Goal: Task Accomplishment & Management: Manage account settings

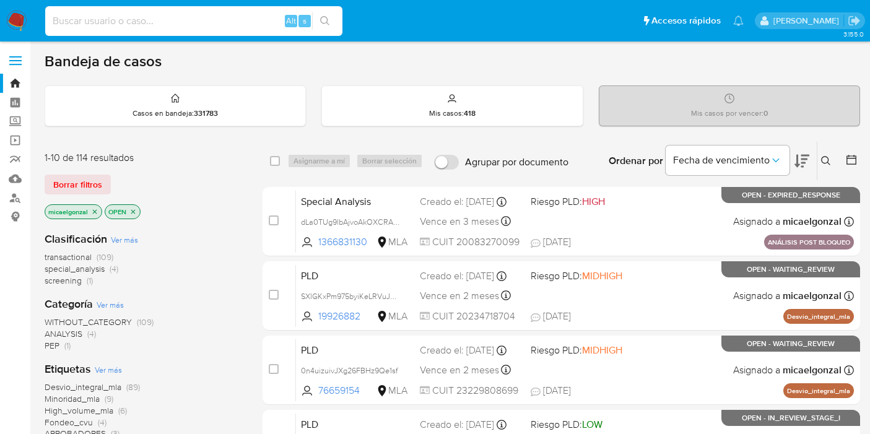
click at [150, 22] on input at bounding box center [193, 21] width 297 height 16
type input "AwEq1gek4ff1VAsyQ54Vu1OZ"
click at [118, 14] on input "AwEq1gek4ff1VAsyQ54Vu1OZ" at bounding box center [193, 21] width 297 height 16
click at [152, 17] on input "AwEq1gek4ff1VAsyQ54Vu1OZ" at bounding box center [193, 21] width 297 height 16
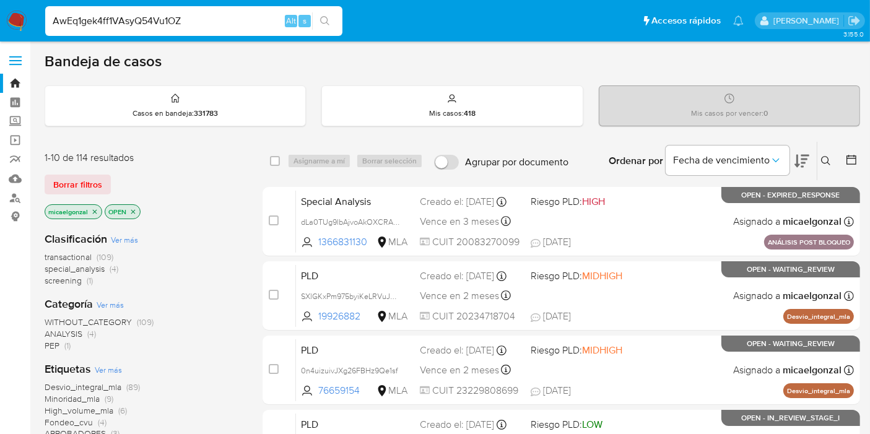
click at [152, 17] on input "AwEq1gek4ff1VAsyQ54Vu1OZ" at bounding box center [193, 21] width 297 height 16
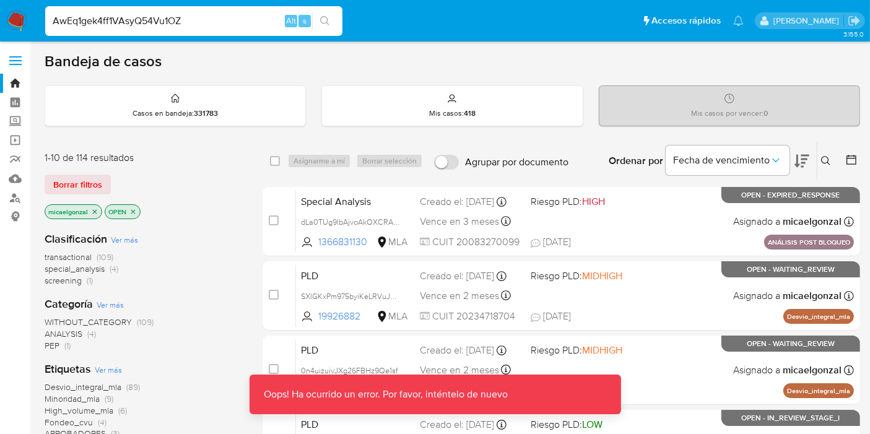
click at [266, 25] on input "AwEq1gek4ff1VAsyQ54Vu1OZ" at bounding box center [193, 21] width 297 height 16
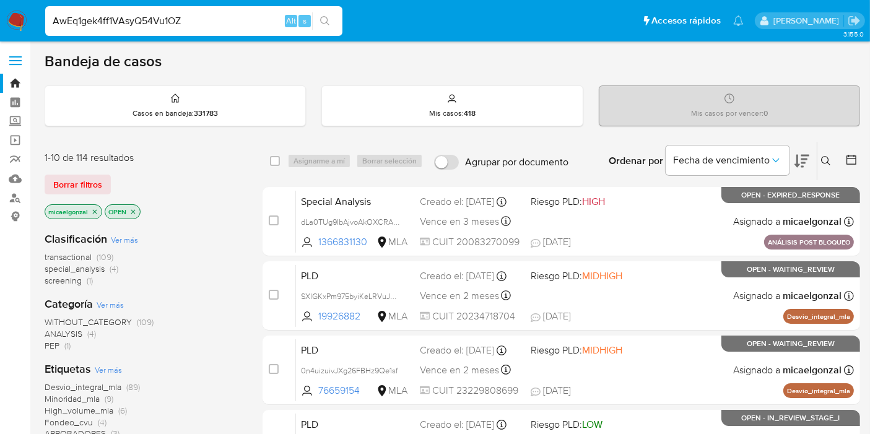
click at [332, 23] on button "search-icon" at bounding box center [324, 20] width 25 height 17
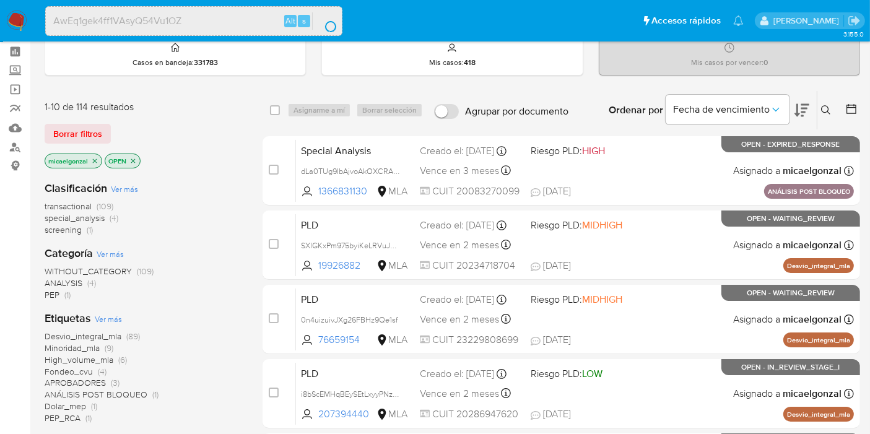
scroll to position [137, 0]
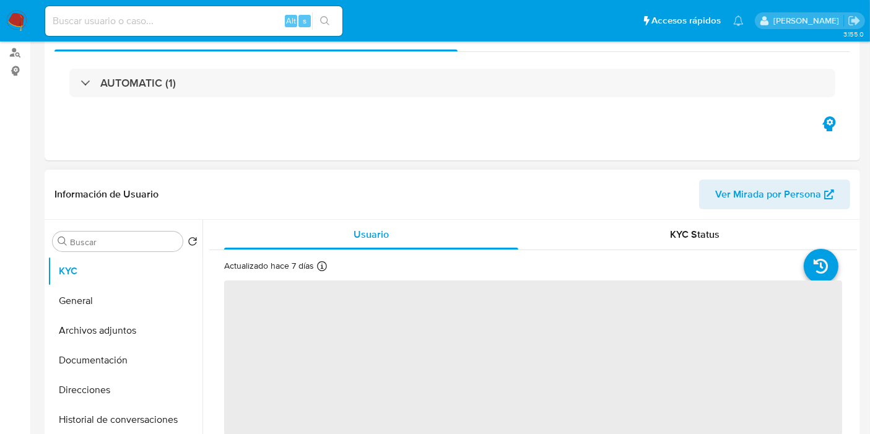
scroll to position [206, 0]
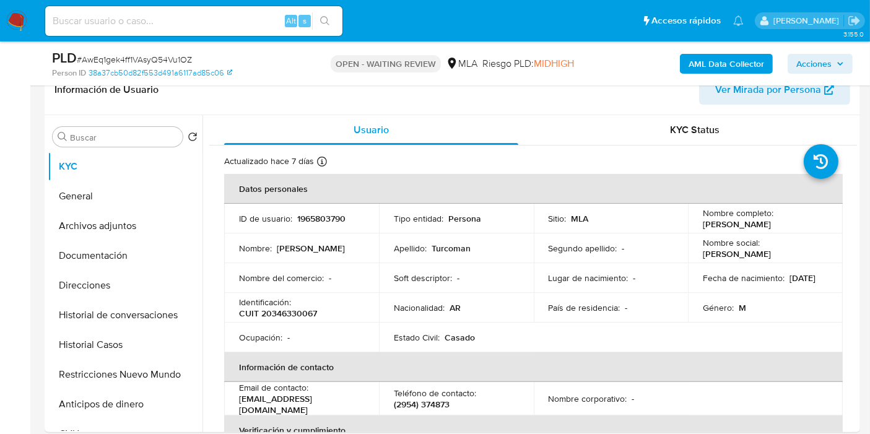
select select "10"
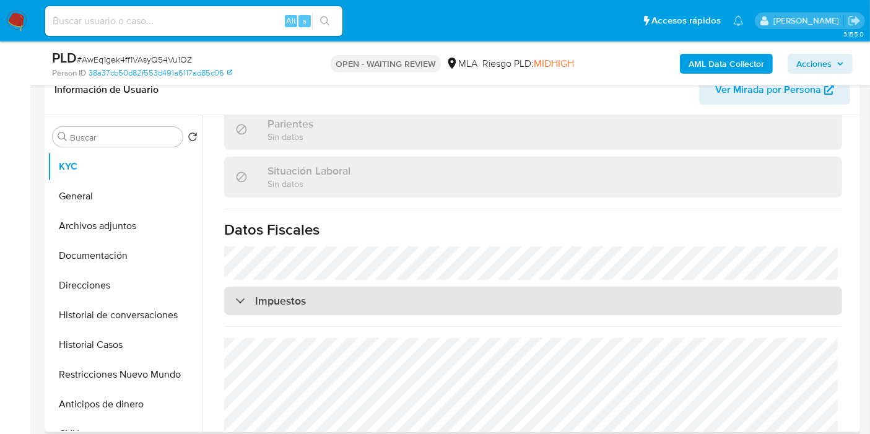
scroll to position [651, 0]
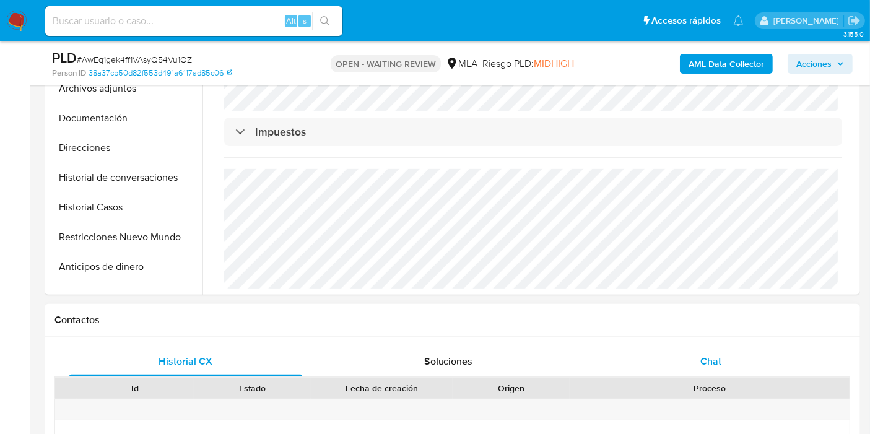
click at [676, 352] on div "Chat" at bounding box center [710, 362] width 233 height 30
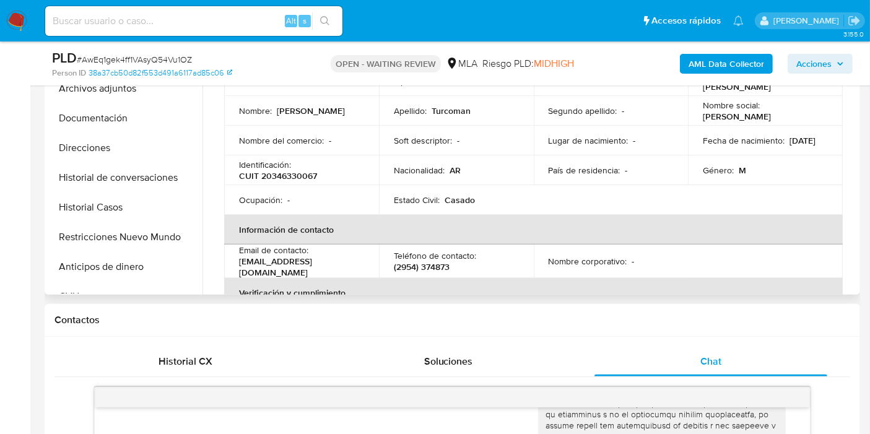
scroll to position [275, 0]
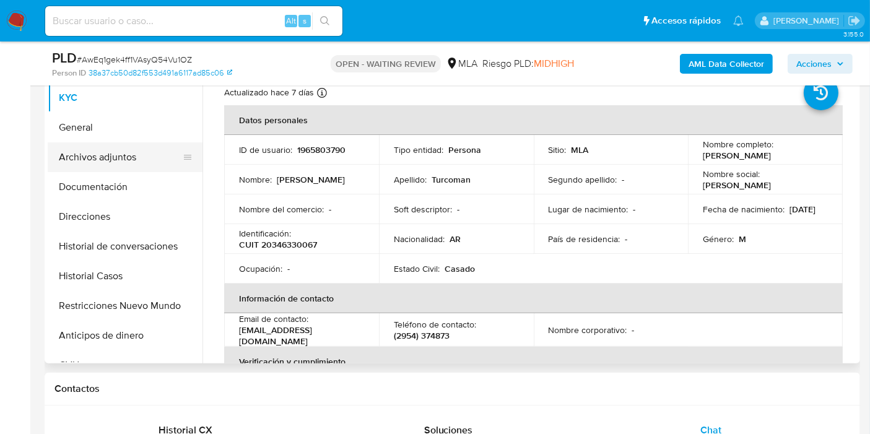
click at [161, 166] on button "Archivos adjuntos" at bounding box center [120, 157] width 145 height 30
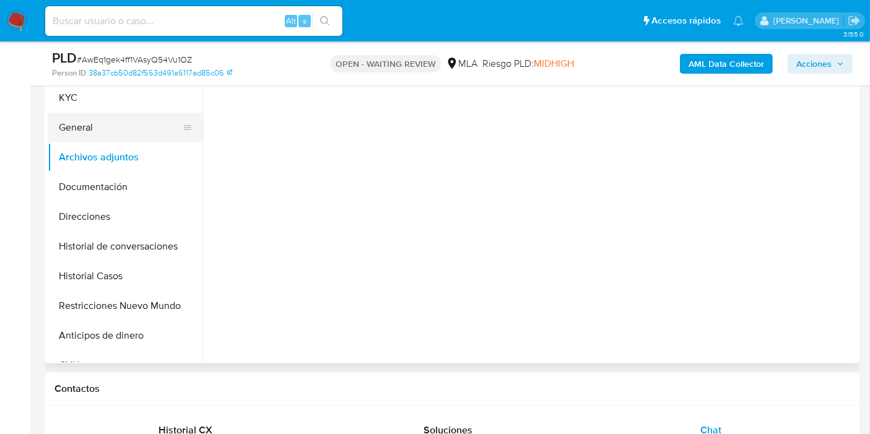
click at [135, 130] on button "General" at bounding box center [120, 128] width 145 height 30
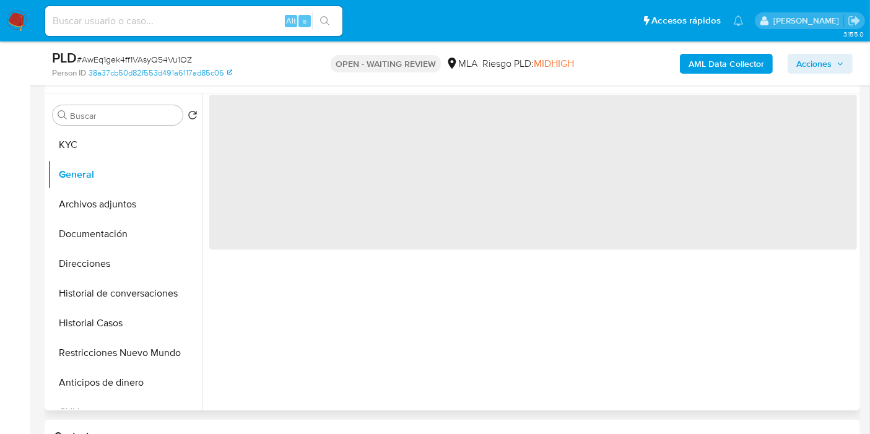
scroll to position [206, 0]
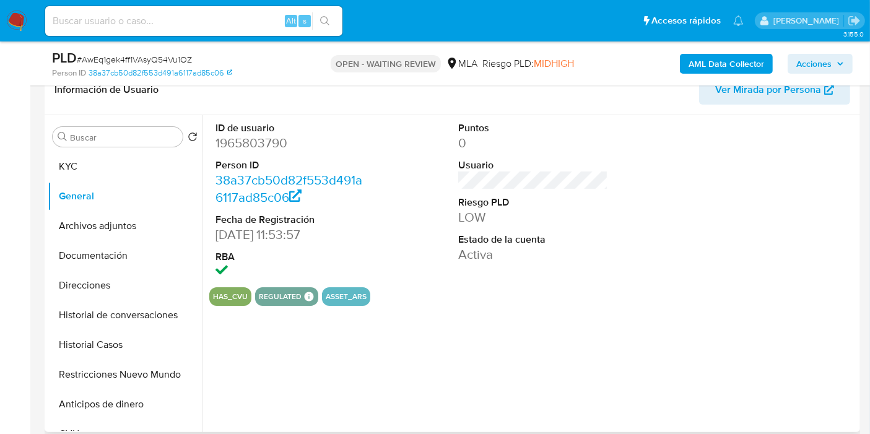
click at [260, 145] on dd "1965803790" at bounding box center [290, 142] width 150 height 17
click at [260, 146] on dd "1965803790" at bounding box center [290, 142] width 150 height 17
copy dd "1965803790"
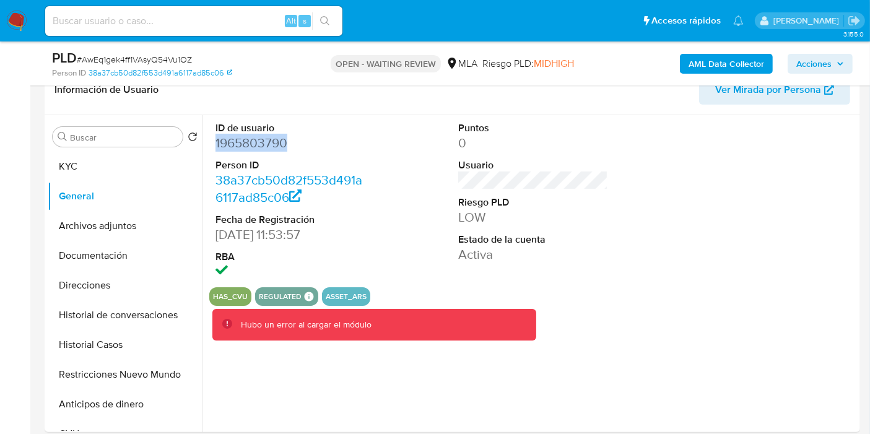
click at [19, 20] on img at bounding box center [16, 21] width 21 height 21
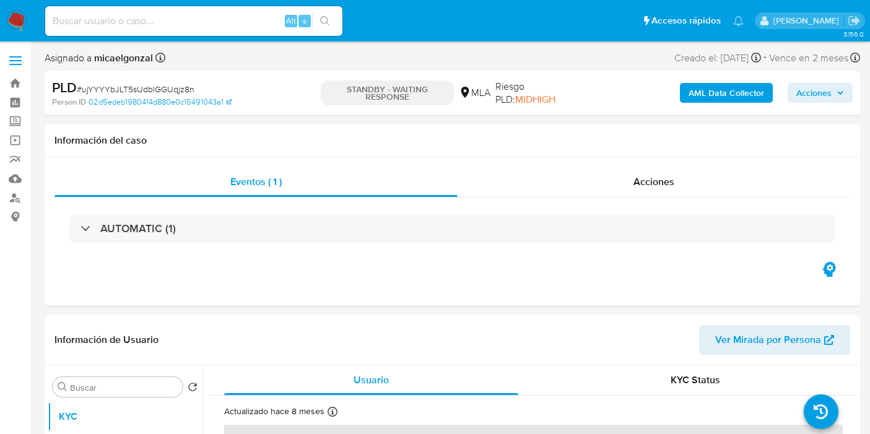
select select "10"
click at [120, 32] on div "Alt s" at bounding box center [193, 21] width 297 height 30
click at [126, 24] on input at bounding box center [193, 21] width 297 height 16
paste input "20164498604"
type input "20164498604"
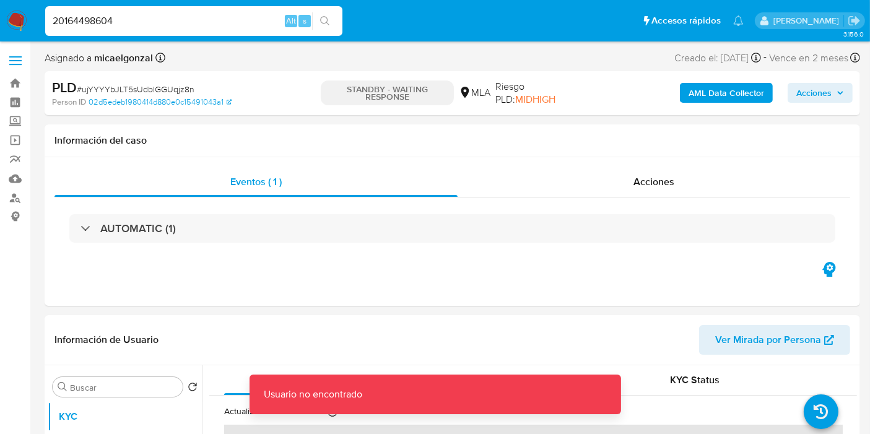
click at [131, 24] on input "20164498604" at bounding box center [193, 21] width 297 height 16
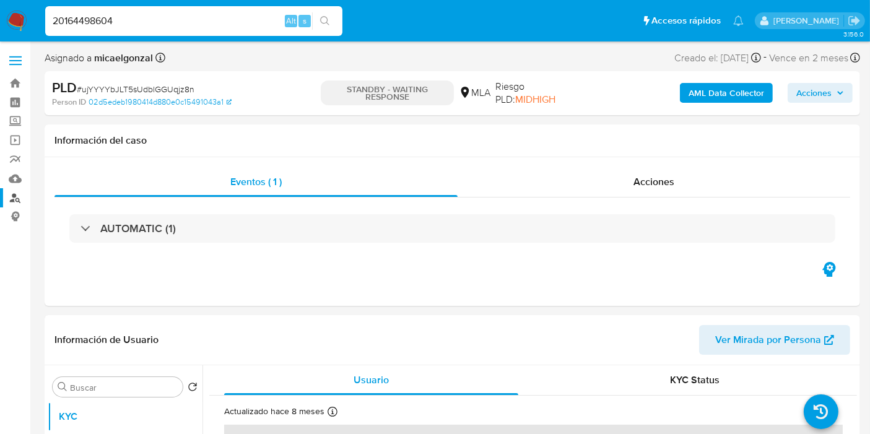
click at [15, 194] on link "Buscador de personas" at bounding box center [73, 197] width 147 height 19
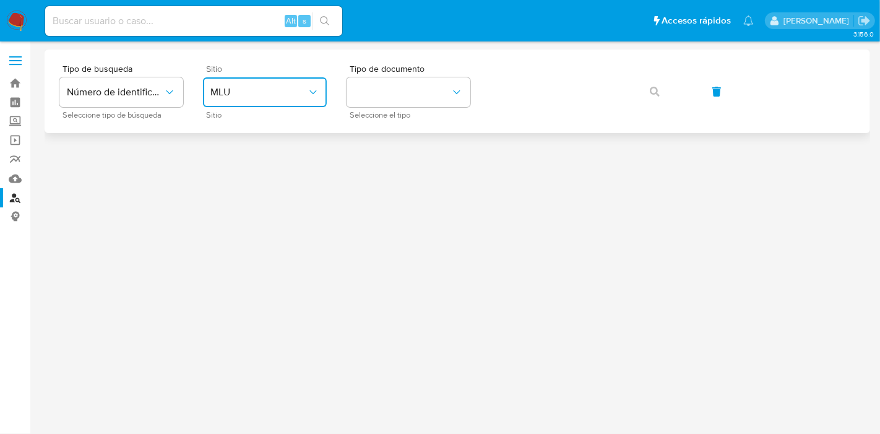
click at [255, 84] on button "MLU" at bounding box center [265, 92] width 124 height 30
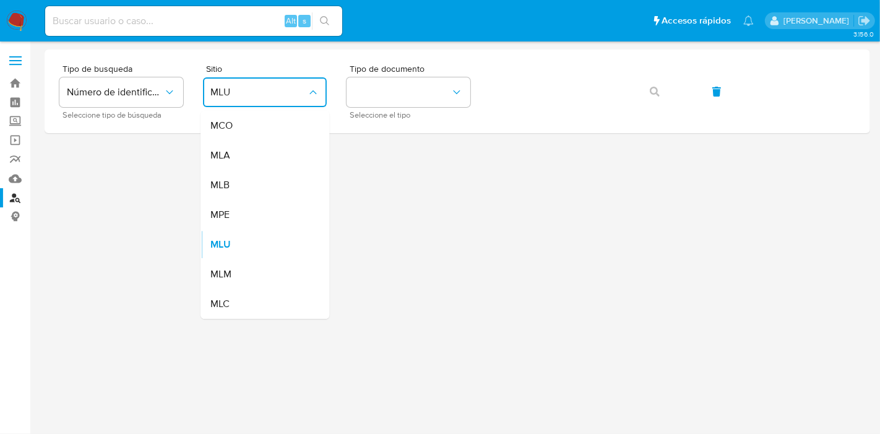
click at [274, 155] on div "MLA" at bounding box center [261, 156] width 102 height 30
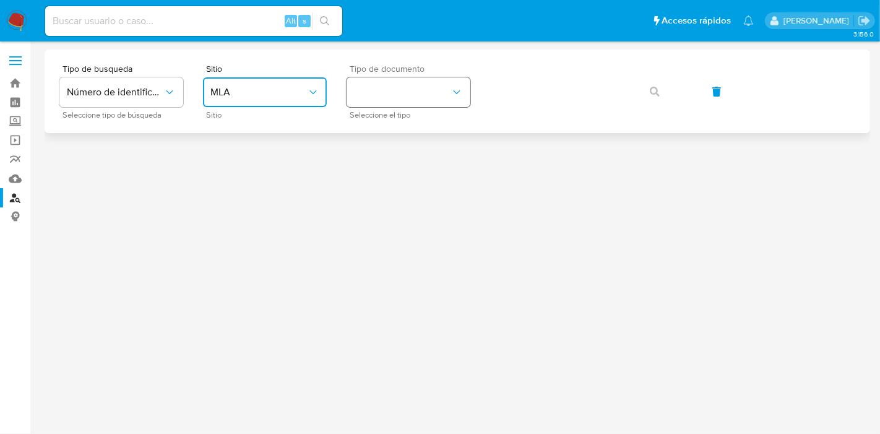
click at [421, 92] on button "identificationType" at bounding box center [409, 92] width 124 height 30
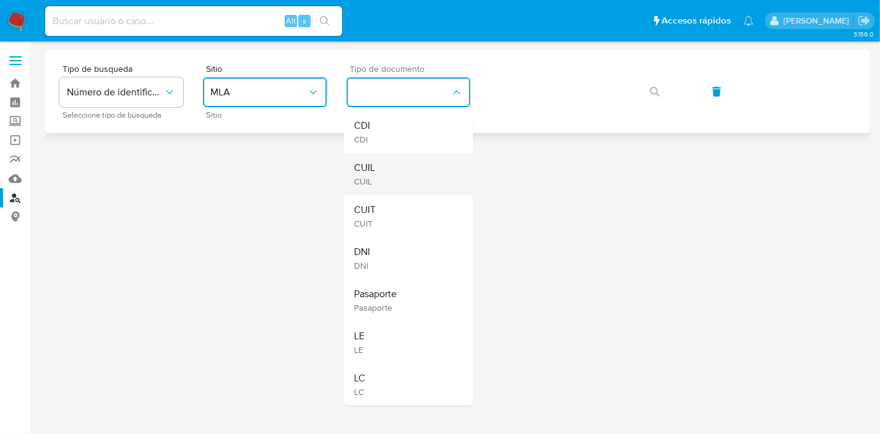
drag, startPoint x: 381, startPoint y: 196, endPoint x: 414, endPoint y: 178, distance: 37.7
click at [414, 178] on ul "CDI CDI CUIL CUIL CUIT CUIT DNI DNI Pasaporte Pasaporte LE LE LC LC" at bounding box center [408, 258] width 129 height 295
click at [414, 178] on div "CUIL CUIL" at bounding box center [405, 174] width 102 height 42
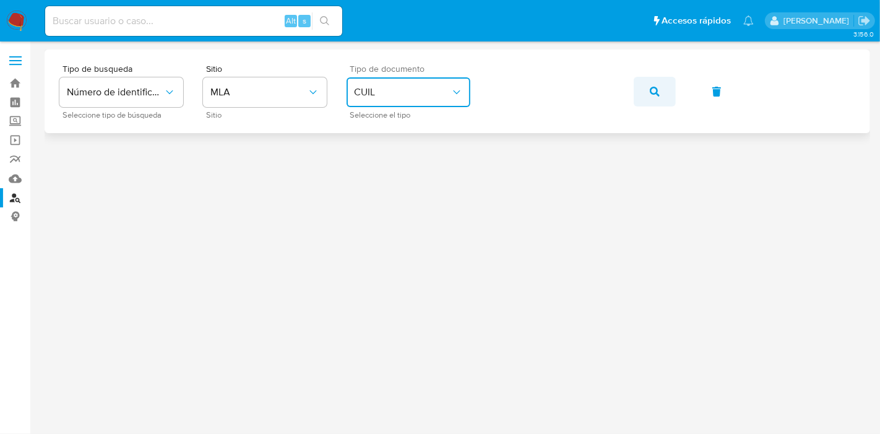
click at [653, 82] on span "button" at bounding box center [655, 91] width 10 height 27
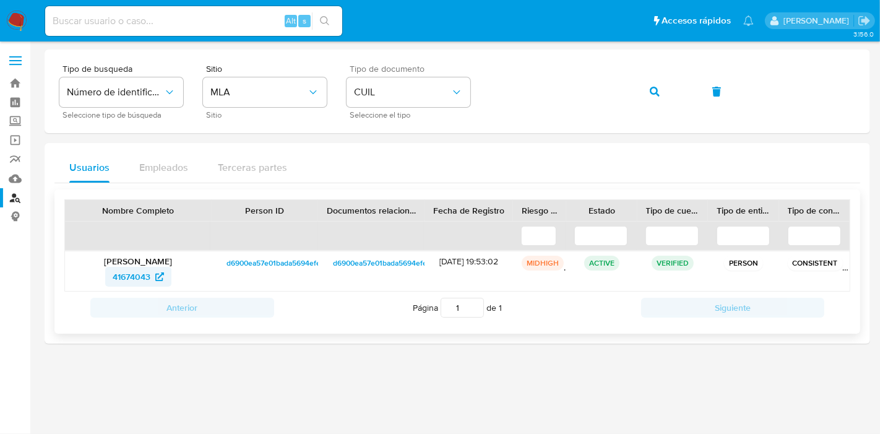
click at [132, 267] on span "41674043" at bounding box center [132, 277] width 38 height 20
click at [212, 34] on div "Alt s" at bounding box center [193, 21] width 297 height 30
click at [214, 24] on input at bounding box center [193, 21] width 297 height 16
paste input "1965803790"
drag, startPoint x: 131, startPoint y: 2, endPoint x: 128, endPoint y: 15, distance: 12.8
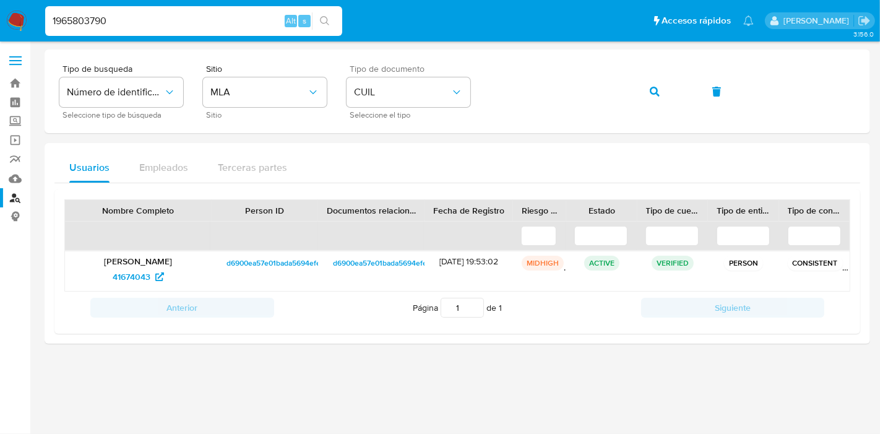
click at [129, 8] on nav "Pausado Ver notificaciones 1965803790 Alt s Accesos rápidos Presiona las siguie…" at bounding box center [440, 20] width 880 height 41
click at [127, 22] on input "1965803790" at bounding box center [193, 21] width 297 height 16
paste input "AwEq1gek4ff1VAsyQ54Vu1OZ"
type input "AwEq1gek4ff1VAsyQ54Vu1OZ"
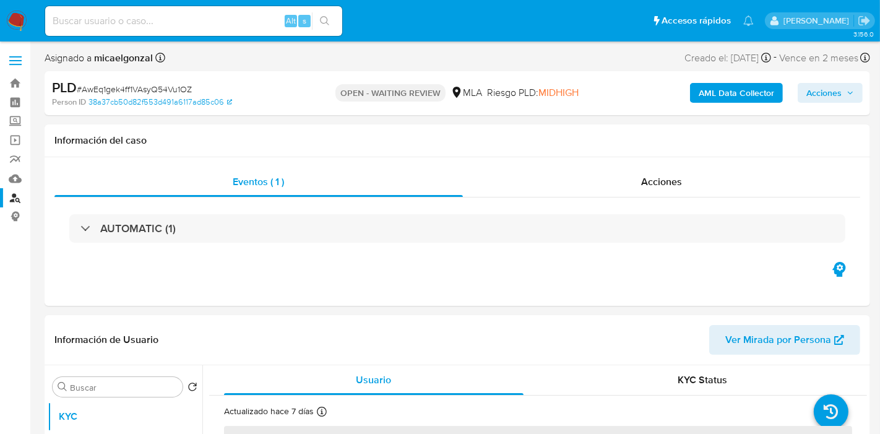
select select "10"
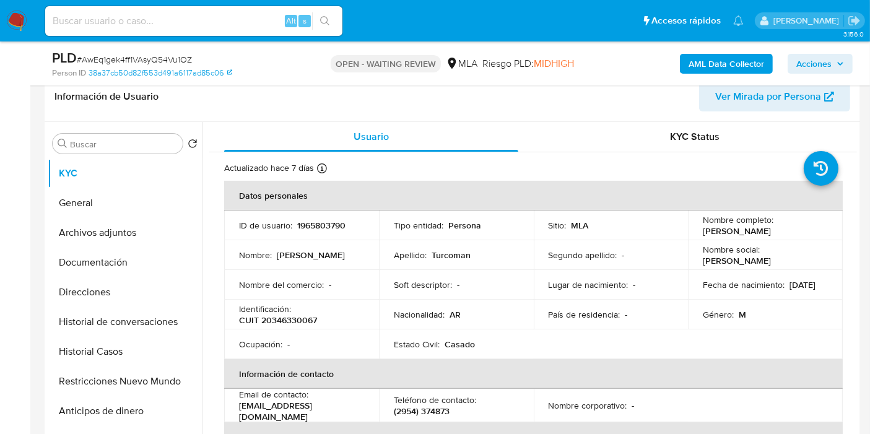
scroll to position [275, 0]
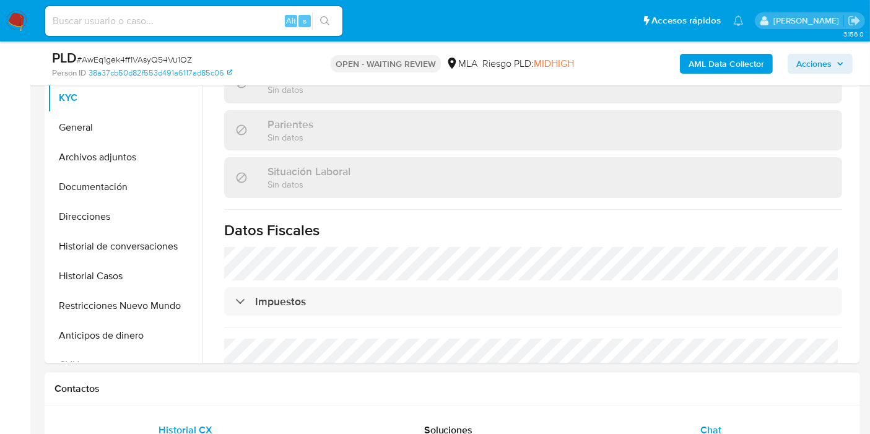
click at [696, 416] on div "Chat" at bounding box center [710, 430] width 233 height 30
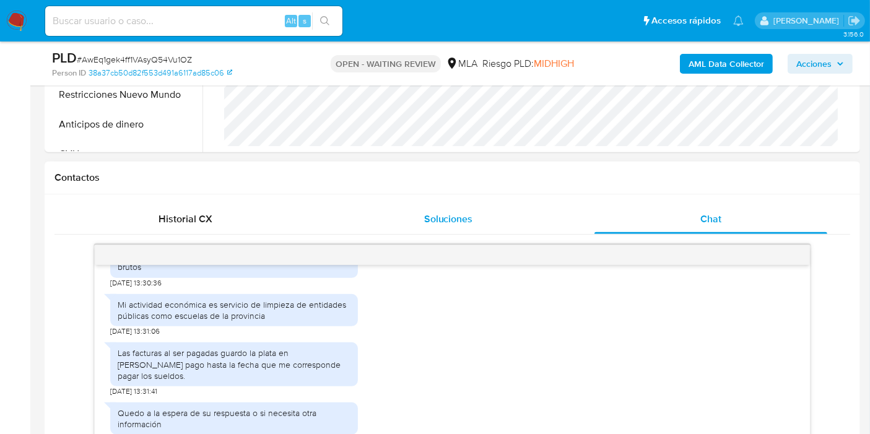
scroll to position [550, 0]
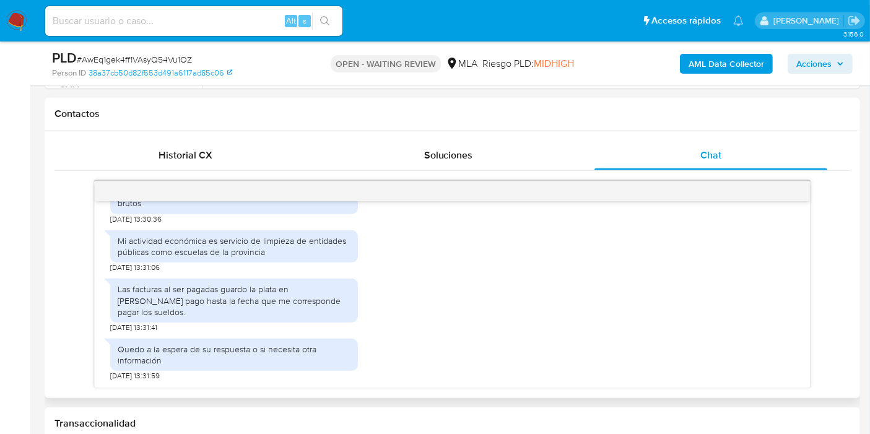
click at [284, 295] on div "Las facturas al ser pagadas guardo la plata en mercado pago hasta la fecha que …" at bounding box center [234, 301] width 233 height 34
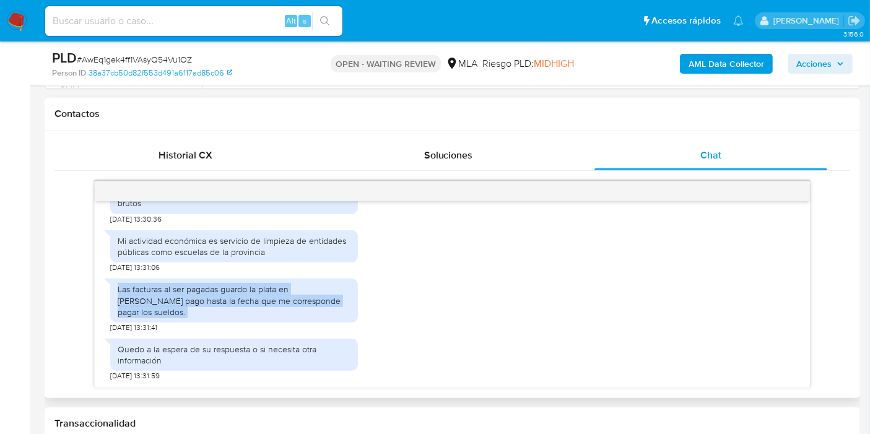
click at [284, 295] on div "Las facturas al ser pagadas guardo la plata en mercado pago hasta la fecha que …" at bounding box center [234, 301] width 233 height 34
click at [288, 312] on div "Las facturas al ser pagadas guardo la plata en mercado pago hasta la fecha que …" at bounding box center [234, 301] width 233 height 34
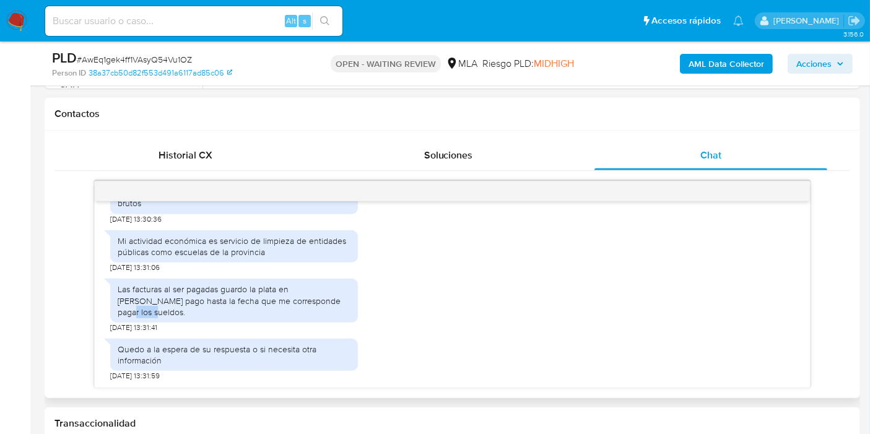
click at [288, 312] on div "Las facturas al ser pagadas guardo la plata en mercado pago hasta la fecha que …" at bounding box center [234, 301] width 233 height 34
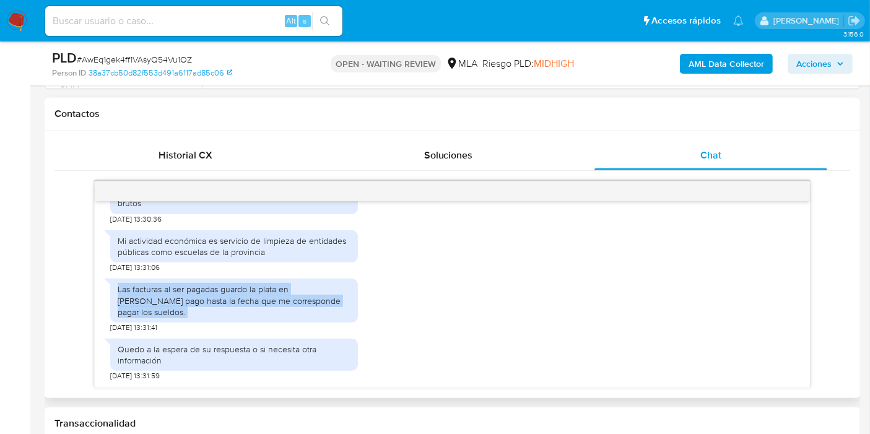
click at [288, 312] on div "Las facturas al ser pagadas guardo la plata en mercado pago hasta la fecha que …" at bounding box center [234, 301] width 233 height 34
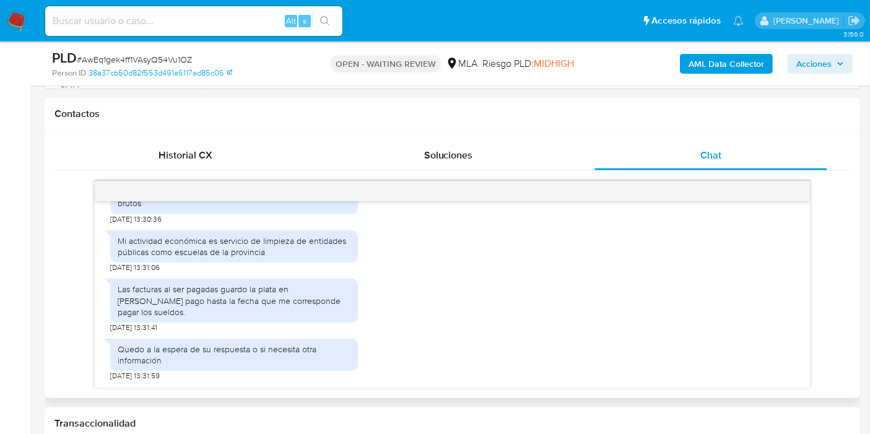
click at [270, 344] on div "Quedo a la espera de su respuesta o si necesita otra información" at bounding box center [234, 355] width 233 height 22
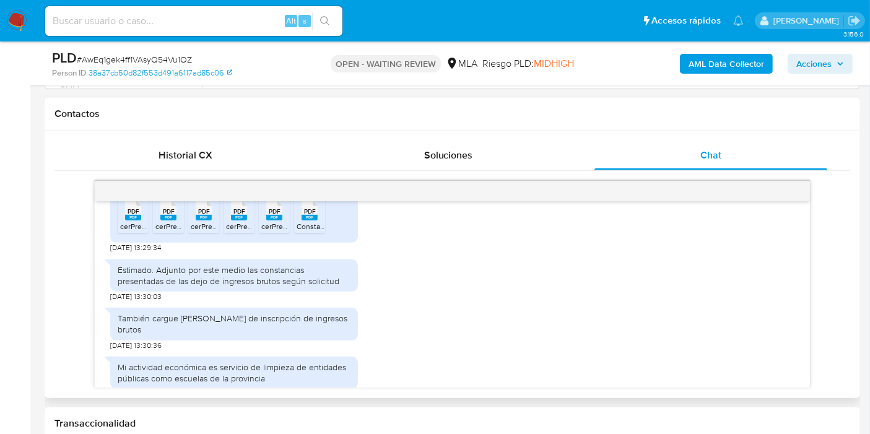
scroll to position [881, 0]
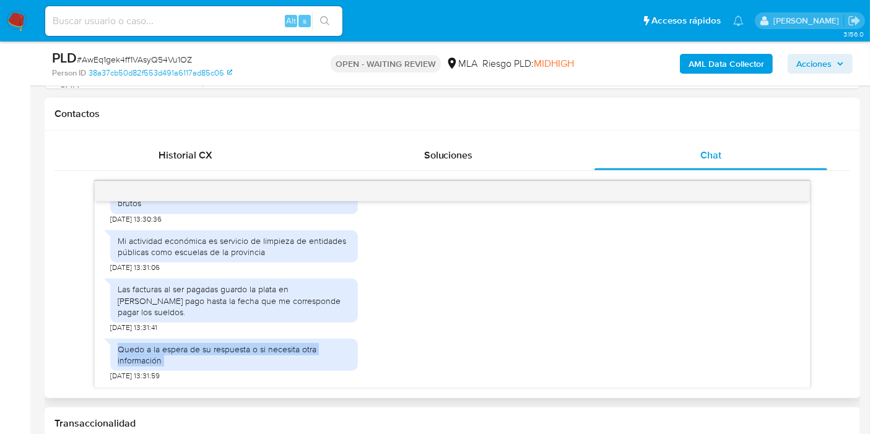
click at [522, 374] on div "Quedo a la espera de su respuesta o si necesita otra información 19/08/2025 13:…" at bounding box center [452, 356] width 684 height 49
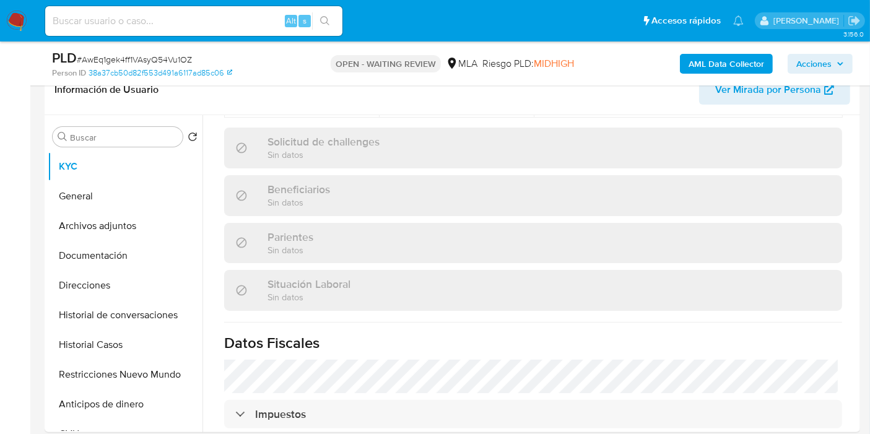
scroll to position [375, 0]
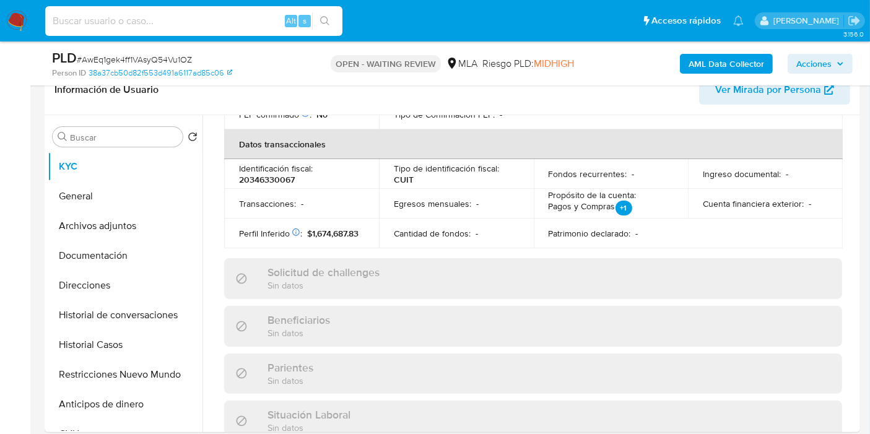
click at [116, 19] on input at bounding box center [193, 21] width 297 height 16
paste input "G4VpCFImIzqYZwpGYacPpSPi"
type input "G4VpCFImIzqYZwpGYacPpSPi"
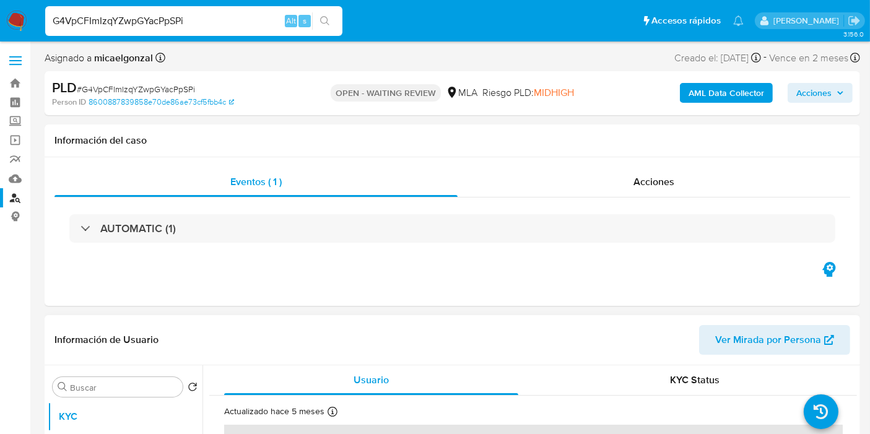
select select "10"
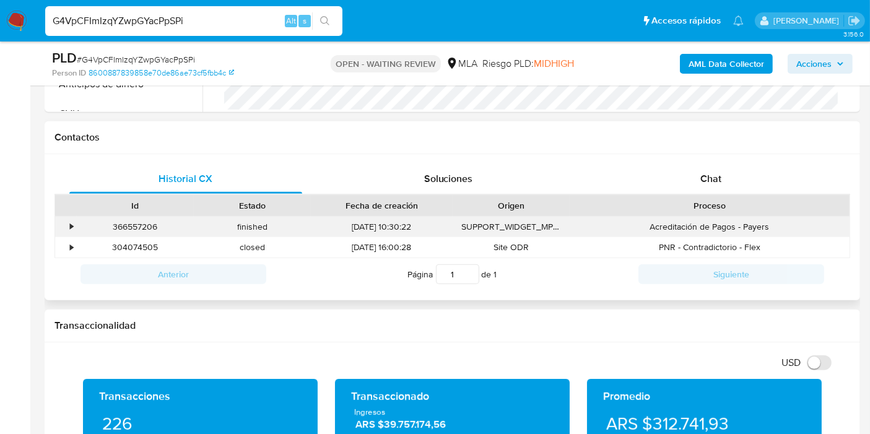
scroll to position [481, 0]
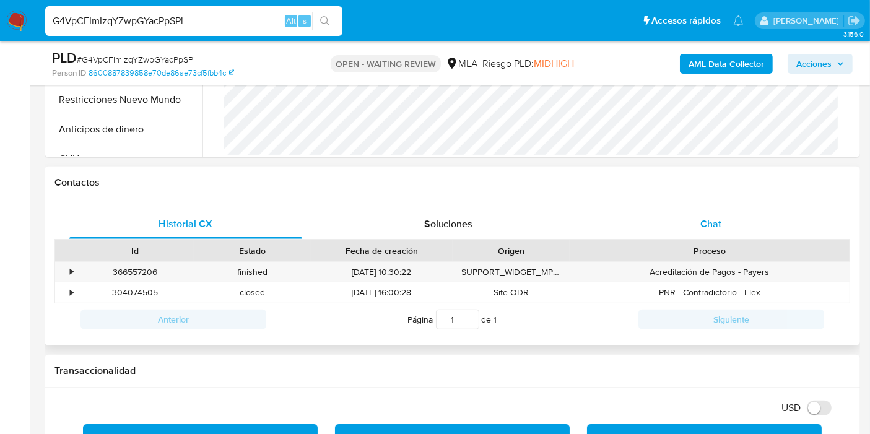
click at [715, 230] on div "Chat" at bounding box center [710, 224] width 233 height 30
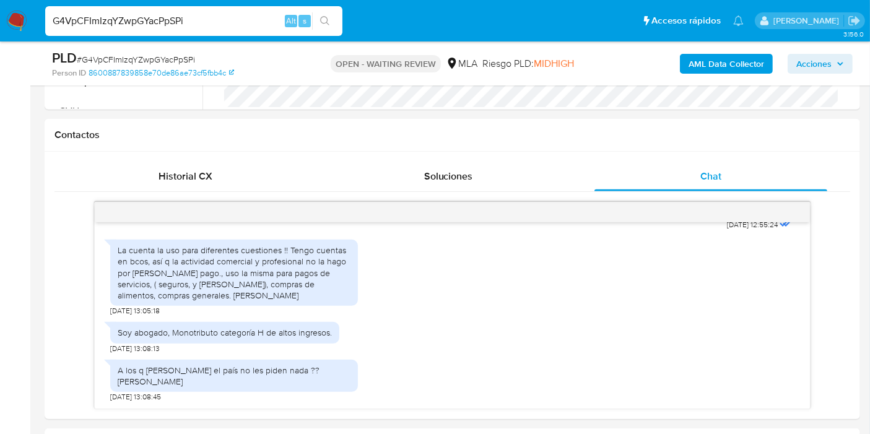
scroll to position [550, 0]
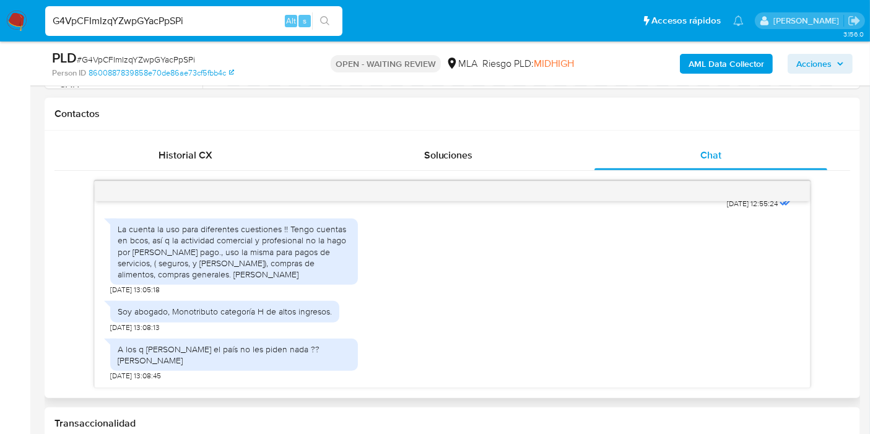
click at [283, 275] on div "La cuenta la uso para diferentes cuestiones !! Tengo cuentas en bcos, así q la …" at bounding box center [234, 251] width 233 height 56
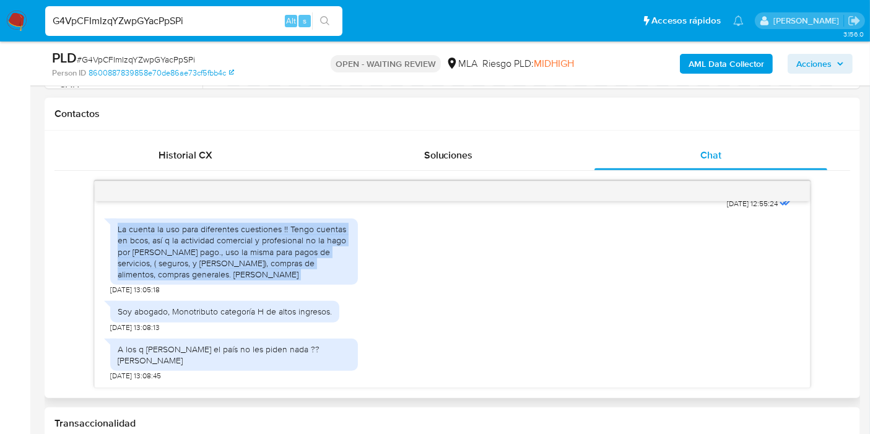
click at [283, 275] on div "La cuenta la uso para diferentes cuestiones !! Tengo cuentas en bcos, así q la …" at bounding box center [234, 251] width 233 height 56
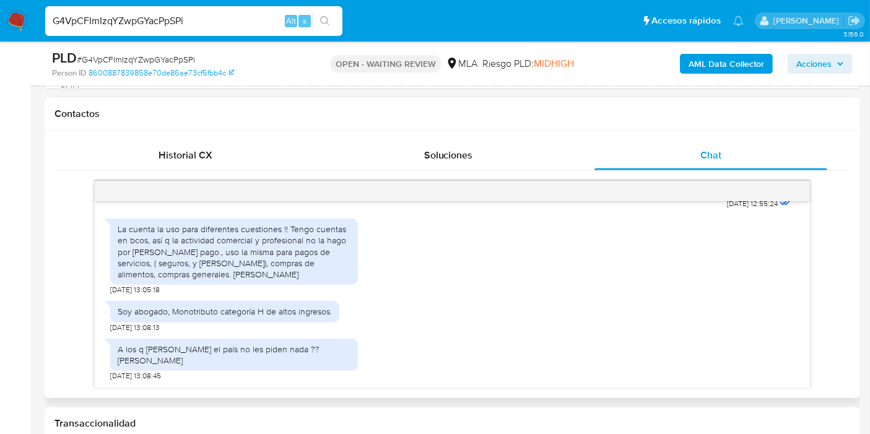
click at [242, 264] on div "La cuenta la uso para diferentes cuestiones !! Tengo cuentas en bcos, así q la …" at bounding box center [234, 251] width 233 height 56
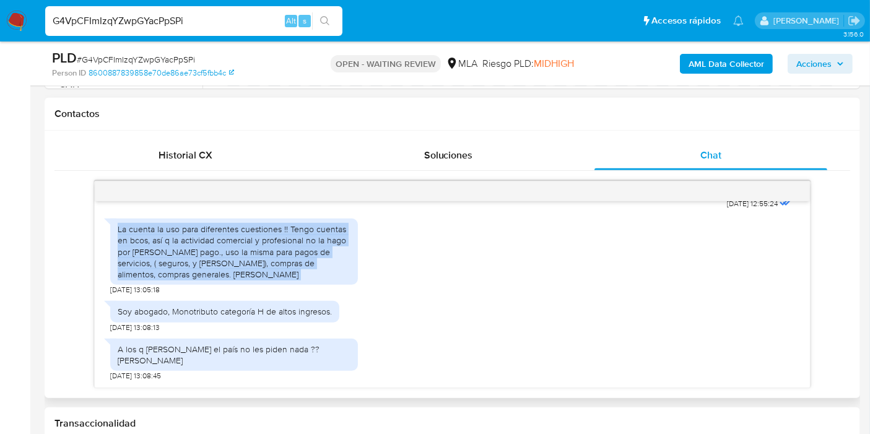
click at [242, 264] on div "La cuenta la uso para diferentes cuestiones !! Tengo cuentas en bcos, así q la …" at bounding box center [234, 251] width 233 height 56
click at [204, 271] on div "La cuenta la uso para diferentes cuestiones !! Tengo cuentas en bcos, así q la …" at bounding box center [234, 251] width 233 height 56
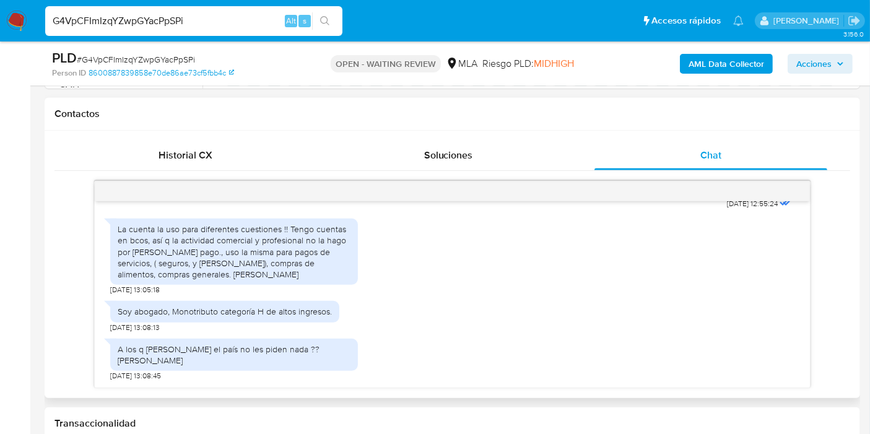
click at [220, 317] on div "Soy abogado, Monotributo categoría H de altos ingresos." at bounding box center [225, 311] width 214 height 11
click at [222, 352] on div "A los q se roban el país no les piden nada ?? Dr. Ávalos" at bounding box center [234, 355] width 248 height 32
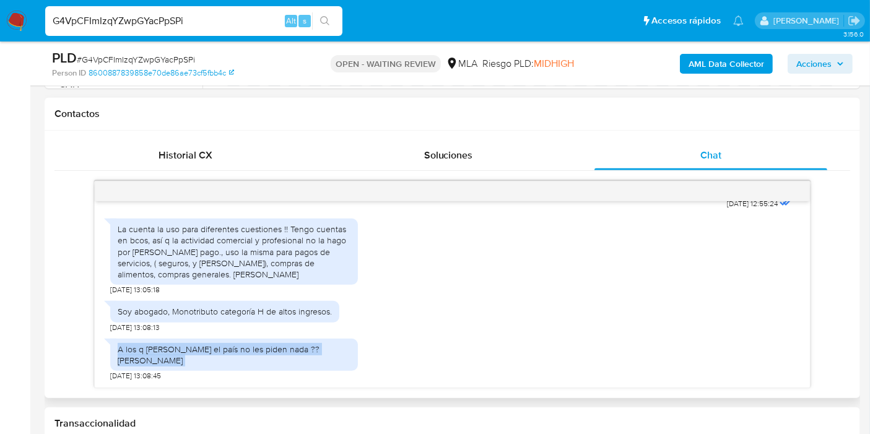
click at [222, 352] on div "A los q se roban el país no les piden nada ?? Dr. Ávalos" at bounding box center [234, 355] width 248 height 32
click at [225, 352] on div "A los q se roban el país no les piden nada ?? Dr. Ávalos" at bounding box center [234, 355] width 248 height 32
click at [298, 347] on div "A los q se roban el país no les piden nada ?? Dr. Ávalos 22/08/2025 13:08:45" at bounding box center [234, 356] width 248 height 49
click at [295, 354] on div "A los q se roban el país no les piden nada ?? Dr. Ávalos" at bounding box center [234, 355] width 233 height 22
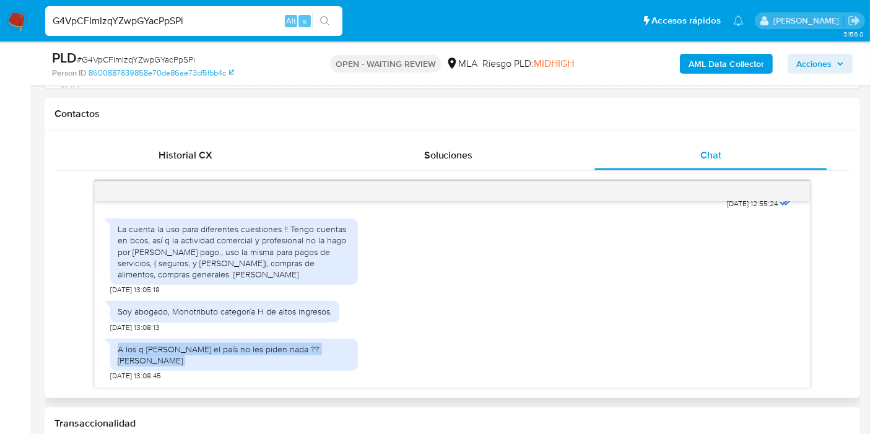
click at [295, 354] on div "A los q se roban el país no les piden nada ?? Dr. Ávalos" at bounding box center [234, 355] width 233 height 22
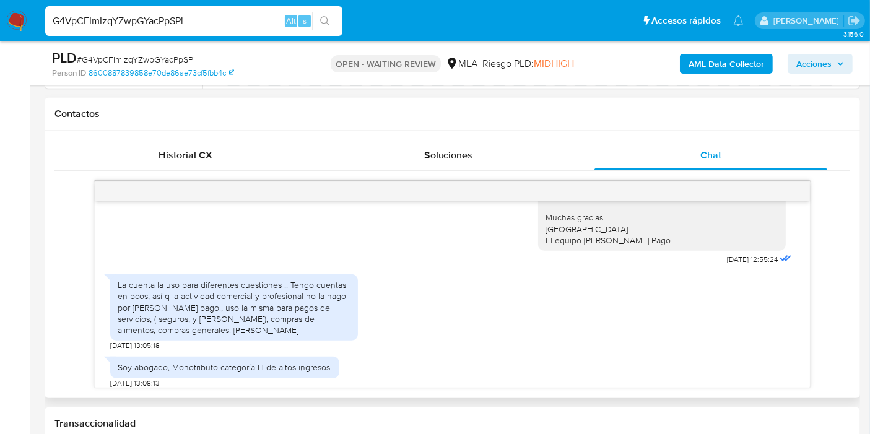
scroll to position [945, 0]
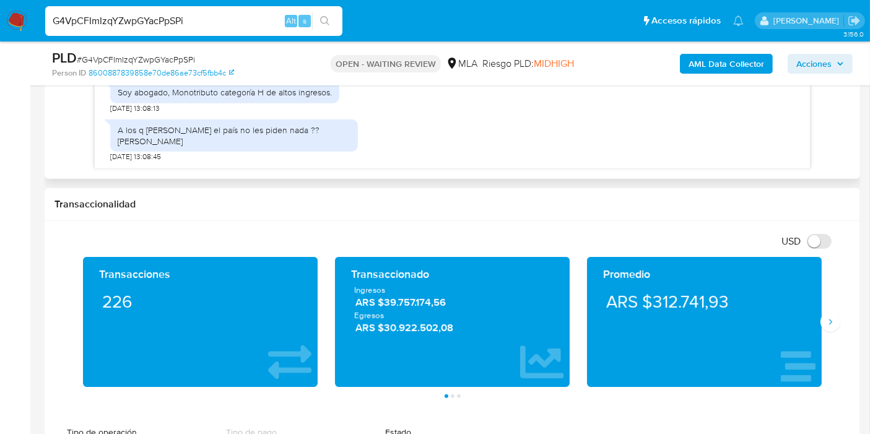
scroll to position [757, 0]
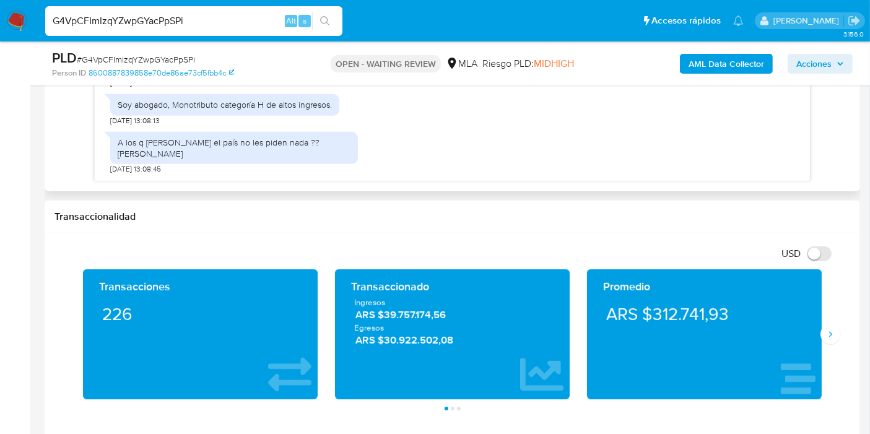
click at [228, 180] on div "18/08/2025 17:37:33 Hola, Esperamos que te encuentres muy bien. Te consultamos …" at bounding box center [452, 77] width 716 height 207
click at [240, 142] on div "A los q se roban el país no les piden nada ?? Dr. Ávalos" at bounding box center [234, 148] width 248 height 32
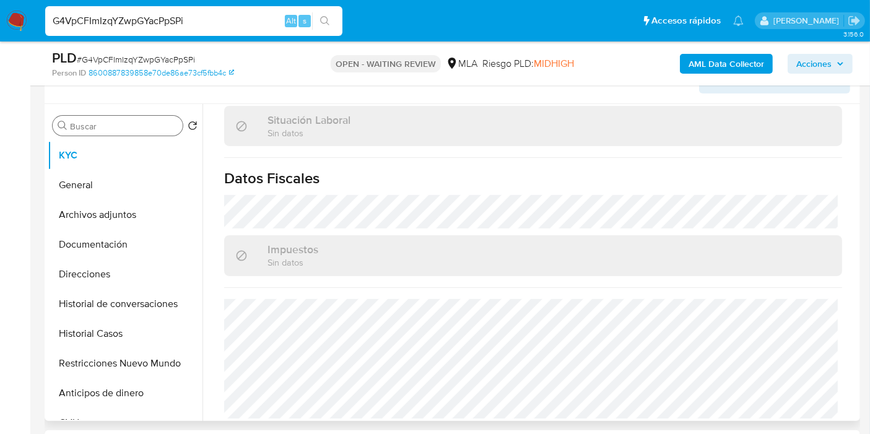
scroll to position [137, 0]
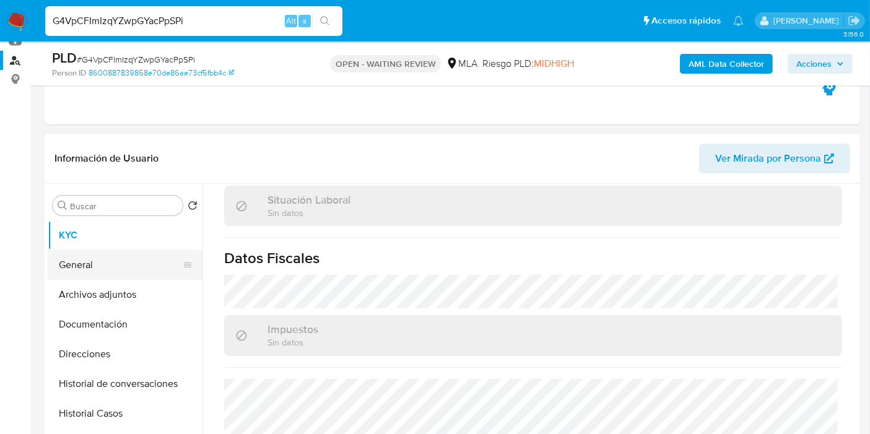
click at [122, 271] on button "General" at bounding box center [120, 265] width 145 height 30
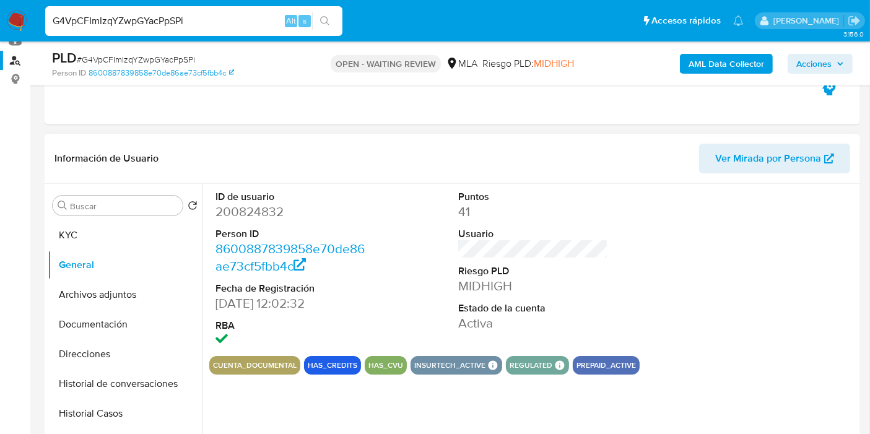
click at [242, 222] on dl "ID de usuario 200824832 Person ID 8600887839858e70de86ae73cf5fbb4c Fecha de Reg…" at bounding box center [290, 270] width 150 height 160
click at [251, 214] on dd "200824832" at bounding box center [290, 211] width 150 height 17
copy dd "200824832"
click at [74, 345] on button "Direcciones" at bounding box center [120, 354] width 145 height 30
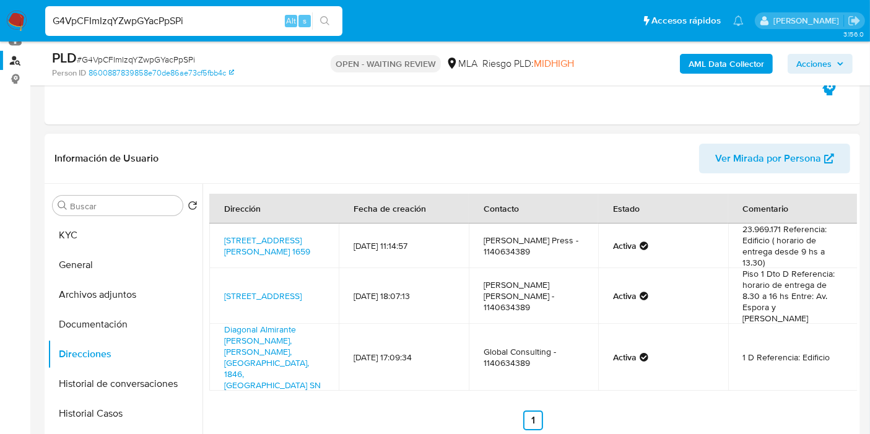
click at [374, 406] on div "Dirección Fecha de creación Contacto Estado Comentario Bolívar 1659 Piso 13 Dto…" at bounding box center [529, 342] width 654 height 317
drag, startPoint x: 222, startPoint y: 228, endPoint x: 238, endPoint y: 245, distance: 23.6
click at [251, 249] on td "Bolívar 1659 Piso 13 Dto A 1659, San Telmo, Capital Federal, 1141, Argentina 16…" at bounding box center [273, 245] width 129 height 45
copy link "Bolívar 1659 Piso 13 Dto A 1659, San Telmo, Capital Federa"
click at [114, 56] on span "# G4VpCFImIzqYZwpGYacPpSPi" at bounding box center [136, 59] width 118 height 12
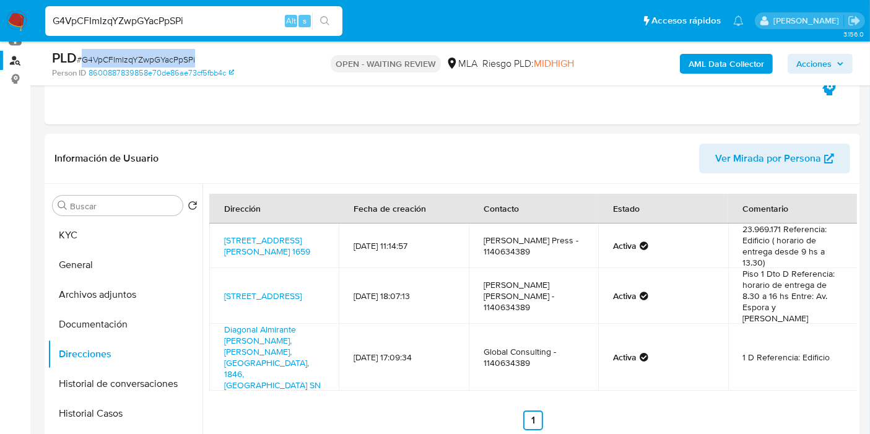
click at [114, 56] on span "# G4VpCFImIzqYZwpGYacPpSPi" at bounding box center [136, 59] width 118 height 12
copy span "G4VpCFImIzqYZwpGYacPpSPi"
click at [21, 19] on img at bounding box center [16, 21] width 21 height 21
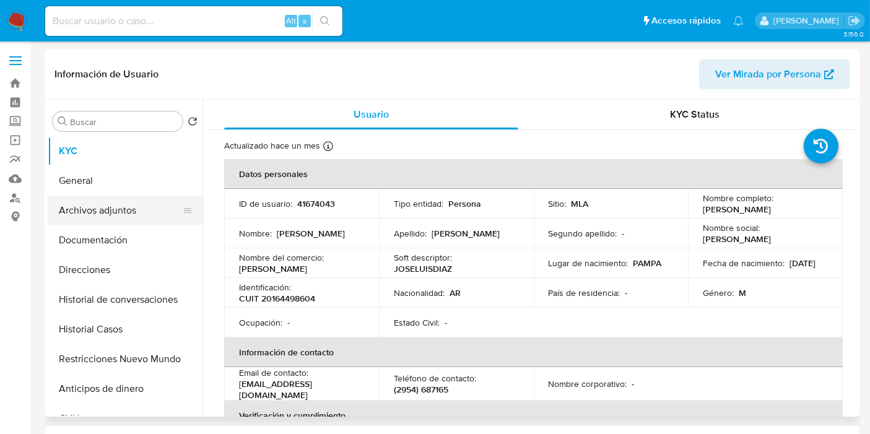
select select "10"
click at [130, 212] on button "Archivos adjuntos" at bounding box center [120, 211] width 145 height 30
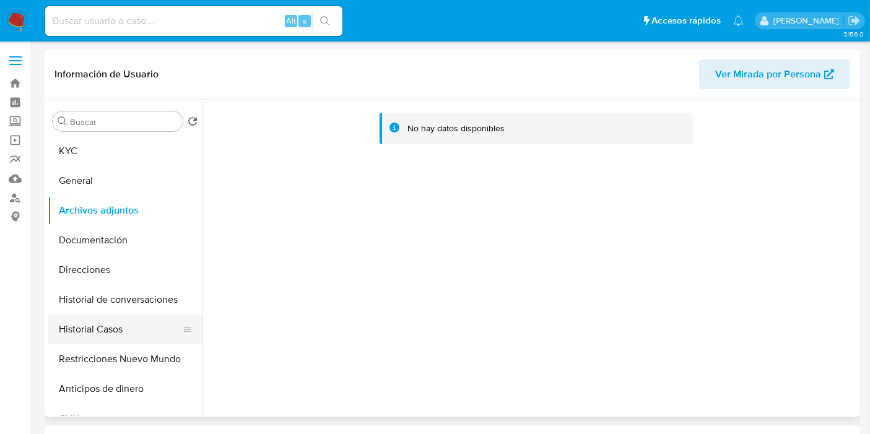
click at [95, 323] on button "Historial Casos" at bounding box center [120, 329] width 145 height 30
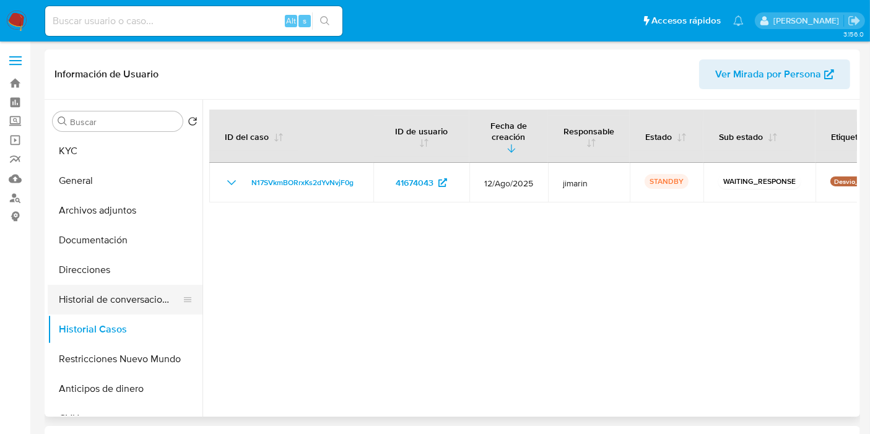
click at [119, 286] on button "Historial de conversaciones" at bounding box center [120, 300] width 145 height 30
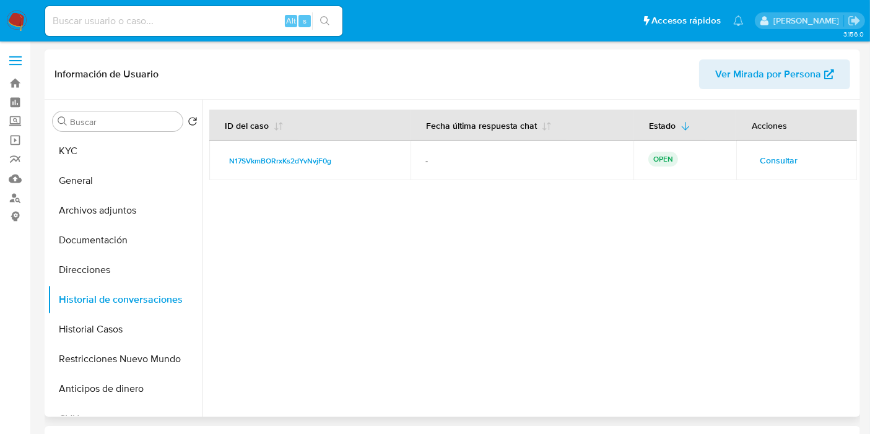
click at [778, 159] on span "Consultar" at bounding box center [779, 160] width 38 height 17
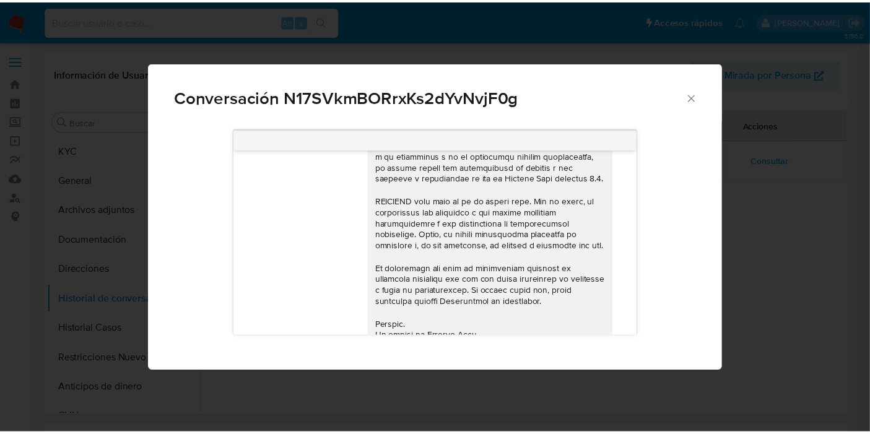
scroll to position [394, 0]
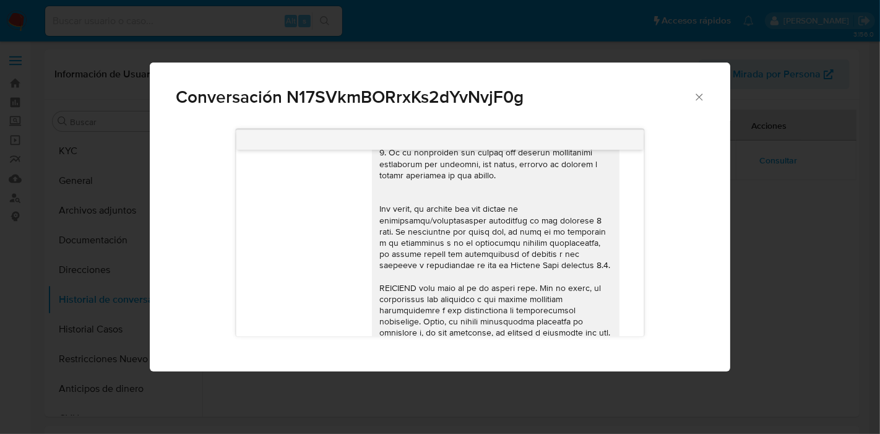
click at [698, 89] on div "Conversación N17SVkmBORrxKs2dYvNvjF0g" at bounding box center [440, 92] width 580 height 59
click at [704, 97] on icon "Cerrar" at bounding box center [699, 97] width 12 height 12
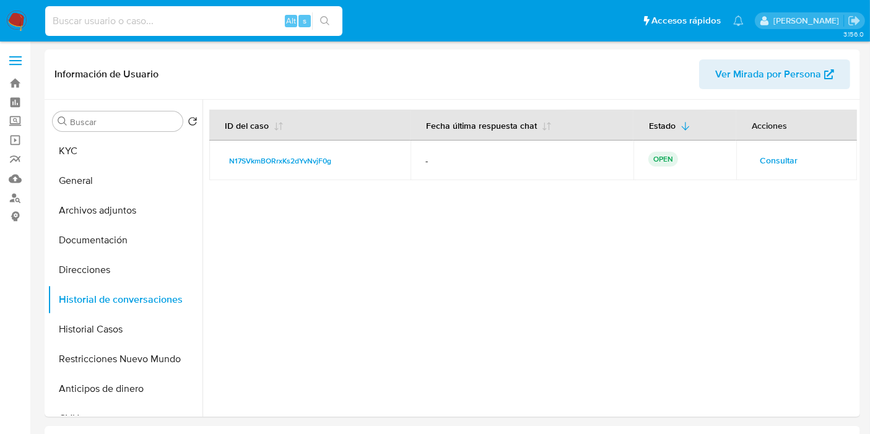
click at [143, 15] on input at bounding box center [193, 21] width 297 height 16
paste input "1965803790"
type input "1965803790"
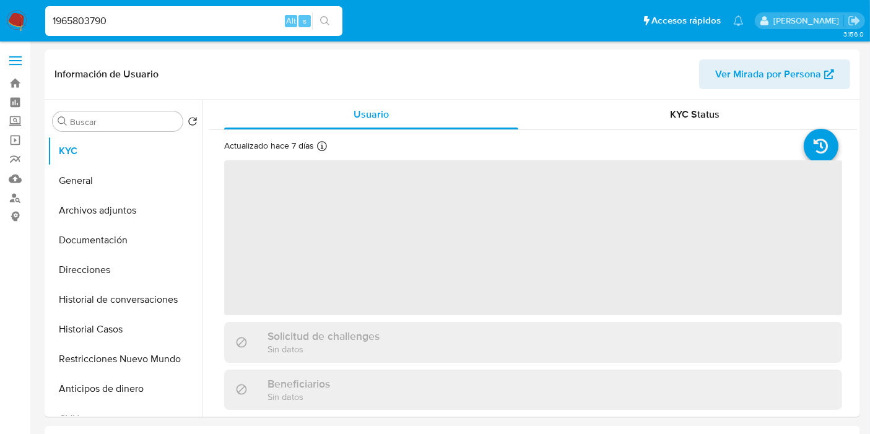
select select "10"
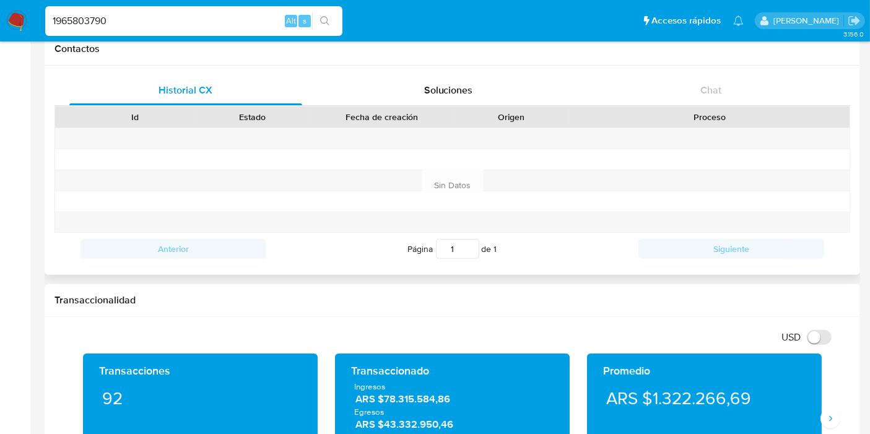
scroll to position [344, 0]
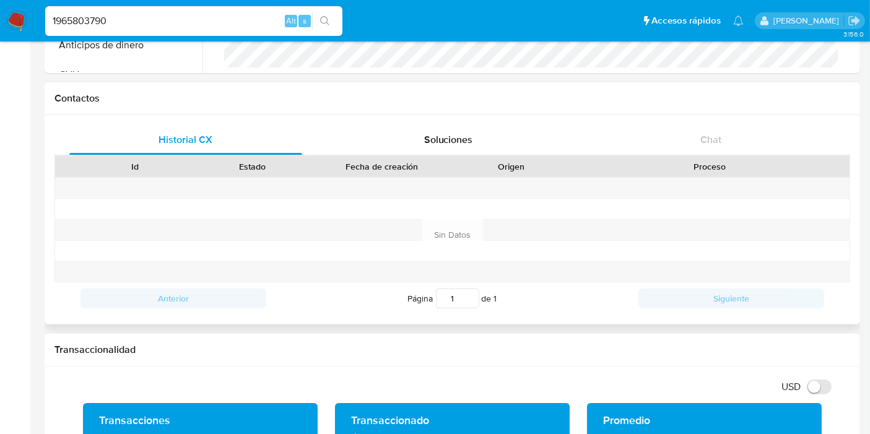
drag, startPoint x: 718, startPoint y: 155, endPoint x: 718, endPoint y: 142, distance: 12.4
click at [718, 155] on div "Id Estado Fecha de creación Origen Proceso" at bounding box center [452, 166] width 796 height 22
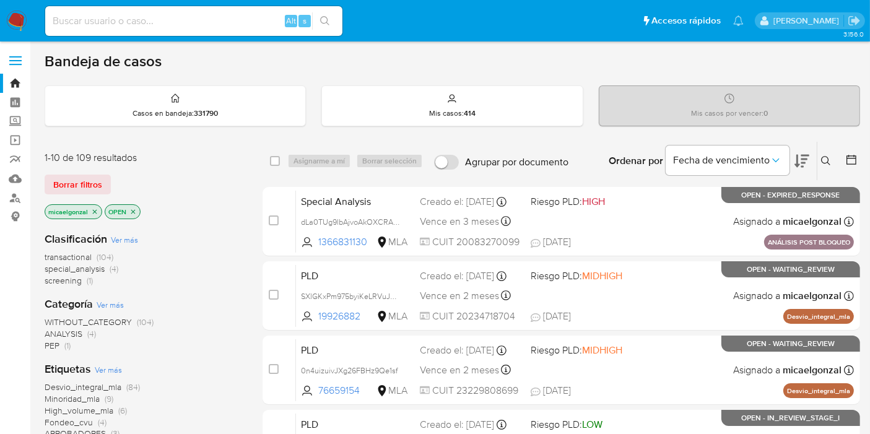
click at [225, 22] on input at bounding box center [193, 21] width 297 height 16
paste input "56758041"
type input "56758041"
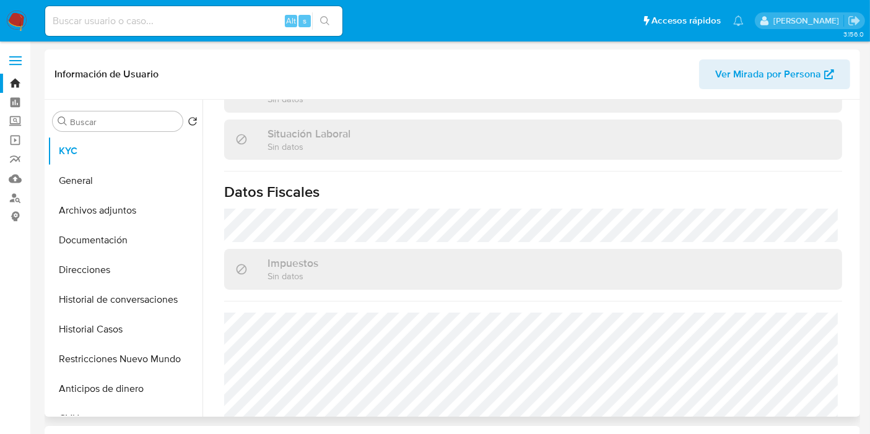
scroll to position [662, 0]
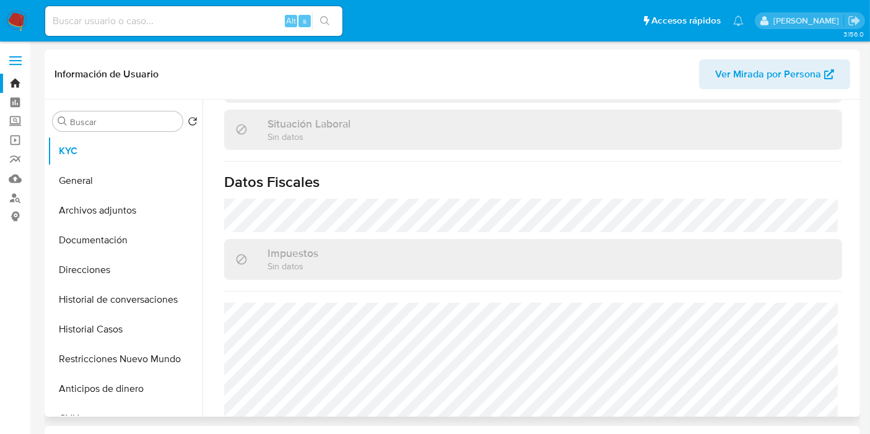
select select "10"
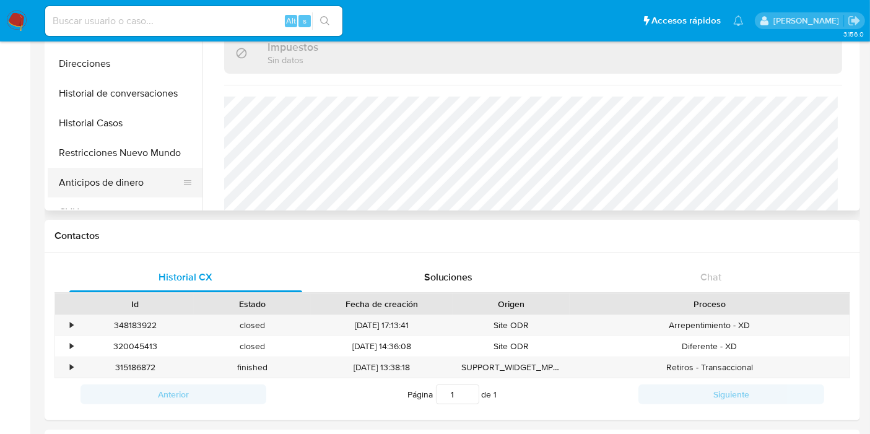
scroll to position [69, 0]
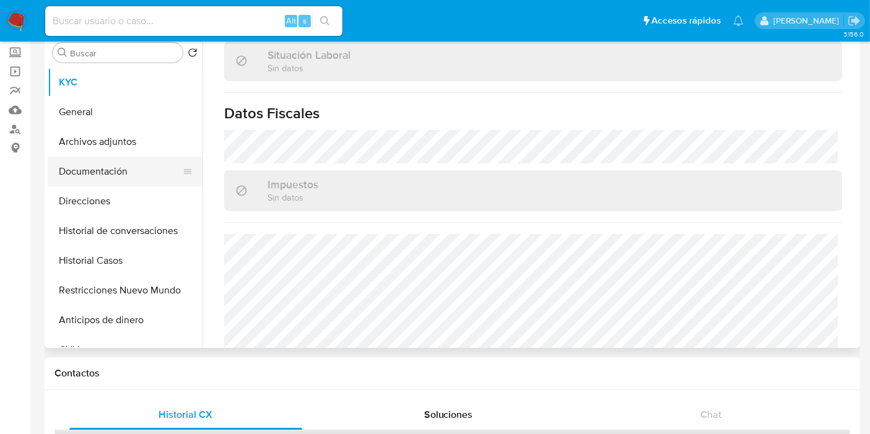
click at [133, 165] on button "Documentación" at bounding box center [120, 172] width 145 height 30
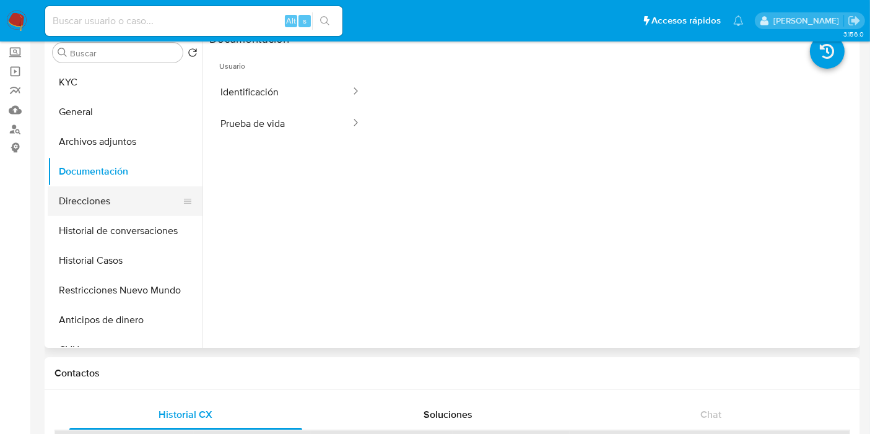
click at [111, 199] on button "Direcciones" at bounding box center [120, 201] width 145 height 30
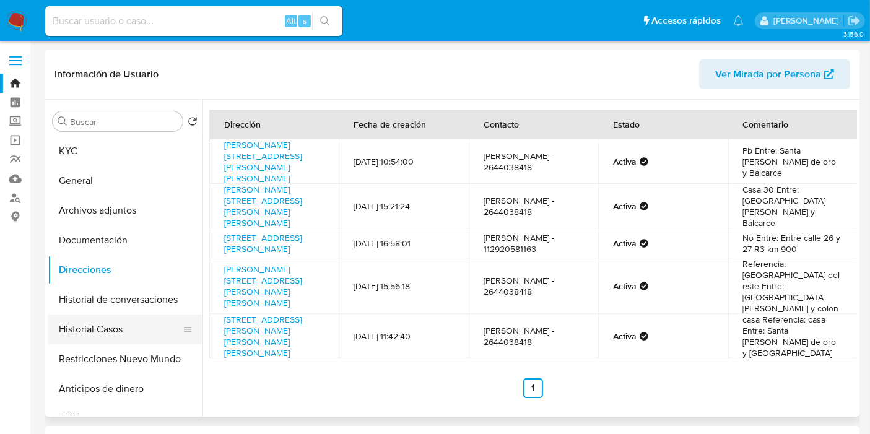
click at [108, 327] on button "Historial Casos" at bounding box center [120, 329] width 145 height 30
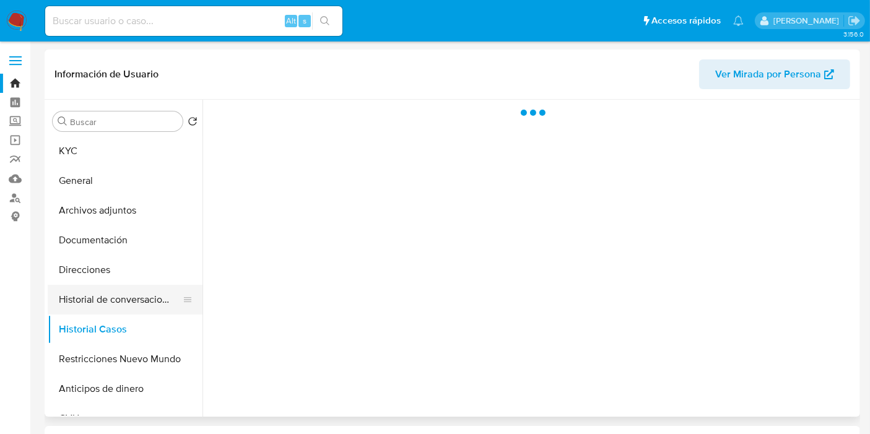
click at [124, 295] on button "Historial de conversaciones" at bounding box center [120, 300] width 145 height 30
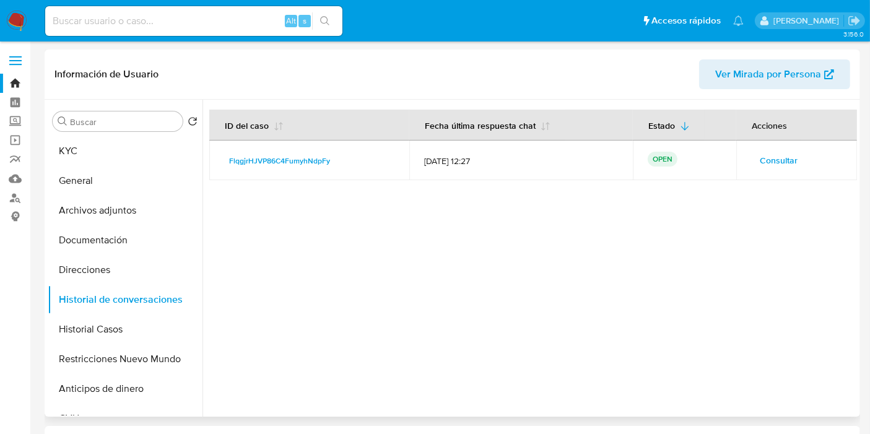
click at [755, 164] on button "Consultar" at bounding box center [778, 160] width 55 height 20
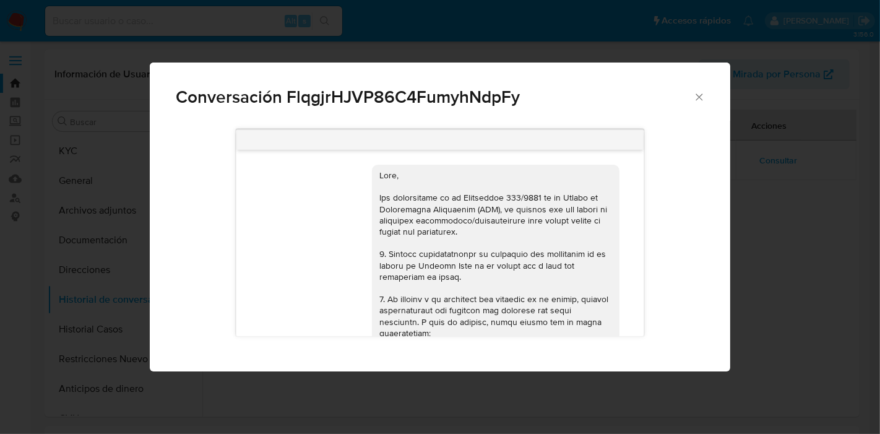
scroll to position [699, 0]
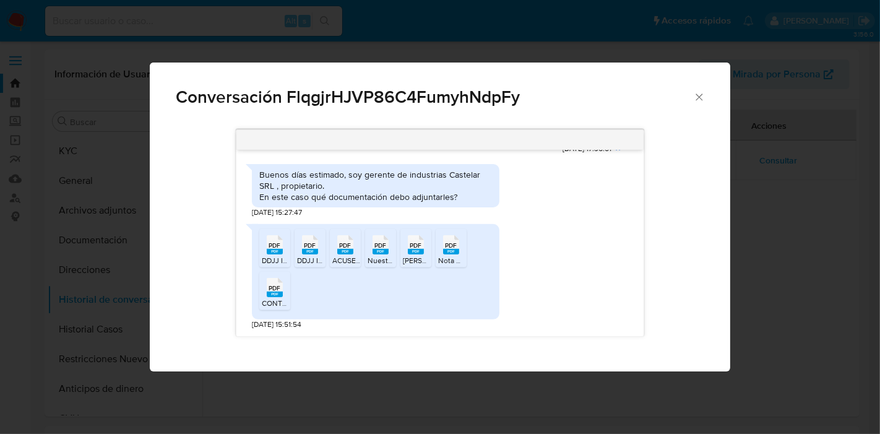
click at [421, 188] on div "Buenos días estimado, soy gerente de industrias Castelar SRL , propietario. En …" at bounding box center [375, 186] width 233 height 34
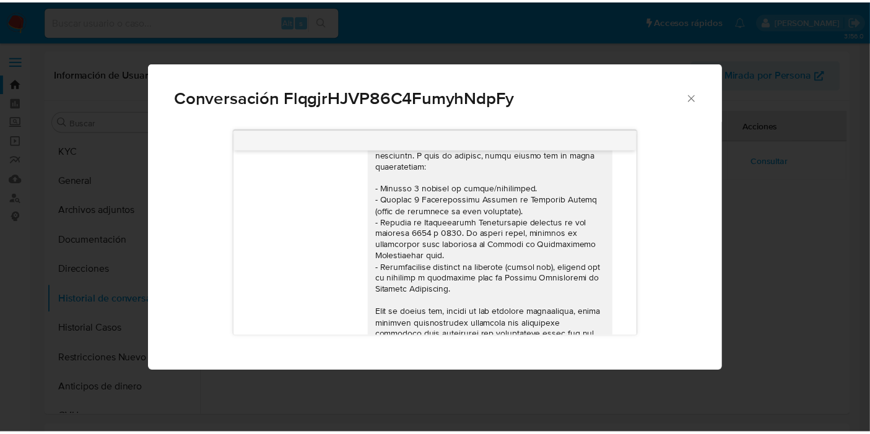
scroll to position [149, 0]
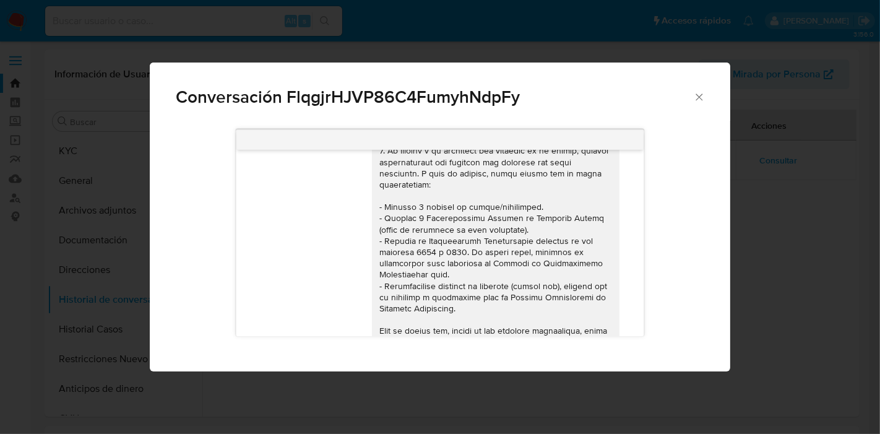
click at [698, 97] on icon "Cerrar" at bounding box center [699, 97] width 12 height 12
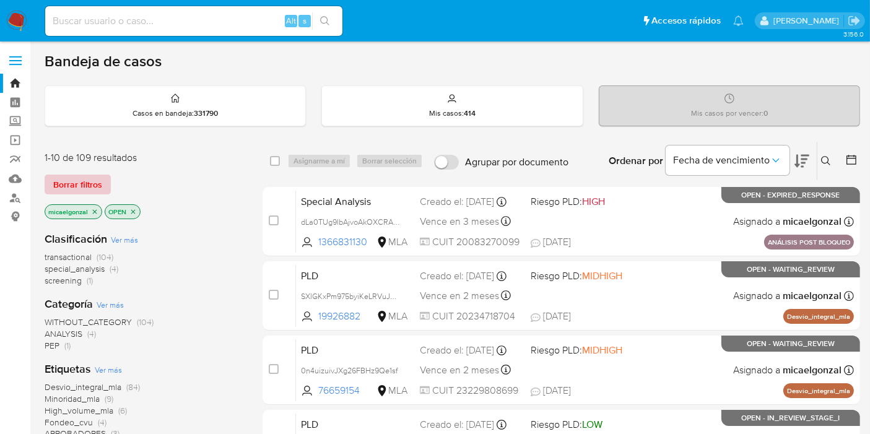
click at [63, 183] on span "Borrar filtros" at bounding box center [77, 184] width 49 height 17
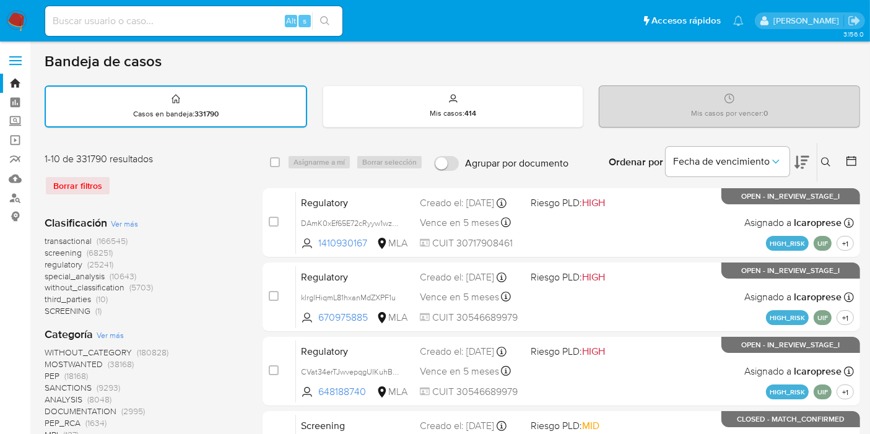
click at [825, 162] on icon at bounding box center [826, 162] width 10 height 10
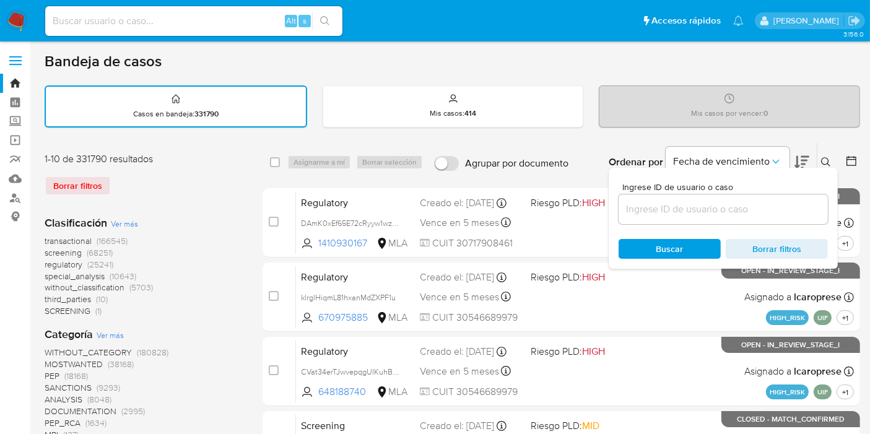
drag, startPoint x: 666, startPoint y: 219, endPoint x: 682, endPoint y: 204, distance: 22.3
click at [675, 209] on div at bounding box center [722, 209] width 209 height 30
click at [682, 204] on input at bounding box center [722, 209] width 209 height 16
paste input "G4VpCFImIzqYZwpGYacPpSPi"
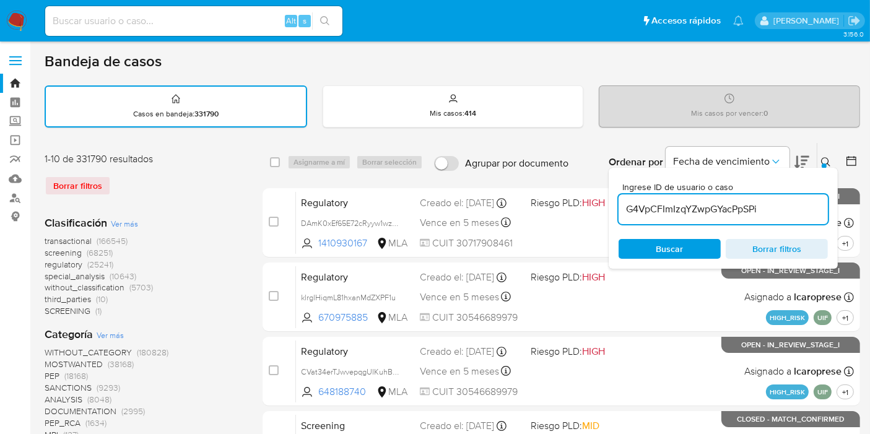
type input "G4VpCFImIzqYZwpGYacPpSPi"
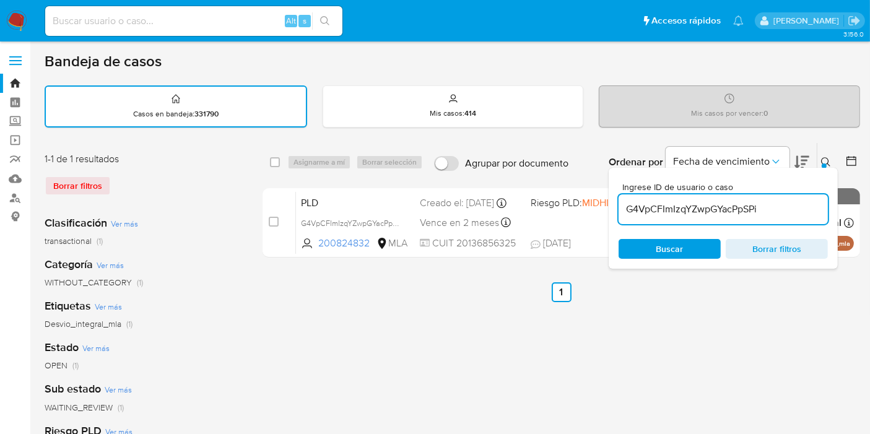
drag, startPoint x: 271, startPoint y: 163, endPoint x: 283, endPoint y: 162, distance: 12.4
click at [271, 162] on input "checkbox" at bounding box center [275, 162] width 10 height 10
checkbox input "true"
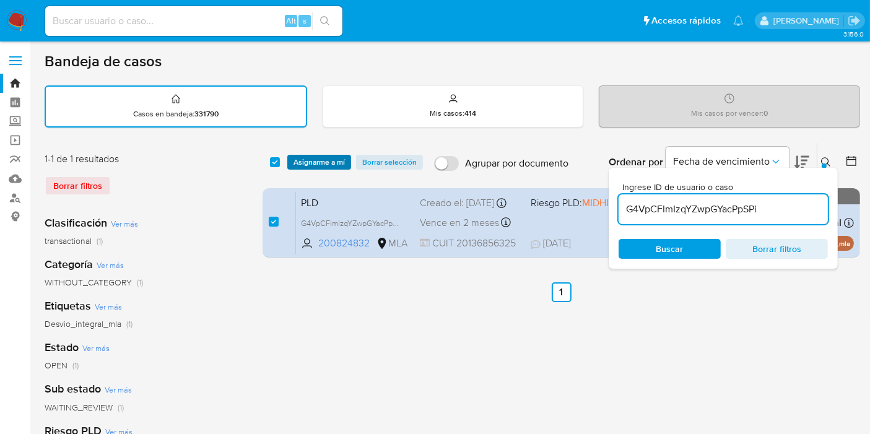
click at [297, 162] on span "Asignarme a mí" at bounding box center [318, 162] width 51 height 12
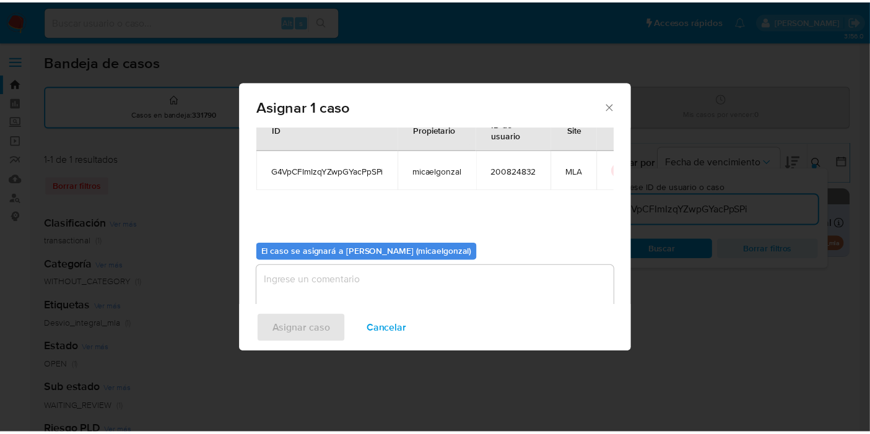
scroll to position [63, 0]
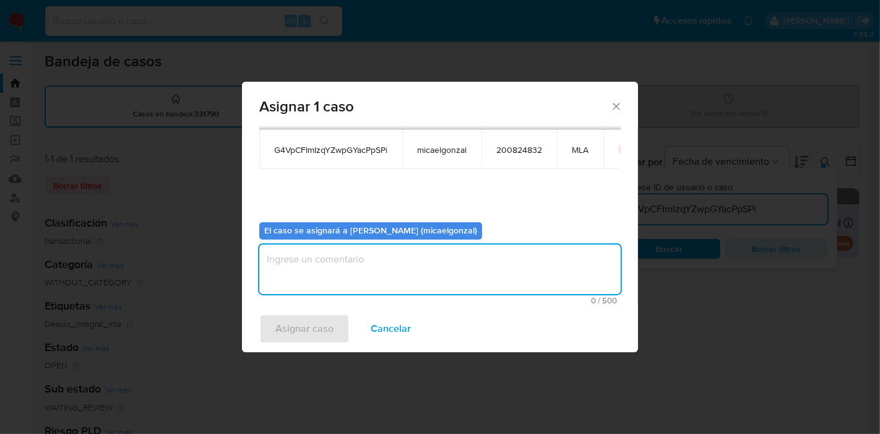
click at [394, 282] on textarea "assign-modal" at bounding box center [440, 270] width 362 height 50
click at [294, 328] on span "Asignar caso" at bounding box center [304, 328] width 58 height 27
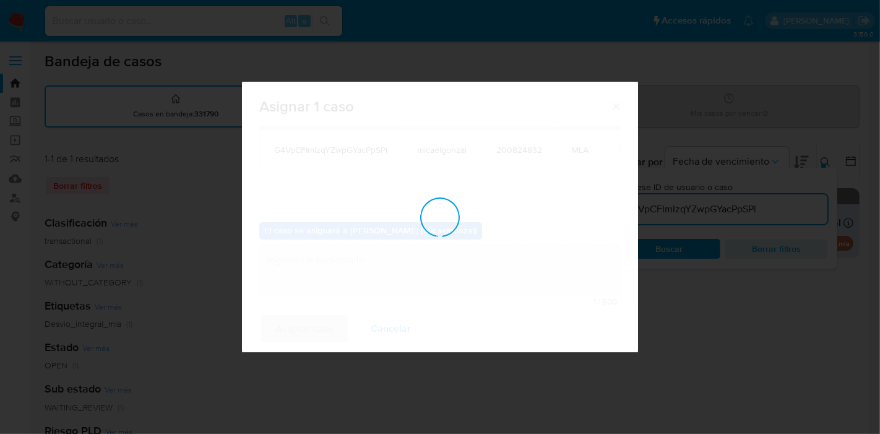
checkbox input "false"
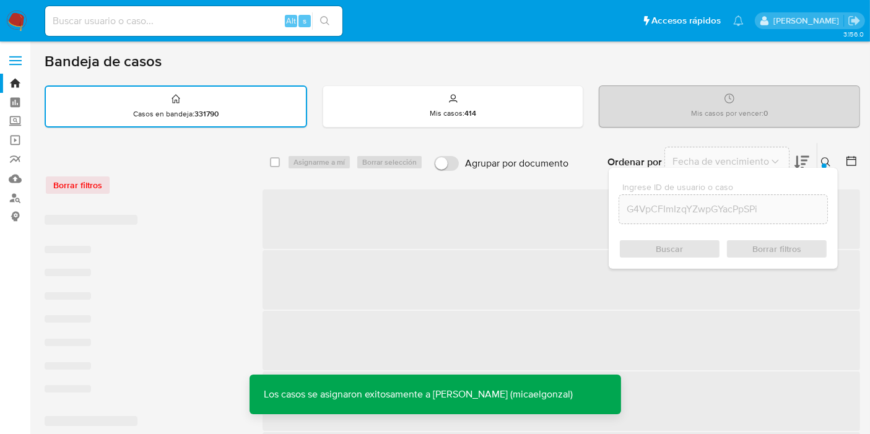
click at [111, 15] on input at bounding box center [193, 21] width 297 height 16
paste input "G4VpCFImIzqYZwpGYacPpSPi"
type input "G4VpCFImIzqYZwpGYacPpSPi"
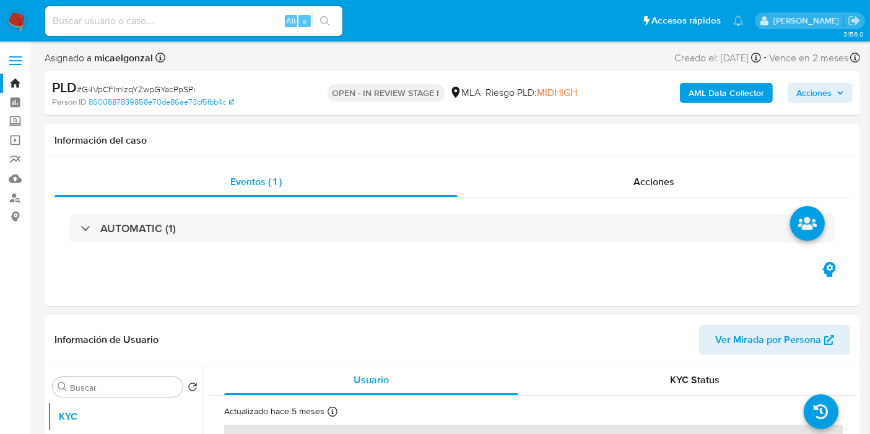
select select "10"
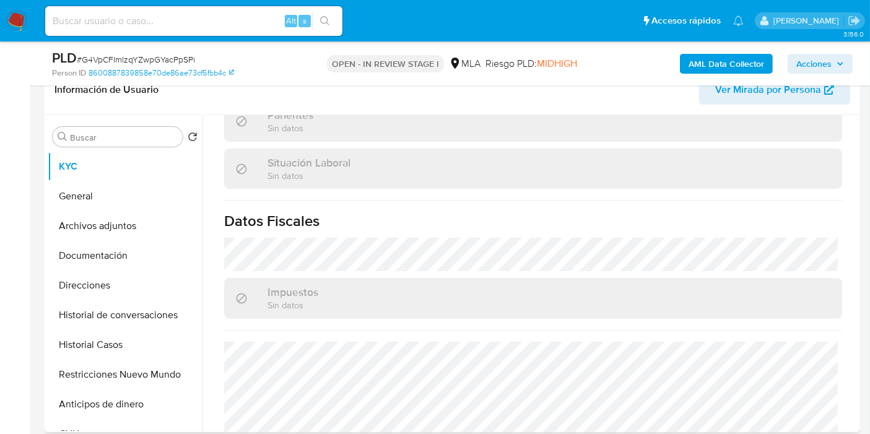
scroll to position [651, 0]
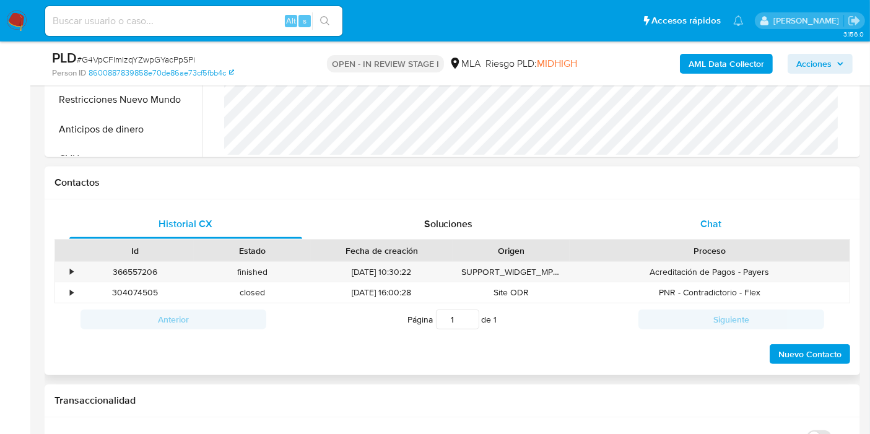
click at [683, 231] on div "Chat" at bounding box center [710, 224] width 233 height 30
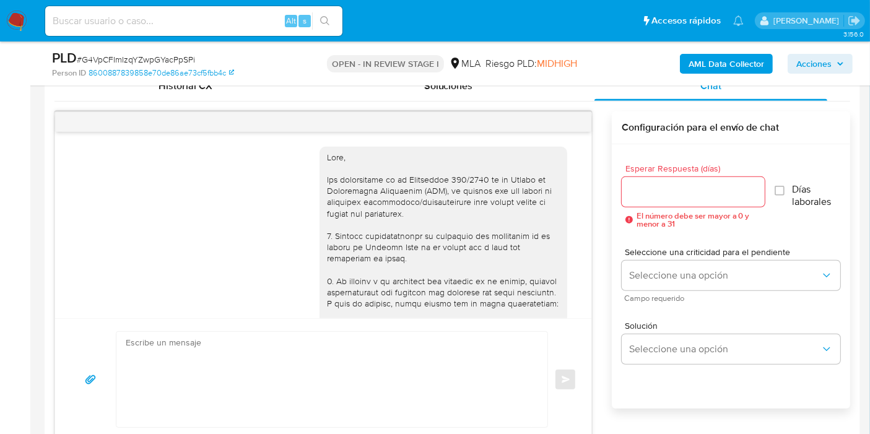
scroll to position [945, 0]
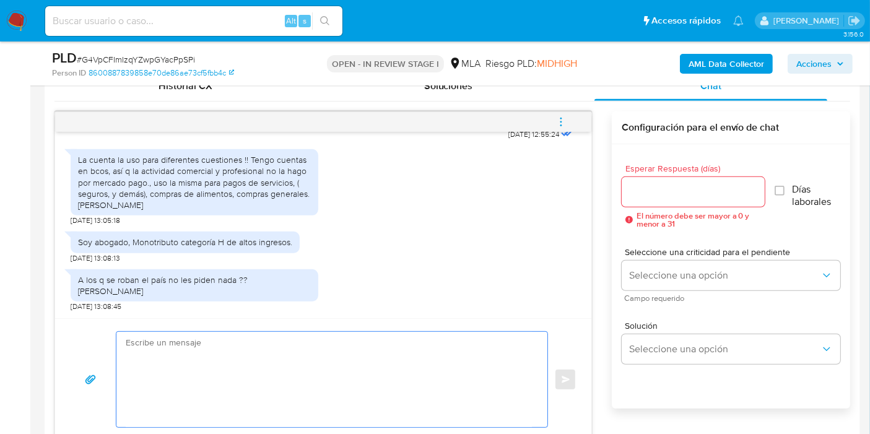
click at [321, 332] on textarea at bounding box center [329, 379] width 406 height 95
click at [295, 351] on textarea at bounding box center [329, 379] width 406 height 95
type textarea "B"
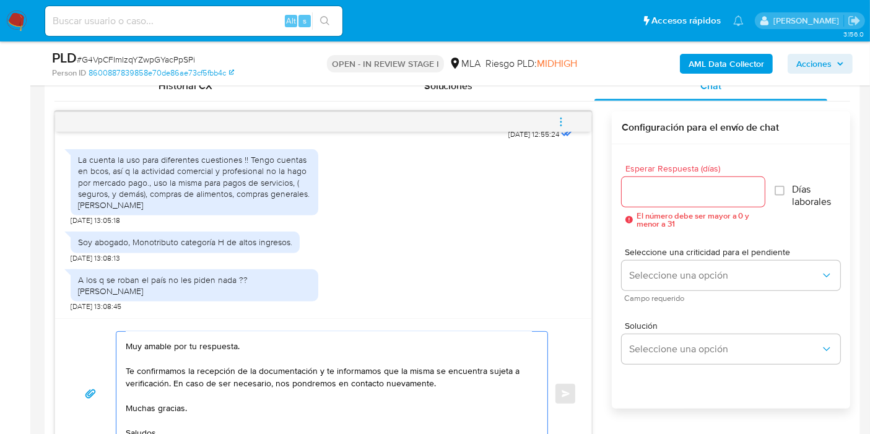
scroll to position [0, 0]
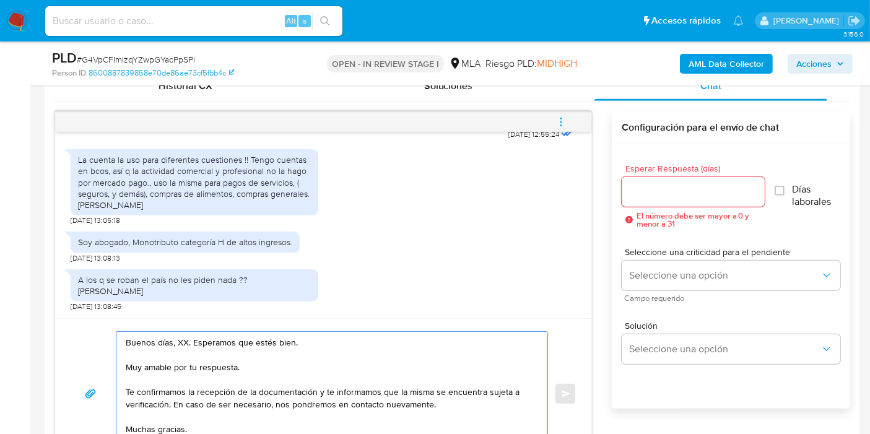
drag, startPoint x: 441, startPoint y: 416, endPoint x: 106, endPoint y: 353, distance: 341.4
click at [106, 353] on div "Buenos días, XX. Esperamos que estés bien. Muy amable por tu respuesta. Te conf…" at bounding box center [323, 393] width 506 height 125
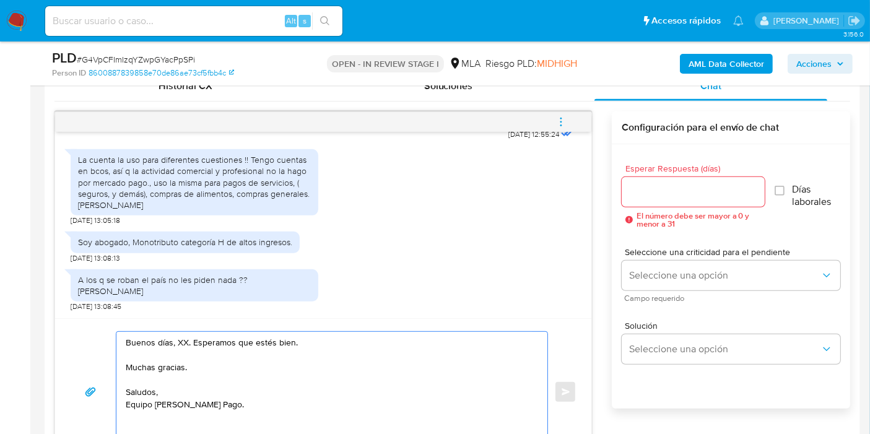
click at [181, 337] on textarea "Buenos días, XX. Esperamos que estés bien. Muchas gracias. Saludos, Equipo [PER…" at bounding box center [329, 392] width 406 height 120
click at [186, 367] on textarea "Buenos días, XX. Esperamos que estés bien. Muchas gracias. Saludos, Equipo [PER…" at bounding box center [329, 392] width 406 height 120
drag, startPoint x: 184, startPoint y: 367, endPoint x: 243, endPoint y: 366, distance: 58.8
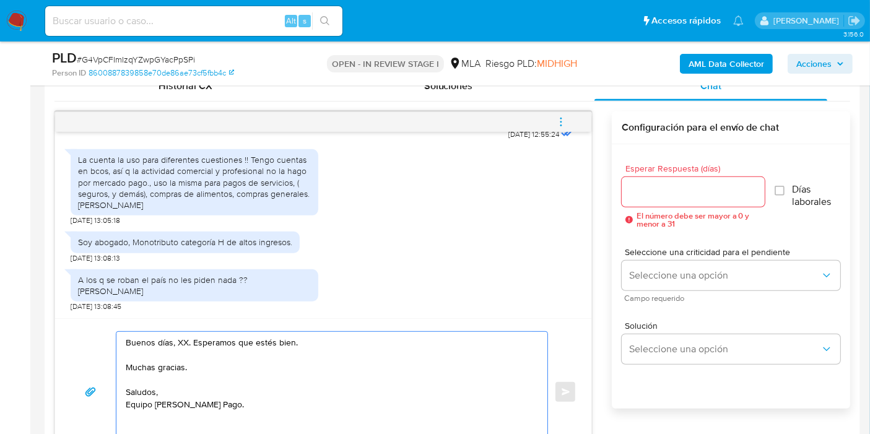
click at [184, 367] on textarea "Buenos días, XX. Esperamos que estés bien. Muchas gracias. Saludos, Equipo [PER…" at bounding box center [329, 392] width 406 height 120
paste textarea "s necesario para cumplir con las regulaciones emitidas por la Unidad de Informa…"
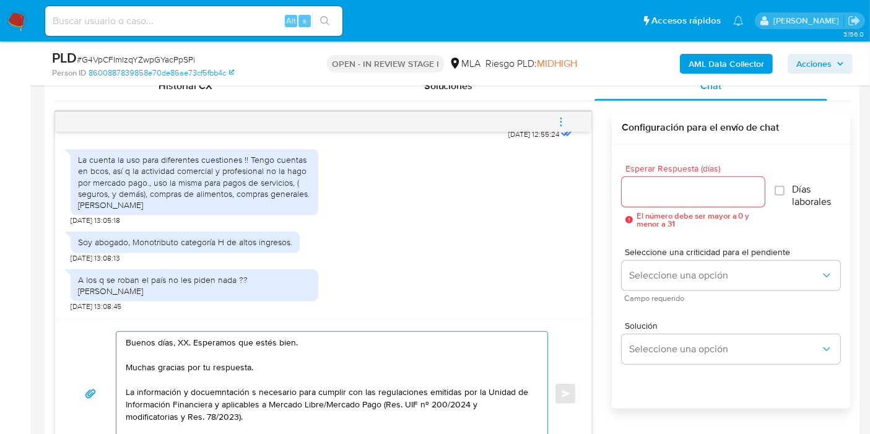
click at [260, 388] on textarea "Buenos días, XX. Esperamos que estés bien. Muchas gracias por tu respuesta. La …" at bounding box center [329, 394] width 406 height 124
drag, startPoint x: 179, startPoint y: 382, endPoint x: 223, endPoint y: 390, distance: 45.3
click at [188, 384] on textarea "Buenos días, XX. Esperamos que estés bien. Muchas gracias por tu respuesta. La …" at bounding box center [329, 394] width 406 height 124
click at [224, 390] on textarea "Buenos días, XX. Esperamos que estés bien. Muchas gracias por tu respuesta. La …" at bounding box center [329, 394] width 406 height 124
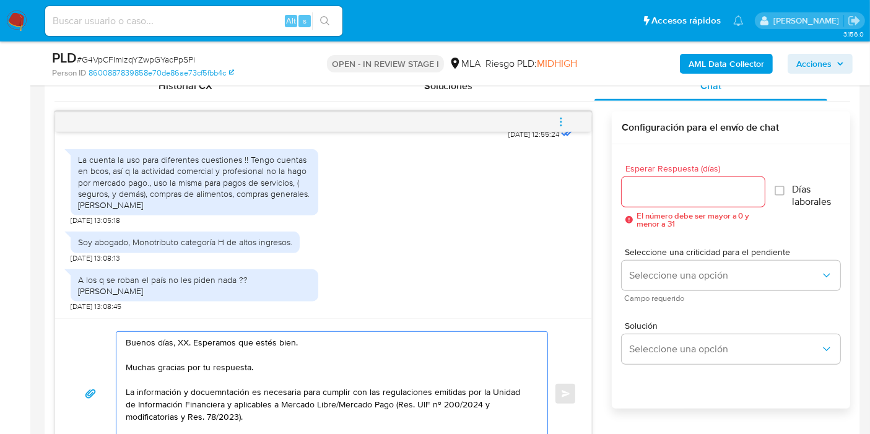
click at [0, 0] on lt-span "docu me ntación" at bounding box center [0, 0] width 0 height 0
click at [258, 411] on textarea "Buenos días, XX. Esperamos que estés bien. Muchas gracias por tu respuesta. La …" at bounding box center [329, 394] width 406 height 124
paste textarea "no será divulgada a terceros y formará parte de tu legajo. E"
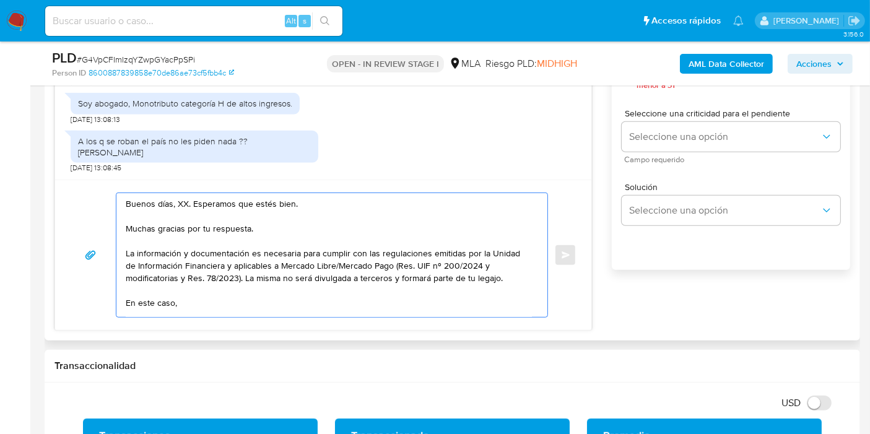
scroll to position [769, 0]
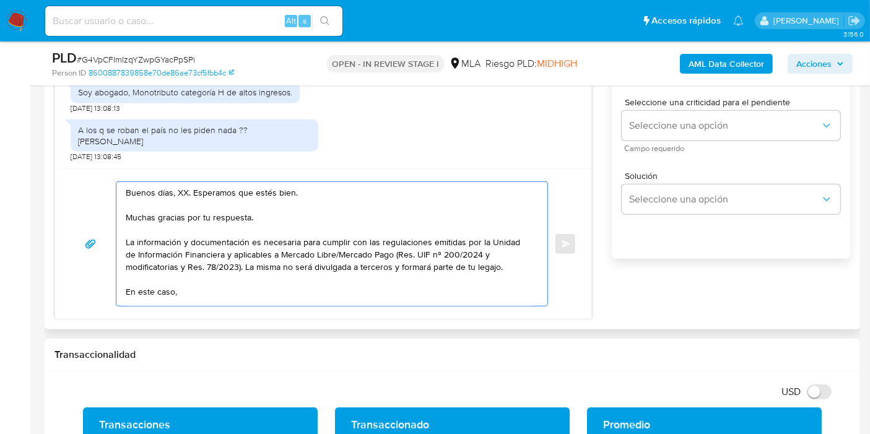
click at [182, 195] on textarea "Buenos días, XX. Esperamos que estés bien. Muchas gracias por tu respuesta. La …" at bounding box center [329, 244] width 406 height 124
click at [182, 195] on textarea "Buenos días, [PERSON_NAME]. Esperamos que estés bien. Muchas gracias por tu res…" at bounding box center [329, 244] width 406 height 124
click at [250, 290] on textarea "Buenos días, [PERSON_NAME]. Esperamos que estés bien. Muchas gracias por tu res…" at bounding box center [329, 244] width 406 height 124
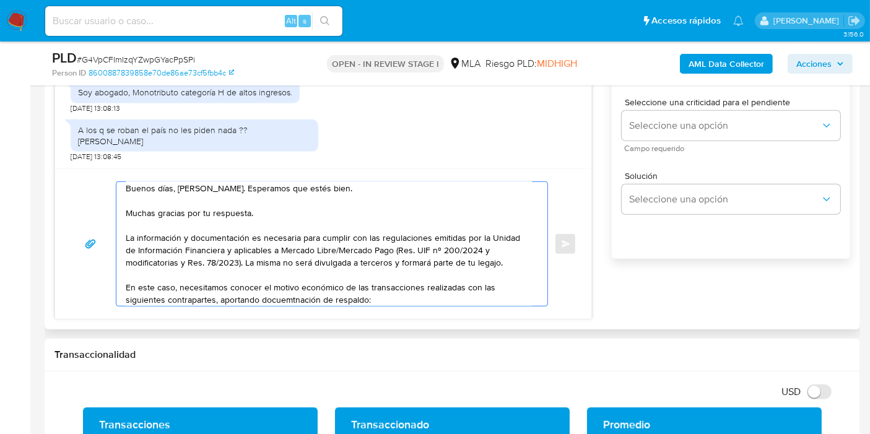
scroll to position [17, 0]
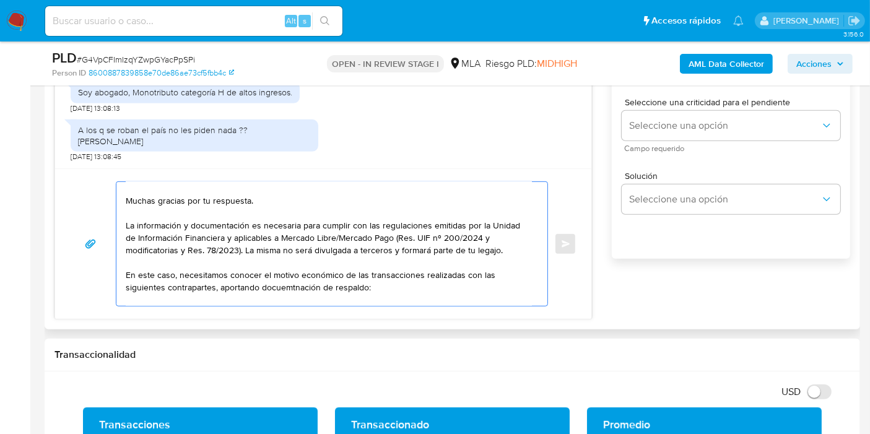
drag, startPoint x: 295, startPoint y: 278, endPoint x: 283, endPoint y: 293, distance: 19.3
click at [294, 279] on textarea "Buenos días, [PERSON_NAME]. Esperamos que estés bien. Muchas gracias por tu res…" at bounding box center [329, 244] width 406 height 124
click at [283, 293] on textarea "Buenos días, [PERSON_NAME]. Esperamos que estés bien. Muchas gracias por tu res…" at bounding box center [329, 244] width 406 height 124
click at [293, 284] on textarea "Buenos días, [PERSON_NAME]. Esperamos que estés bien. Muchas gracias por tu res…" at bounding box center [329, 244] width 406 height 124
click at [0, 0] on lt-strong "mentación" at bounding box center [0, 0] width 0 height 0
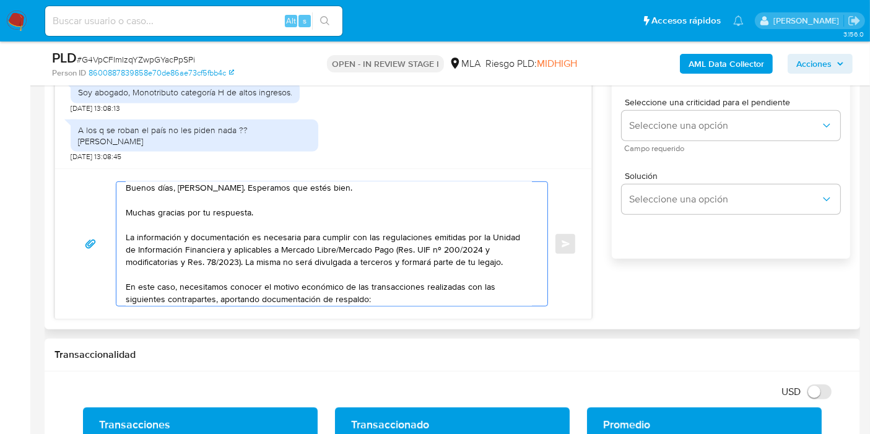
scroll to position [0, 0]
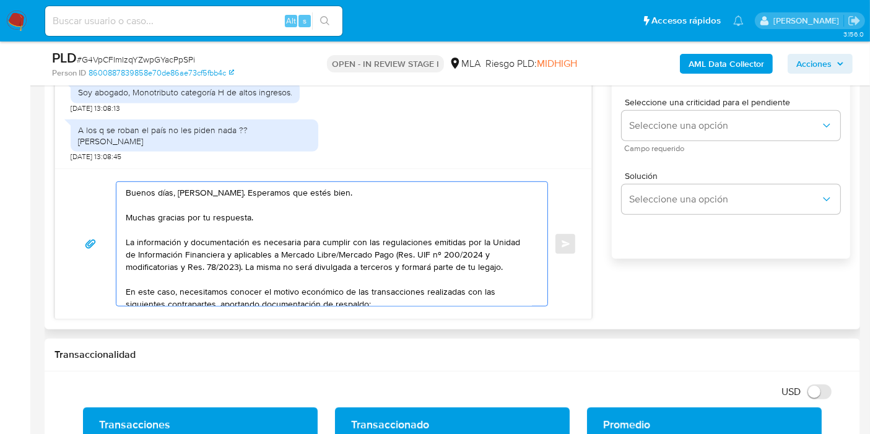
click at [197, 185] on textarea "Buenos días, [PERSON_NAME]. Esperamos que estés bien. Muchas gracias por tu res…" at bounding box center [329, 244] width 406 height 124
click at [187, 188] on textarea "Buenos días, [PERSON_NAME]. Esperamos que estés bien. Muchas gracias por tu res…" at bounding box center [329, 244] width 406 height 124
click at [0, 0] on lt-span "[PERSON_NAME]" at bounding box center [0, 0] width 0 height 0
click at [371, 264] on textarea "Buenos días, [PERSON_NAME]. Esperamos que estés bien. Muchas gracias por tu res…" at bounding box center [329, 244] width 406 height 124
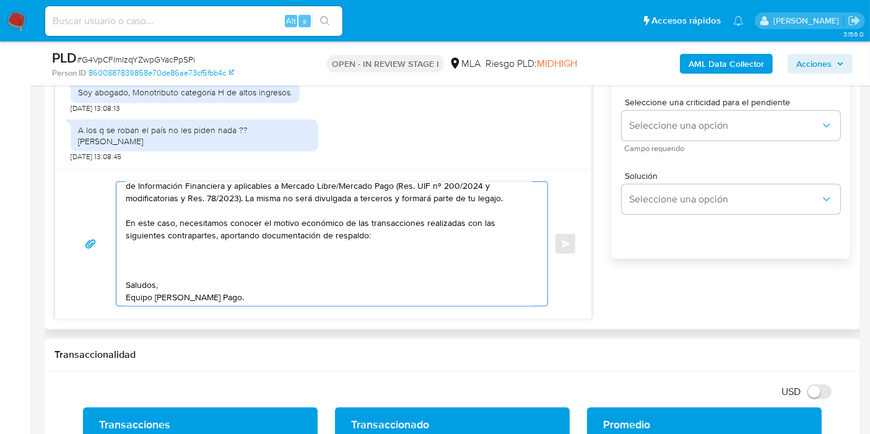
click at [373, 267] on textarea "Buenos días, [PERSON_NAME]. Esperamos que estés bien. Muchas gracias por tu res…" at bounding box center [329, 244] width 406 height 124
click at [347, 259] on textarea "Buenos días, [PERSON_NAME]. Esperamos que estés bien. Muchas gracias por tu res…" at bounding box center [329, 244] width 406 height 124
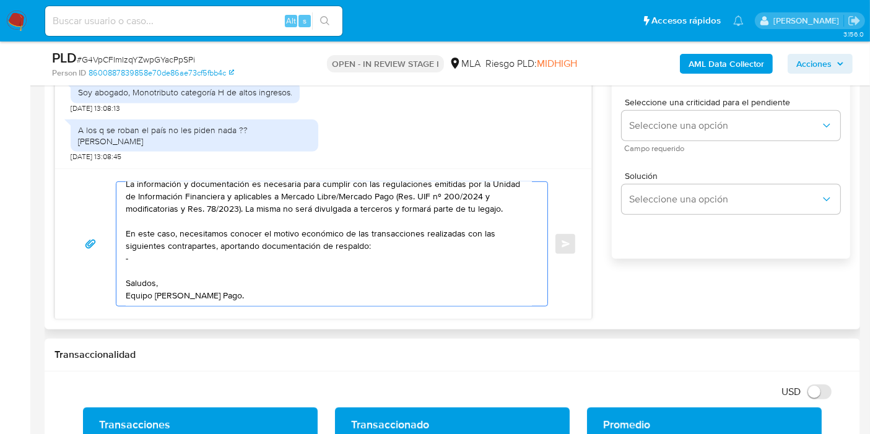
paste textarea "[PERSON_NAME]"
paste textarea "27182538030"
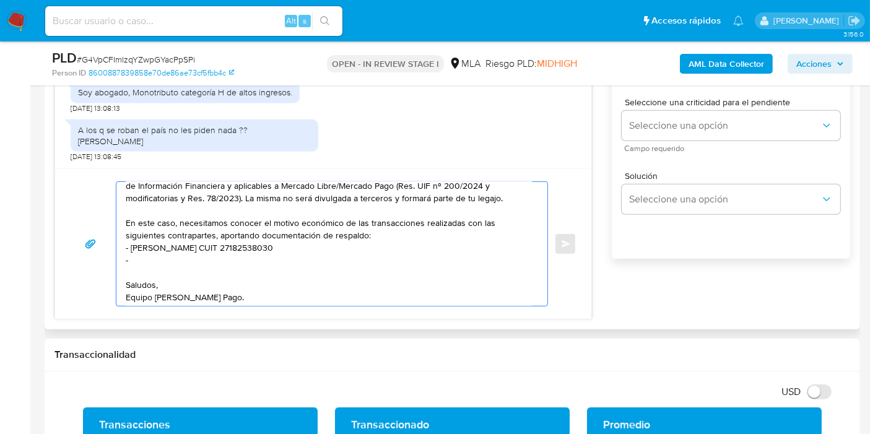
paste textarea "[PERSON_NAME] Press"
paste textarea "23239691714"
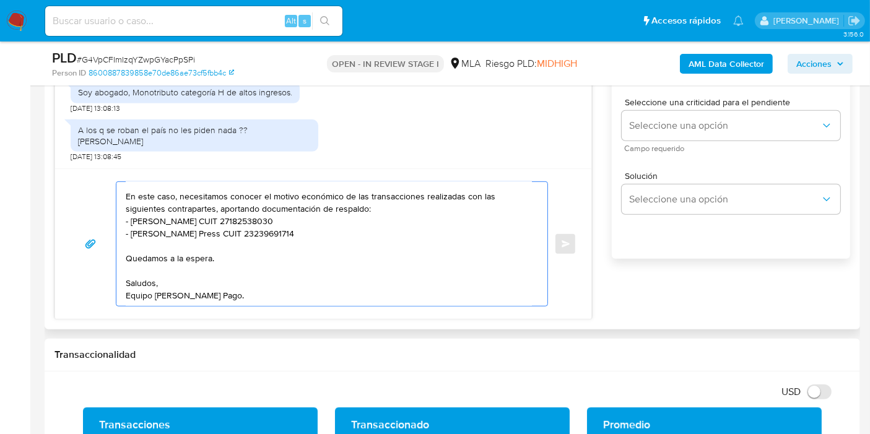
scroll to position [132, 0]
drag, startPoint x: 160, startPoint y: 282, endPoint x: 152, endPoint y: 290, distance: 11.4
click at [159, 284] on textarea "Buenos días, [PERSON_NAME]. Esperamos que estés bien. Muchas gracias por tu res…" at bounding box center [329, 244] width 406 height 124
click at [147, 295] on textarea "Buenos días, [PERSON_NAME]. Esperamos que estés bien. Muchas gracias por tu res…" at bounding box center [329, 244] width 406 height 124
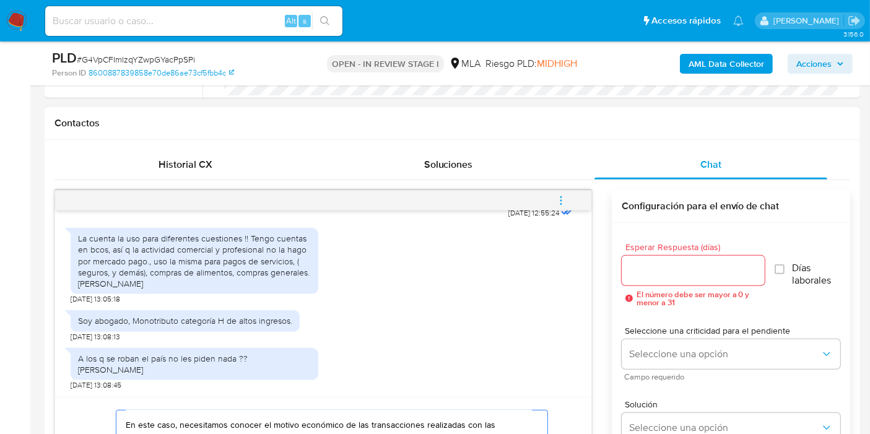
scroll to position [493, 0]
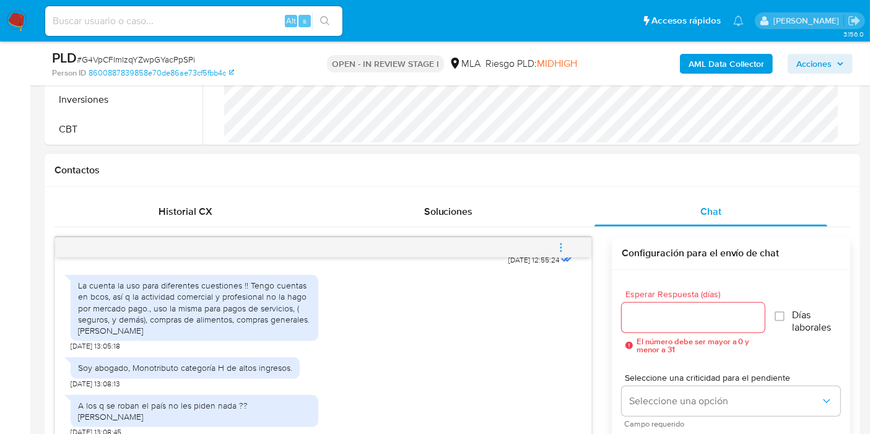
type textarea "Buenos días, [PERSON_NAME]. Esperamos que estés bien. Muchas gracias por tu res…"
click at [690, 314] on input "Esperar Respuesta (días)" at bounding box center [693, 318] width 143 height 16
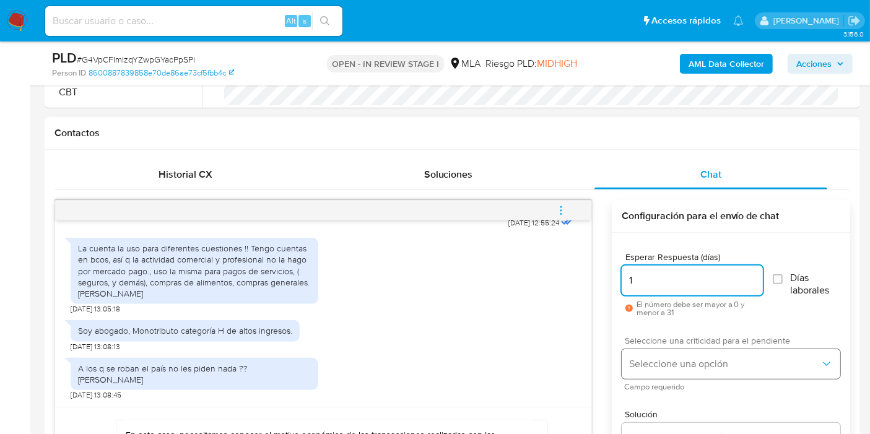
scroll to position [562, 0]
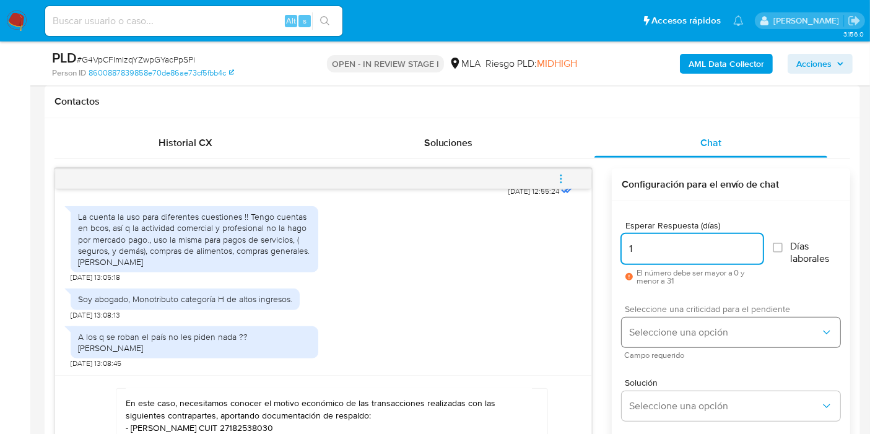
type input "1"
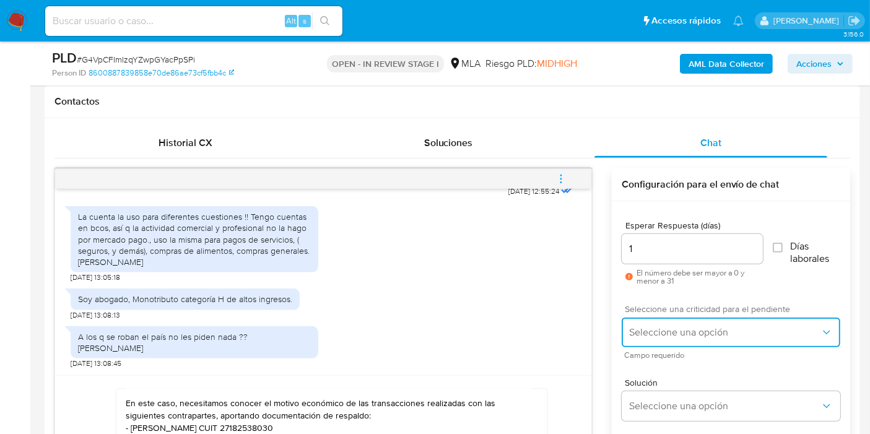
click at [677, 323] on button "Seleccione una opción" at bounding box center [731, 333] width 219 height 30
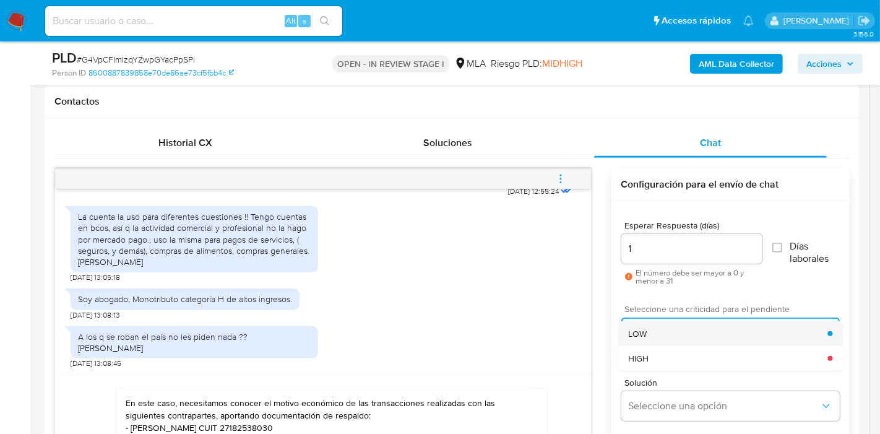
click at [672, 331] on div "LOW" at bounding box center [727, 333] width 199 height 25
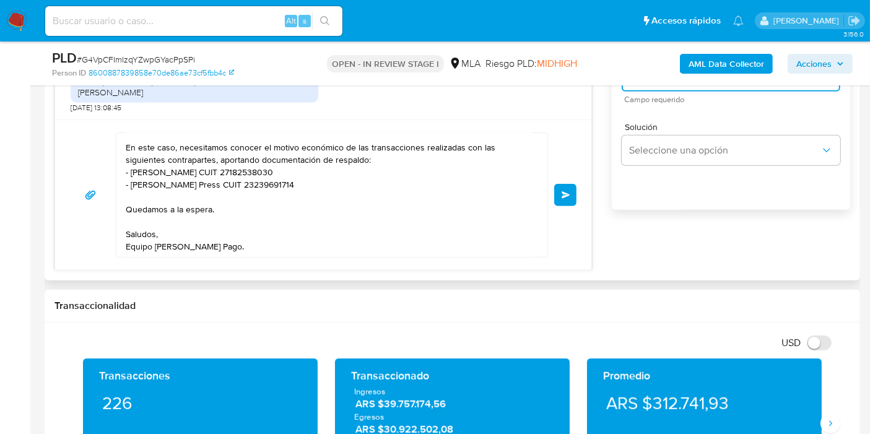
scroll to position [838, 0]
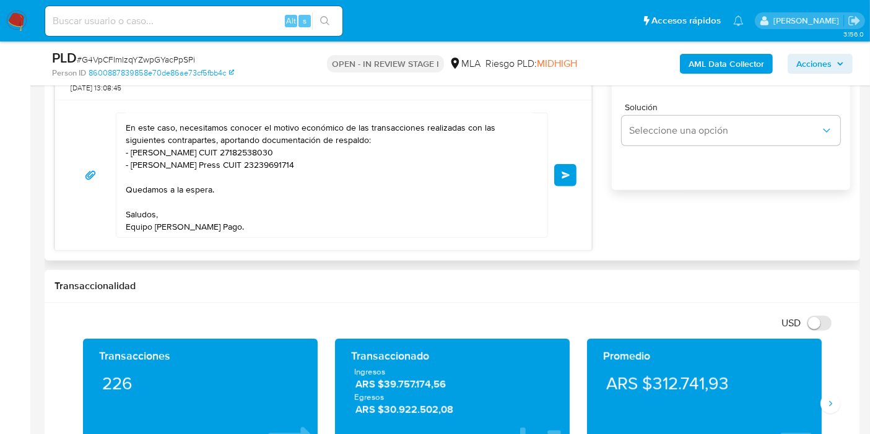
click at [566, 181] on button "Enviar" at bounding box center [565, 175] width 22 height 22
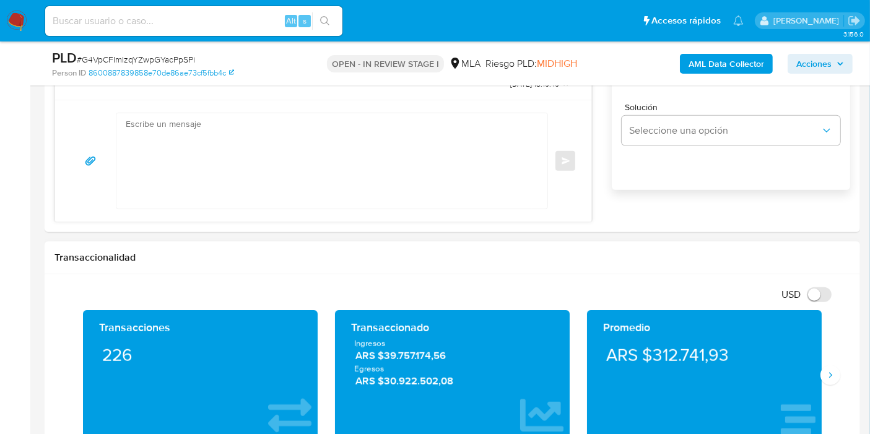
scroll to position [0, 0]
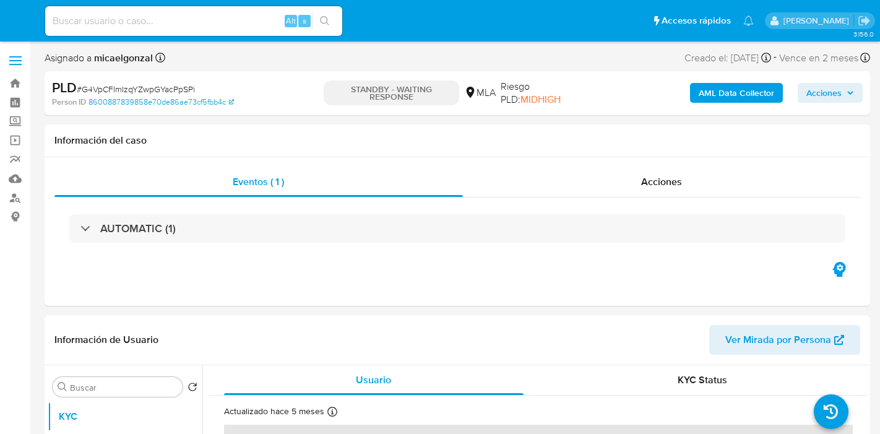
select select "10"
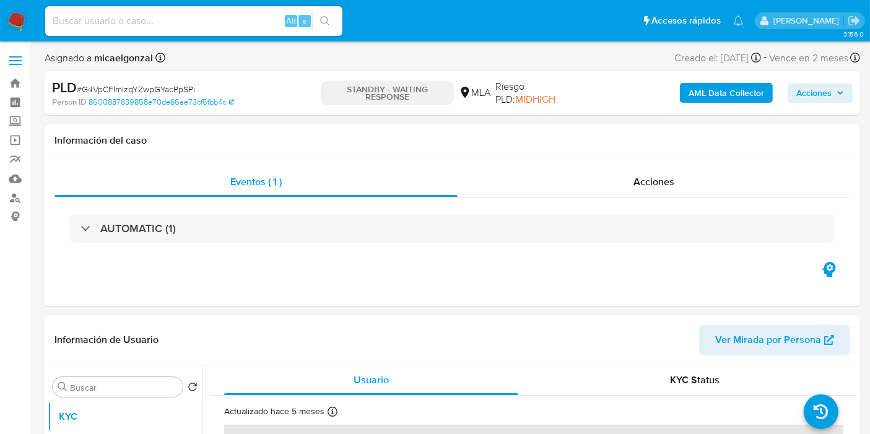
click at [170, 30] on div "Alt s" at bounding box center [193, 21] width 297 height 30
click at [171, 25] on input at bounding box center [193, 21] width 297 height 16
paste input "GSdmg8ihw4c7Uc3rQ6AoTXGE"
type input "GSdmg8ihw4c7Uc3rQ6AoTXGE"
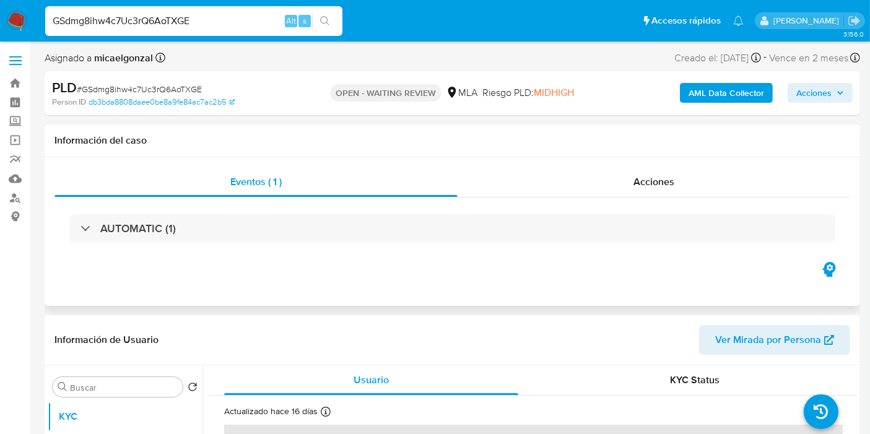
select select "10"
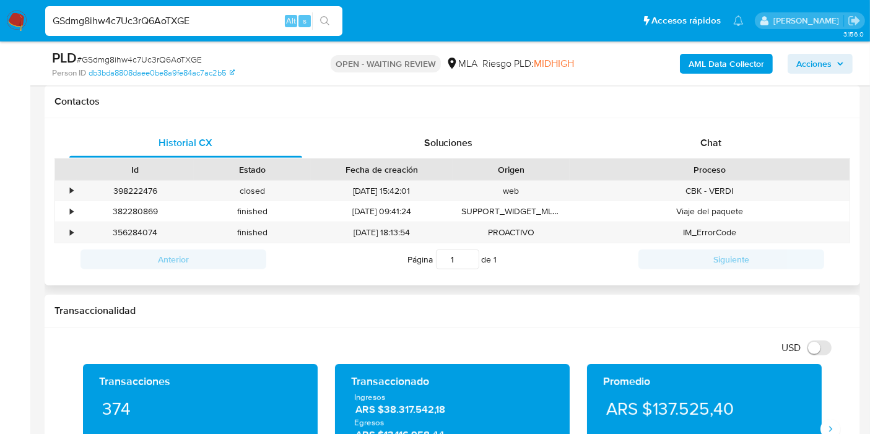
scroll to position [481, 0]
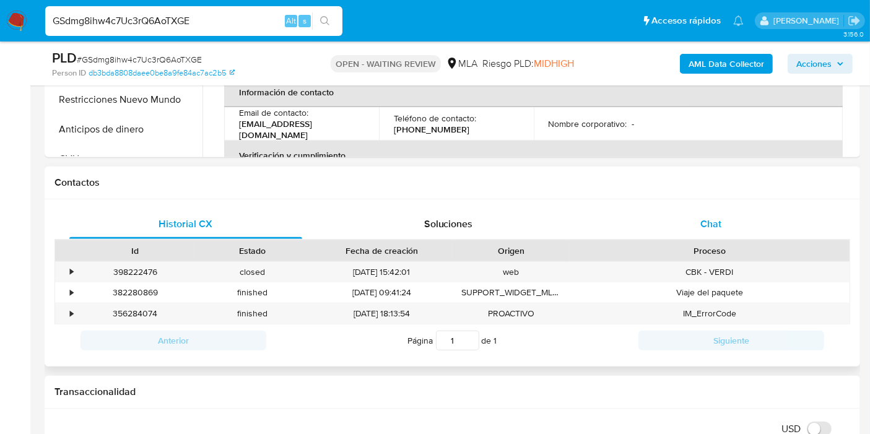
click at [718, 231] on div "Chat" at bounding box center [710, 224] width 233 height 30
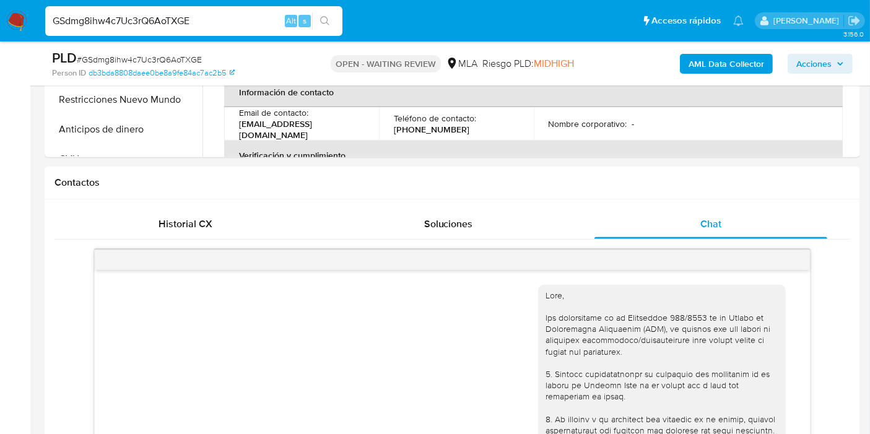
scroll to position [1041, 0]
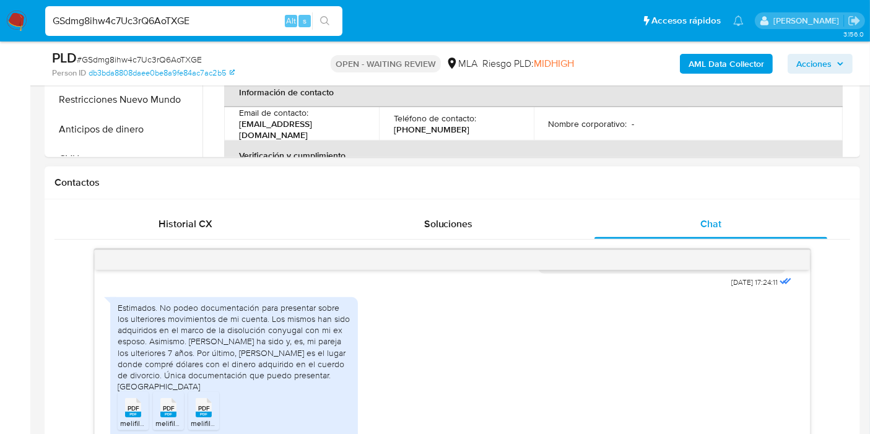
click at [270, 329] on div "Estimados. No podeo documentación para presentar sobre los ulteriores movimient…" at bounding box center [234, 347] width 233 height 90
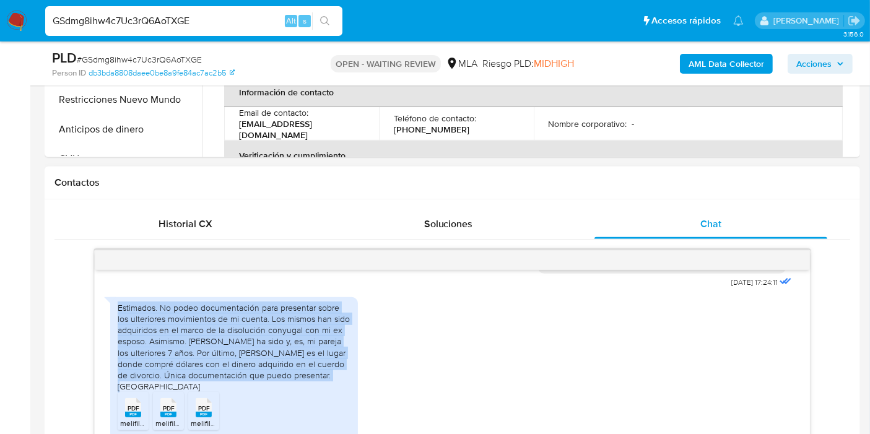
click at [270, 329] on div "Estimados. No podeo documentación para presentar sobre los ulteriores movimient…" at bounding box center [234, 347] width 233 height 90
click at [272, 337] on div "Estimados. No podeo documentación para presentar sobre los ulteriores movimient…" at bounding box center [234, 347] width 233 height 90
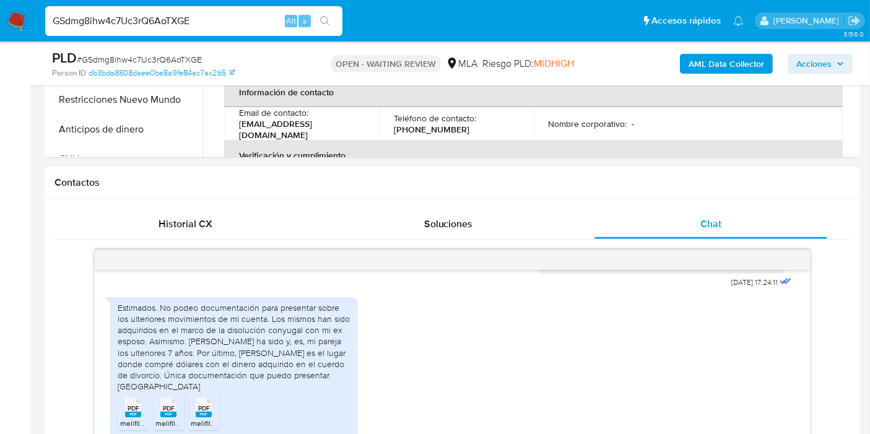
click at [263, 345] on div "Estimados. No podeo documentación para presentar sobre los ulteriores movimient…" at bounding box center [234, 347] width 233 height 90
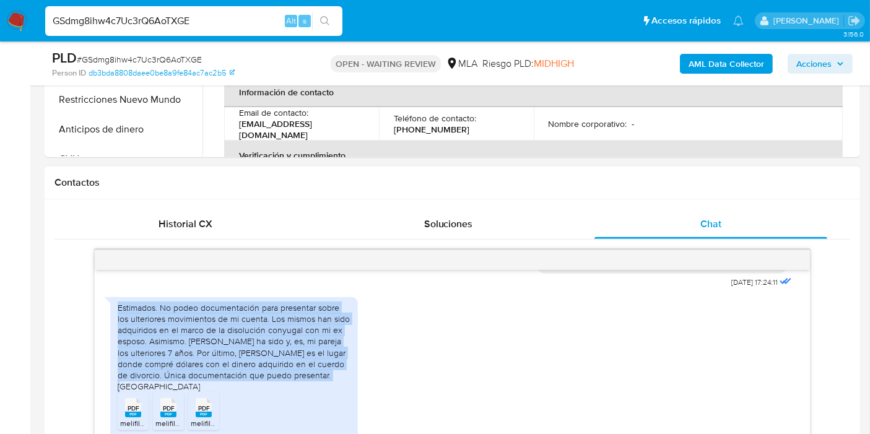
click at [263, 345] on div "Estimados. No podeo documentación para presentar sobre los ulteriores movimient…" at bounding box center [234, 347] width 233 height 90
click at [256, 363] on div "Estimados. No podeo documentación para presentar sobre los ulteriores movimient…" at bounding box center [234, 347] width 233 height 90
click at [256, 358] on div "Estimados. No podeo documentación para presentar sobre los ulteriores movimient…" at bounding box center [234, 347] width 233 height 90
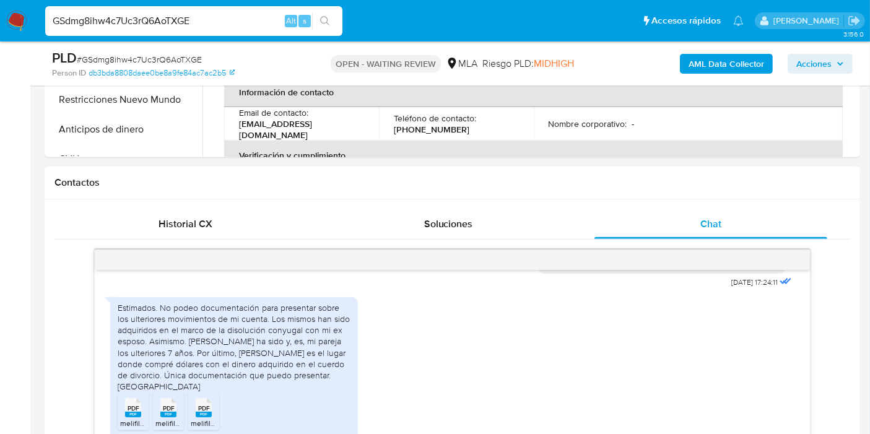
click at [277, 347] on div "Estimados. No podeo documentación para presentar sobre los ulteriores movimient…" at bounding box center [234, 347] width 233 height 90
click at [215, 362] on div "Estimados. No podeo documentación para presentar sobre los ulteriores movimient…" at bounding box center [234, 347] width 233 height 90
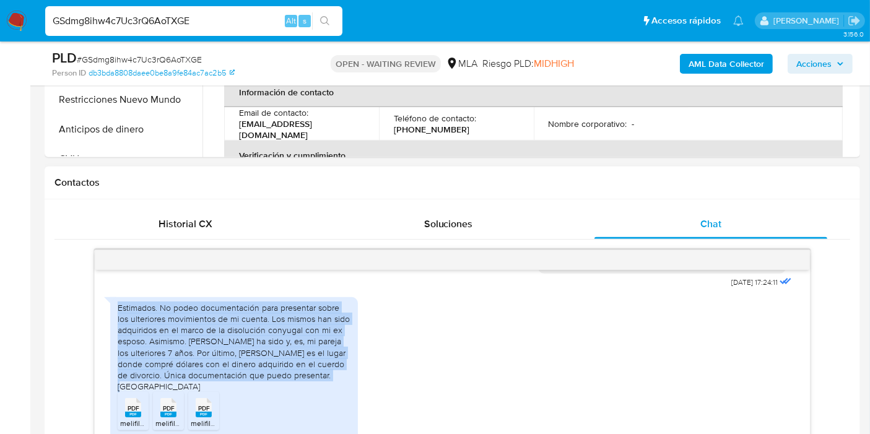
click at [215, 362] on div "Estimados. No podeo documentación para presentar sobre los ulteriores movimient…" at bounding box center [234, 347] width 233 height 90
click at [285, 341] on div "Estimados. No podeo documentación para presentar sobre los ulteriores movimient…" at bounding box center [234, 347] width 233 height 90
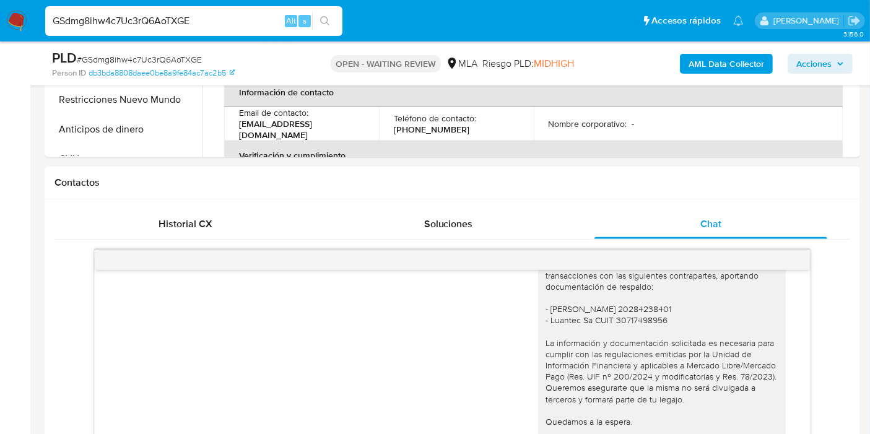
scroll to position [835, 0]
click at [12, 12] on img at bounding box center [16, 21] width 21 height 21
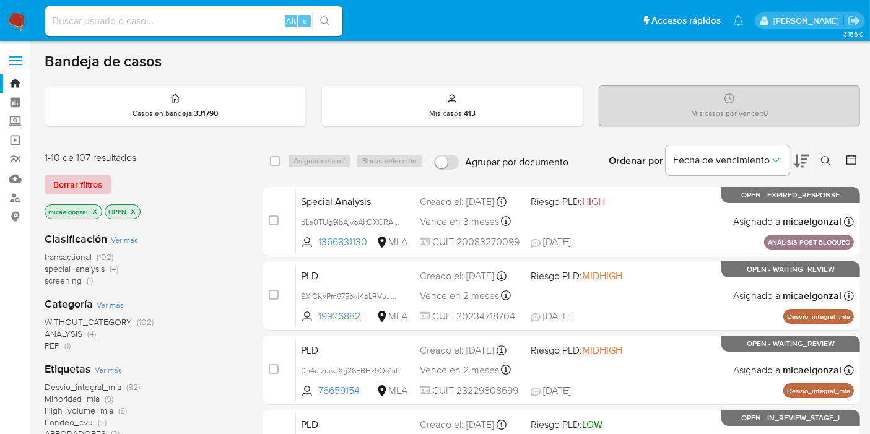
click at [64, 176] on span "Borrar filtros" at bounding box center [77, 184] width 49 height 17
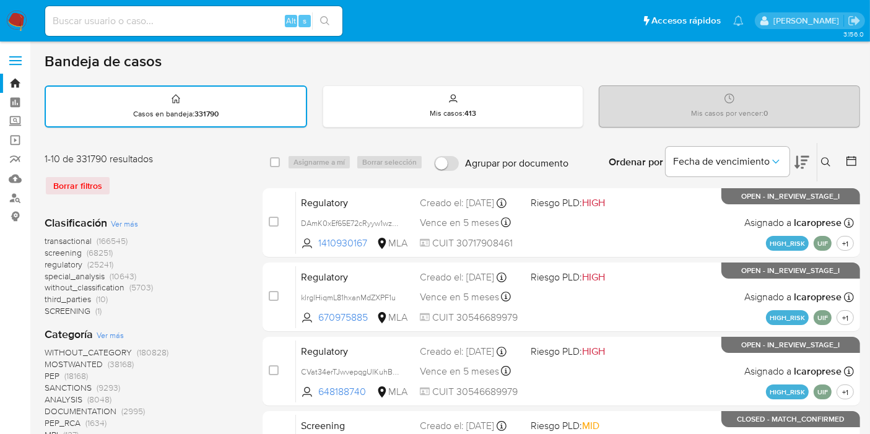
click at [830, 163] on icon at bounding box center [826, 162] width 10 height 10
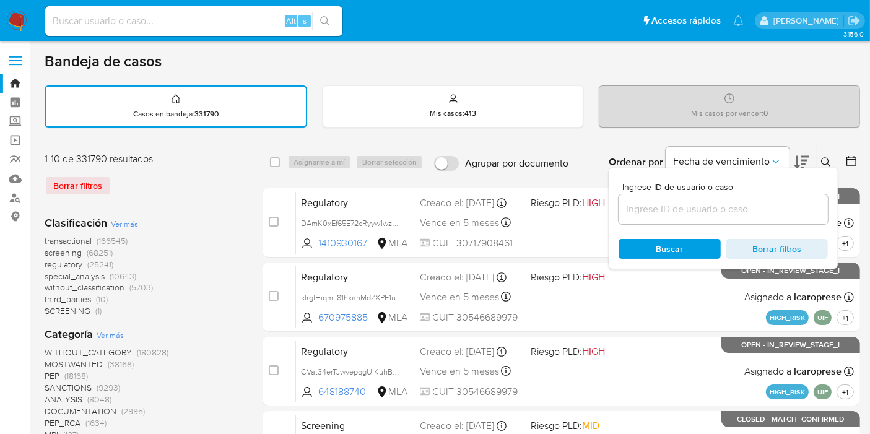
click at [774, 210] on input at bounding box center [722, 209] width 209 height 16
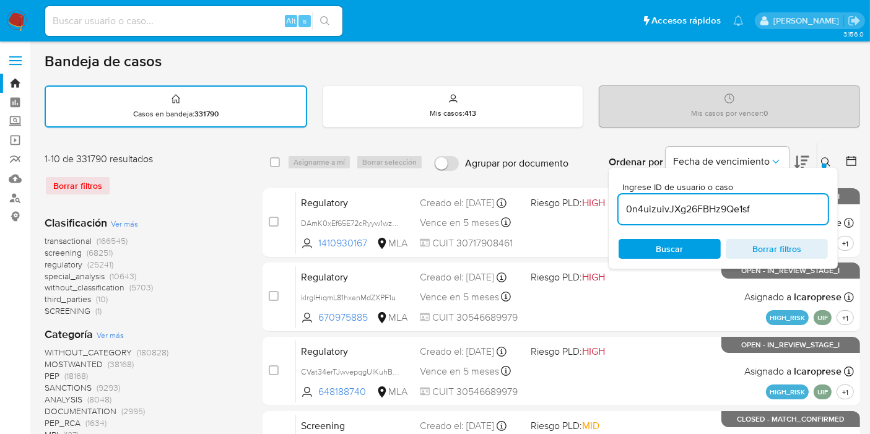
type input "0n4uizuivJXg26FBHz9Qe1sf"
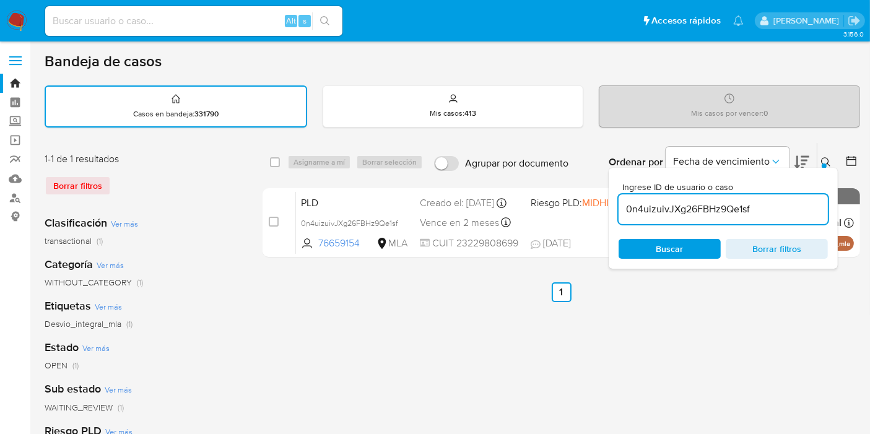
drag, startPoint x: 269, startPoint y: 162, endPoint x: 275, endPoint y: 162, distance: 6.8
click at [269, 162] on div "select-all-cases-checkbox Asignarme a mí Borrar selección Agrupar por documento…" at bounding box center [560, 162] width 597 height 38
click at [275, 162] on input "checkbox" at bounding box center [275, 162] width 10 height 10
checkbox input "true"
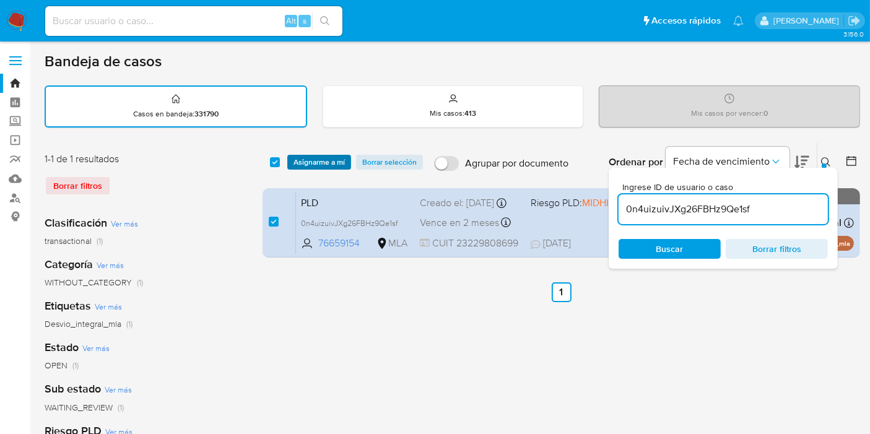
click at [321, 160] on span "Asignarme a mí" at bounding box center [318, 162] width 51 height 12
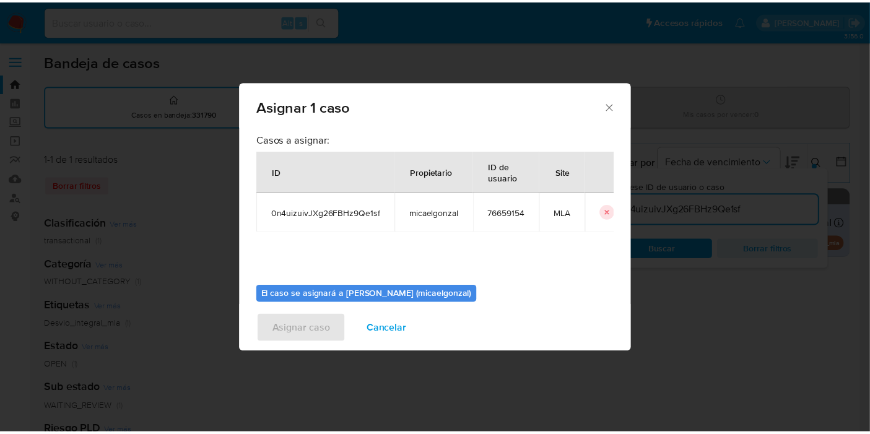
scroll to position [63, 0]
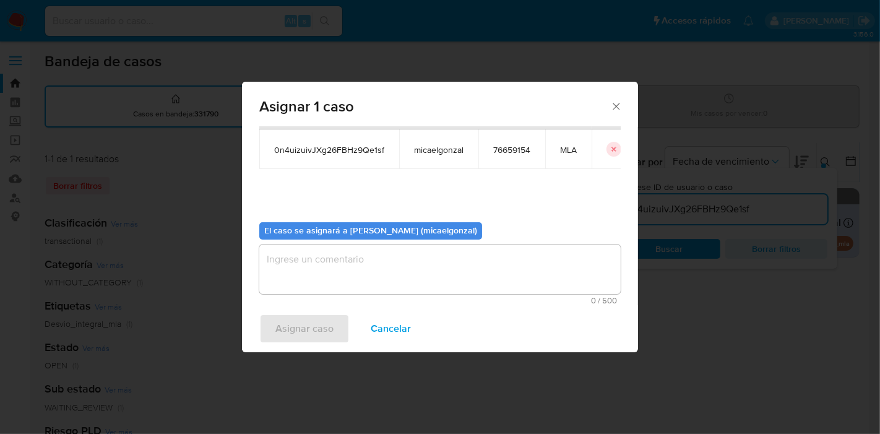
click at [346, 264] on textarea "assign-modal" at bounding box center [440, 270] width 362 height 50
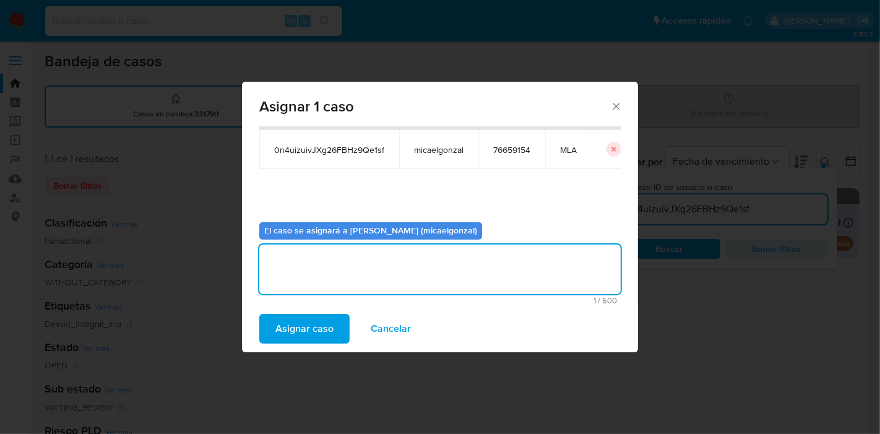
click at [309, 330] on span "Asignar caso" at bounding box center [304, 328] width 58 height 27
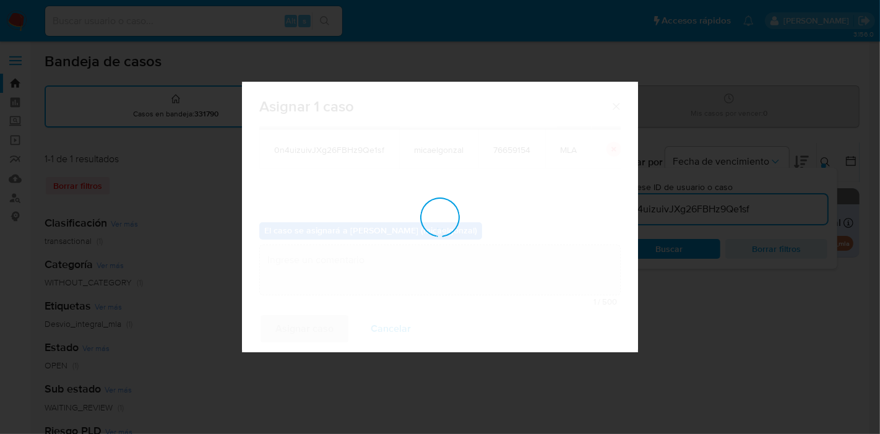
checkbox input "false"
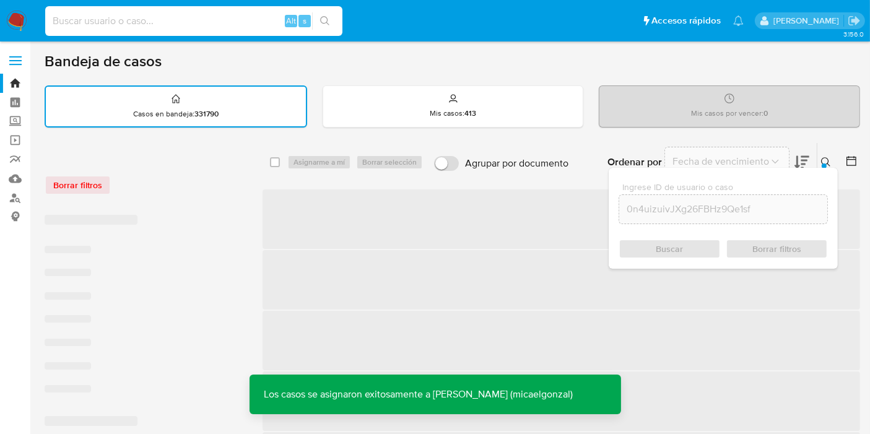
click at [209, 17] on input at bounding box center [193, 21] width 297 height 16
paste input "0n4uizuivJXg26FBHz9Qe1sf"
type input "0n4uizuivJXg26FBHz9Qe1sf"
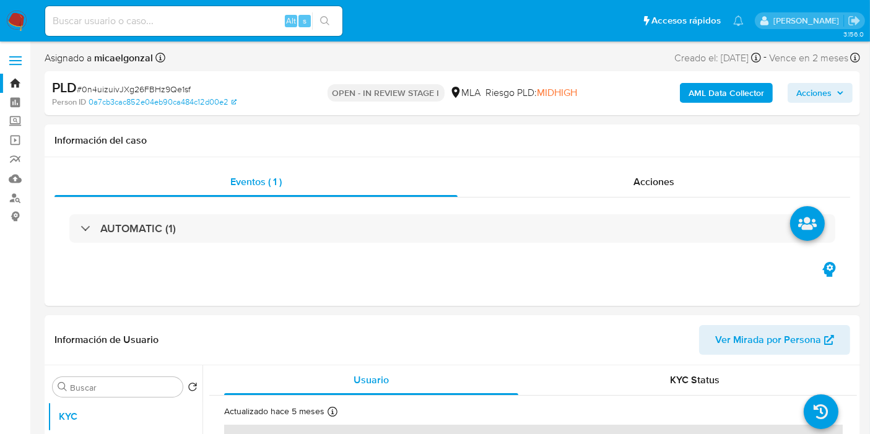
select select "10"
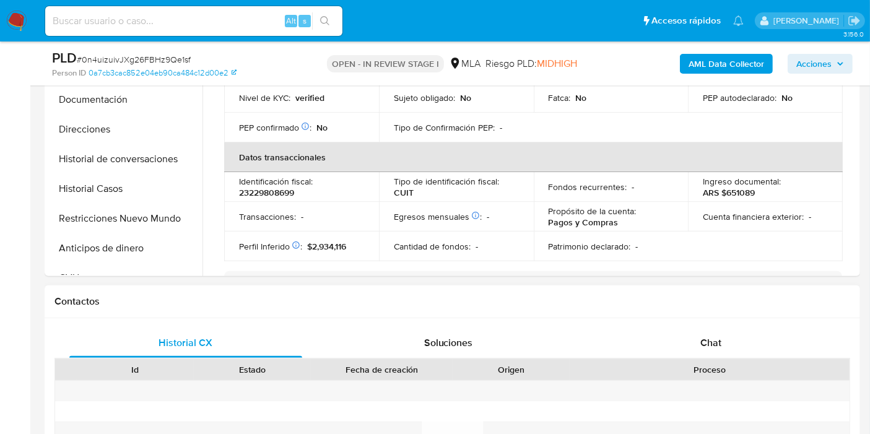
scroll to position [412, 0]
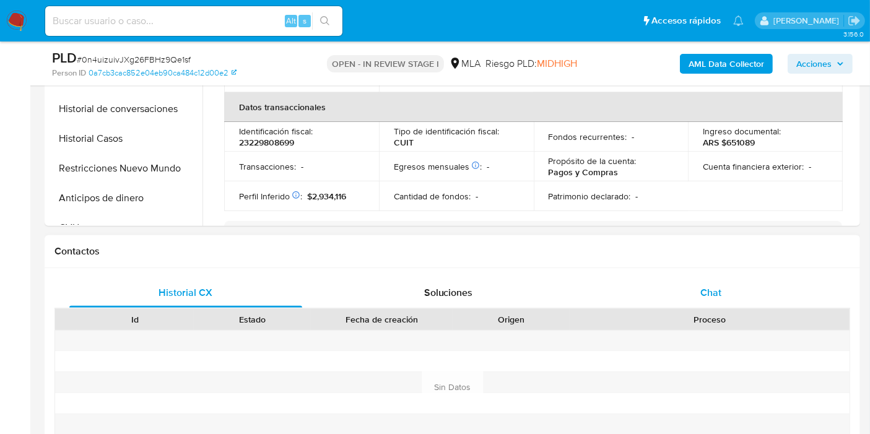
click at [737, 293] on div "Chat" at bounding box center [710, 293] width 233 height 30
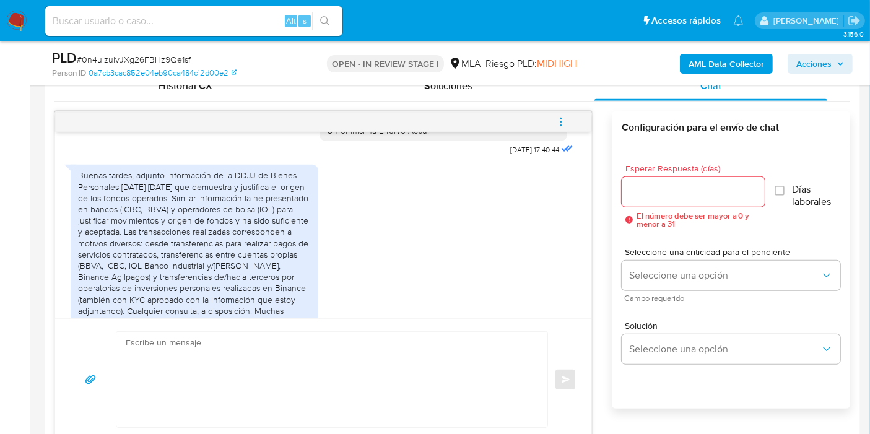
scroll to position [688, 0]
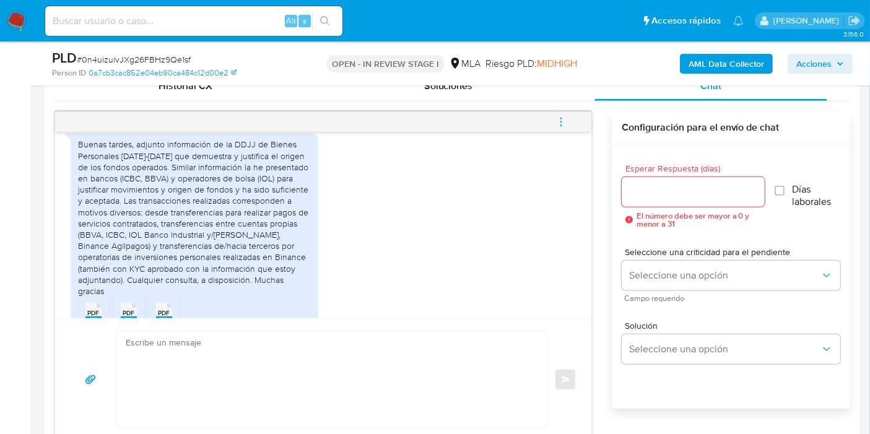
drag, startPoint x: 273, startPoint y: 180, endPoint x: 212, endPoint y: 186, distance: 61.5
click at [267, 181] on div "Buenas tardes, adjunto información de la DDJJ de Bienes Personales 2023-2027 qu…" at bounding box center [194, 218] width 233 height 158
click at [211, 186] on div "Buenas tardes, adjunto información de la DDJJ de Bienes Personales 2023-2027 qu…" at bounding box center [194, 218] width 233 height 158
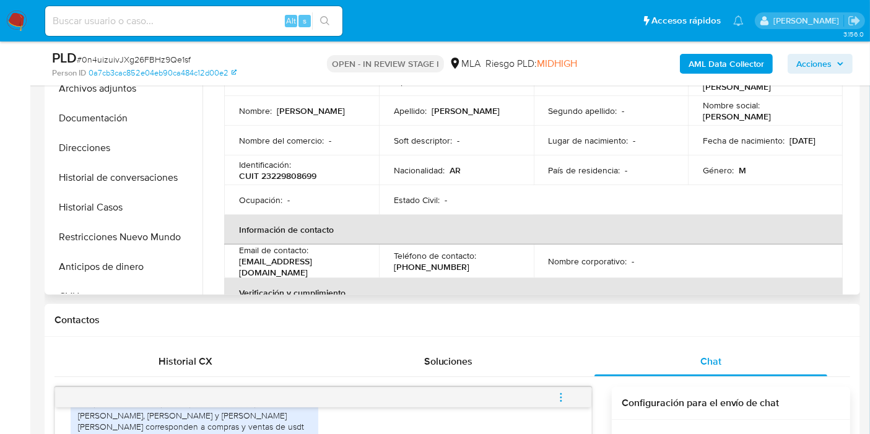
scroll to position [137, 0]
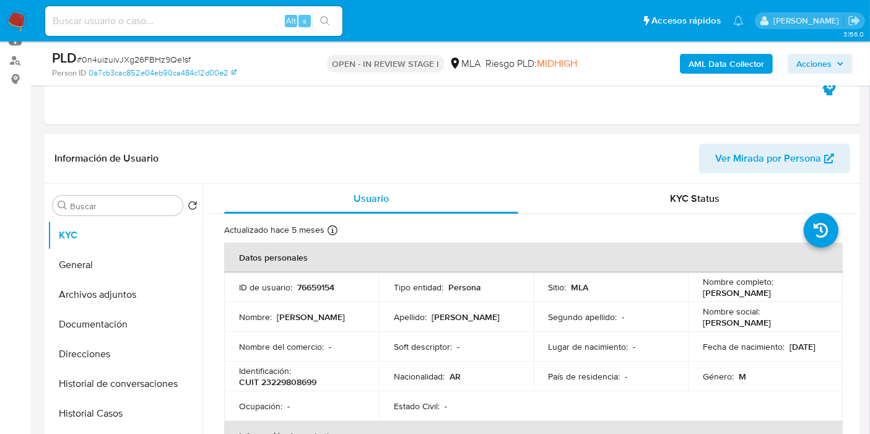
drag, startPoint x: 804, startPoint y: 294, endPoint x: 710, endPoint y: 293, distance: 94.1
click at [703, 298] on div "Nombre completo : Gustavo Hernan Garcia" at bounding box center [765, 287] width 125 height 22
copy p "Gustavo Hernan Garcia"
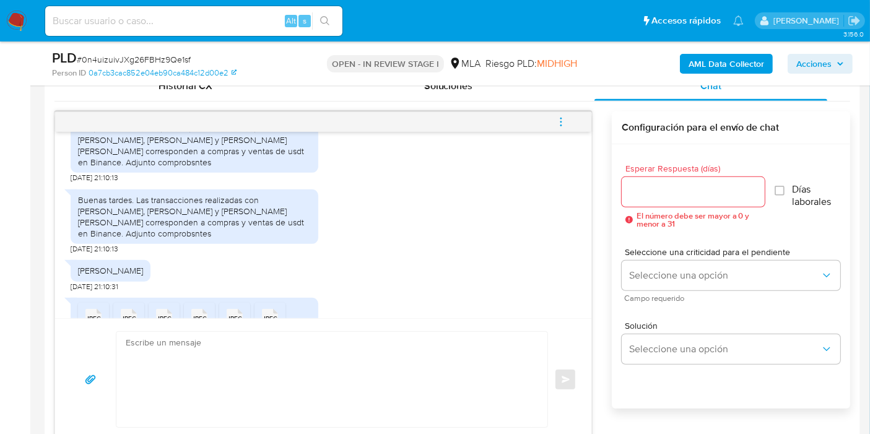
scroll to position [1351, 0]
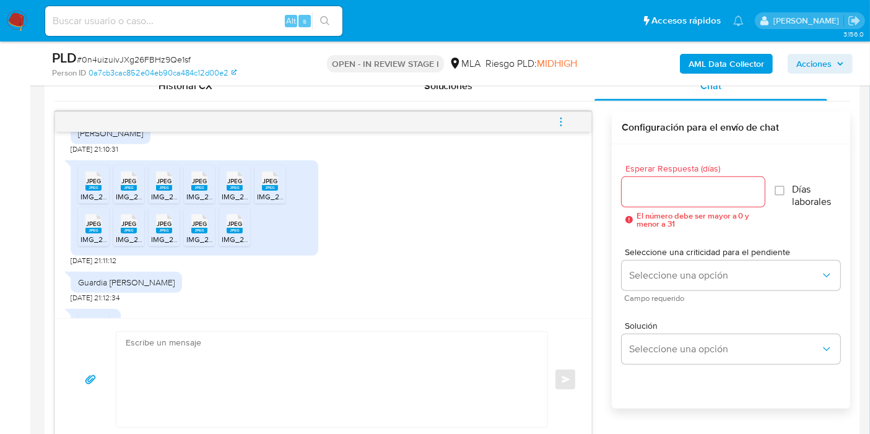
click at [84, 186] on div "JPEG JPEG" at bounding box center [93, 180] width 26 height 24
click at [121, 191] on icon "JPEG" at bounding box center [129, 181] width 16 height 22
drag, startPoint x: 150, startPoint y: 186, endPoint x: 206, endPoint y: 193, distance: 56.7
click at [153, 186] on li "JPEG JPEG IMG_2688.jpeg" at bounding box center [164, 184] width 31 height 38
click at [210, 193] on span "IMG_2686.jpeg" at bounding box center [212, 196] width 52 height 11
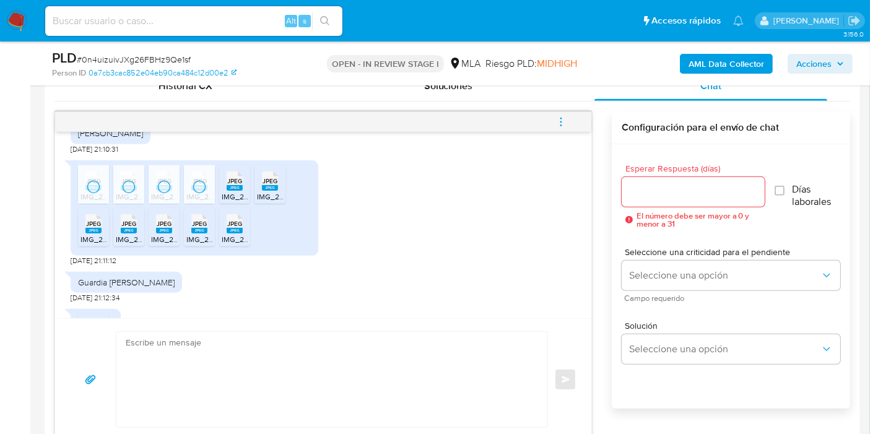
drag, startPoint x: 246, startPoint y: 189, endPoint x: 263, endPoint y: 189, distance: 17.3
click at [249, 189] on li "JPEG JPEG IMG_2685.jpeg" at bounding box center [234, 184] width 31 height 38
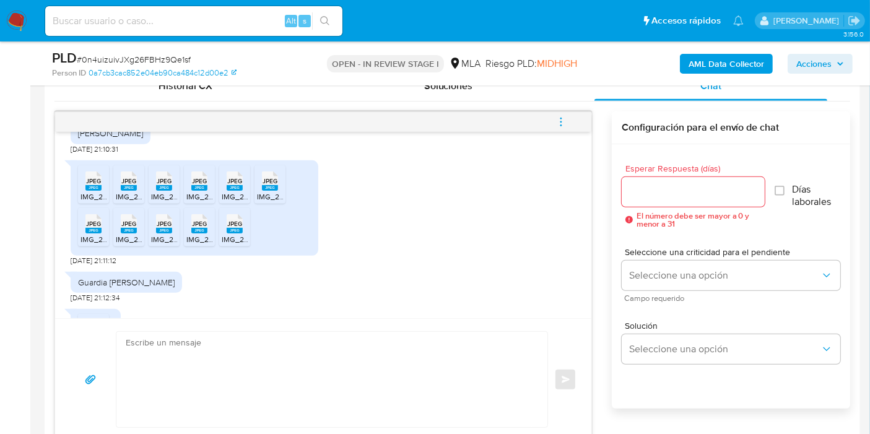
drag, startPoint x: 277, startPoint y: 189, endPoint x: 254, endPoint y: 209, distance: 30.7
click at [277, 189] on rect at bounding box center [270, 188] width 16 height 6
click at [238, 232] on rect at bounding box center [235, 231] width 16 height 6
click at [201, 230] on rect at bounding box center [199, 231] width 16 height 6
drag, startPoint x: 159, startPoint y: 224, endPoint x: 147, endPoint y: 225, distance: 12.4
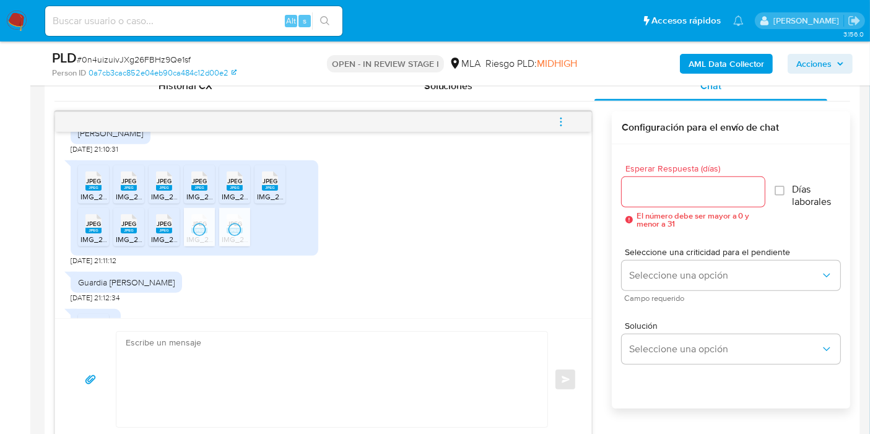
click at [159, 224] on span "JPEG" at bounding box center [164, 224] width 15 height 8
click at [132, 225] on span "JPEG" at bounding box center [128, 224] width 15 height 8
click at [95, 229] on rect at bounding box center [93, 231] width 16 height 6
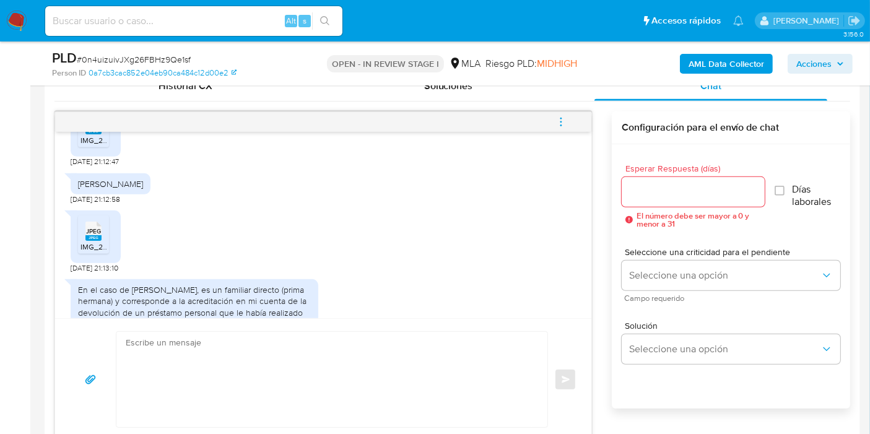
scroll to position [1558, 0]
click at [90, 233] on span "JPEG" at bounding box center [93, 229] width 15 height 8
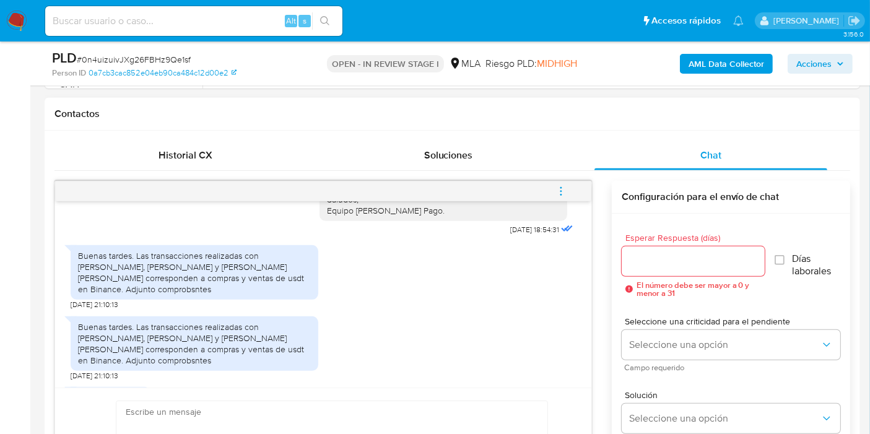
scroll to position [1145, 0]
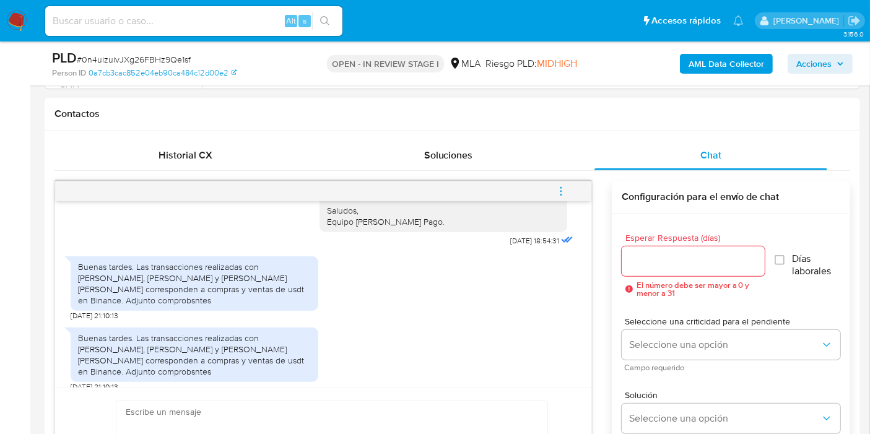
click at [292, 359] on div "Buenas tardes. Las transacciones realizadas con Roxana Quiroga, Sergio Zola y D…" at bounding box center [194, 354] width 233 height 45
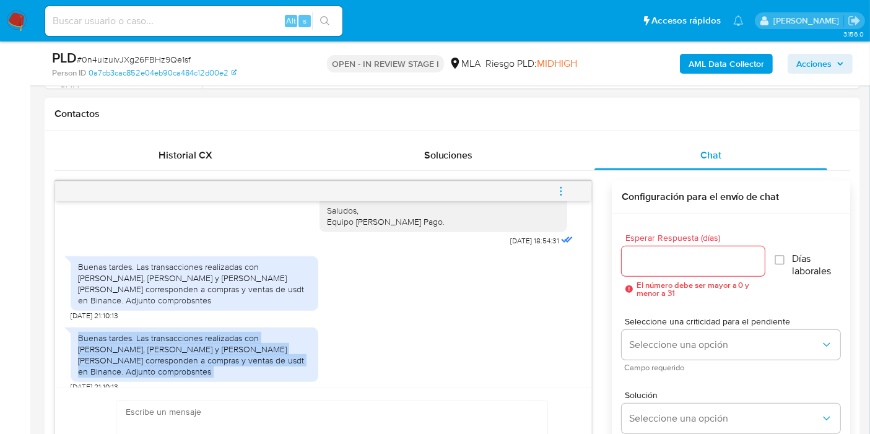
click at [292, 359] on div "Buenas tardes. Las transacciones realizadas con Roxana Quiroga, Sergio Zola y D…" at bounding box center [194, 354] width 233 height 45
click at [288, 362] on div "Buenas tardes. Las transacciones realizadas con Roxana Quiroga, Sergio Zola y D…" at bounding box center [194, 354] width 233 height 45
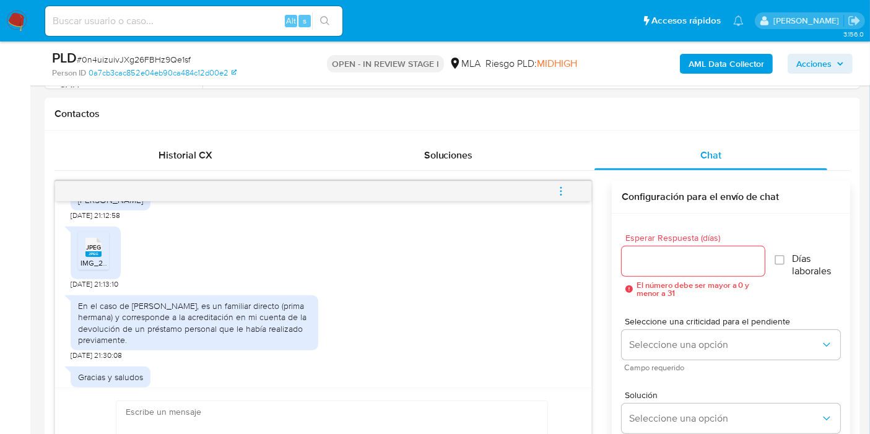
scroll to position [1627, 0]
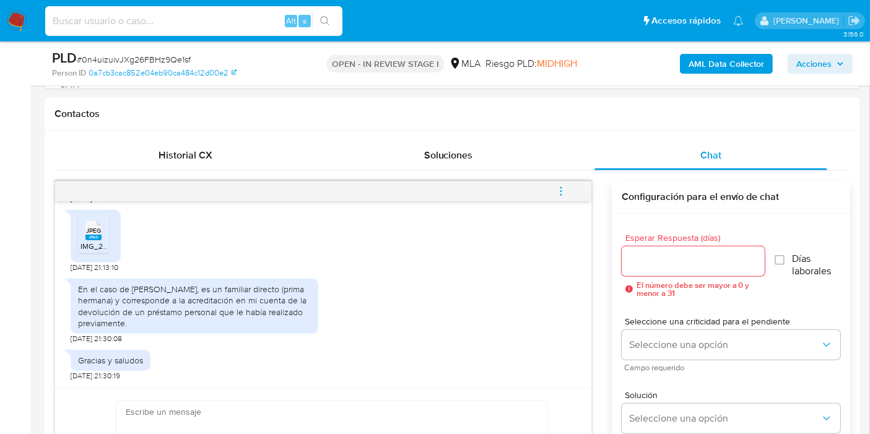
click at [201, 25] on input at bounding box center [193, 21] width 297 height 16
paste input "9dwFfTJjuoE8QvjSnKQF1MGK"
type input "9dwFfTJjuoE8QvjSnKQF1MGK"
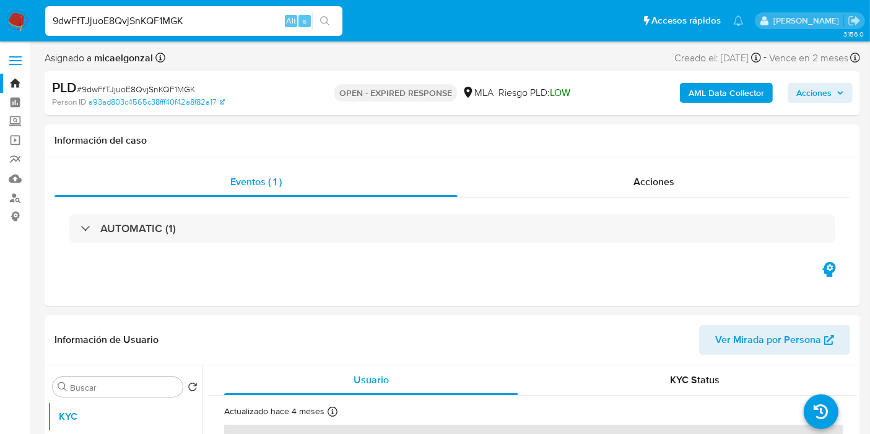
select select "10"
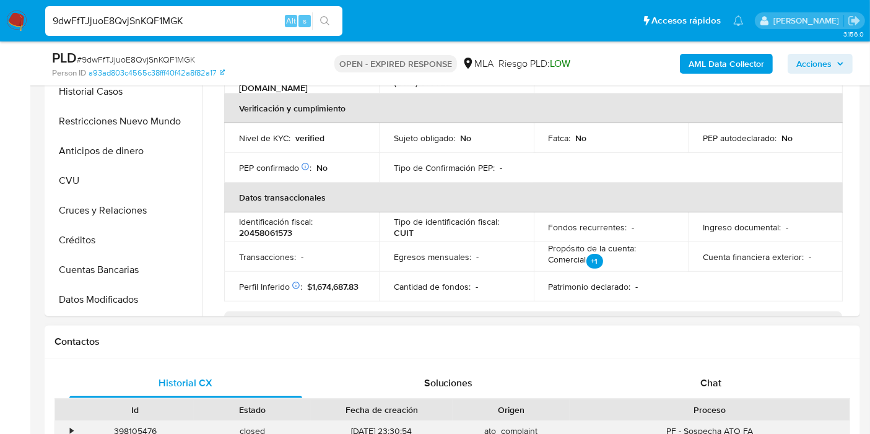
scroll to position [344, 0]
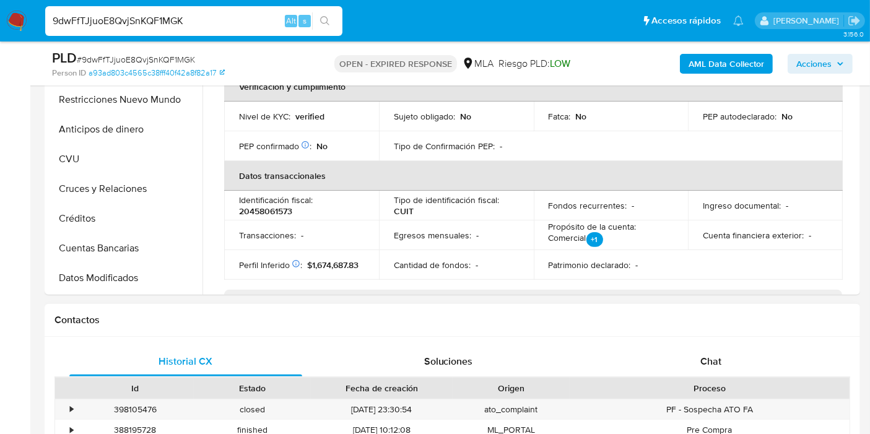
click at [722, 337] on div "Historial CX Soluciones Chat Id Estado Fecha de creación Origen Proceso • 39810…" at bounding box center [452, 431] width 815 height 189
click at [719, 349] on div "Chat" at bounding box center [710, 362] width 233 height 30
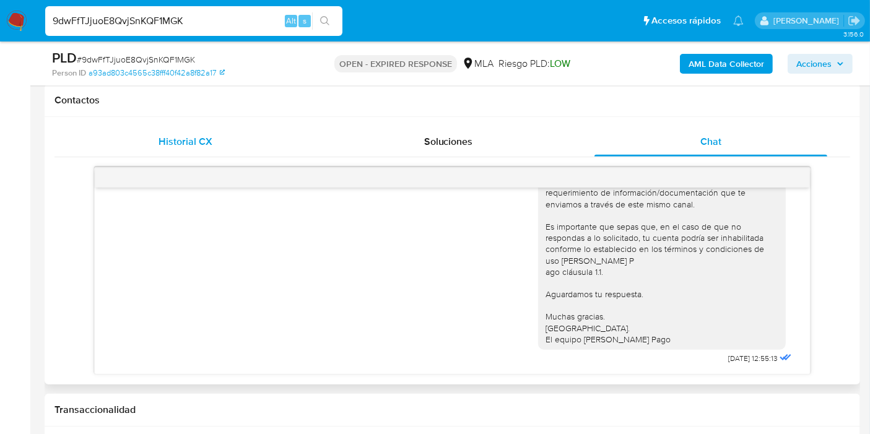
scroll to position [481, 0]
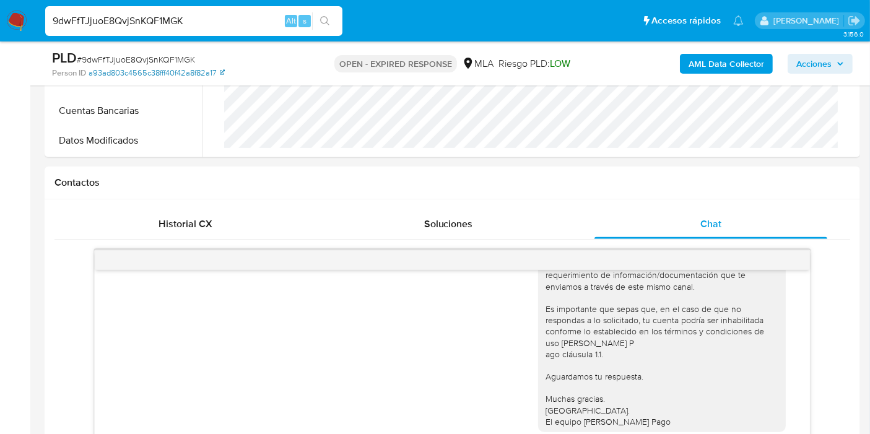
click at [169, 76] on link "a93ad803c4565c38fff40f42a8f82a17" at bounding box center [157, 72] width 136 height 11
click at [173, 52] on div "PLD # 9dwFfTJjuoE8QvjSnKQF1MGK" at bounding box center [183, 58] width 262 height 19
click at [170, 56] on span "# 9dwFfTJjuoE8QvjSnKQF1MGK" at bounding box center [136, 59] width 118 height 12
copy span "9dwFfTJjuoE8QvjSnKQF1MGK"
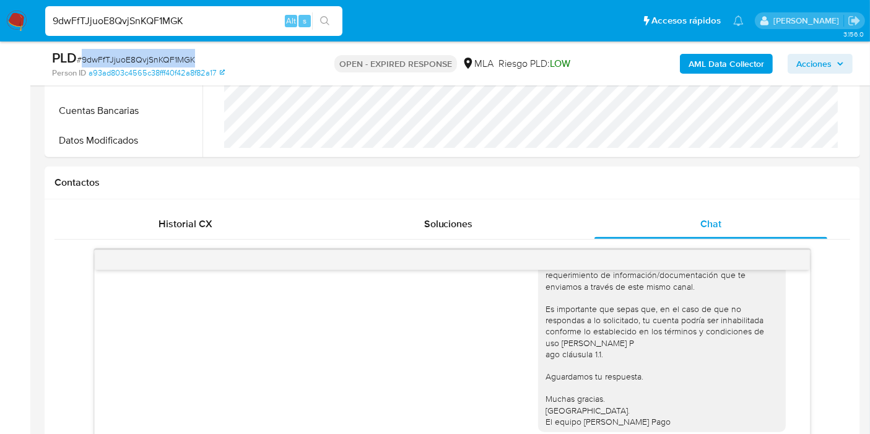
click at [10, 20] on img at bounding box center [16, 21] width 21 height 21
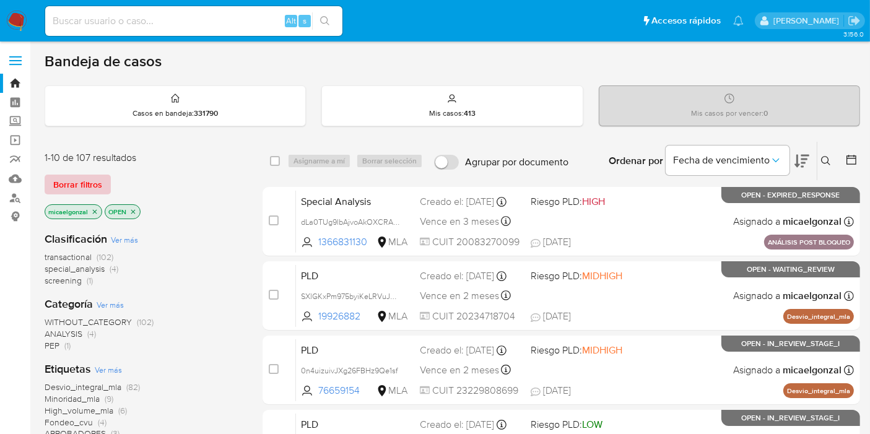
click at [90, 184] on span "Borrar filtros" at bounding box center [77, 184] width 49 height 17
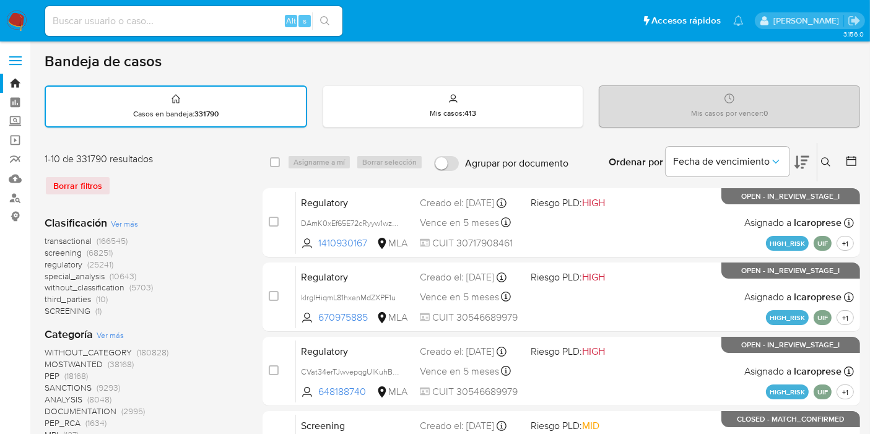
click at [824, 158] on icon at bounding box center [826, 162] width 10 height 10
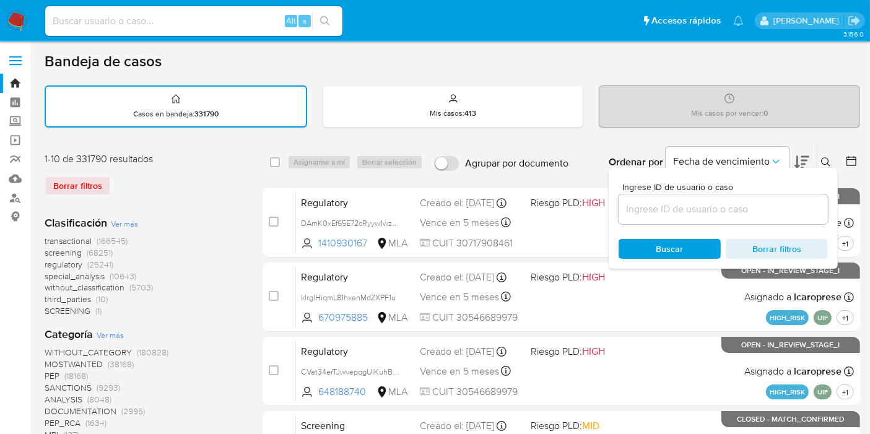
drag, startPoint x: 765, startPoint y: 199, endPoint x: 748, endPoint y: 207, distance: 18.8
click at [759, 203] on div at bounding box center [722, 209] width 209 height 30
click at [748, 207] on input at bounding box center [722, 209] width 209 height 16
paste input "9dwFfTJjuoE8QvjSnKQF1MGK"
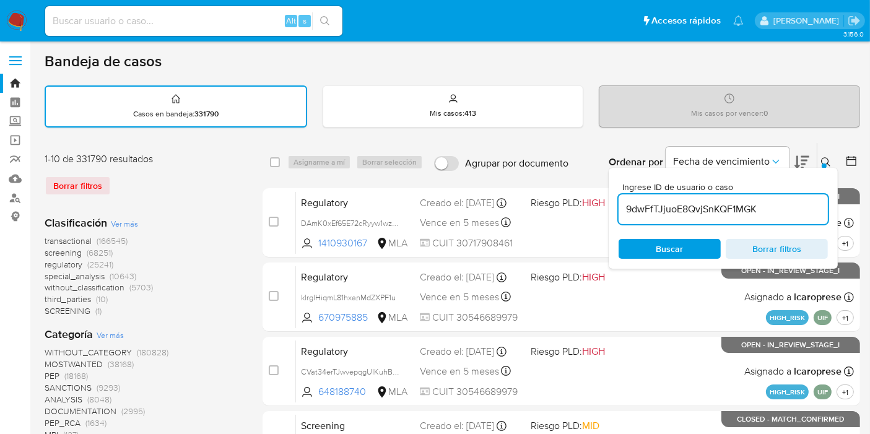
type input "9dwFfTJjuoE8QvjSnKQF1MGK"
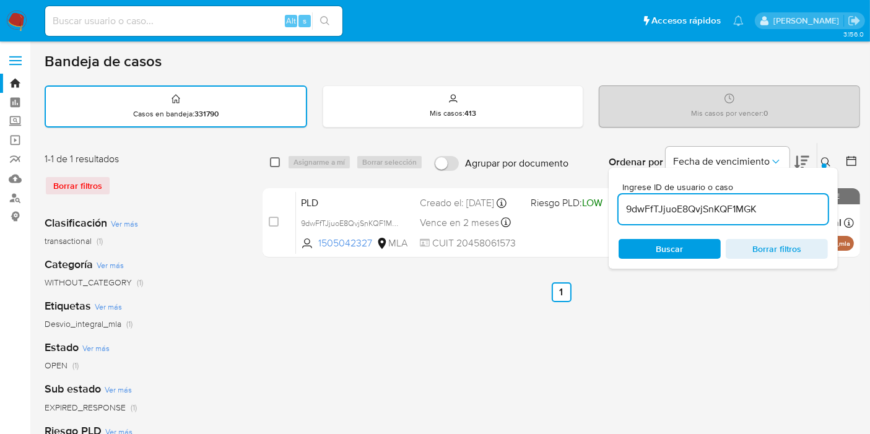
click at [280, 161] on div "select-all-cases-checkbox" at bounding box center [277, 162] width 15 height 15
click at [278, 162] on input "checkbox" at bounding box center [275, 162] width 10 height 10
checkbox input "true"
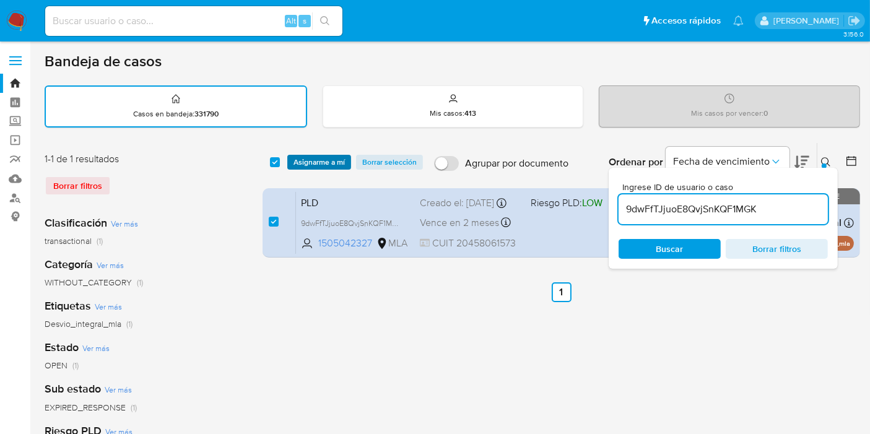
click at [302, 165] on span "Asignarme a mí" at bounding box center [318, 162] width 51 height 12
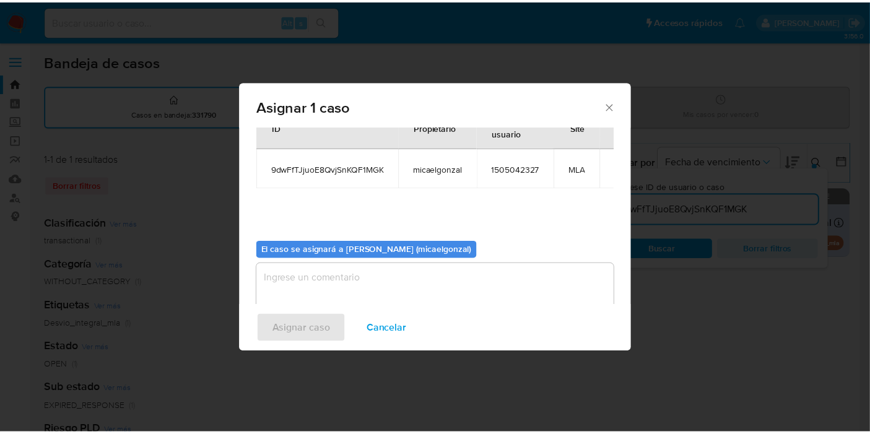
scroll to position [63, 0]
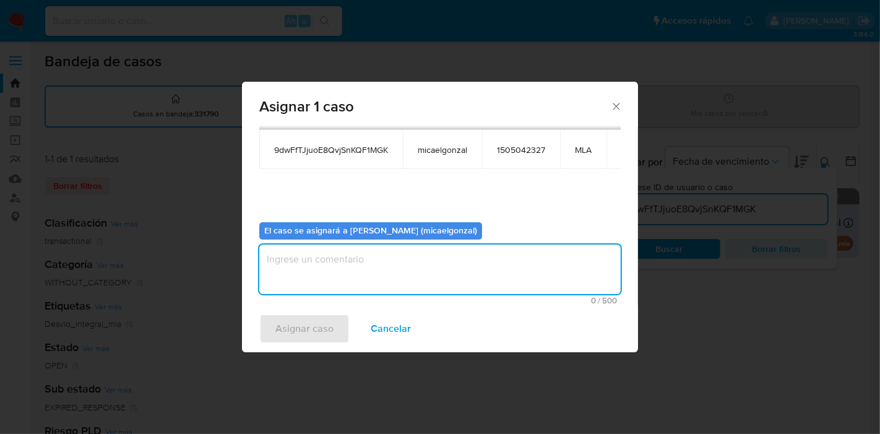
click at [345, 261] on textarea "assign-modal" at bounding box center [440, 270] width 362 height 50
click at [298, 335] on span "Asignar caso" at bounding box center [304, 328] width 58 height 27
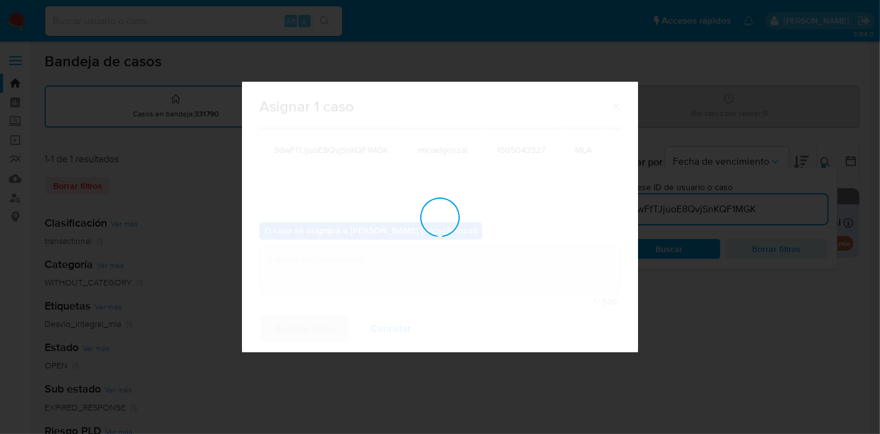
checkbox input "false"
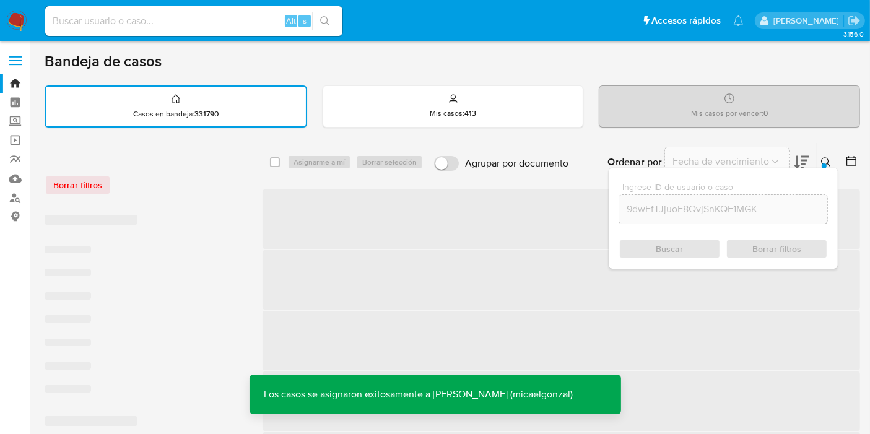
click at [227, 29] on div "Alt s" at bounding box center [193, 21] width 297 height 30
click at [228, 17] on input at bounding box center [193, 21] width 297 height 16
paste input "9dwFfTJjuoE8QvjSnKQF1MGK"
type input "9dwFfTJjuoE8QvjSnKQF1MGK"
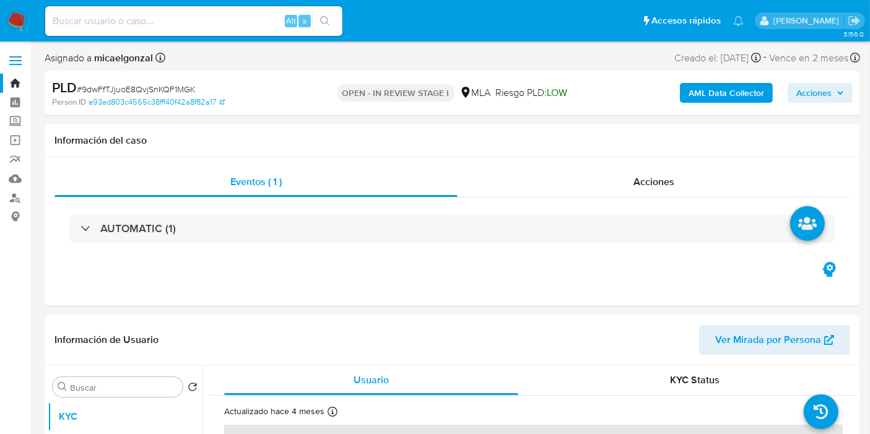
select select "10"
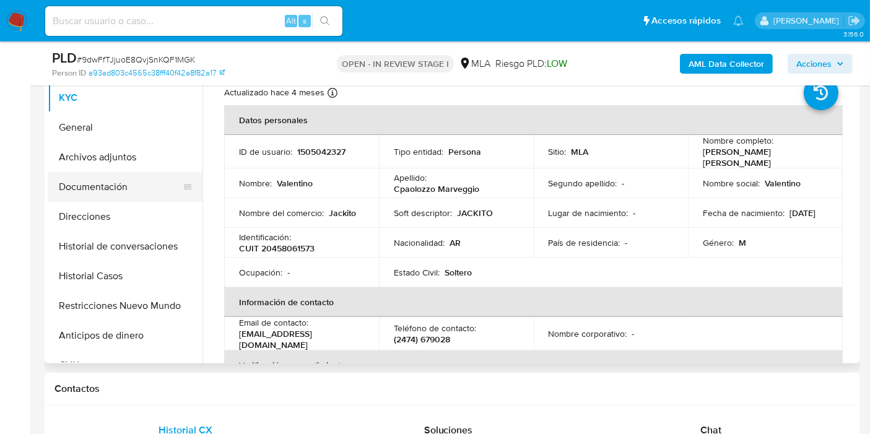
click at [92, 181] on button "Documentación" at bounding box center [120, 187] width 145 height 30
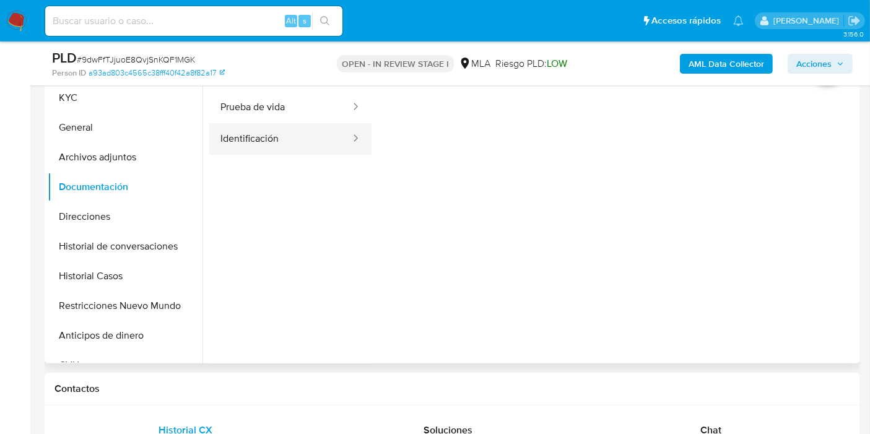
click at [280, 145] on button "Identificación" at bounding box center [280, 139] width 142 height 32
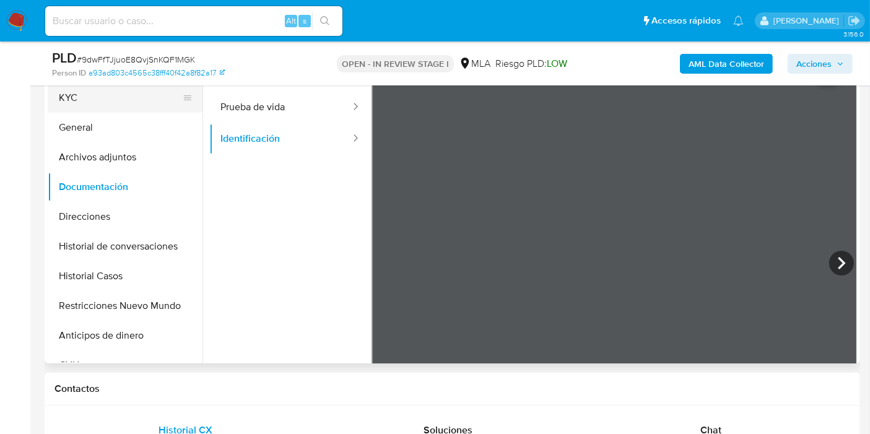
click at [123, 110] on button "KYC" at bounding box center [120, 98] width 145 height 30
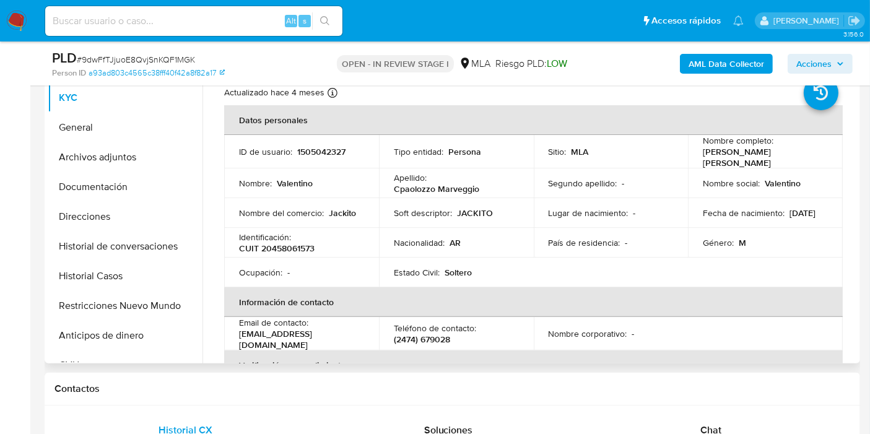
click at [723, 156] on p "[PERSON_NAME] [PERSON_NAME]" at bounding box center [763, 157] width 120 height 22
drag, startPoint x: 723, startPoint y: 156, endPoint x: 752, endPoint y: 164, distance: 29.6
click at [755, 164] on p "[PERSON_NAME] [PERSON_NAME]" at bounding box center [763, 157] width 120 height 22
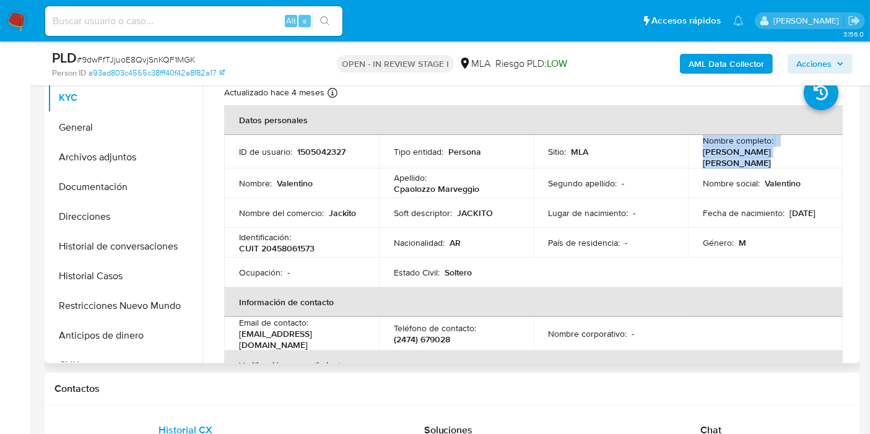
drag, startPoint x: 749, startPoint y: 164, endPoint x: 703, endPoint y: 155, distance: 47.4
click at [703, 155] on p "[PERSON_NAME] [PERSON_NAME]" at bounding box center [763, 157] width 120 height 22
drag, startPoint x: 696, startPoint y: 152, endPoint x: 744, endPoint y: 161, distance: 48.5
click at [744, 161] on td "Nombre completo : Valentino Cpaolozzo Marveggio" at bounding box center [765, 151] width 155 height 33
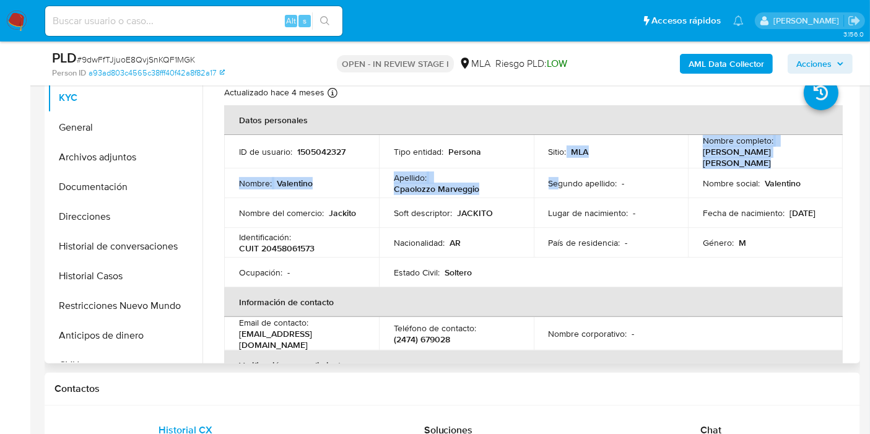
drag, startPoint x: 734, startPoint y: 160, endPoint x: 553, endPoint y: 184, distance: 181.8
click at [553, 184] on tbody "ID de usuario : 1505042327 Tipo entidad : Persona Sitio : MLA Nombre completo :…" at bounding box center [533, 211] width 618 height 152
click at [761, 146] on p "[PERSON_NAME] [PERSON_NAME]" at bounding box center [763, 157] width 120 height 22
drag, startPoint x: 762, startPoint y: 163, endPoint x: 755, endPoint y: 165, distance: 7.1
click at [762, 163] on p "[PERSON_NAME] [PERSON_NAME]" at bounding box center [763, 157] width 120 height 22
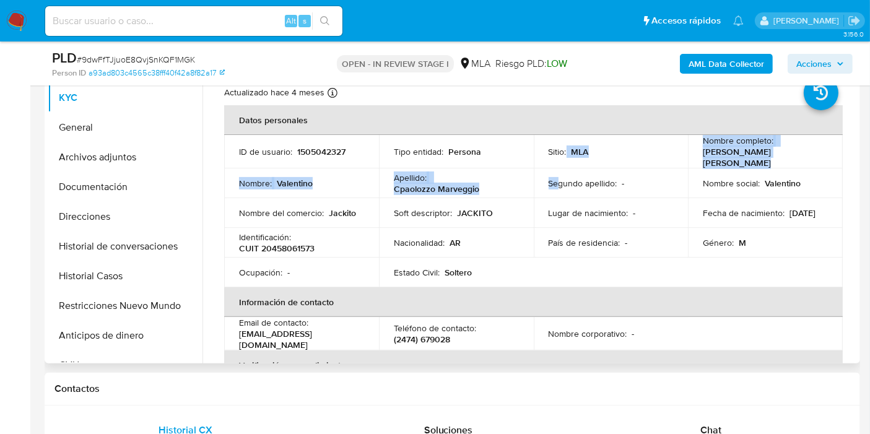
click at [742, 162] on p "[PERSON_NAME] [PERSON_NAME]" at bounding box center [763, 157] width 120 height 22
drag, startPoint x: 696, startPoint y: 152, endPoint x: 748, endPoint y: 160, distance: 51.9
click at [748, 160] on td "Nombre completo : Valentino Cpaolozzo Marveggio" at bounding box center [765, 151] width 155 height 33
copy p "[PERSON_NAME] [PERSON_NAME]"
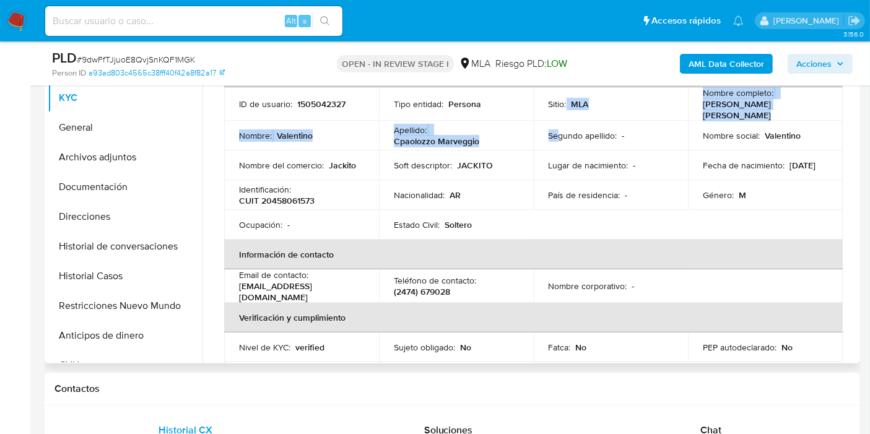
scroll to position [69, 0]
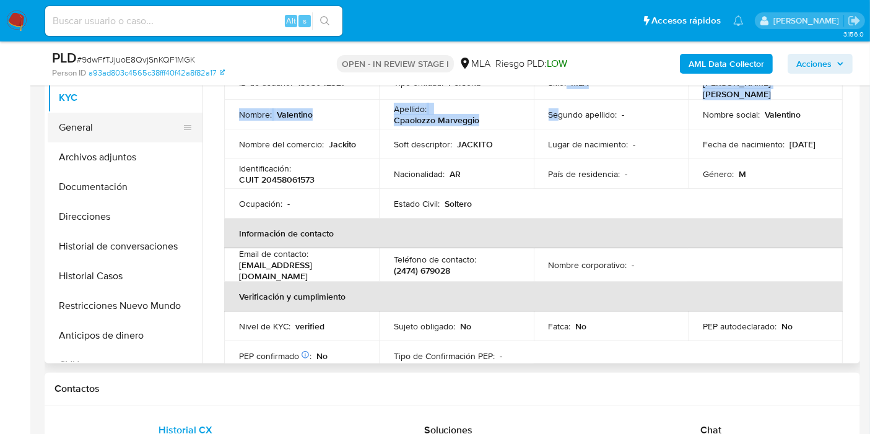
click at [113, 131] on button "General" at bounding box center [120, 128] width 145 height 30
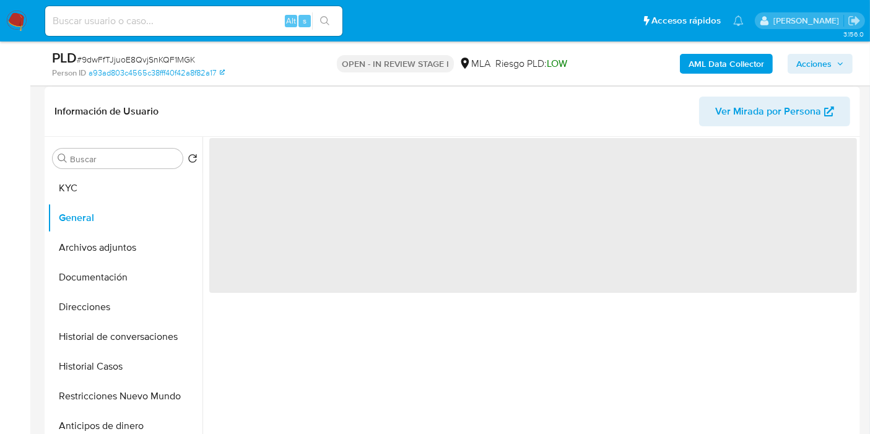
scroll to position [206, 0]
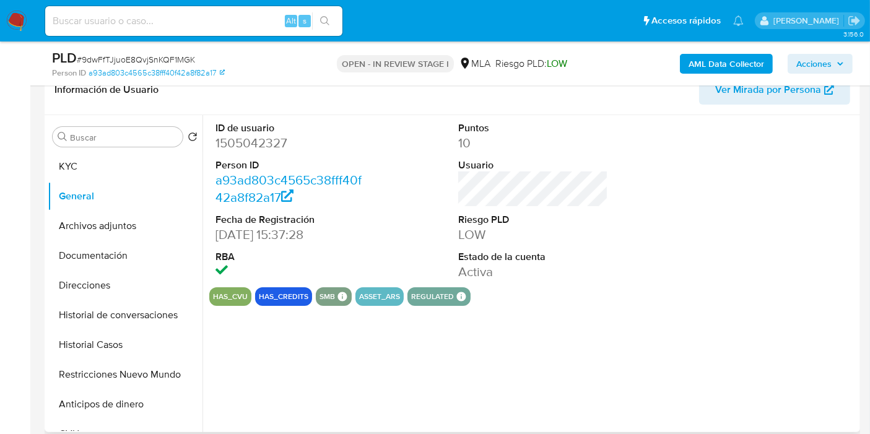
click at [240, 158] on dt "Person ID" at bounding box center [290, 165] width 150 height 14
click at [254, 139] on dd "1505042327" at bounding box center [290, 142] width 150 height 17
copy dd "1505042327"
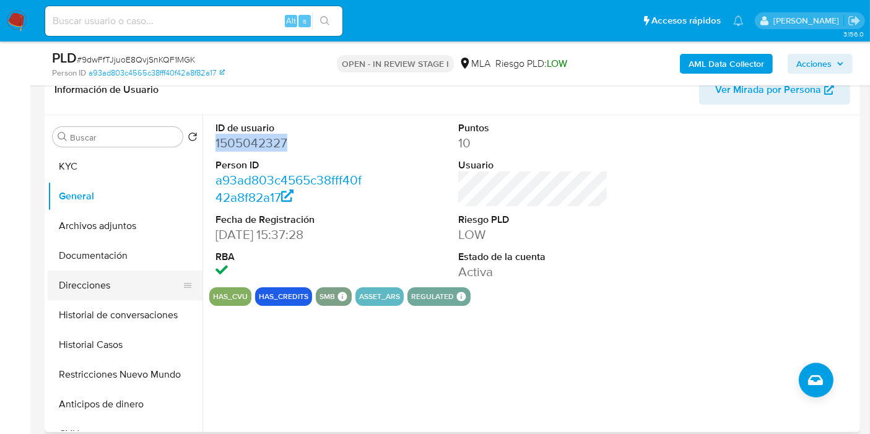
click at [102, 275] on button "Direcciones" at bounding box center [120, 286] width 145 height 30
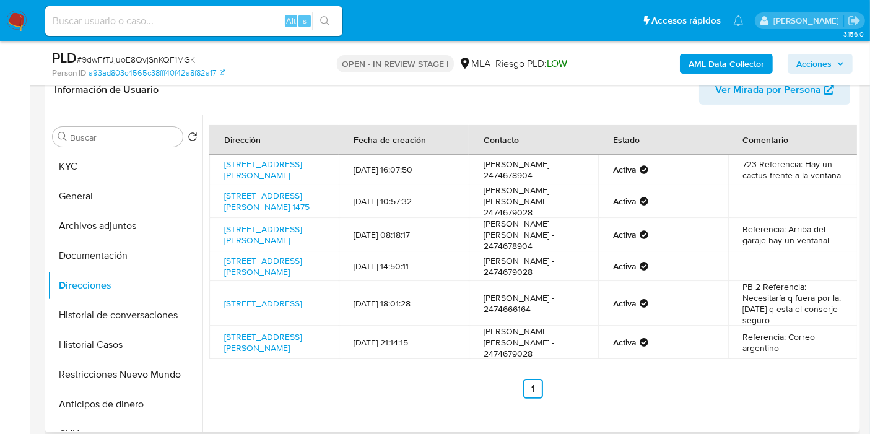
click at [812, 347] on td "Referencia: Correo argentino" at bounding box center [792, 342] width 129 height 33
click at [805, 281] on td at bounding box center [792, 266] width 129 height 30
click at [797, 297] on td "PB 2 Referencia: Necesitaría q fuera por la.[DATE] q esta el conserje seguro" at bounding box center [792, 303] width 129 height 45
click at [796, 297] on td "PB 2 Referencia: Necesitaría q fuera por la.[DATE] q esta el conserje seguro" at bounding box center [792, 303] width 129 height 45
click at [783, 231] on td "Referencia: Arriba del garaje hay un ventanal" at bounding box center [792, 234] width 129 height 33
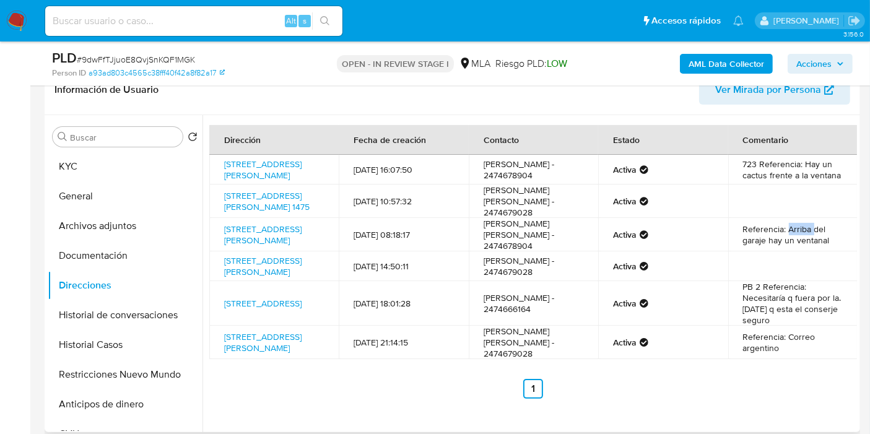
click at [783, 231] on td "Referencia: Arriba del garaje hay un ventanal" at bounding box center [792, 234] width 129 height 33
click at [770, 267] on td at bounding box center [792, 266] width 129 height 30
click at [115, 147] on div "Buscar Volver al orden por defecto KYC General Archivos adjuntos Documentación …" at bounding box center [125, 274] width 155 height 315
click at [93, 160] on button "KYC" at bounding box center [120, 167] width 145 height 30
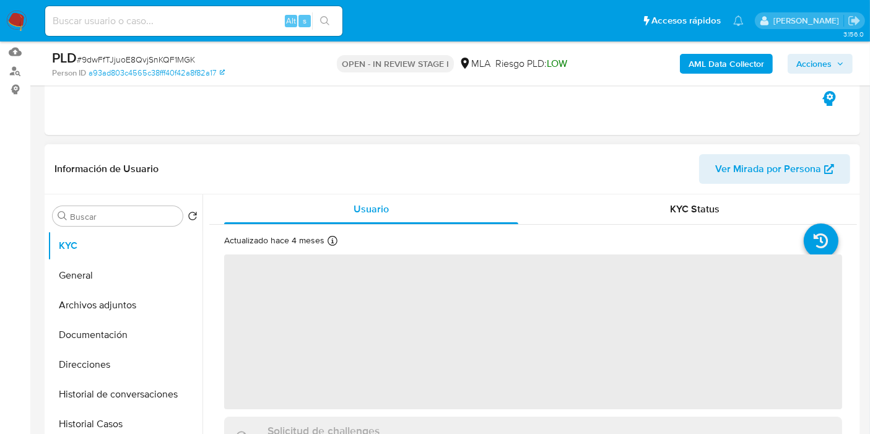
scroll to position [137, 0]
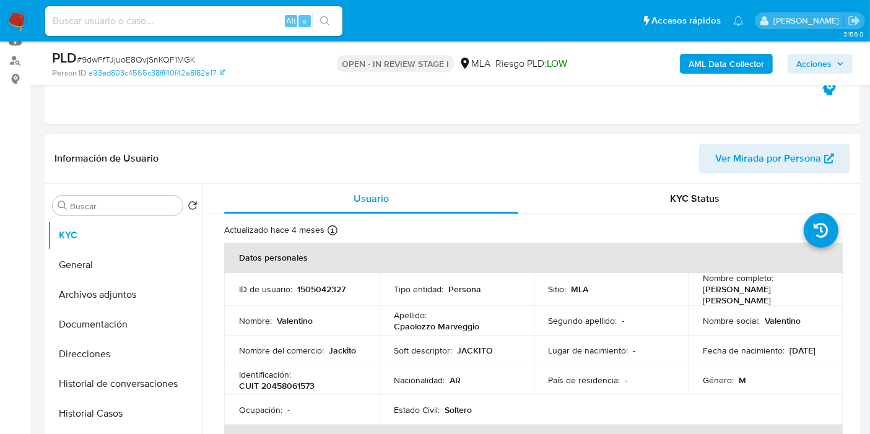
select select "10"
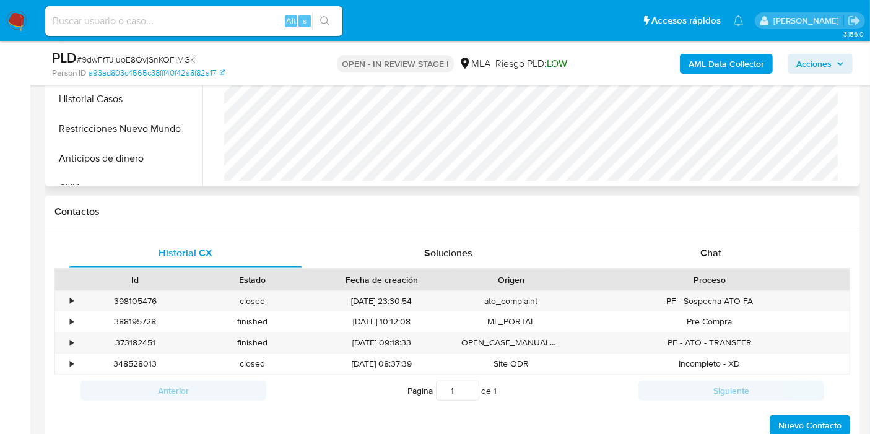
scroll to position [550, 0]
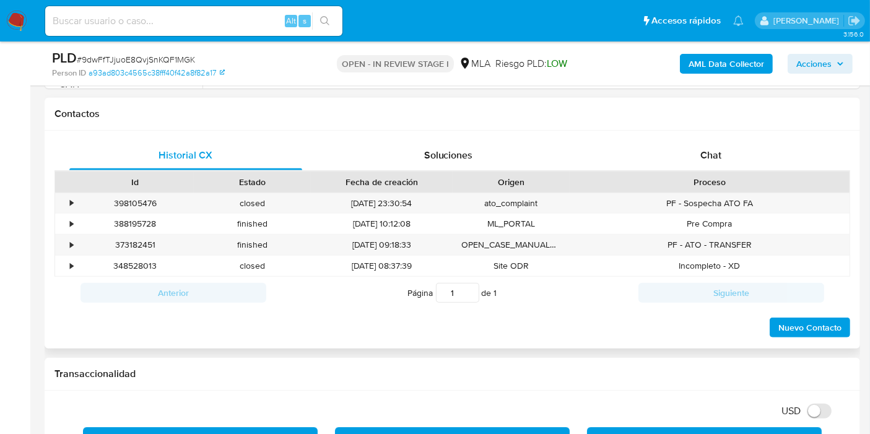
click at [696, 171] on div "Proceso" at bounding box center [710, 181] width 280 height 21
click at [707, 163] on div "Chat" at bounding box center [710, 156] width 233 height 30
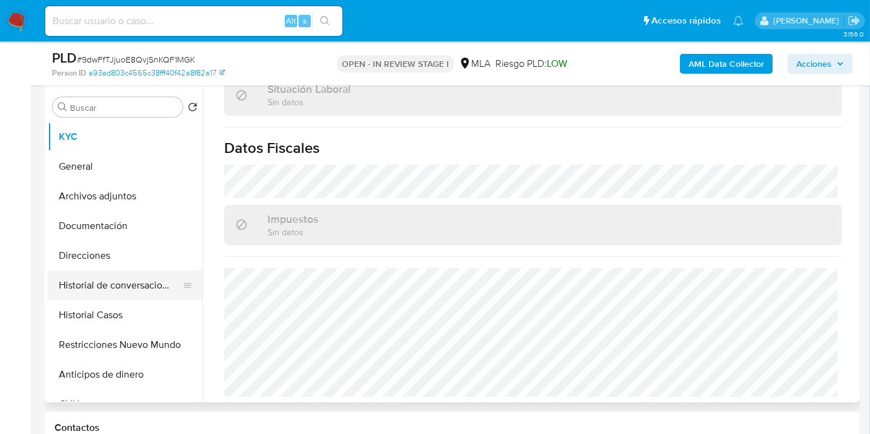
scroll to position [206, 0]
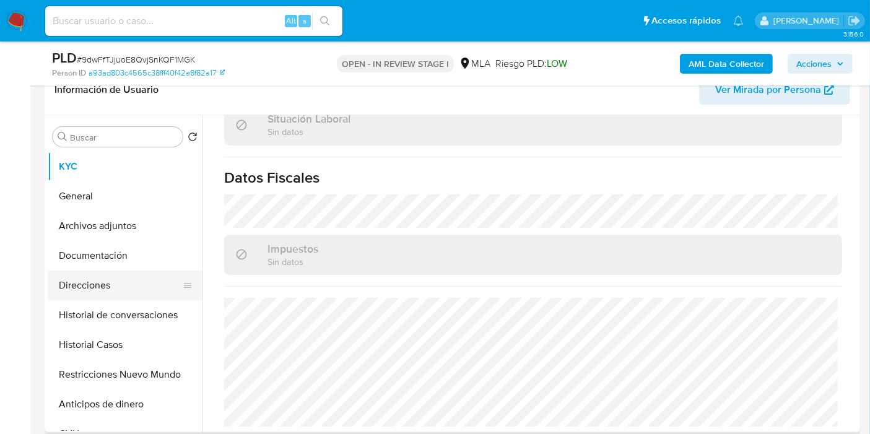
click at [102, 284] on button "Direcciones" at bounding box center [120, 286] width 145 height 30
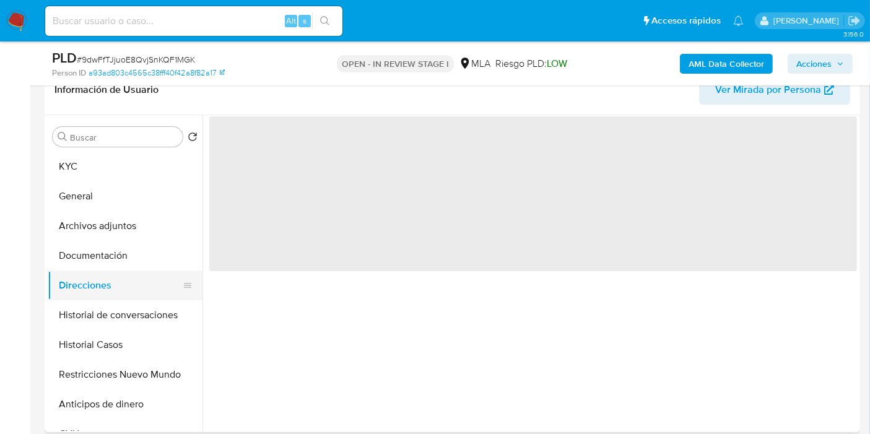
scroll to position [0, 0]
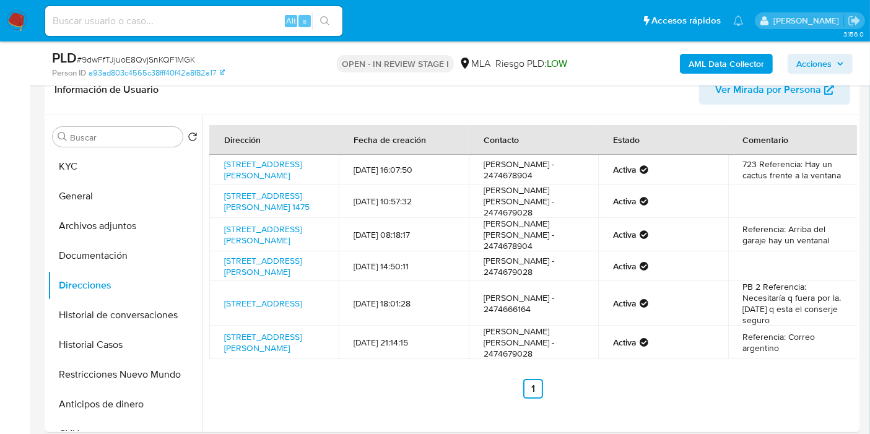
click at [131, 28] on input at bounding box center [193, 21] width 297 height 16
paste input "desp3X9eHvUFz0cJoqUTutvF"
type input "desp3X9eHvUFz0cJoqUTutvF"
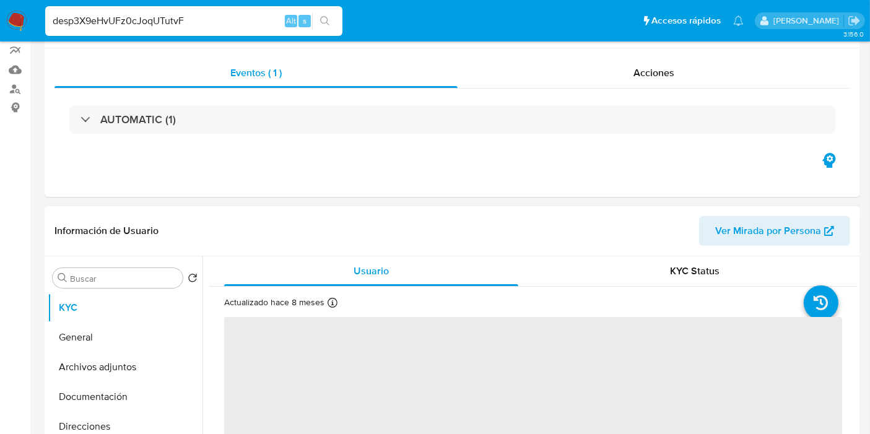
scroll to position [275, 0]
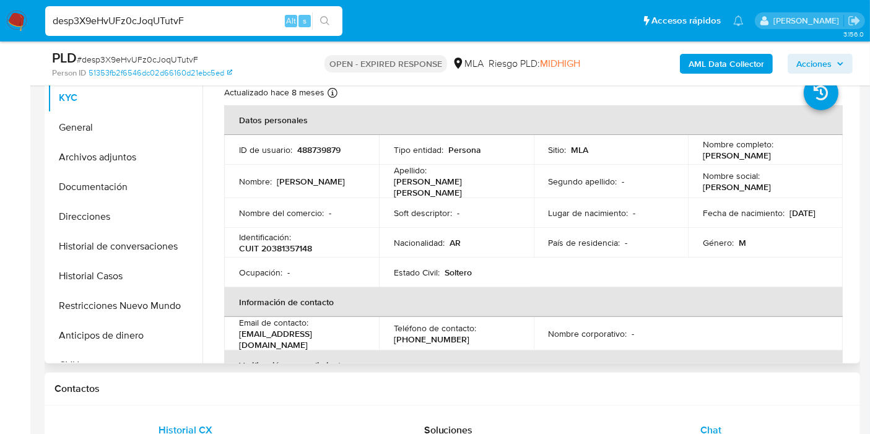
select select "10"
drag, startPoint x: 813, startPoint y: 158, endPoint x: 698, endPoint y: 153, distance: 115.9
click at [698, 153] on td "Nombre completo : [PERSON_NAME]" at bounding box center [765, 150] width 155 height 30
copy p "[PERSON_NAME]"
click at [87, 129] on button "General" at bounding box center [120, 128] width 145 height 30
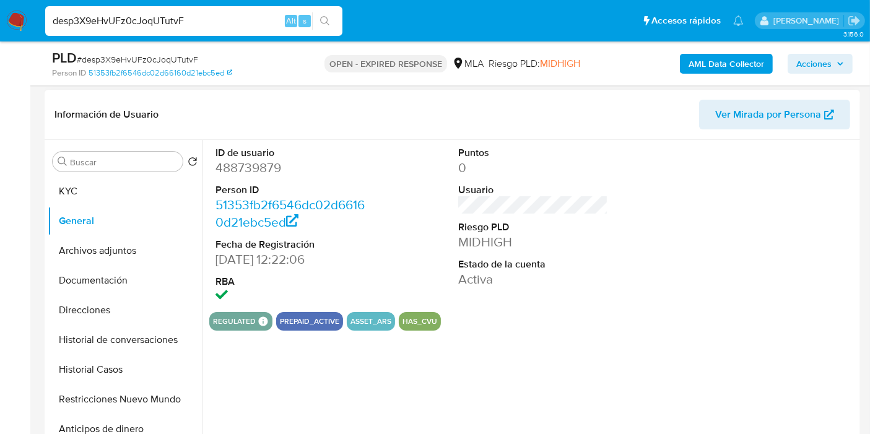
scroll to position [206, 0]
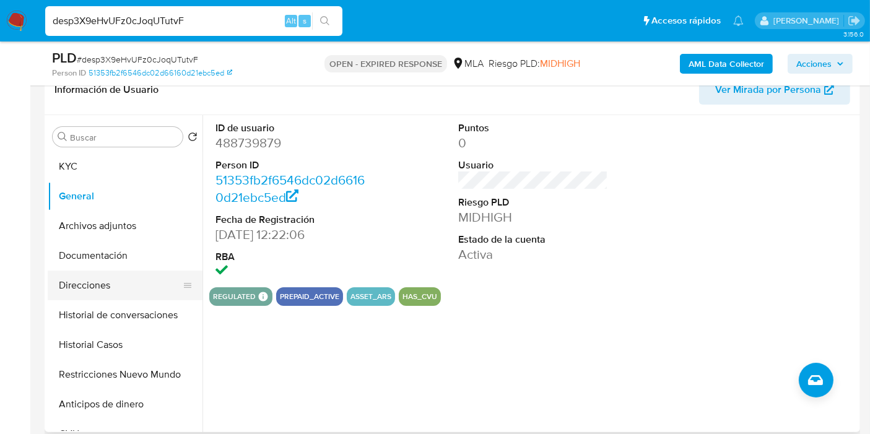
click at [134, 277] on button "Direcciones" at bounding box center [120, 286] width 145 height 30
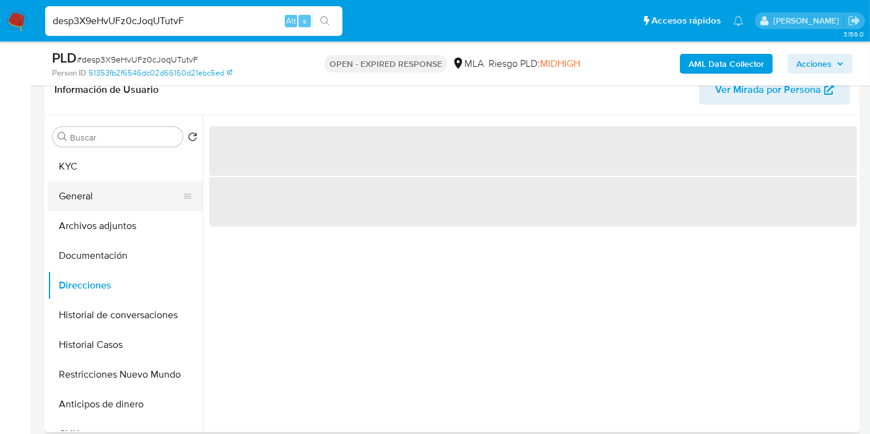
click at [90, 193] on button "General" at bounding box center [120, 196] width 145 height 30
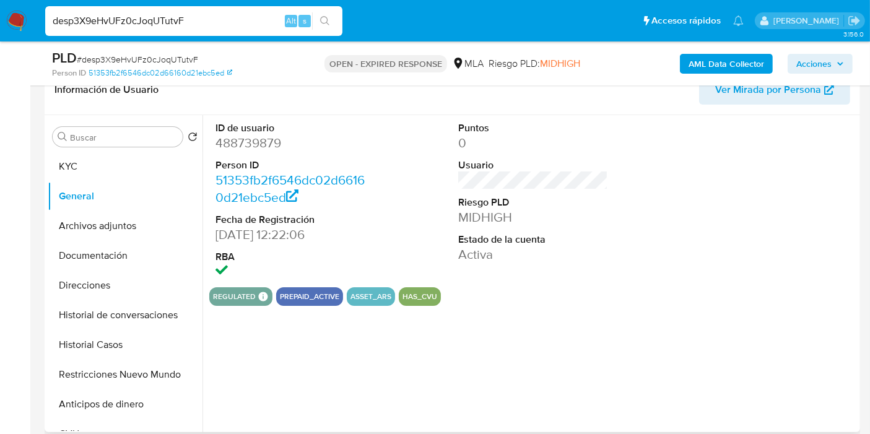
click at [225, 141] on dd "488739879" at bounding box center [290, 142] width 150 height 17
copy dd "488739879"
click at [171, 63] on span "# desp3X9eHvUFz0cJoqUTutvF" at bounding box center [137, 59] width 121 height 12
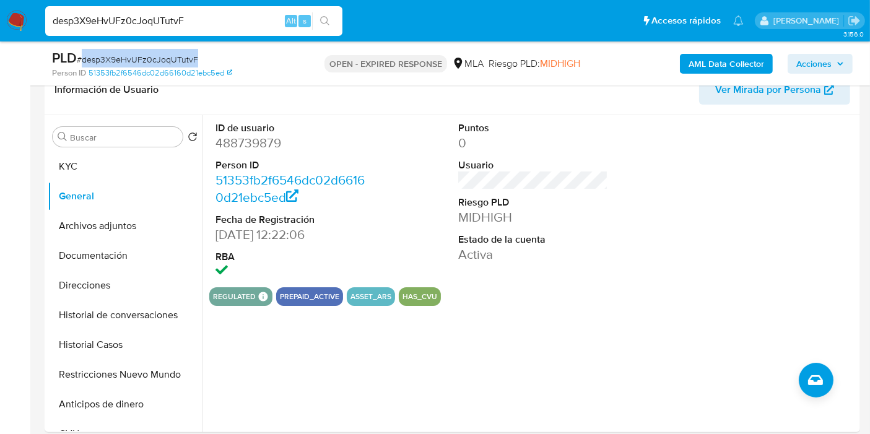
copy span "desp3X9eHvUFz0cJoqUTutvF"
drag, startPoint x: 29, startPoint y: 22, endPoint x: 14, endPoint y: 25, distance: 15.8
click at [27, 22] on nav "Pausado Ver notificaciones desp3X9eHvUFz0cJoqUTutvF Alt s Accesos rápidos Presi…" at bounding box center [435, 20] width 870 height 41
click at [15, 25] on img at bounding box center [16, 21] width 21 height 21
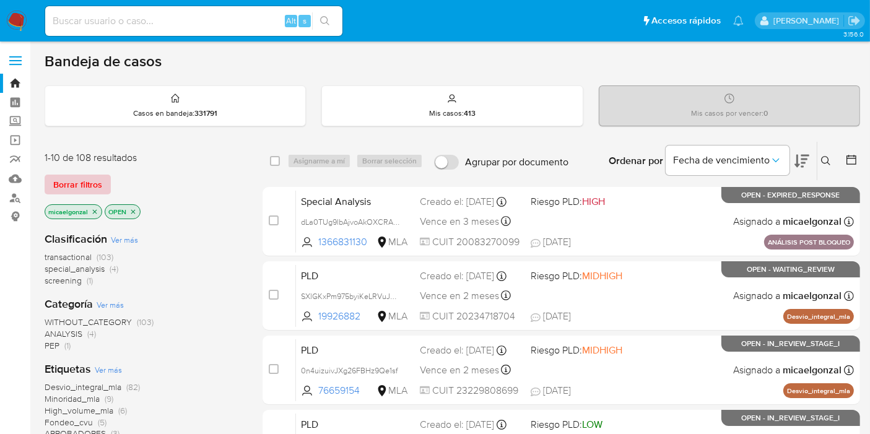
click at [81, 180] on span "Borrar filtros" at bounding box center [77, 184] width 49 height 17
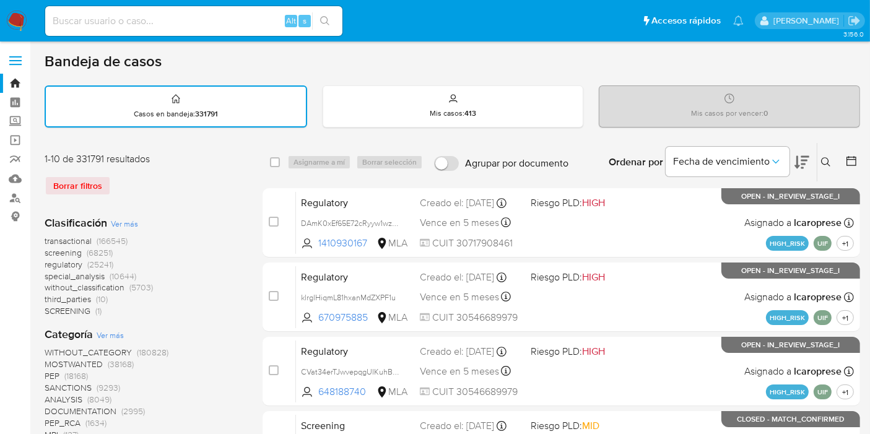
click at [830, 159] on icon at bounding box center [826, 162] width 10 height 10
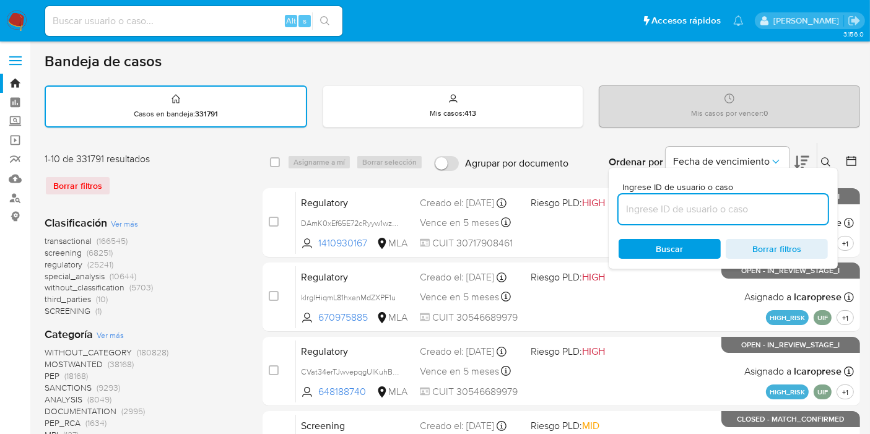
click at [728, 206] on input at bounding box center [722, 209] width 209 height 16
type input "desp3X9eHvUFz0cJoqUTutvF"
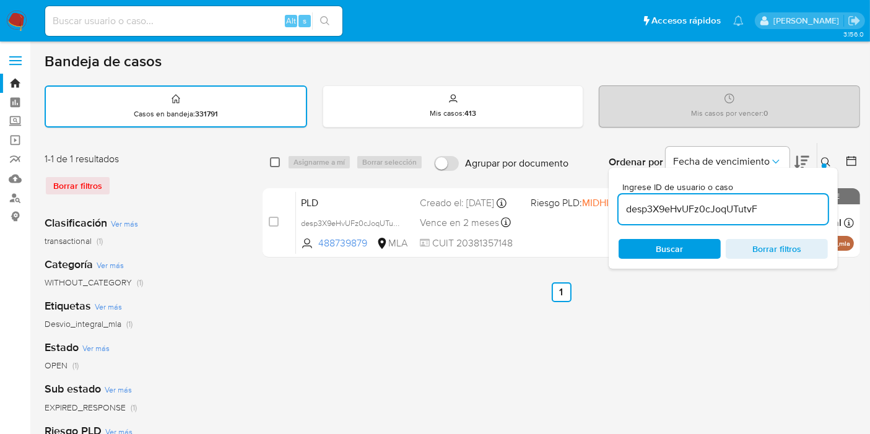
click at [279, 157] on input "checkbox" at bounding box center [275, 162] width 10 height 10
checkbox input "true"
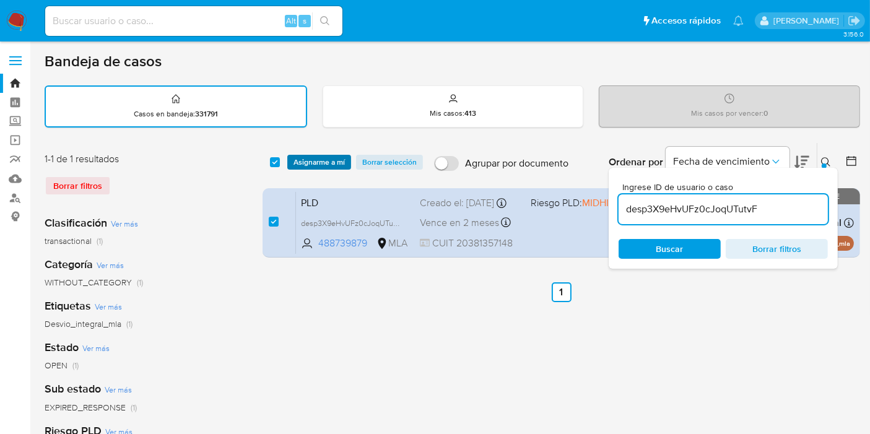
click at [310, 161] on span "Asignarme a mí" at bounding box center [318, 162] width 51 height 12
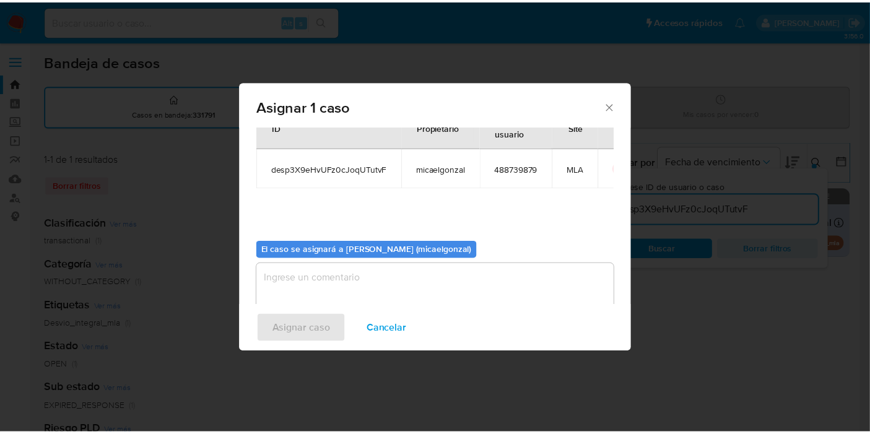
scroll to position [63, 0]
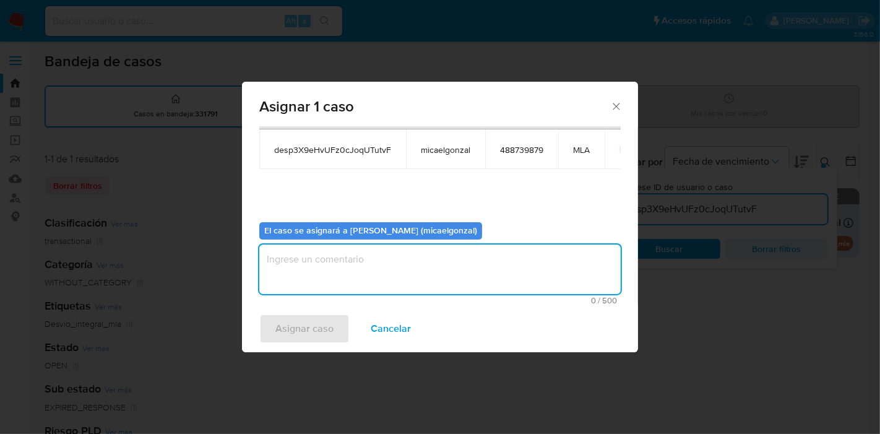
drag, startPoint x: 402, startPoint y: 252, endPoint x: 246, endPoint y: 324, distance: 171.7
click at [391, 256] on textarea "assign-modal" at bounding box center [440, 270] width 362 height 50
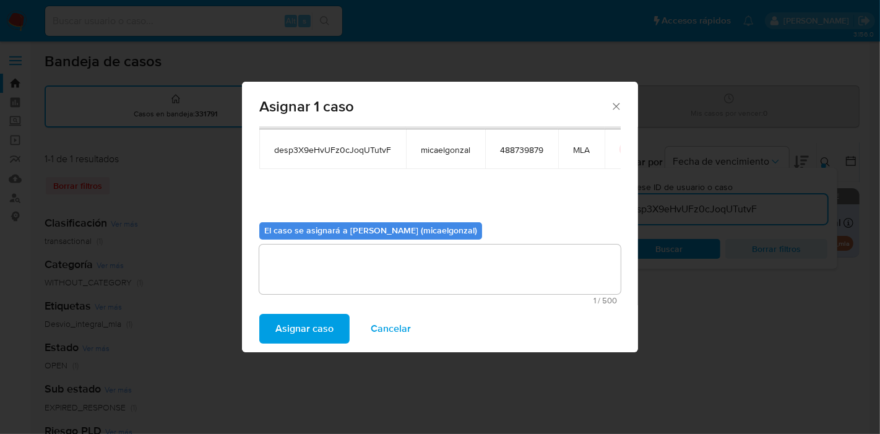
click at [268, 319] on button "Asignar caso" at bounding box center [304, 329] width 90 height 30
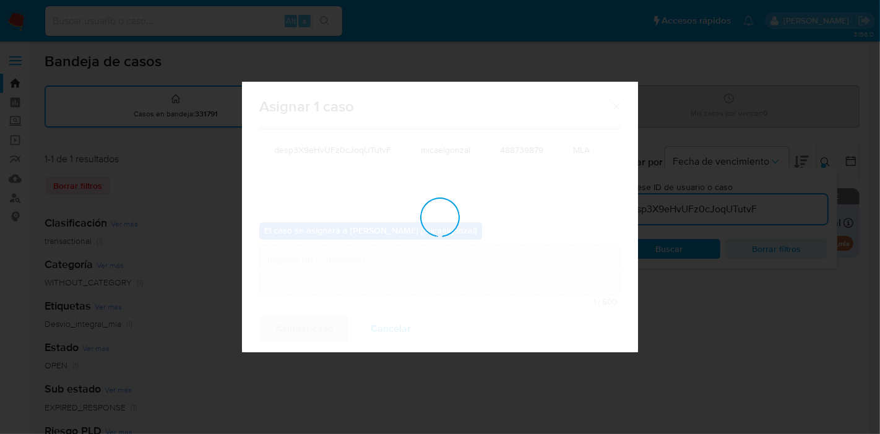
checkbox input "false"
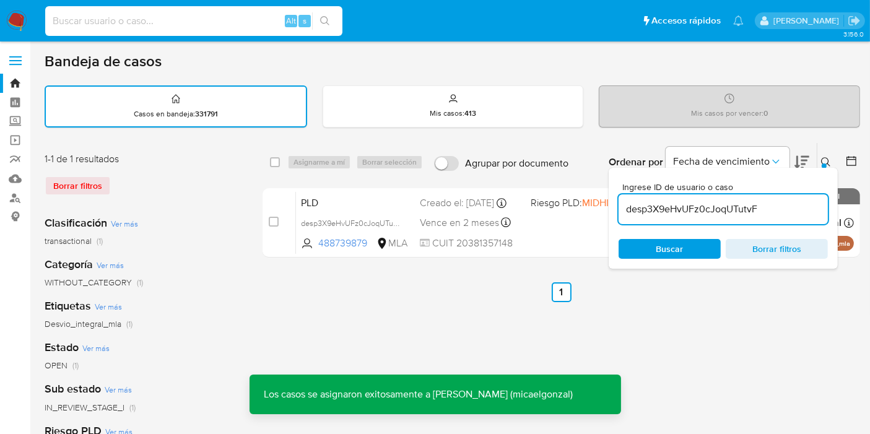
click at [136, 20] on input at bounding box center [193, 21] width 297 height 16
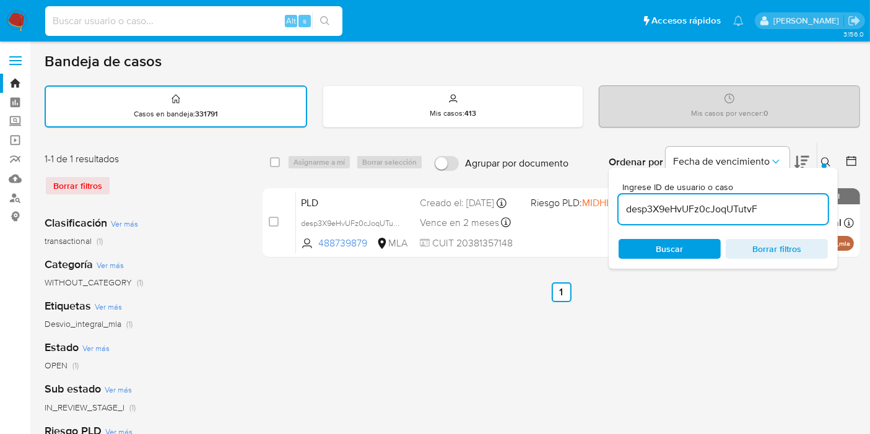
paste input "desp3X9eHvUFz0cJoqUTutvF"
type input "desp3X9eHvUFz0cJoqUTutvF"
click at [327, 16] on icon "search-icon" at bounding box center [325, 21] width 10 height 10
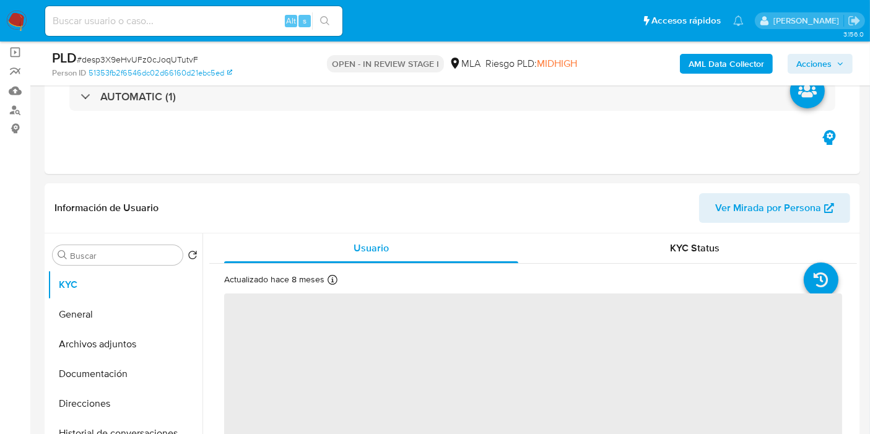
scroll to position [137, 0]
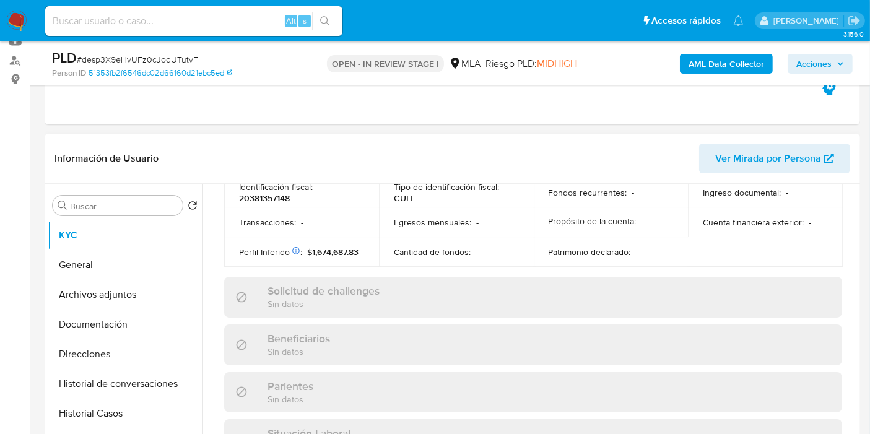
select select "10"
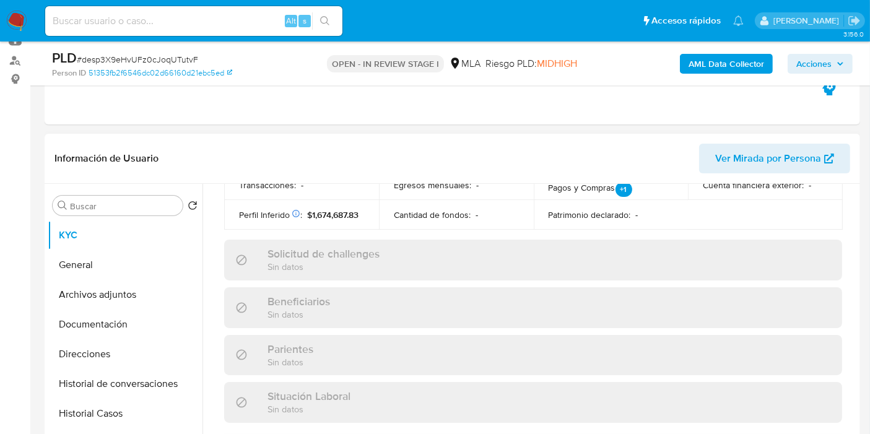
scroll to position [662, 0]
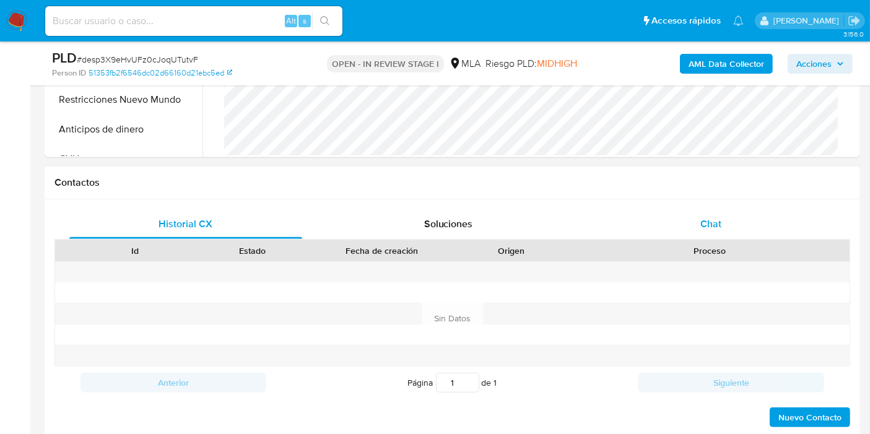
click at [724, 225] on div "Chat" at bounding box center [710, 224] width 233 height 30
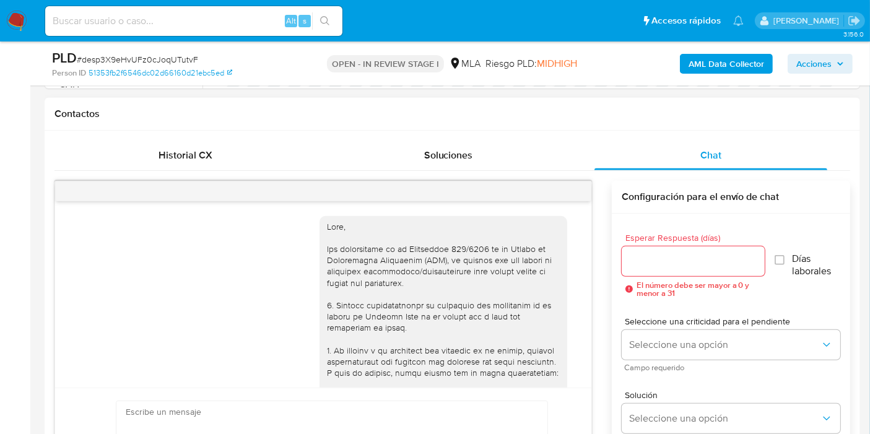
scroll to position [788, 0]
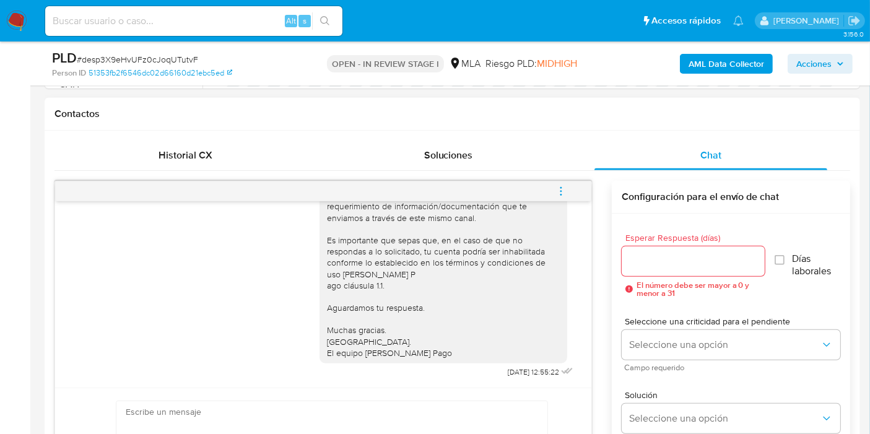
drag, startPoint x: 296, startPoint y: 388, endPoint x: 291, endPoint y: 393, distance: 7.0
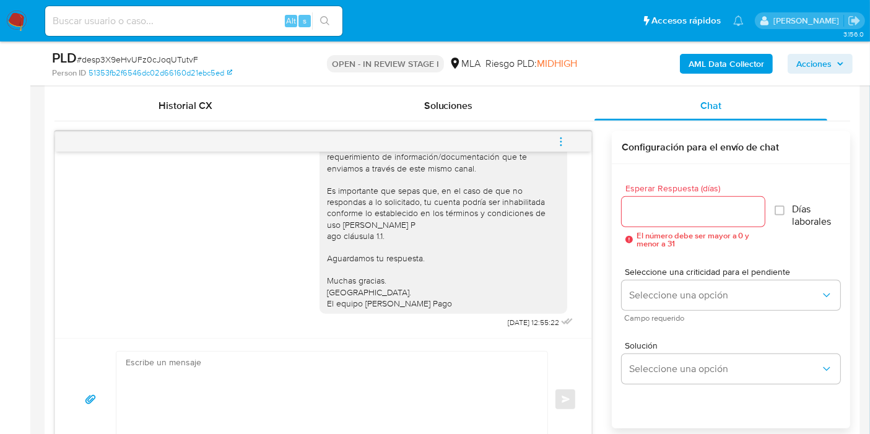
scroll to position [619, 0]
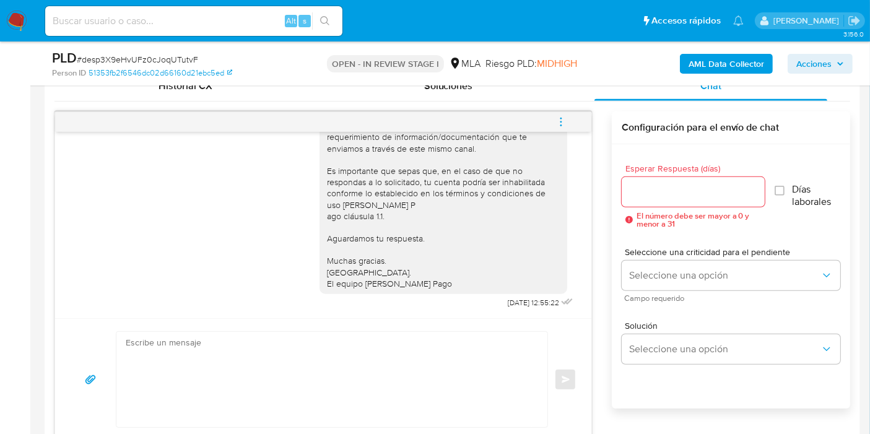
click at [311, 370] on textarea at bounding box center [329, 379] width 406 height 95
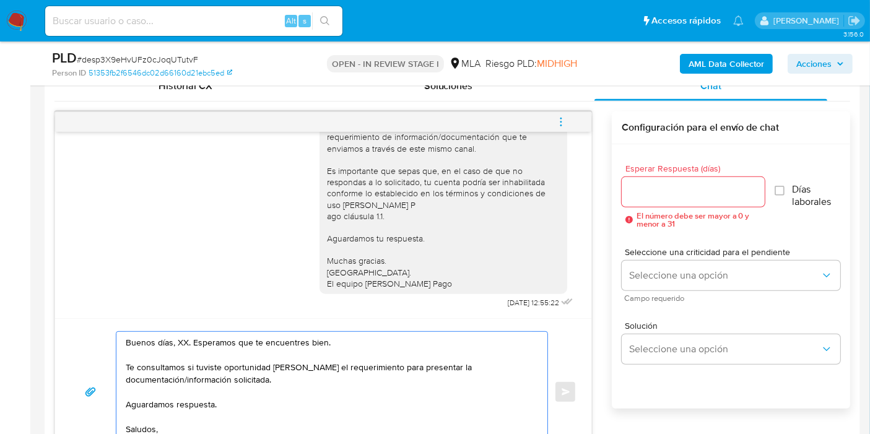
click at [179, 342] on textarea "Buenos días, XX. Esperamos que te encuentres bien. Te consultamos si tuviste op…" at bounding box center [329, 392] width 406 height 120
click at [212, 347] on textarea "Buenos días, Brian. Esperamos que te encuentres bien. Te consultamos si tuviste…" at bounding box center [329, 392] width 406 height 120
click at [302, 373] on textarea "Buenos días, Brian. Esperamos que te encuentres bien. Te consultamos si tuviste…" at bounding box center [329, 392] width 406 height 120
paste textarea "AMOPLAST S.A."
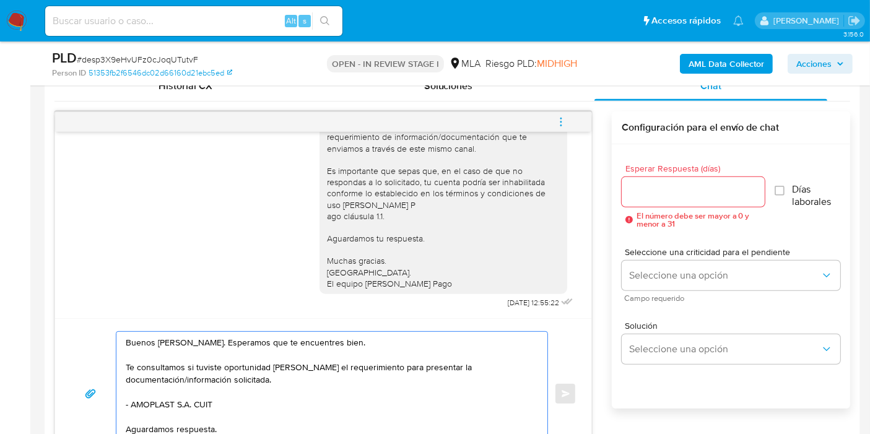
paste textarea "30519044508"
paste textarea "Gustavo Arturo Suleta"
paste textarea "20232391767"
paste textarea "CEOS SRL EMPRESA HOTELERA SRL"
paste textarea "30707534008"
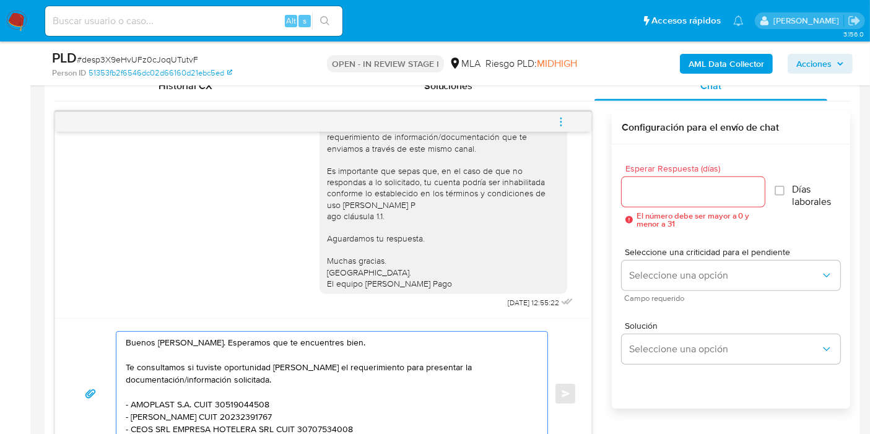
scroll to position [631, 0]
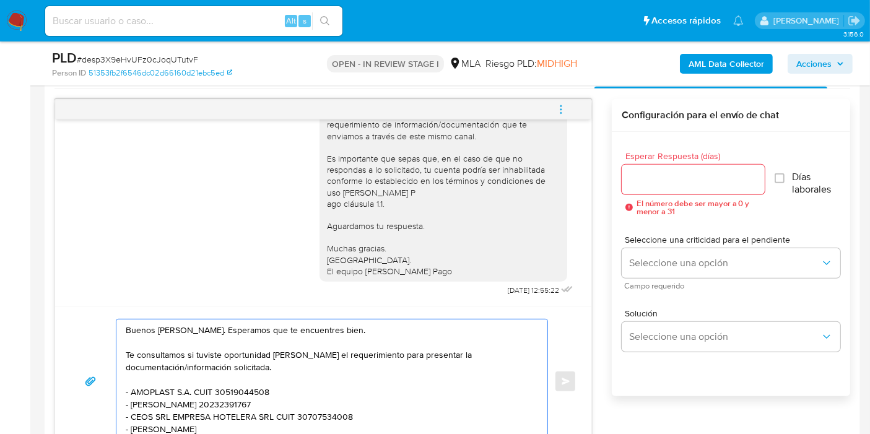
paste textarea "27236595868"
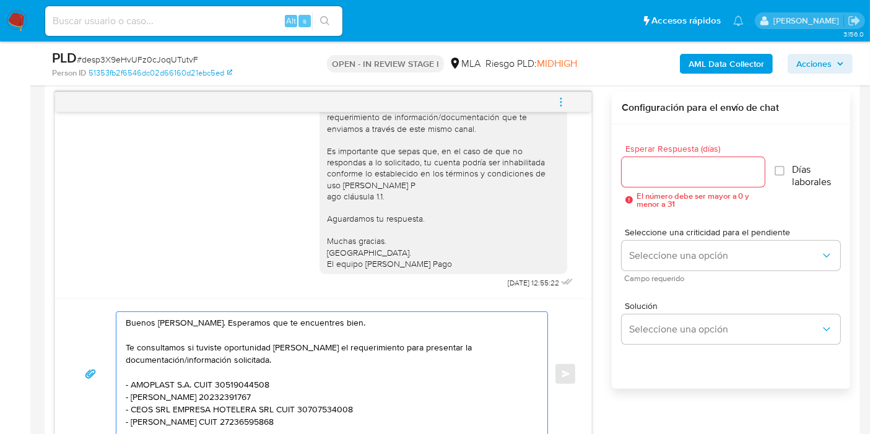
scroll to position [4, 0]
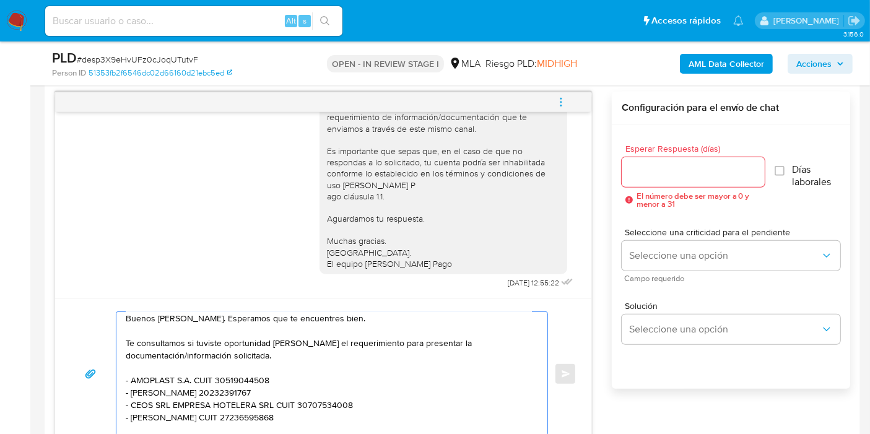
type textarea "Buenos días, Brian. Esperamos que te encuentres bien. Te consultamos si tuviste…"
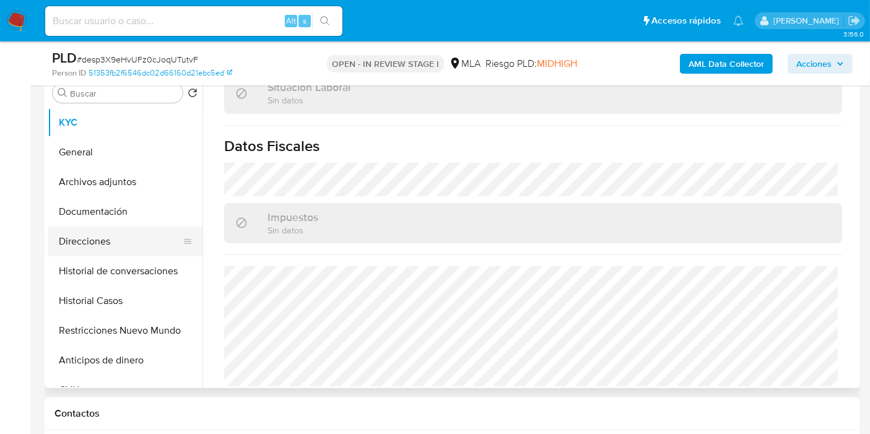
scroll to position [226, 0]
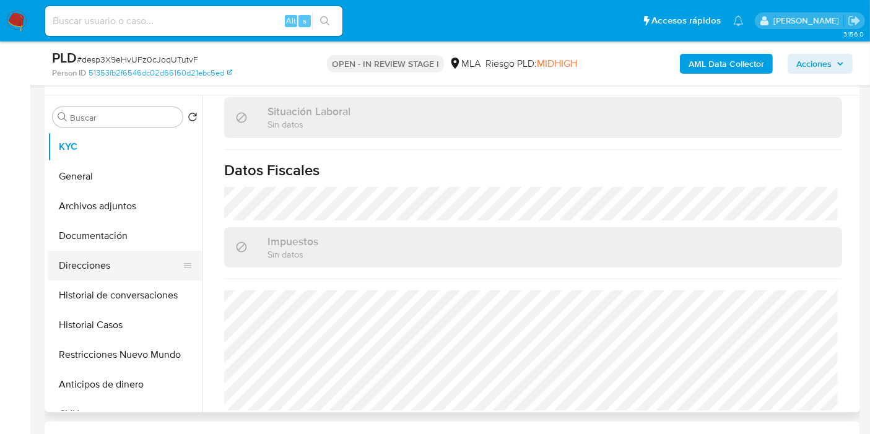
drag, startPoint x: 102, startPoint y: 241, endPoint x: 104, endPoint y: 262, distance: 20.5
click at [103, 245] on button "Documentación" at bounding box center [125, 236] width 155 height 30
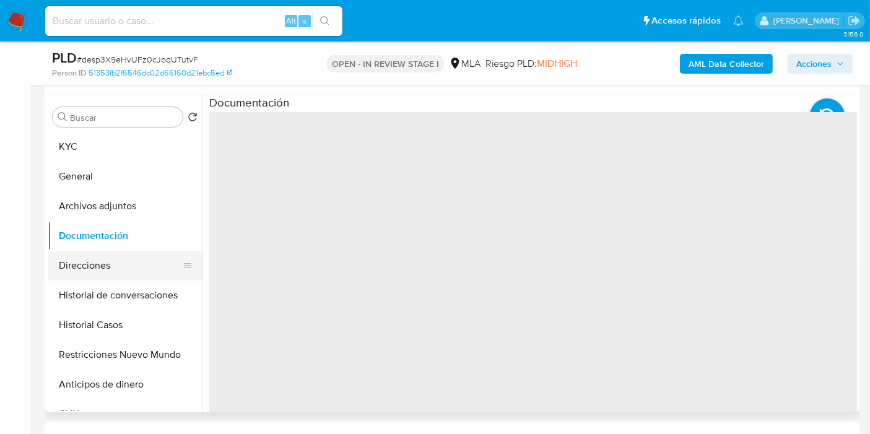
click at [104, 262] on button "Direcciones" at bounding box center [120, 266] width 145 height 30
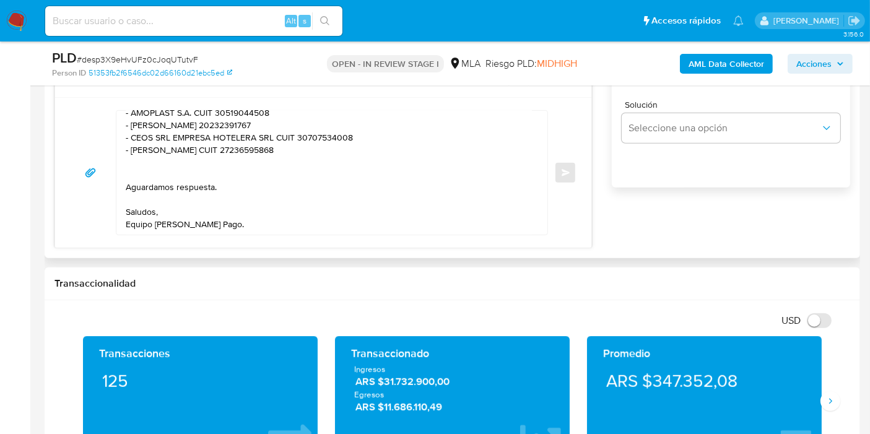
scroll to position [776, 0]
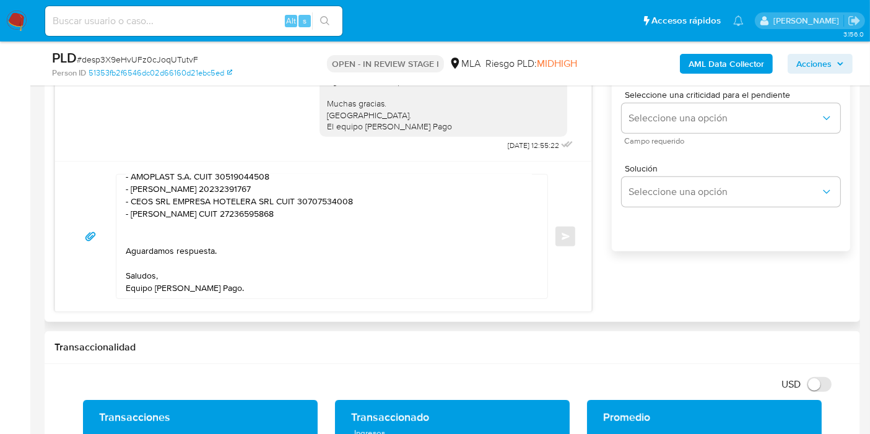
click at [217, 230] on textarea "Buenos días, Brian. Esperamos que te encuentres bien. Te consultamos si tuviste…" at bounding box center [329, 237] width 406 height 124
click at [207, 227] on textarea "Buenos días, Brian. Esperamos que te encuentres bien. Te consultamos si tuviste…" at bounding box center [329, 237] width 406 height 124
paste textarea "27170261378"
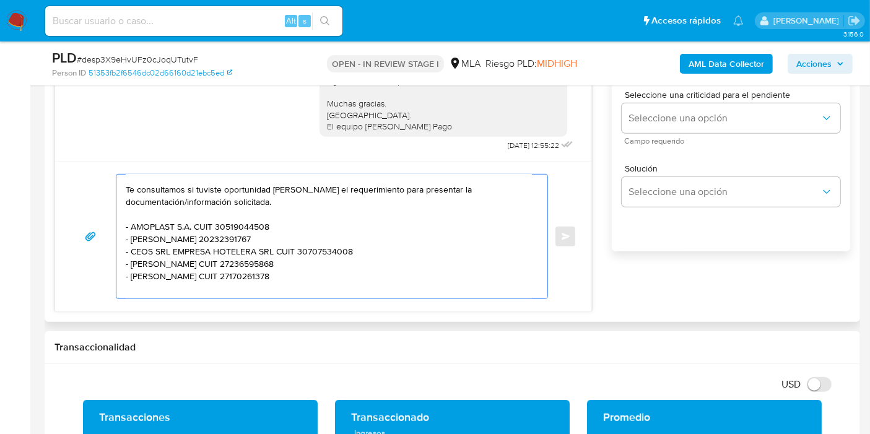
scroll to position [1, 0]
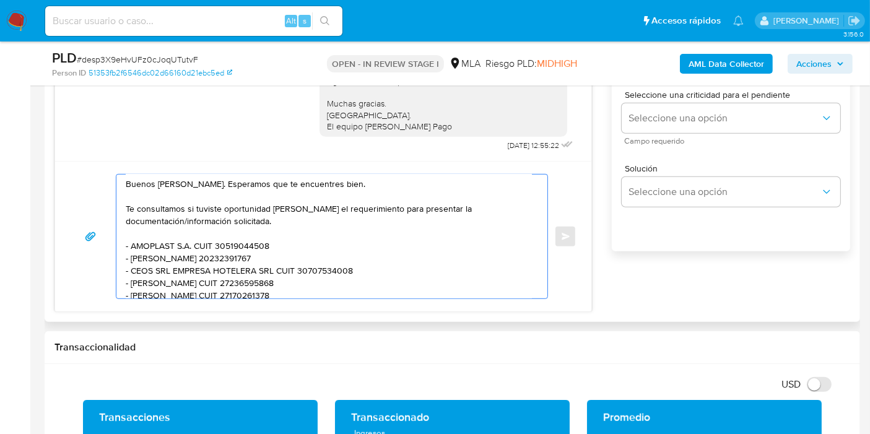
click at [134, 223] on textarea "Buenos días, Brian. Esperamos que te encuentres bien. Te consultamos si tuviste…" at bounding box center [329, 237] width 406 height 124
click at [132, 229] on textarea "Buenos días, Brian. Esperamos que te encuentres bien. Te consultamos si tuviste…" at bounding box center [329, 237] width 406 height 124
paste textarea "Asociacion Mutual 18 De Julio"
paste textarea "30709087645"
click at [315, 217] on textarea "Buenos días, Brian. Esperamos que te encuentres bien. Te consultamos si tuviste…" at bounding box center [329, 237] width 406 height 124
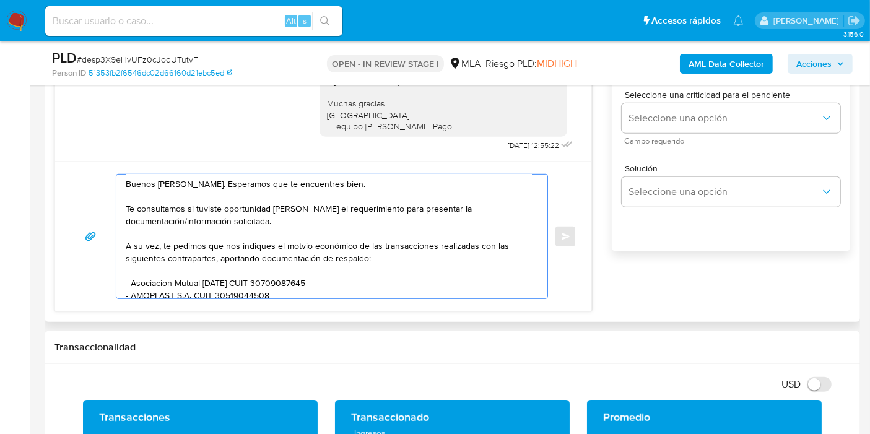
click at [293, 245] on textarea "Buenos días, Brian. Esperamos que te encuentres bien. Te consultamos si tuviste…" at bounding box center [329, 237] width 406 height 124
click at [302, 246] on textarea "Buenos días, Brian. Esperamos que te encuentres bien. Te consultamos si tuviste…" at bounding box center [329, 237] width 406 height 124
click at [0, 0] on lt-span "mot iv o" at bounding box center [0, 0] width 0 height 0
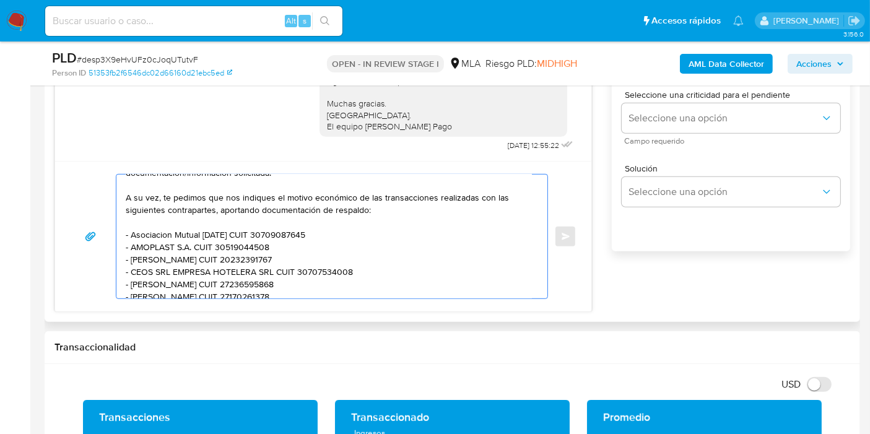
scroll to position [71, 0]
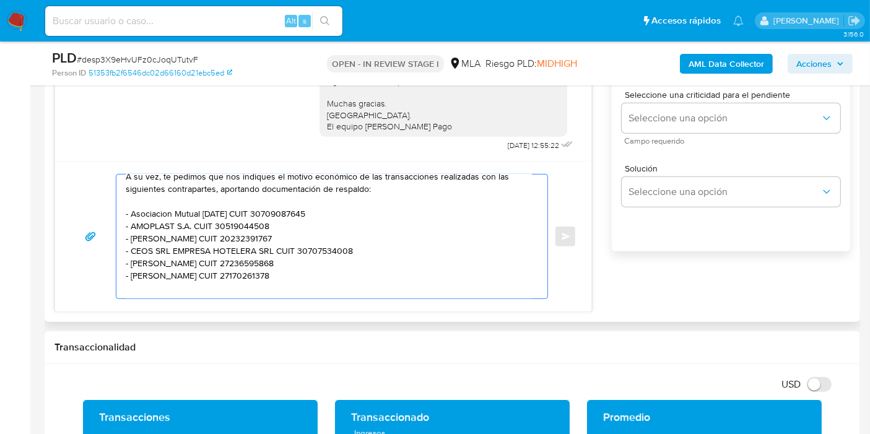
click at [154, 211] on textarea "Buenos días, Brian. Esperamos que te encuentres bien. Te consultamos si tuviste…" at bounding box center [329, 237] width 406 height 124
click at [154, 217] on textarea "Buenos días, Brian. Esperamos que te encuentres bien. Te consultamos si tuviste…" at bounding box center [329, 237] width 406 height 124
click at [0, 0] on lt-span "Asociaci ó n" at bounding box center [0, 0] width 0 height 0
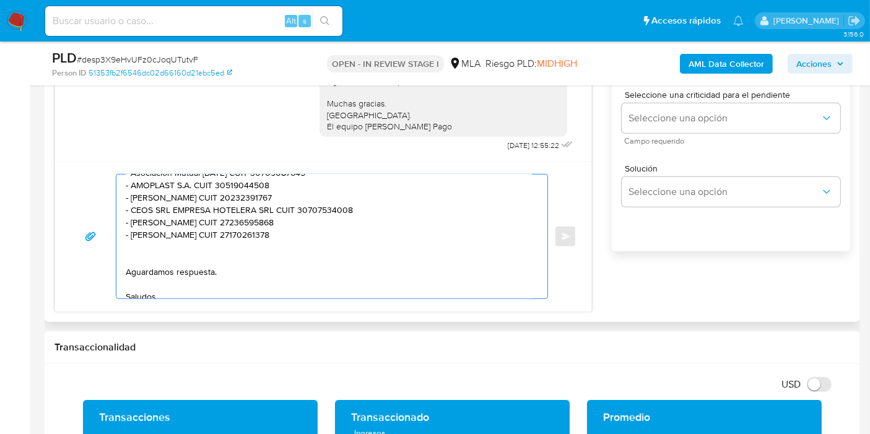
scroll to position [132, 0]
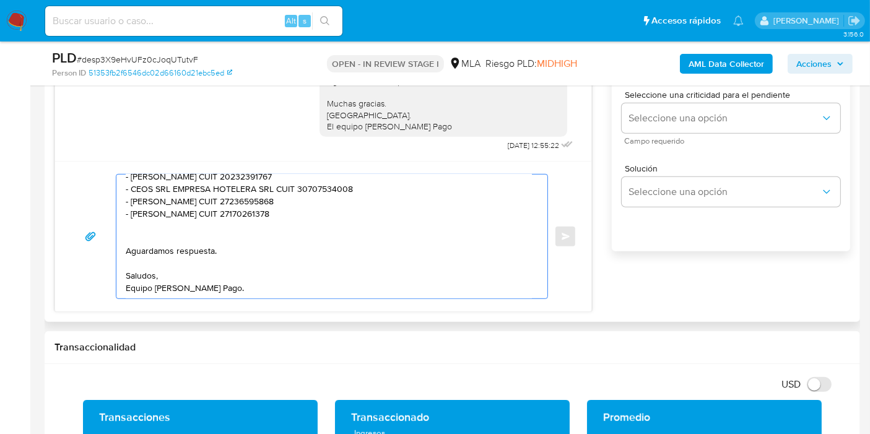
click at [147, 240] on textarea "Buenos días, Brian. Esperamos que te encuentres bien. Te consultamos si tuviste…" at bounding box center [329, 237] width 406 height 124
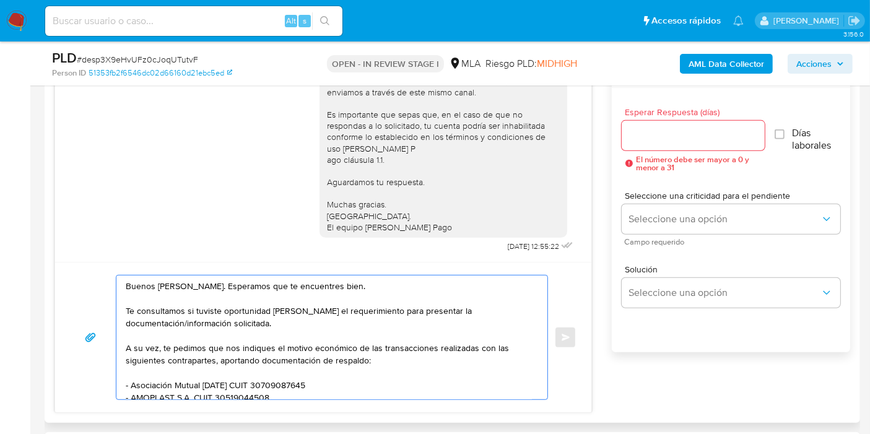
scroll to position [570, 0]
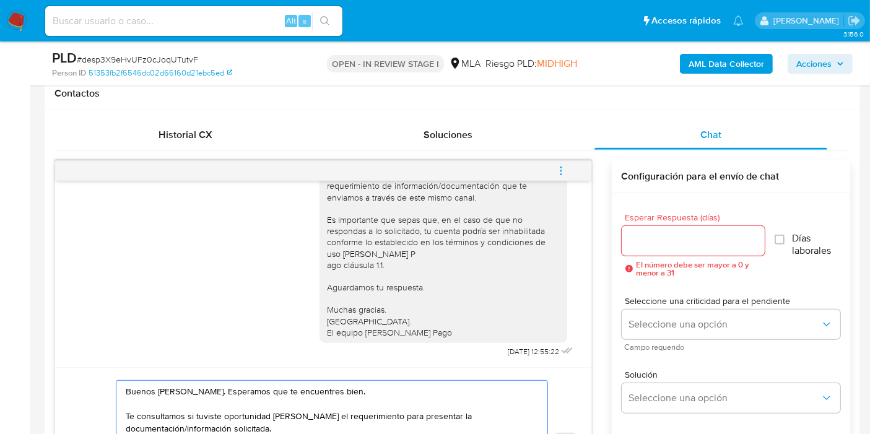
type textarea "Buenos días, Brian. Esperamos que te encuentres bien. Te consultamos si tuviste…"
click at [661, 238] on input "Esperar Respuesta (días)" at bounding box center [693, 241] width 143 height 16
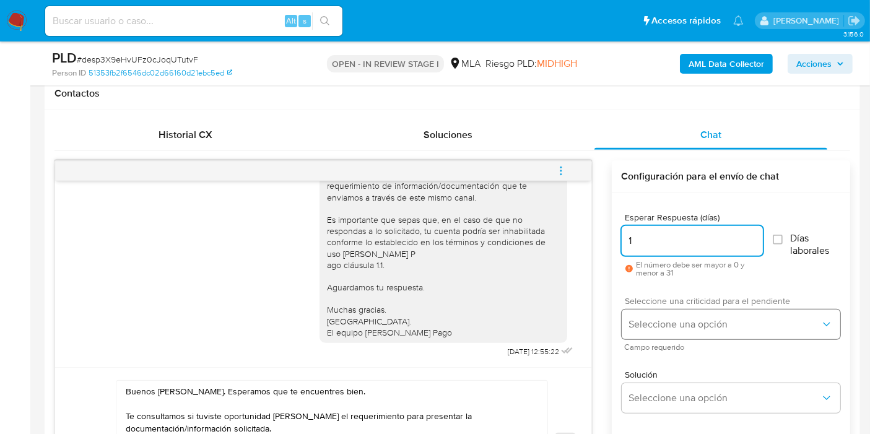
type input "1"
click at [683, 321] on span "Seleccione una opción" at bounding box center [724, 324] width 191 height 12
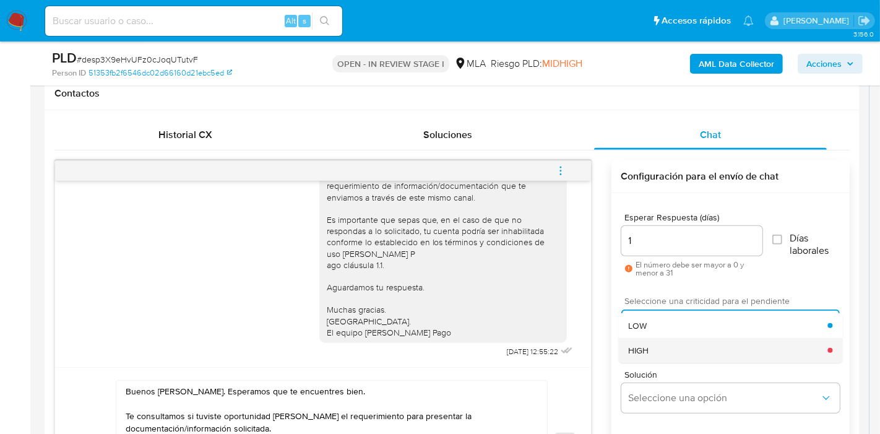
click at [659, 344] on div "HIGH" at bounding box center [727, 350] width 199 height 25
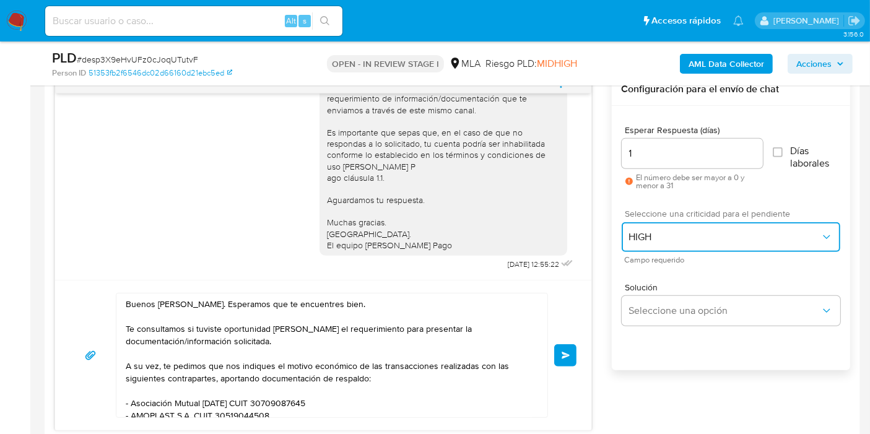
scroll to position [708, 0]
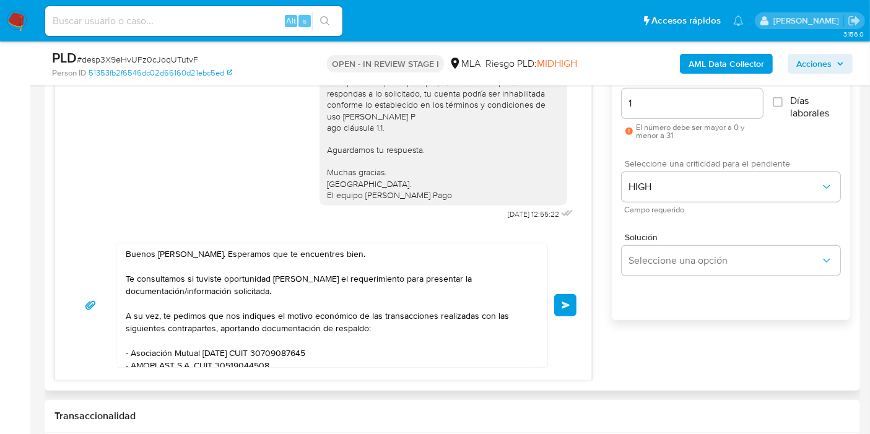
click at [570, 306] on span "Enviar" at bounding box center [566, 304] width 9 height 7
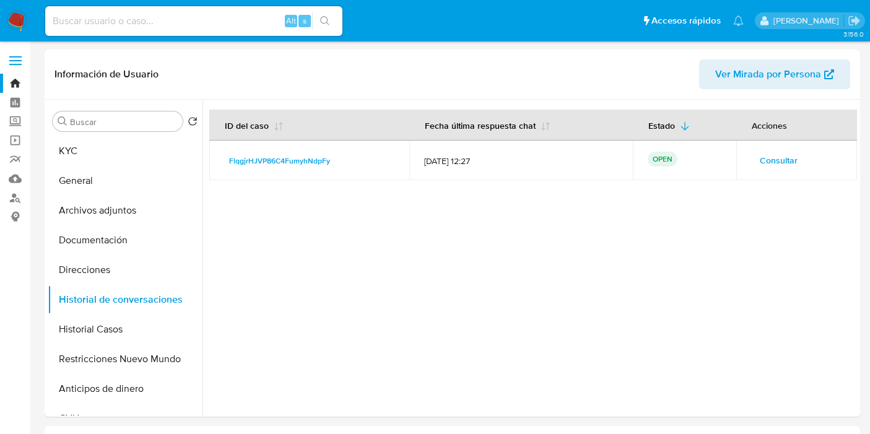
select select "10"
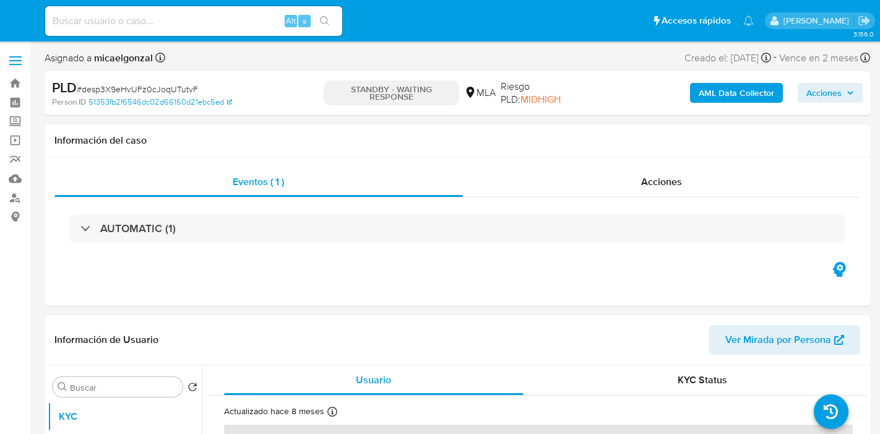
select select "10"
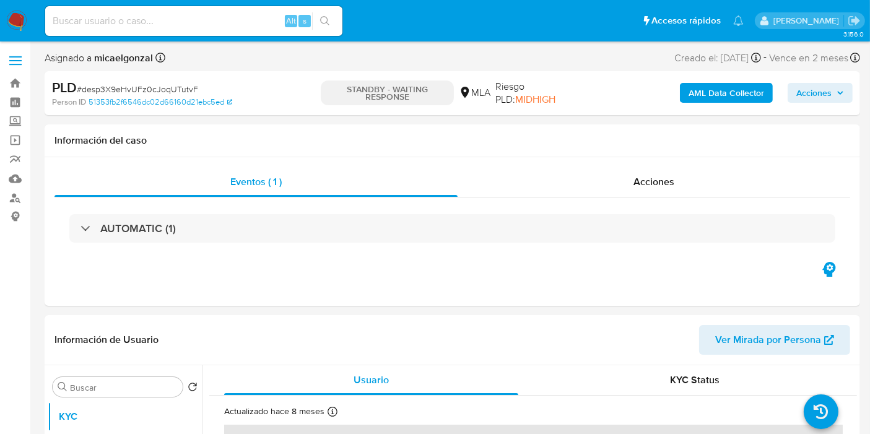
click at [135, 19] on input at bounding box center [193, 21] width 297 height 16
paste input "pQw52d1Htm9AeSRKQTfMBop5"
type input "pQw52d1Htm9AeSRKQTfMBop5"
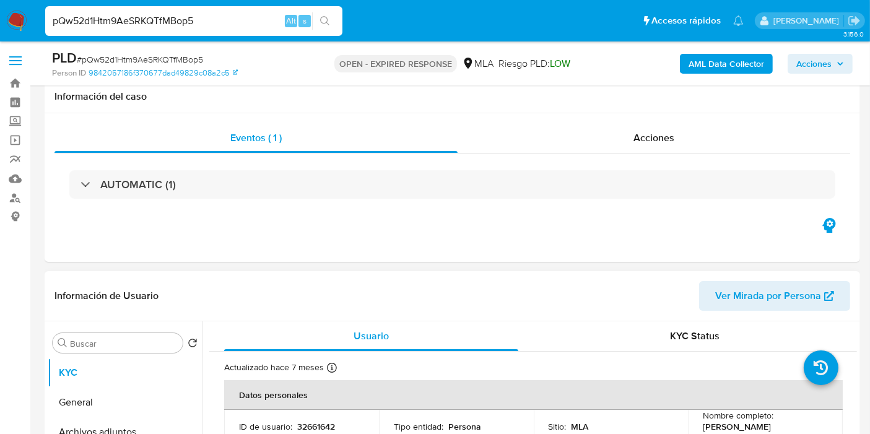
scroll to position [137, 0]
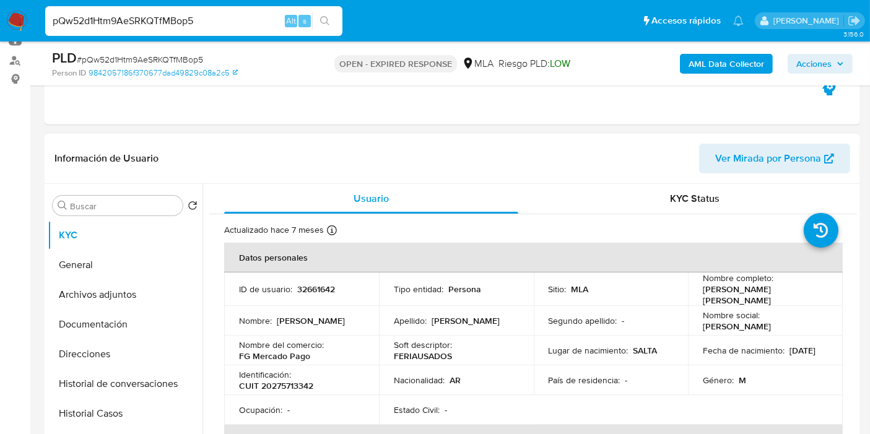
select select "10"
drag, startPoint x: 750, startPoint y: 297, endPoint x: 696, endPoint y: 293, distance: 53.3
click at [696, 293] on td "Nombre completo : [PERSON_NAME] [PERSON_NAME]" at bounding box center [765, 288] width 155 height 33
copy p "[PERSON_NAME] [PERSON_NAME]"
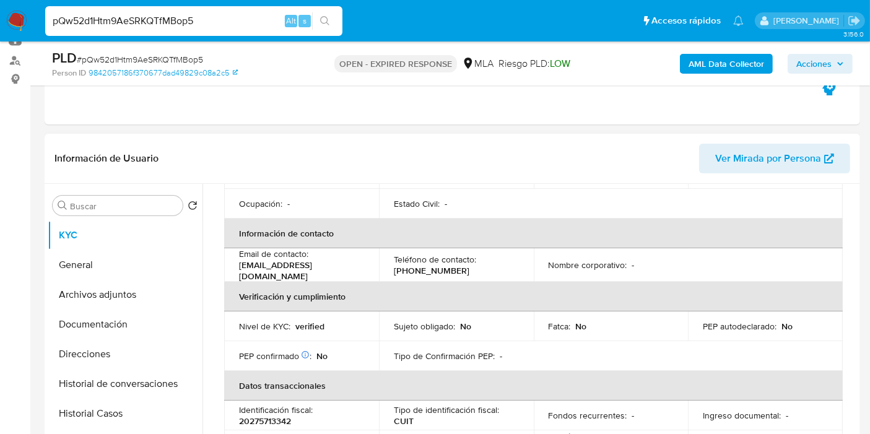
scroll to position [0, 0]
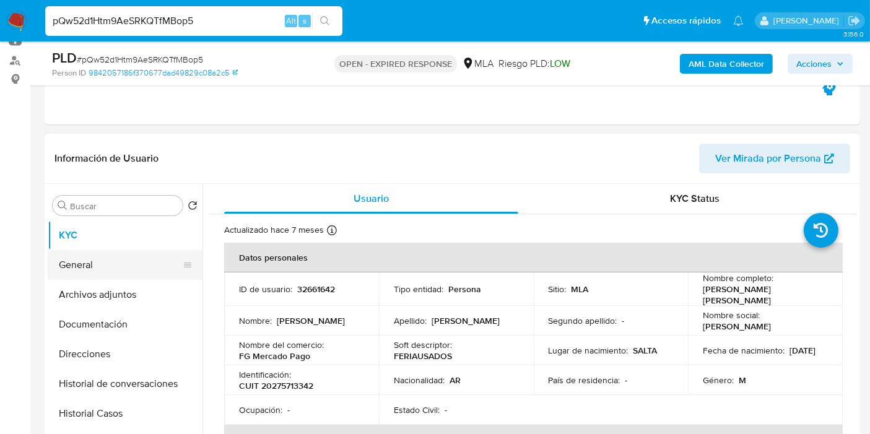
click at [65, 262] on button "General" at bounding box center [120, 265] width 145 height 30
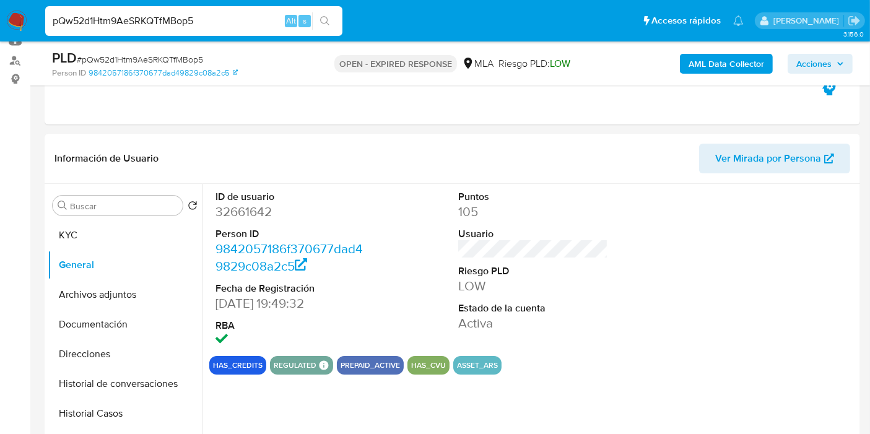
click at [240, 208] on dd "32661642" at bounding box center [290, 211] width 150 height 17
drag, startPoint x: 225, startPoint y: 208, endPoint x: 235, endPoint y: 213, distance: 10.5
click at [235, 213] on dd "32661642" at bounding box center [290, 211] width 150 height 17
copy dd "32661642"
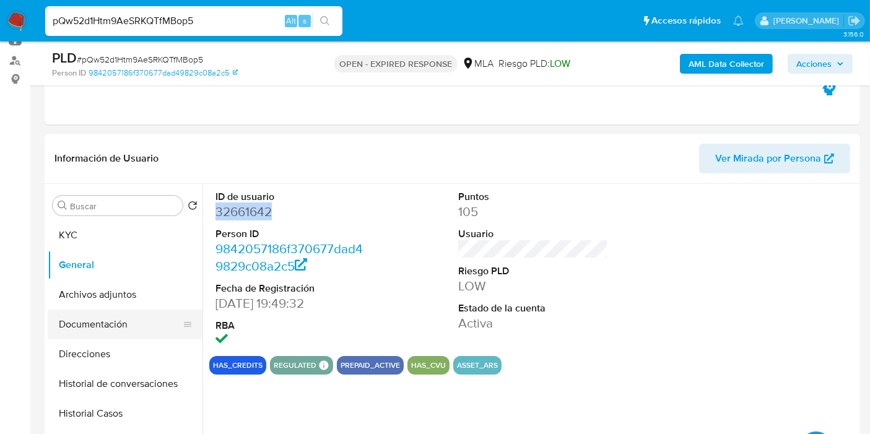
click at [95, 325] on button "Documentación" at bounding box center [120, 325] width 145 height 30
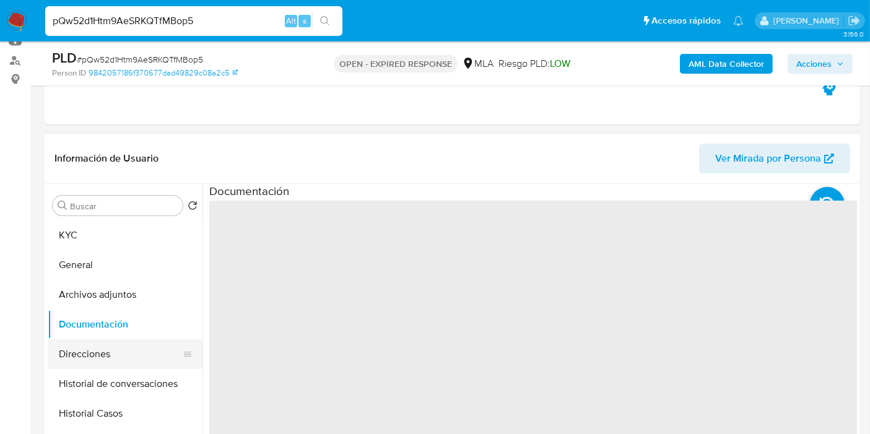
click at [96, 350] on button "Direcciones" at bounding box center [120, 354] width 145 height 30
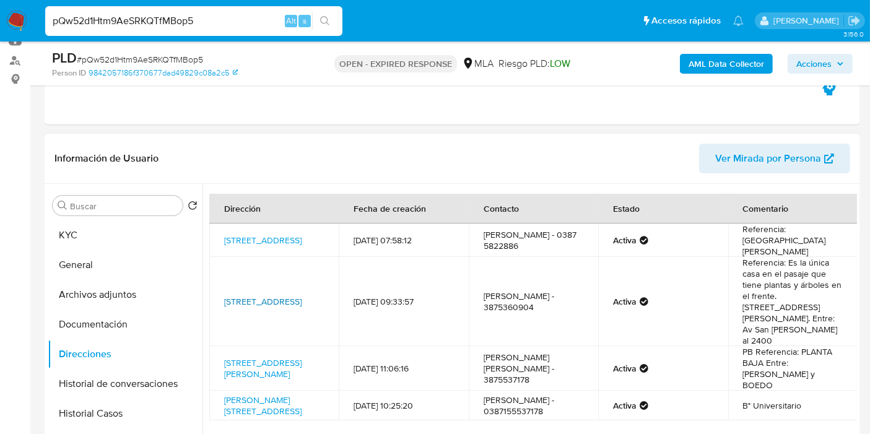
drag, startPoint x: 219, startPoint y: 279, endPoint x: 242, endPoint y: 287, distance: 24.5
click at [242, 287] on td "[STREET_ADDRESS]" at bounding box center [273, 301] width 129 height 89
copy link "[STREET_ADDRESS]"
click at [187, 60] on span "# pQw52d1Htm9AeSRKQTfMBop5" at bounding box center [140, 59] width 126 height 12
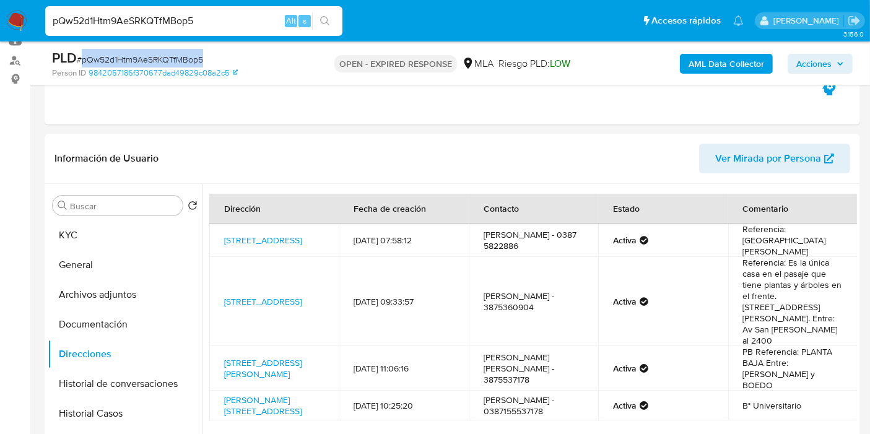
copy span "pQw52d1Htm9AeSRKQTfMBop5"
click at [11, 17] on img at bounding box center [16, 21] width 21 height 21
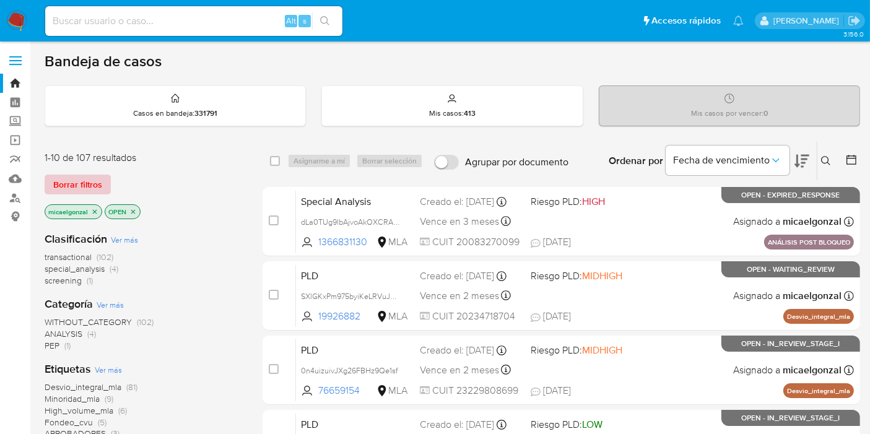
click at [86, 176] on span "Borrar filtros" at bounding box center [77, 184] width 49 height 17
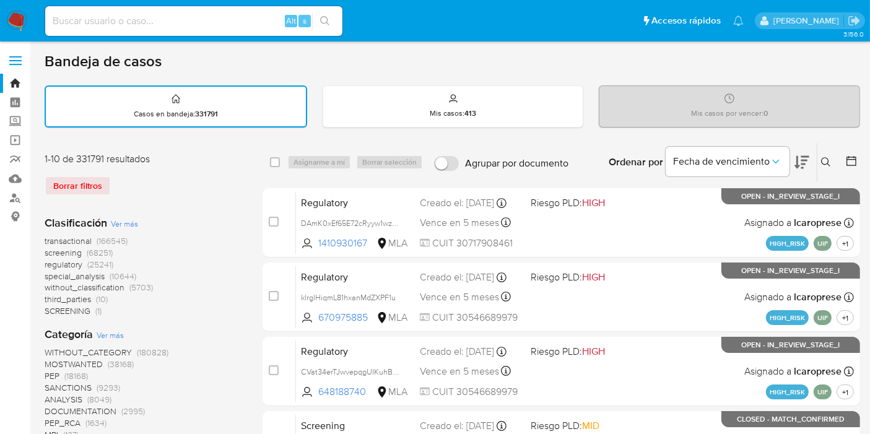
click at [830, 160] on icon at bounding box center [826, 162] width 10 height 10
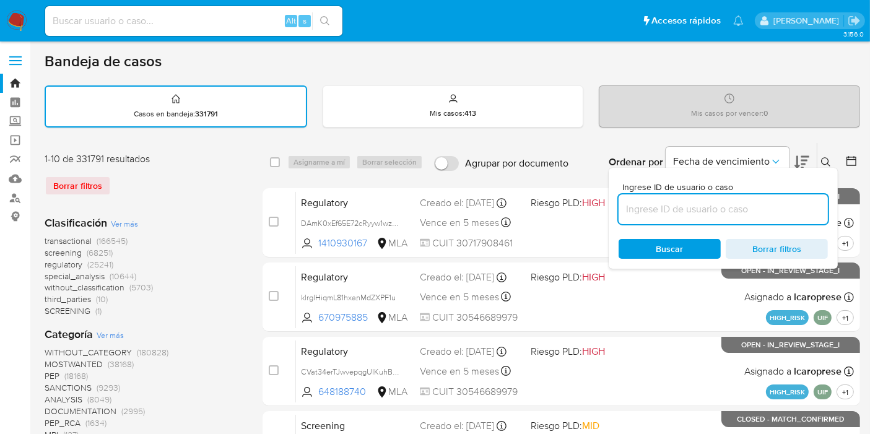
drag, startPoint x: 754, startPoint y: 199, endPoint x: 729, endPoint y: 215, distance: 29.2
click at [748, 204] on input at bounding box center [722, 209] width 209 height 16
type input "pQw52d1Htm9AeSRKQTfMBop5"
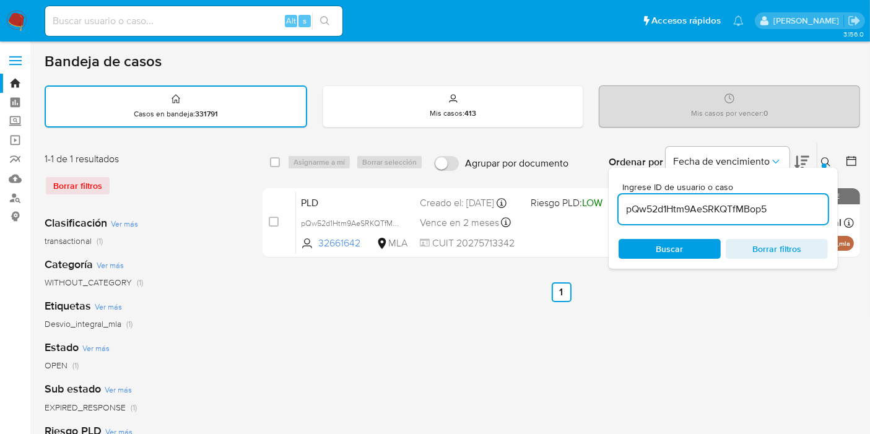
click at [266, 164] on div "select-all-cases-checkbox Asignarme a mí Borrar selección Agrupar por documento…" at bounding box center [560, 162] width 597 height 38
click at [271, 163] on input "checkbox" at bounding box center [275, 162] width 10 height 10
checkbox input "true"
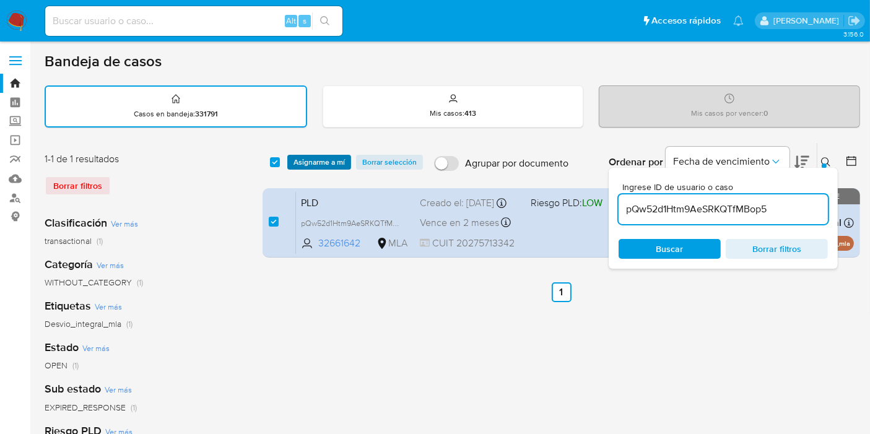
click at [308, 163] on span "Asignarme a mí" at bounding box center [318, 162] width 51 height 12
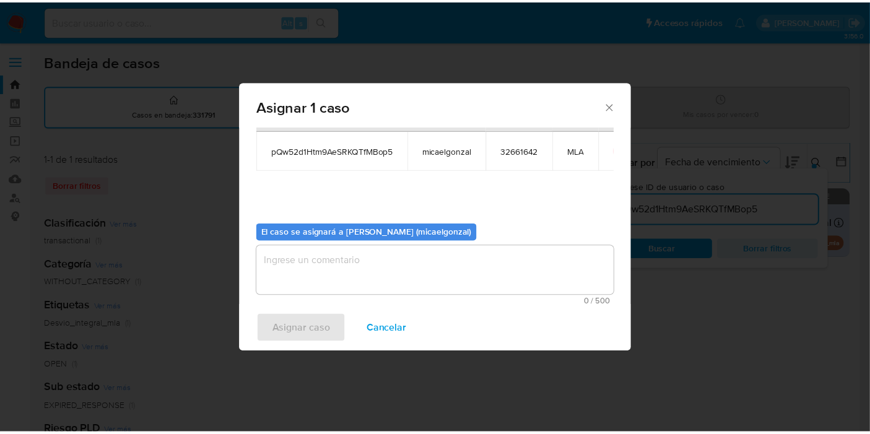
scroll to position [63, 0]
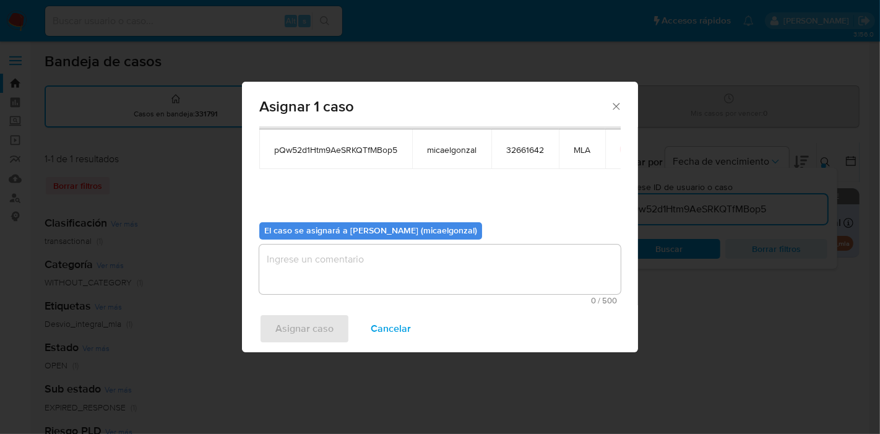
click at [331, 273] on textarea "assign-modal" at bounding box center [440, 270] width 362 height 50
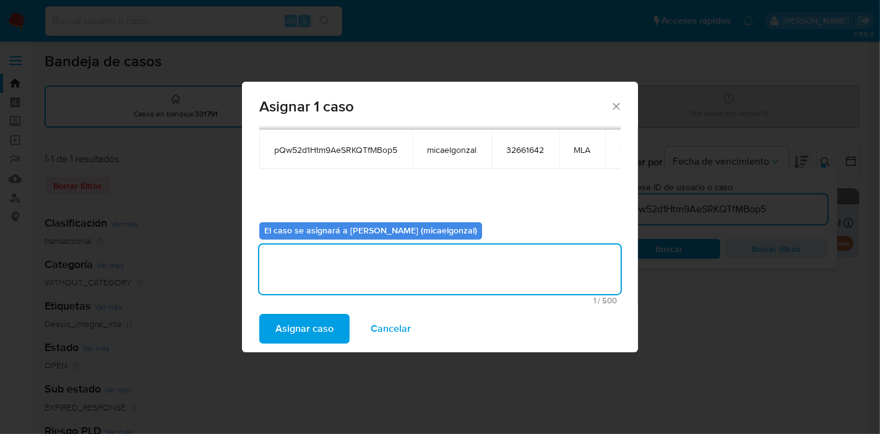
click at [285, 326] on span "Asignar caso" at bounding box center [304, 328] width 58 height 27
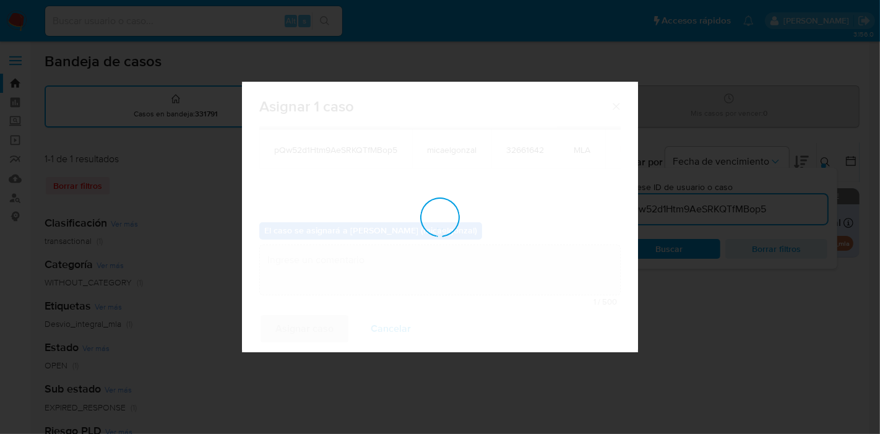
checkbox input "false"
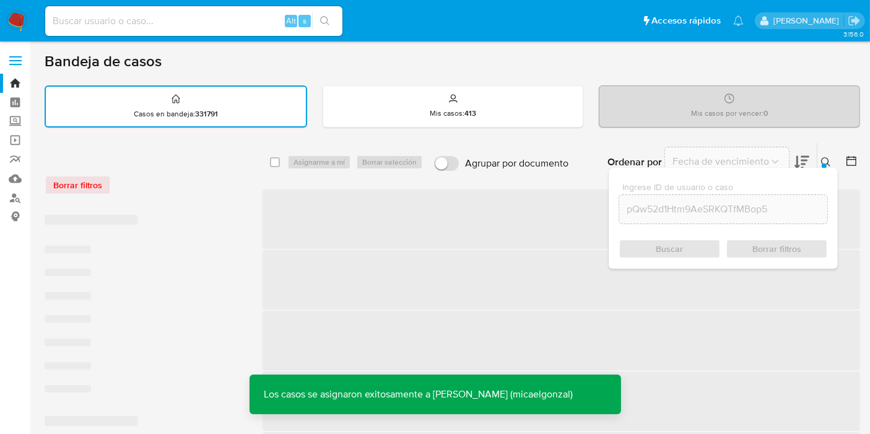
drag, startPoint x: 180, startPoint y: 35, endPoint x: 193, endPoint y: 27, distance: 14.8
click at [186, 32] on div "Alt s" at bounding box center [193, 21] width 297 height 30
click at [193, 27] on input at bounding box center [193, 21] width 297 height 16
paste input "pQw52d1Htm9AeSRKQTfMBop5"
type input "pQw52d1Htm9AeSRKQTfMBop5"
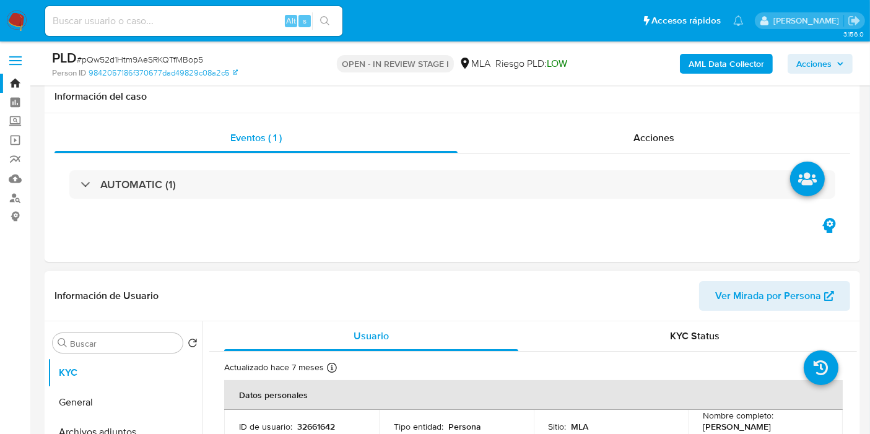
scroll to position [206, 0]
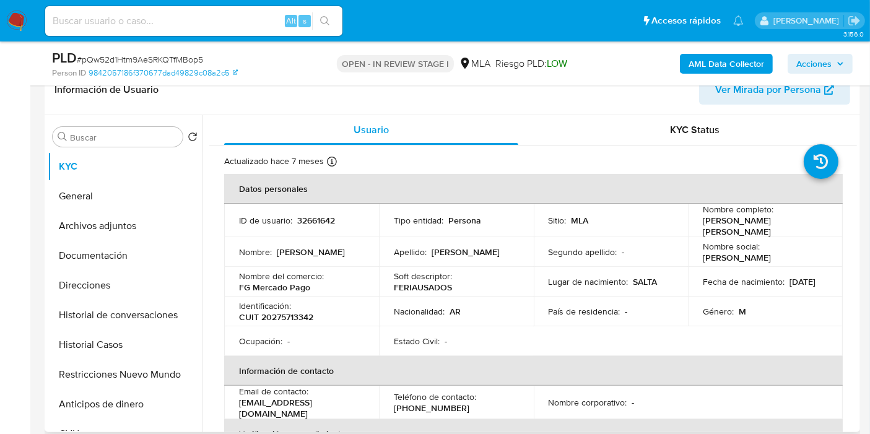
select select "10"
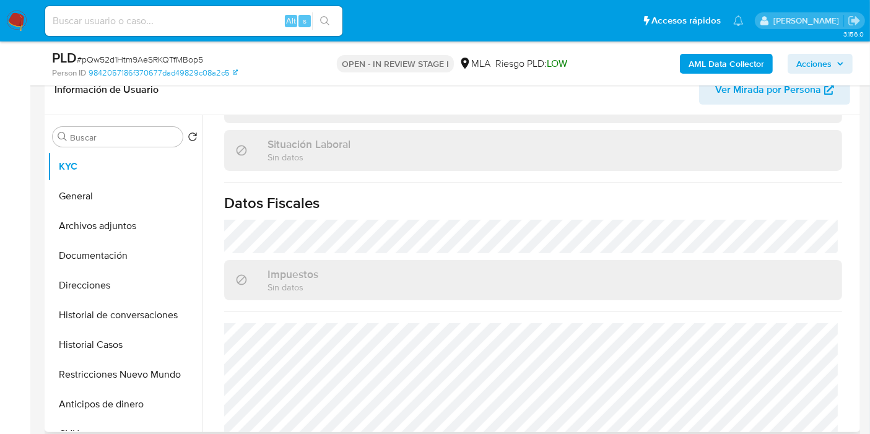
scroll to position [667, 0]
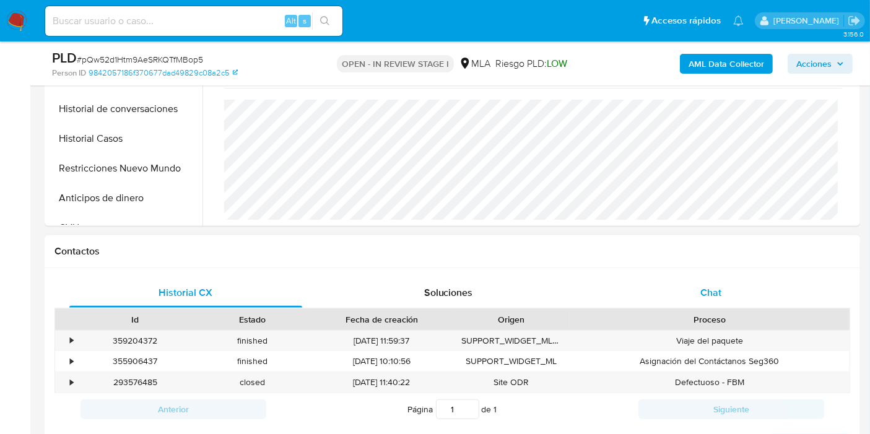
click at [695, 298] on div "Chat" at bounding box center [710, 293] width 233 height 30
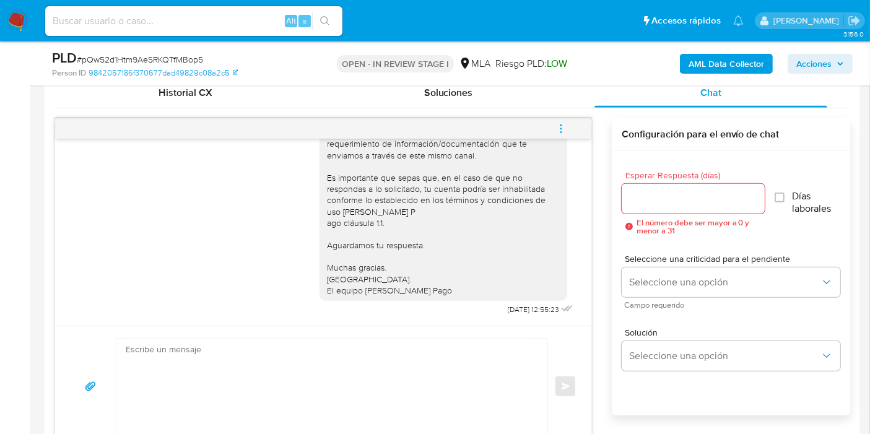
scroll to position [688, 0]
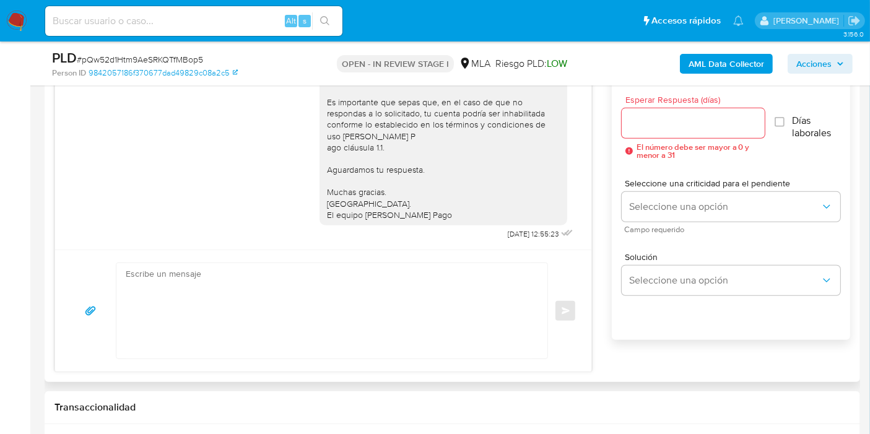
click at [339, 317] on textarea at bounding box center [329, 310] width 406 height 95
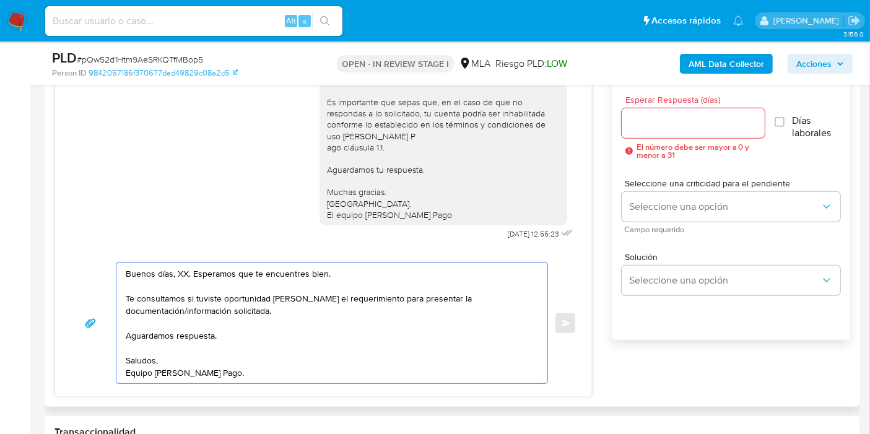
click at [177, 275] on textarea "Buenos días, XX. Esperamos que te encuentres bien. Te consultamos si tuviste op…" at bounding box center [329, 323] width 406 height 120
click at [342, 312] on textarea "Buenos días, Juan Facundo. Esperamos que te encuentres bien. Te consultamos si …" at bounding box center [329, 323] width 406 height 120
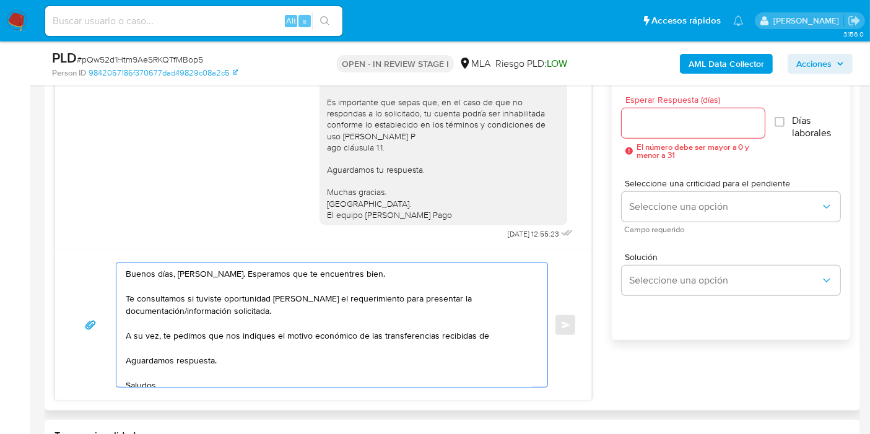
paste textarea "Mariana Rocio Saavedra"
paste textarea "27317338002"
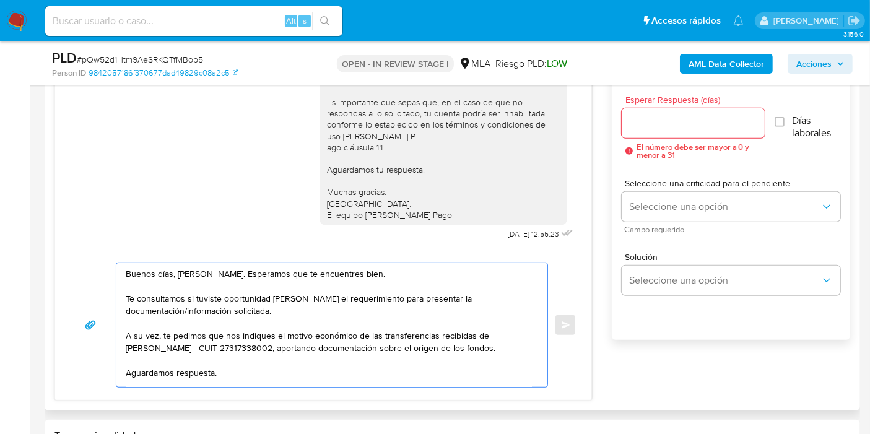
click at [184, 272] on textarea "Buenos días, Juan Facundo. Esperamos que te encuentres bien. Te consultamos si …" at bounding box center [329, 325] width 406 height 124
click at [133, 349] on textarea "Buenos días, Juan Facundo. Esperamos que te encuentres bien. Te consultamos si …" at bounding box center [329, 325] width 406 height 124
click at [0, 0] on lt-div "Rocío Roció Ocio Socio Recio Descartar" at bounding box center [0, 0] width 0 height 0
click at [0, 0] on lt-span "Rocío" at bounding box center [0, 0] width 0 height 0
click at [233, 349] on textarea "Buenos días, Juan Facundo. Esperamos que te encuentres bien. Te consultamos si …" at bounding box center [329, 325] width 406 height 124
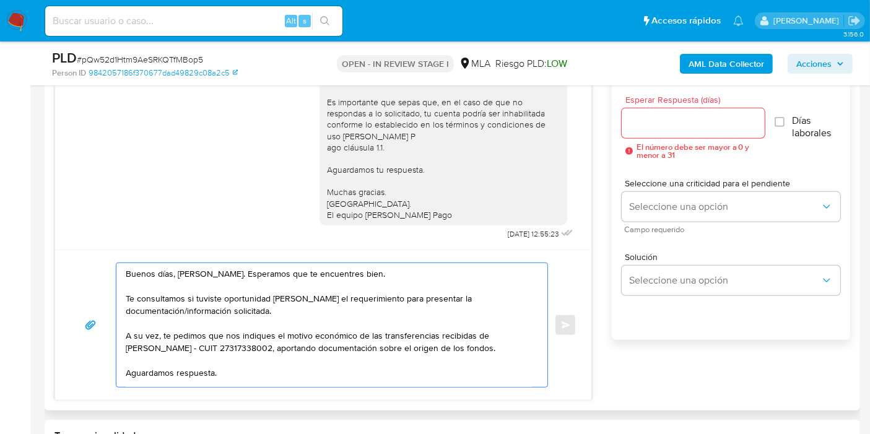
click at [309, 334] on textarea "Buenos días, Juan Facundo. Esperamos que te encuentres bien. Te consultamos si …" at bounding box center [329, 325] width 406 height 124
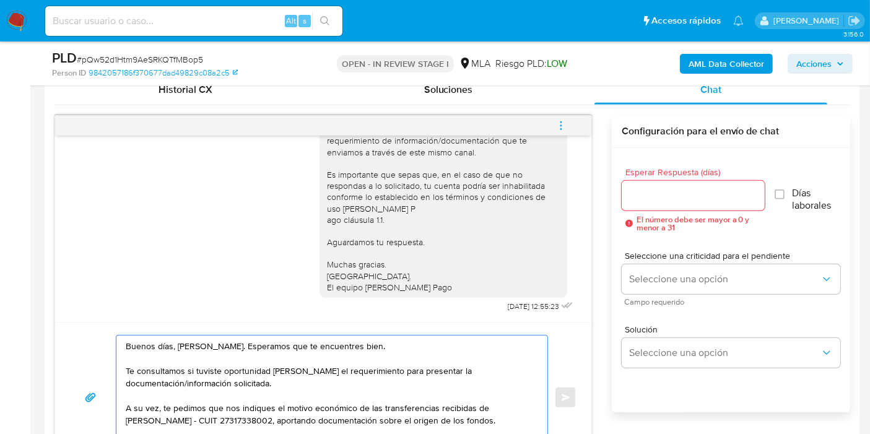
scroll to position [550, 0]
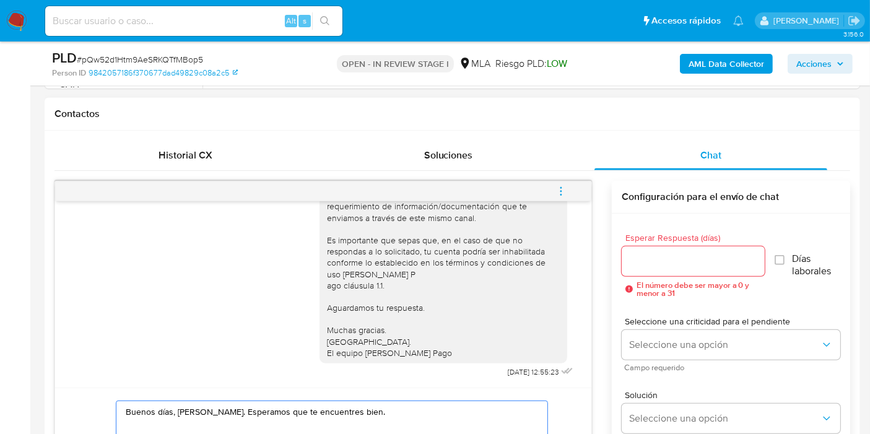
type textarea "Buenos días, Juan Facundo. Esperamos que te encuentres bien. Te consultamos si …"
click at [661, 263] on input "Esperar Respuesta (días)" at bounding box center [693, 261] width 143 height 16
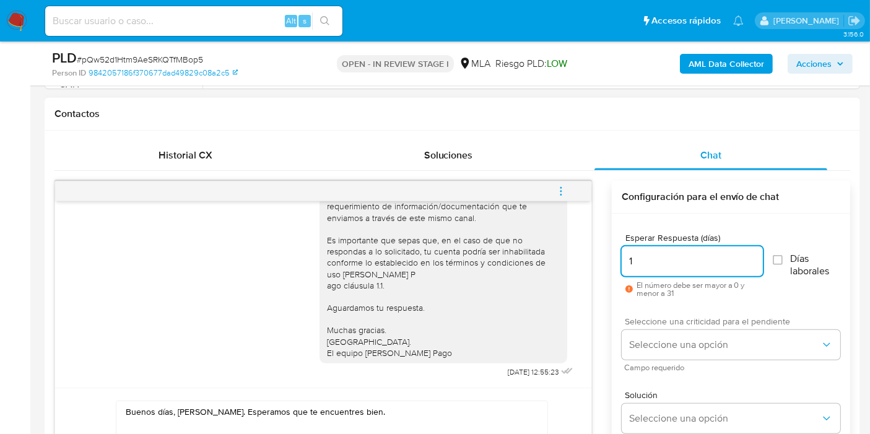
type input "1"
click at [652, 318] on span "Seleccione una criticidad para el pendiente" at bounding box center [734, 321] width 219 height 9
click at [652, 326] on div "Seleccione una criticidad para el pendiente Seleccione una opción Campo requeri…" at bounding box center [731, 344] width 219 height 54
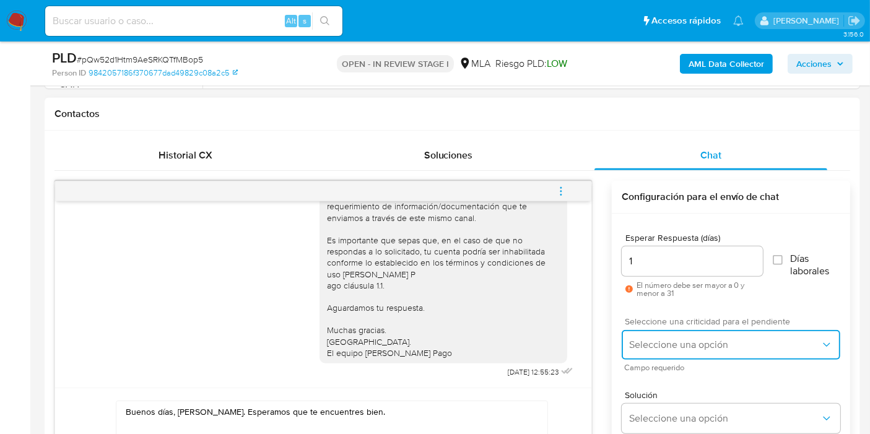
click at [661, 345] on span "Seleccione una opción" at bounding box center [724, 345] width 191 height 12
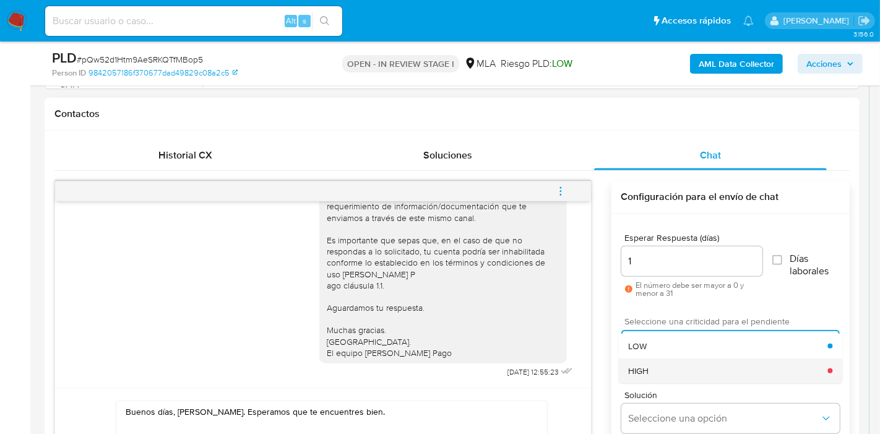
click at [663, 363] on div "HIGH" at bounding box center [727, 370] width 199 height 25
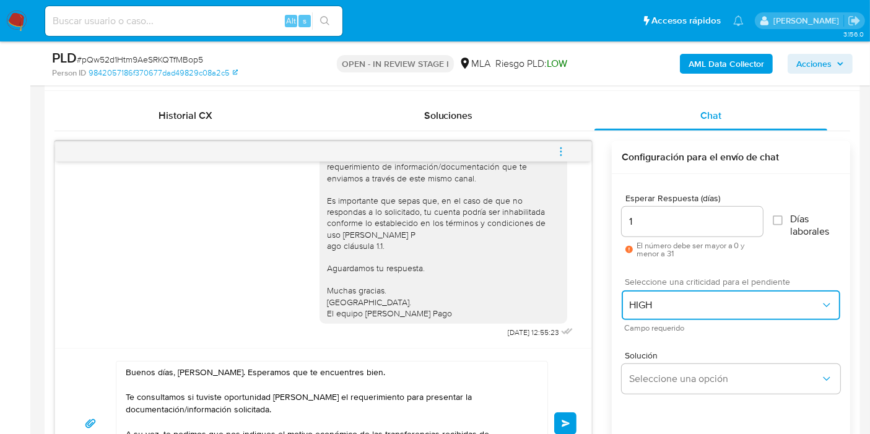
scroll to position [688, 0]
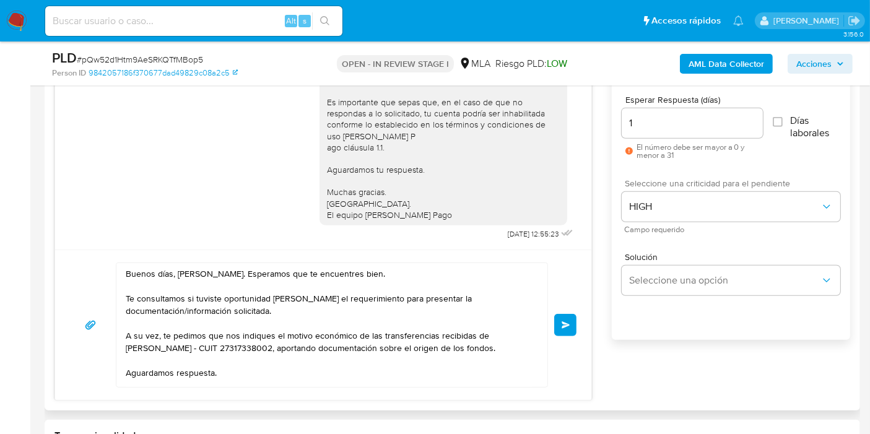
click at [568, 328] on button "Enviar" at bounding box center [565, 325] width 22 height 22
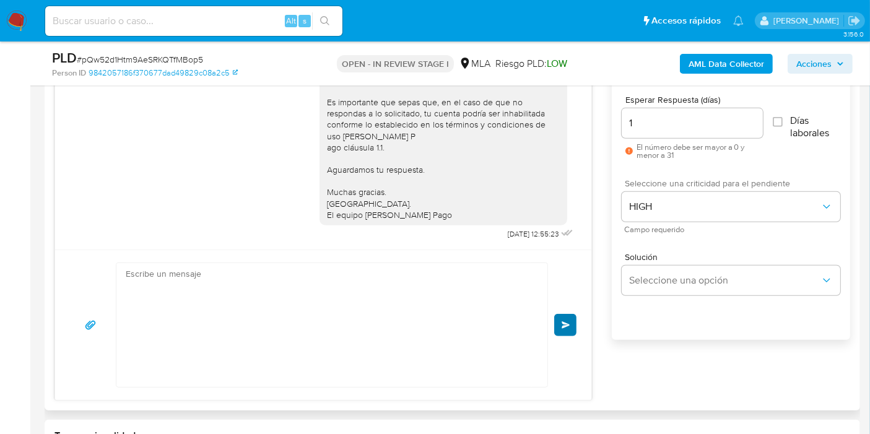
scroll to position [1004, 0]
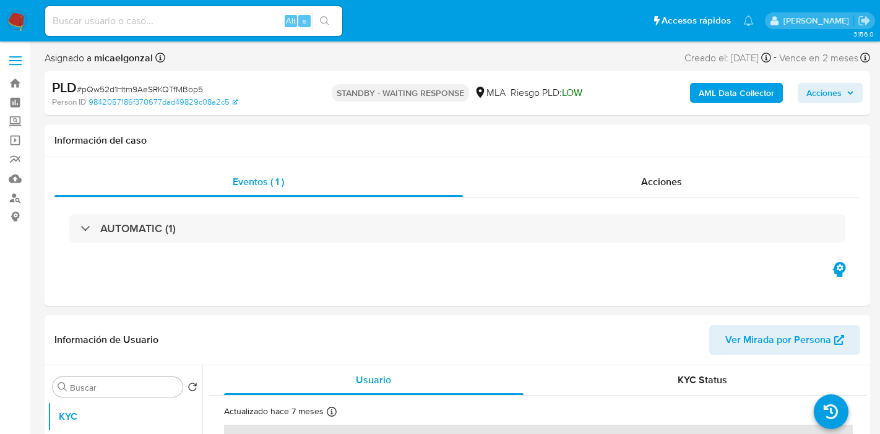
select select "10"
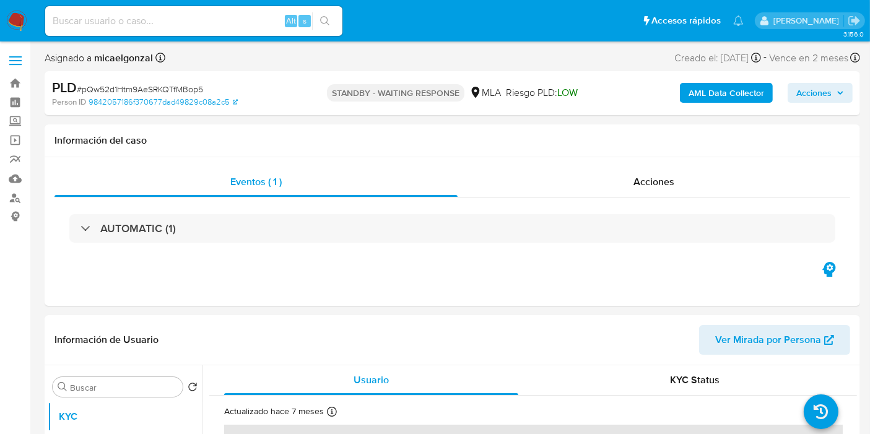
click at [134, 24] on input at bounding box center [193, 21] width 297 height 16
paste input "WO9AAzgWChvMSl6mQVhkNuwB"
type input "WO9AAzgWChvMSl6mQVhkNuwB"
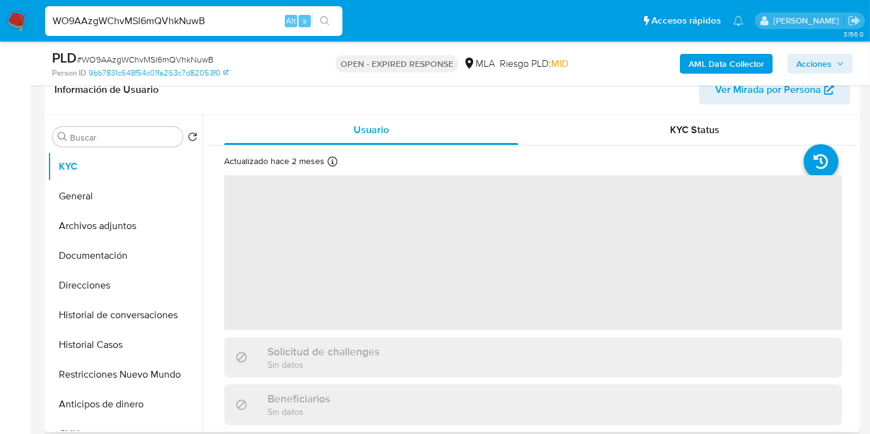
scroll to position [69, 0]
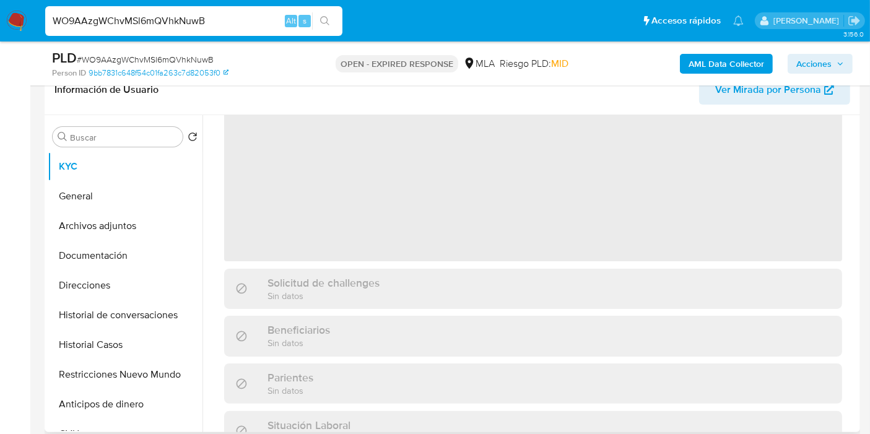
select select "10"
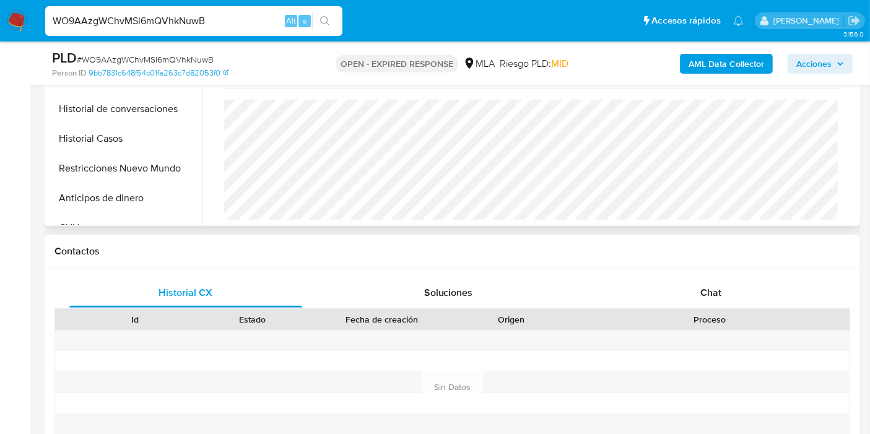
scroll to position [481, 0]
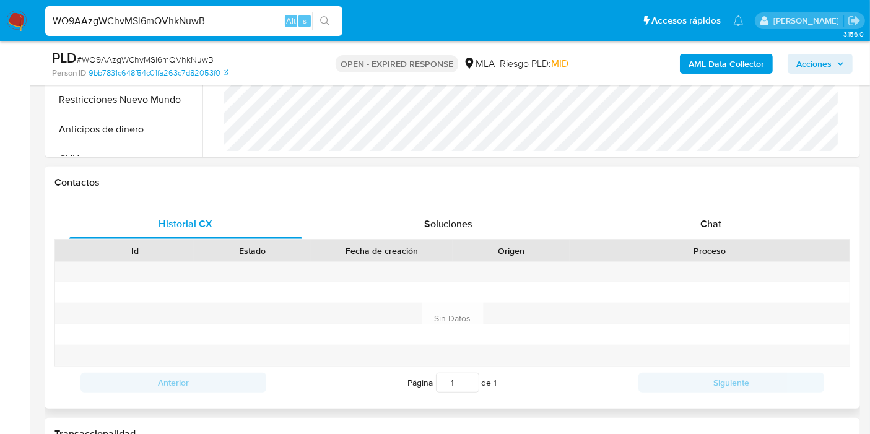
click at [726, 206] on div "Historial CX Soluciones Chat Id Estado Fecha de creación Origen Proceso Anterio…" at bounding box center [452, 303] width 815 height 209
click at [729, 211] on div "Chat" at bounding box center [710, 224] width 233 height 30
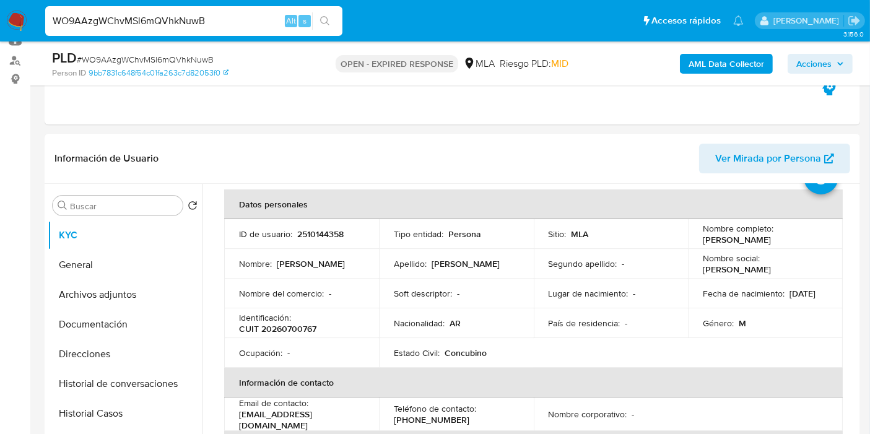
scroll to position [0, 0]
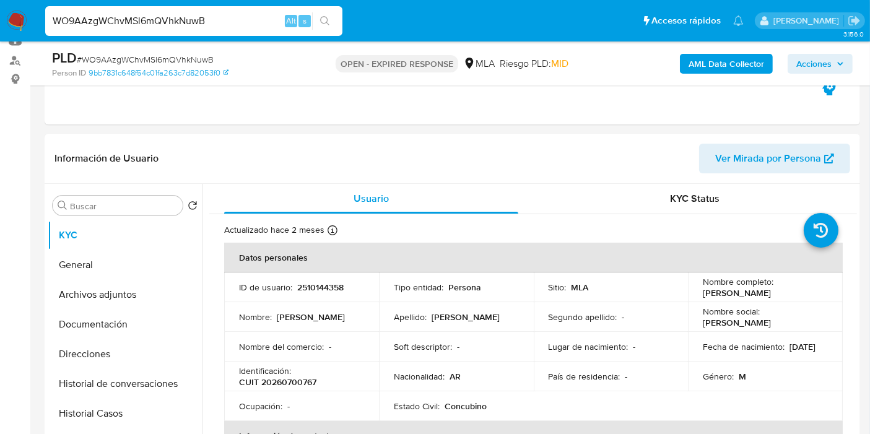
drag, startPoint x: 761, startPoint y: 289, endPoint x: 702, endPoint y: 289, distance: 58.8
click at [695, 289] on td "Nombre completo : Sergio Atilio Vigliano" at bounding box center [765, 287] width 155 height 30
copy p "[PERSON_NAME]"
click at [62, 253] on button "General" at bounding box center [120, 265] width 145 height 30
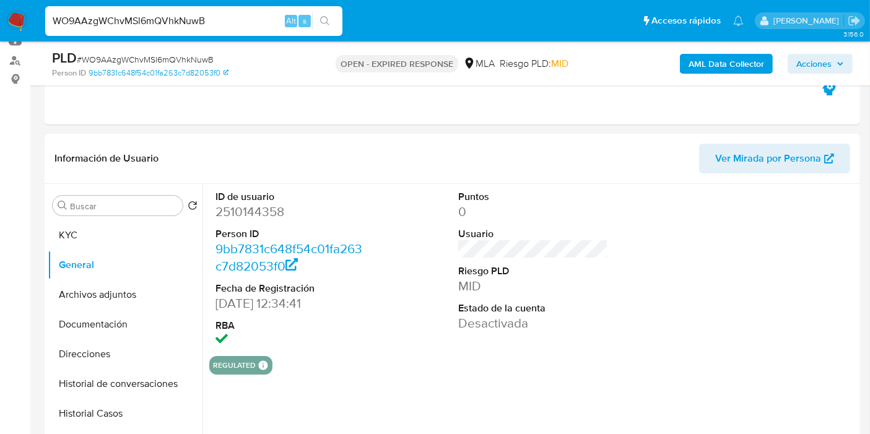
click at [245, 213] on dd "2510144358" at bounding box center [290, 211] width 150 height 17
copy dd "2510144358"
click at [96, 241] on button "KYC" at bounding box center [120, 235] width 145 height 30
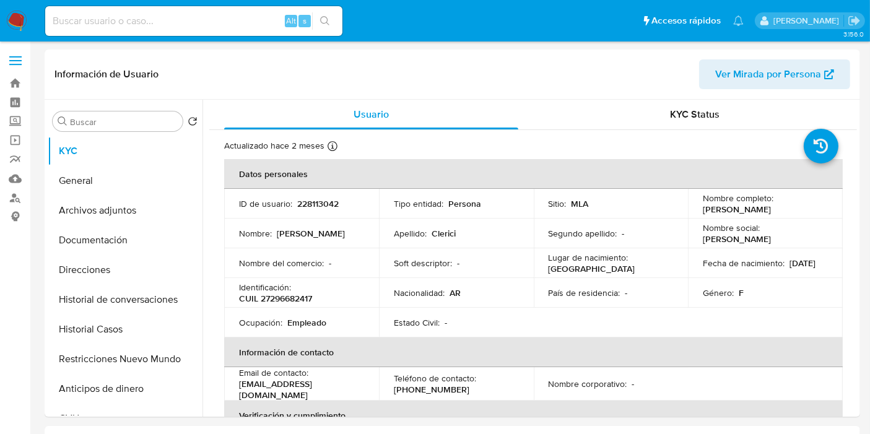
select select "10"
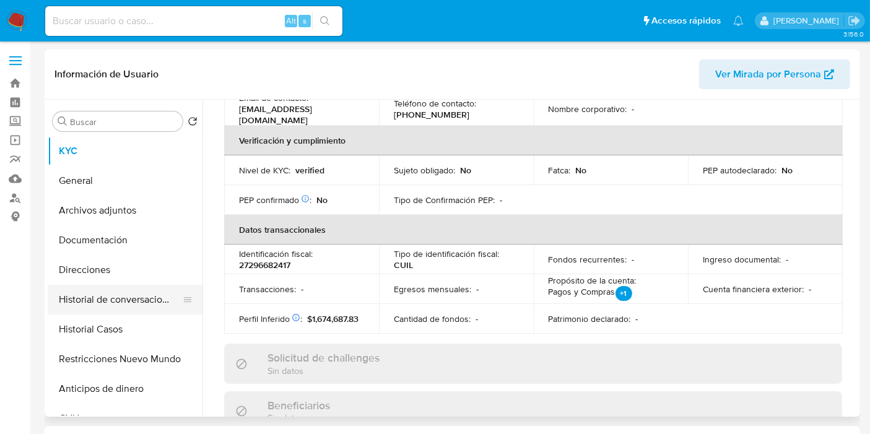
click at [125, 295] on button "Historial de conversaciones" at bounding box center [120, 300] width 145 height 30
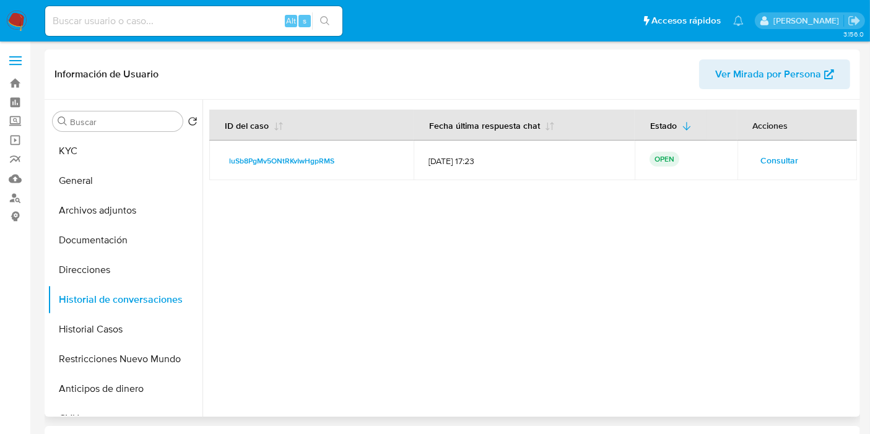
click at [796, 158] on button "Consultar" at bounding box center [779, 160] width 55 height 20
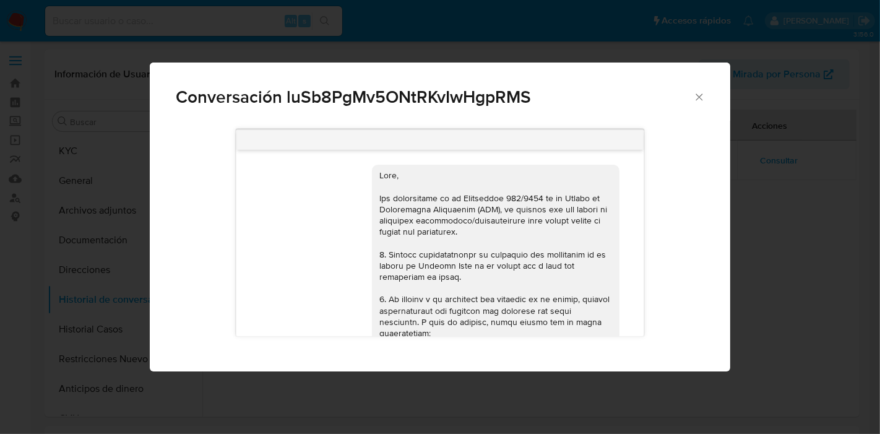
click at [757, 187] on div "Conversación luSb8PgMv5ONtRKvIwHgpRMS [DATE] 18:01:17 Hola, Esperamos que te en…" at bounding box center [440, 217] width 880 height 434
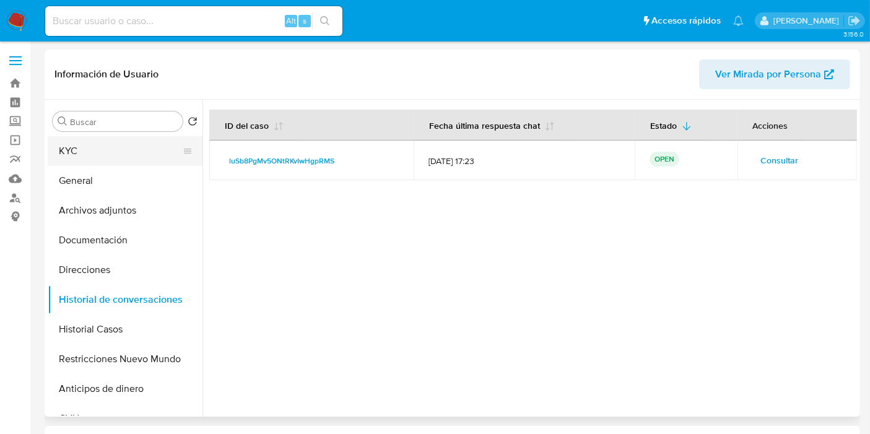
click at [95, 162] on button "KYC" at bounding box center [120, 151] width 145 height 30
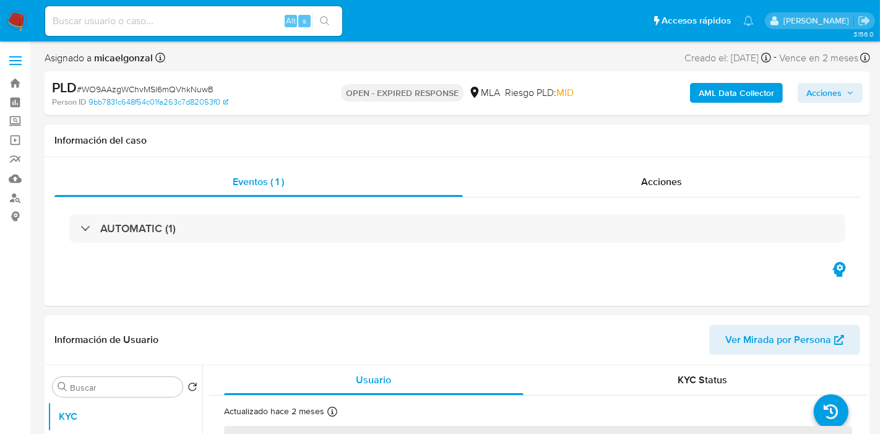
select select "10"
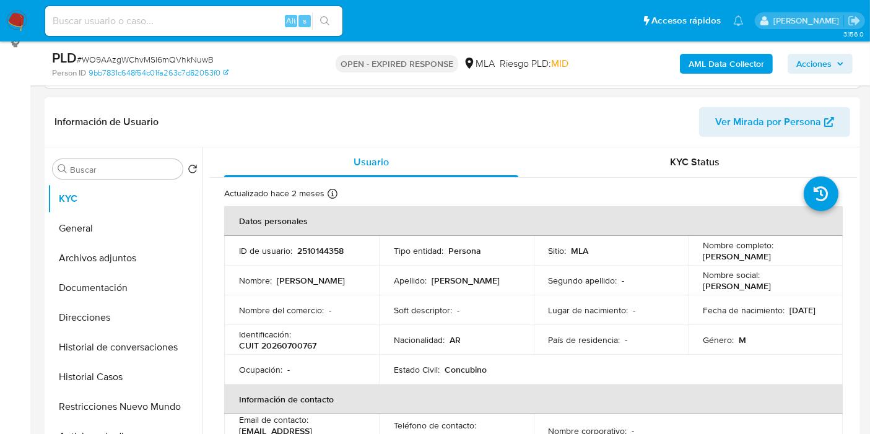
scroll to position [275, 0]
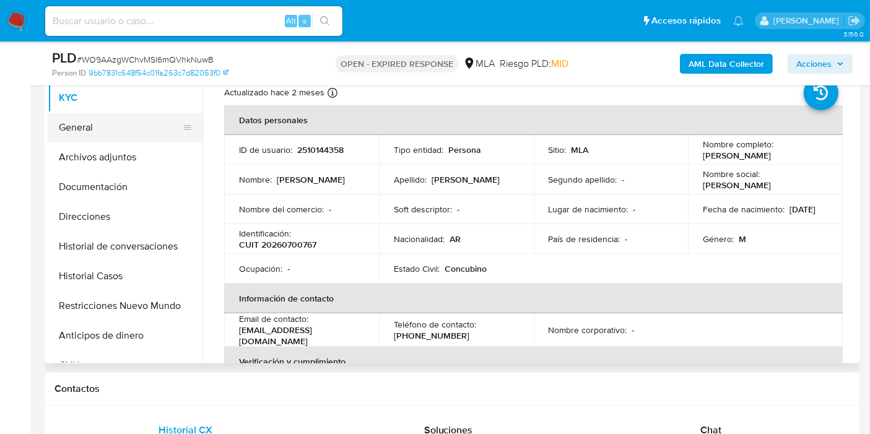
click at [132, 128] on button "General" at bounding box center [120, 128] width 145 height 30
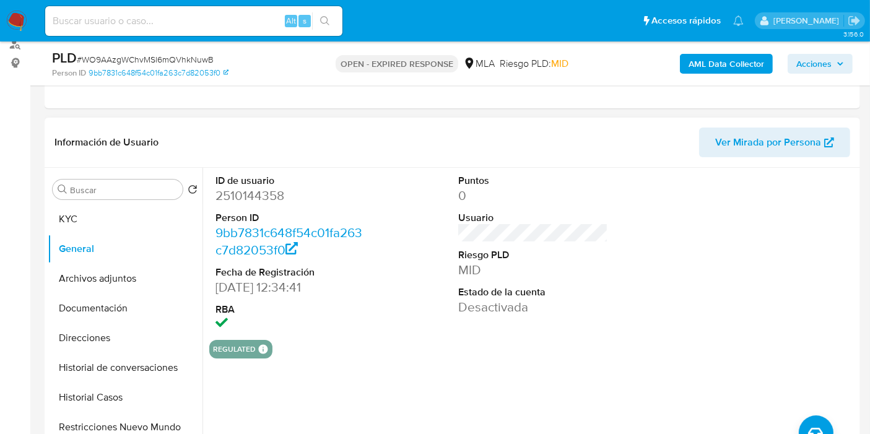
scroll to position [69, 0]
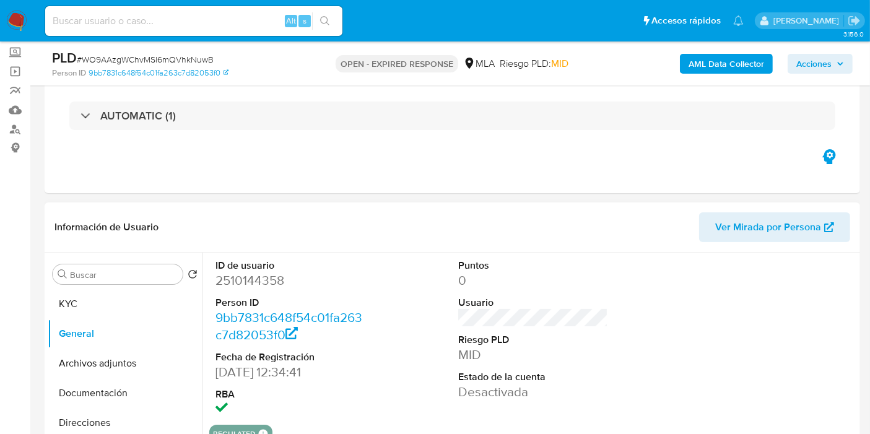
click at [259, 281] on dd "2510144358" at bounding box center [290, 280] width 150 height 17
copy dd "2510144358"
click at [196, 57] on span "# WO9AAzgWChvMSl6mQVhkNuwB" at bounding box center [145, 59] width 137 height 12
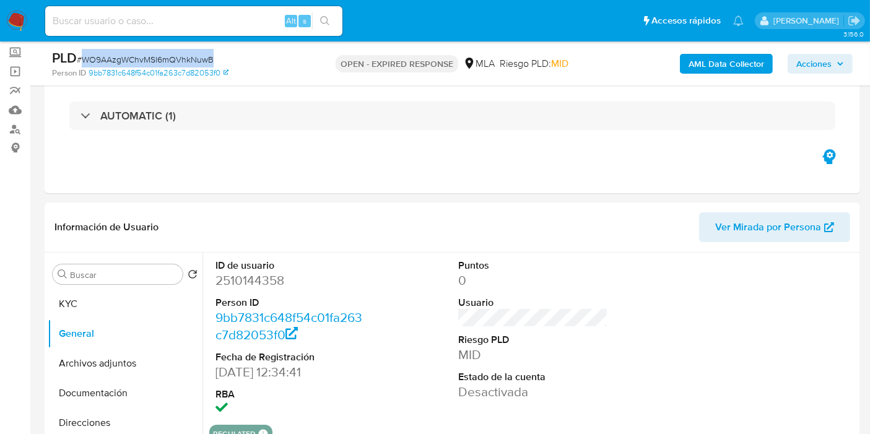
copy span "WO9AAzgWChvMSl6mQVhkNuwB"
click at [20, 15] on img at bounding box center [16, 21] width 21 height 21
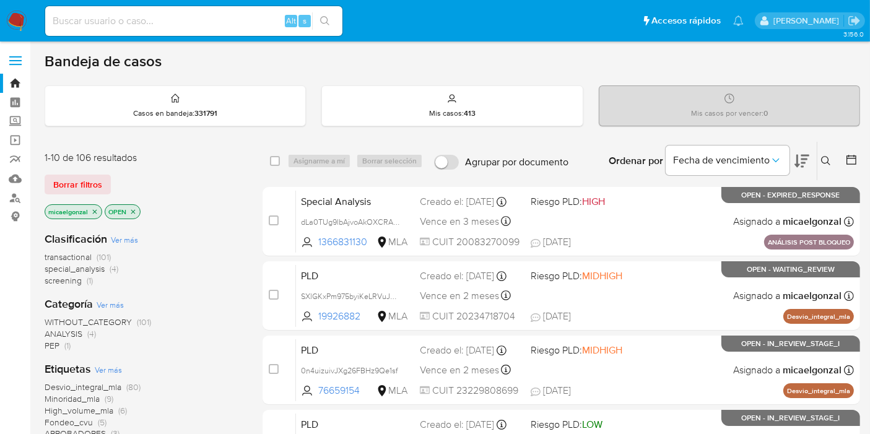
click at [84, 160] on div "1-10 de 106 resultados" at bounding box center [144, 158] width 198 height 14
click at [90, 183] on span "Borrar filtros" at bounding box center [77, 184] width 49 height 17
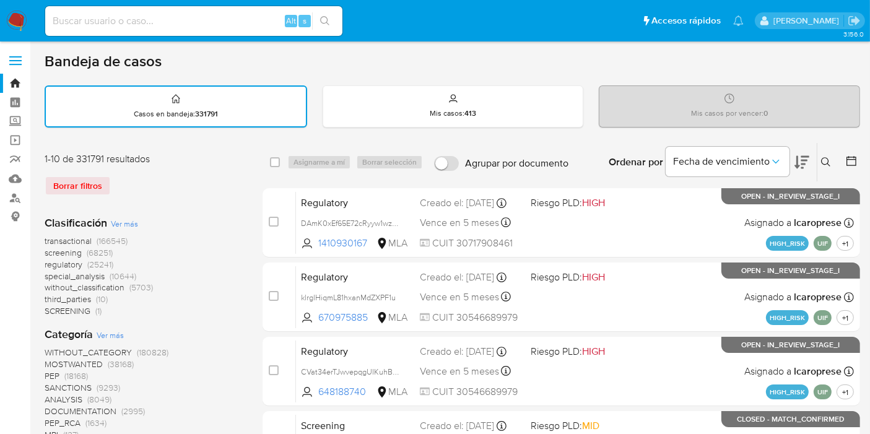
click at [831, 161] on button at bounding box center [827, 162] width 20 height 15
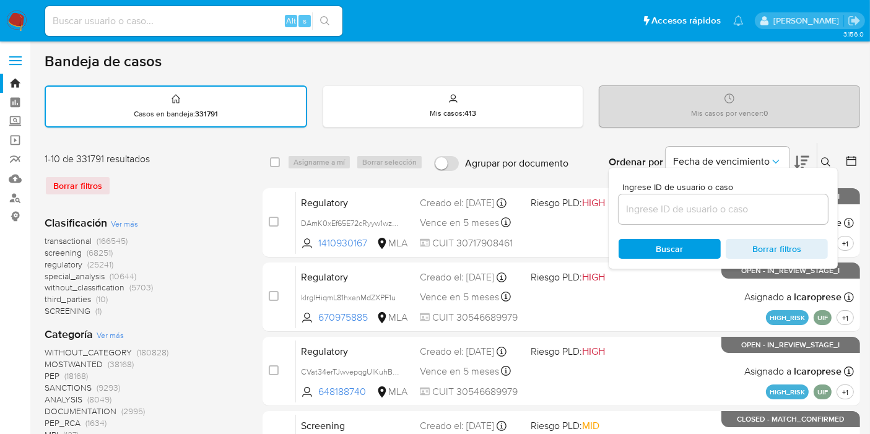
click at [776, 207] on input at bounding box center [722, 209] width 209 height 16
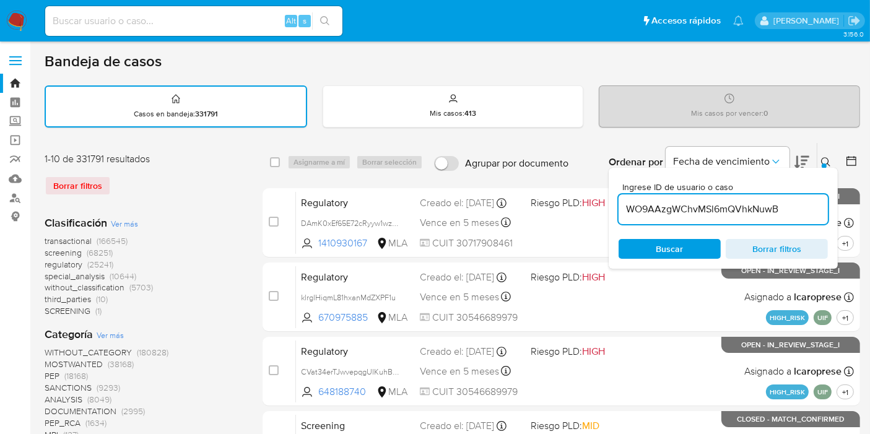
type input "WO9AAzgWChvMSl6mQVhkNuwB"
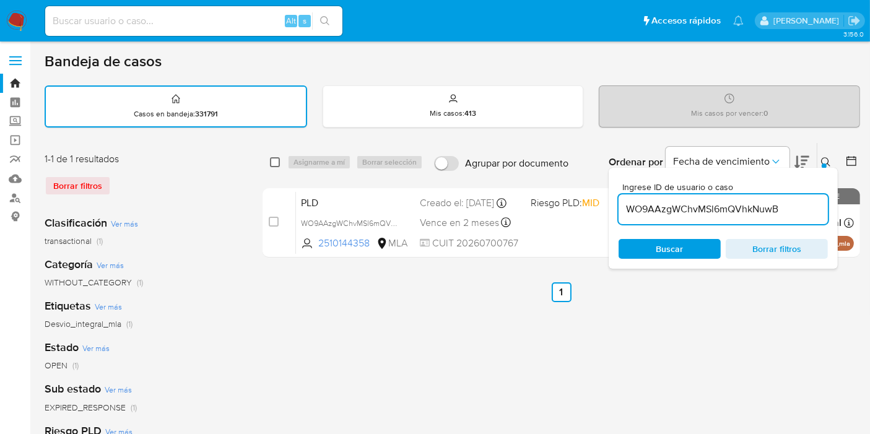
click at [272, 163] on input "checkbox" at bounding box center [275, 162] width 10 height 10
checkbox input "true"
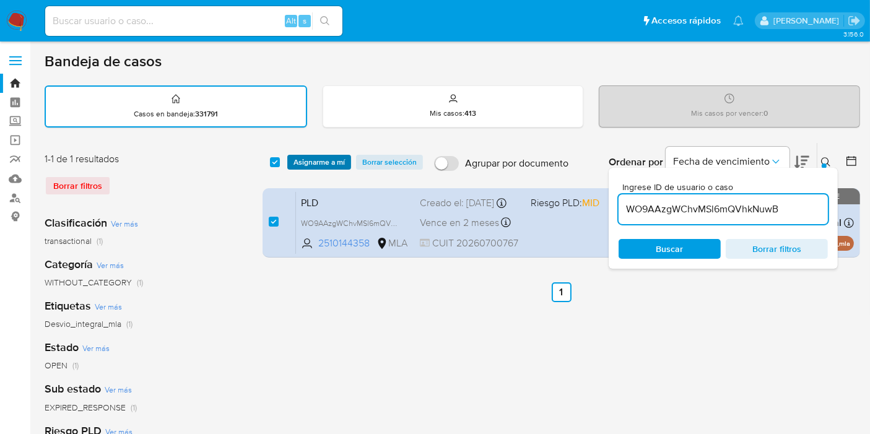
click at [327, 162] on span "Asignarme a mí" at bounding box center [318, 162] width 51 height 12
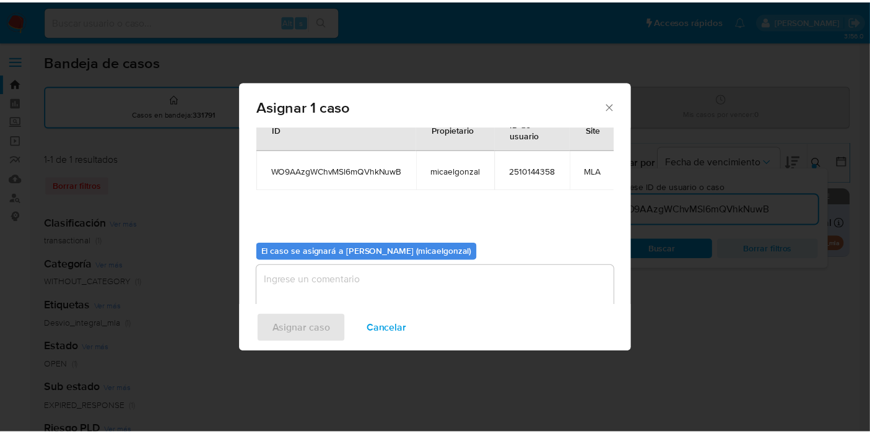
scroll to position [74, 0]
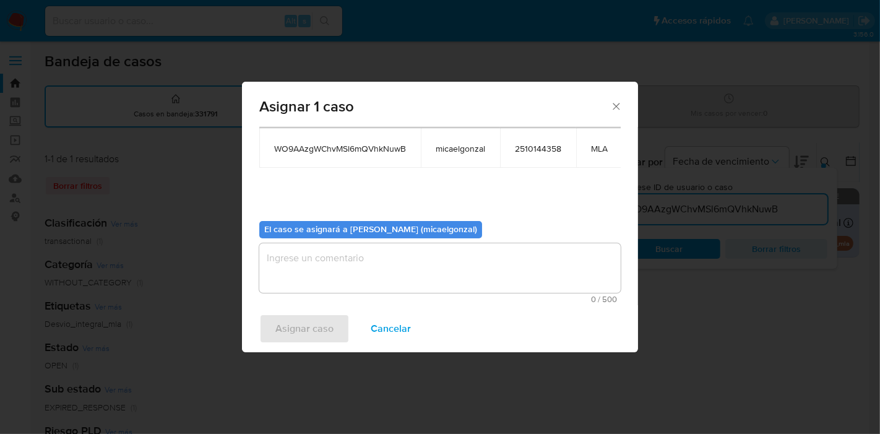
click at [348, 266] on textarea "assign-modal" at bounding box center [440, 268] width 362 height 50
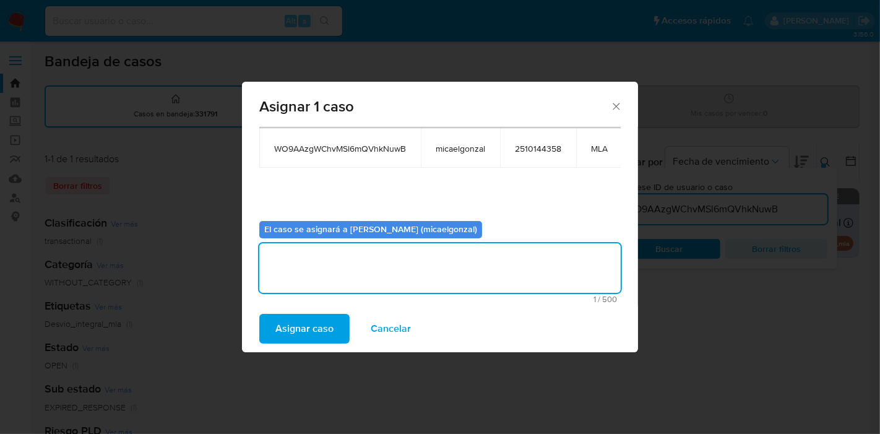
click at [316, 316] on span "Asignar caso" at bounding box center [304, 328] width 58 height 27
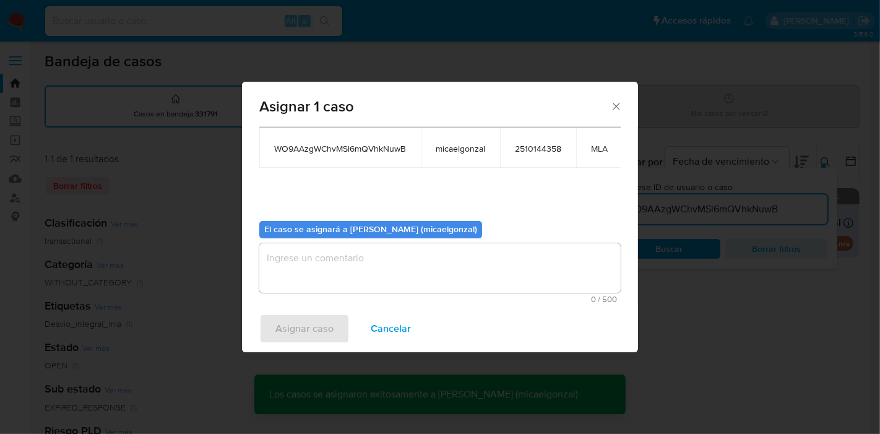
checkbox input "false"
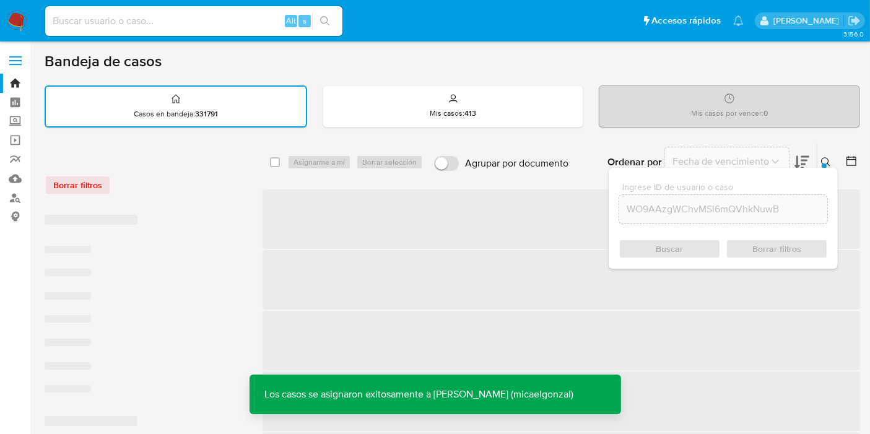
click at [240, 27] on input at bounding box center [193, 21] width 297 height 16
paste input "WO9AAzgWChvMSl6mQVhkNuwB"
type input "WO9AAzgWChvMSl6mQVhkNuwB"
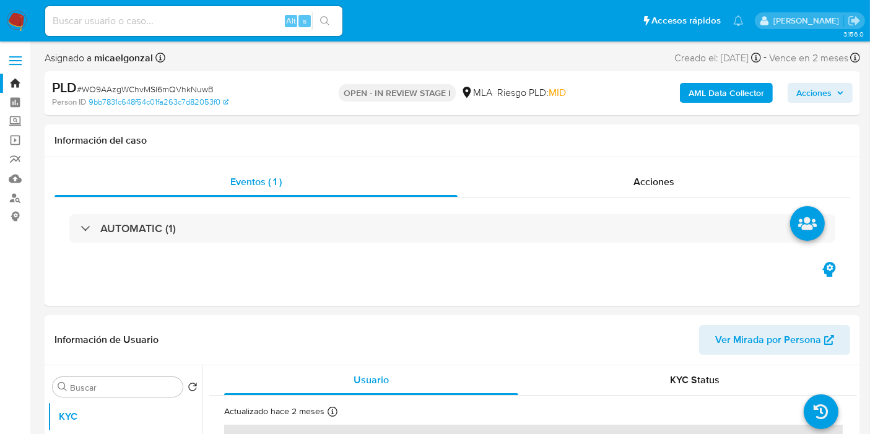
select select "10"
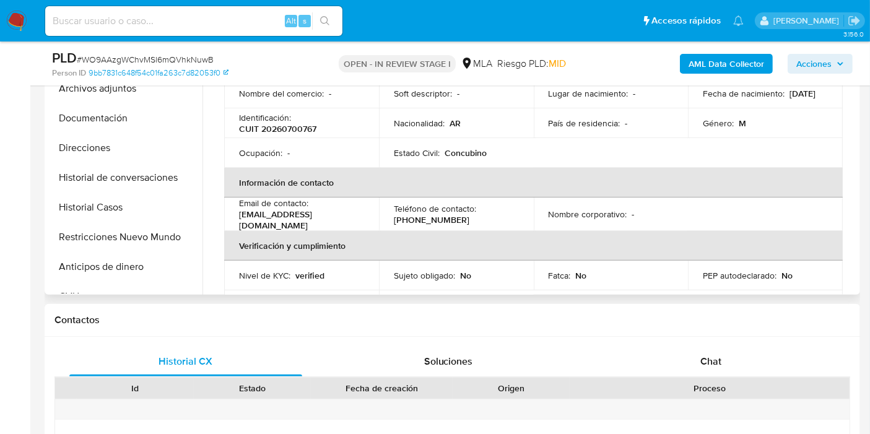
scroll to position [69, 0]
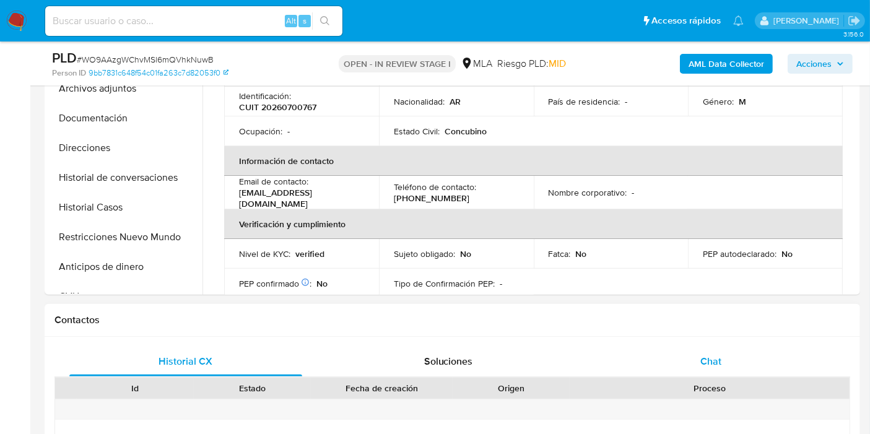
drag, startPoint x: 712, startPoint y: 333, endPoint x: 713, endPoint y: 353, distance: 19.8
click at [713, 336] on div "Contactos Historial CX Soluciones Chat Id Estado Fecha de creación Origen Proce…" at bounding box center [452, 440] width 815 height 272
click at [713, 354] on span "Chat" at bounding box center [710, 361] width 21 height 14
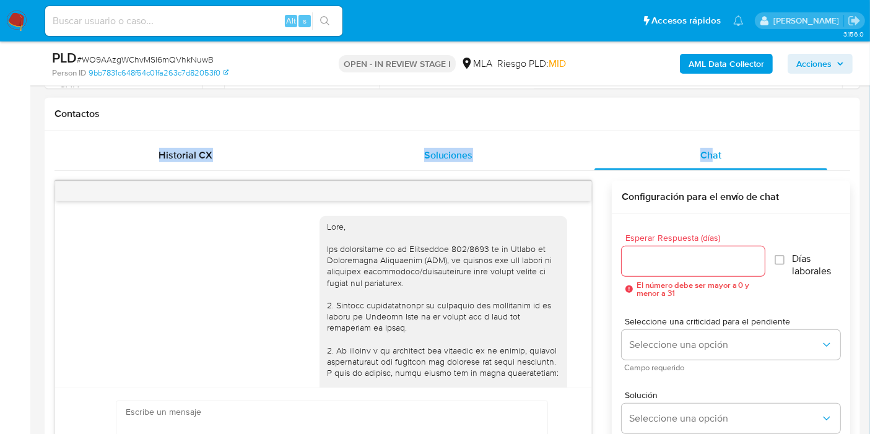
scroll to position [788, 0]
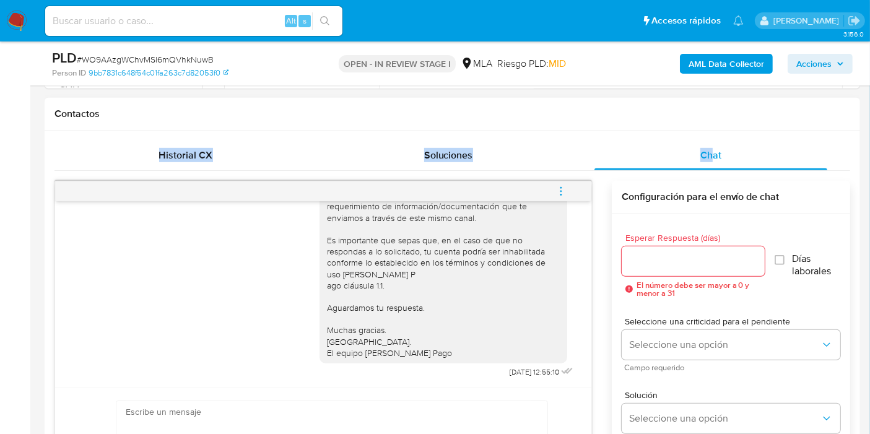
click at [550, 115] on h1 "Contactos" at bounding box center [452, 114] width 796 height 12
click at [836, 134] on div "Historial CX Soluciones Chat Id Estado Fecha de creación Origen Proceso Anterio…" at bounding box center [452, 325] width 815 height 389
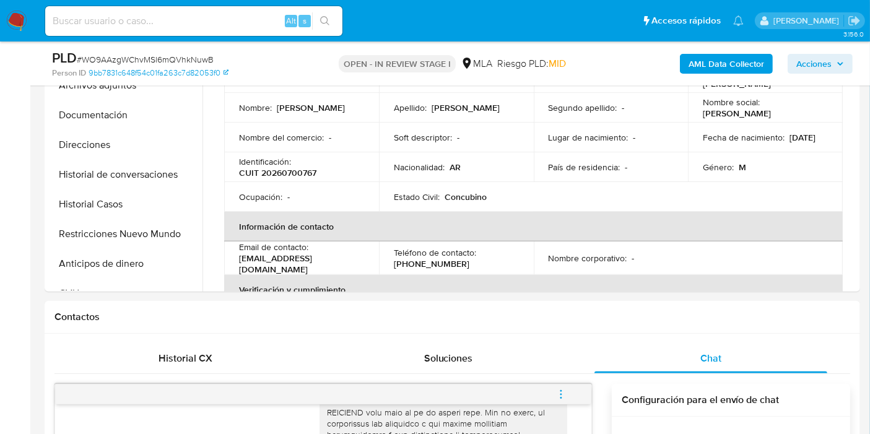
scroll to position [275, 0]
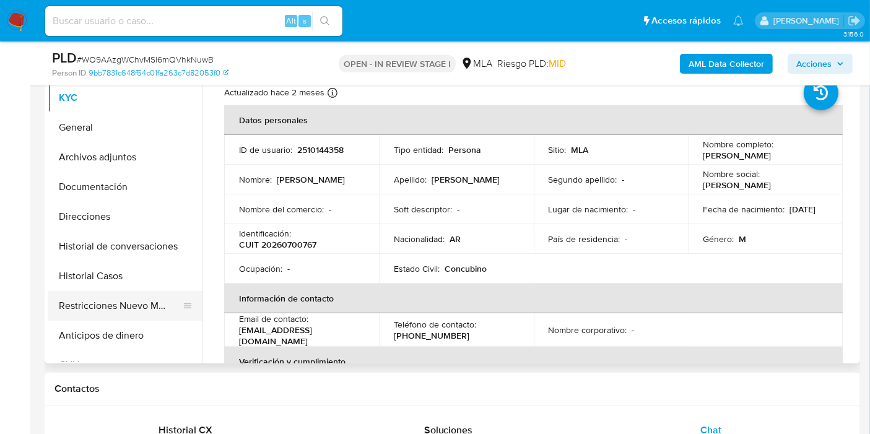
click at [93, 300] on button "Restricciones Nuevo Mundo" at bounding box center [120, 306] width 145 height 30
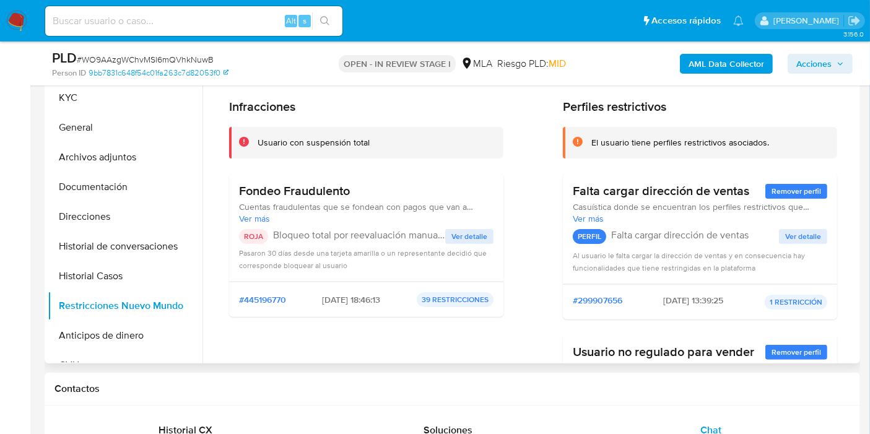
click at [474, 233] on span "Ver detalle" at bounding box center [469, 236] width 36 height 12
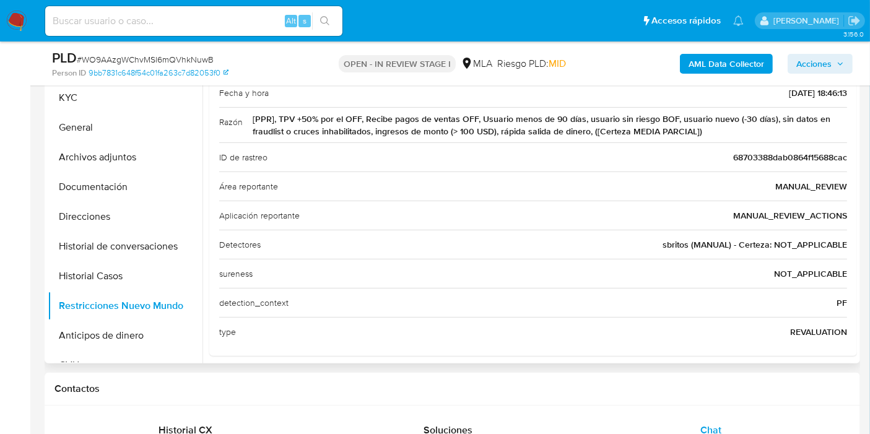
scroll to position [144, 0]
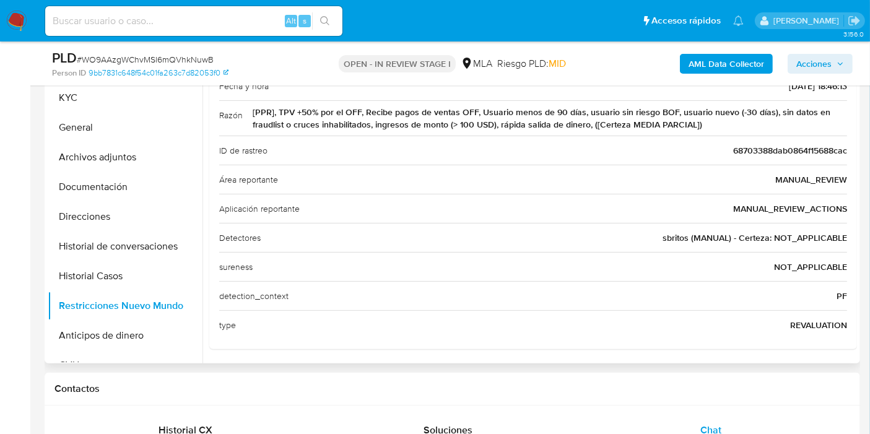
click at [679, 238] on span "sbritos (MANUAL) - Certeza: NOT_APPLICABLE" at bounding box center [754, 238] width 184 height 12
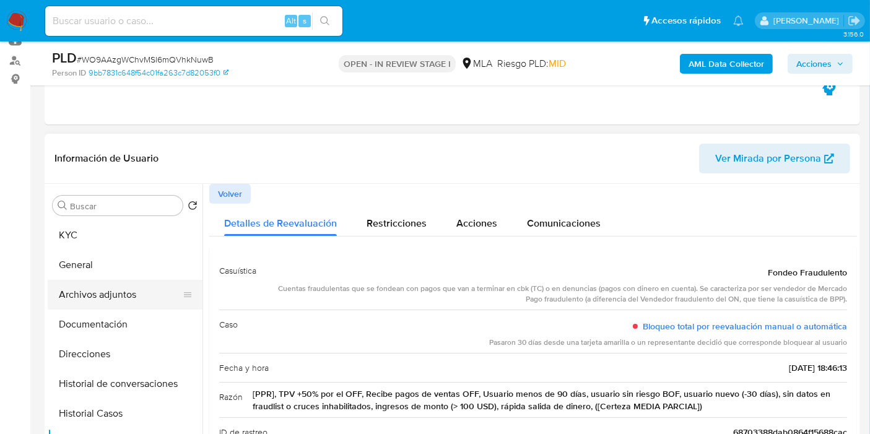
scroll to position [137, 0]
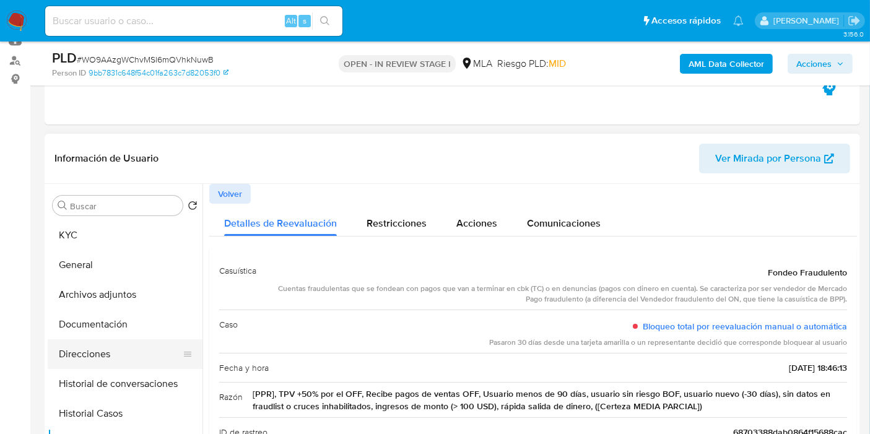
click at [115, 352] on button "Direcciones" at bounding box center [120, 354] width 145 height 30
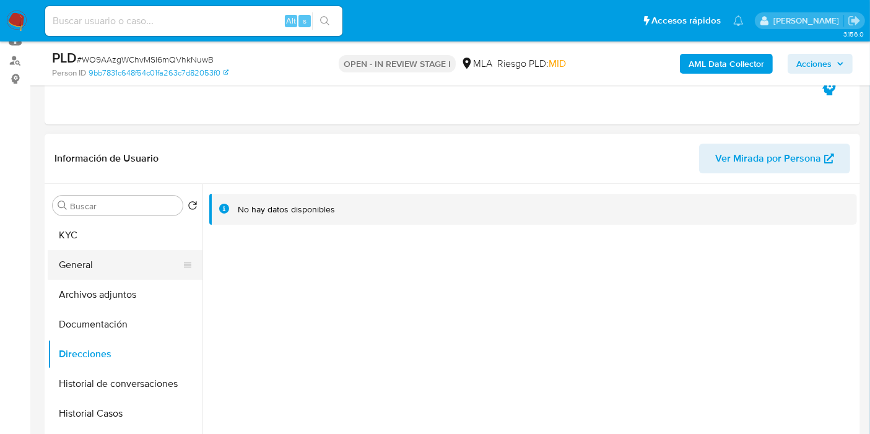
click at [106, 278] on button "General" at bounding box center [120, 265] width 145 height 30
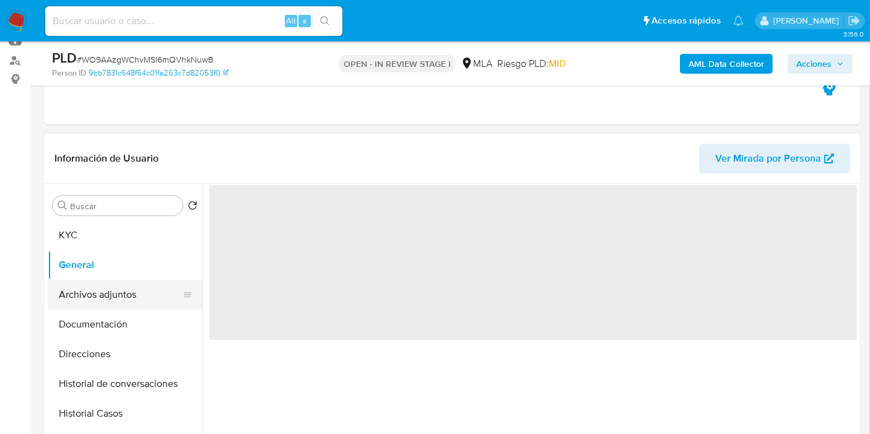
click at [110, 293] on button "Archivos adjuntos" at bounding box center [120, 295] width 145 height 30
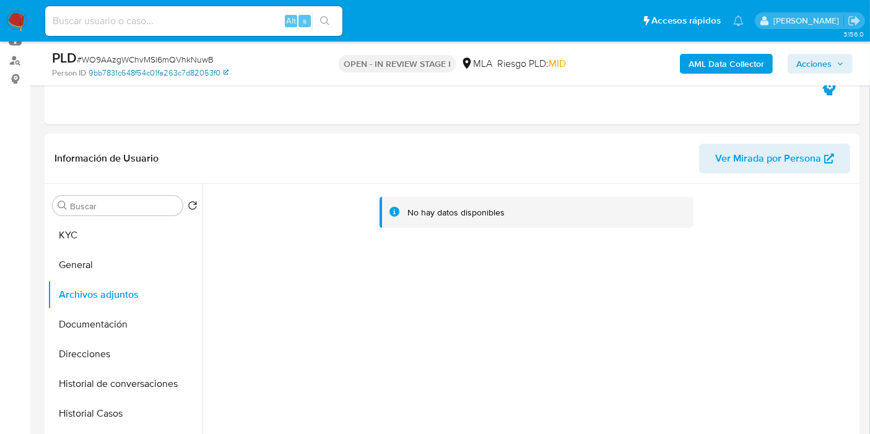
click at [186, 76] on link "9bb7831c648f54c01fa263c7d82053f0" at bounding box center [159, 72] width 140 height 11
click at [106, 225] on button "KYC" at bounding box center [120, 235] width 145 height 30
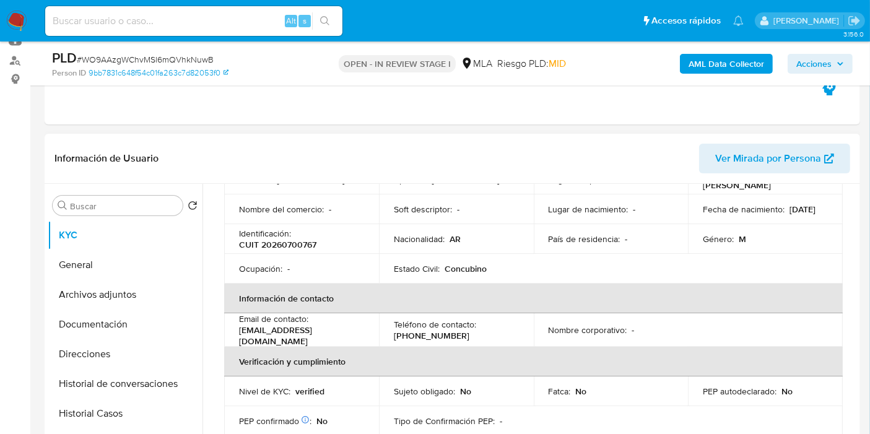
scroll to position [69, 0]
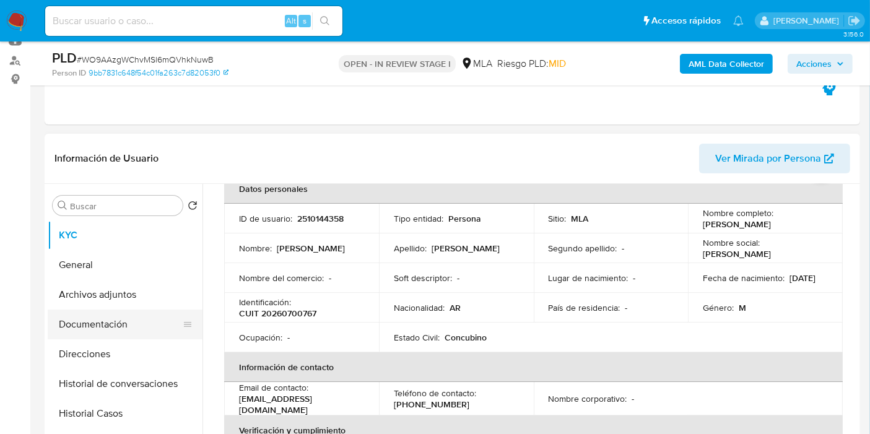
click at [116, 323] on button "Documentación" at bounding box center [120, 325] width 145 height 30
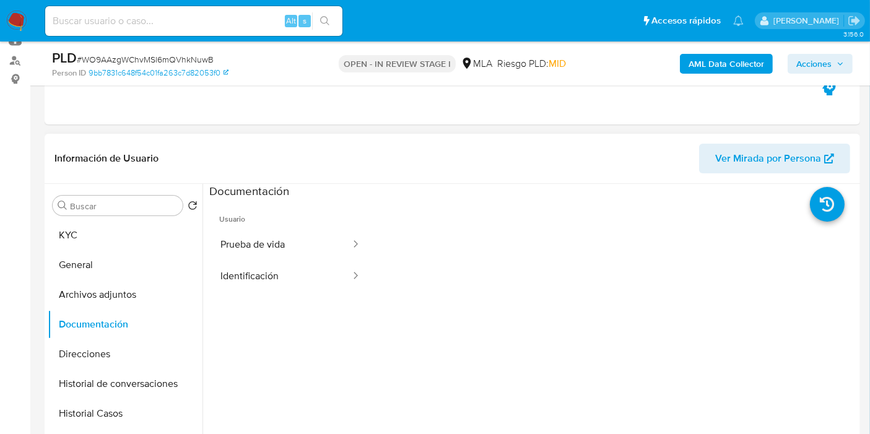
click at [264, 299] on ul "Usuario Prueba de vida Identificación" at bounding box center [290, 377] width 162 height 357
click at [284, 283] on button "Identificación" at bounding box center [280, 277] width 142 height 32
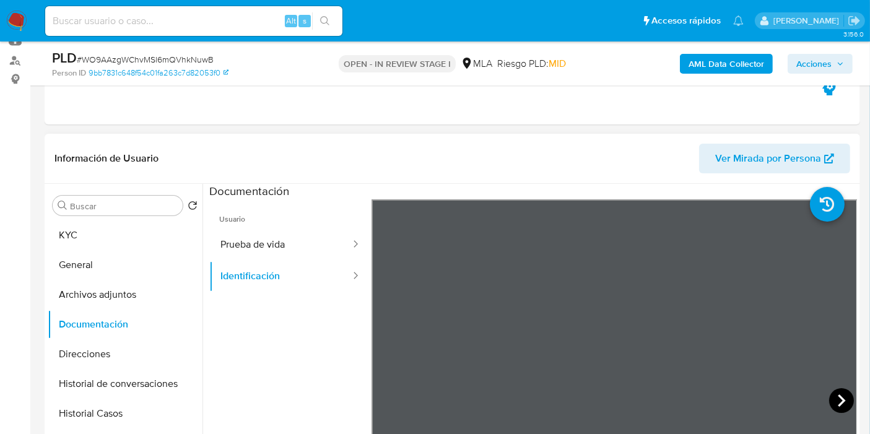
click at [838, 397] on icon at bounding box center [841, 400] width 7 height 12
click at [171, 55] on span "# WO9AAzgWChvMSl6mQVhkNuwB" at bounding box center [145, 59] width 137 height 12
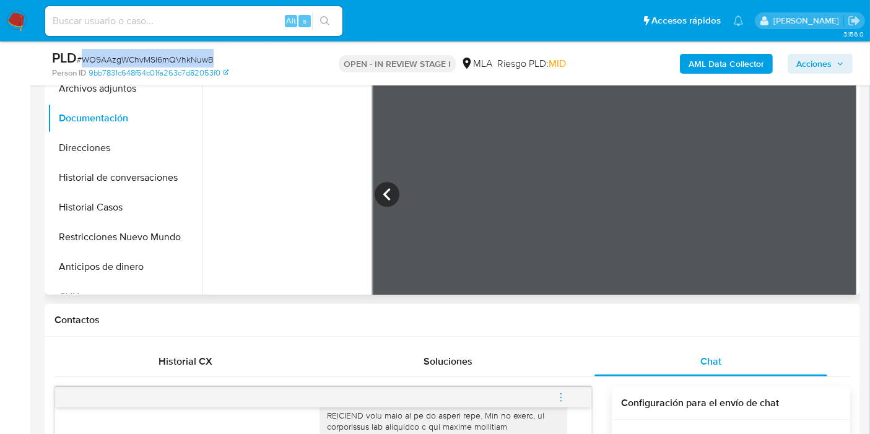
scroll to position [206, 0]
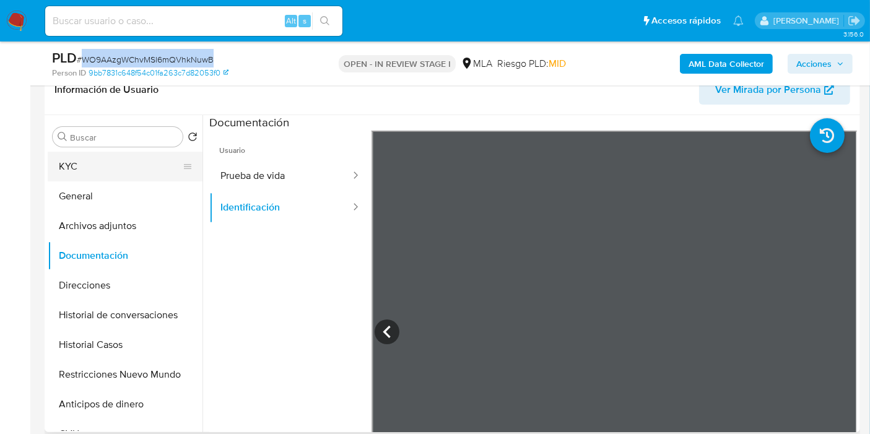
click at [102, 156] on button "KYC" at bounding box center [120, 167] width 145 height 30
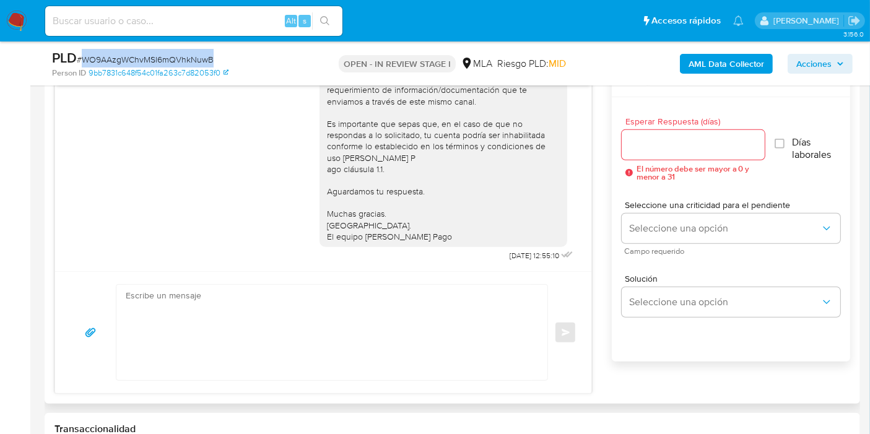
scroll to position [688, 0]
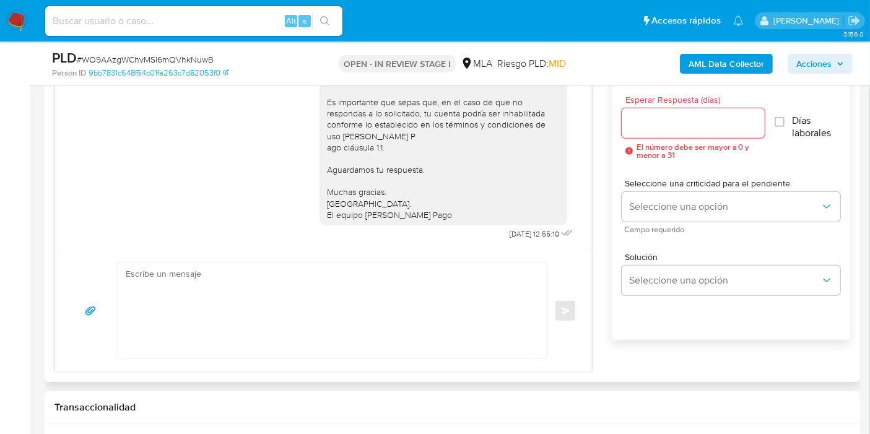
click at [435, 316] on textarea at bounding box center [329, 310] width 406 height 95
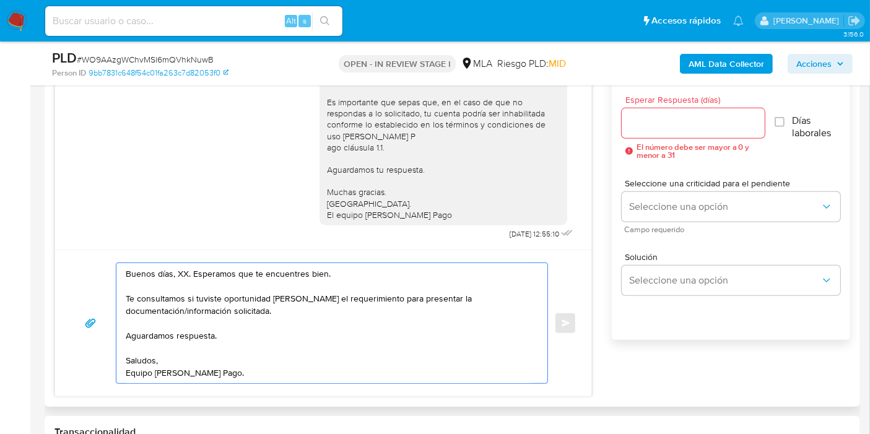
click at [180, 277] on textarea "Buenos días, XX. Esperamos que te encuentres bien. Te consultamos si tuviste op…" at bounding box center [329, 323] width 406 height 120
click at [175, 323] on textarea "Buenos días, Sergio. Esperamos que te encuentres bien. Te consultamos si tuvist…" at bounding box center [329, 323] width 406 height 120
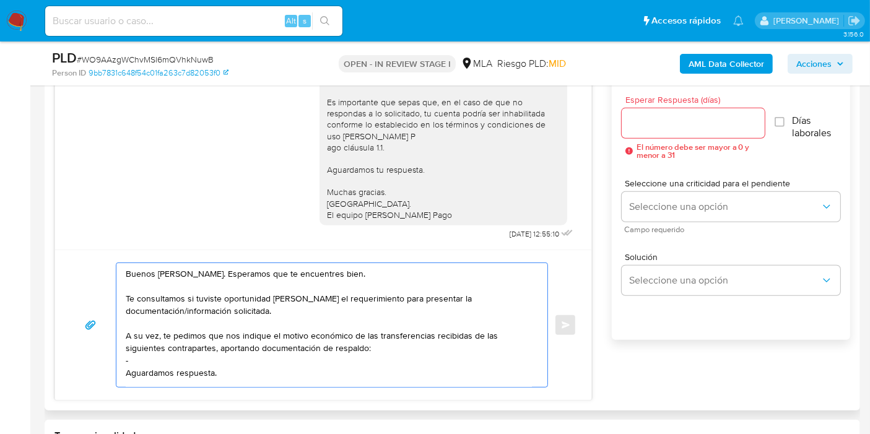
paste textarea "FEDERACION PATRONAL SEGUROS SAU"
paste textarea "33707366589"
paste textarea "Ana Estela Villalba"
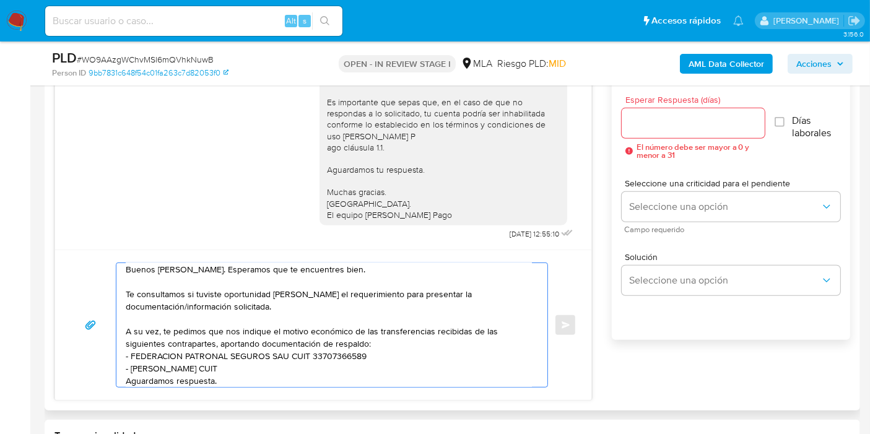
paste textarea "27308319569"
click at [157, 341] on textarea "Buenos días, Sergio. Esperamos que te encuentres bien. Te consultamos si tuvist…" at bounding box center [329, 325] width 406 height 124
click at [160, 352] on textarea "Buenos días, Sergio. Esperamos que te encuentres bien. Te consultamos si tuvist…" at bounding box center [329, 325] width 406 height 124
click at [0, 0] on lt-span "FEDERACI Ó N" at bounding box center [0, 0] width 0 height 0
click at [199, 355] on textarea "Buenos días, Sergio. Esperamos que te encuentres bien. Te consultamos si tuvist…" at bounding box center [329, 325] width 406 height 124
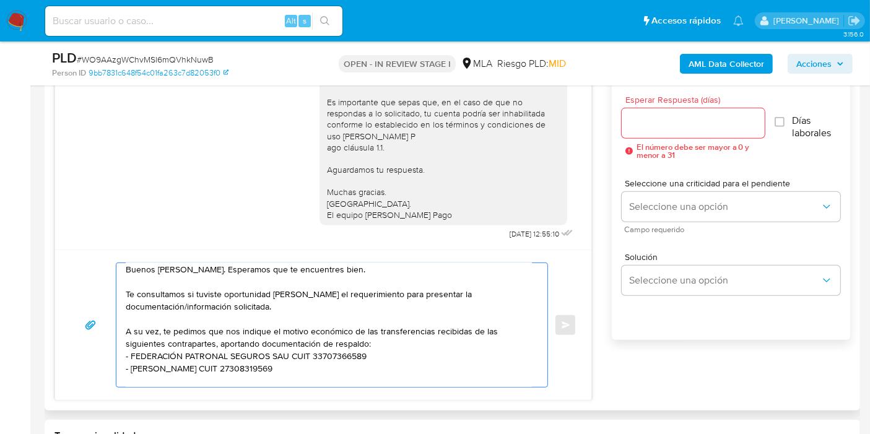
click at [264, 350] on textarea "Buenos días, Sergio. Esperamos que te encuentres bien. Te consultamos si tuvist…" at bounding box center [329, 325] width 406 height 124
click at [284, 354] on textarea "Buenos días, Sergio. Esperamos que te encuentres bien. Te consultamos si tuvist…" at bounding box center [329, 325] width 406 height 124
type textarea "Buenos días, Sergio. Esperamos que te encuentres bien. Te consultamos si tuvist…"
click at [289, 362] on textarea "Buenos días, Sergio. Esperamos que te encuentres bien. Te consultamos si tuvist…" at bounding box center [329, 325] width 406 height 124
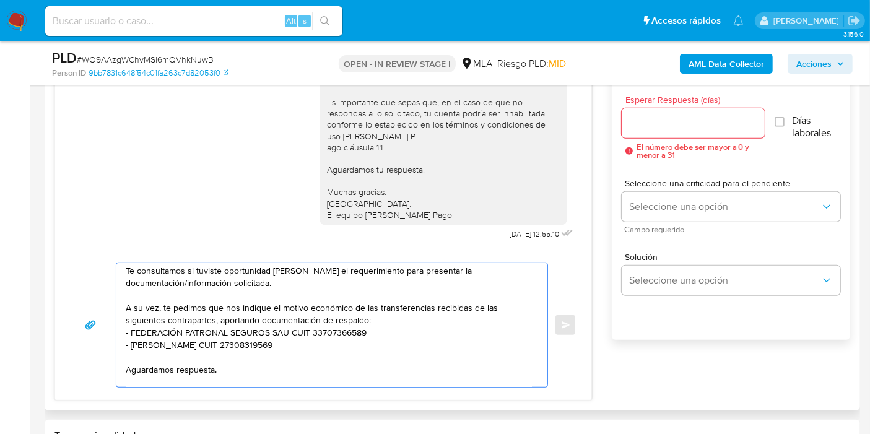
scroll to position [0, 0]
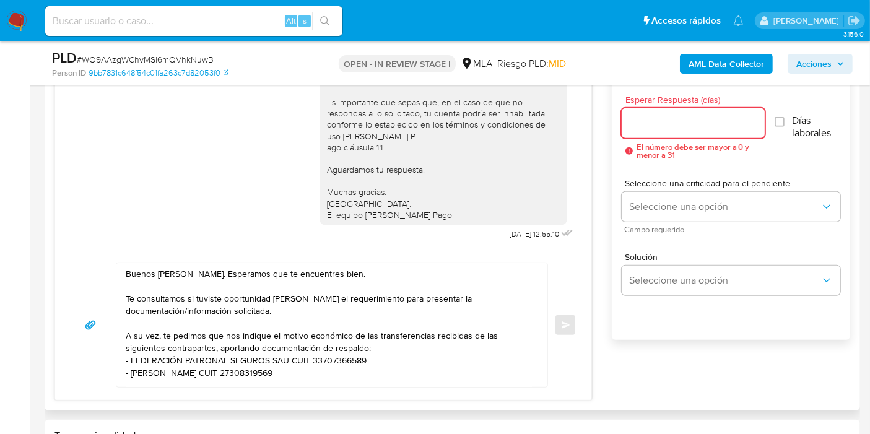
click at [682, 123] on input "Esperar Respuesta (días)" at bounding box center [693, 123] width 143 height 16
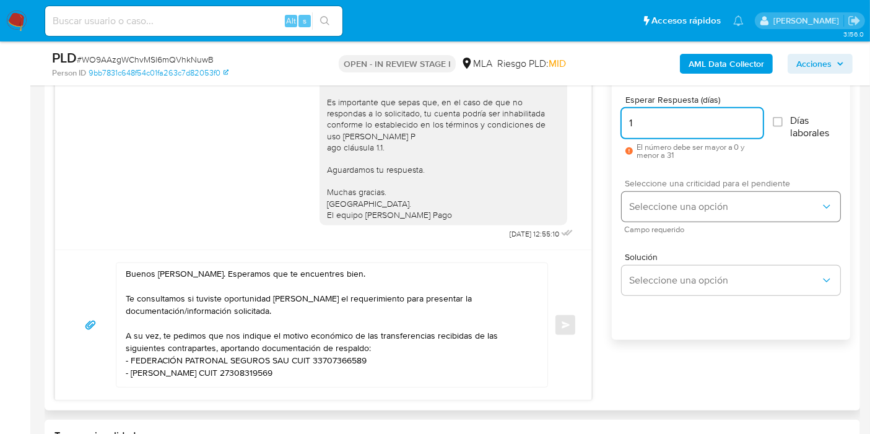
type input "1"
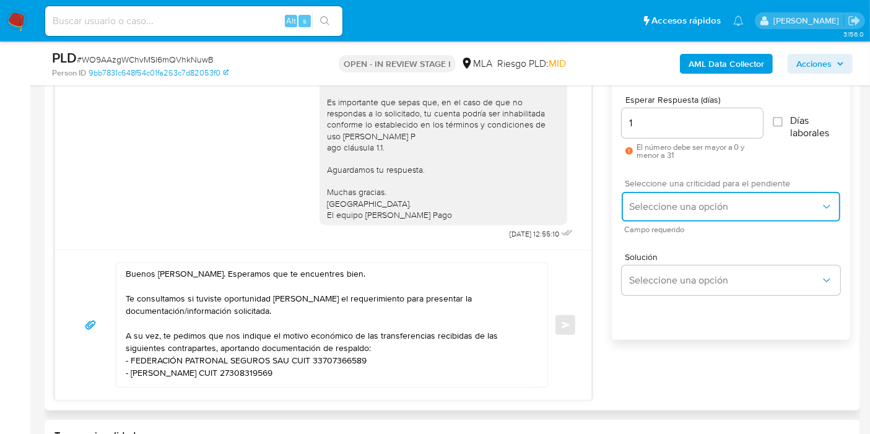
click at [693, 201] on span "Seleccione una opción" at bounding box center [724, 207] width 191 height 12
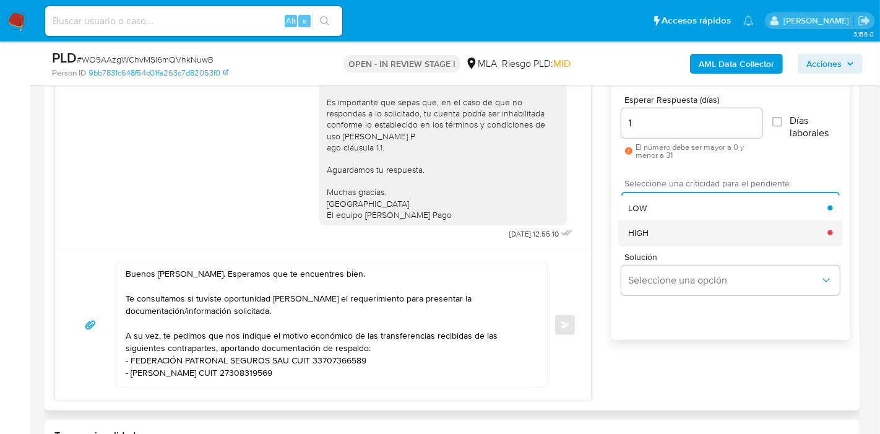
click at [675, 227] on div "HIGH" at bounding box center [727, 232] width 199 height 25
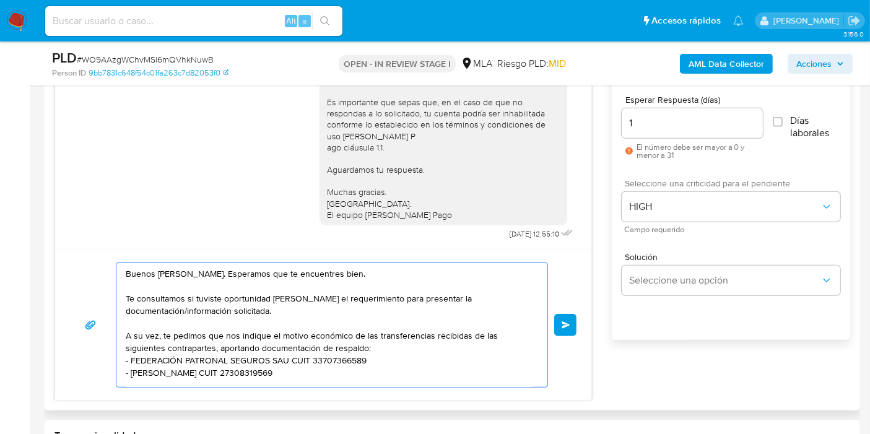
click at [368, 311] on textarea "Buenos días, Sergio. Esperamos que te encuentres bien. Te consultamos si tuvist…" at bounding box center [329, 325] width 406 height 124
click at [569, 314] on button "Enviar" at bounding box center [565, 325] width 22 height 22
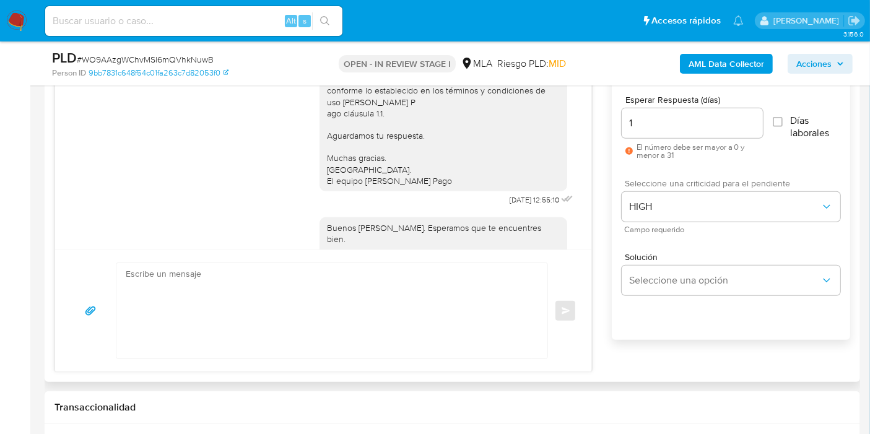
scroll to position [1016, 0]
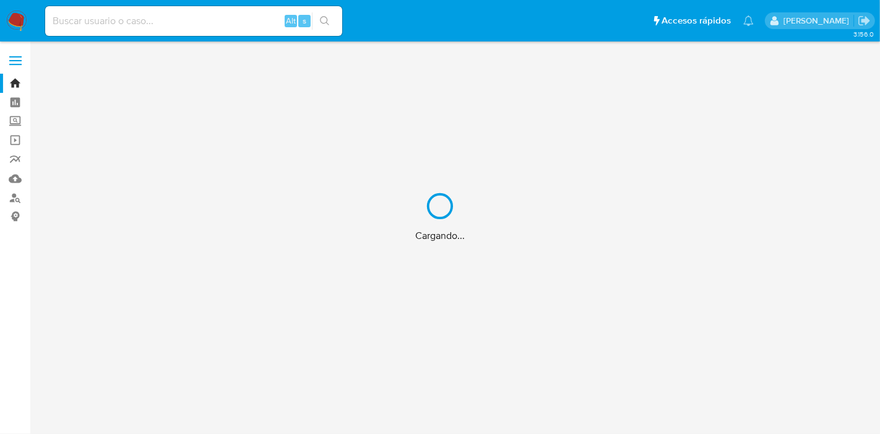
click at [177, 26] on div "Cargando..." at bounding box center [440, 217] width 880 height 434
click at [158, 24] on div "Cargando..." at bounding box center [440, 217] width 880 height 434
click at [155, 22] on div "Cargando..." at bounding box center [440, 217] width 880 height 434
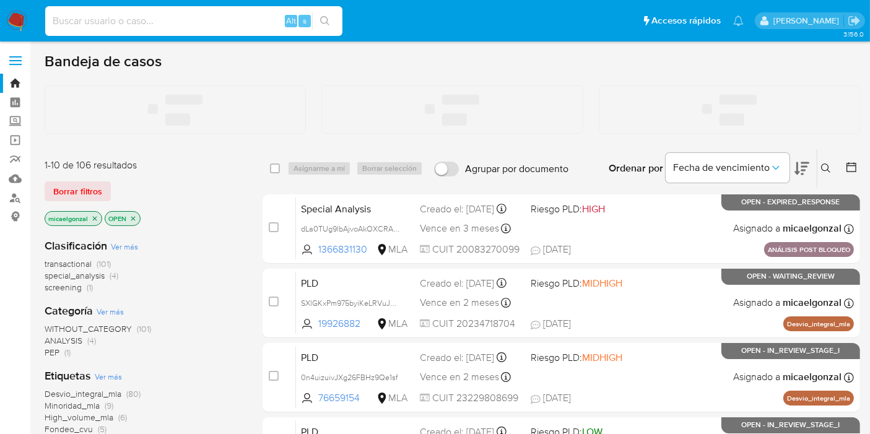
click at [155, 22] on input at bounding box center [193, 21] width 297 height 16
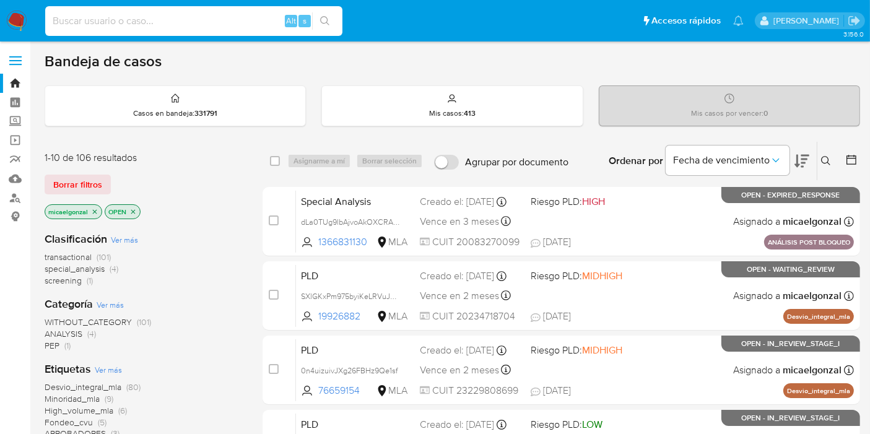
paste input "JNYyX2lr3iJTcciKD5fhOiNI"
type input "JNYyX2lr3iJTcciKD5fhOiNI"
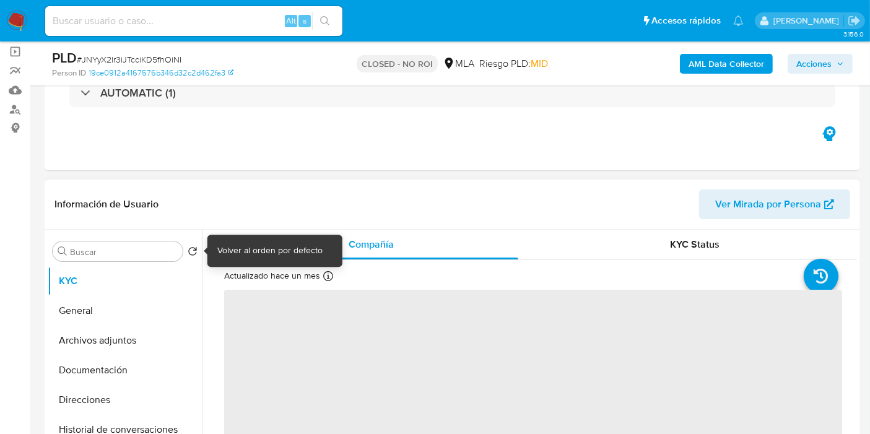
scroll to position [137, 0]
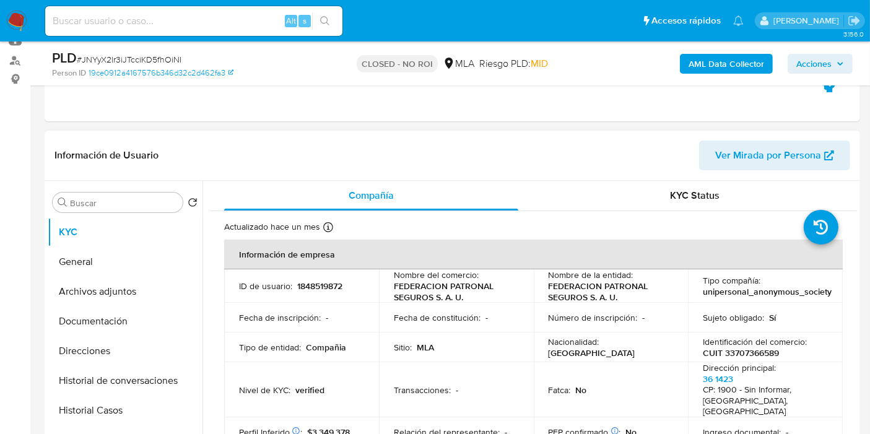
select select "10"
click at [110, 396] on button "Historial Casos" at bounding box center [120, 411] width 145 height 30
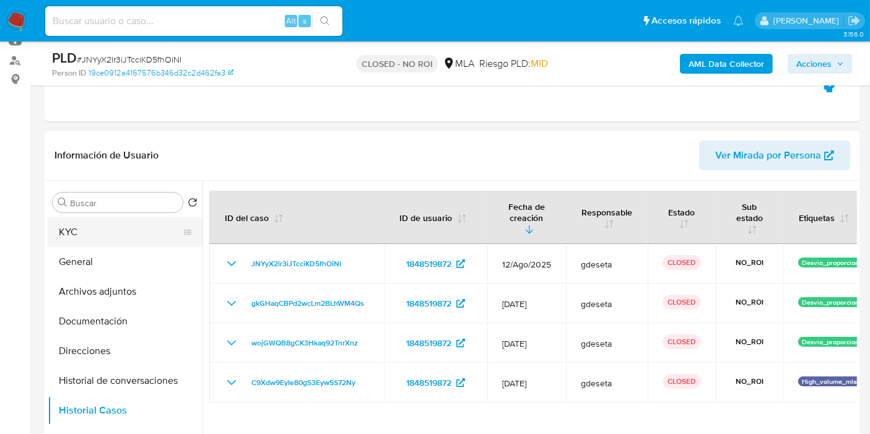
click at [128, 228] on button "KYC" at bounding box center [120, 232] width 145 height 30
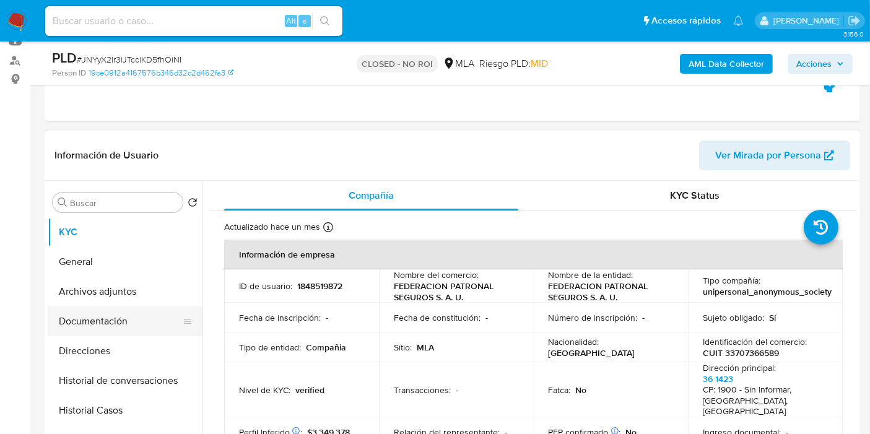
click at [110, 319] on button "Documentación" at bounding box center [120, 321] width 145 height 30
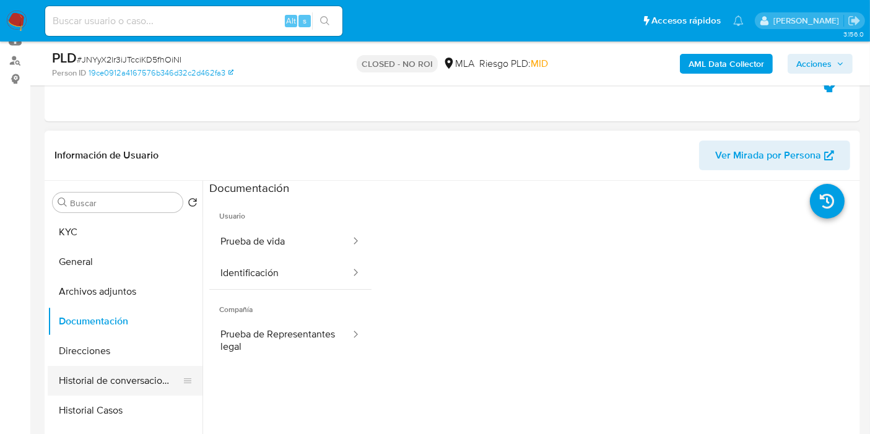
click at [113, 388] on button "Historial de conversaciones" at bounding box center [120, 381] width 145 height 30
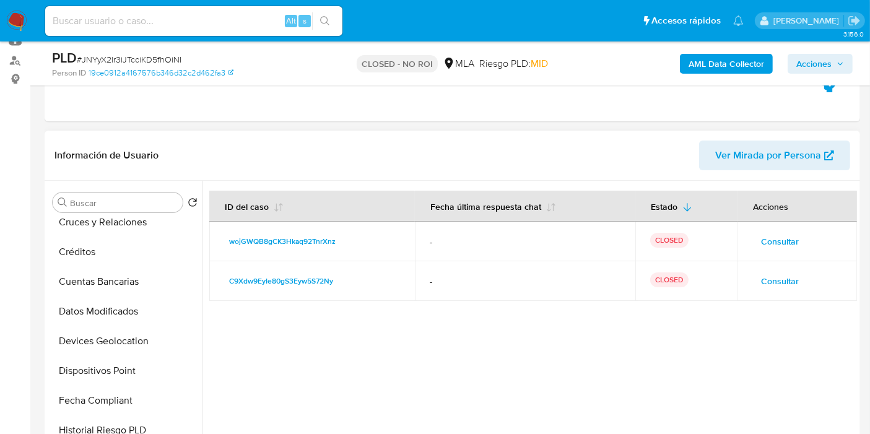
scroll to position [32, 0]
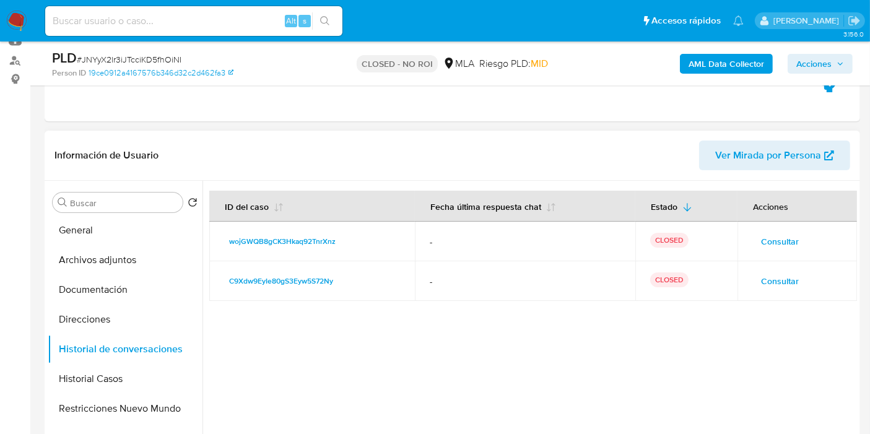
click at [134, 215] on div "Buscar Volver al orden por defecto KYC General Archivos adjuntos Documentación …" at bounding box center [125, 340] width 155 height 315
click at [122, 238] on button "General" at bounding box center [120, 230] width 145 height 30
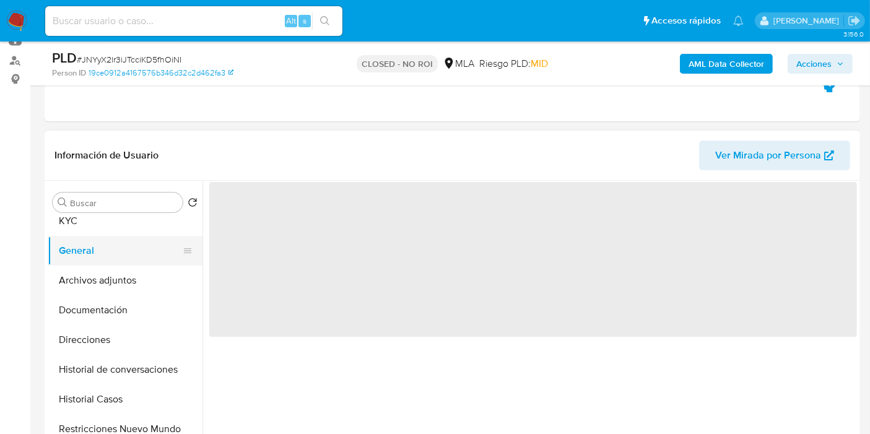
scroll to position [0, 0]
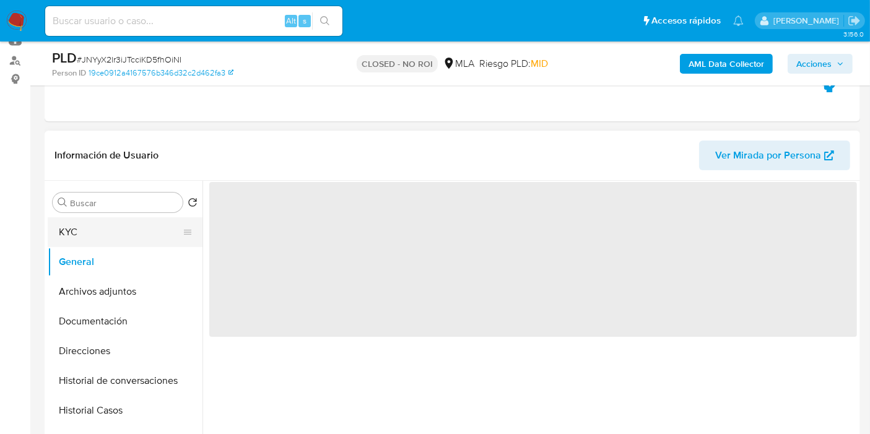
click at [124, 227] on button "KYC" at bounding box center [120, 232] width 145 height 30
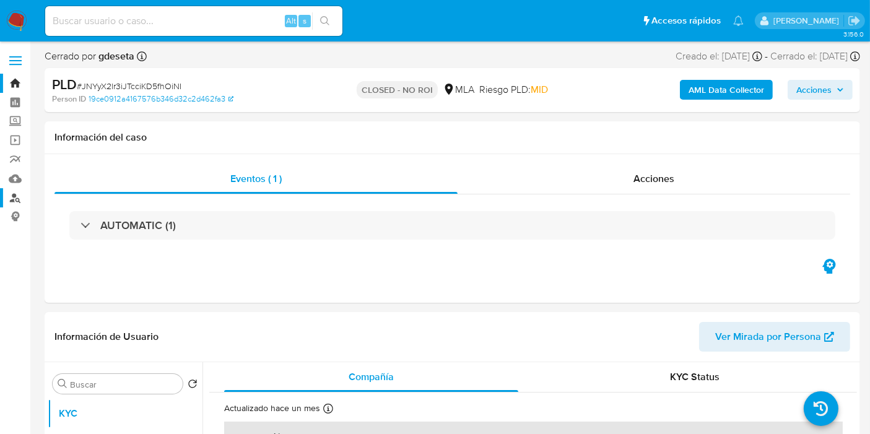
click at [17, 197] on link "Buscador de personas" at bounding box center [73, 197] width 147 height 19
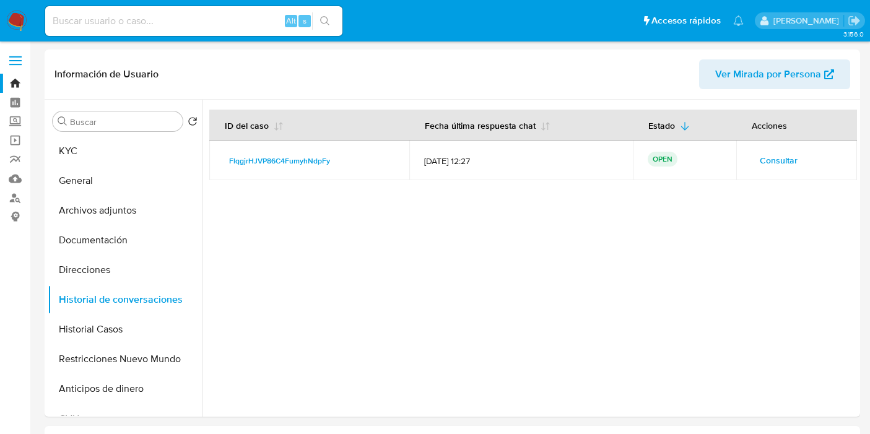
select select "10"
click at [103, 162] on button "KYC" at bounding box center [120, 151] width 145 height 30
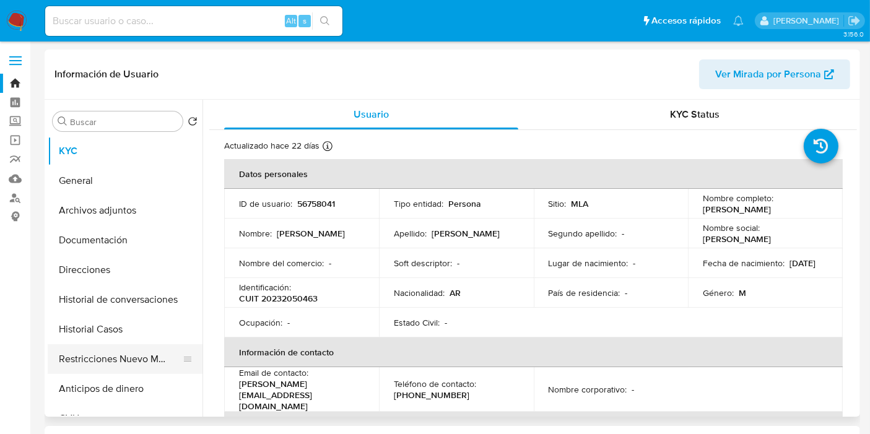
click at [104, 347] on button "Restricciones Nuevo Mundo" at bounding box center [120, 359] width 145 height 30
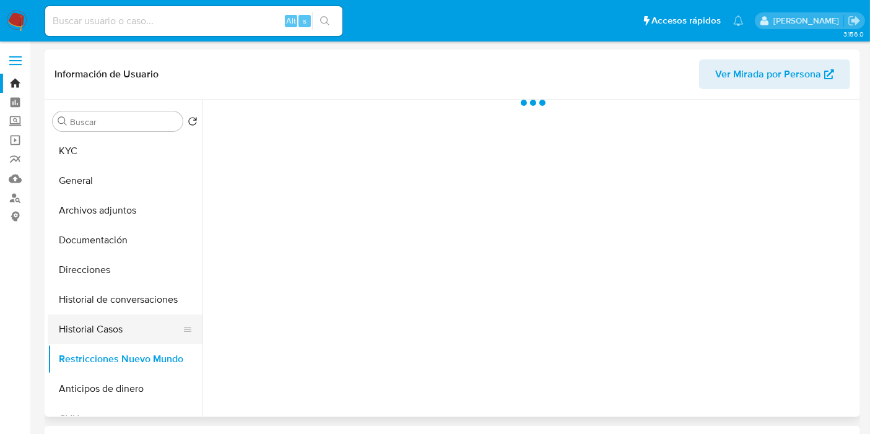
click at [118, 330] on button "Historial Casos" at bounding box center [120, 329] width 145 height 30
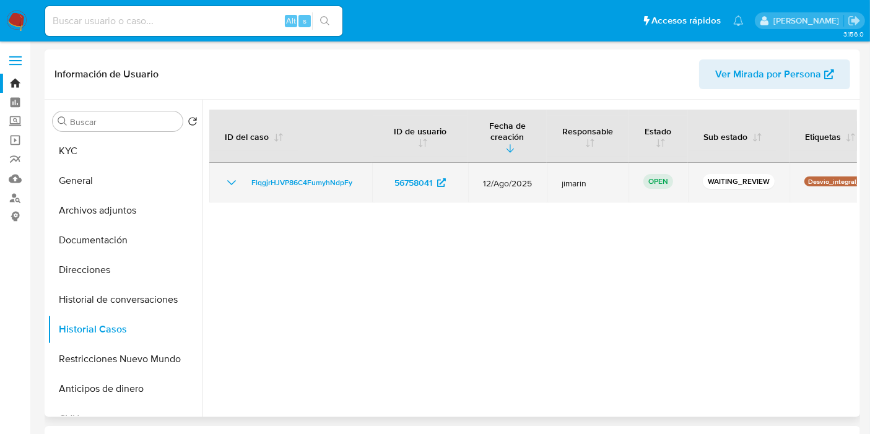
click at [236, 175] on icon "Mostrar/Ocultar" at bounding box center [231, 182] width 15 height 15
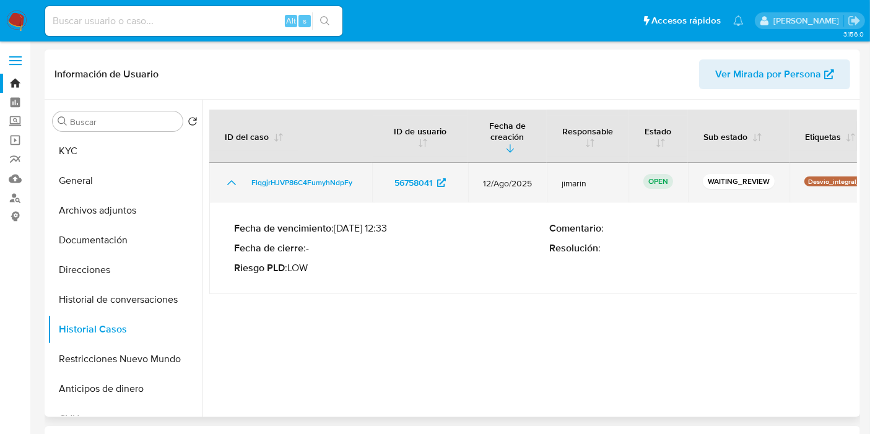
click at [236, 175] on icon "Mostrar/Ocultar" at bounding box center [231, 182] width 15 height 15
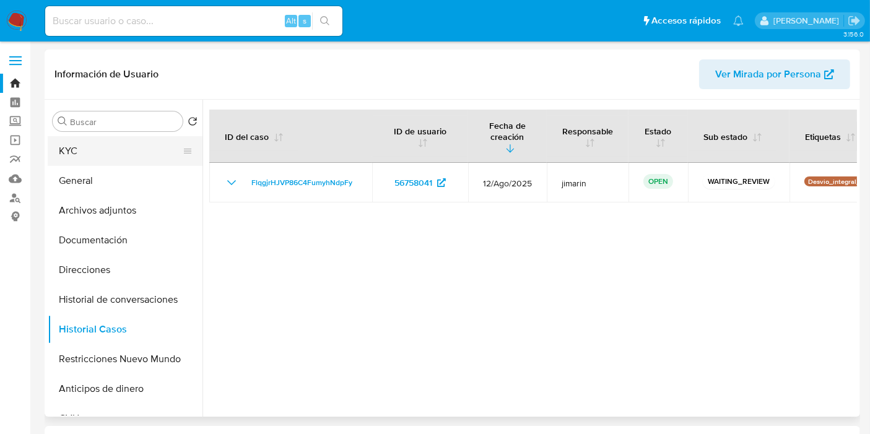
click at [119, 137] on button "KYC" at bounding box center [120, 151] width 145 height 30
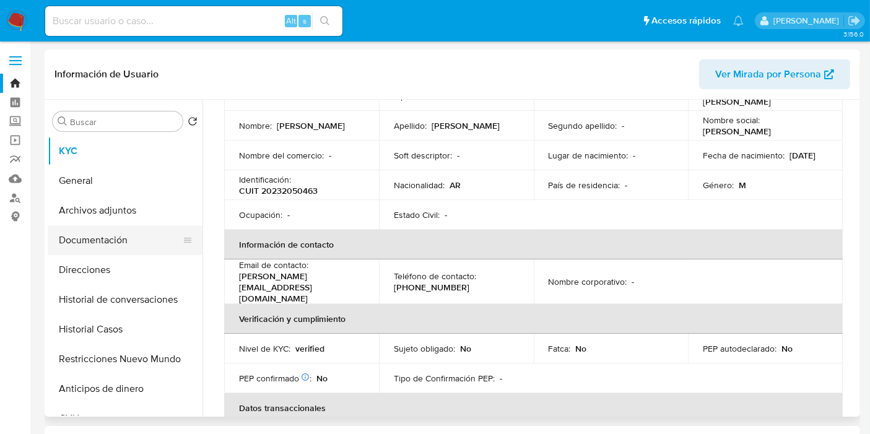
scroll to position [137, 0]
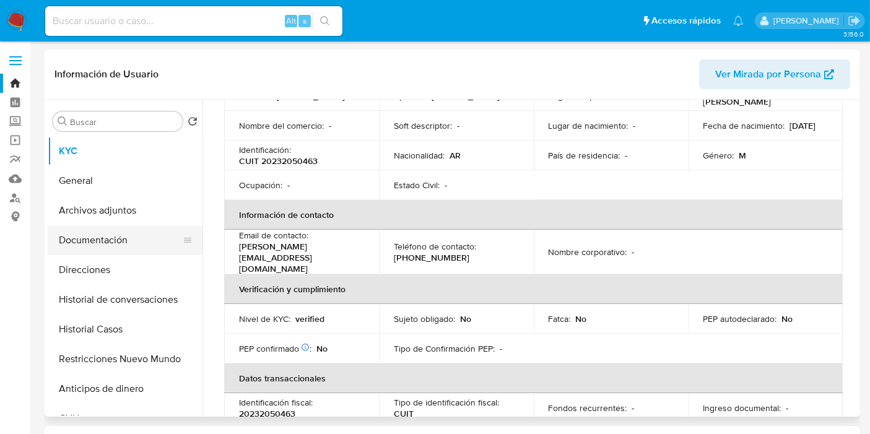
click at [115, 246] on button "Documentación" at bounding box center [120, 240] width 145 height 30
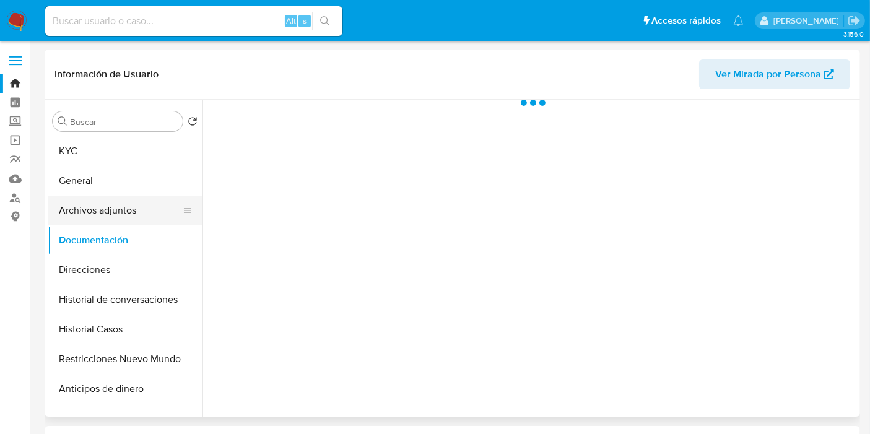
scroll to position [0, 0]
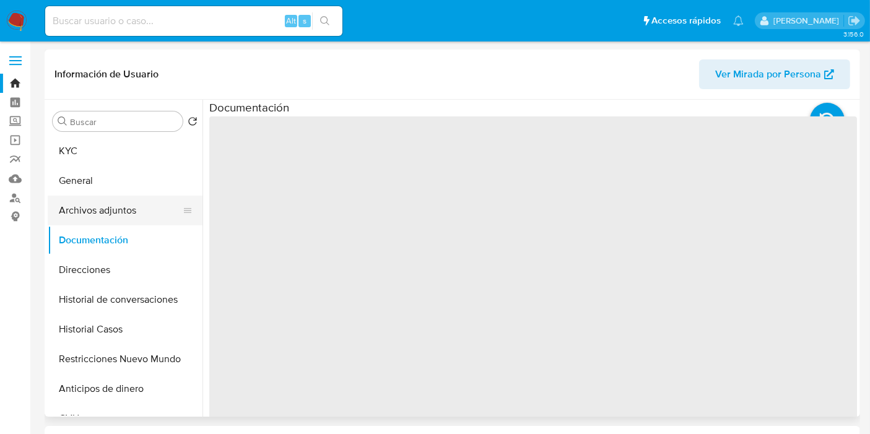
click at [131, 212] on button "Archivos adjuntos" at bounding box center [120, 211] width 145 height 30
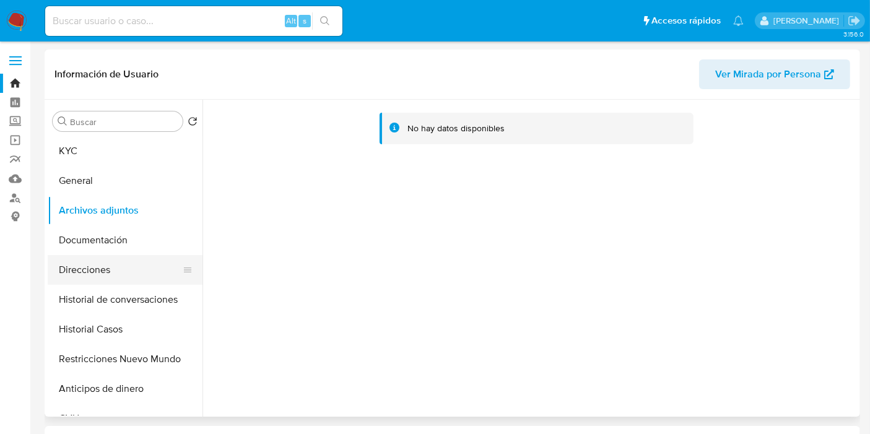
click at [110, 255] on button "Direcciones" at bounding box center [120, 270] width 145 height 30
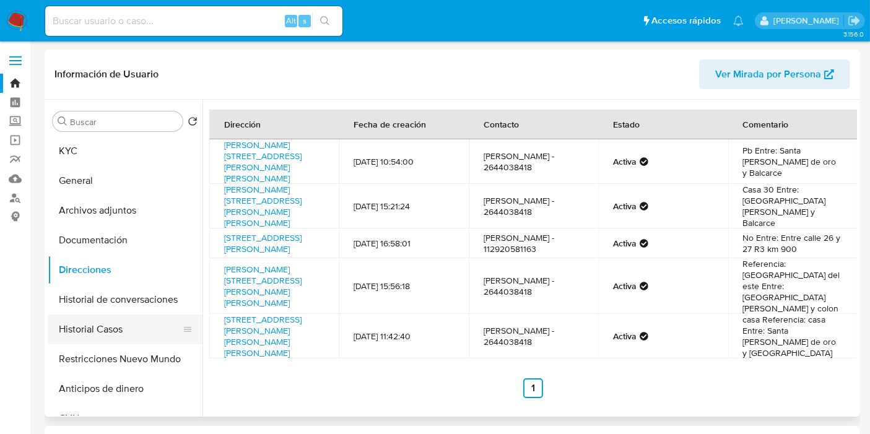
click at [82, 316] on button "Historial Casos" at bounding box center [120, 329] width 145 height 30
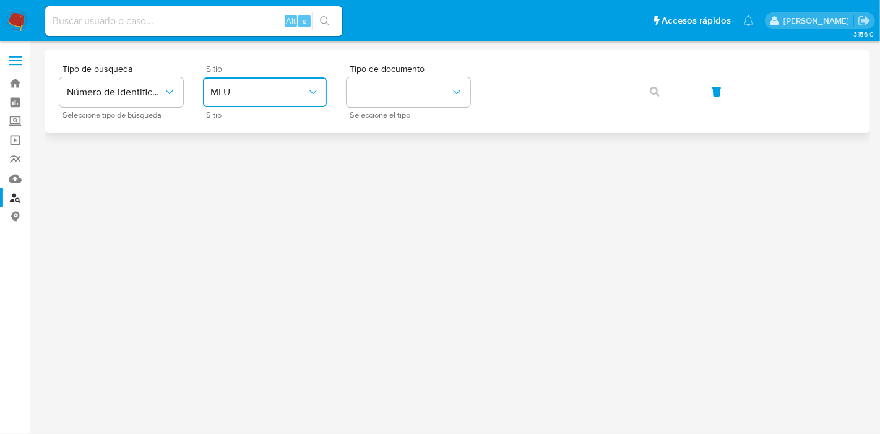
click at [274, 106] on button "MLU" at bounding box center [265, 92] width 124 height 30
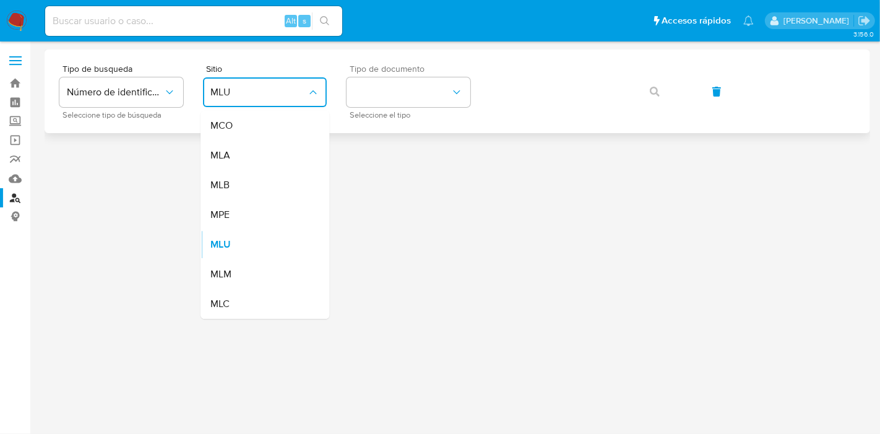
drag, startPoint x: 267, startPoint y: 160, endPoint x: 353, endPoint y: 113, distance: 98.1
click at [267, 160] on div "MLA" at bounding box center [261, 156] width 102 height 30
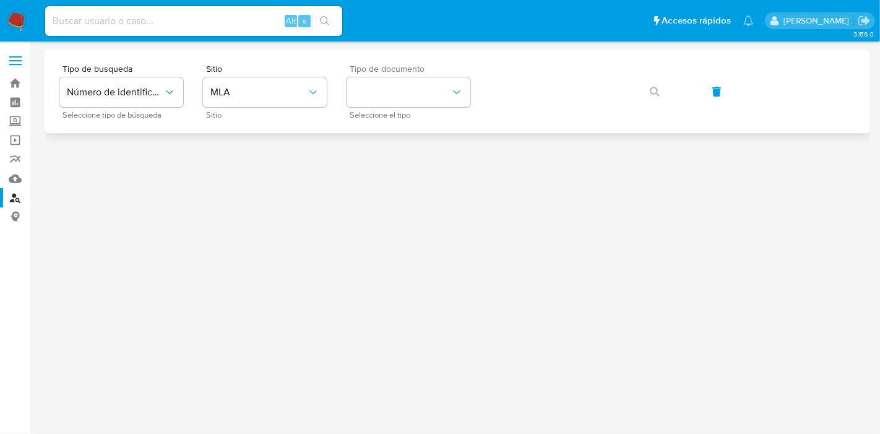
click at [383, 106] on div "Tipo de documento Seleccione el tipo" at bounding box center [409, 91] width 124 height 54
click at [394, 92] on button "identificationType" at bounding box center [409, 92] width 124 height 30
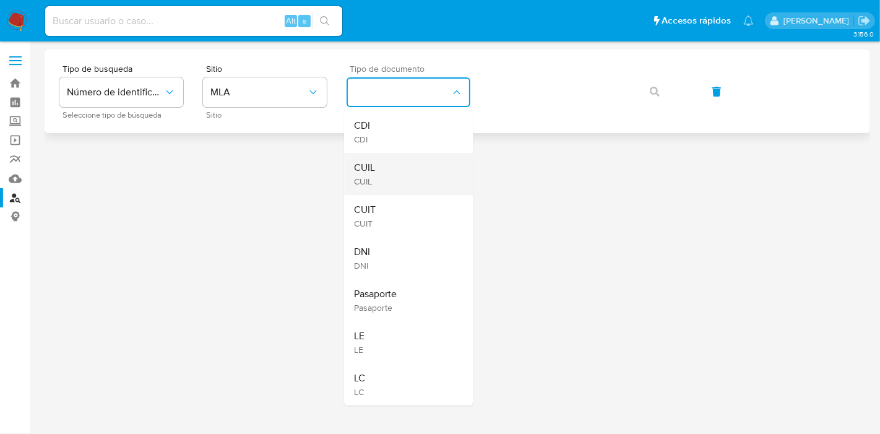
click at [404, 156] on div "CUIL CUIL" at bounding box center [405, 174] width 102 height 42
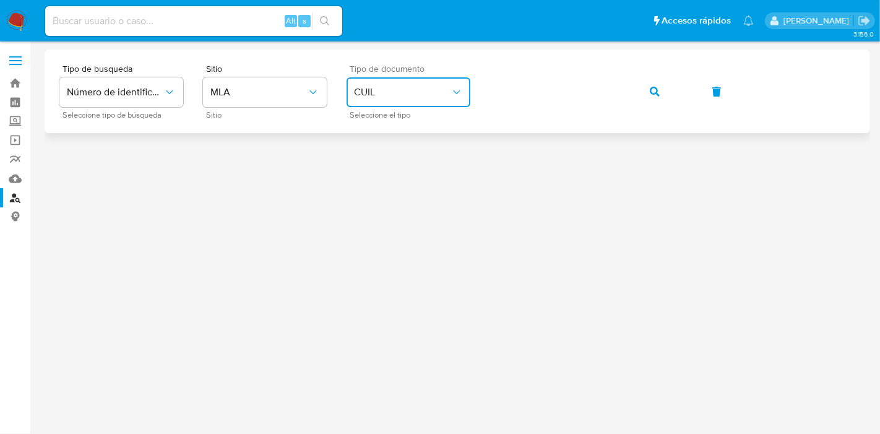
click at [645, 93] on button "button" at bounding box center [655, 92] width 42 height 30
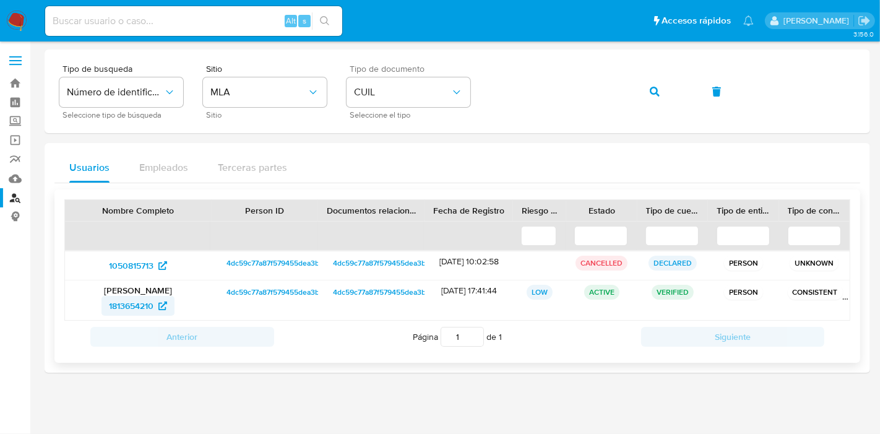
click at [149, 300] on span "1813654210" at bounding box center [131, 306] width 45 height 20
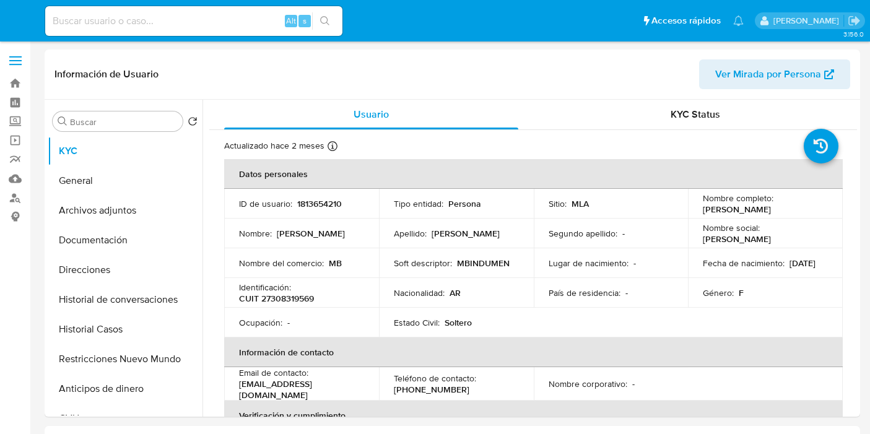
select select "10"
click at [109, 222] on button "Archivos adjuntos" at bounding box center [120, 211] width 145 height 30
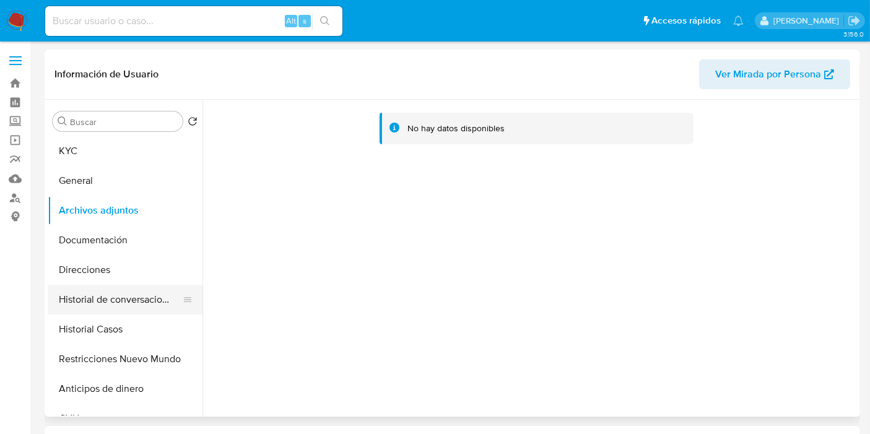
click at [95, 306] on button "Historial de conversaciones" at bounding box center [120, 300] width 145 height 30
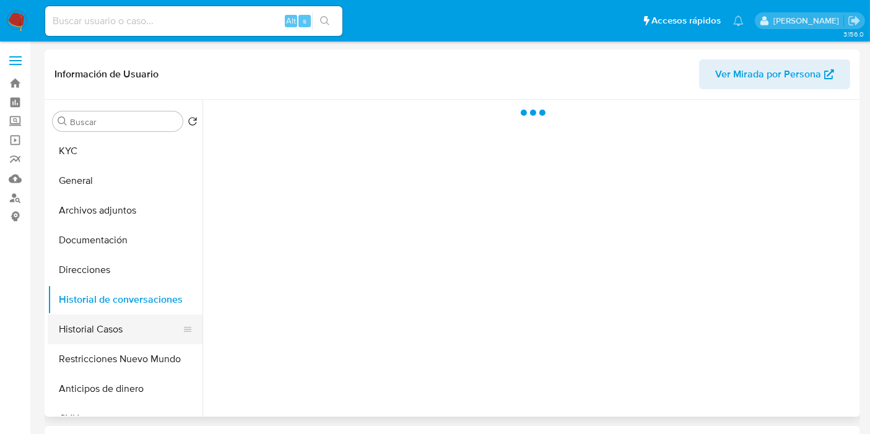
click at [100, 324] on button "Historial Casos" at bounding box center [120, 329] width 145 height 30
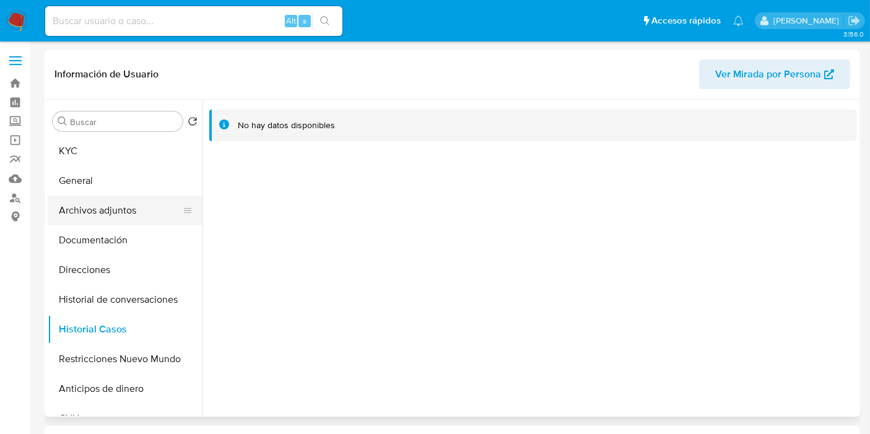
click at [127, 207] on button "Archivos adjuntos" at bounding box center [120, 211] width 145 height 30
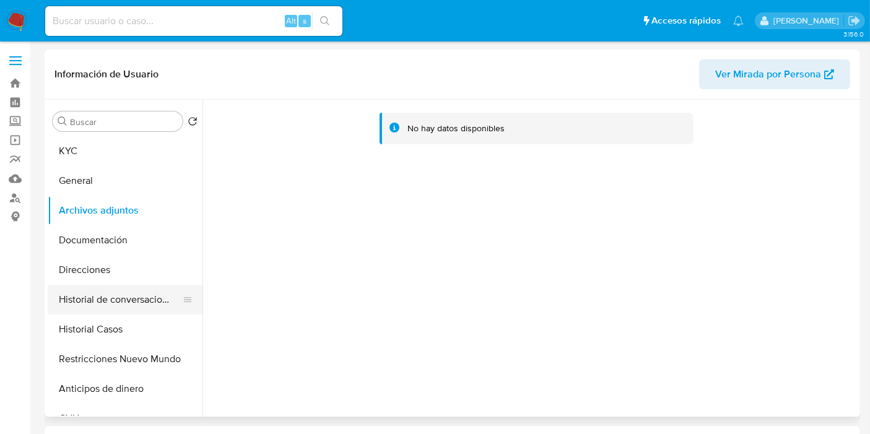
click at [130, 298] on button "Historial de conversaciones" at bounding box center [120, 300] width 145 height 30
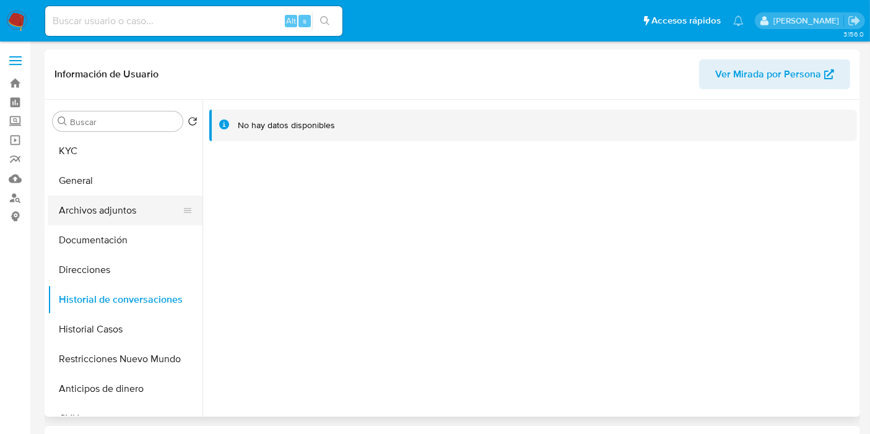
click at [110, 223] on button "Archivos adjuntos" at bounding box center [120, 211] width 145 height 30
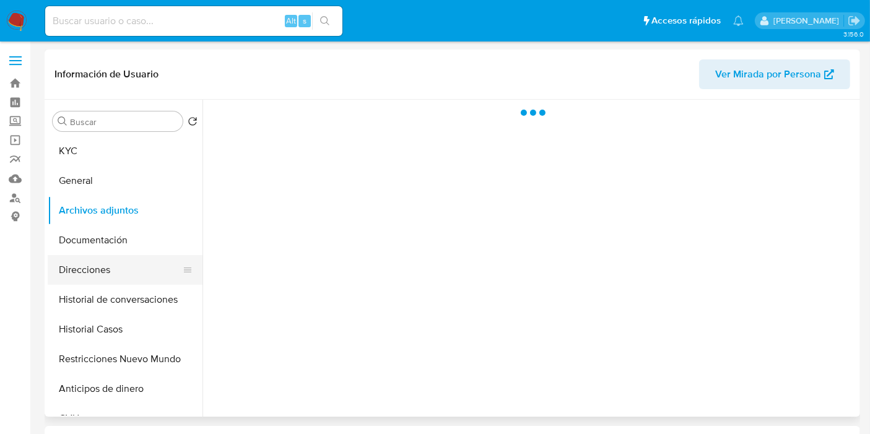
click at [86, 261] on button "Direcciones" at bounding box center [120, 270] width 145 height 30
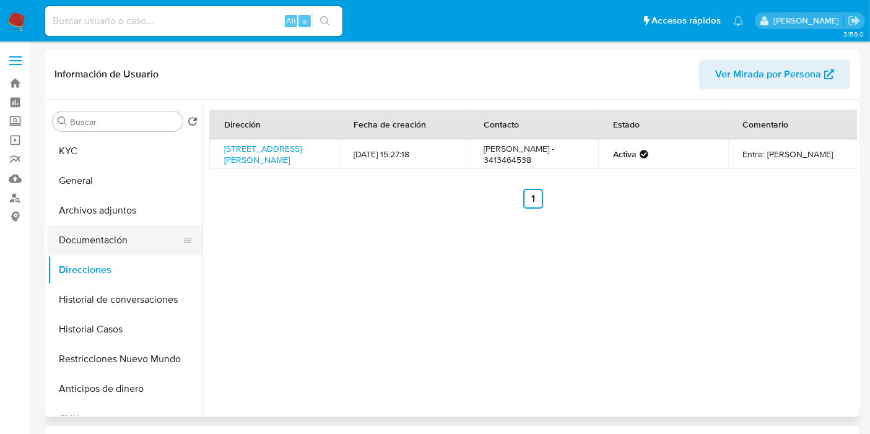
click at [111, 240] on button "Documentación" at bounding box center [120, 240] width 145 height 30
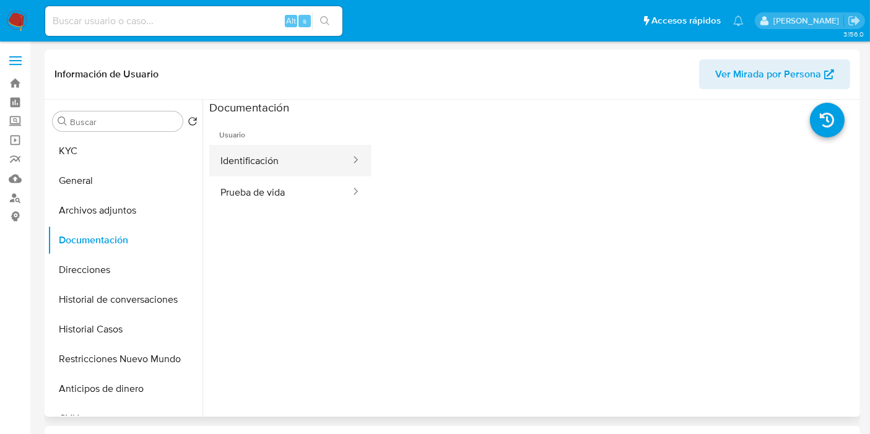
click at [285, 171] on button "Identificación" at bounding box center [280, 161] width 142 height 32
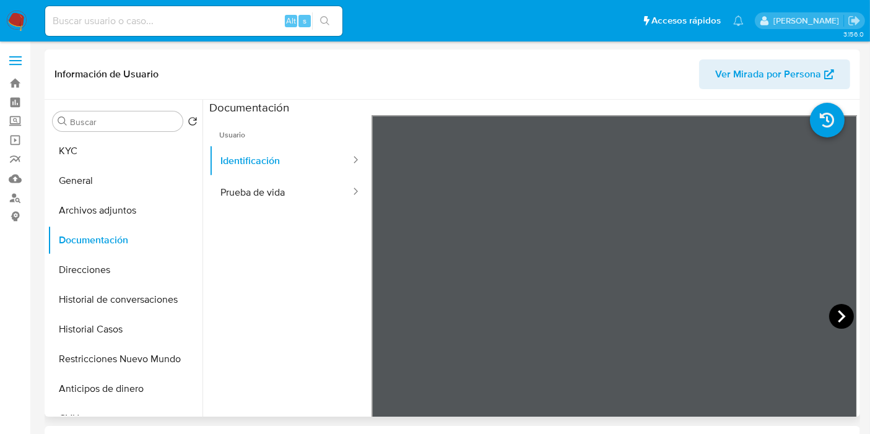
click at [840, 309] on icon at bounding box center [841, 316] width 25 height 25
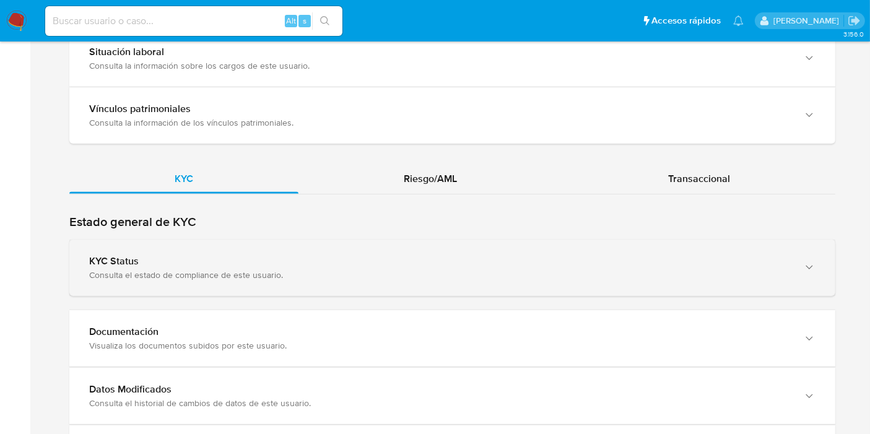
scroll to position [1168, 0]
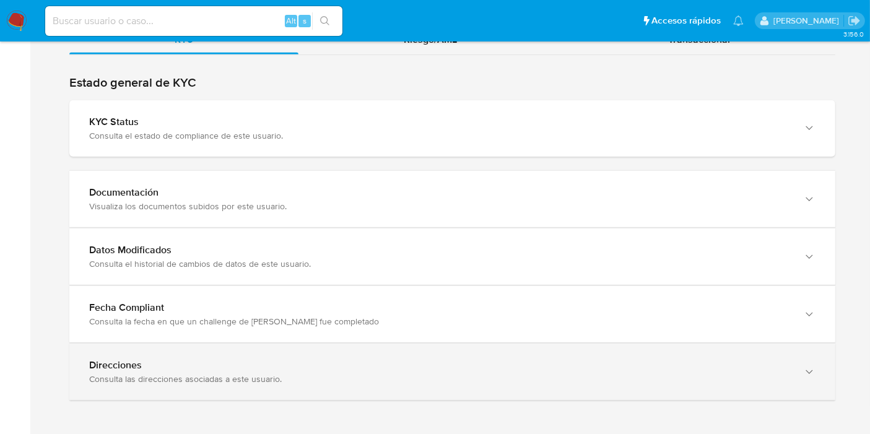
click at [195, 363] on div "Direcciones" at bounding box center [439, 365] width 701 height 12
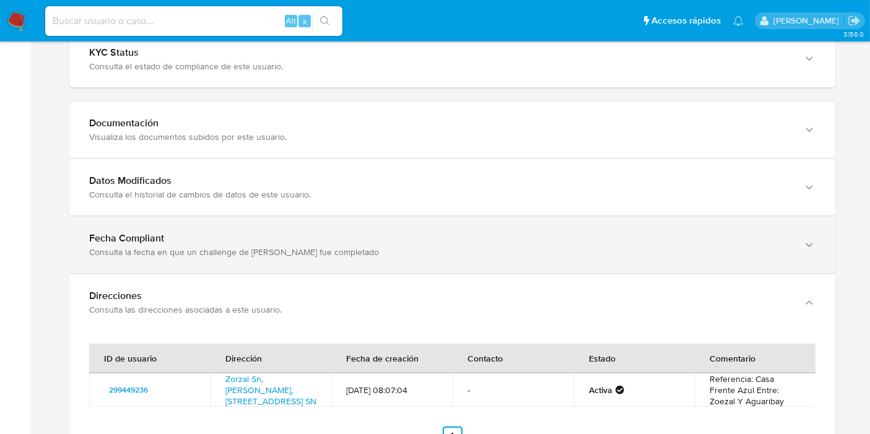
scroll to position [1305, 0]
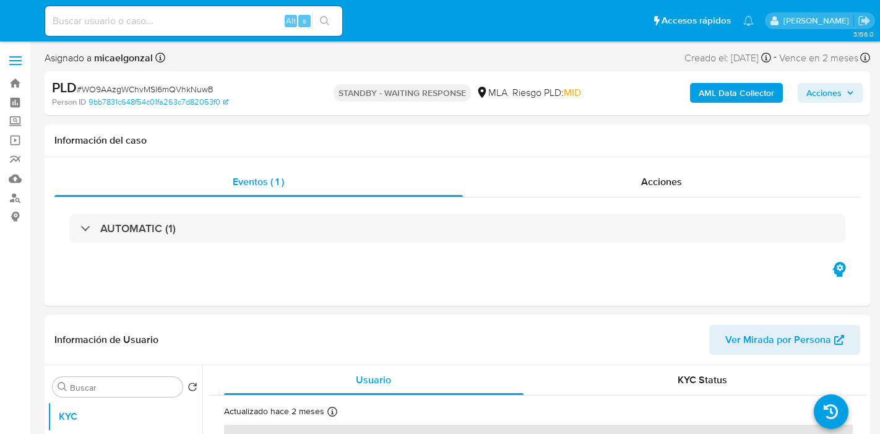
select select "10"
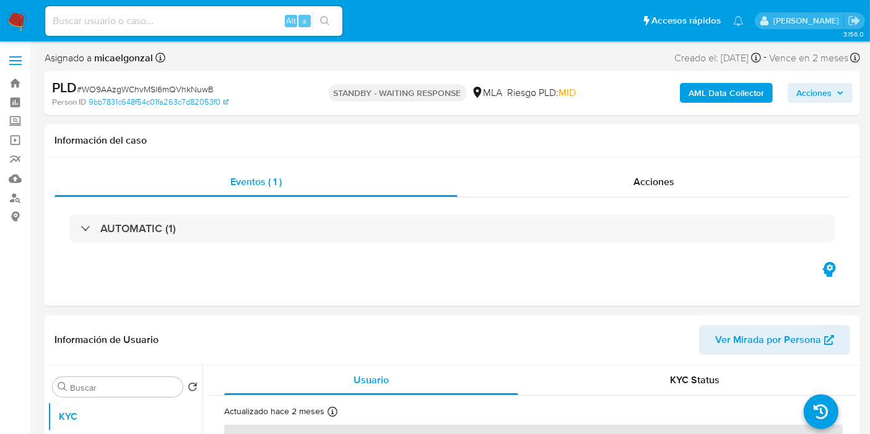
click at [107, 23] on input at bounding box center [193, 21] width 297 height 16
paste input "VrSal9hG44DxCwQpsnQiuZLr"
type input "VrSal9hG44DxCwQpsnQiuZLr"
select select "10"
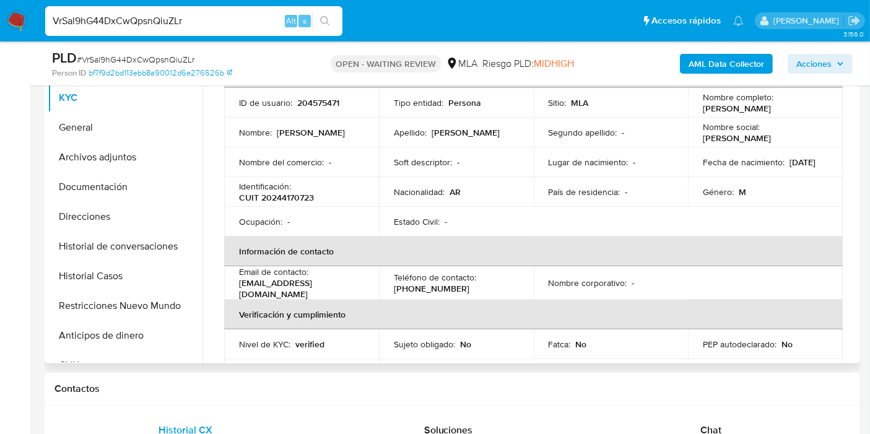
scroll to position [69, 0]
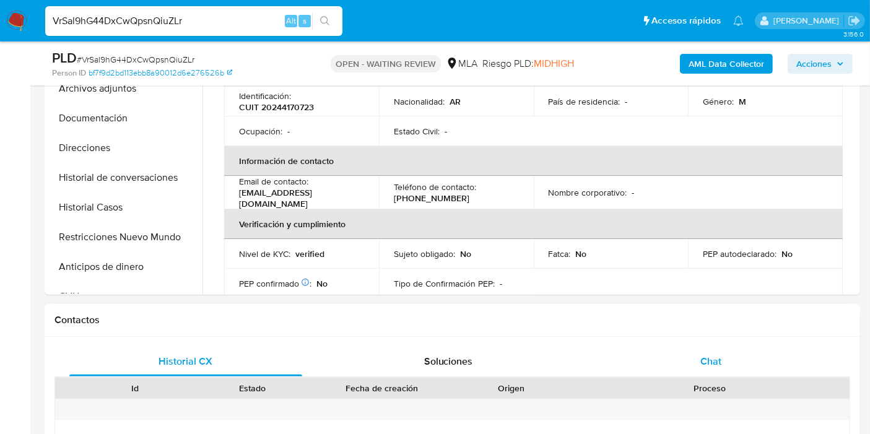
click at [727, 356] on div "Chat" at bounding box center [710, 362] width 233 height 30
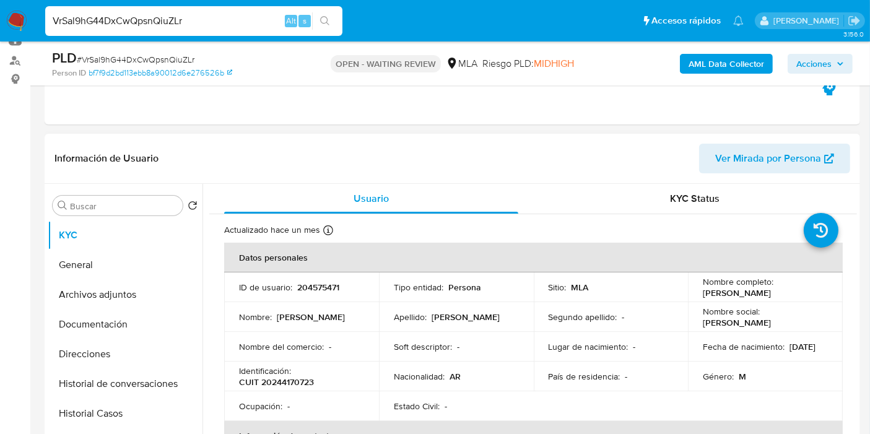
scroll to position [137, 0]
click at [125, 266] on button "General" at bounding box center [120, 265] width 145 height 30
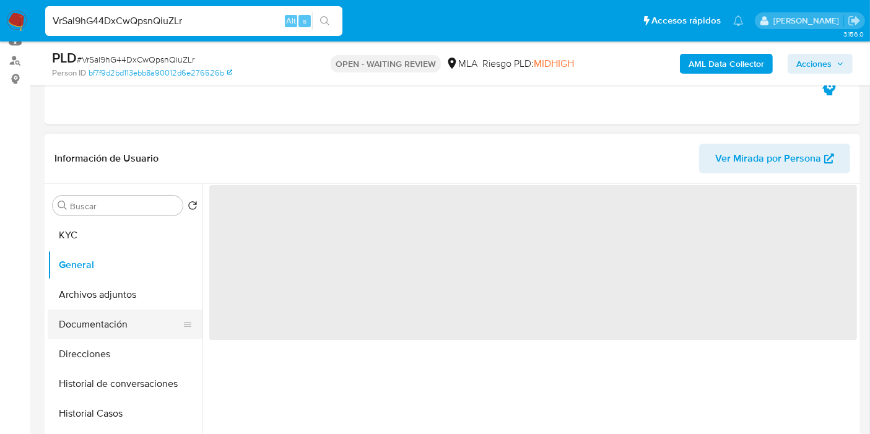
click at [116, 324] on button "Documentación" at bounding box center [120, 325] width 145 height 30
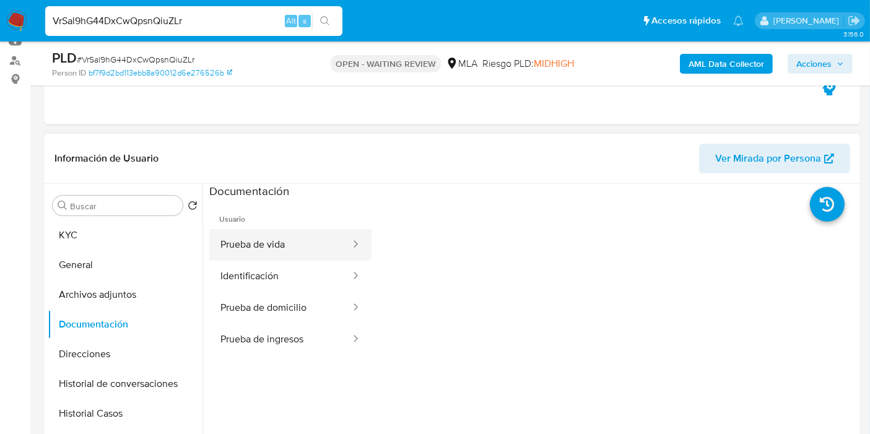
click at [274, 250] on button "Prueba de vida" at bounding box center [280, 245] width 142 height 32
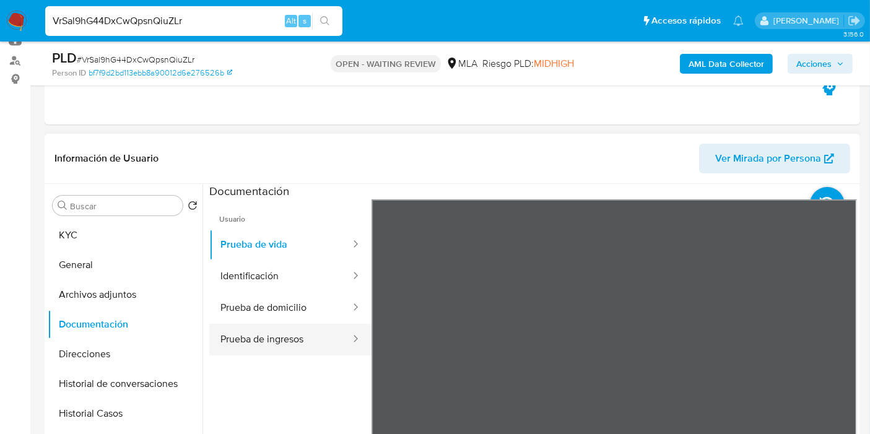
click at [275, 349] on button "Prueba de ingresos" at bounding box center [280, 340] width 142 height 32
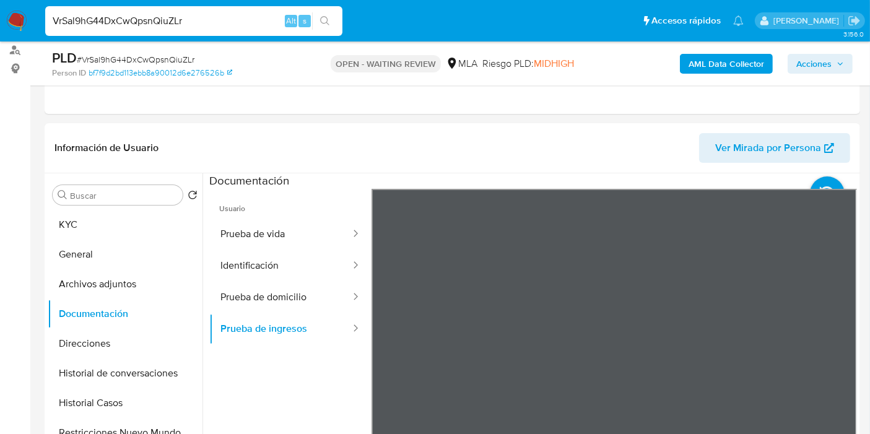
scroll to position [344, 0]
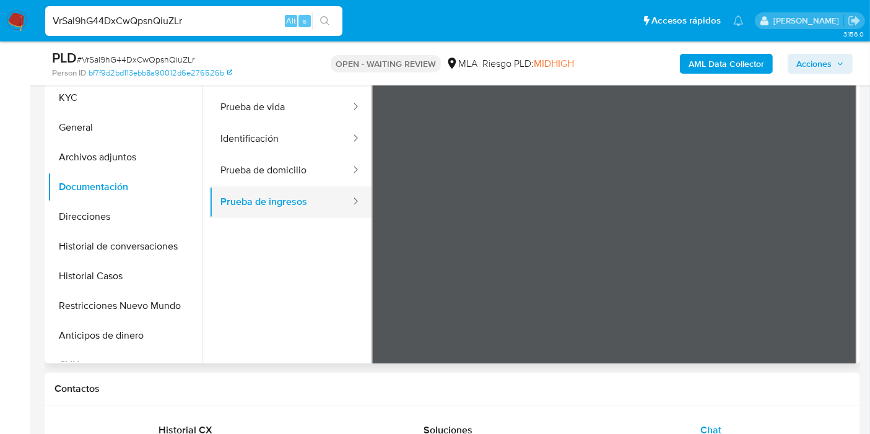
click at [286, 199] on button "Prueba de ingresos" at bounding box center [280, 202] width 142 height 32
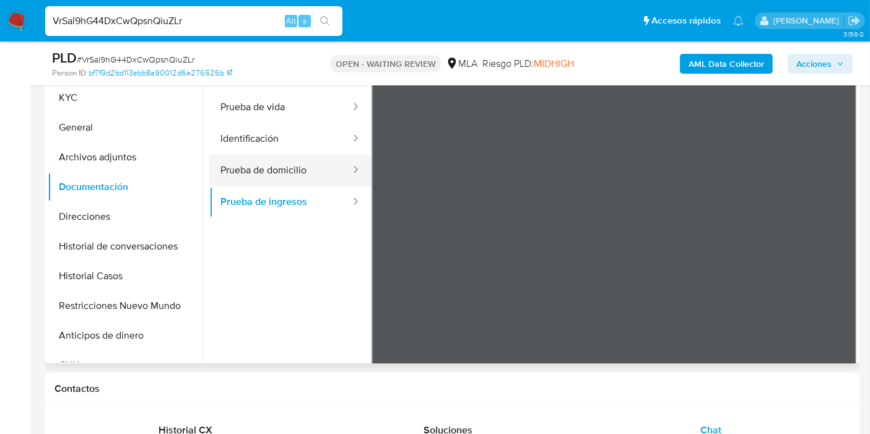
click at [300, 155] on button "Prueba de domicilio" at bounding box center [280, 171] width 142 height 32
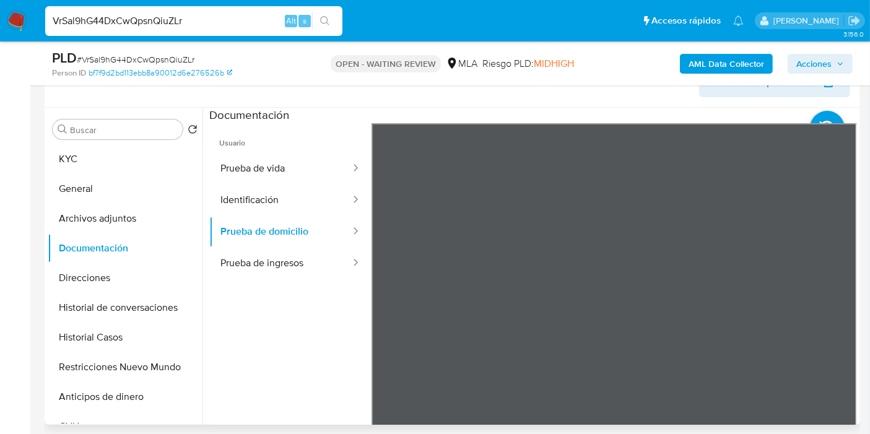
scroll to position [275, 0]
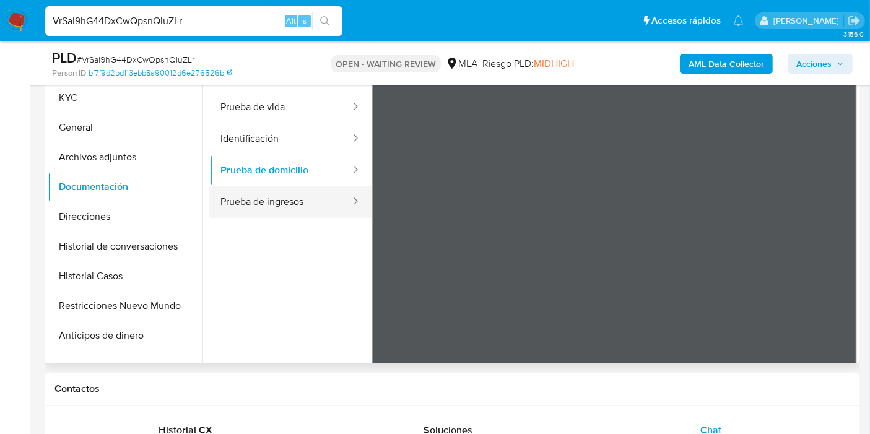
click at [242, 188] on button "Prueba de ingresos" at bounding box center [280, 202] width 142 height 32
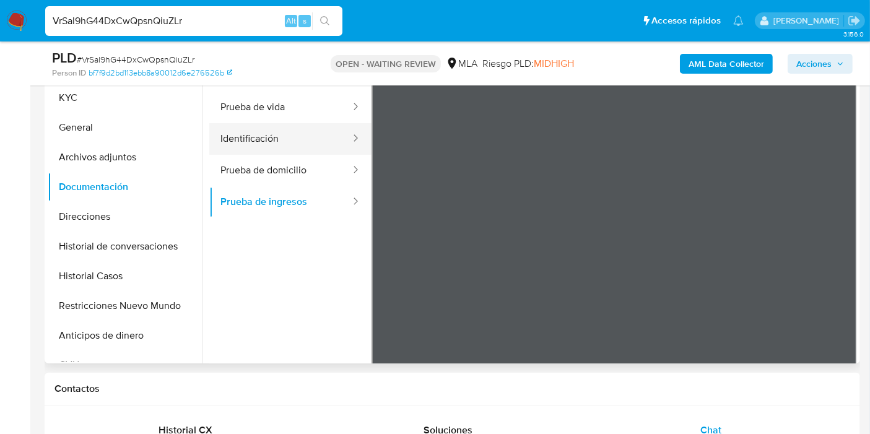
click at [261, 136] on button "Identificación" at bounding box center [280, 139] width 142 height 32
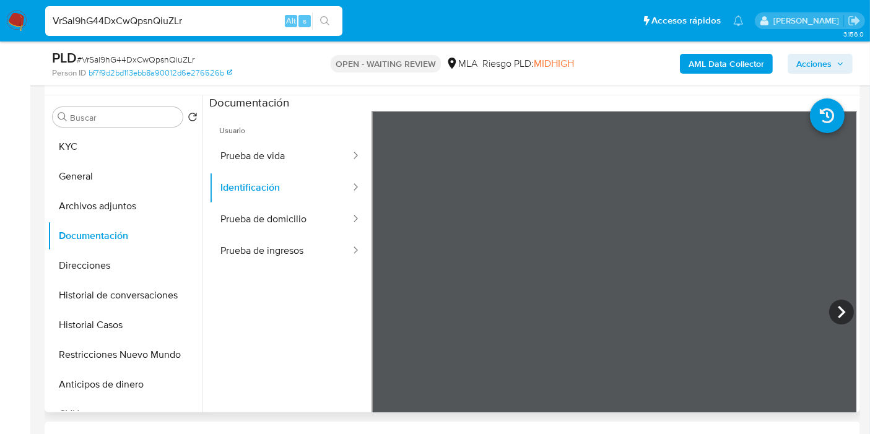
scroll to position [206, 0]
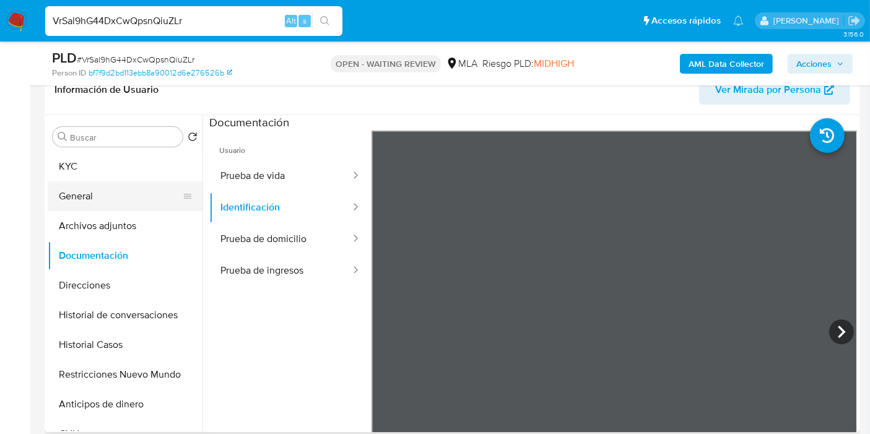
click at [132, 187] on button "General" at bounding box center [120, 196] width 145 height 30
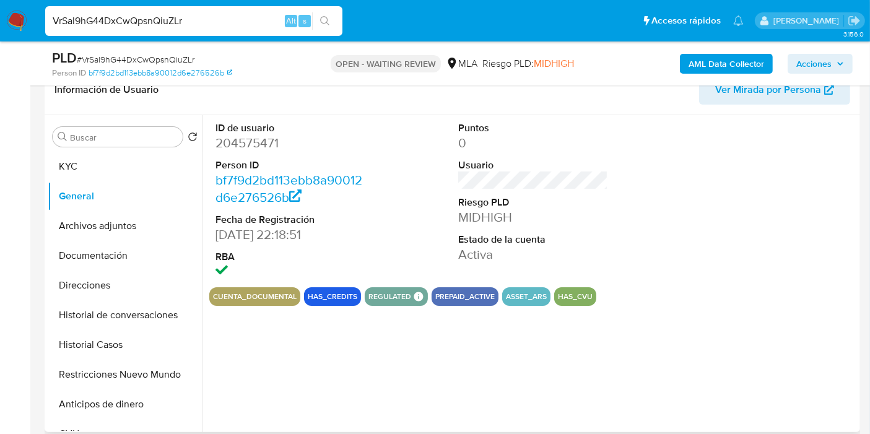
click at [255, 151] on dd "204575471" at bounding box center [290, 142] width 150 height 17
copy dd "204575471"
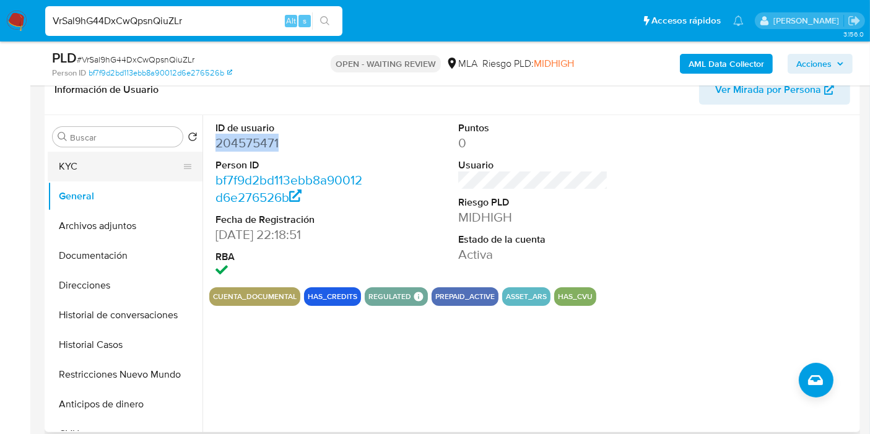
click at [105, 163] on button "KYC" at bounding box center [120, 167] width 145 height 30
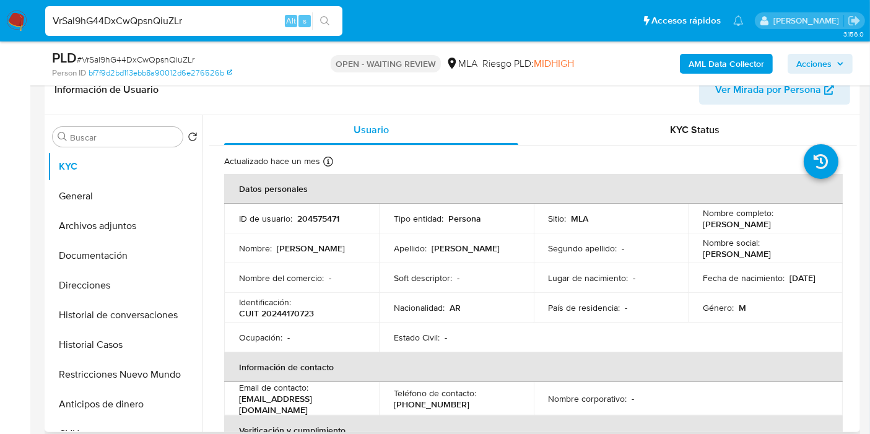
drag, startPoint x: 776, startPoint y: 232, endPoint x: 695, endPoint y: 231, distance: 81.7
click at [695, 231] on td "Nombre completo : Osvaldo Ceferino Mancino" at bounding box center [765, 219] width 155 height 30
copy p "Osvaldo Ceferino Mancino"
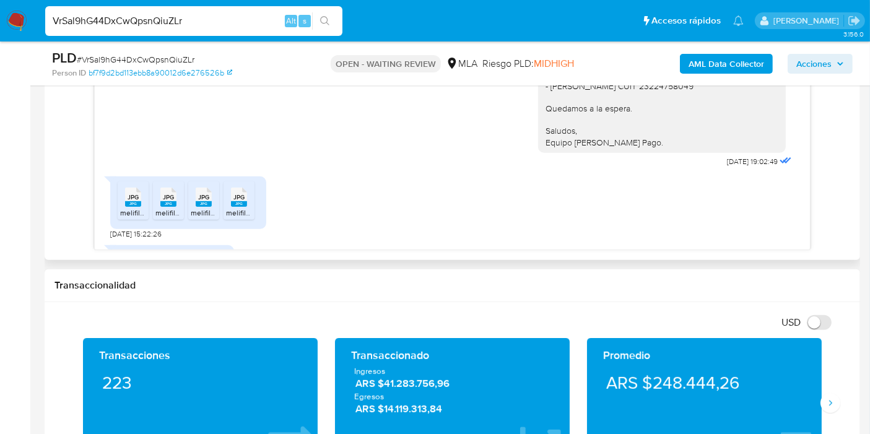
scroll to position [1040, 0]
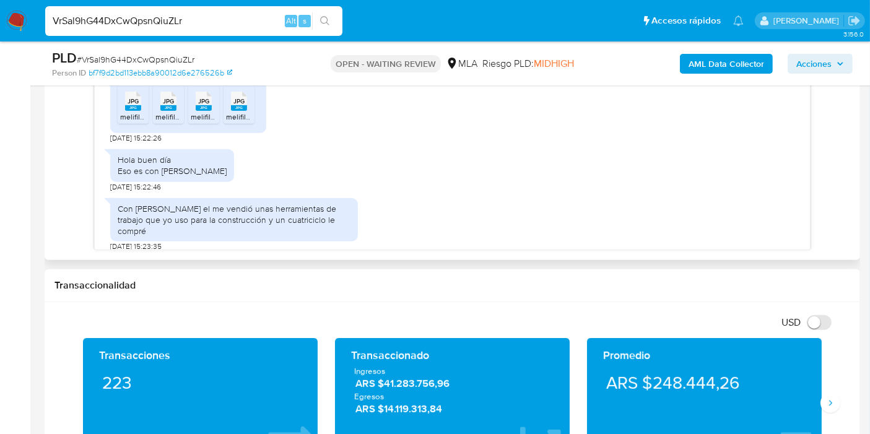
drag, startPoint x: 134, startPoint y: 132, endPoint x: 158, endPoint y: 137, distance: 24.0
click at [135, 105] on span "JPG" at bounding box center [133, 101] width 11 height 8
click at [159, 112] on div "JPG JPG" at bounding box center [168, 100] width 26 height 24
click at [193, 112] on div "JPG JPG" at bounding box center [204, 100] width 26 height 24
click at [252, 124] on li "JPG JPG melifile812012761511746342.jpg" at bounding box center [238, 104] width 31 height 38
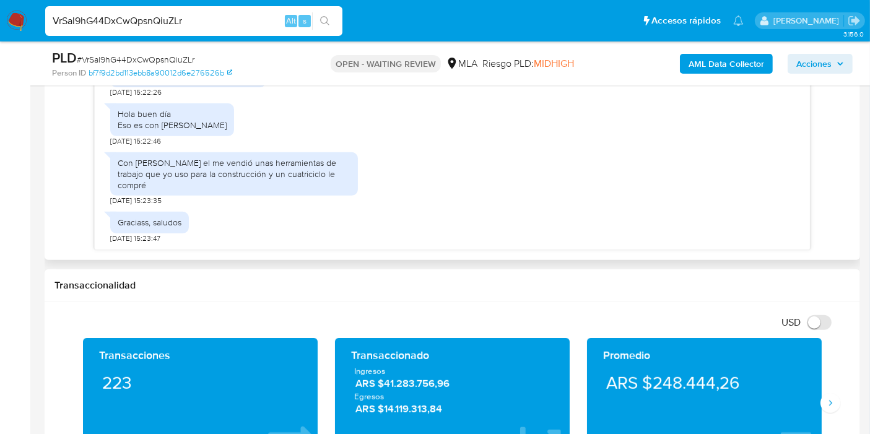
scroll to position [1109, 0]
click at [125, 22] on input "VrSal9hG44DxCwQpsnQiuZLr" at bounding box center [193, 21] width 297 height 16
paste input "MxB7WUbP1GcuTBatleBs37Ue"
type input "MxB7WUbP1GcuTBatleBs37Ue"
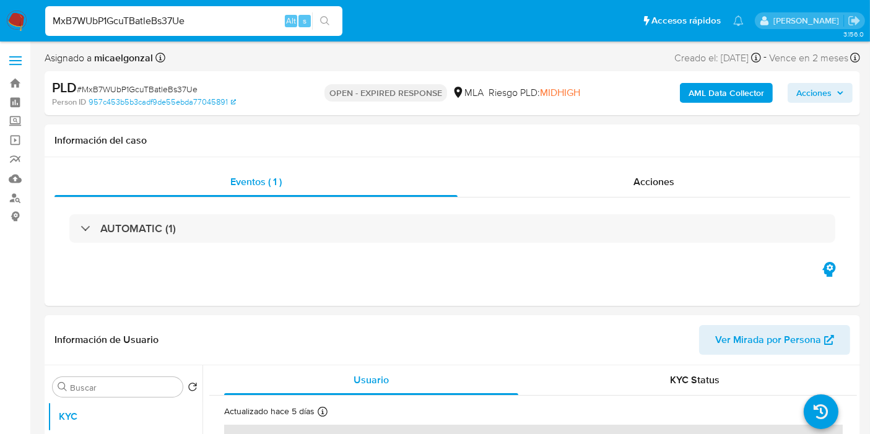
select select "10"
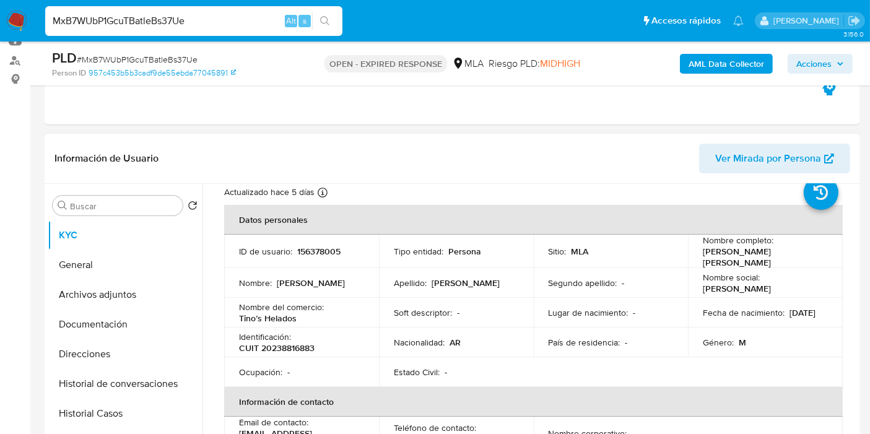
scroll to position [69, 0]
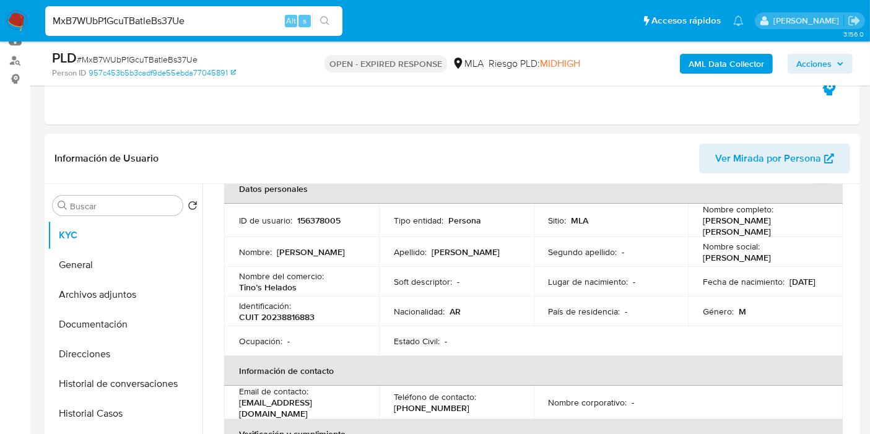
click at [740, 216] on p "Leandro Genaro Roberto Sciulli" at bounding box center [763, 226] width 120 height 22
click at [726, 229] on p "Leandro Genaro Roberto Sciulli" at bounding box center [763, 226] width 120 height 22
click at [725, 231] on p "Leandro Genaro Roberto Sciulli" at bounding box center [763, 226] width 120 height 22
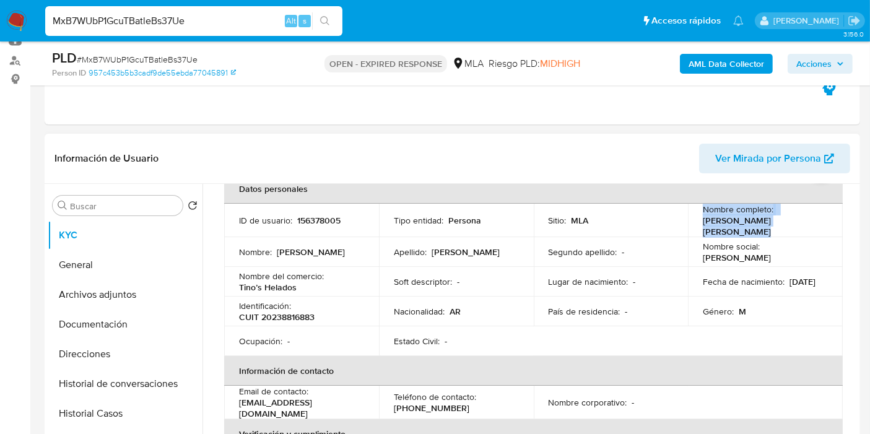
click at [695, 226] on td "Nombre completo : Leandro Genaro Roberto Sciulli" at bounding box center [765, 220] width 155 height 33
drag, startPoint x: 698, startPoint y: 224, endPoint x: 726, endPoint y: 227, distance: 28.0
click at [726, 227] on td "Nombre completo : Leandro Genaro Roberto Sciulli" at bounding box center [765, 220] width 155 height 33
copy p "Leandro Genaro Roberto Sciulli"
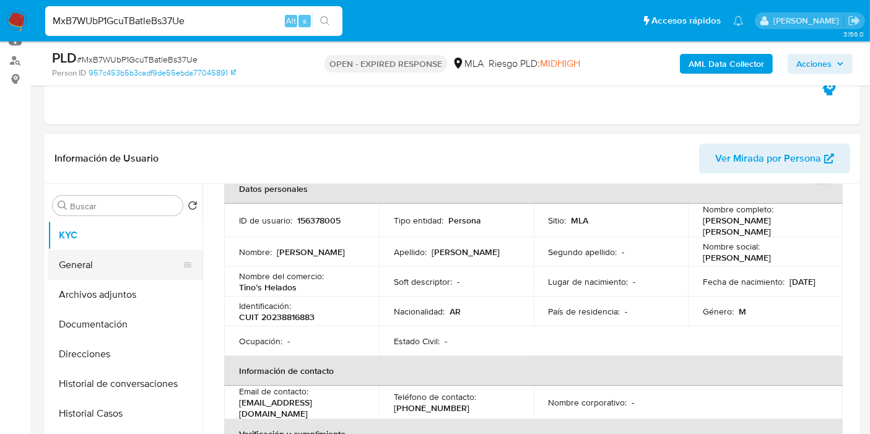
click at [114, 279] on button "General" at bounding box center [120, 265] width 145 height 30
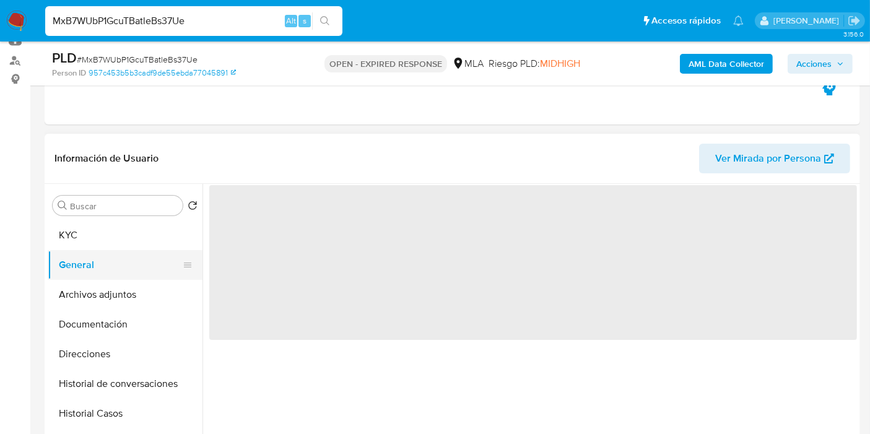
scroll to position [0, 0]
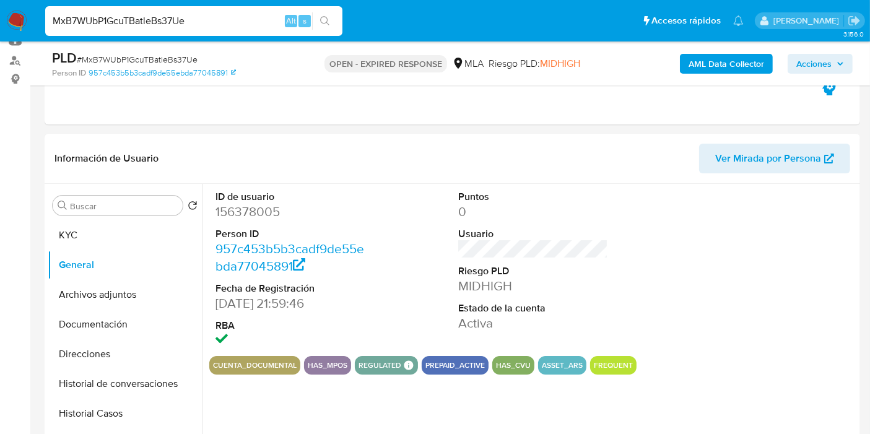
click at [252, 218] on dd "156378005" at bounding box center [290, 211] width 150 height 17
copy dd "156378005"
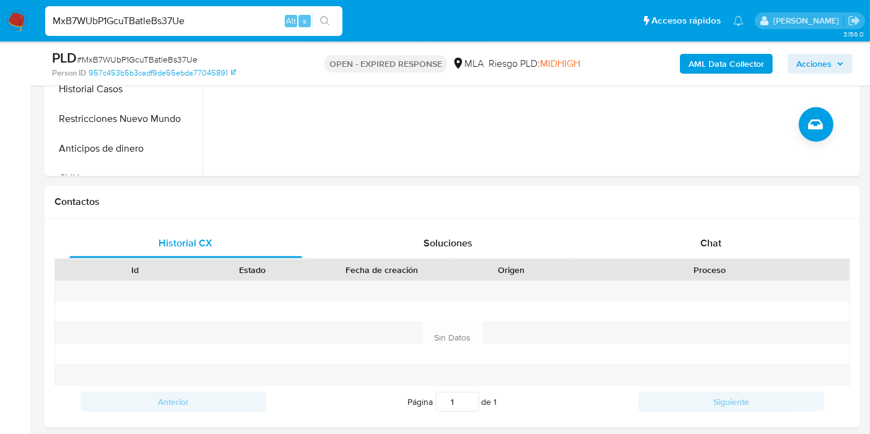
scroll to position [481, 0]
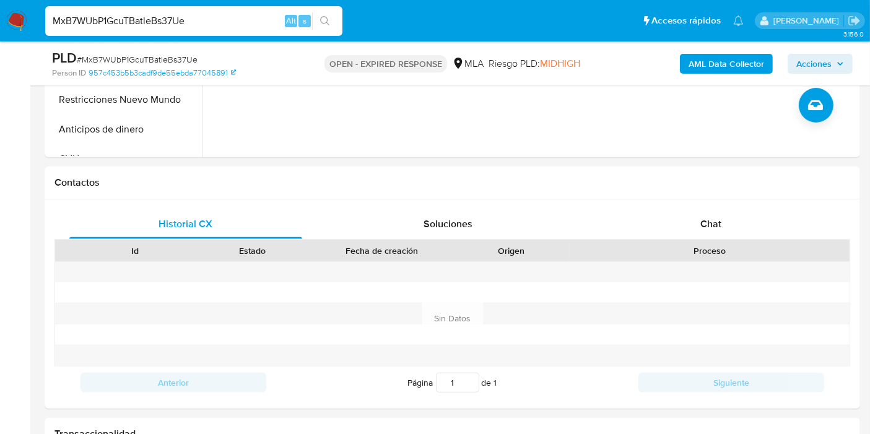
click at [141, 61] on span "# MxB7WUbP1GcuTBatleBs37Ue" at bounding box center [137, 59] width 121 height 12
copy span "MxB7WUbP1GcuTBatleBs37Ue"
click at [28, 19] on nav "Pausado Ver notificaciones MxB7WUbP1GcuTBatleBs37Ue Alt s Accesos rápidos Presi…" at bounding box center [435, 20] width 870 height 41
click at [14, 19] on img at bounding box center [16, 21] width 21 height 21
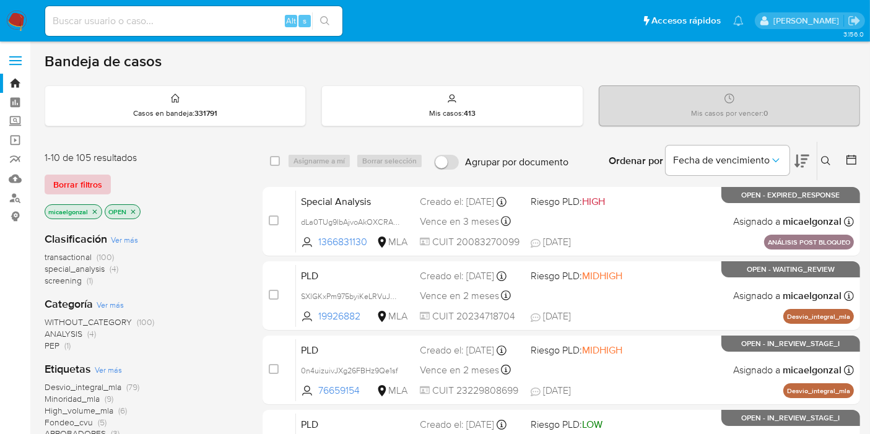
click at [99, 180] on span "Borrar filtros" at bounding box center [77, 184] width 49 height 17
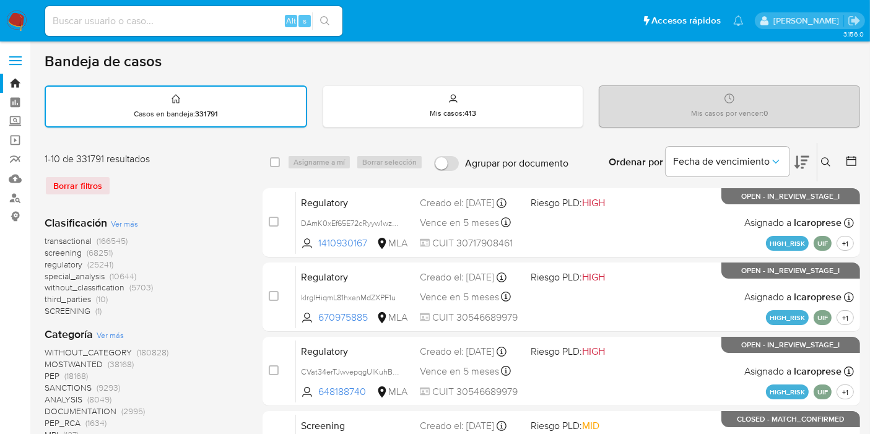
click at [830, 159] on icon at bounding box center [826, 162] width 10 height 10
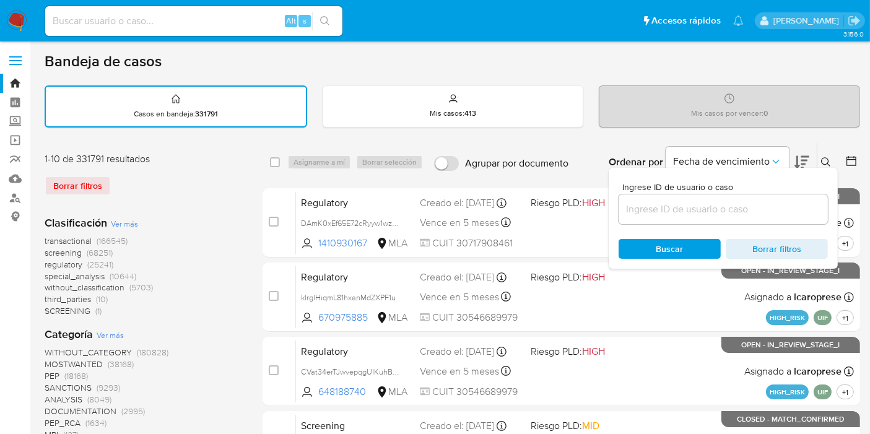
click at [762, 194] on div at bounding box center [722, 209] width 209 height 30
click at [728, 219] on div at bounding box center [722, 209] width 209 height 30
click at [721, 214] on input at bounding box center [722, 209] width 209 height 16
paste input "MxB7WUbP1GcuTBatleBs37Ue"
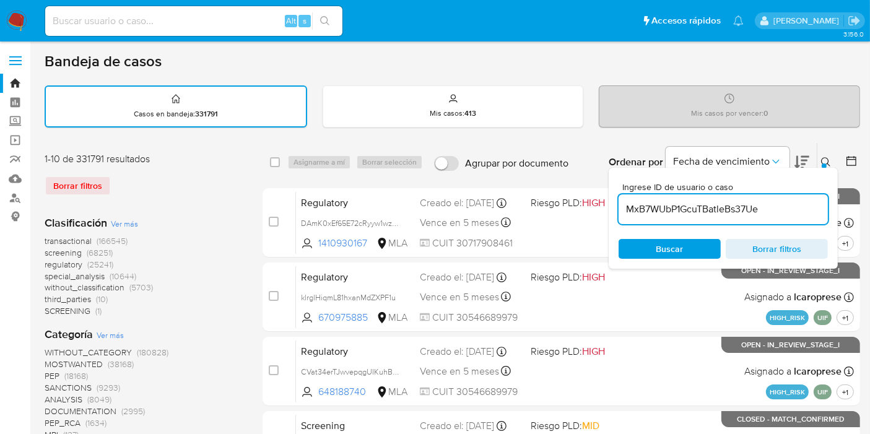
type input "MxB7WUbP1GcuTBatleBs37Ue"
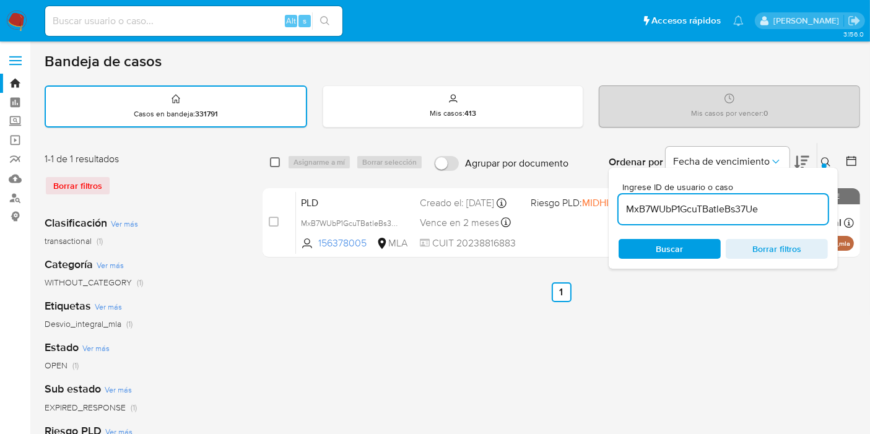
click at [275, 163] on input "checkbox" at bounding box center [275, 162] width 10 height 10
checkbox input "true"
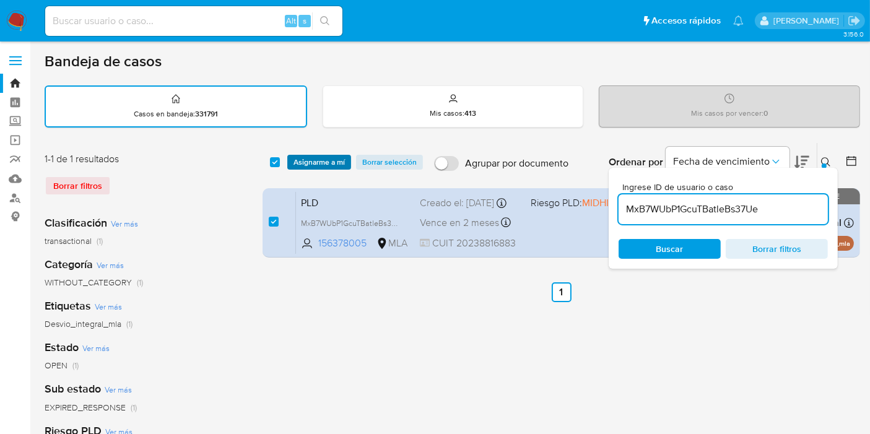
click at [308, 157] on span "Asignarme a mí" at bounding box center [318, 162] width 51 height 12
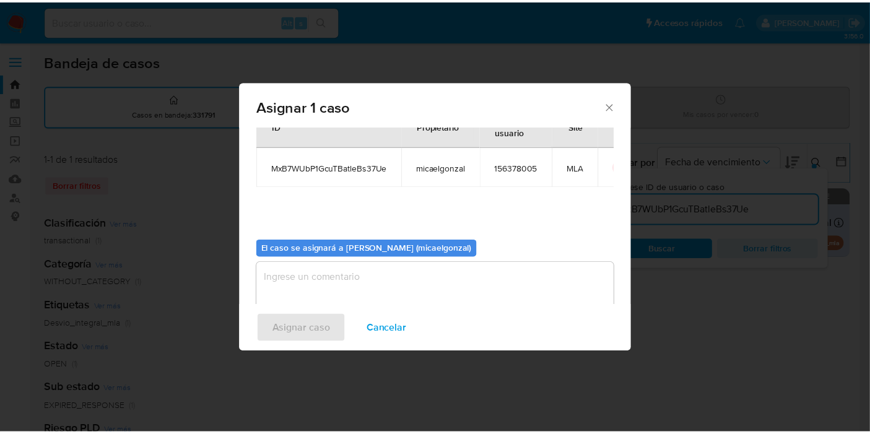
scroll to position [63, 0]
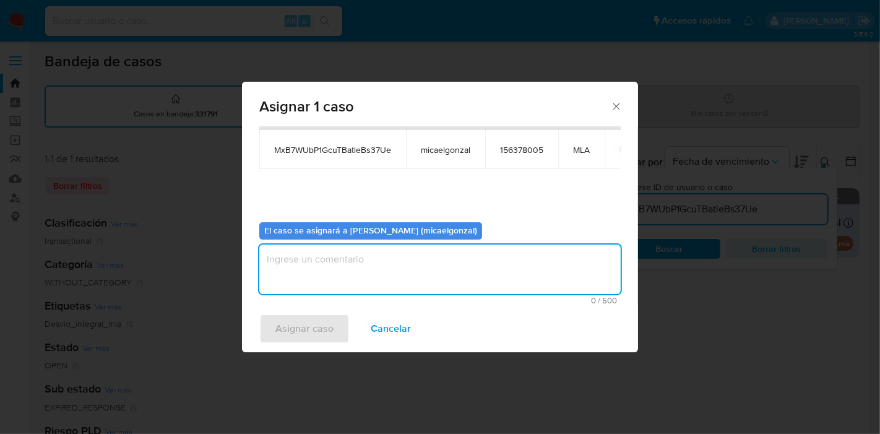
click at [390, 285] on textarea "assign-modal" at bounding box center [440, 270] width 362 height 50
click at [372, 285] on textarea "assign-modal" at bounding box center [440, 270] width 362 height 50
click at [319, 316] on span "Asignar caso" at bounding box center [304, 328] width 58 height 27
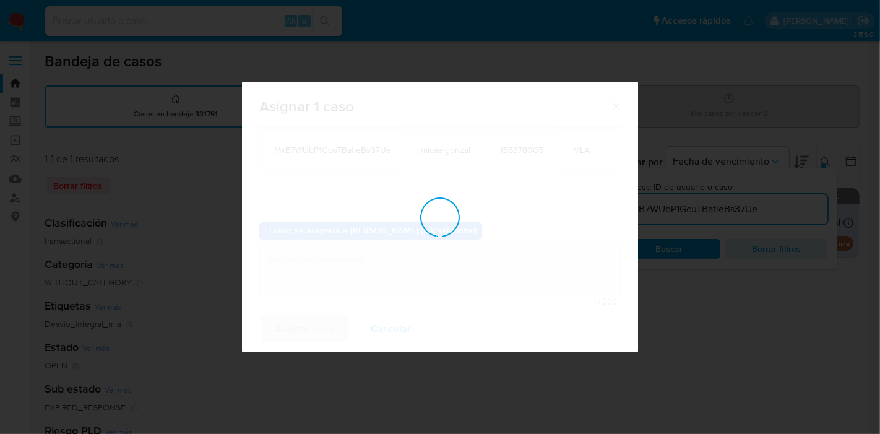
checkbox input "false"
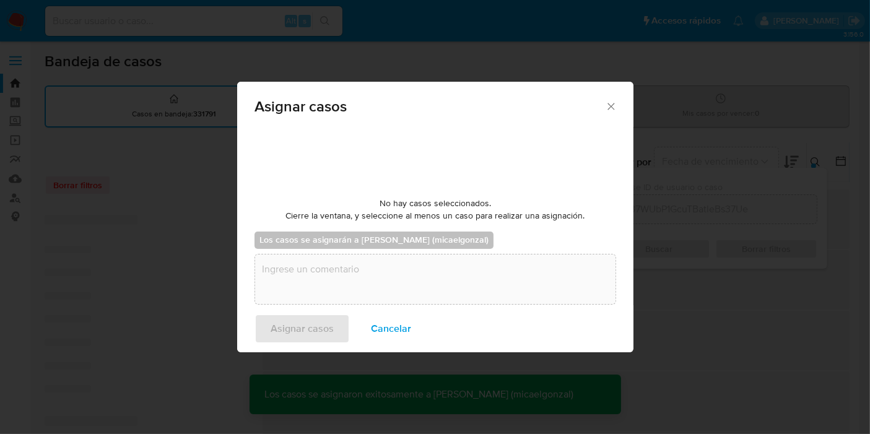
click at [181, 14] on input at bounding box center [193, 21] width 297 height 16
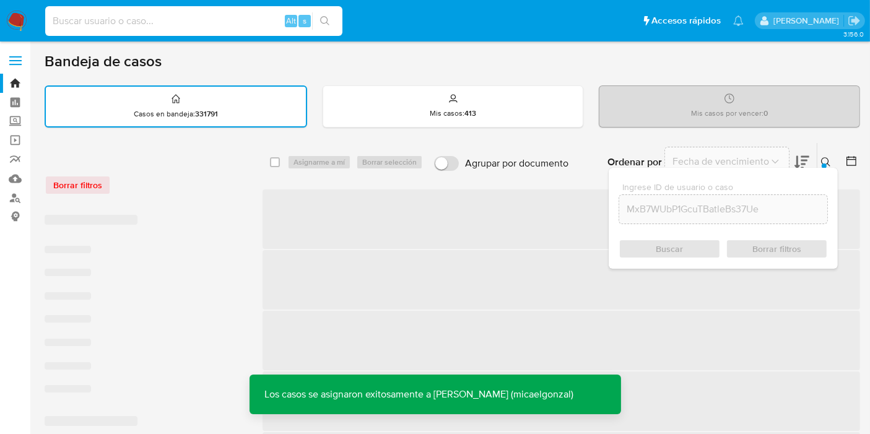
click at [181, 14] on input at bounding box center [193, 21] width 297 height 16
paste input "MxB7WUbP1GcuTBatleBs37Ue"
type input "MxB7WUbP1GcuTBatleBs37Ue"
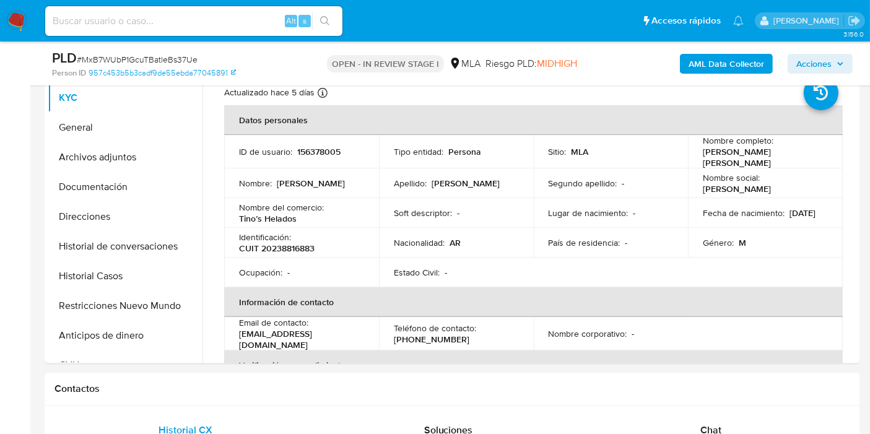
select select "10"
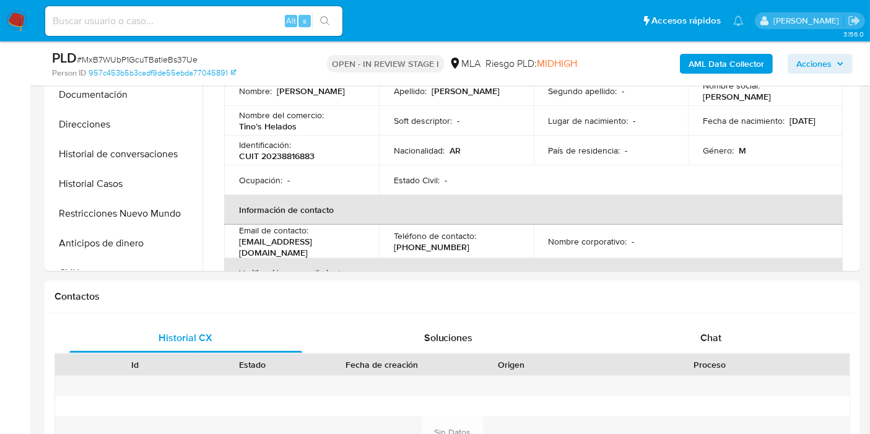
scroll to position [275, 0]
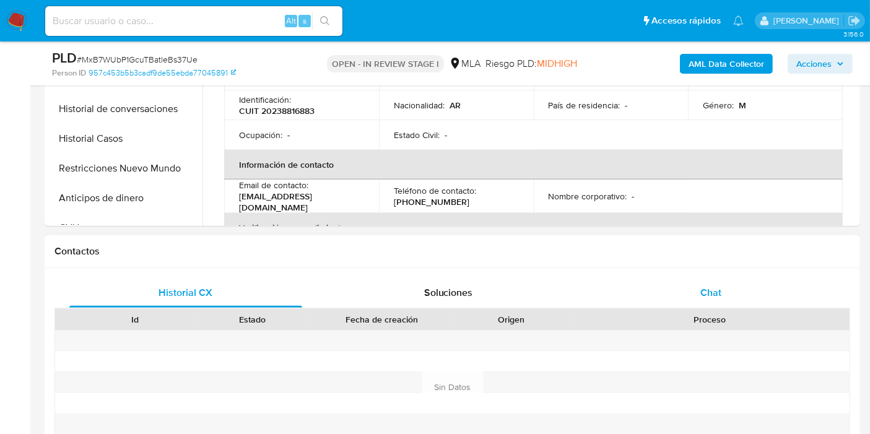
click at [742, 293] on div "Chat" at bounding box center [710, 293] width 233 height 30
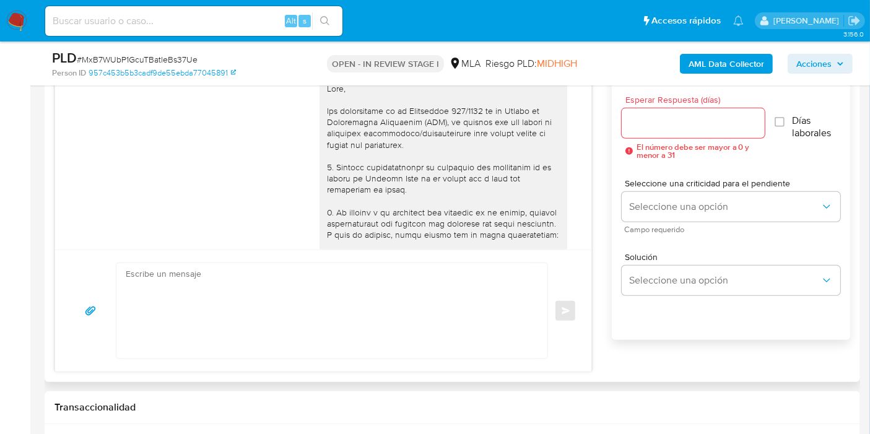
scroll to position [788, 0]
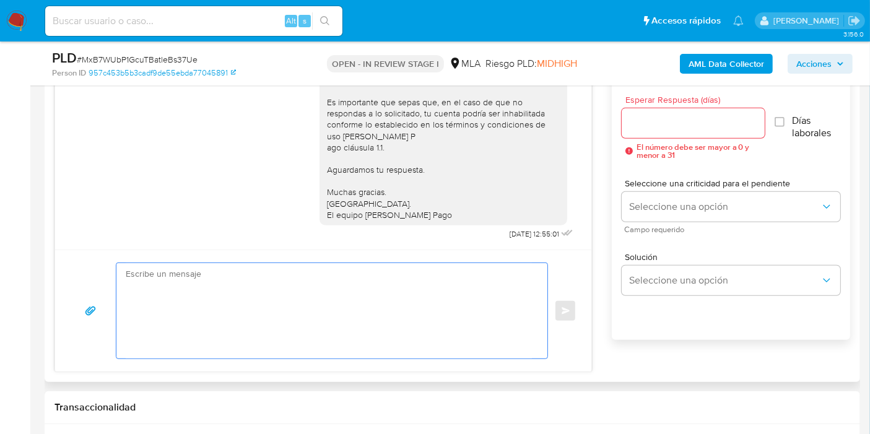
click at [471, 298] on textarea at bounding box center [329, 310] width 406 height 95
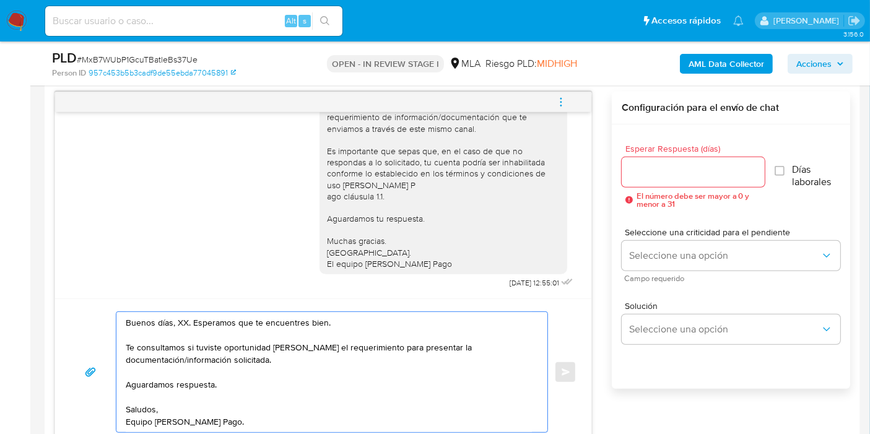
scroll to position [688, 0]
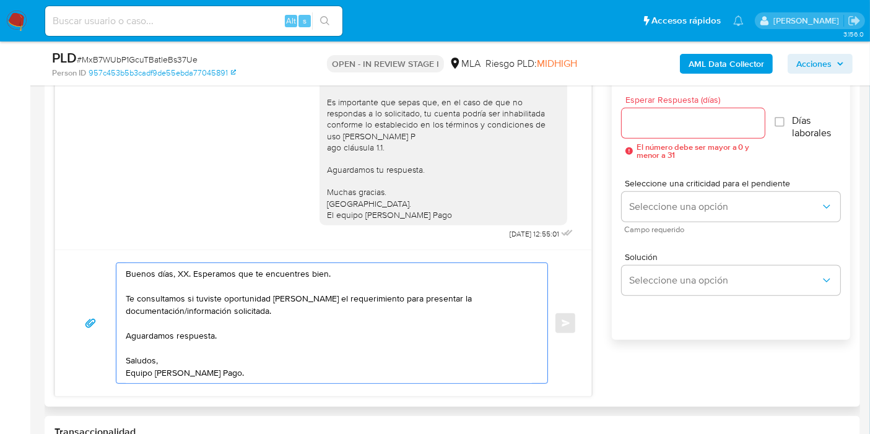
click at [180, 269] on textarea "Buenos días, XX. Esperamos que te encuentres bien. Te consultamos si tuviste op…" at bounding box center [329, 323] width 406 height 120
click at [260, 290] on textarea "Buenos días, Leandro. Esperamos que te encuentres bien. Te consultamos si tuvis…" at bounding box center [329, 323] width 406 height 120
click at [250, 321] on textarea "Buenos días, Leandro. Esperamos que te encuentres bien. Te consultamos si tuvis…" at bounding box center [329, 323] width 406 height 120
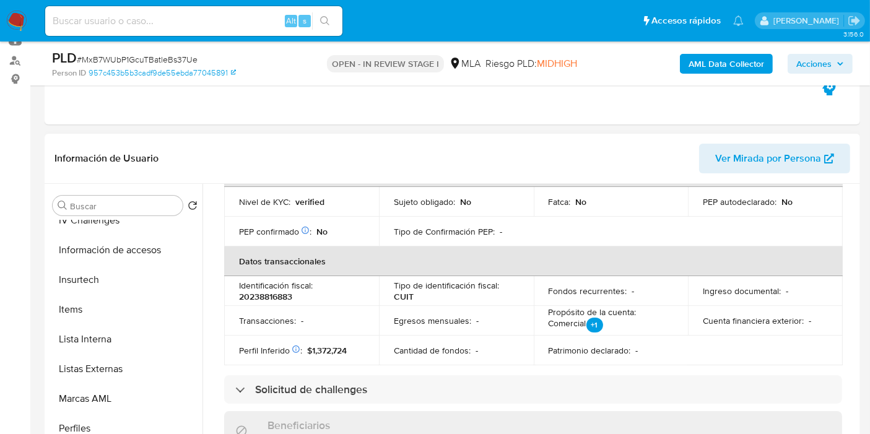
scroll to position [55, 0]
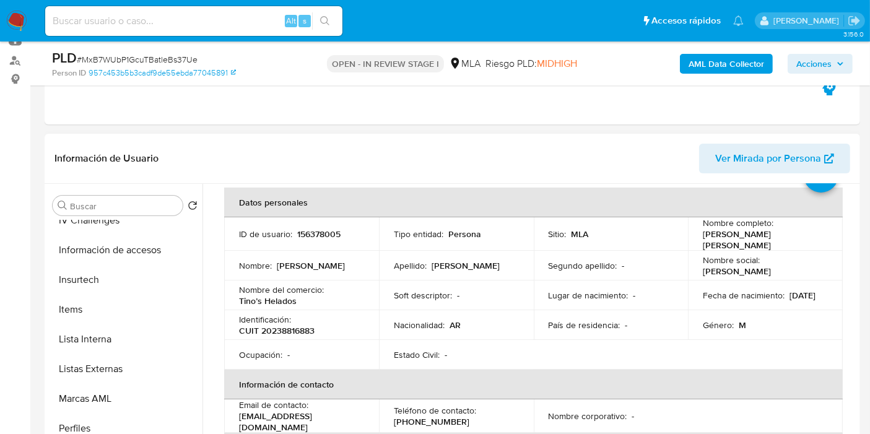
click at [294, 347] on td "Ocupación : -" at bounding box center [301, 355] width 155 height 30
click at [280, 296] on p "Tino’s Helados" at bounding box center [268, 300] width 58 height 11
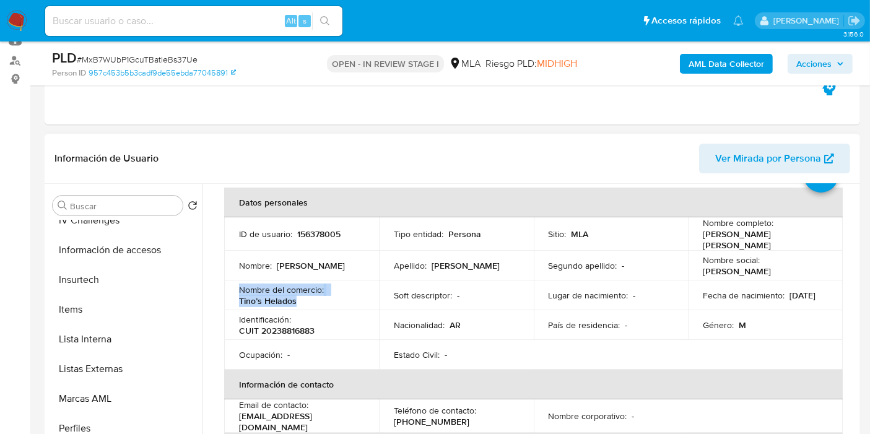
click at [284, 303] on p "Tino’s Helados" at bounding box center [268, 300] width 58 height 11
click at [297, 295] on div "Nombre del comercio : Tino’s Helados" at bounding box center [301, 295] width 125 height 22
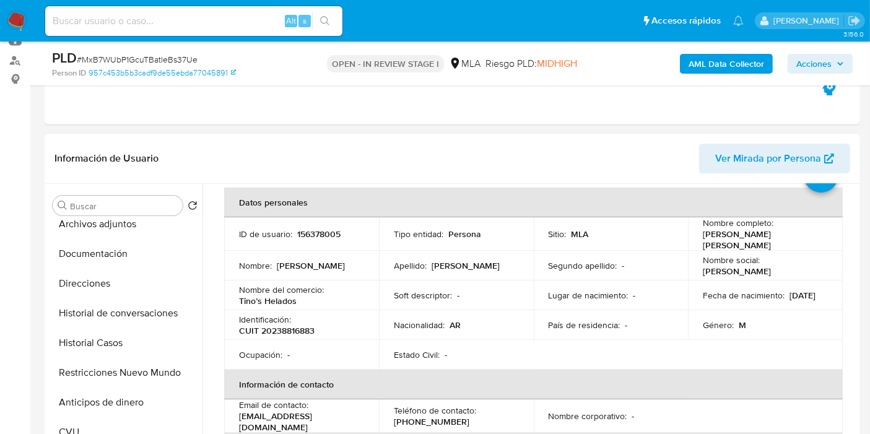
scroll to position [69, 0]
click at [128, 295] on button "Direcciones" at bounding box center [120, 286] width 145 height 30
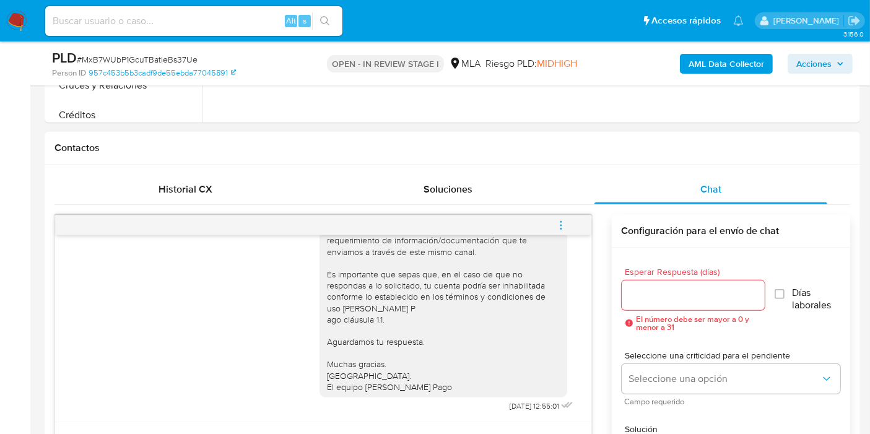
scroll to position [688, 0]
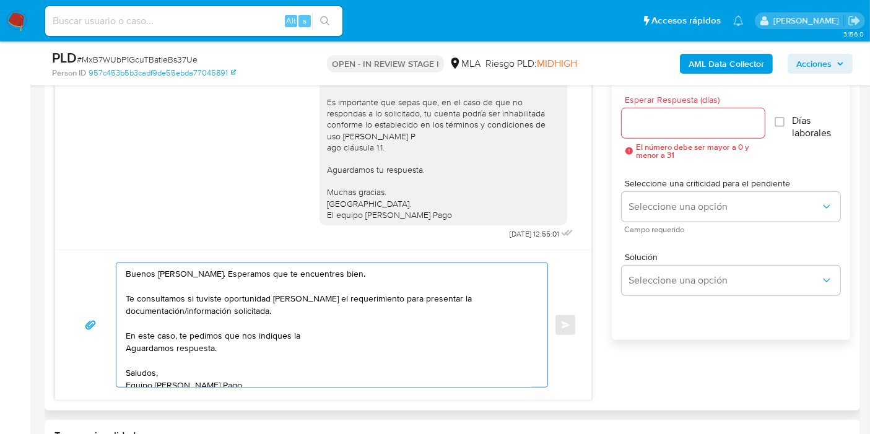
click at [325, 334] on textarea "Buenos días, Leandro. Esperamos que te encuentres bien. Te consultamos si tuvis…" at bounding box center [329, 325] width 406 height 124
paste textarea "actividad que realizas a través de tu cuenta. De corresponder a una actividad c…"
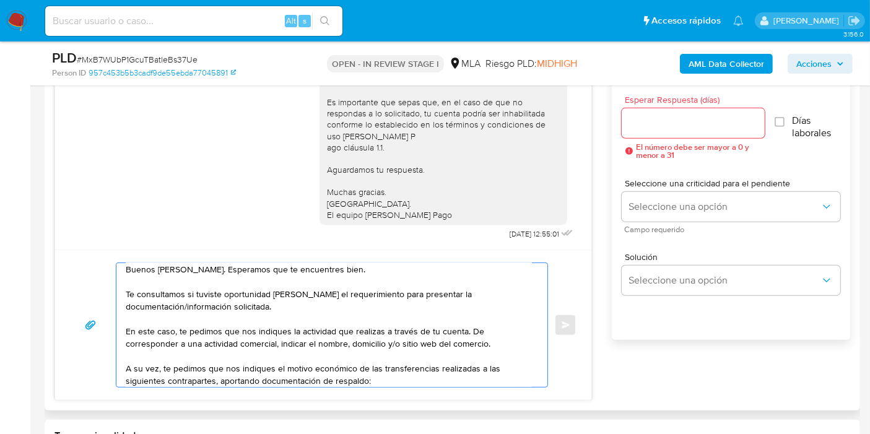
scroll to position [17, 0]
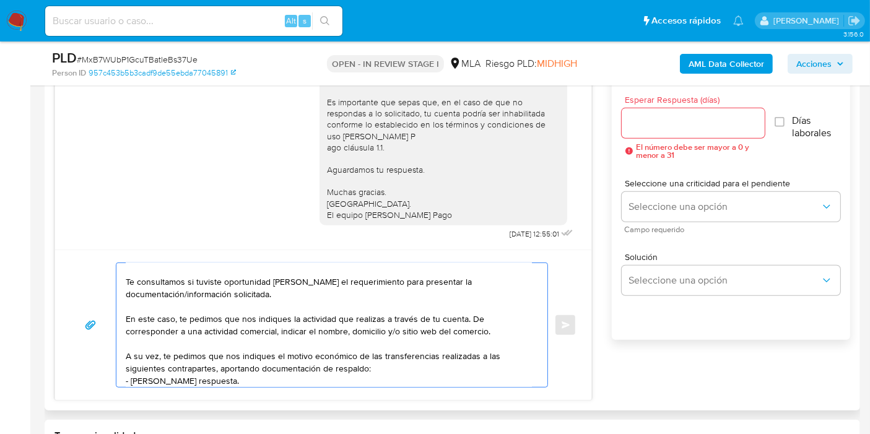
paste textarea "Berretta"
paste textarea "20280099393"
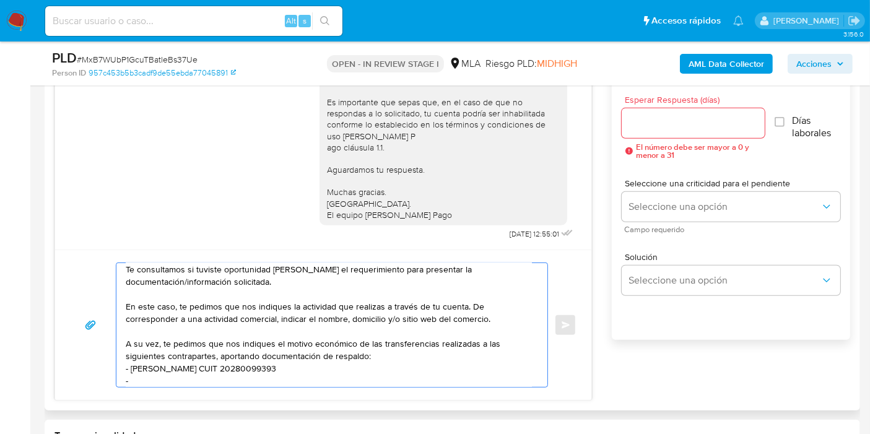
paste textarea "Tamara Rayén Aguirre"
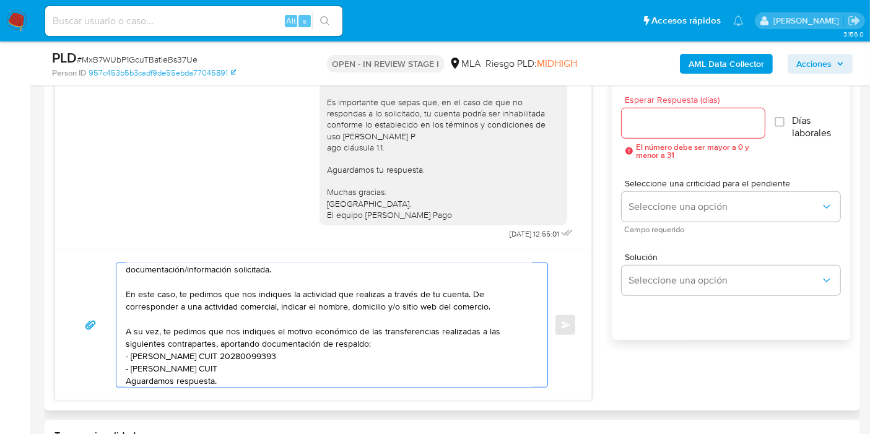
paste textarea "27309641294"
click at [155, 384] on textarea "Buenos días, Leandro. Esperamos que te encuentres bien. Te consultamos si tuvis…" at bounding box center [329, 325] width 406 height 124
paste textarea "Marcia Andrea Aguirre"
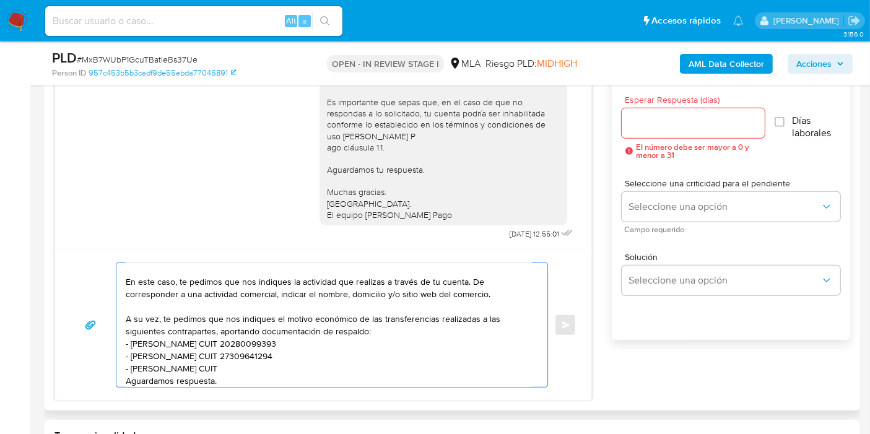
paste textarea "27348072884"
paste textarea "Ariel Sebastian Salas"
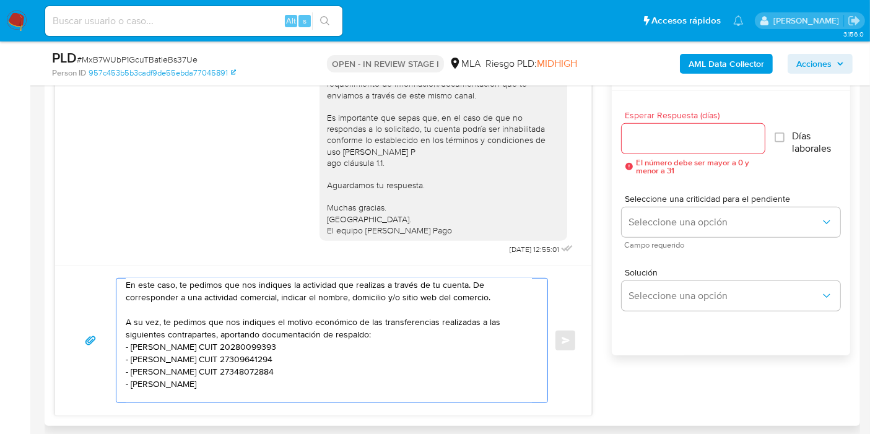
scroll to position [757, 0]
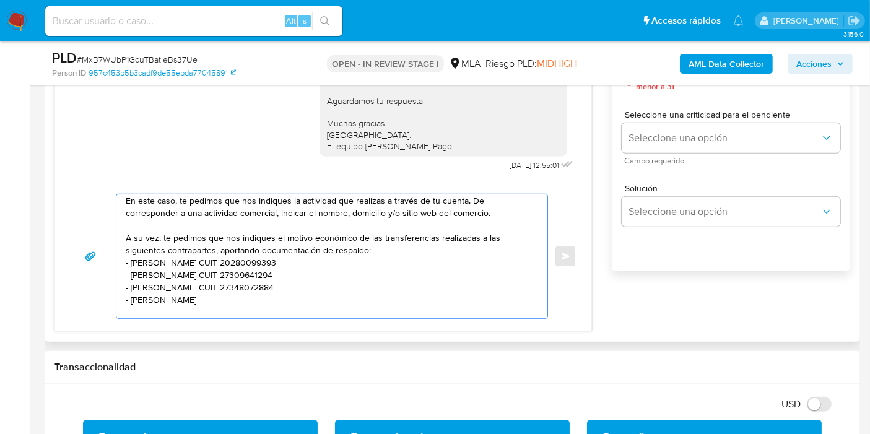
click at [367, 232] on textarea "Buenos días, Leandro. Esperamos que te encuentres bien. Te consultamos si tuvis…" at bounding box center [329, 256] width 406 height 124
click at [408, 241] on textarea "Buenos días, Leandro. Esperamos que te encuentres bien. Te consultamos si tuvis…" at bounding box center [329, 256] width 406 height 124
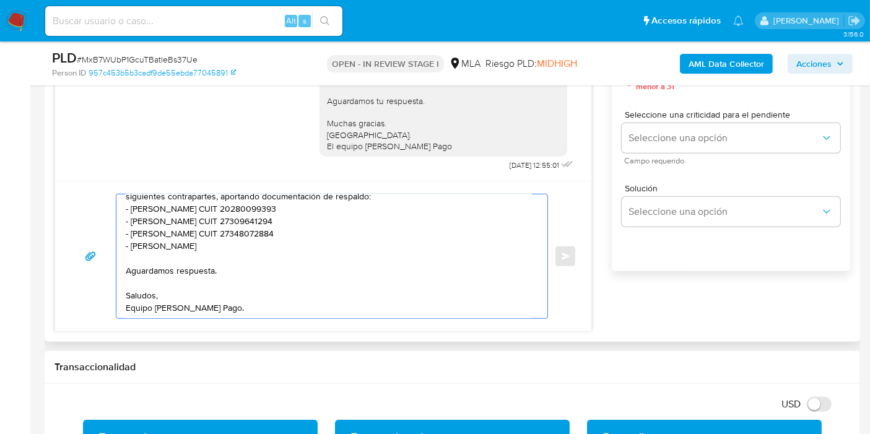
drag, startPoint x: 223, startPoint y: 255, endPoint x: 190, endPoint y: 249, distance: 33.4
click at [223, 254] on textarea "Buenos días, Leandro. Esperamos que te encuentres bien. Te consultamos si tuvis…" at bounding box center [329, 256] width 406 height 124
click at [169, 249] on textarea "Buenos días, Leandro. Esperamos que te encuentres bien. Te consultamos si tuvis…" at bounding box center [329, 256] width 406 height 124
click at [0, 0] on lt-span "Sebastián" at bounding box center [0, 0] width 0 height 0
click at [296, 267] on textarea "Buenos días, Leandro. Esperamos que te encuentres bien. Te consultamos si tuvis…" at bounding box center [329, 256] width 406 height 124
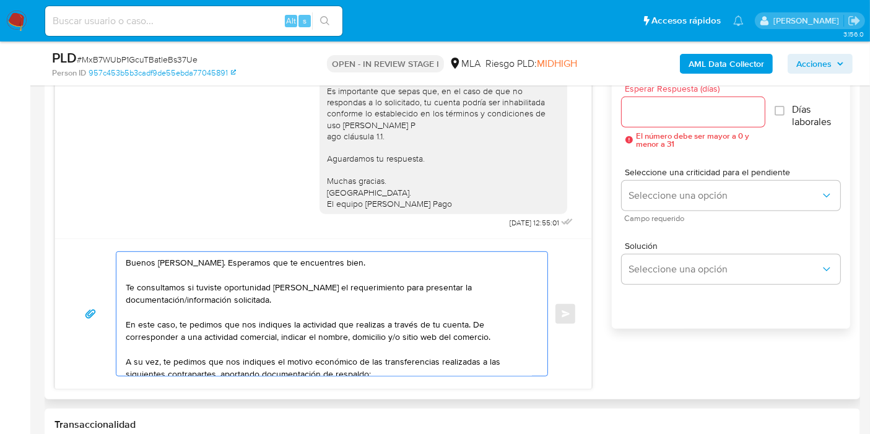
scroll to position [619, 0]
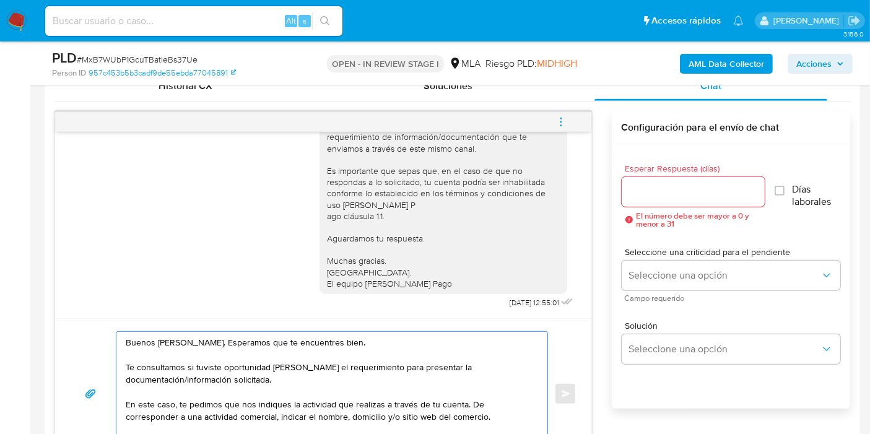
type textarea "Buenos días, Leandro. Esperamos que te encuentres bien. Te consultamos si tuvis…"
click at [661, 199] on input "Esperar Respuesta (días)" at bounding box center [693, 192] width 143 height 16
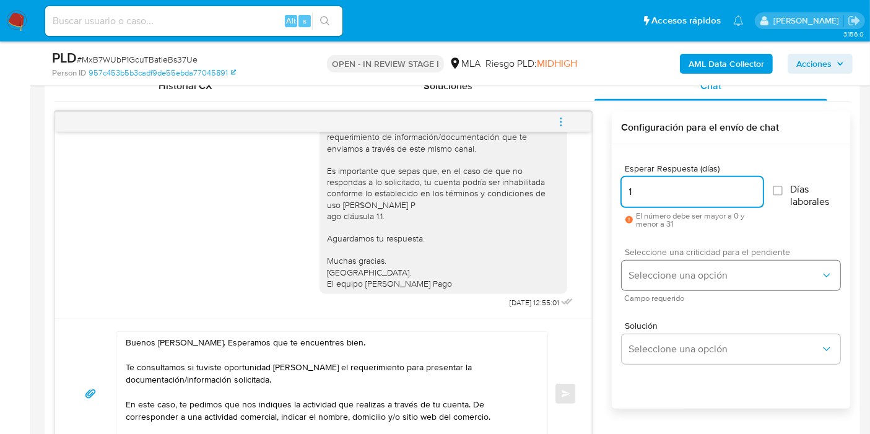
type input "1"
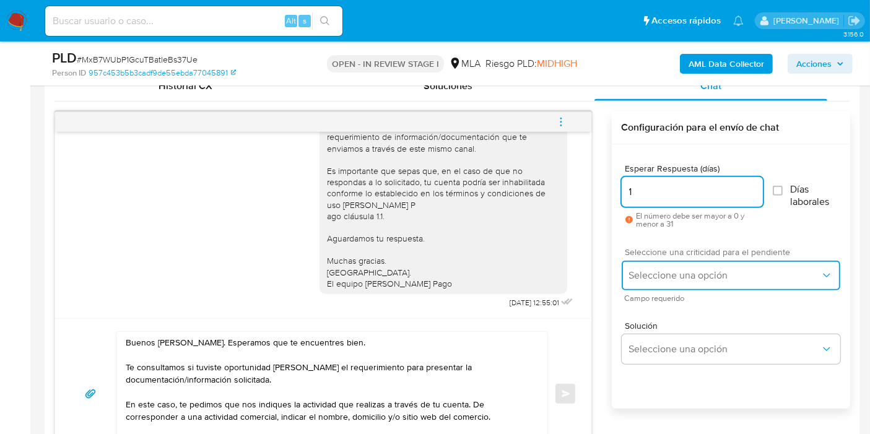
click at [670, 270] on span "Seleccione una opción" at bounding box center [724, 275] width 191 height 12
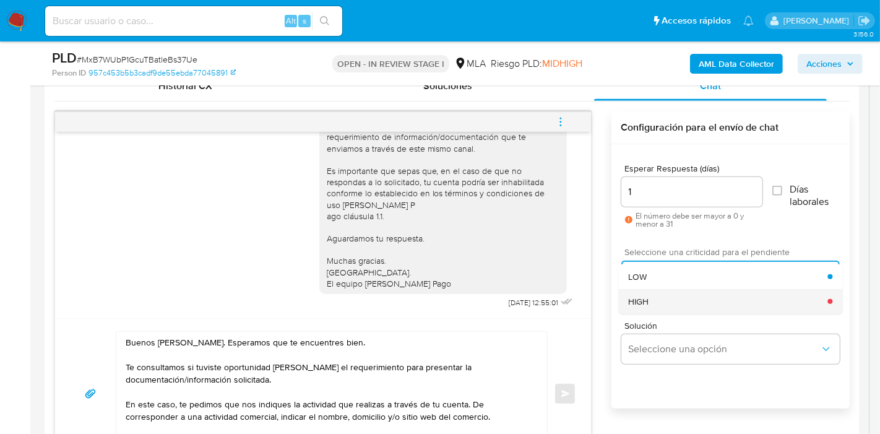
click at [660, 297] on div "HIGH" at bounding box center [727, 301] width 199 height 25
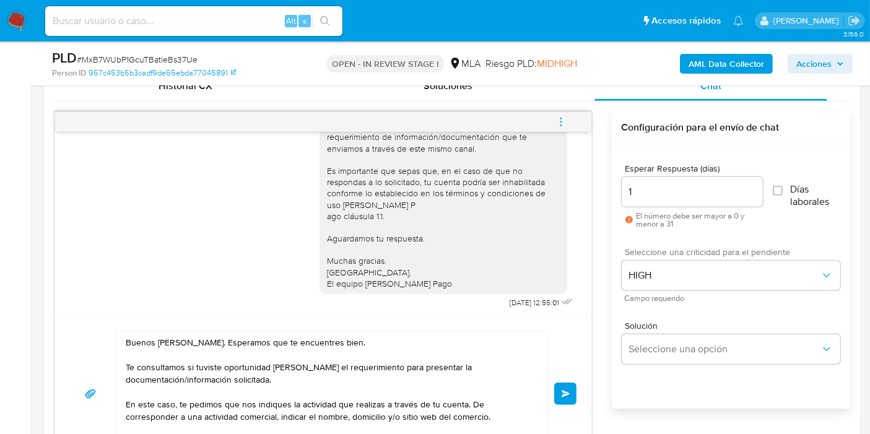
click at [557, 390] on button "Enviar" at bounding box center [565, 394] width 22 height 22
click at [555, 393] on button "Enviar" at bounding box center [565, 394] width 22 height 22
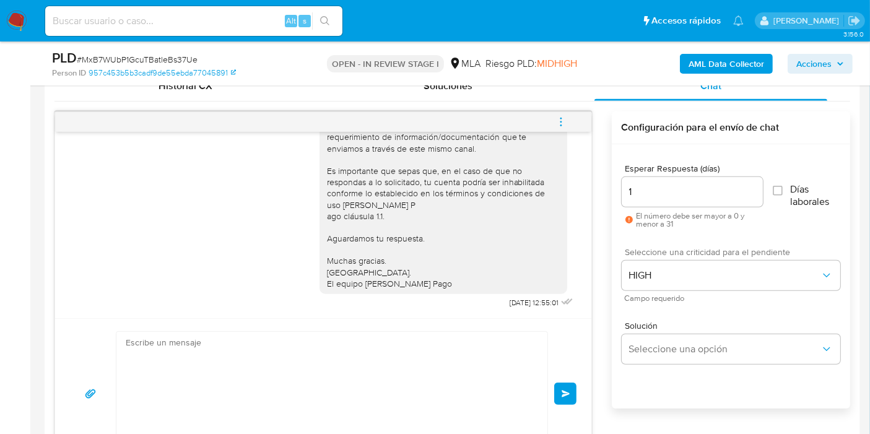
scroll to position [1083, 0]
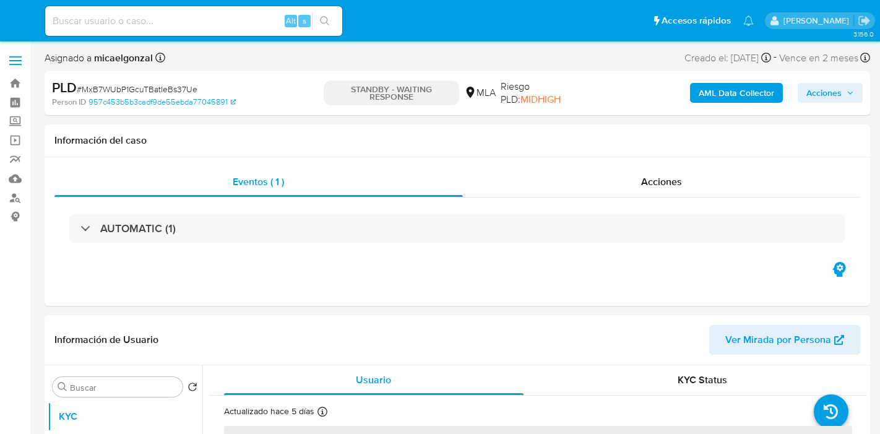
select select "10"
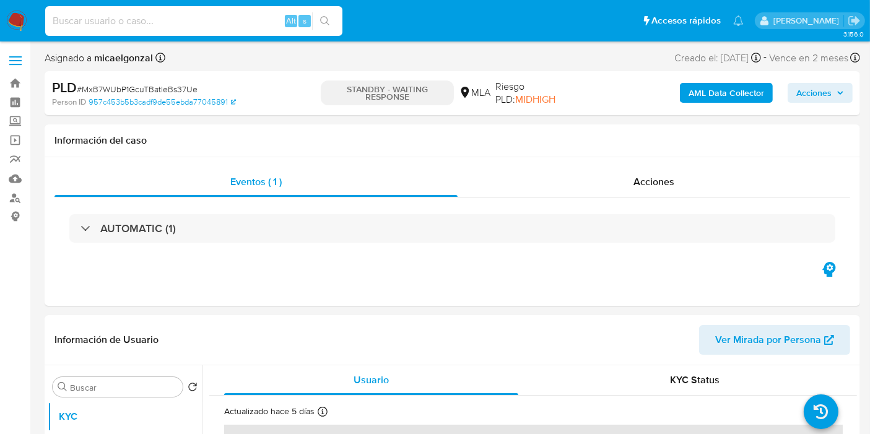
click at [147, 19] on input at bounding box center [193, 21] width 297 height 16
paste input "ng6D6FRynOuHueEUYZcWnWFF"
type input "ng6D6FRynOuHueEUYZcWnWFF"
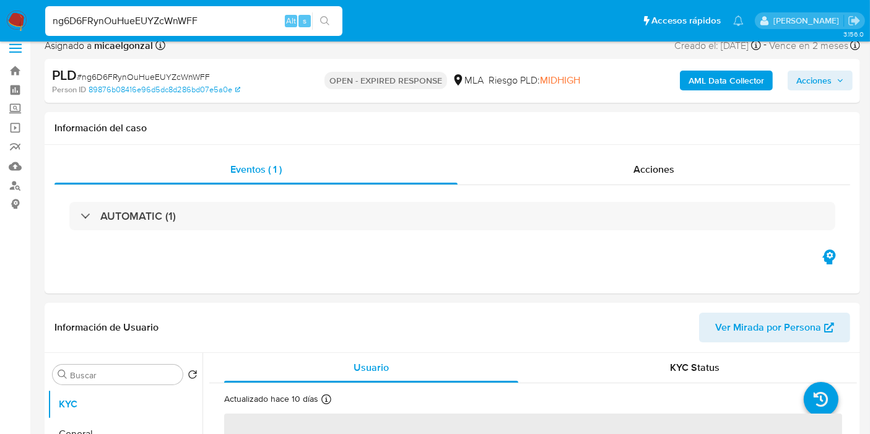
scroll to position [137, 0]
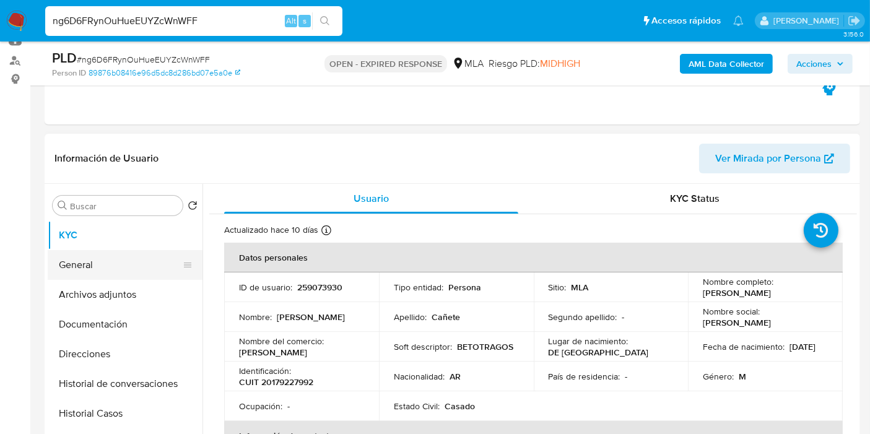
select select "10"
click at [119, 263] on button "General" at bounding box center [120, 265] width 145 height 30
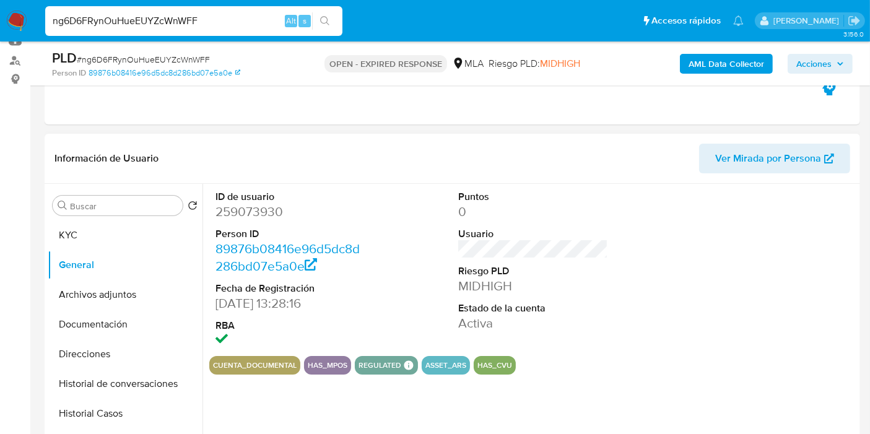
click at [263, 215] on dd "259073930" at bounding box center [290, 211] width 150 height 17
copy dd "259073930"
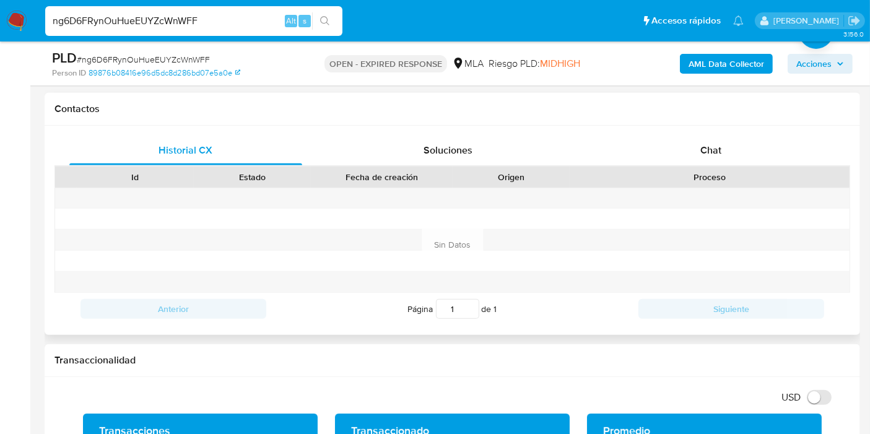
scroll to position [481, 0]
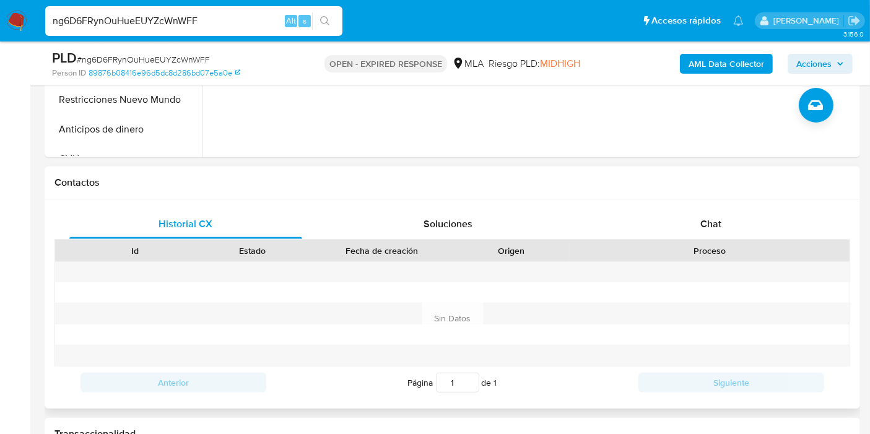
drag, startPoint x: 695, startPoint y: 192, endPoint x: 707, endPoint y: 214, distance: 24.7
click at [696, 194] on div "Contactos" at bounding box center [452, 183] width 815 height 33
click at [707, 214] on div "Chat" at bounding box center [710, 224] width 233 height 30
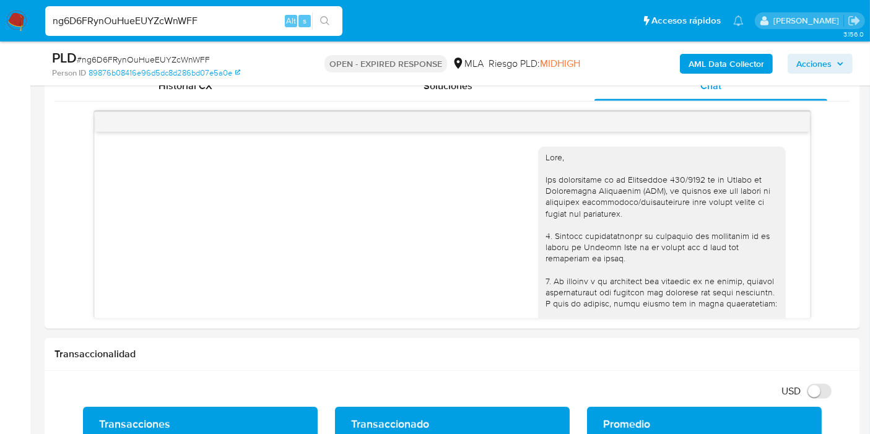
scroll to position [788, 0]
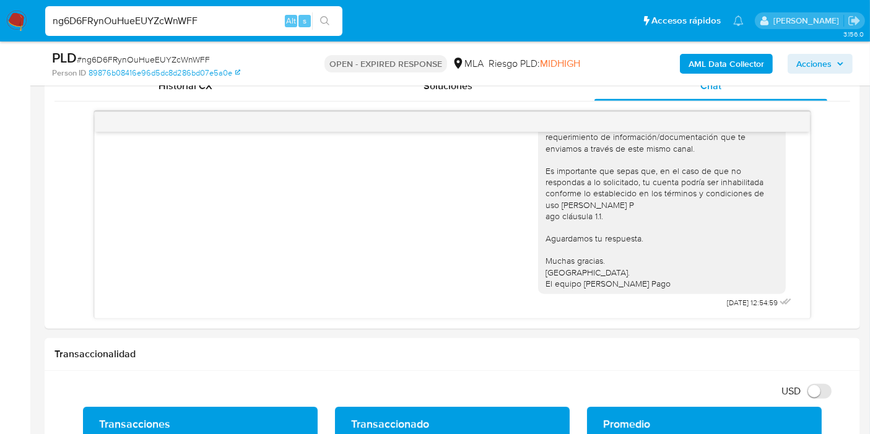
click at [187, 57] on span "# ng6D6FRynOuHueEUYZcWnWFF" at bounding box center [143, 59] width 133 height 12
copy span "ng6D6FRynOuHueEUYZcWnWFF"
click at [4, 27] on nav "Pausado Ver notificaciones ng6D6FRynOuHueEUYZcWnWFF Alt s Accesos rápidos Presi…" at bounding box center [435, 20] width 870 height 41
click at [6, 24] on img at bounding box center [16, 21] width 21 height 21
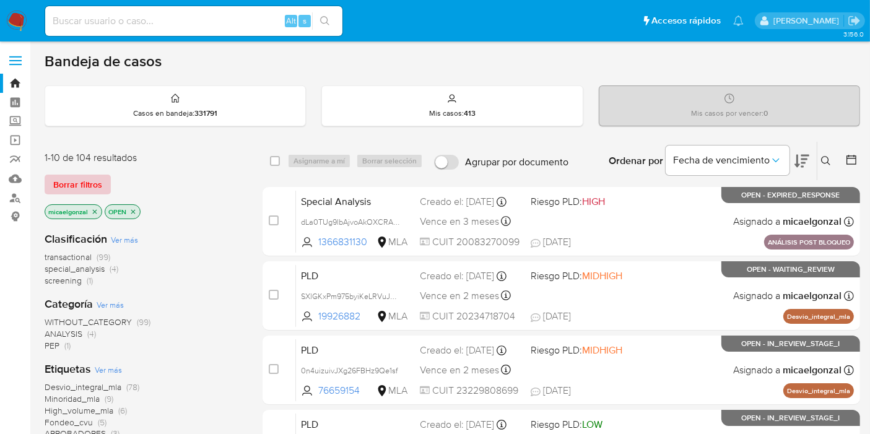
click at [79, 186] on span "Borrar filtros" at bounding box center [77, 184] width 49 height 17
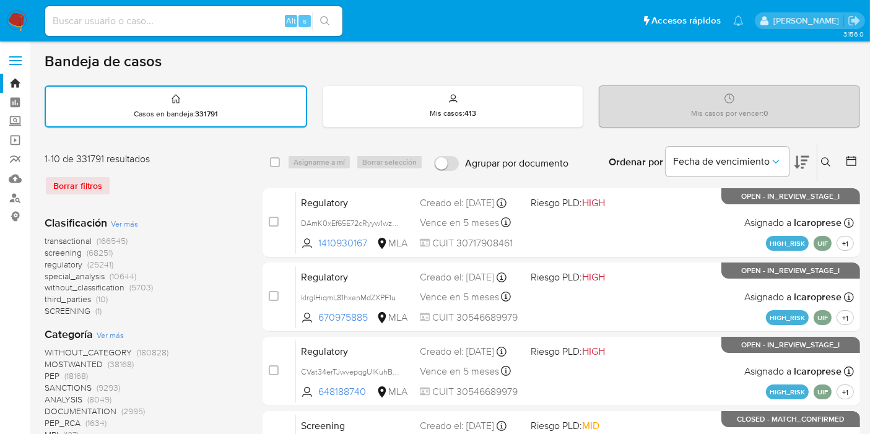
click at [822, 160] on icon at bounding box center [825, 161] width 9 height 9
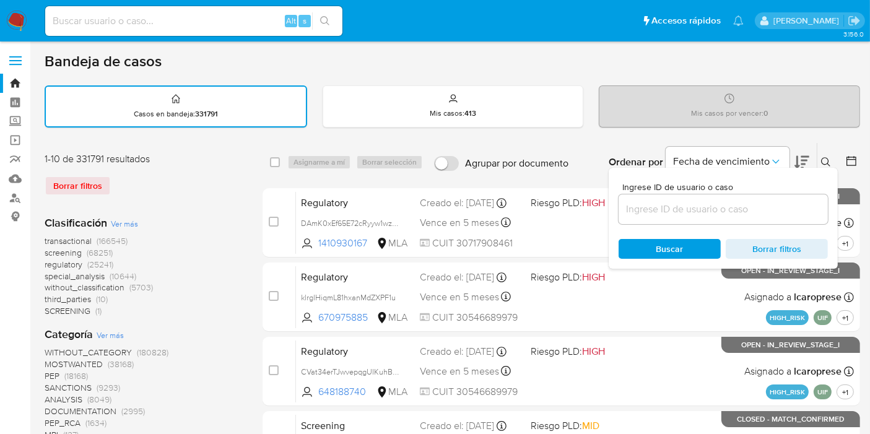
drag, startPoint x: 750, startPoint y: 191, endPoint x: 739, endPoint y: 201, distance: 15.3
click at [745, 197] on div "Ingrese ID de usuario o caso" at bounding box center [722, 203] width 209 height 41
click at [739, 201] on input at bounding box center [722, 209] width 209 height 16
paste input "ng6D6FRynOuHueEUYZcWnWFF"
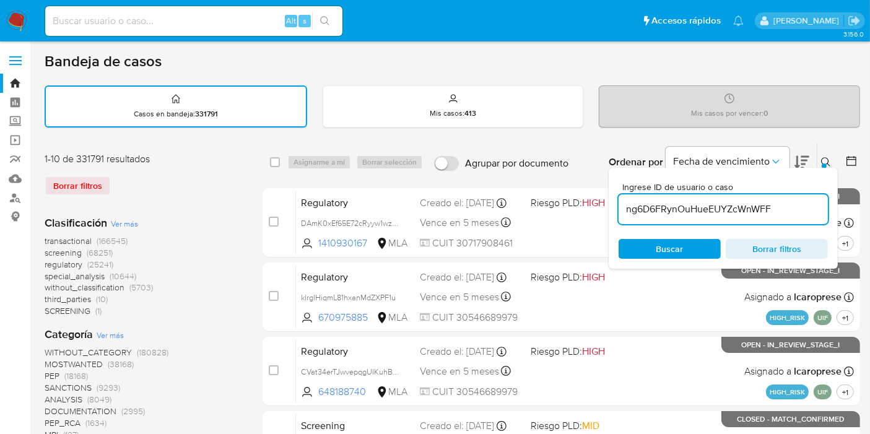
type input "ng6D6FRynOuHueEUYZcWnWFF"
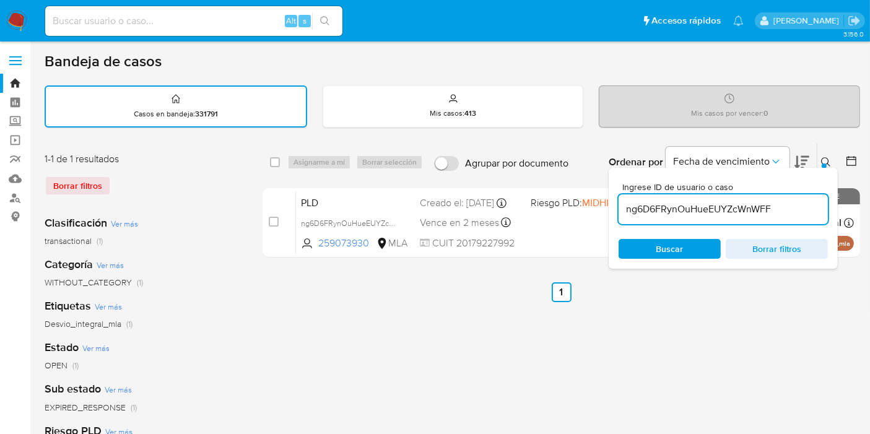
click at [271, 154] on div "select-all-cases-checkbox Asignarme a mí Borrar selección Agrupar por documento…" at bounding box center [560, 162] width 597 height 38
click at [275, 158] on input "checkbox" at bounding box center [275, 162] width 10 height 10
checkbox input "true"
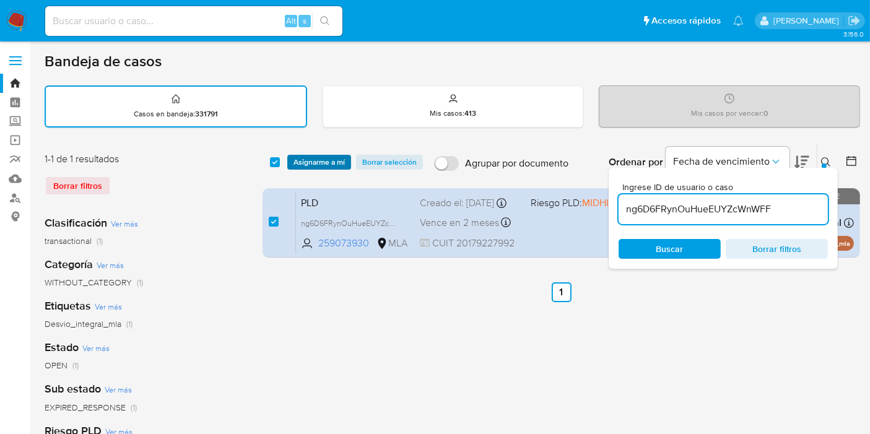
click at [295, 160] on span "Asignarme a mí" at bounding box center [318, 162] width 51 height 12
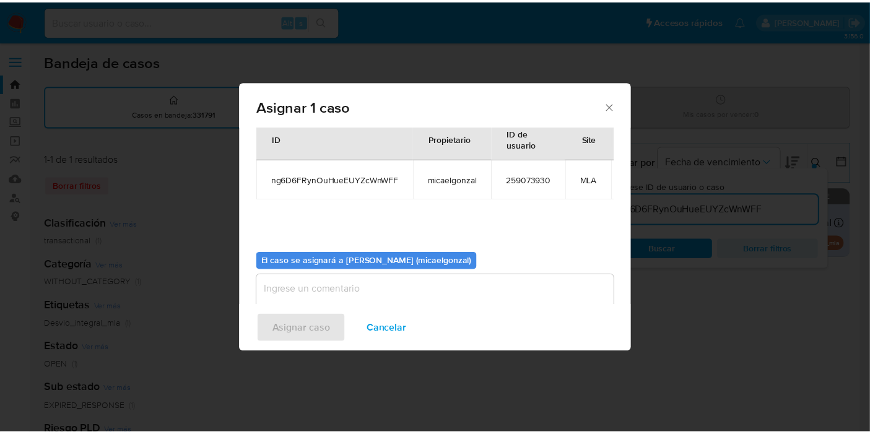
scroll to position [74, 0]
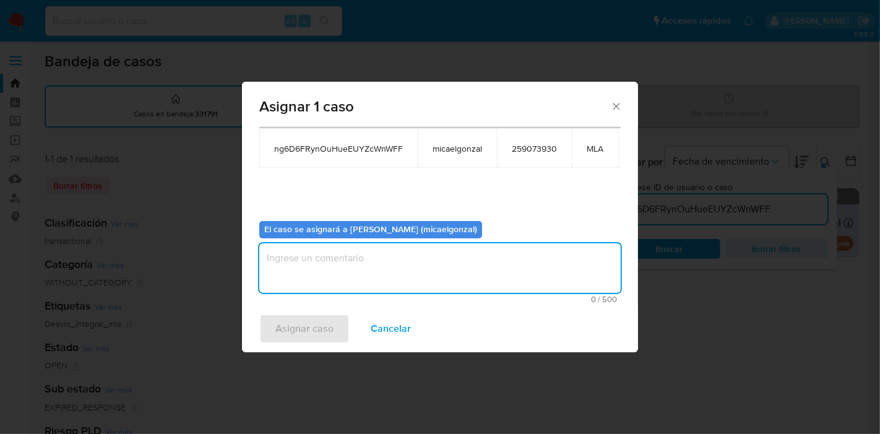
click at [367, 258] on textarea "assign-modal" at bounding box center [440, 268] width 362 height 50
click at [277, 319] on span "Asignar caso" at bounding box center [304, 328] width 58 height 27
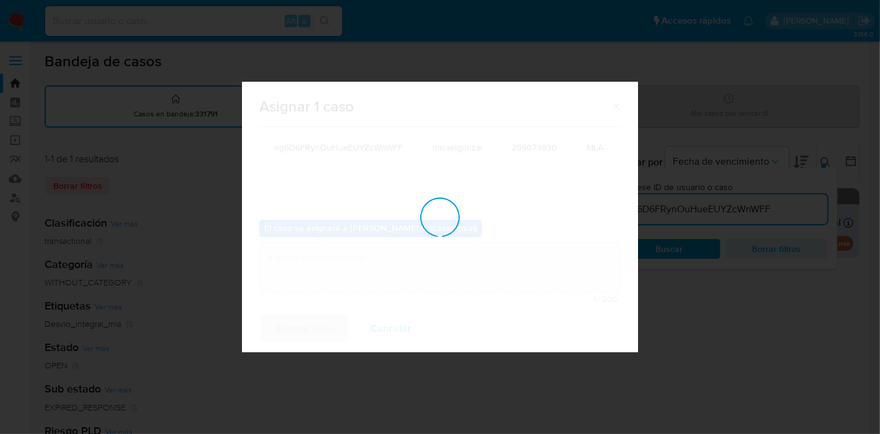
checkbox input "false"
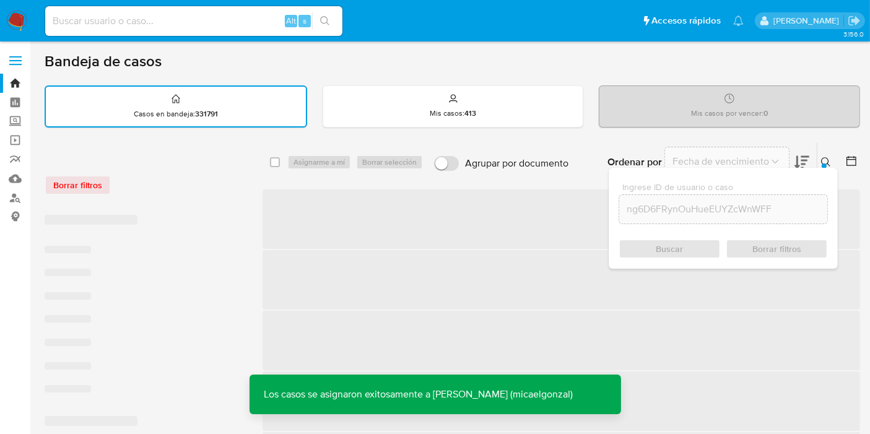
click at [193, 10] on div "Alt s" at bounding box center [193, 21] width 297 height 30
click at [184, 25] on input at bounding box center [193, 21] width 297 height 16
paste input "ng6D6FRynOuHueEUYZcWnWFF"
type input "ng6D6FRynOuHueEUYZcWnWFF"
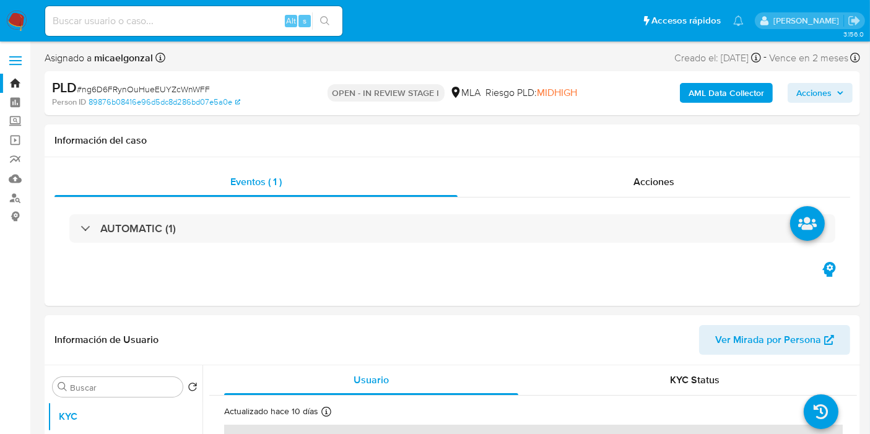
select select "10"
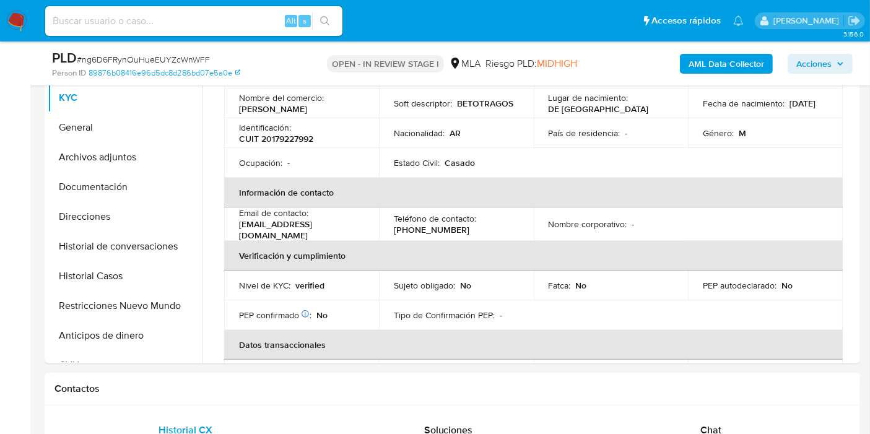
scroll to position [206, 0]
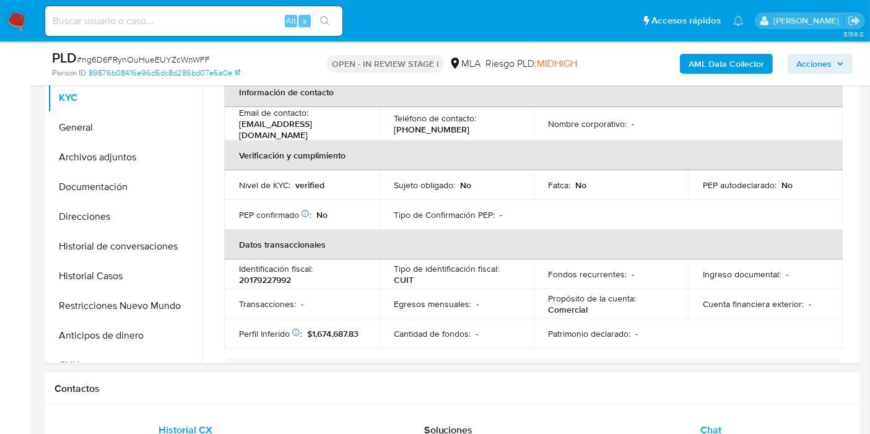
click at [693, 428] on div "Chat" at bounding box center [710, 430] width 233 height 30
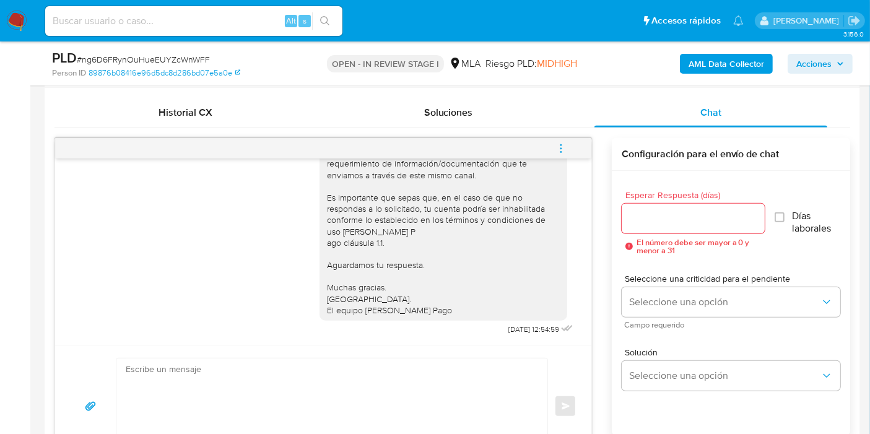
scroll to position [688, 0]
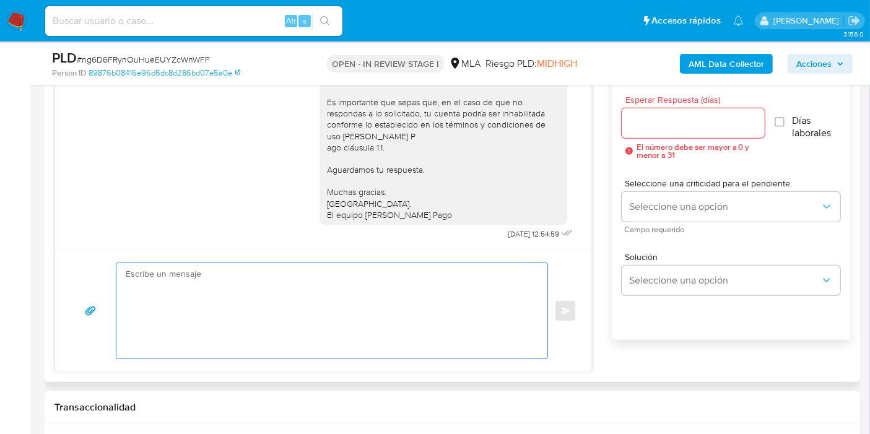
click at [401, 320] on textarea at bounding box center [329, 310] width 406 height 95
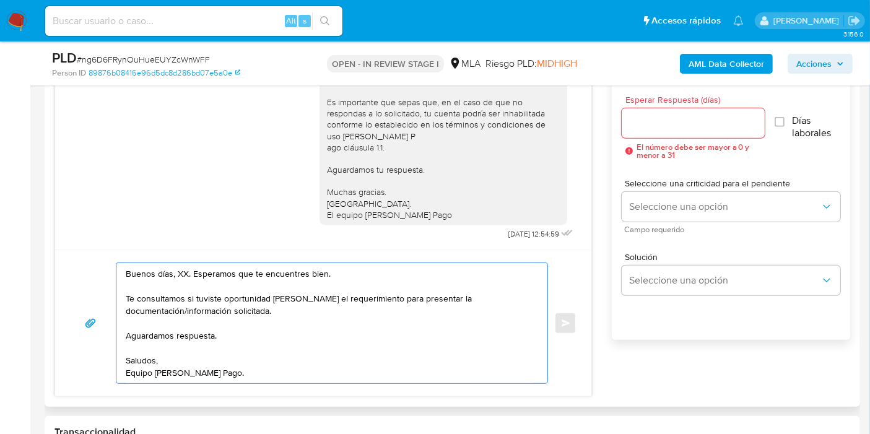
click at [182, 273] on textarea "Buenos días, XX. Esperamos que te encuentres bien. Te consultamos si tuviste op…" at bounding box center [329, 323] width 406 height 120
click at [258, 340] on textarea "Buenos días, Juan. Esperamos que te encuentres bien. Te consultamos si tuviste …" at bounding box center [329, 323] width 406 height 120
click at [263, 331] on textarea "Buenos días, Juan. Esperamos que te encuentres bien. Te consultamos si tuviste …" at bounding box center [329, 323] width 406 height 120
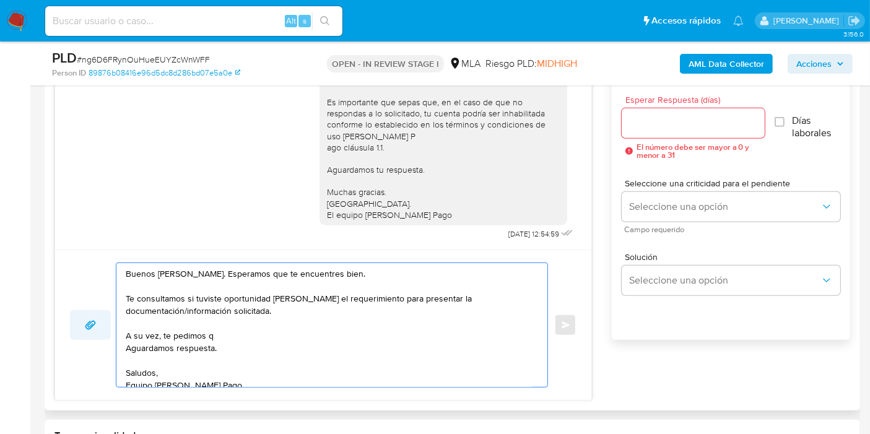
drag, startPoint x: 217, startPoint y: 336, endPoint x: 108, endPoint y: 337, distance: 109.6
click at [108, 337] on div "Buenos días, Juan. Esperamos que te encuentres bien. Te consultamos si tuviste …" at bounding box center [323, 324] width 506 height 125
paste textarea "actividad que realizas a través de tu cuenta. De corresponder a una actividad c…"
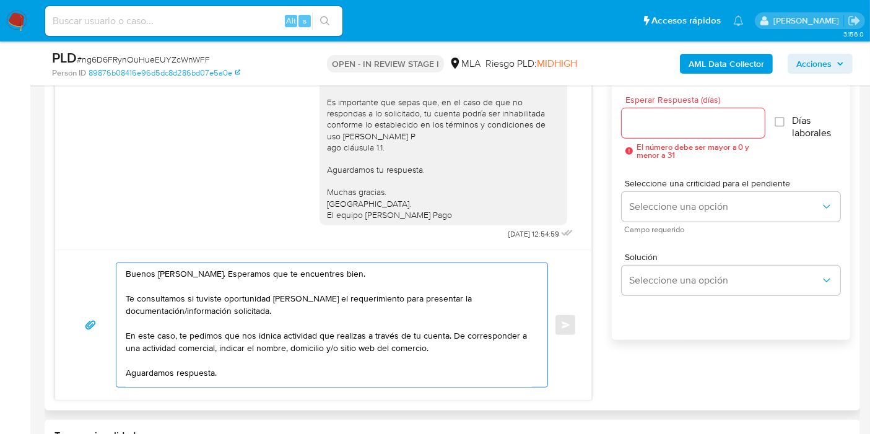
click at [272, 335] on textarea "Buenos días, Juan. Esperamos que te encuentres bien. Te consultamos si tuviste …" at bounding box center [329, 325] width 406 height 124
click at [506, 342] on textarea "Buenos días, Juan. Esperamos que te encuentres bien. Te consultamos si tuviste …" at bounding box center [329, 325] width 406 height 124
click at [508, 349] on textarea "Buenos días, Juan. Esperamos que te encuentres bien. Te consultamos si tuviste …" at bounding box center [329, 325] width 406 height 124
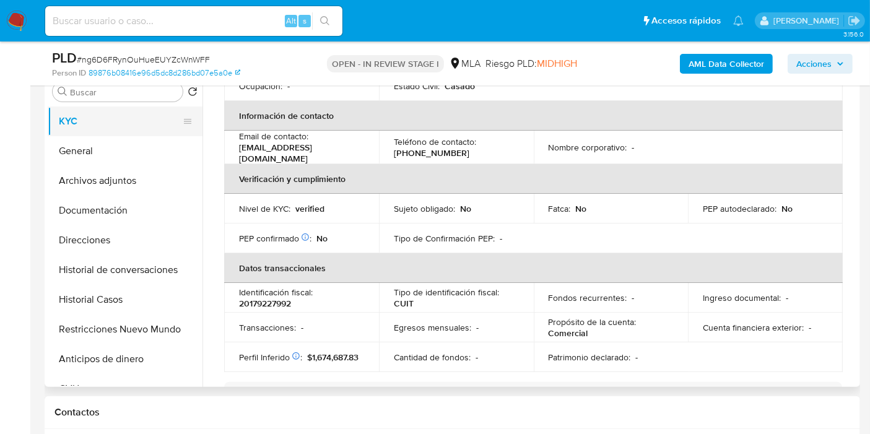
scroll to position [137, 0]
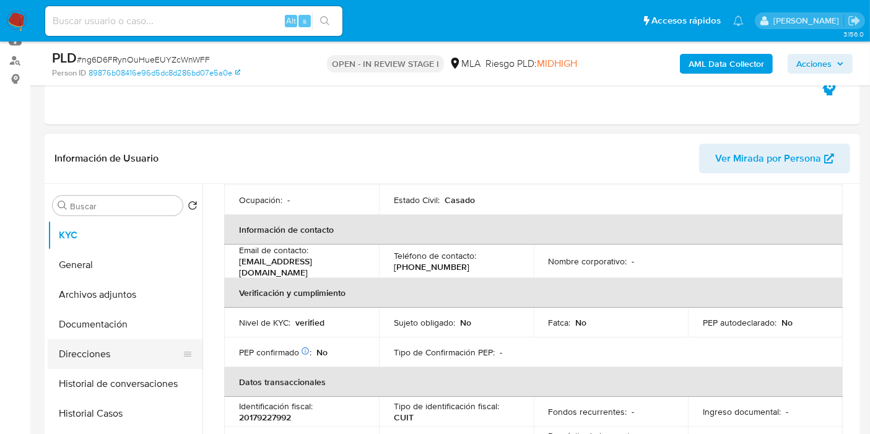
click at [101, 352] on button "Direcciones" at bounding box center [120, 354] width 145 height 30
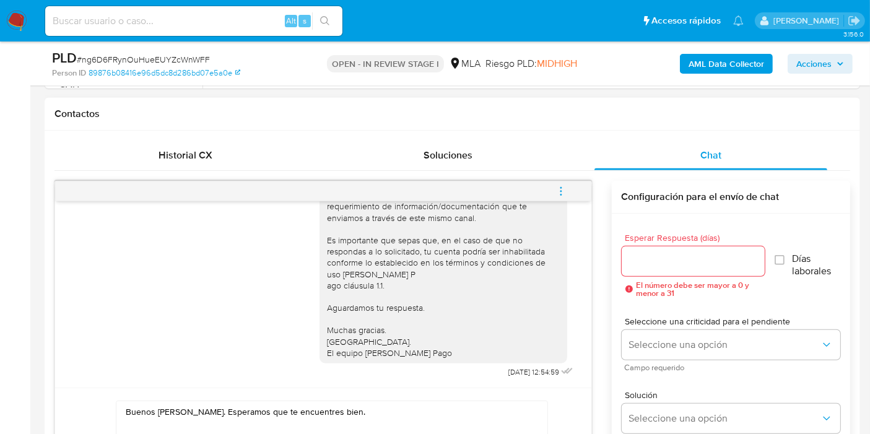
scroll to position [825, 0]
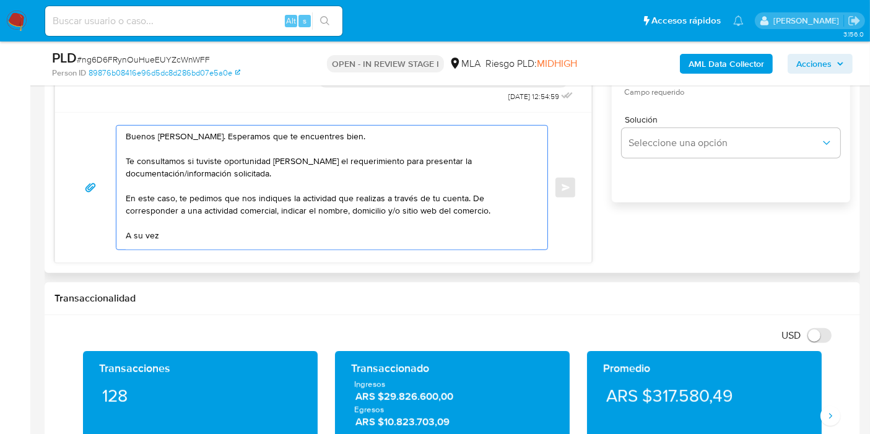
click at [462, 222] on textarea "Buenos días, Juan. Esperamos que te encuentres bien. Te consultamos si tuviste …" at bounding box center [329, 188] width 406 height 124
click at [191, 232] on textarea "Buenos días, Juan. Esperamos que te encuentres bien. Te consultamos si tuviste …" at bounding box center [329, 188] width 406 height 124
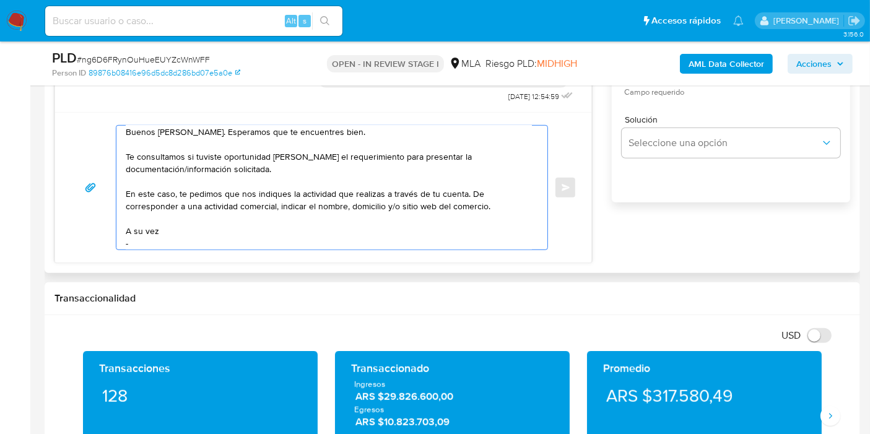
paste textarea "Marcelo Alejandro Valdez"
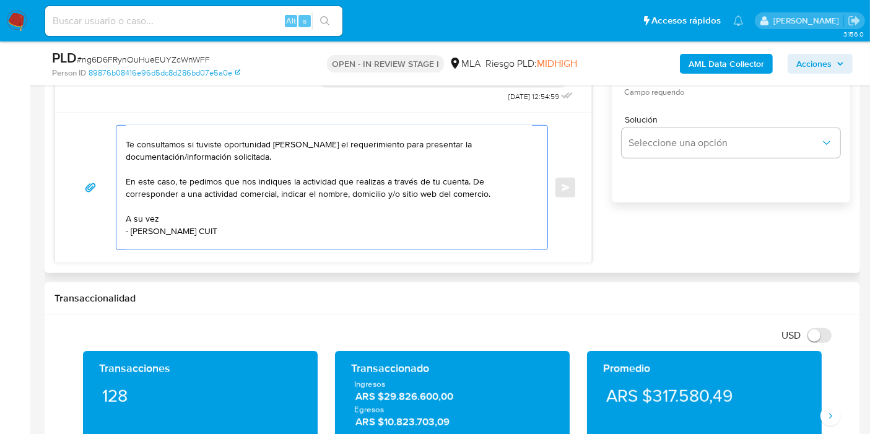
paste textarea "20323601551"
paste textarea "Juan Mario Rodriguez Buendia"
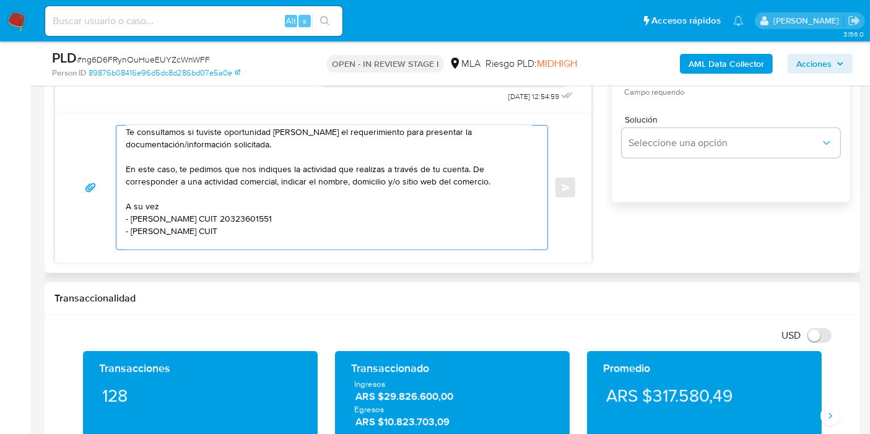
click at [296, 236] on textarea "Buenos días, Juan. Esperamos que te encuentres bien. Te consultamos si tuviste …" at bounding box center [329, 188] width 406 height 124
click at [299, 226] on textarea "Buenos días, Juan. Esperamos que te encuentres bien. Te consultamos si tuviste …" at bounding box center [329, 188] width 406 height 124
paste textarea "20926946995"
paste textarea "27422953154"
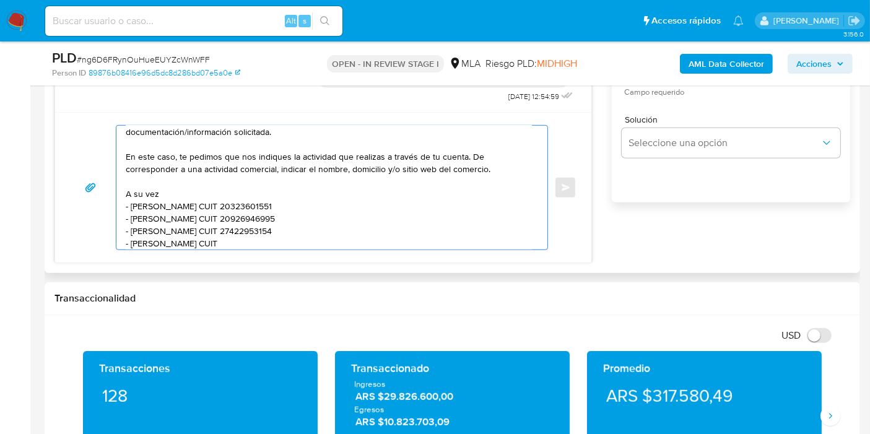
paste textarea "20229565681"
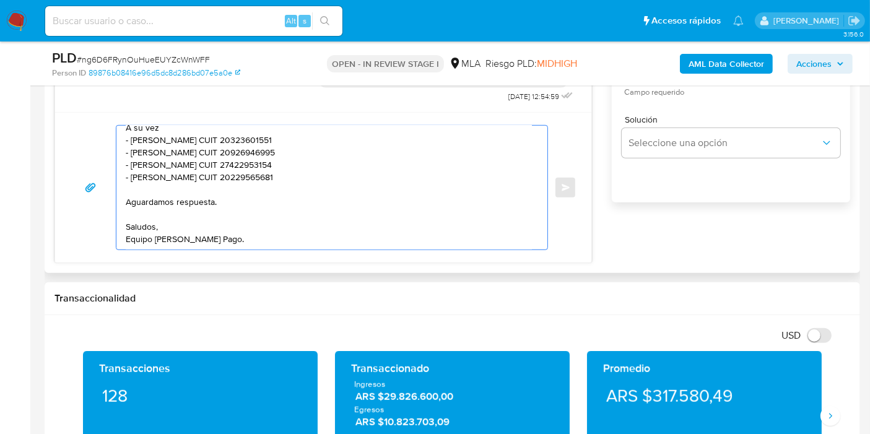
scroll to position [108, 0]
click at [235, 128] on textarea "Buenos días, Juan. Esperamos que te encuentres bien. Te consultamos si tuviste …" at bounding box center [329, 188] width 406 height 124
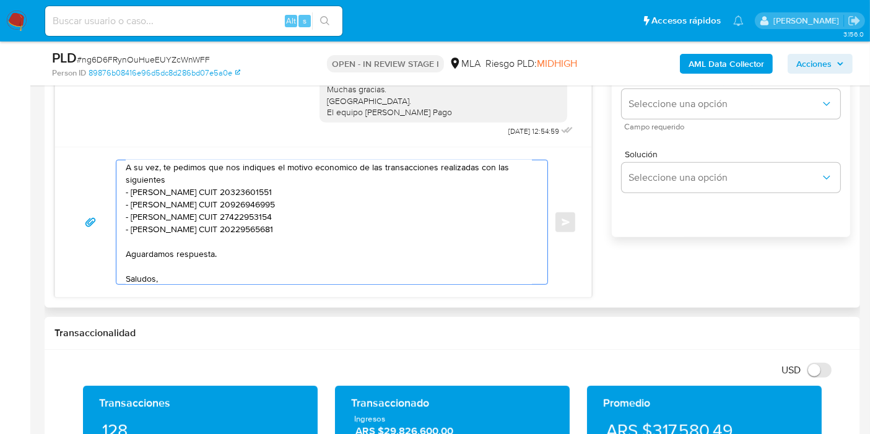
scroll to position [688, 0]
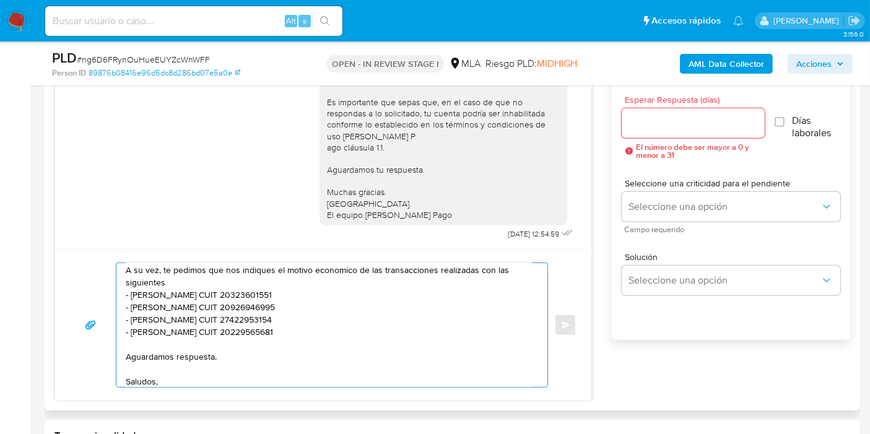
click at [332, 273] on textarea "Buenos días, Juan. Esperamos que te encuentres bien. Te consultamos si tuviste …" at bounding box center [329, 325] width 406 height 124
click at [0, 0] on lt-span "económico" at bounding box center [0, 0] width 0 height 0
click at [191, 283] on textarea "Buenos días, Juan. Esperamos que te encuentres bien. Te consultamos si tuviste …" at bounding box center [329, 325] width 406 height 124
click at [186, 306] on textarea "Buenos días, Juan. Esperamos que te encuentres bien. Te consultamos si tuviste …" at bounding box center [329, 325] width 406 height 124
click at [0, 0] on lt-span "Rodr í guez" at bounding box center [0, 0] width 0 height 0
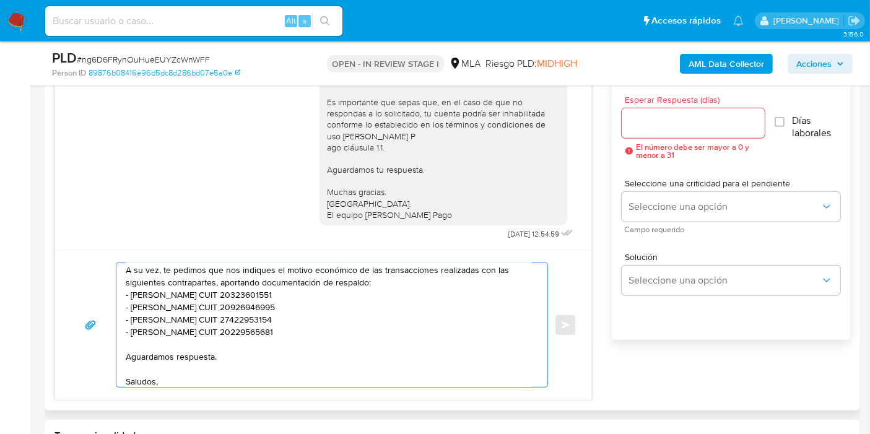
click at [284, 316] on textarea "Buenos días, Juan. Esperamos que te encuentres bien. Te consultamos si tuviste …" at bounding box center [329, 325] width 406 height 124
click at [232, 306] on textarea "Buenos días, Juan. Esperamos que te encuentres bien. Te consultamos si tuviste …" at bounding box center [329, 325] width 406 height 124
click at [0, 0] on lt-span "Buend í a" at bounding box center [0, 0] width 0 height 0
click at [183, 318] on textarea "Buenos días, Juan. Esperamos que te encuentres bien. Te consultamos si tuviste …" at bounding box center [329, 325] width 406 height 124
click at [376, 325] on textarea "Buenos días, Juan. Esperamos que te encuentres bien. Te consultamos si tuviste …" at bounding box center [329, 325] width 406 height 124
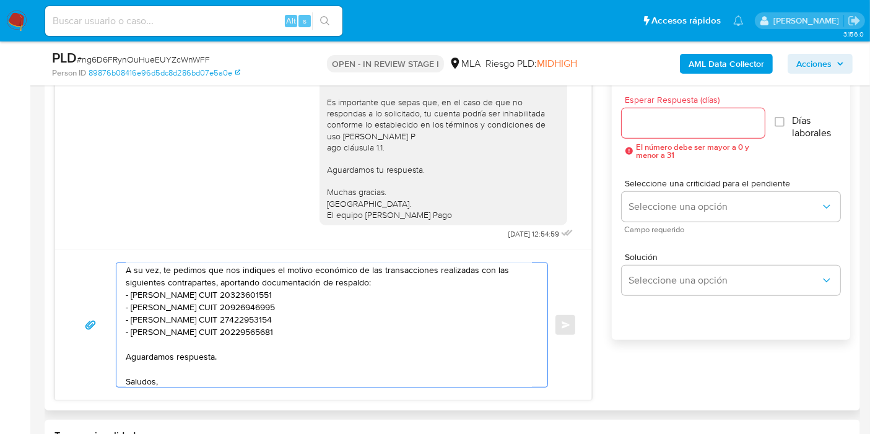
scroll to position [0, 0]
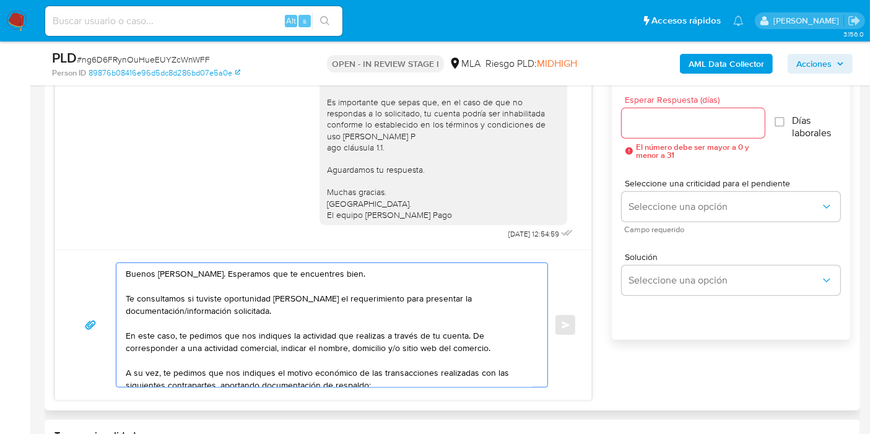
type textarea "Buenos días, Juan. Esperamos que te encuentres bien. Te consultamos si tuviste …"
click at [648, 130] on div at bounding box center [693, 123] width 143 height 30
click at [653, 126] on input "Esperar Respuesta (días)" at bounding box center [693, 123] width 143 height 16
click at [682, 130] on div at bounding box center [693, 123] width 143 height 30
click at [679, 124] on input "Esperar Respuesta (días)" at bounding box center [693, 123] width 143 height 16
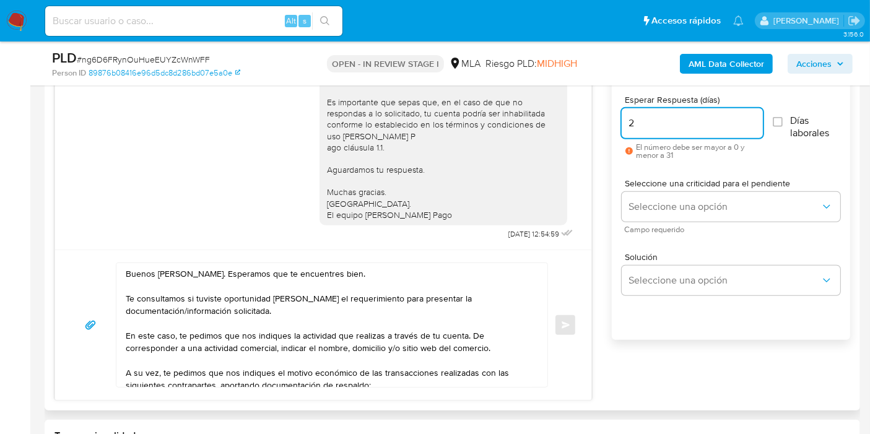
click at [683, 128] on input "2" at bounding box center [692, 123] width 141 height 16
type input "1"
click at [674, 188] on div "Seleccione una criticidad para el pendiente Seleccione una opción Campo requeri…" at bounding box center [731, 206] width 219 height 54
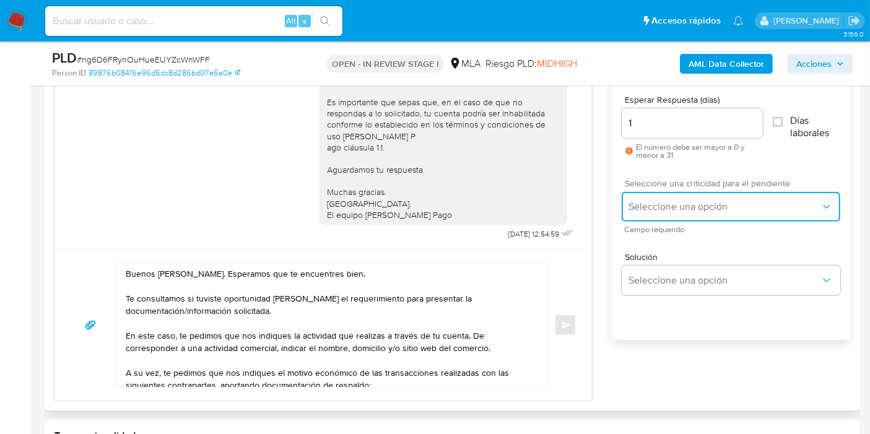
click at [674, 204] on span "Seleccione una opción" at bounding box center [724, 207] width 191 height 12
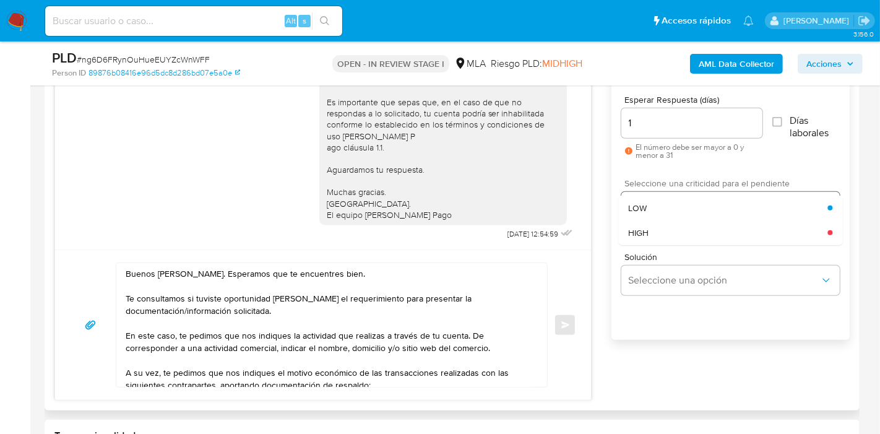
click at [670, 235] on div "HIGH" at bounding box center [727, 232] width 199 height 25
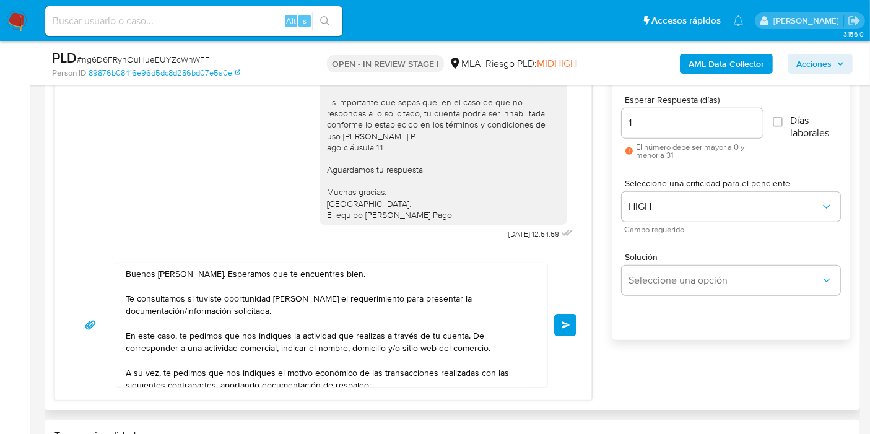
click at [558, 314] on button "Enviar" at bounding box center [565, 325] width 22 height 22
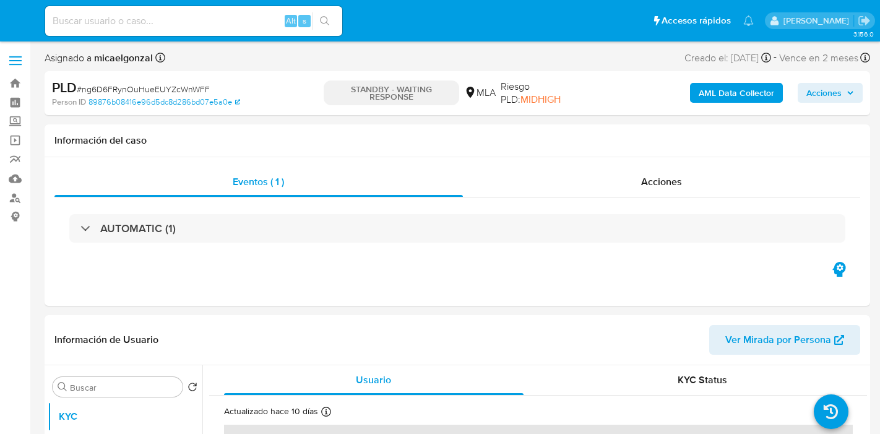
select select "10"
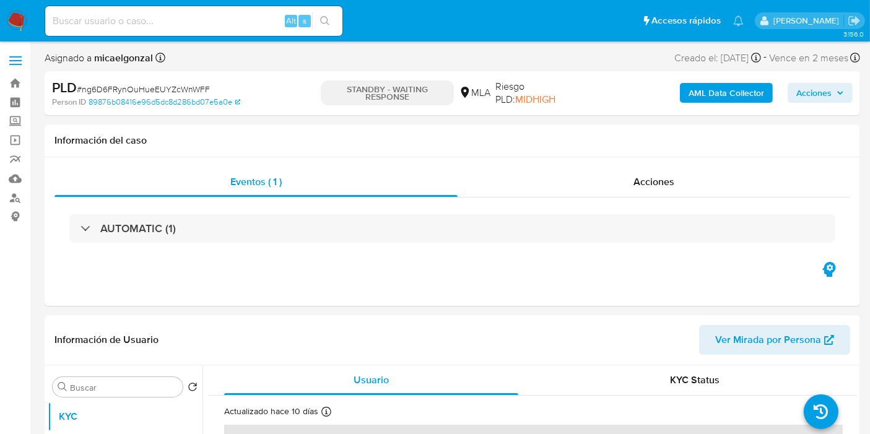
click at [143, 18] on input at bounding box center [193, 21] width 297 height 16
paste input "SmwDlvykKs459RuZtLGV5CFc"
type input "SmwDlvykKs459RuZtLGV5CFc"
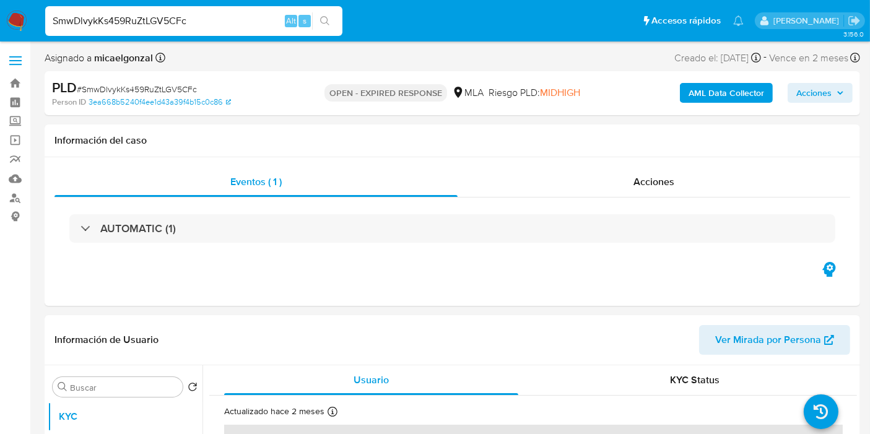
select select "10"
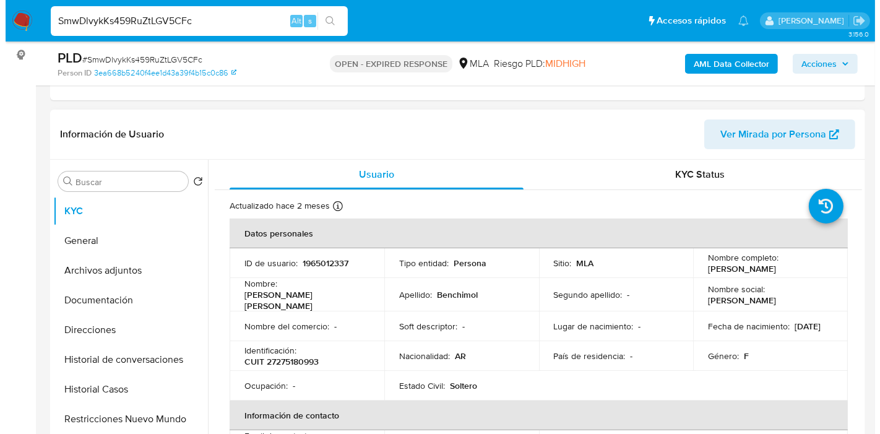
scroll to position [206, 0]
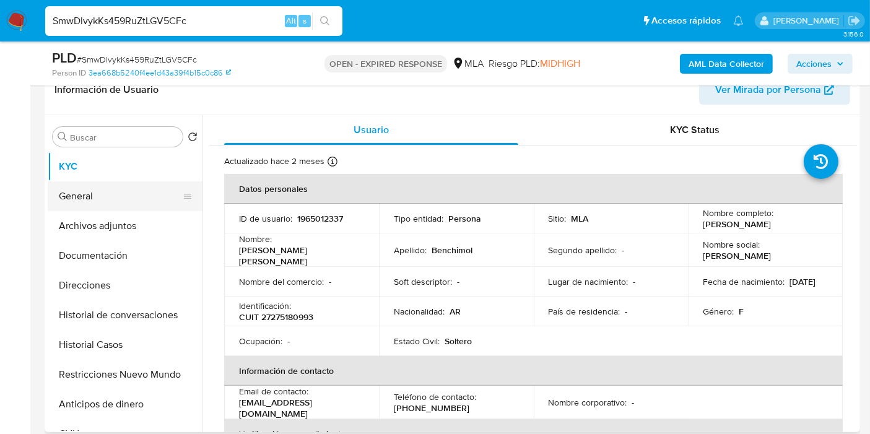
click at [71, 195] on button "General" at bounding box center [120, 196] width 145 height 30
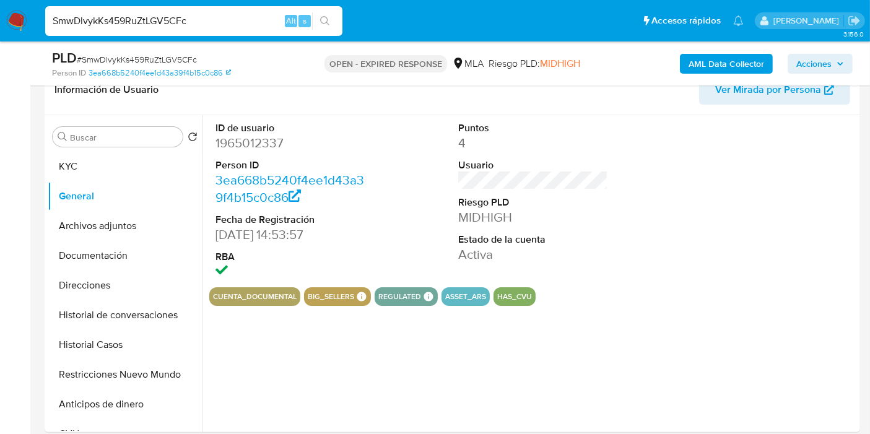
click at [272, 147] on dd "1965012337" at bounding box center [290, 142] width 150 height 17
copy dd "1965012337"
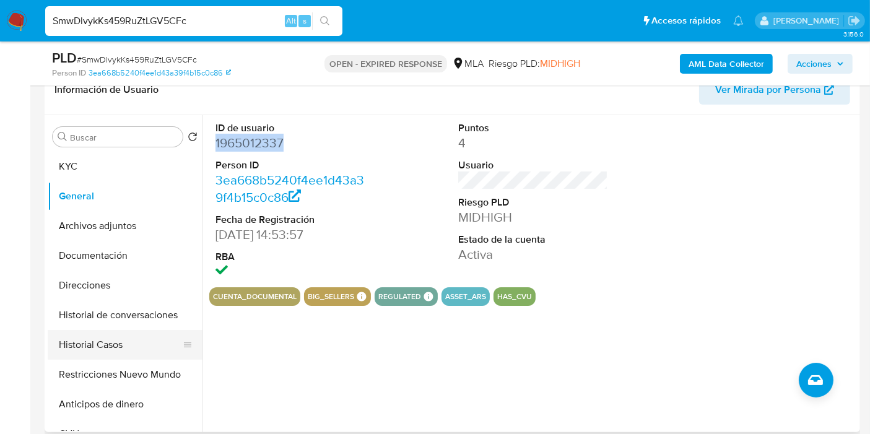
click at [111, 336] on button "Historial Casos" at bounding box center [120, 345] width 145 height 30
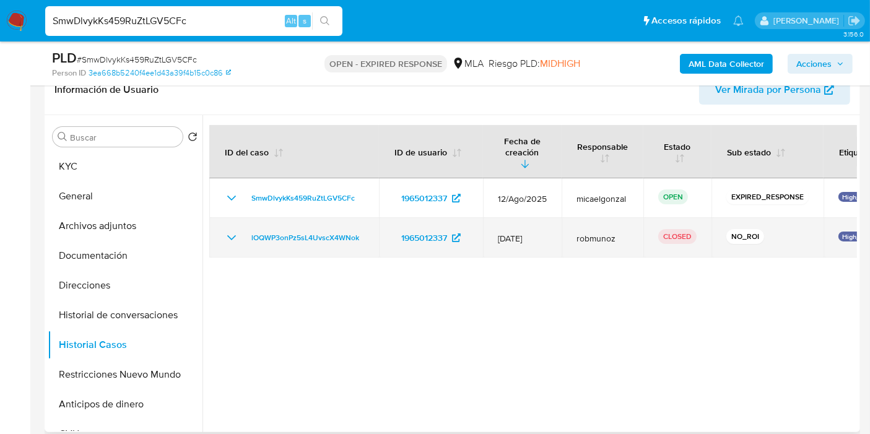
click at [225, 230] on icon "Mostrar/Ocultar" at bounding box center [231, 237] width 15 height 15
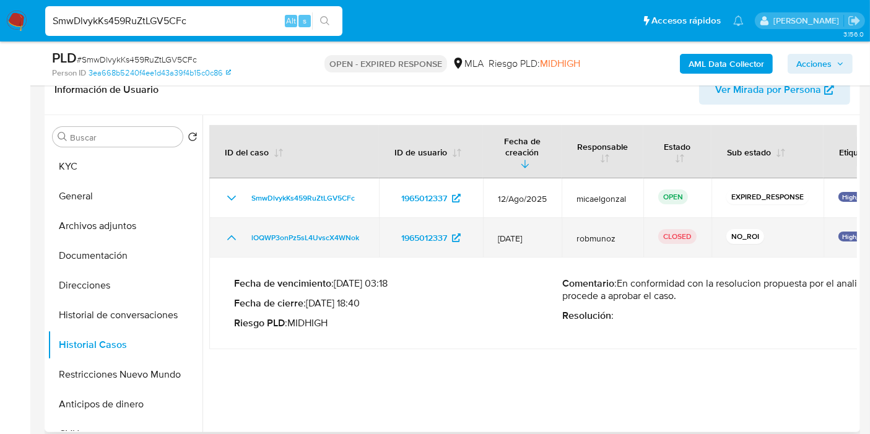
click at [225, 230] on icon "Mostrar/Ocultar" at bounding box center [231, 237] width 15 height 15
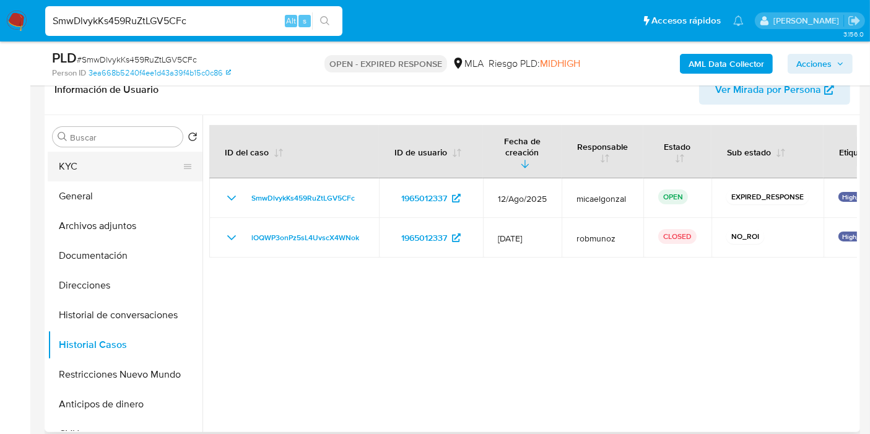
click at [125, 175] on button "KYC" at bounding box center [120, 167] width 145 height 30
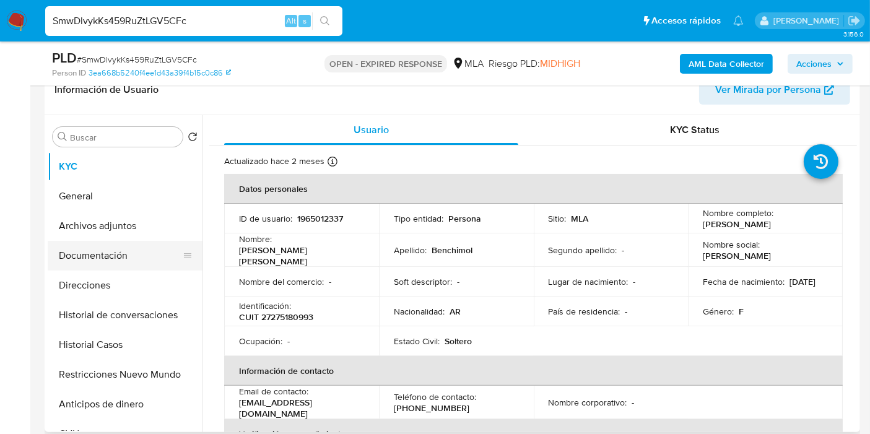
click at [124, 257] on button "Documentación" at bounding box center [120, 256] width 145 height 30
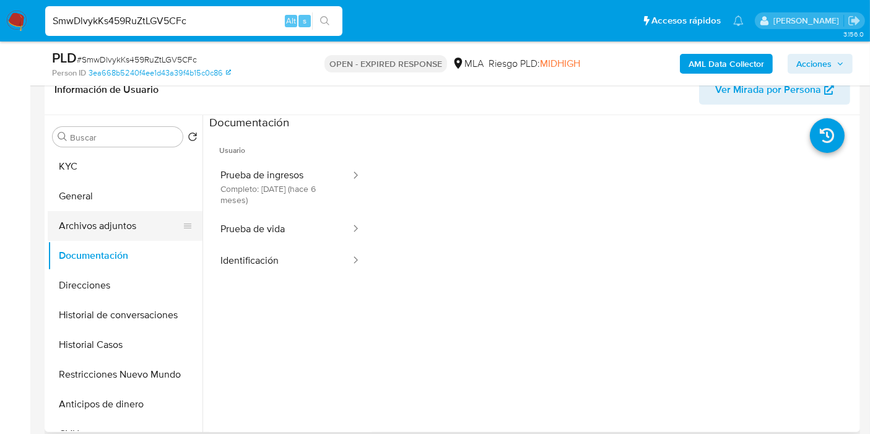
click at [132, 220] on button "Archivos adjuntos" at bounding box center [120, 226] width 145 height 30
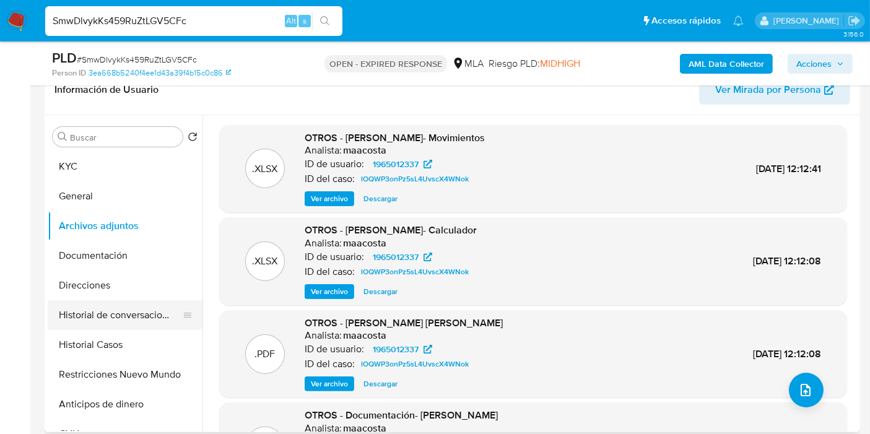
click at [118, 318] on button "Historial de conversaciones" at bounding box center [120, 315] width 145 height 30
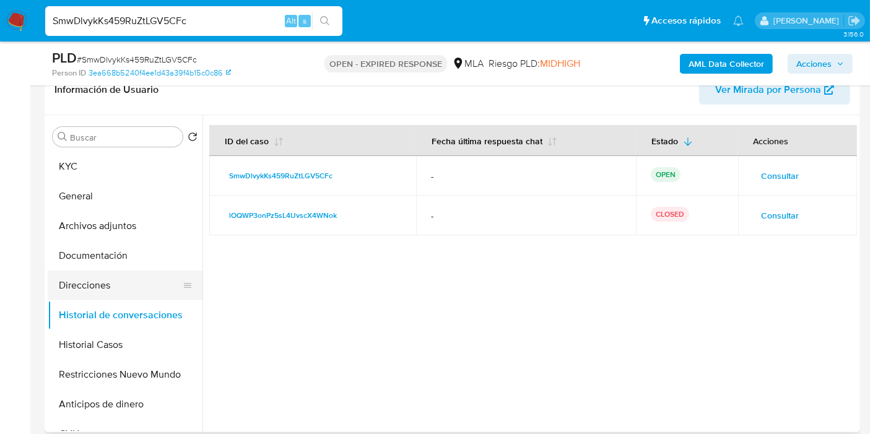
click at [124, 280] on button "Direcciones" at bounding box center [120, 286] width 145 height 30
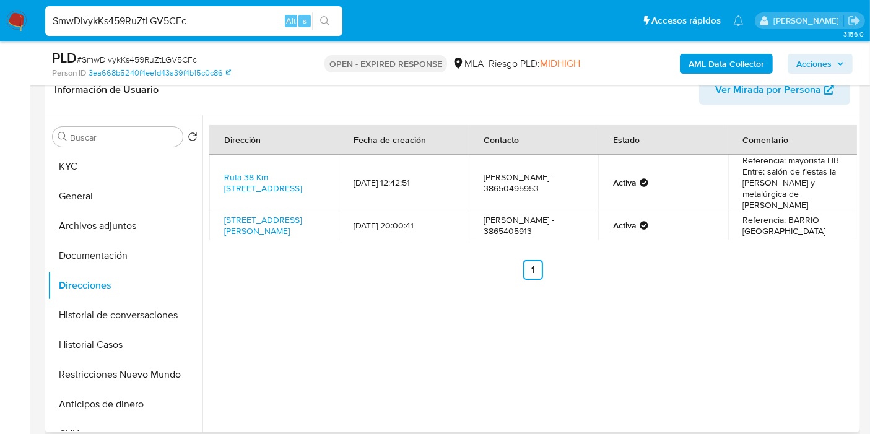
click at [277, 184] on td "Ruta 38 Km [STREET_ADDRESS]" at bounding box center [273, 183] width 129 height 56
click at [267, 171] on link "Ruta 38 Km [STREET_ADDRESS]" at bounding box center [262, 183] width 77 height 24
click at [151, 292] on button "Direcciones" at bounding box center [120, 286] width 145 height 30
click at [128, 314] on button "Historial de conversaciones" at bounding box center [120, 315] width 145 height 30
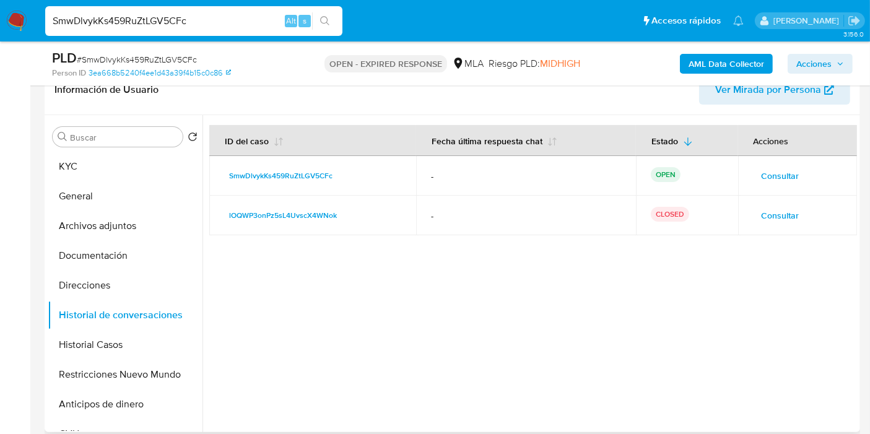
click at [786, 215] on span "Consultar" at bounding box center [780, 215] width 38 height 17
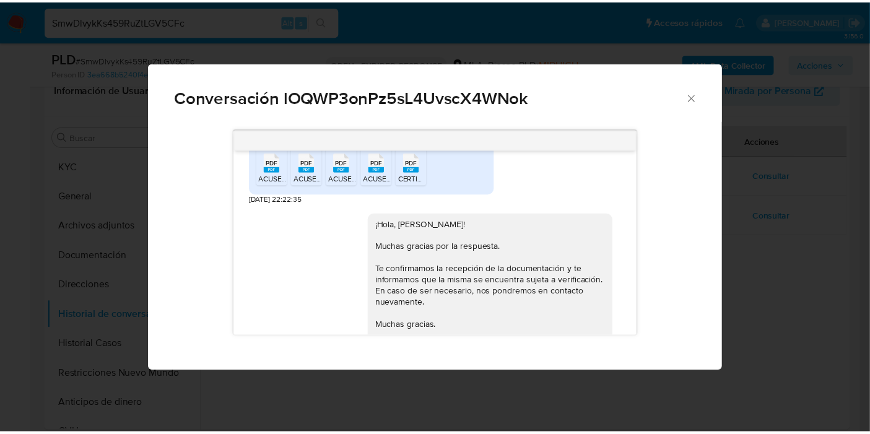
scroll to position [778, 0]
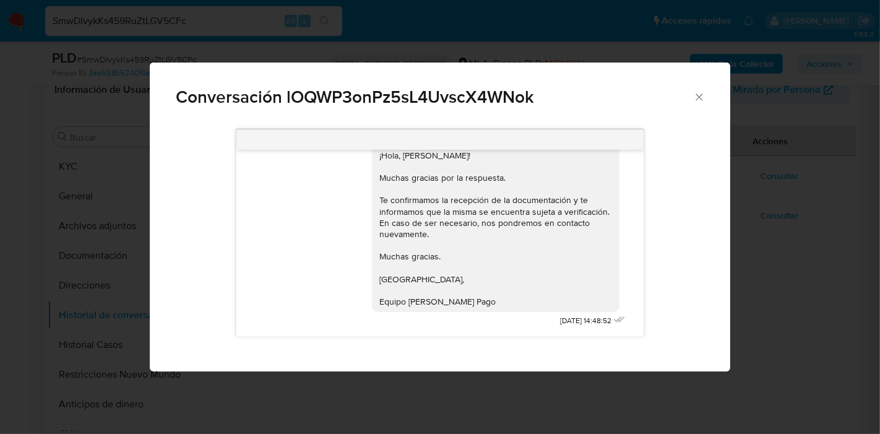
click at [698, 102] on icon "Cerrar" at bounding box center [699, 97] width 12 height 12
click at [700, 102] on div "Conversación lOQWP3onPz5sL4UvscX4WNok [DATE] 18:49:58 buenas tardes te adjunto …" at bounding box center [440, 217] width 880 height 434
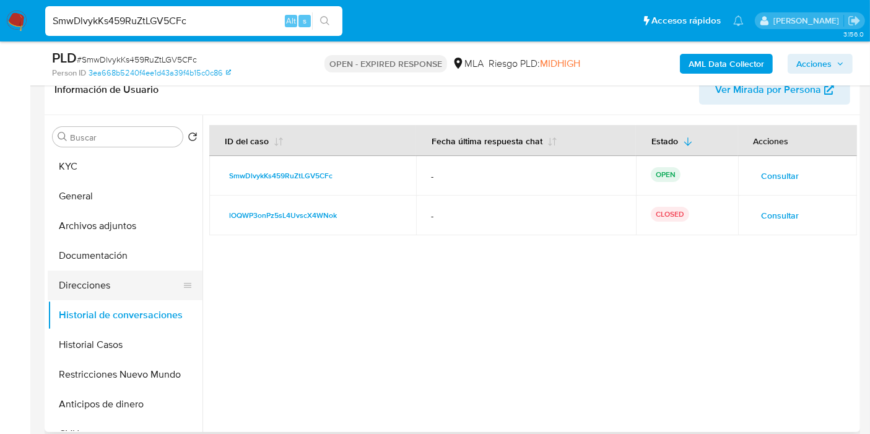
click at [104, 279] on button "Direcciones" at bounding box center [120, 286] width 145 height 30
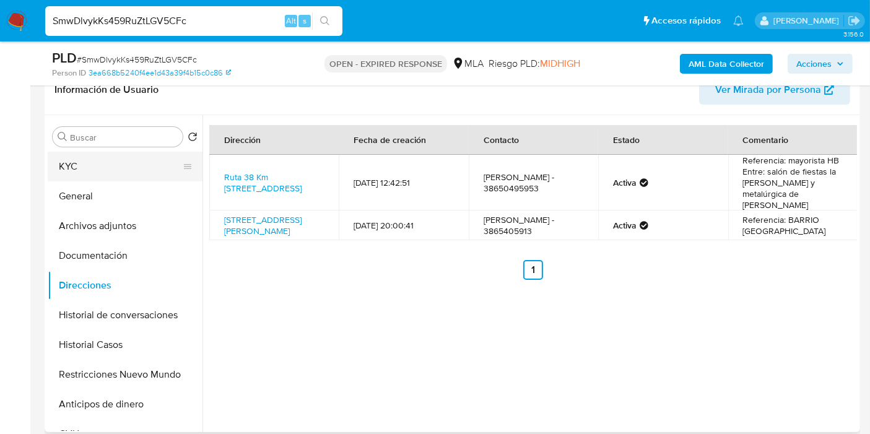
click at [127, 160] on button "KYC" at bounding box center [120, 167] width 145 height 30
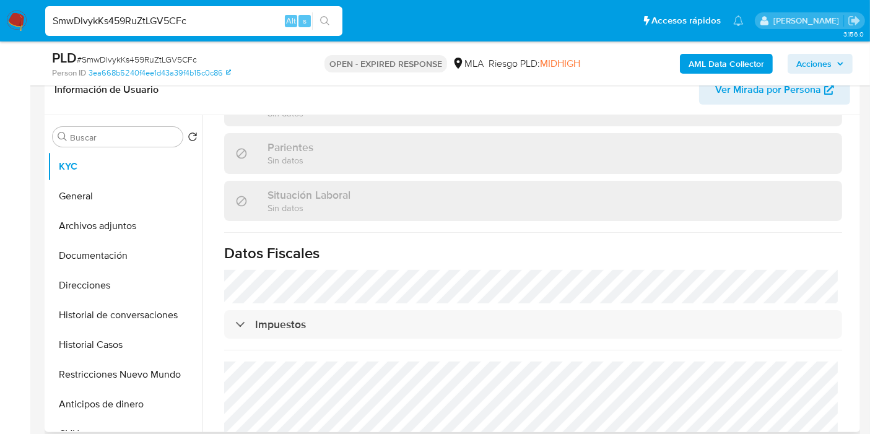
scroll to position [638, 0]
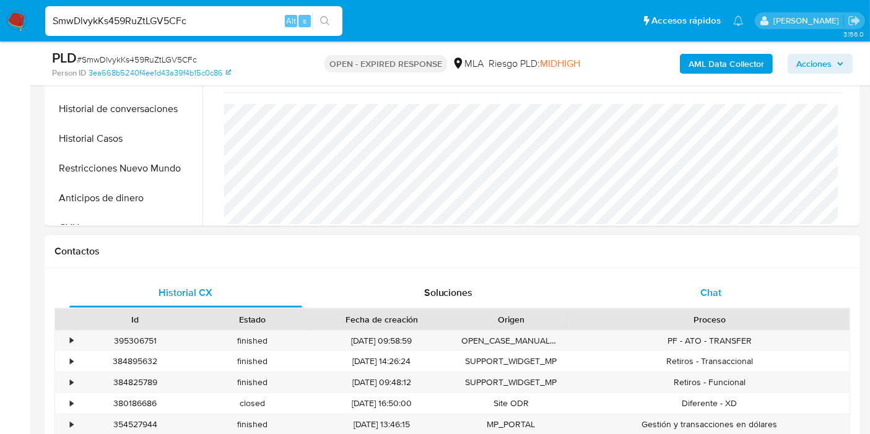
click at [775, 301] on div "Chat" at bounding box center [710, 293] width 233 height 30
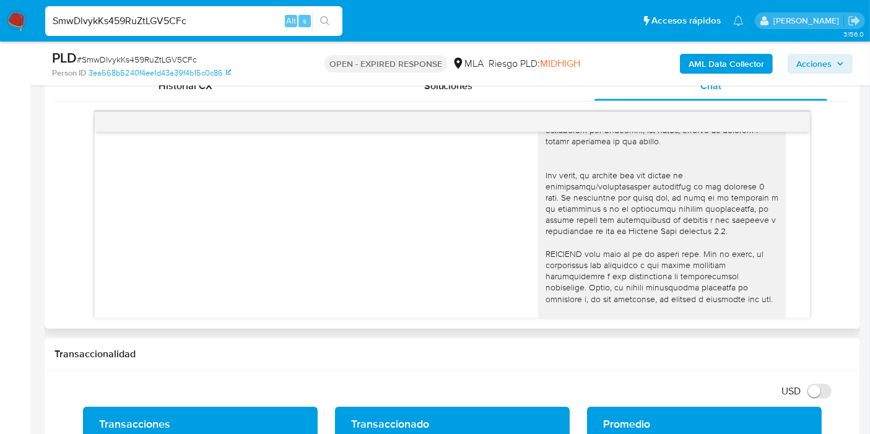
scroll to position [375, 0]
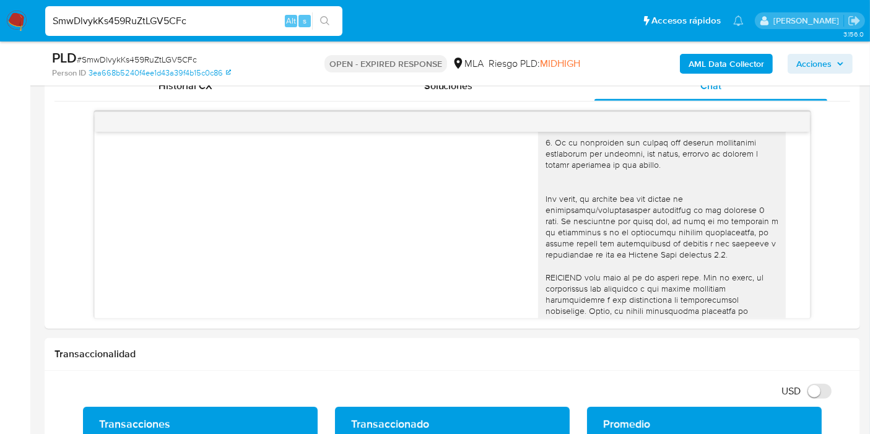
click at [127, 61] on span "# SmwDlvykKs459RuZtLGV5CFc" at bounding box center [137, 59] width 120 height 12
click at [121, 19] on input "SmwDlvykKs459RuZtLGV5CFc" at bounding box center [193, 21] width 297 height 16
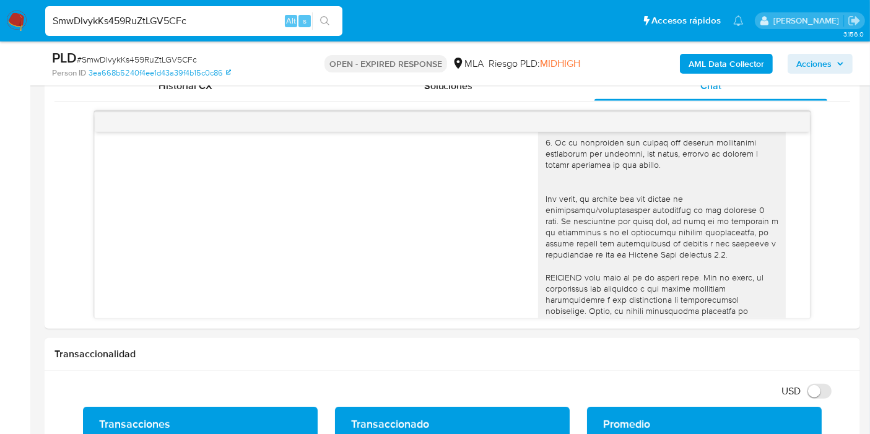
paste input "WMCyGnVWLZnUSRD3R31kzPkD"
type input "WMCyGnVWLZnUSRD3R31kzPkD"
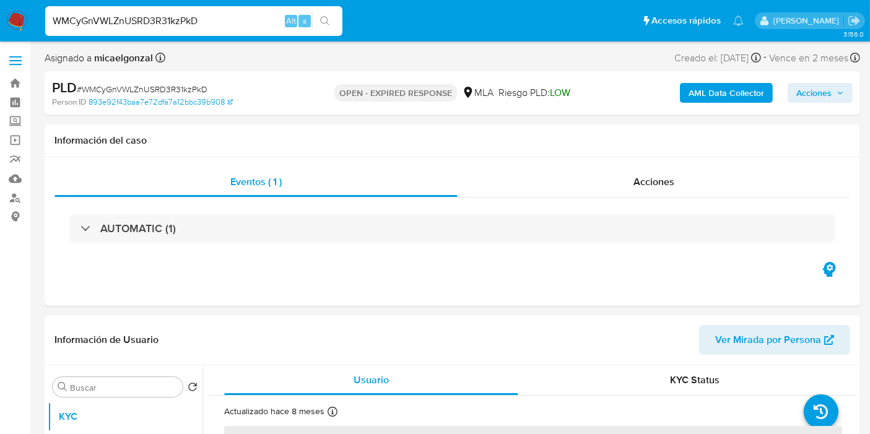
select select "10"
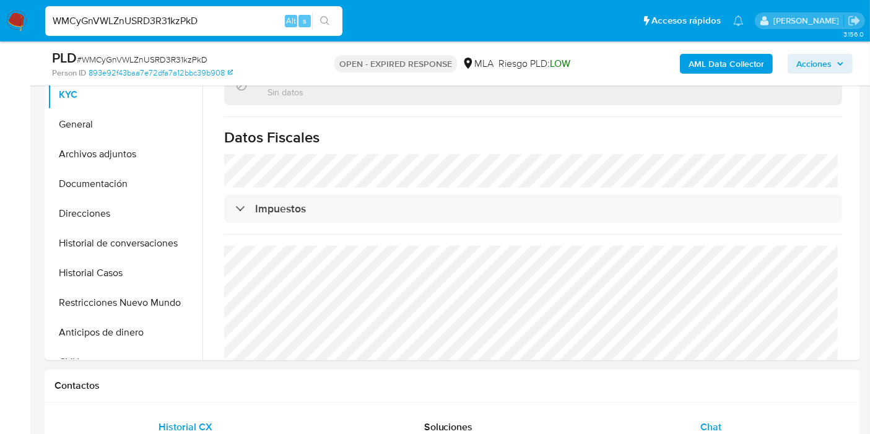
scroll to position [344, 0]
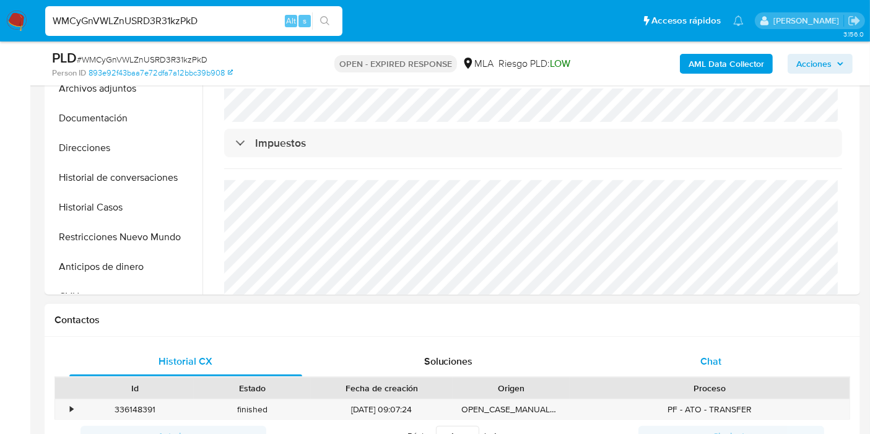
drag, startPoint x: 711, startPoint y: 331, endPoint x: 701, endPoint y: 350, distance: 21.6
click at [710, 337] on div "Contactos Historial CX Soluciones Chat Id Estado Fecha de creación Origen Proce…" at bounding box center [452, 383] width 815 height 158
click at [701, 351] on div "Chat" at bounding box center [710, 362] width 233 height 30
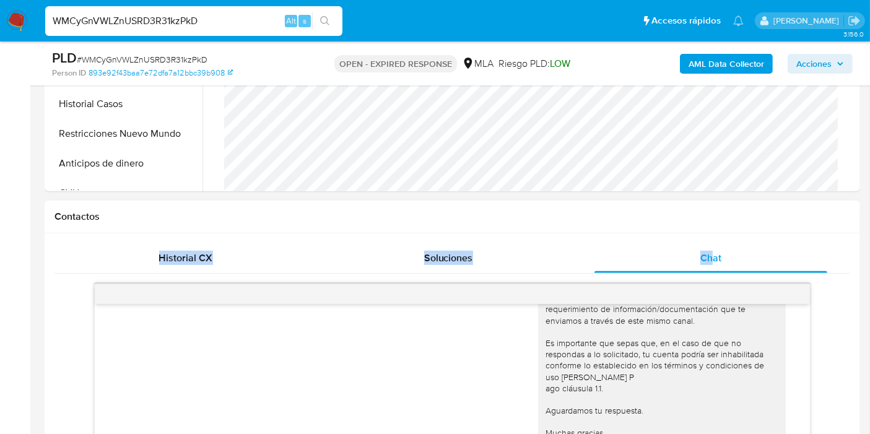
scroll to position [550, 0]
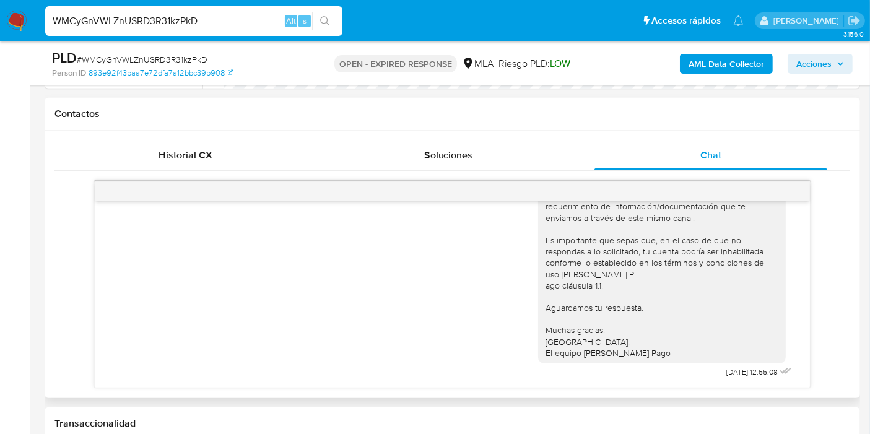
click at [826, 232] on div "18/08/2025 17:28:38 Hola, Esperamos que te encuentres muy bien. Te consultamos …" at bounding box center [452, 284] width 796 height 207
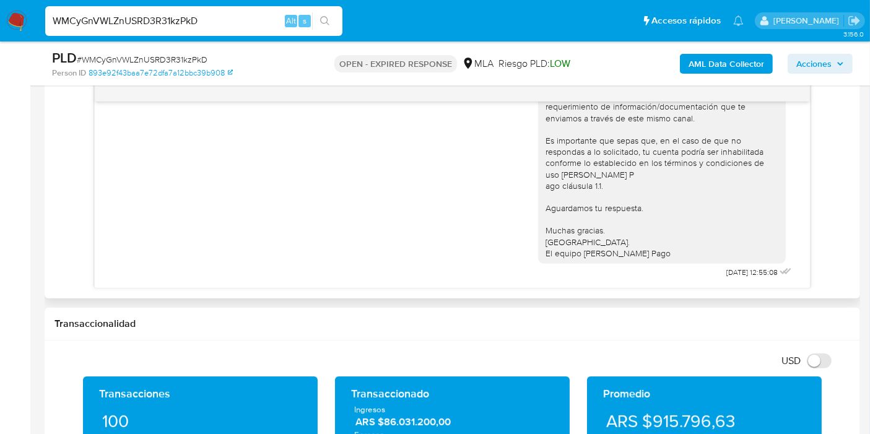
scroll to position [481, 0]
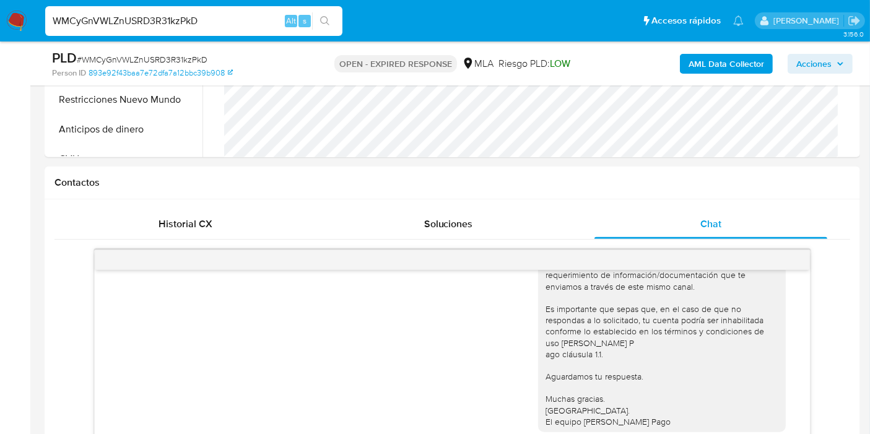
click at [158, 62] on span "# WMCyGnVWLZnUSRD3R31kzPkD" at bounding box center [142, 59] width 131 height 12
copy span "WMCyGnVWLZnUSRD3R31kzPkD"
click at [14, 22] on img at bounding box center [16, 21] width 21 height 21
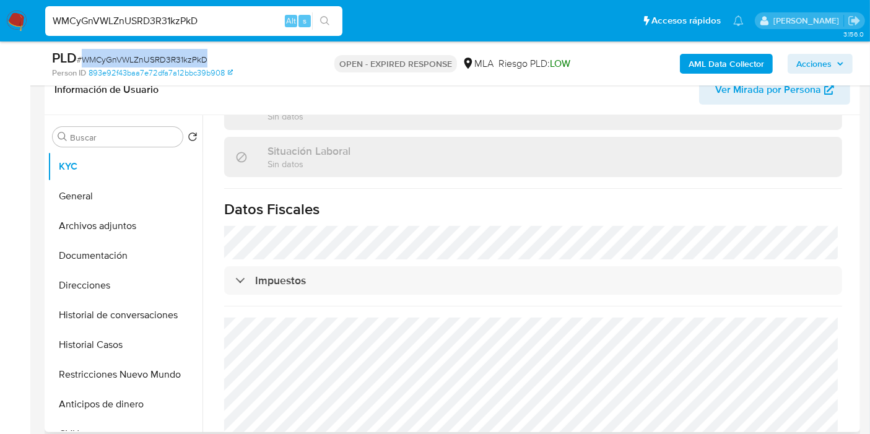
scroll to position [2, 0]
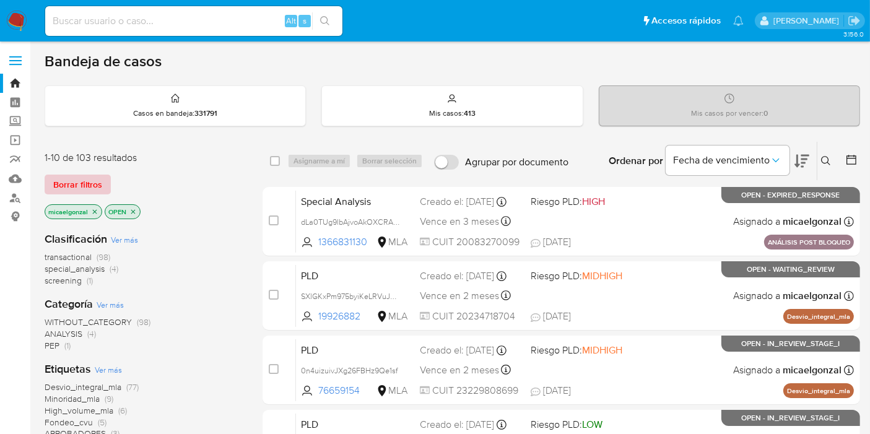
click at [81, 192] on span "Borrar filtros" at bounding box center [77, 184] width 49 height 17
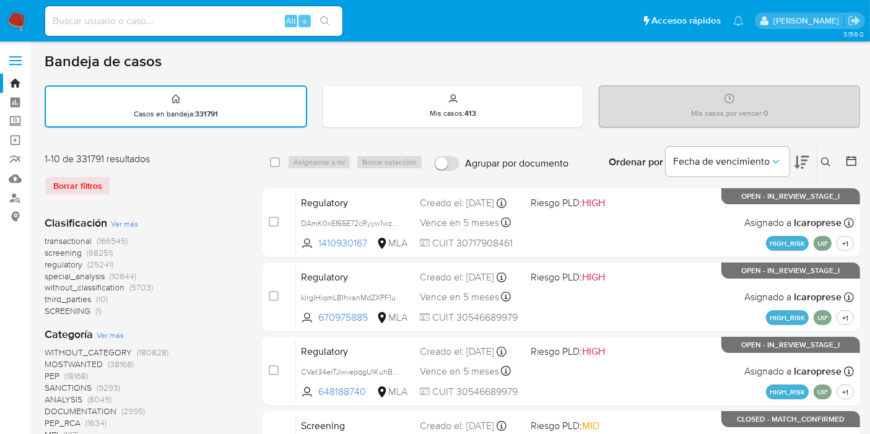
click at [833, 160] on button at bounding box center [827, 162] width 20 height 15
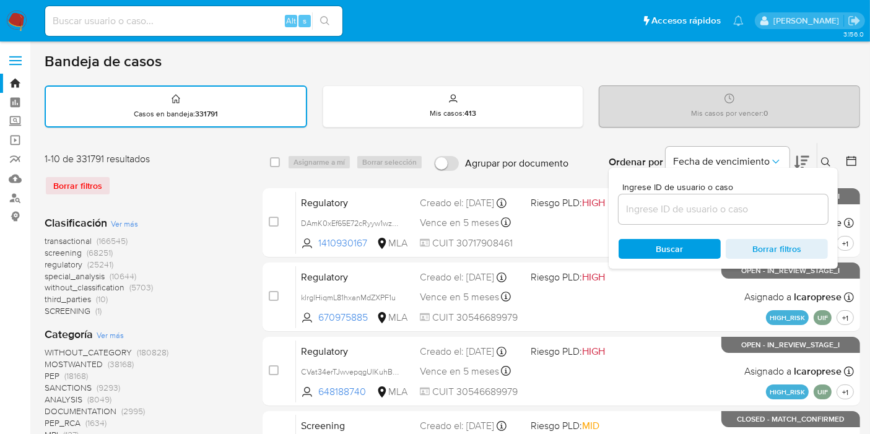
click at [760, 201] on input at bounding box center [722, 209] width 209 height 16
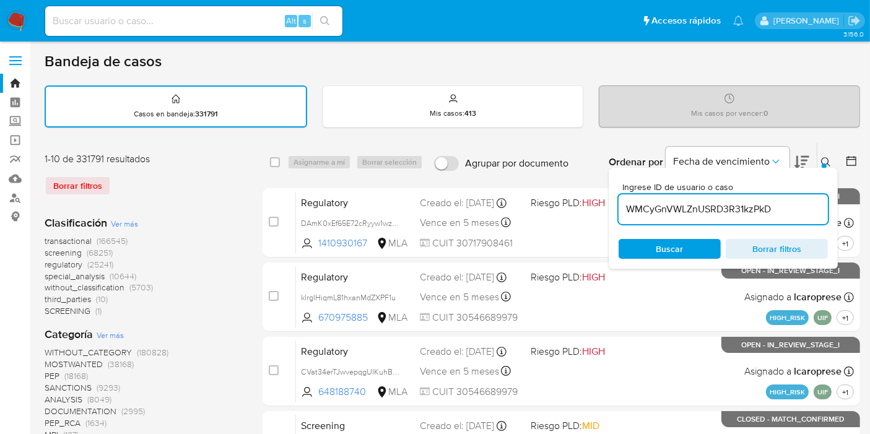
type input "WMCyGnVWLZnUSRD3R31kzPkD"
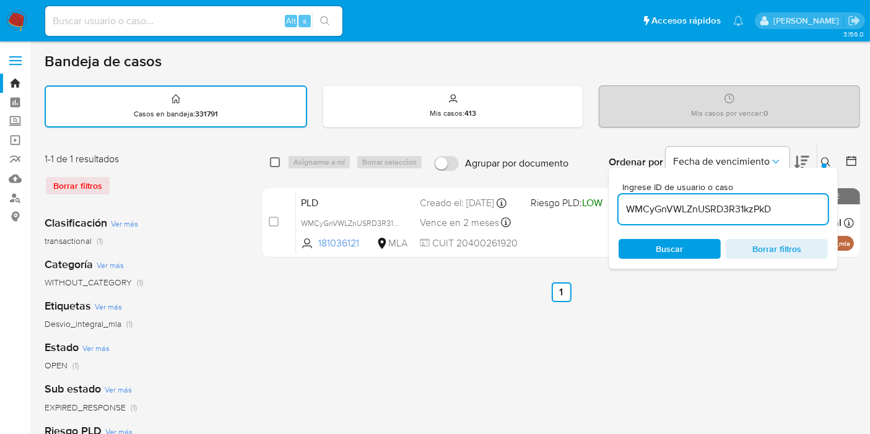
click at [271, 163] on input "checkbox" at bounding box center [275, 162] width 10 height 10
checkbox input "true"
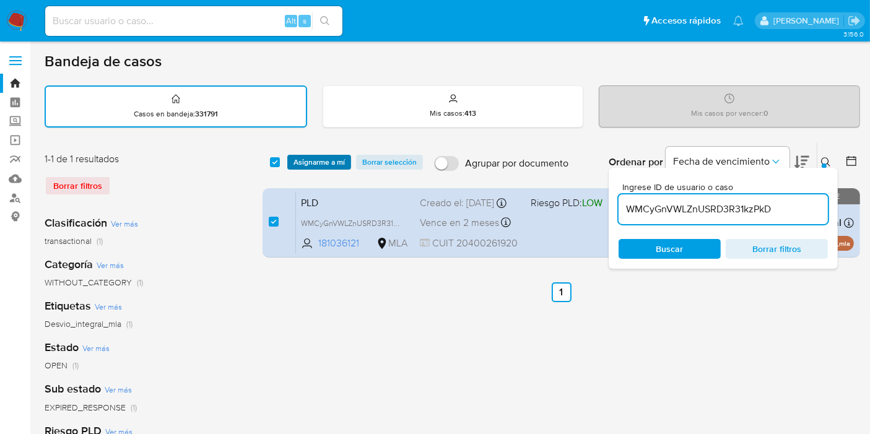
click at [300, 158] on span "Asignarme a mí" at bounding box center [318, 162] width 51 height 12
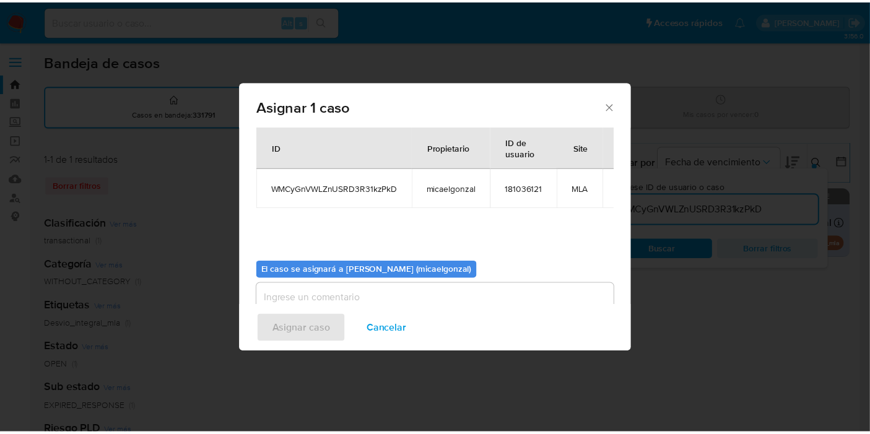
scroll to position [63, 0]
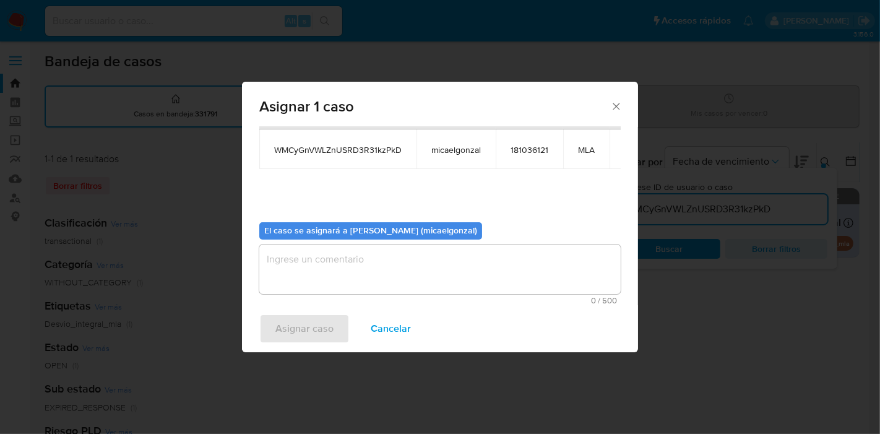
drag, startPoint x: 417, startPoint y: 282, endPoint x: 350, endPoint y: 316, distance: 75.3
click at [414, 282] on textarea "assign-modal" at bounding box center [440, 270] width 362 height 50
click at [324, 337] on span "Asignar caso" at bounding box center [304, 328] width 58 height 27
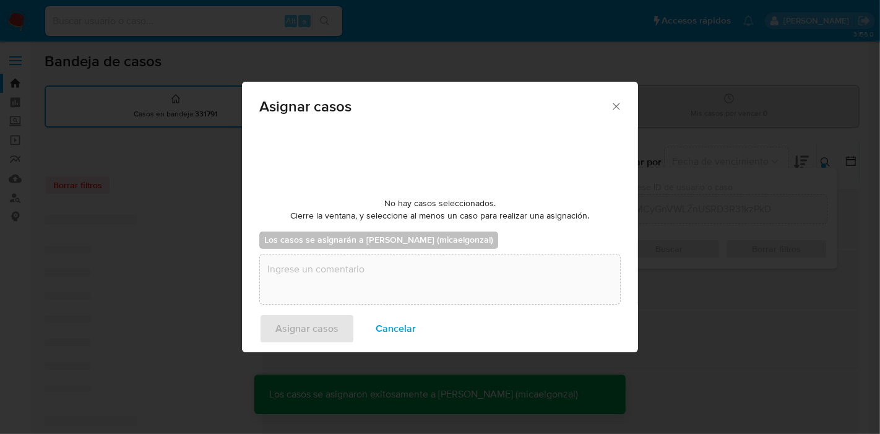
checkbox input "false"
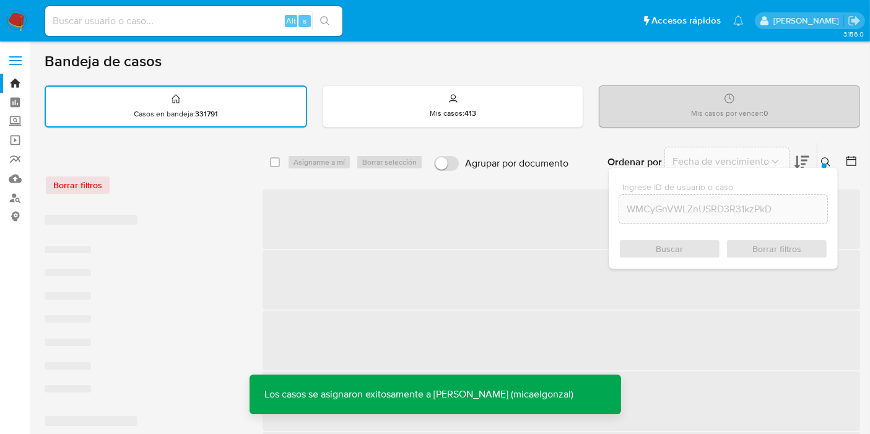
click at [117, 20] on input at bounding box center [193, 21] width 297 height 16
paste input "WMCyGnVWLZnUSRD3R31kzPkD"
type input "WMCyGnVWLZnUSRD3R31kzPkD"
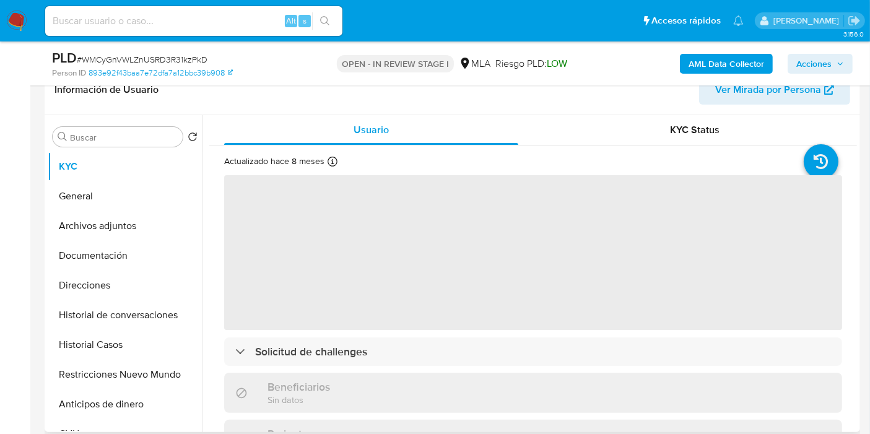
scroll to position [412, 0]
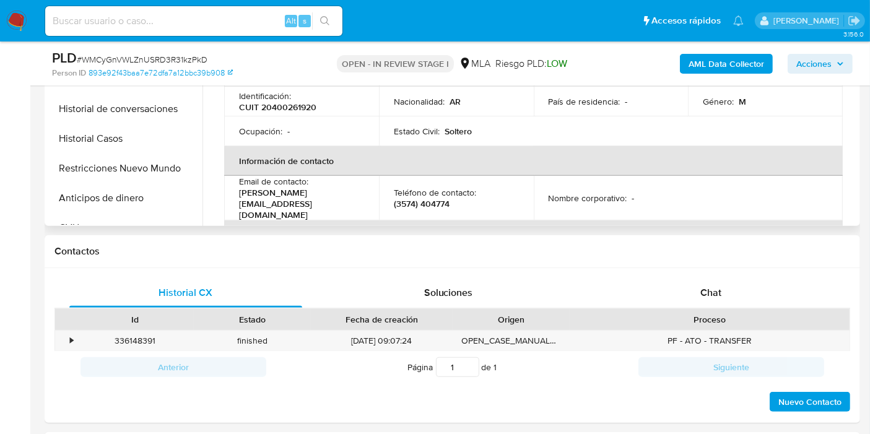
select select "10"
click at [718, 291] on span "Chat" at bounding box center [710, 292] width 21 height 14
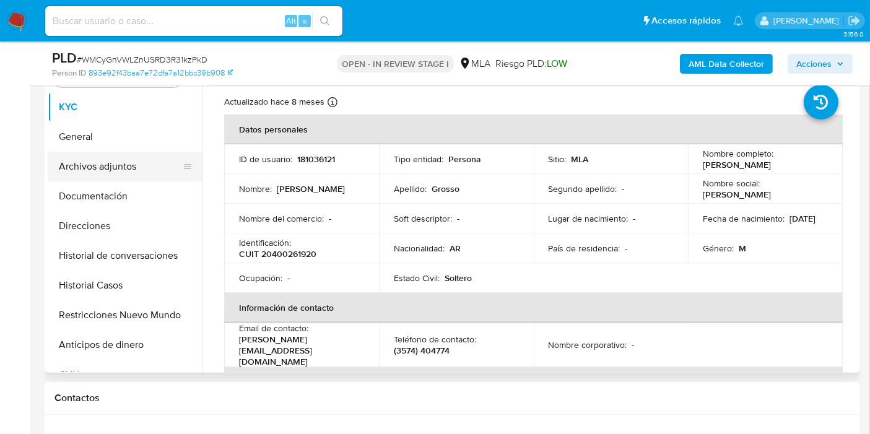
scroll to position [206, 0]
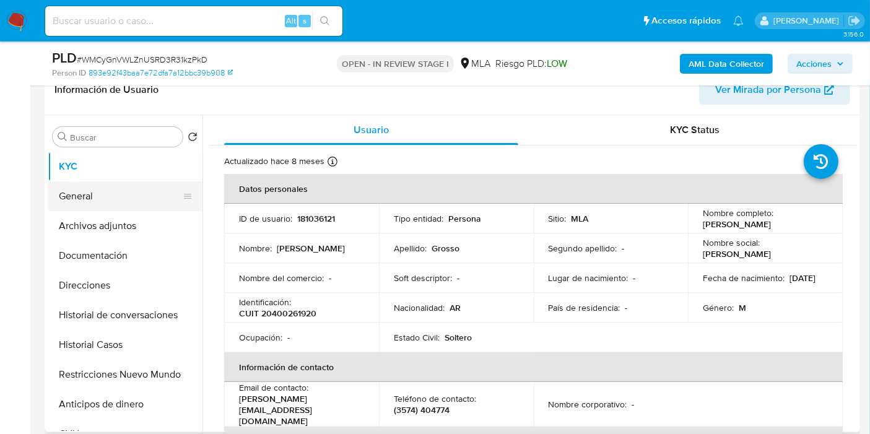
click at [109, 189] on button "General" at bounding box center [120, 196] width 145 height 30
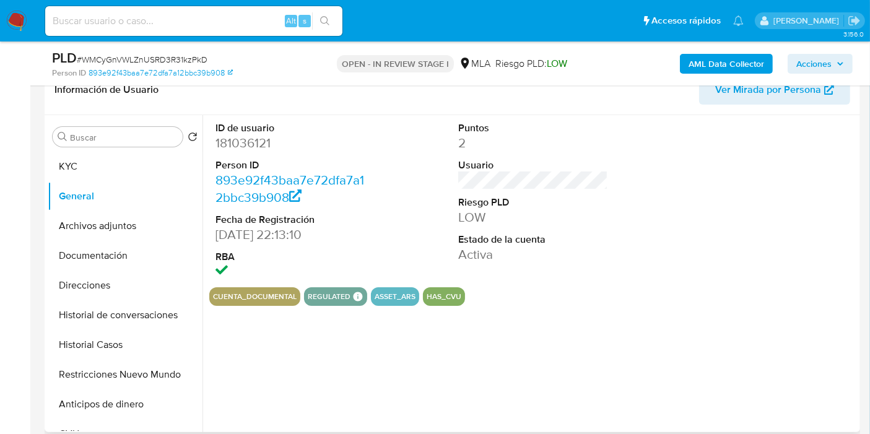
click at [261, 149] on dd "181036121" at bounding box center [290, 142] width 150 height 17
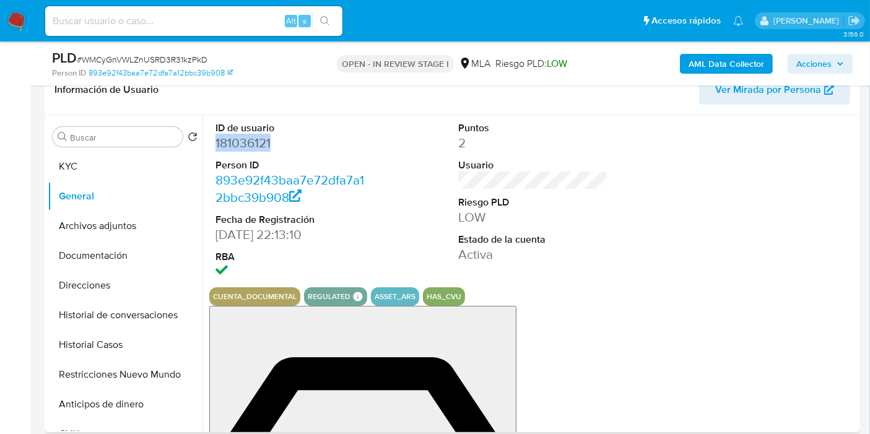
copy dd "181036121"
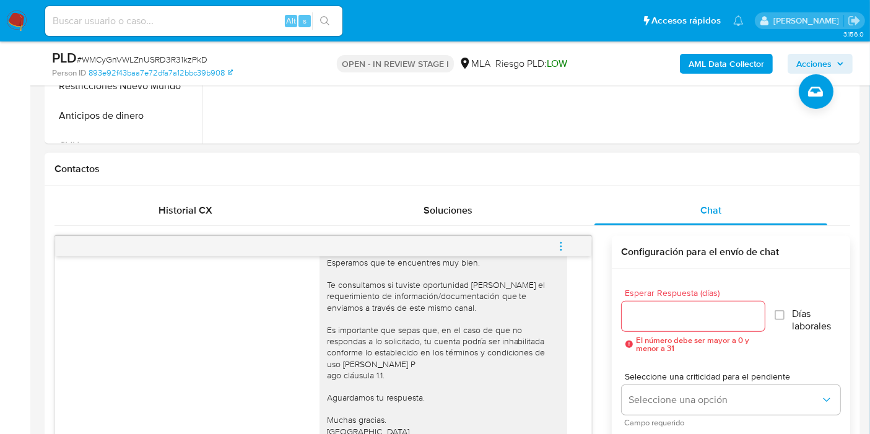
scroll to position [619, 0]
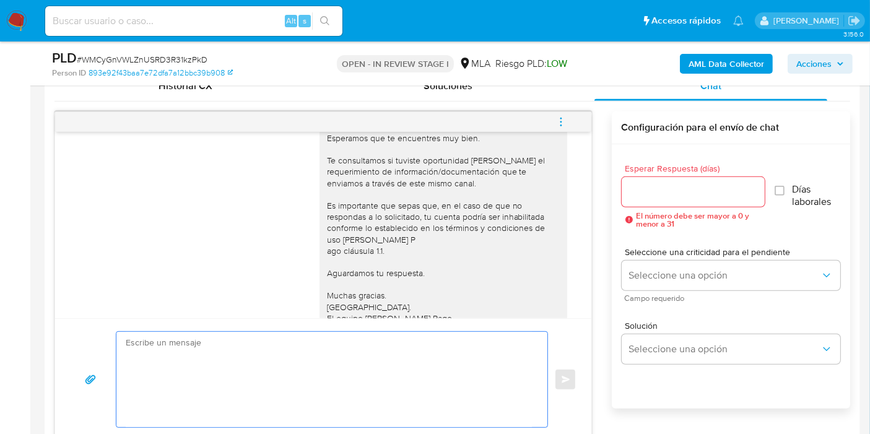
click at [384, 381] on textarea at bounding box center [329, 379] width 406 height 95
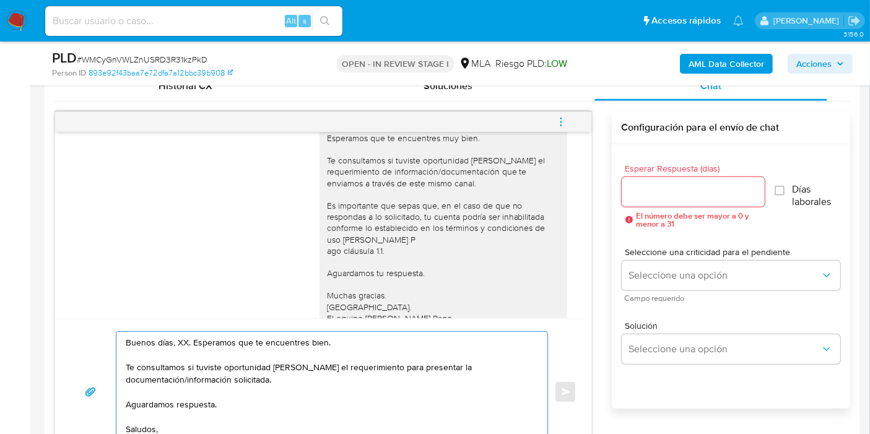
click at [178, 339] on textarea "Buenos días, XX. Esperamos que te encuentres bien. Te consultamos si tuviste op…" at bounding box center [329, 392] width 406 height 120
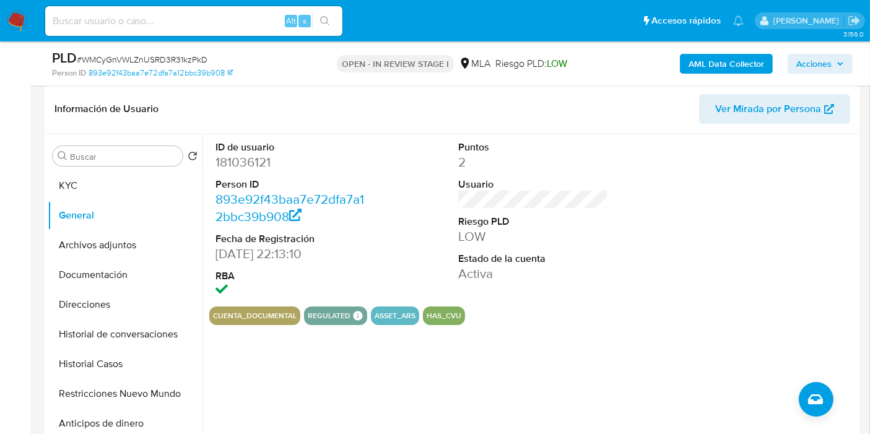
scroll to position [69, 0]
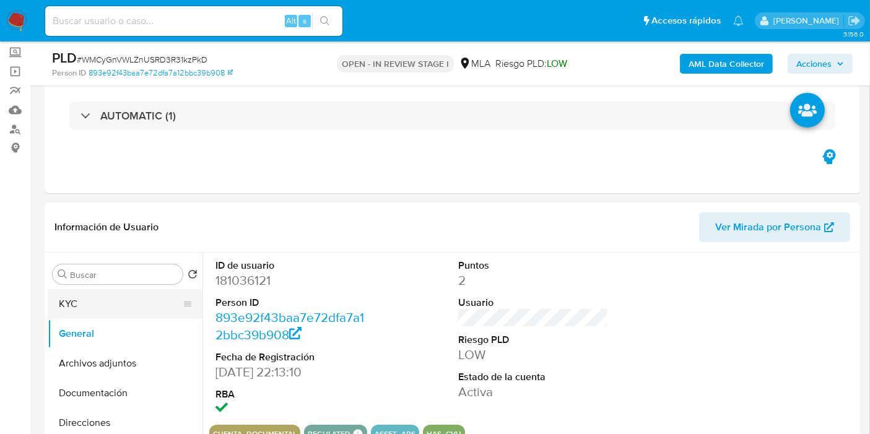
type textarea "Buenos días, XX. Esperamos que te encuentres bien. Te consultamos si tuviste op…"
click at [103, 305] on button "KYC" at bounding box center [120, 304] width 145 height 30
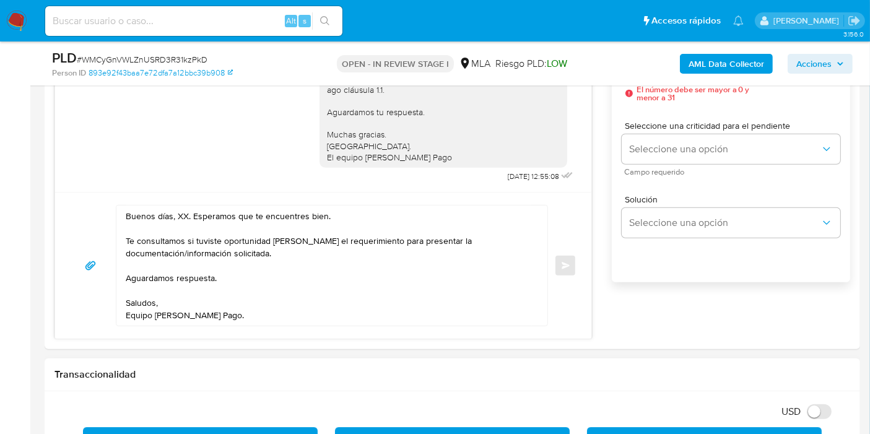
scroll to position [825, 0]
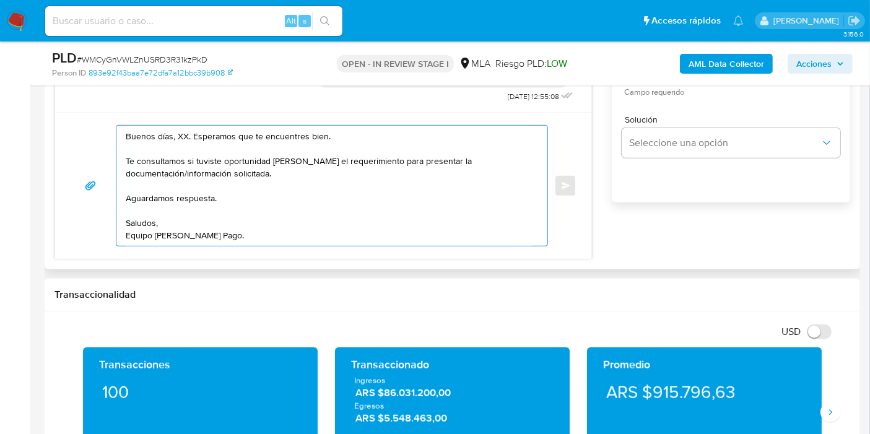
click at [175, 136] on textarea "Buenos días, XX. Esperamos que te encuentres bien. Te consultamos si tuviste op…" at bounding box center [329, 186] width 406 height 120
drag, startPoint x: 214, startPoint y: 161, endPoint x: 478, endPoint y: 209, distance: 268.7
click at [218, 161] on textarea "Buenos días, Sergio. Esperamos que te encuentres bien. Te consultamos si tuvist…" at bounding box center [329, 186] width 406 height 120
click at [472, 191] on textarea "Buenos días, Sergio. Esperamos que te encuentres bien. Te consultamos si tuvist…" at bounding box center [329, 186] width 406 height 120
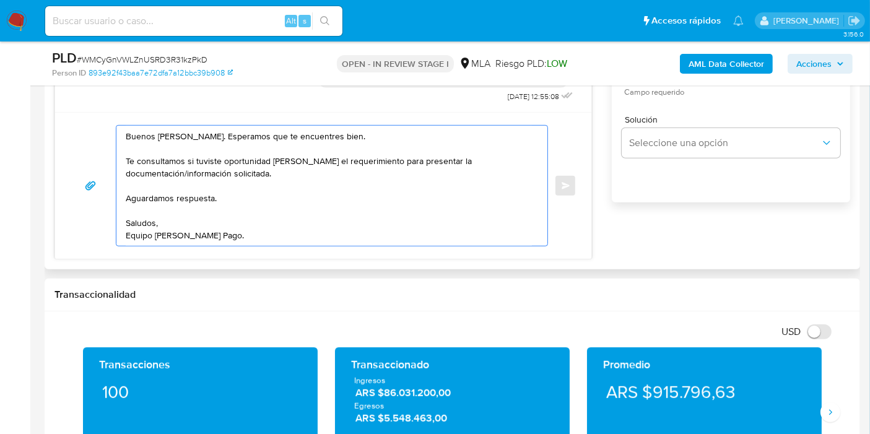
click at [458, 173] on textarea "Buenos días, Sergio. Esperamos que te encuentres bien. Te consultamos si tuvist…" at bounding box center [329, 186] width 406 height 120
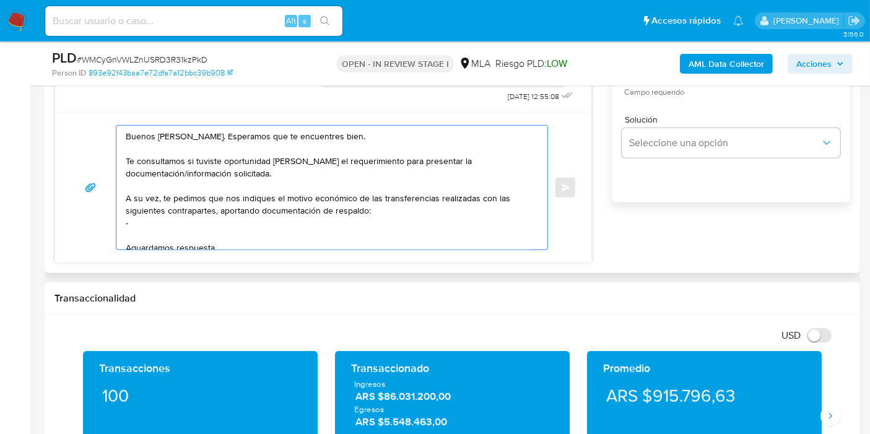
paste textarea "Mario Sebastian Navarro"
paste textarea "20328890608"
paste textarea "BERRUESO"
click at [191, 230] on textarea "Buenos días, Sergio. Esperamos que te encuentres bien. Te consultamos si tuvist…" at bounding box center [329, 188] width 406 height 124
click at [251, 236] on textarea "Buenos días, Sergio. Esperamos que te encuentres bien. Te consultamos si tuvist…" at bounding box center [329, 188] width 406 height 124
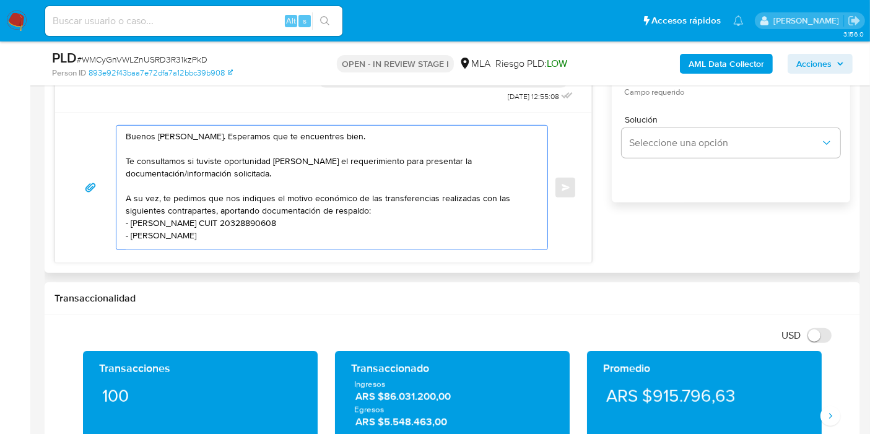
click at [251, 236] on textarea "Buenos días, Sergio. Esperamos que te encuentres bien. Te consultamos si tuvist…" at bounding box center [329, 188] width 406 height 124
paste textarea "23400291489"
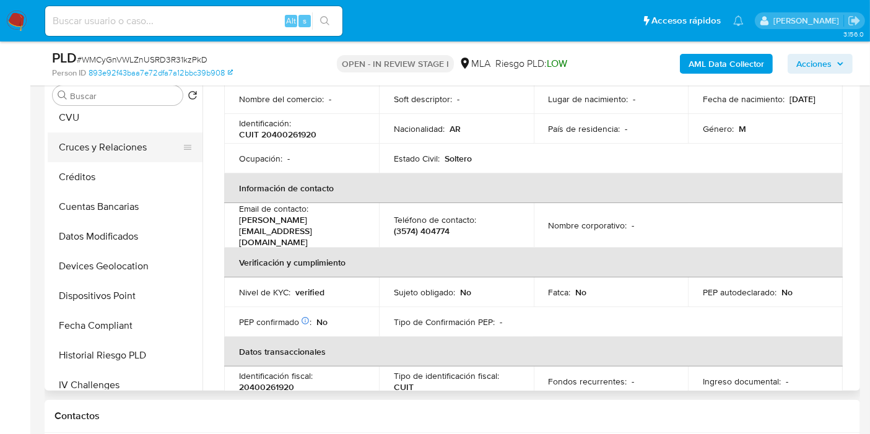
scroll to position [137, 0]
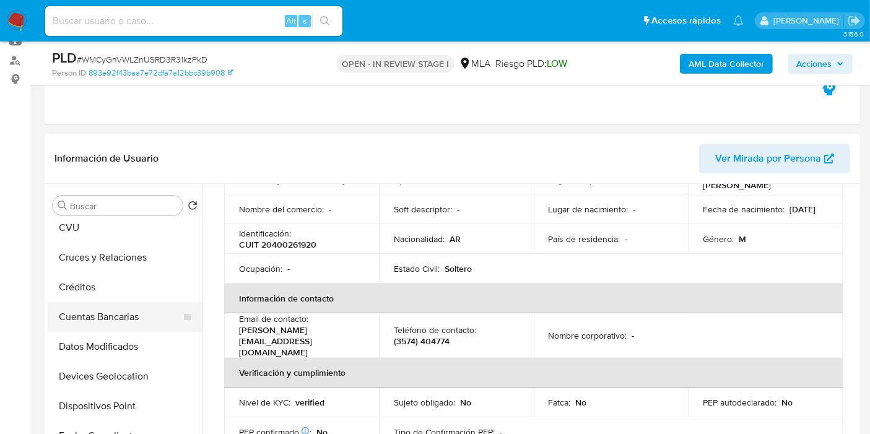
click at [127, 313] on button "Cuentas Bancarias" at bounding box center [120, 317] width 145 height 30
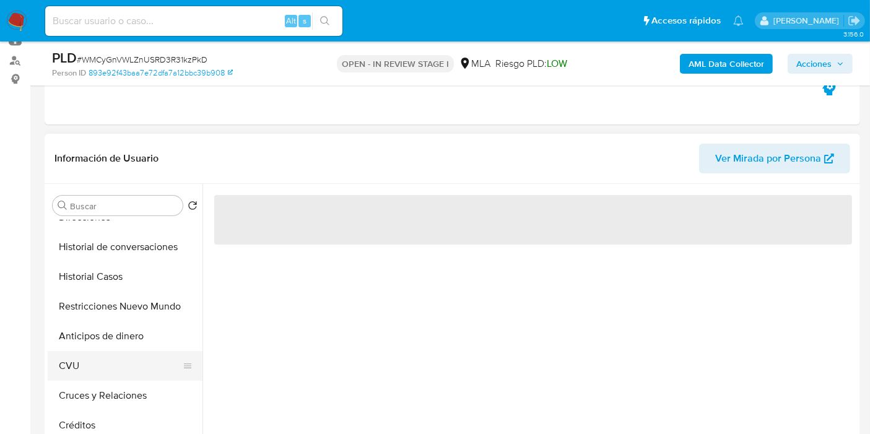
scroll to position [69, 0]
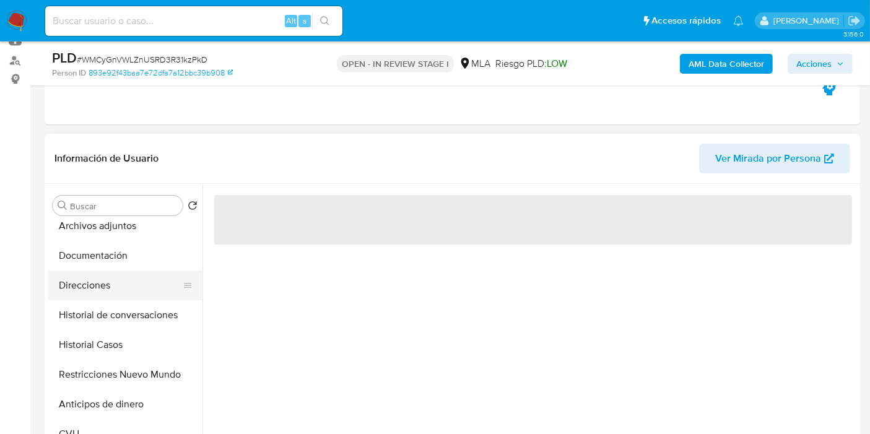
click at [132, 277] on button "Direcciones" at bounding box center [120, 286] width 145 height 30
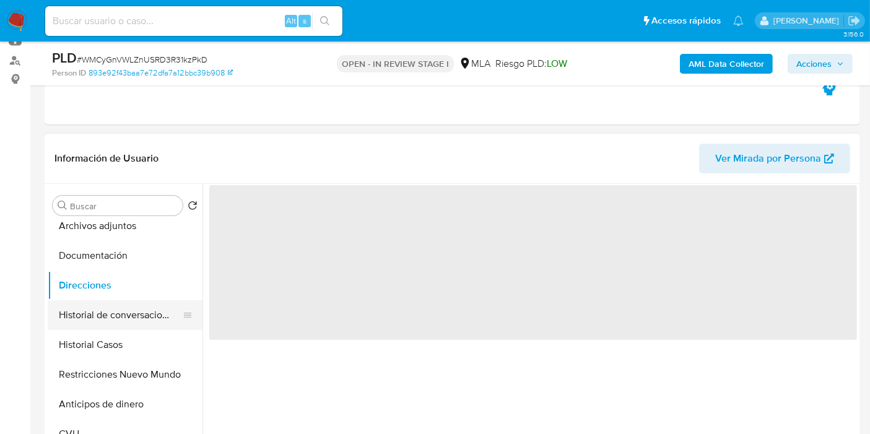
click at [134, 308] on button "Historial de conversaciones" at bounding box center [120, 315] width 145 height 30
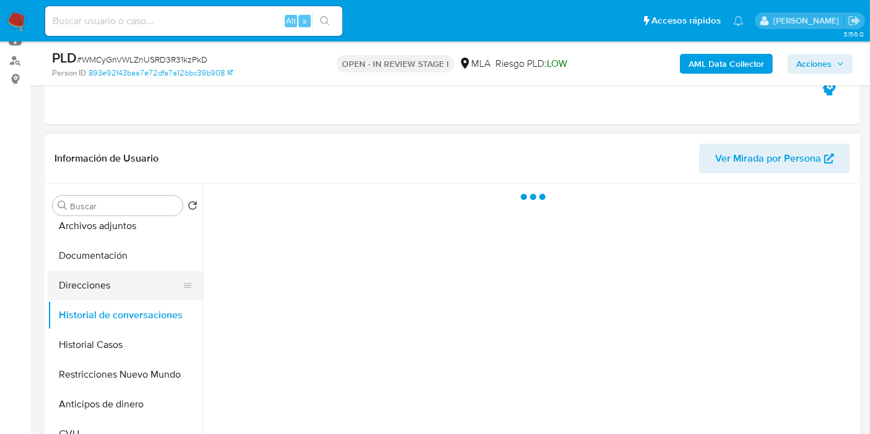
click at [128, 269] on button "Documentación" at bounding box center [125, 256] width 155 height 30
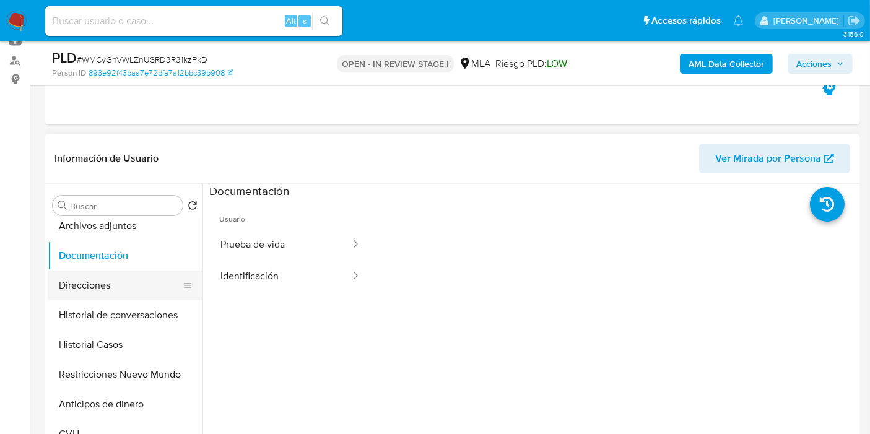
click at [129, 284] on button "Direcciones" at bounding box center [120, 286] width 145 height 30
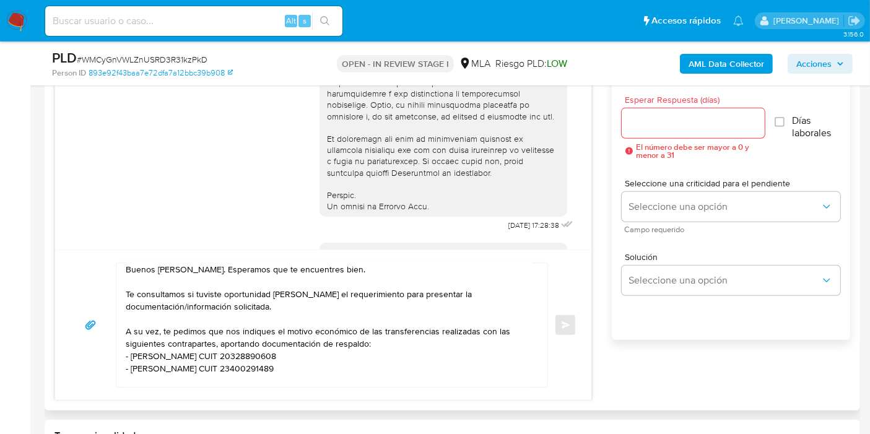
scroll to position [71, 0]
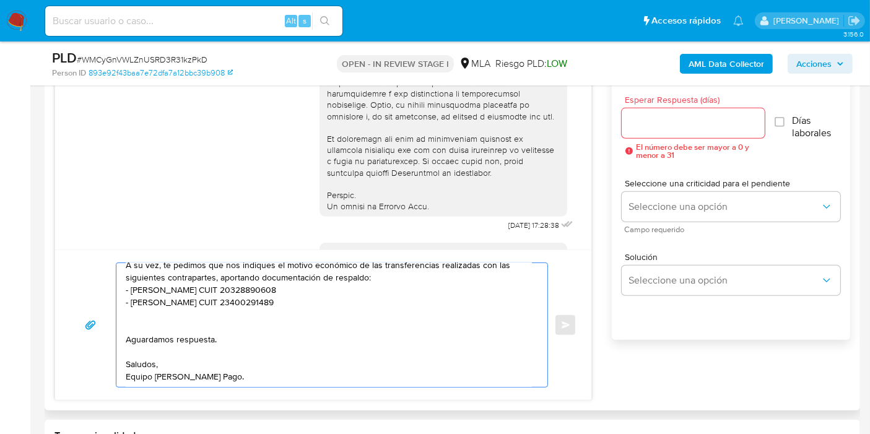
click at [261, 324] on textarea "Buenos días, Sergio. Esperamos que te encuentres bien. Te consultamos si tuvist…" at bounding box center [329, 325] width 406 height 124
click at [249, 314] on textarea "Buenos días, Sergio. Esperamos que te encuentres bien. Te consultamos si tuvist…" at bounding box center [329, 325] width 406 height 124
paste textarea "20315166196"
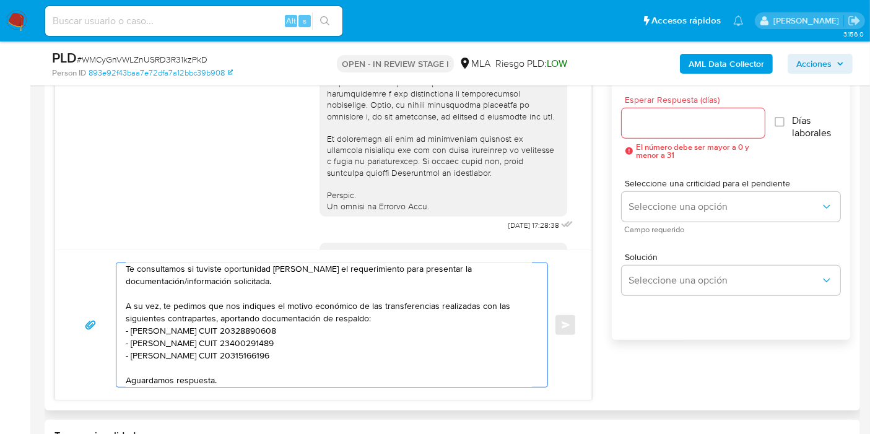
scroll to position [1, 0]
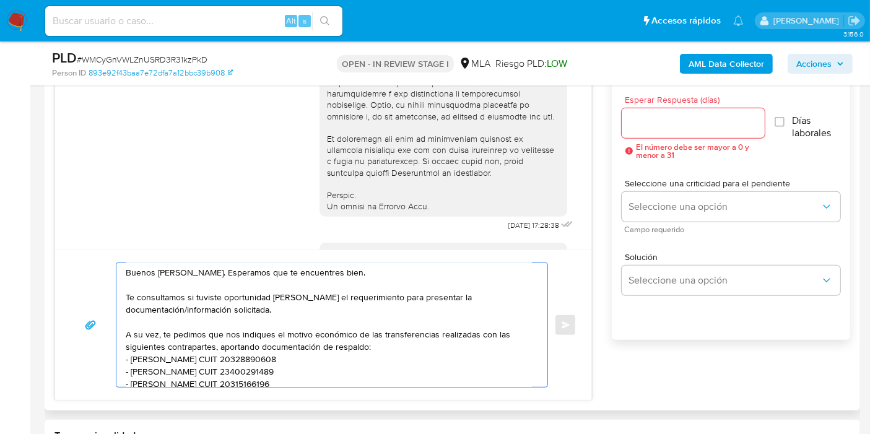
click at [260, 321] on textarea "Buenos días, Sergio. Esperamos que te encuentres bien. Te consultamos si tuvist…" at bounding box center [329, 325] width 406 height 124
click at [389, 330] on textarea "Buenos días, Sergio. Esperamos que te encuentres bien. Te consultamos si tuvist…" at bounding box center [329, 325] width 406 height 124
click at [403, 321] on textarea "Buenos días, Sergio. Esperamos que te encuentres bien. Te consultamos si tuvist…" at bounding box center [329, 325] width 406 height 124
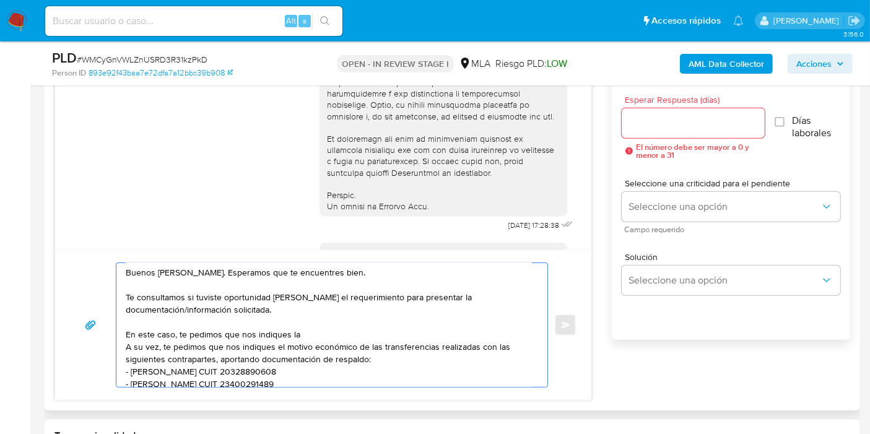
paste textarea "actividad que realizas a través de tu cuenta. De corresponder a una actividad c…"
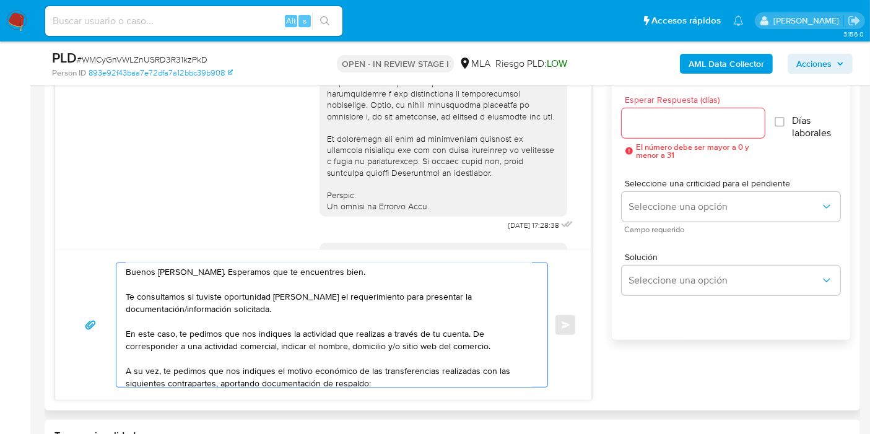
scroll to position [0, 0]
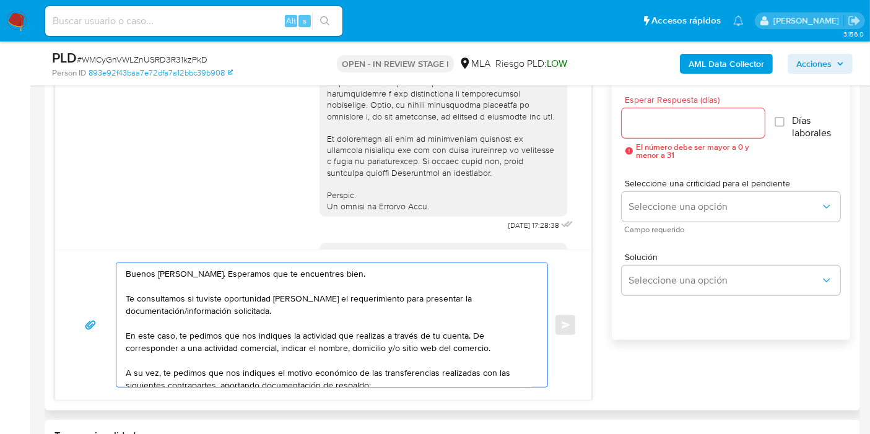
type textarea "Buenos días, Sergio. Esperamos que te encuentres bien. Te consultamos si tuvist…"
click at [664, 126] on input "Esperar Respuesta (días)" at bounding box center [693, 123] width 143 height 16
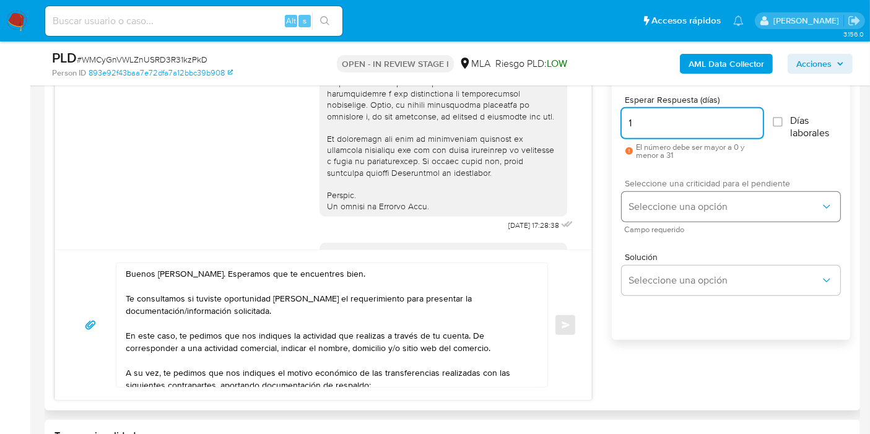
type input "1"
click at [671, 197] on button "Seleccione una opción" at bounding box center [731, 207] width 219 height 30
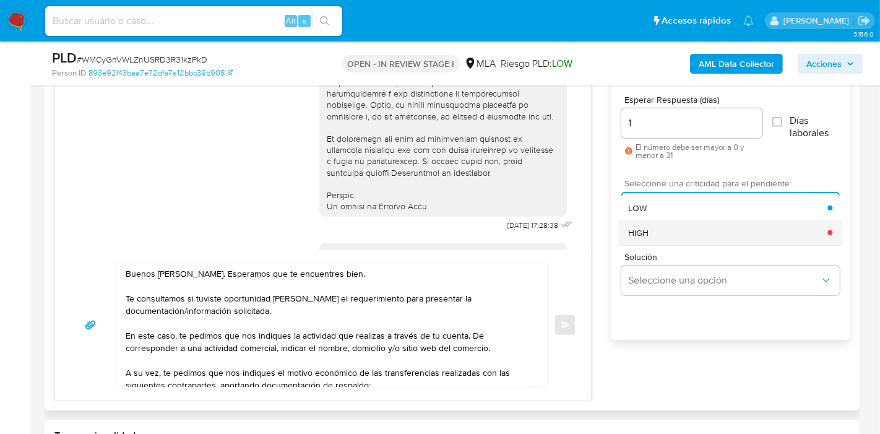
click at [670, 226] on div "HIGH" at bounding box center [727, 232] width 199 height 25
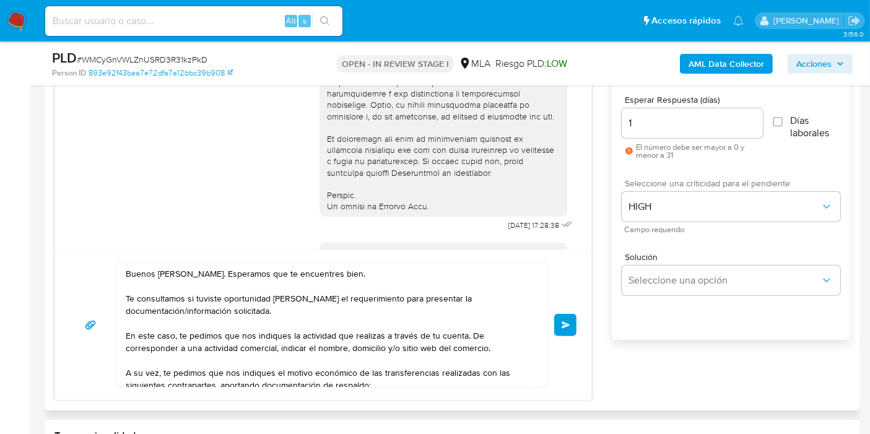
click at [578, 315] on div "Buenos días, Sergio. Esperamos que te encuentres bien. Te consultamos si tuvist…" at bounding box center [323, 324] width 536 height 150
click at [578, 317] on div "Buenos días, Sergio. Esperamos que te encuentres bien. Te consultamos si tuvist…" at bounding box center [323, 324] width 536 height 150
click at [532, 324] on textarea "Buenos días, Sergio. Esperamos que te encuentres bien. Te consultamos si tuvist…" at bounding box center [329, 325] width 406 height 124
click at [571, 321] on button "Enviar" at bounding box center [565, 325] width 22 height 22
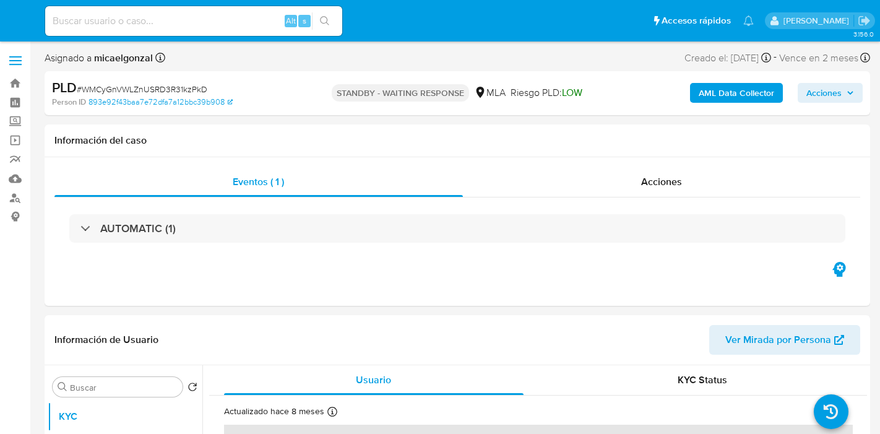
select select "10"
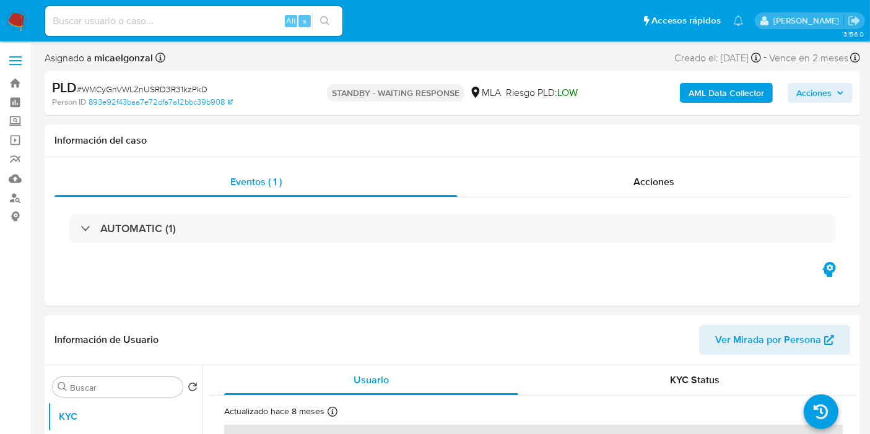
click at [137, 15] on input at bounding box center [193, 21] width 297 height 16
paste input "H9wa3xIFjmXrIeLLvRoiDwWT"
type input "H9wa3xIFjmXrIeLLvRoiDwWT"
select select "10"
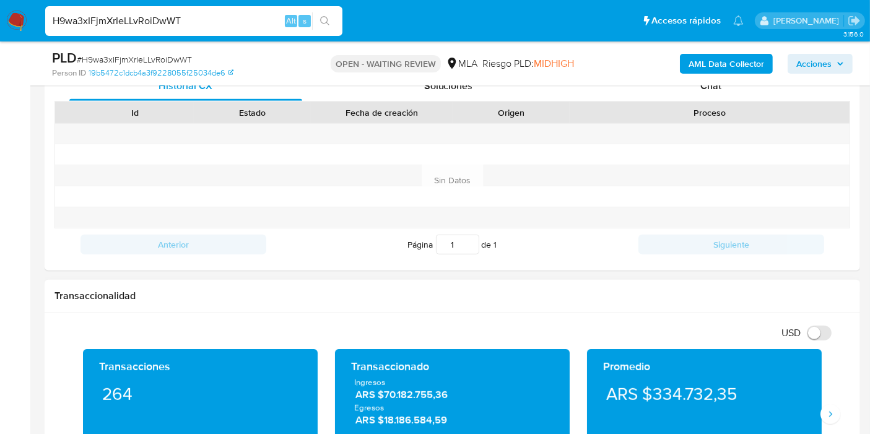
scroll to position [550, 0]
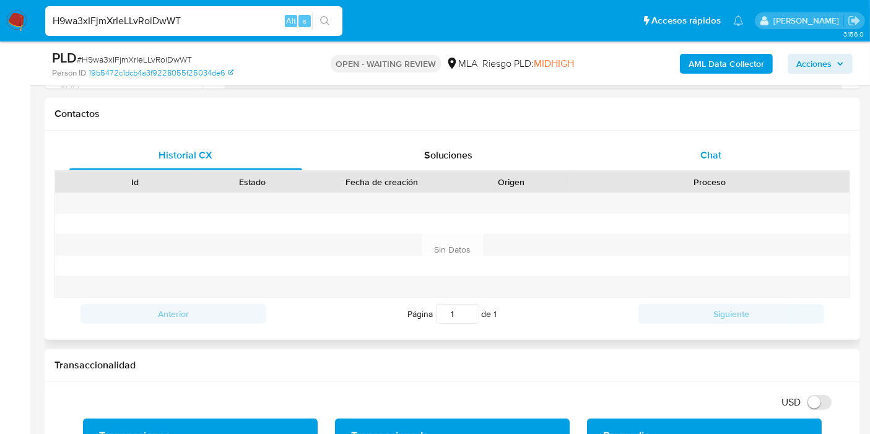
click at [759, 149] on div "Chat" at bounding box center [710, 156] width 233 height 30
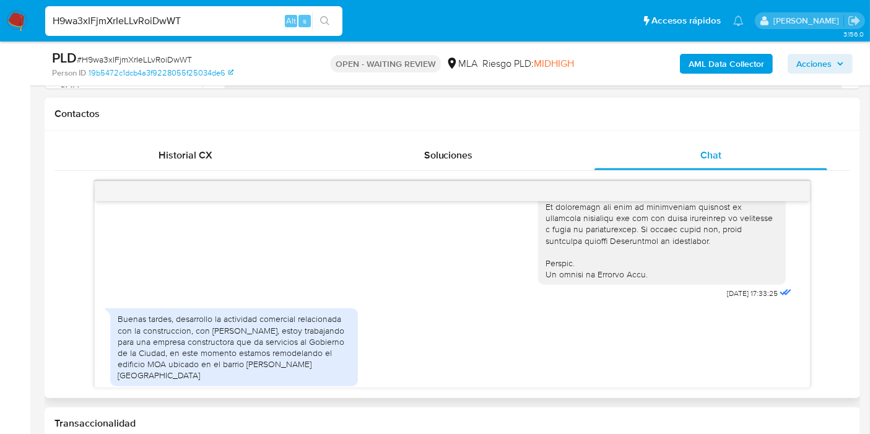
scroll to position [651, 0]
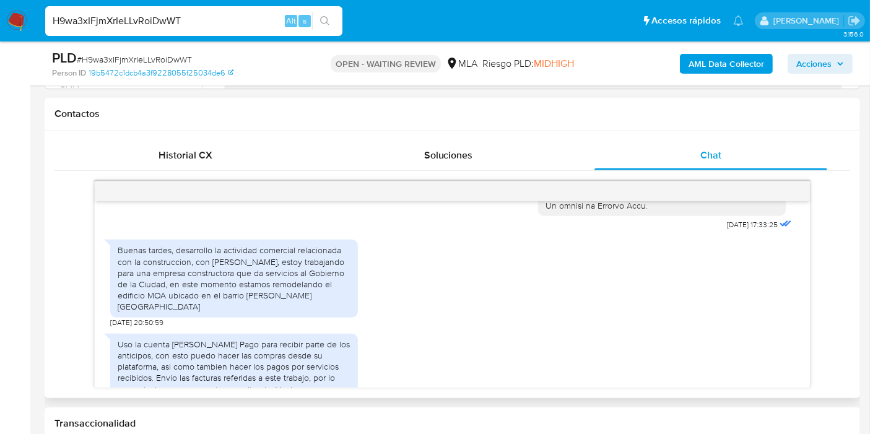
click at [277, 312] on div "Buenas tardes, desarrollo la actividad comercial relacionada con la construccio…" at bounding box center [234, 278] width 233 height 67
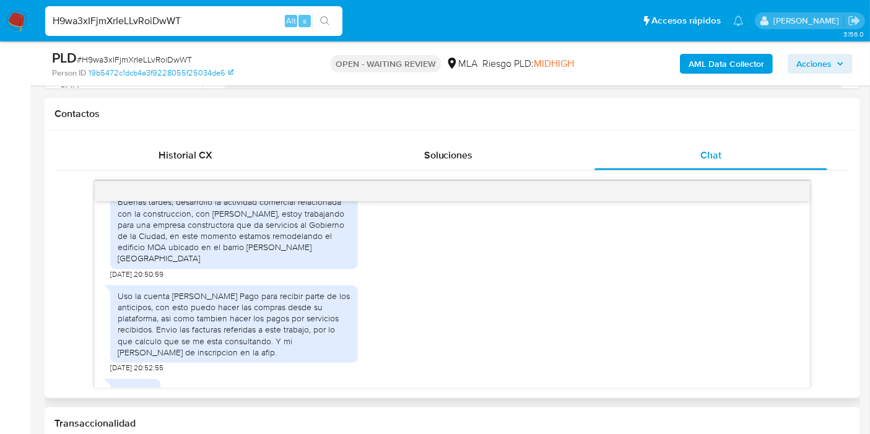
scroll to position [720, 0]
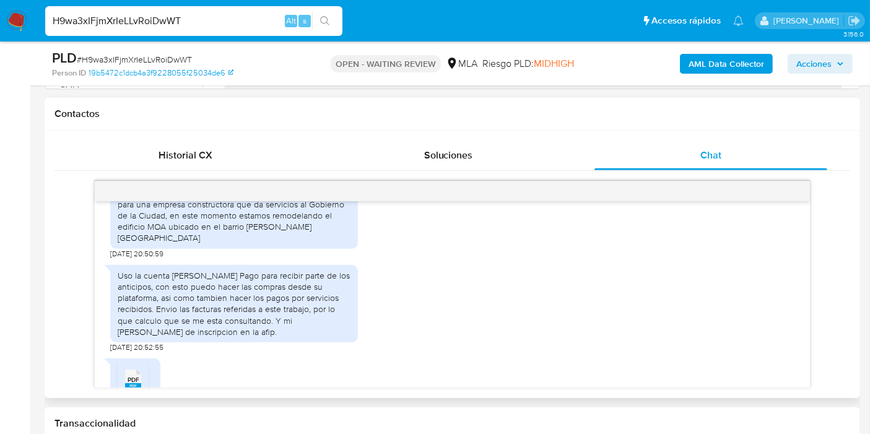
click at [324, 310] on div "Uso la cuenta [PERSON_NAME] Pago para recibir parte de los anticipos, con esto …" at bounding box center [234, 303] width 233 height 67
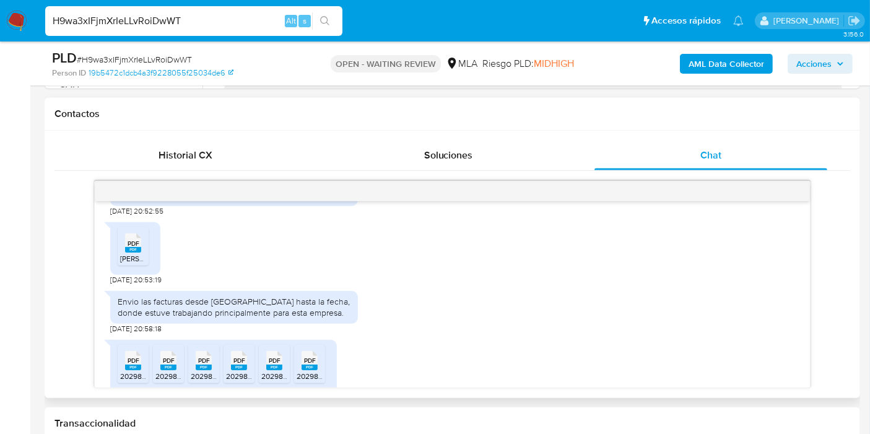
scroll to position [857, 0]
click at [141, 251] on icon at bounding box center [133, 241] width 16 height 19
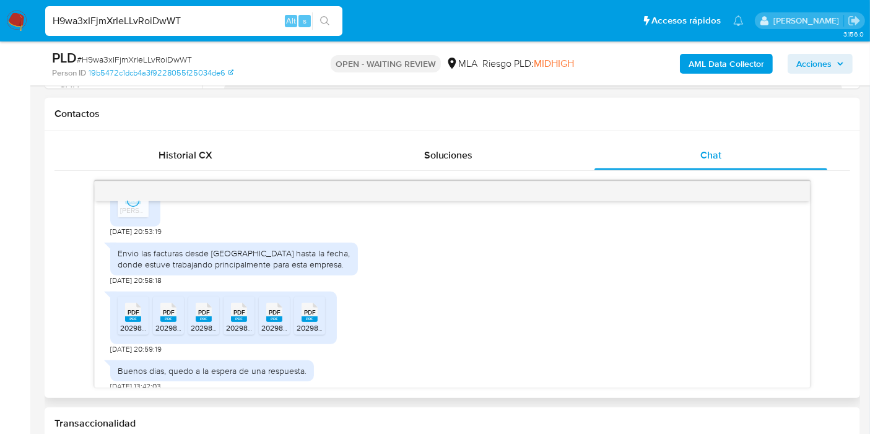
scroll to position [926, 0]
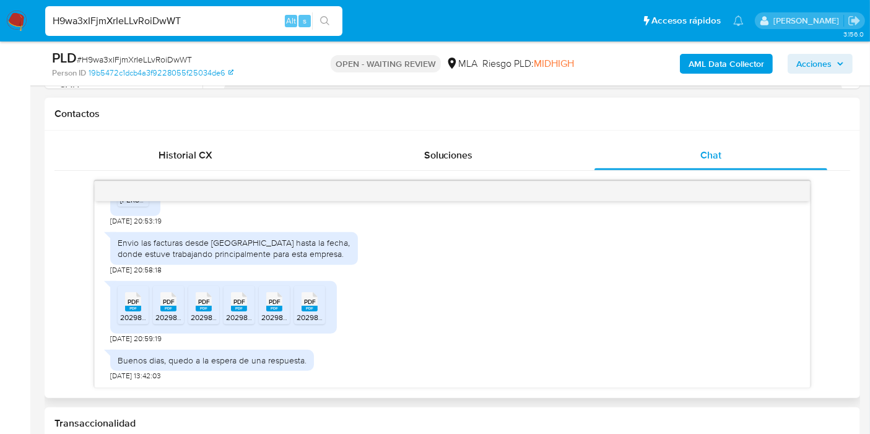
click at [147, 305] on li "PDF PDF 20298623820_001_00001_00000017.pdf" at bounding box center [133, 305] width 31 height 38
drag, startPoint x: 170, startPoint y: 304, endPoint x: 241, endPoint y: 303, distance: 71.2
click at [171, 304] on span "PDF" at bounding box center [169, 302] width 12 height 8
click at [209, 297] on icon at bounding box center [204, 301] width 16 height 19
click at [243, 298] on span "PDF" at bounding box center [239, 302] width 12 height 8
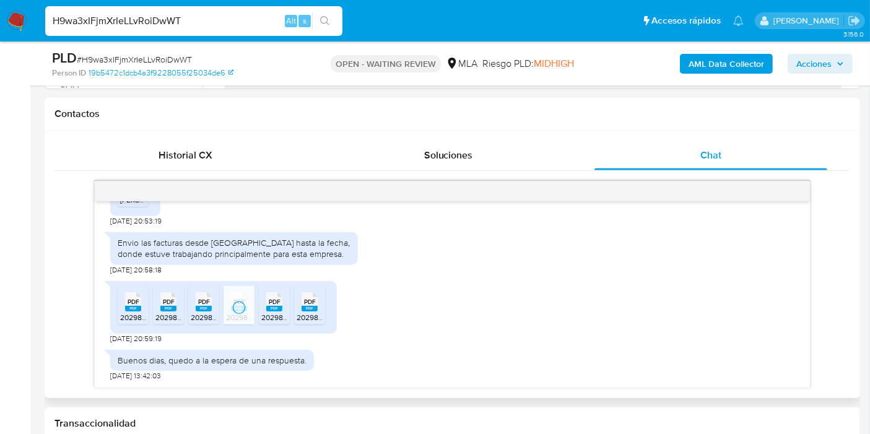
click at [284, 306] on div "PDF PDF" at bounding box center [274, 300] width 26 height 24
click at [300, 304] on div "PDF PDF" at bounding box center [310, 300] width 26 height 24
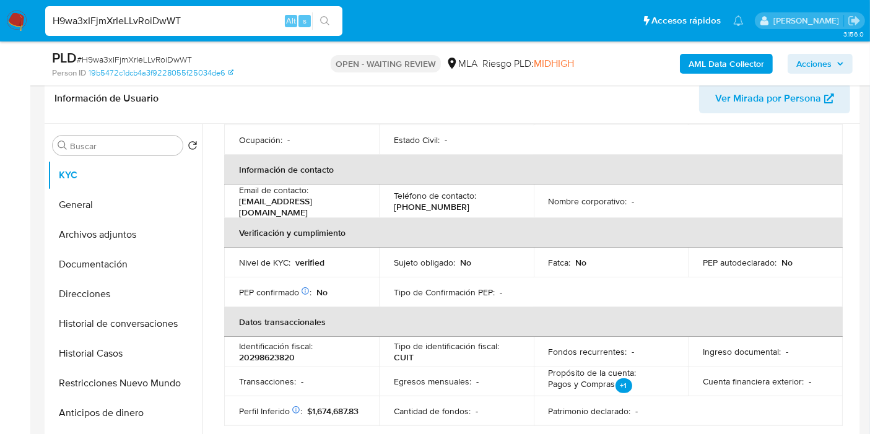
scroll to position [137, 0]
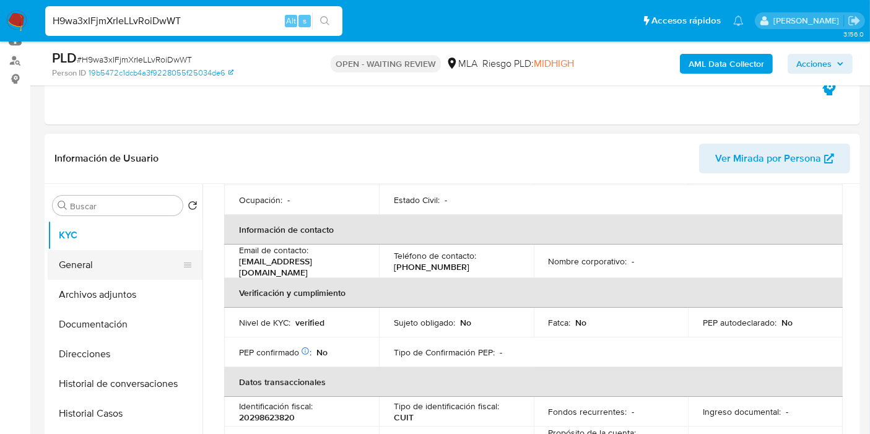
drag, startPoint x: 102, startPoint y: 303, endPoint x: 111, endPoint y: 276, distance: 28.8
click at [103, 302] on button "Archivos adjuntos" at bounding box center [125, 295] width 155 height 30
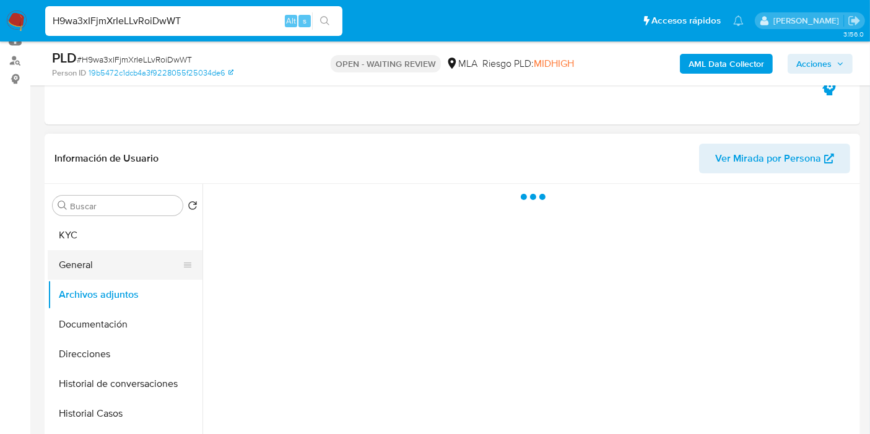
scroll to position [0, 0]
click at [113, 266] on button "General" at bounding box center [120, 265] width 145 height 30
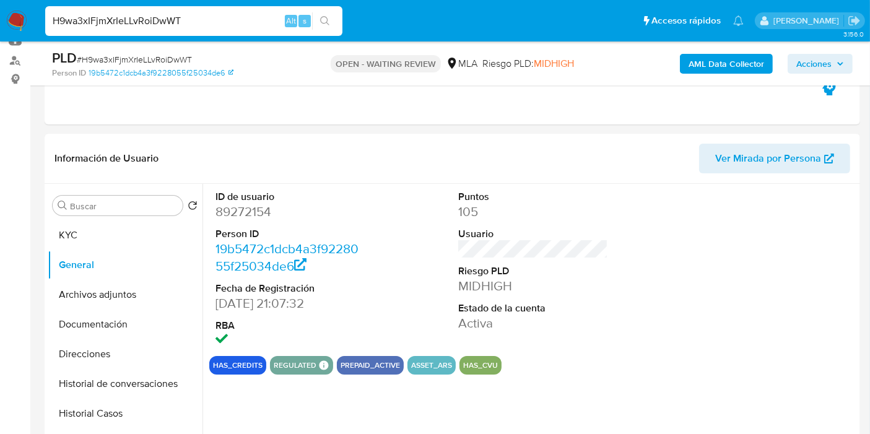
click at [262, 209] on dd "89272154" at bounding box center [290, 211] width 150 height 17
copy dd "89272154"
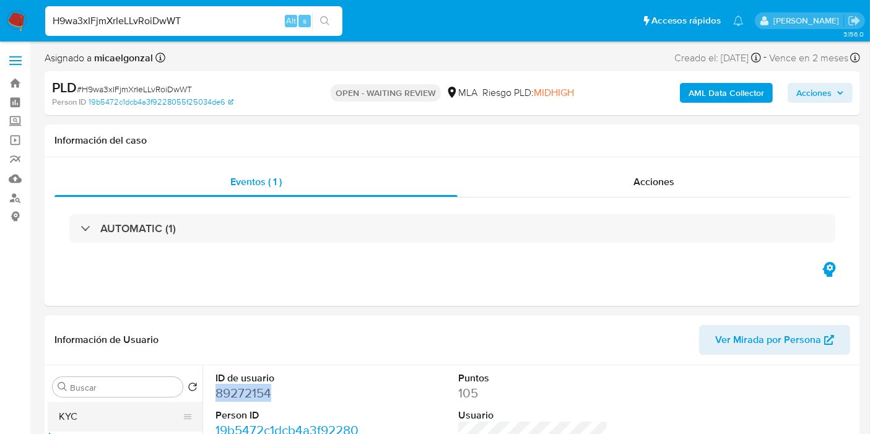
click at [94, 416] on button "KYC" at bounding box center [120, 417] width 145 height 30
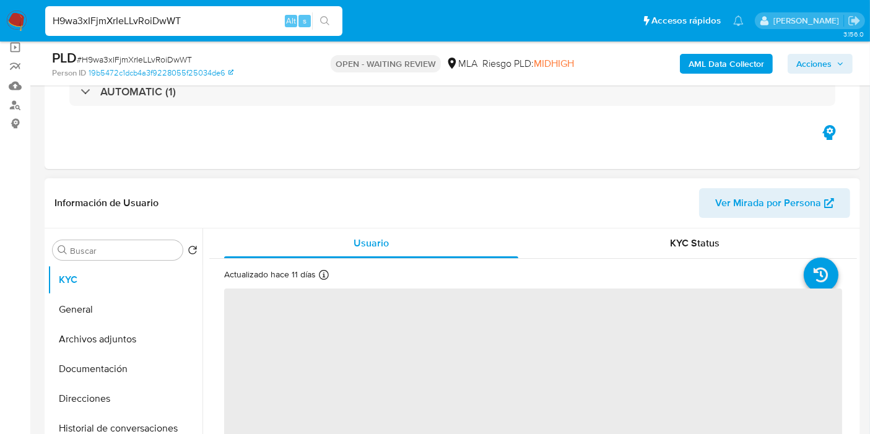
scroll to position [137, 0]
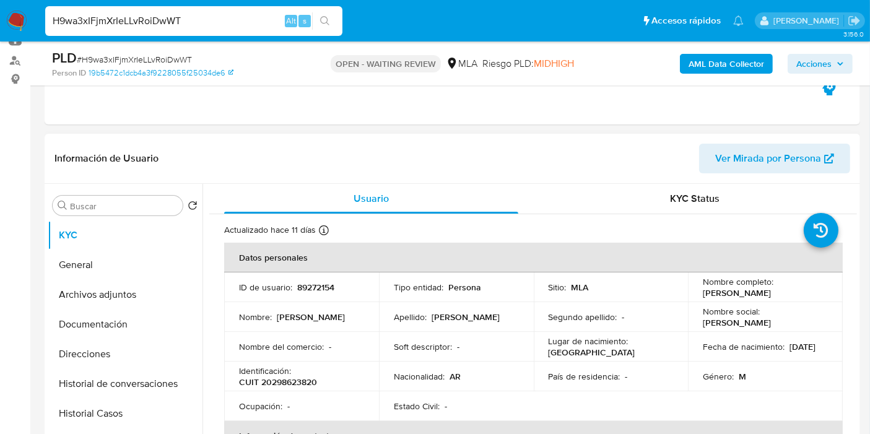
drag, startPoint x: 763, startPoint y: 295, endPoint x: 700, endPoint y: 288, distance: 63.5
click at [703, 288] on div "Nombre completo : Julio Cesar Rodriguez" at bounding box center [765, 287] width 125 height 22
copy p "Julio Cesar Rodriguez"
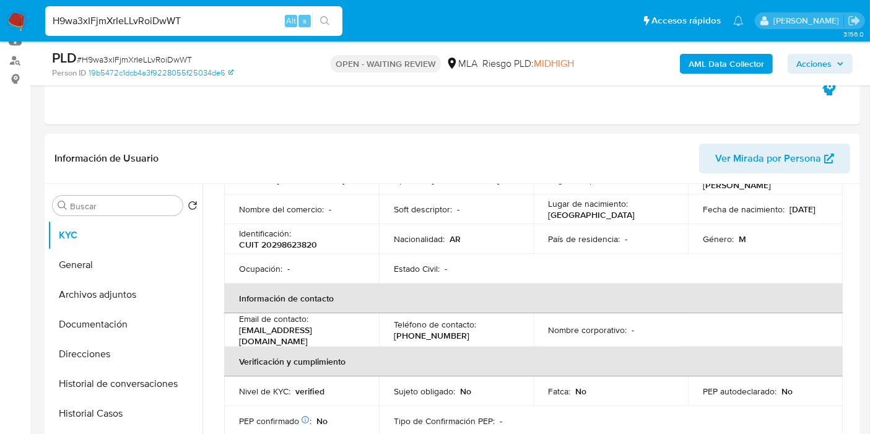
click at [188, 15] on input "H9wa3xIFjmXrIeLLvRoiDwWT" at bounding box center [193, 21] width 297 height 16
paste input "kSMvatyXCCS8BpIN6Qm57DwY"
type input "kSMvatyXCCS8BpIN6Qm57DwY"
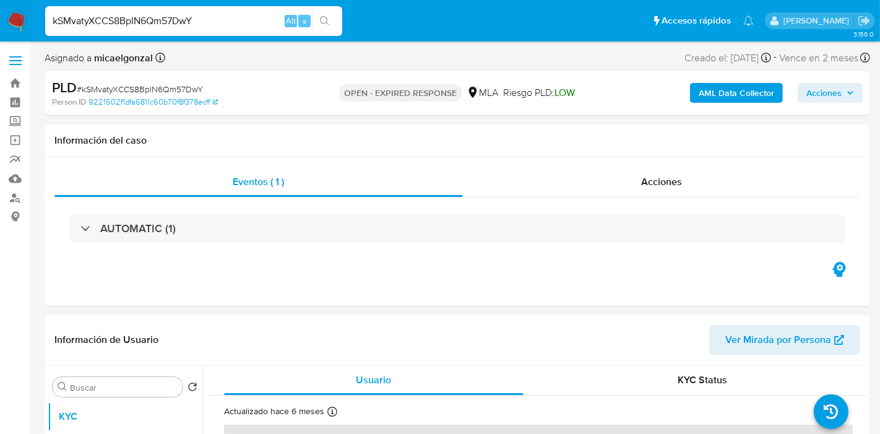
select select "10"
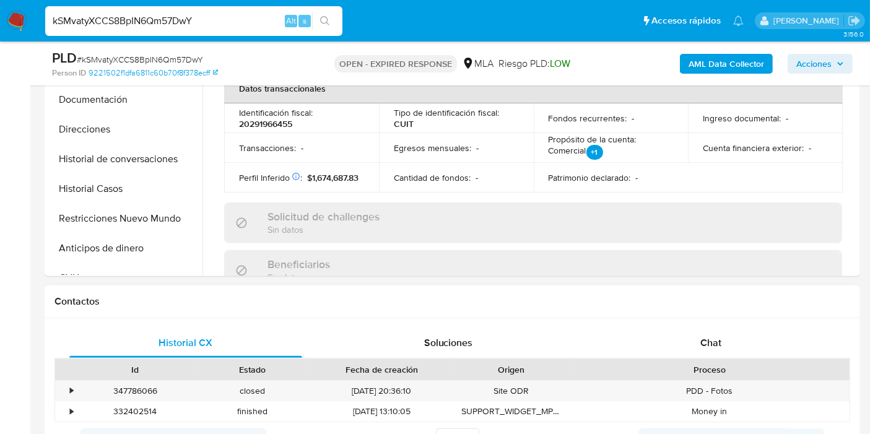
scroll to position [412, 0]
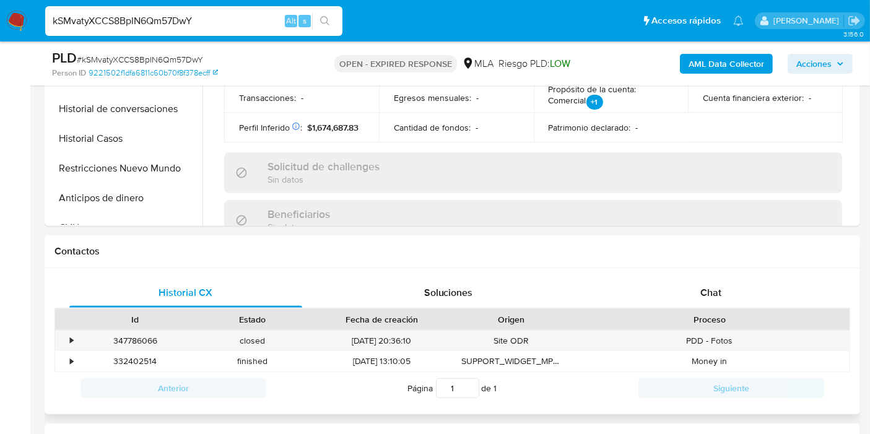
click at [727, 309] on div "Proceso" at bounding box center [710, 319] width 280 height 21
click at [733, 295] on div "Chat" at bounding box center [710, 293] width 233 height 30
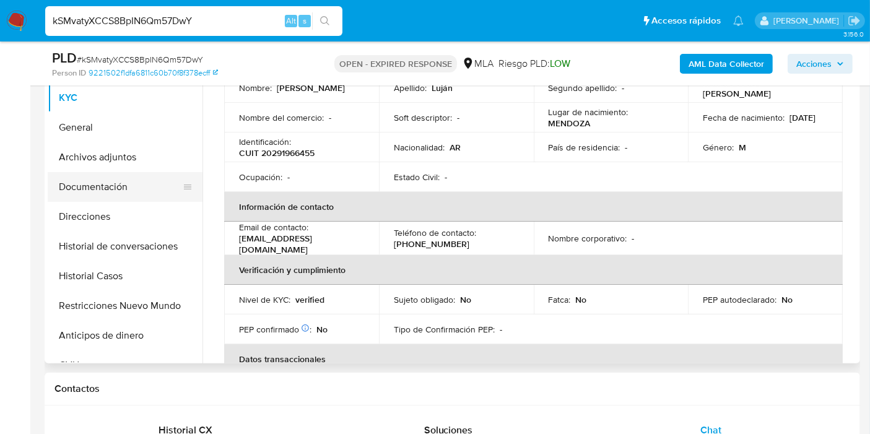
scroll to position [69, 0]
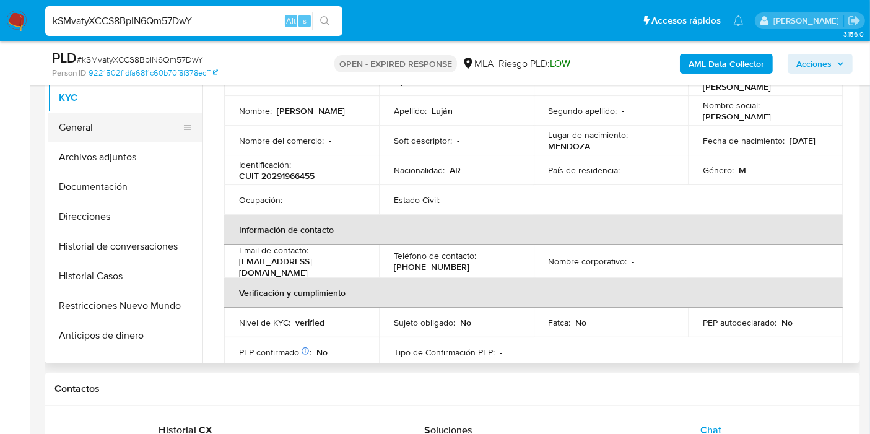
click at [67, 115] on button "General" at bounding box center [120, 128] width 145 height 30
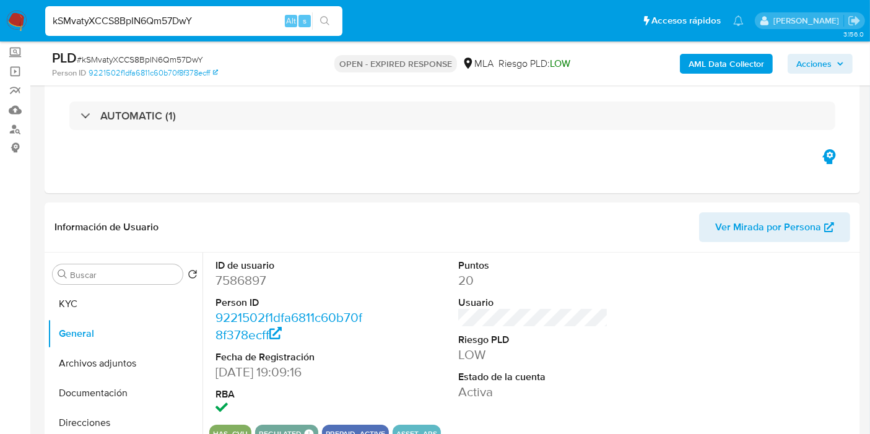
click at [243, 294] on dl "ID de usuario 7586897 Person ID 9221502f1dfa6811c60b70f8f378ecff Fecha de Regis…" at bounding box center [290, 339] width 150 height 160
click at [248, 282] on dd "7586897" at bounding box center [290, 280] width 150 height 17
copy dd "7586897"
click at [98, 307] on button "KYC" at bounding box center [120, 304] width 145 height 30
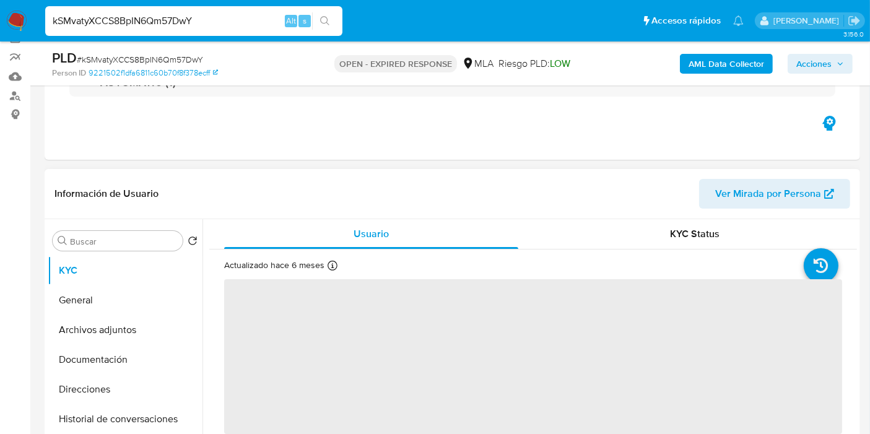
scroll to position [206, 0]
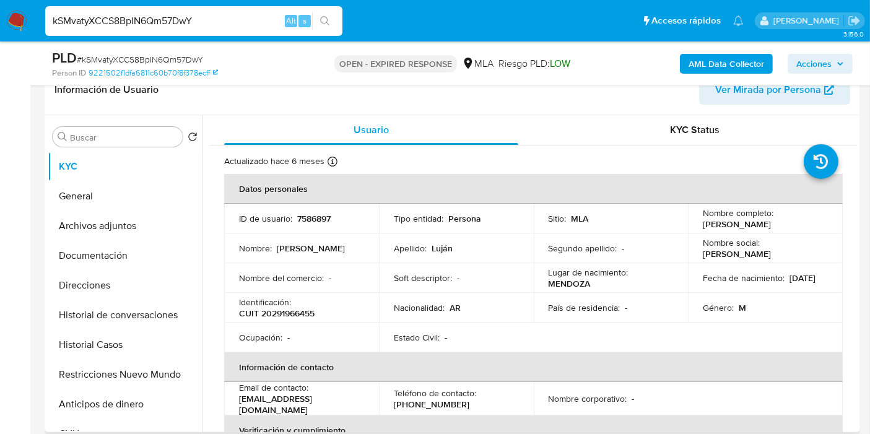
click at [307, 312] on p "CUIT 20291966455" at bounding box center [277, 313] width 76 height 11
click at [308, 316] on p "CUIT 20291966455" at bounding box center [277, 313] width 76 height 11
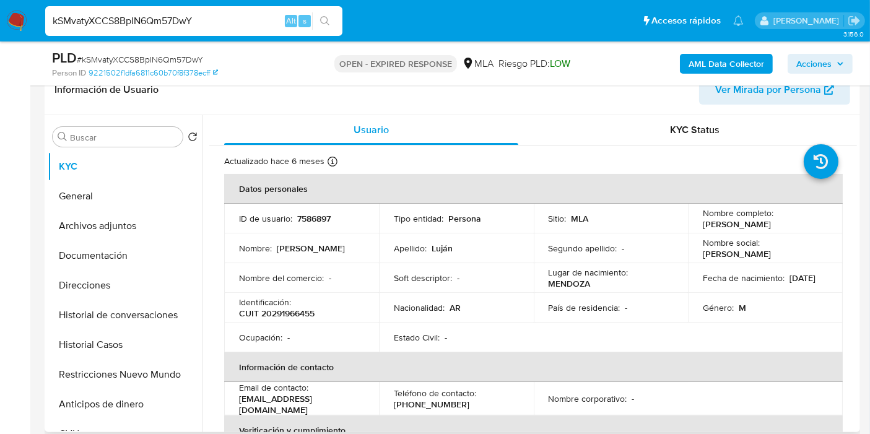
click at [415, 260] on td "Apellido : Luján" at bounding box center [456, 248] width 155 height 30
click at [136, 57] on span "# kSMvatyXCCS8BpIN6Qm57DwY" at bounding box center [140, 59] width 126 height 12
copy span "kSMvatyXCCS8BpIN6Qm57DwY"
click at [17, 17] on img at bounding box center [16, 21] width 21 height 21
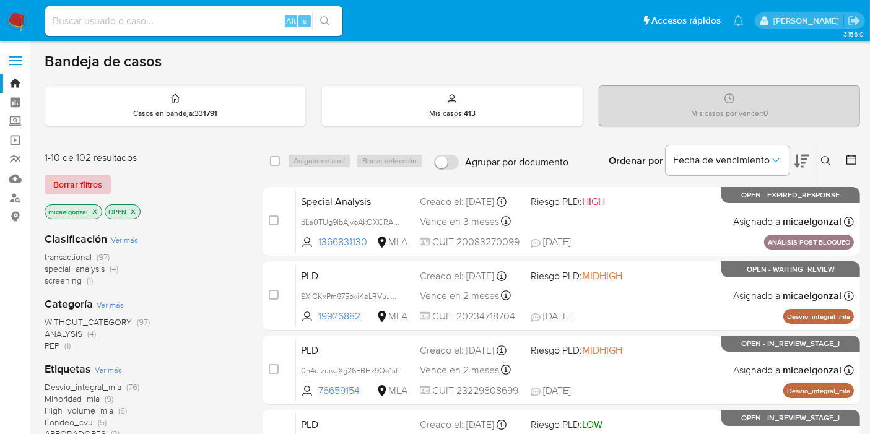
click at [89, 179] on span "Borrar filtros" at bounding box center [77, 184] width 49 height 17
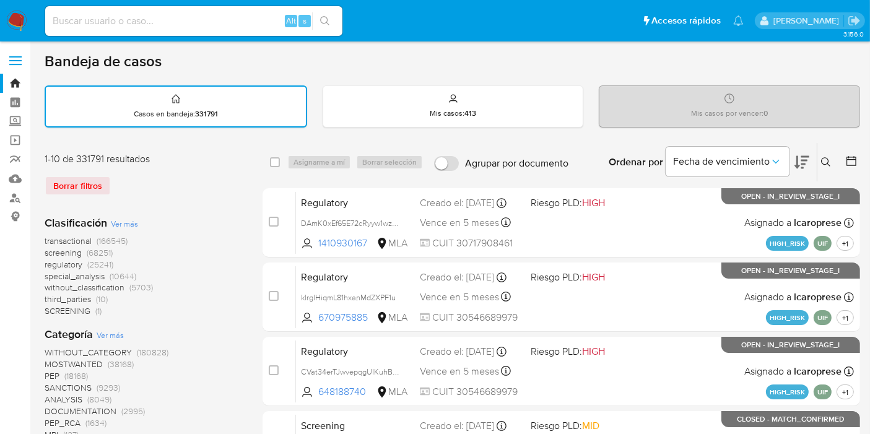
click at [823, 157] on icon at bounding box center [825, 161] width 9 height 9
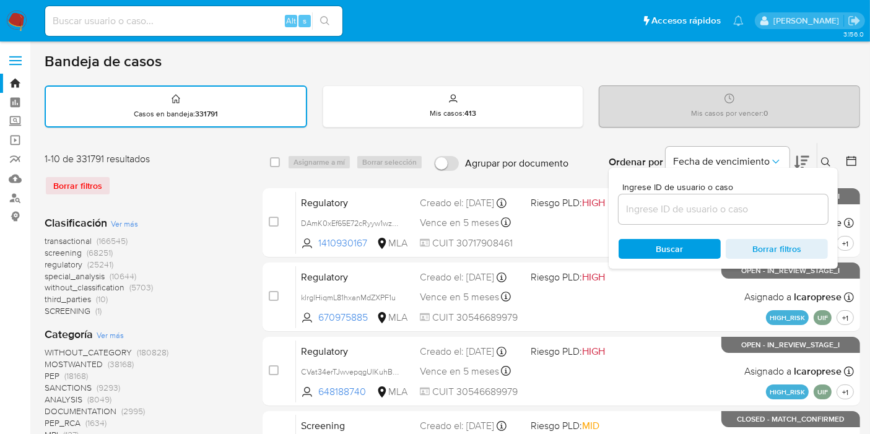
click at [687, 213] on input at bounding box center [722, 209] width 209 height 16
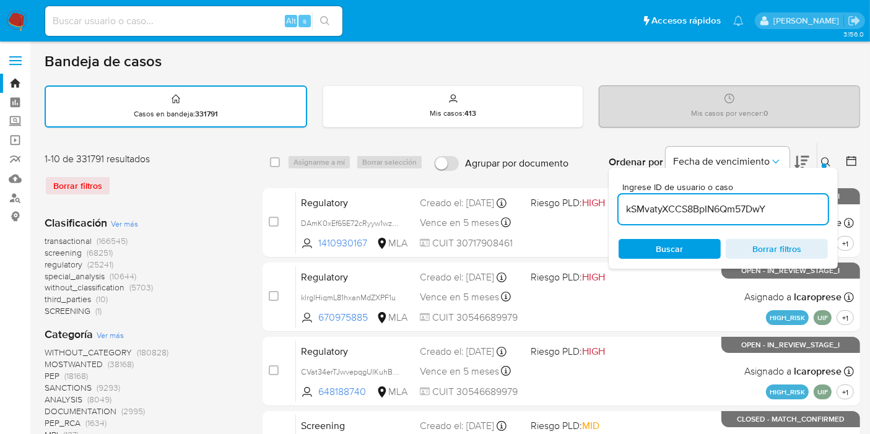
type input "kSMvatyXCCS8BpIN6Qm57DwY"
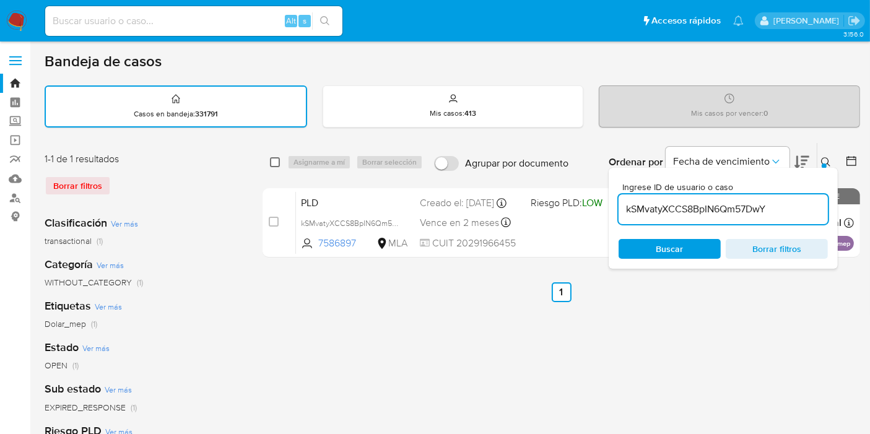
click at [272, 162] on input "checkbox" at bounding box center [275, 162] width 10 height 10
checkbox input "true"
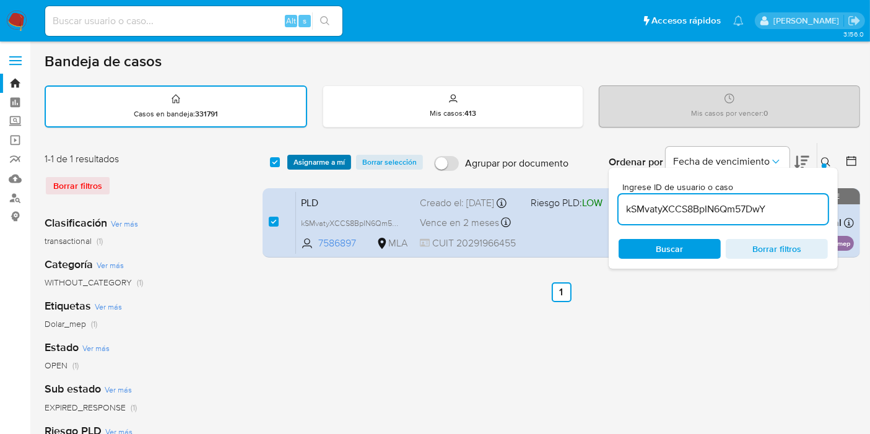
click at [308, 165] on span "Asignarme a mí" at bounding box center [318, 162] width 51 height 12
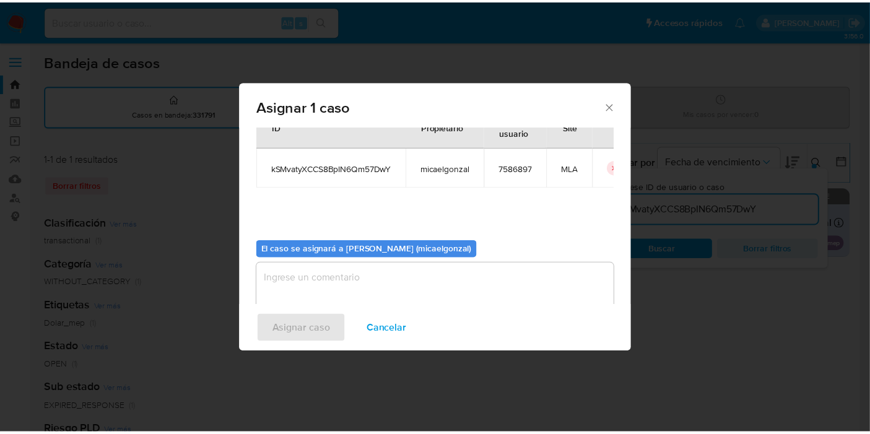
scroll to position [63, 0]
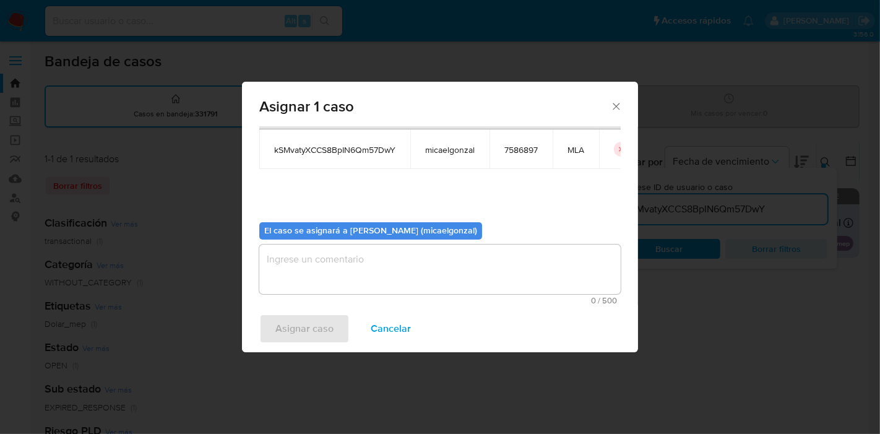
click at [431, 238] on div "El caso se asignará a [PERSON_NAME] (micaelgonzal)" at bounding box center [370, 230] width 223 height 17
click at [394, 268] on textarea "assign-modal" at bounding box center [440, 270] width 362 height 50
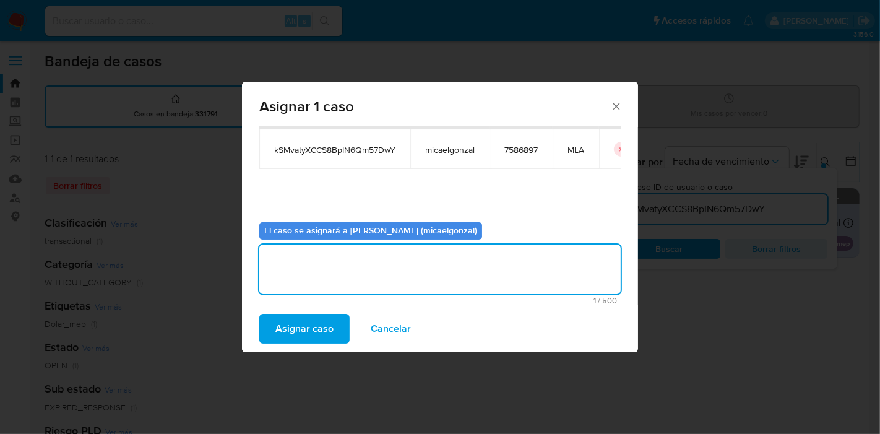
click at [301, 329] on span "Asignar caso" at bounding box center [304, 328] width 58 height 27
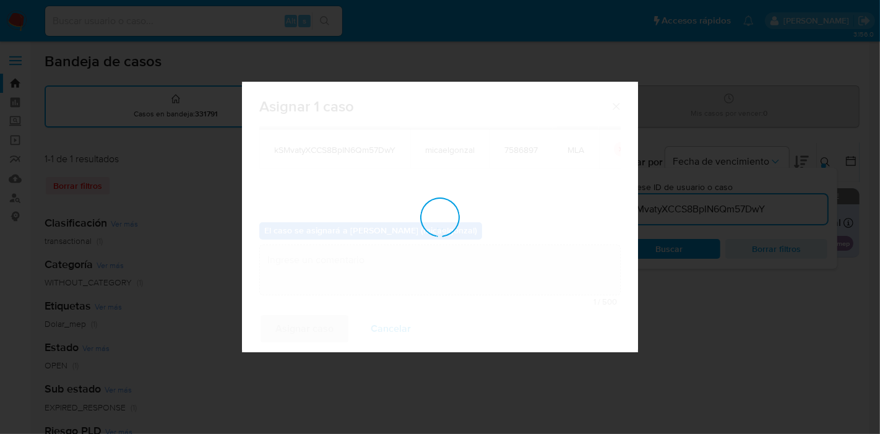
checkbox input "false"
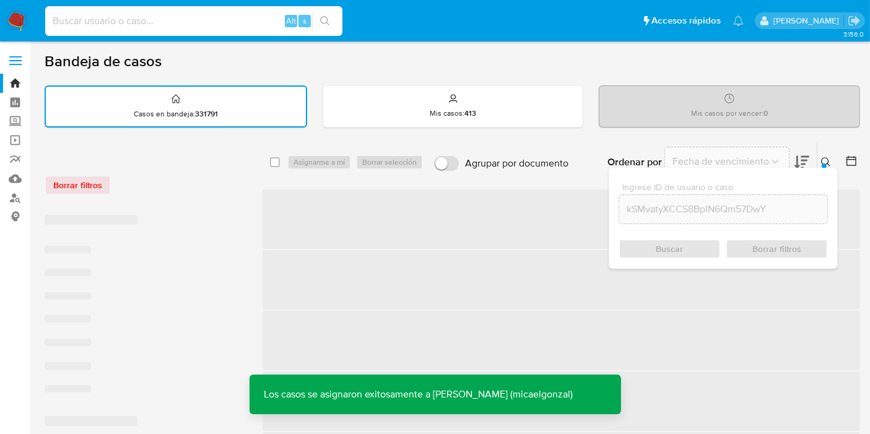
click at [232, 23] on input at bounding box center [193, 21] width 297 height 16
paste input "kSMvatyXCCS8BpIN6Qm57DwY"
type input "kSMvatyXCCS8BpIN6Qm57DwY"
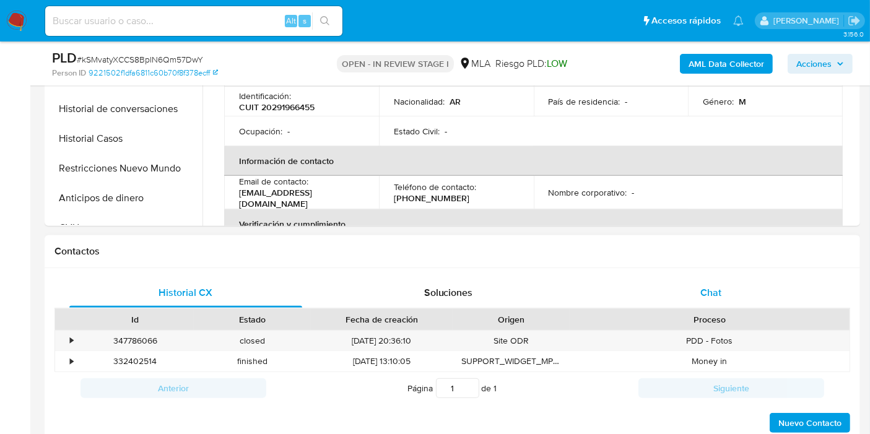
select select "10"
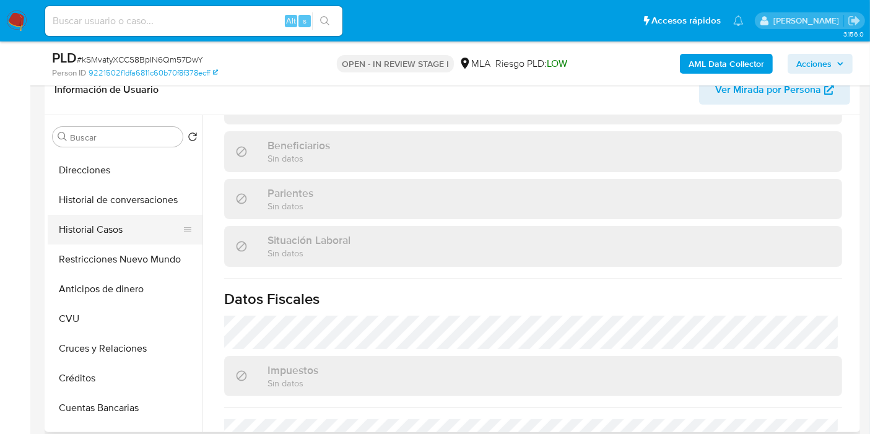
scroll to position [69, 0]
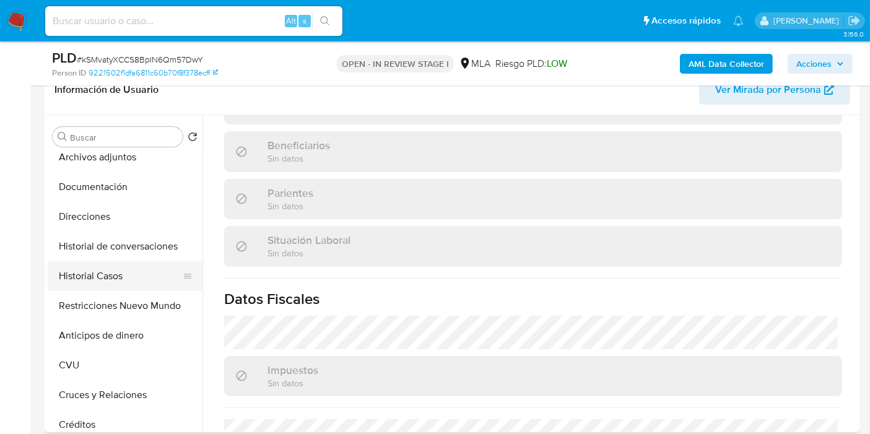
click at [109, 266] on button "Historial Casos" at bounding box center [120, 276] width 145 height 30
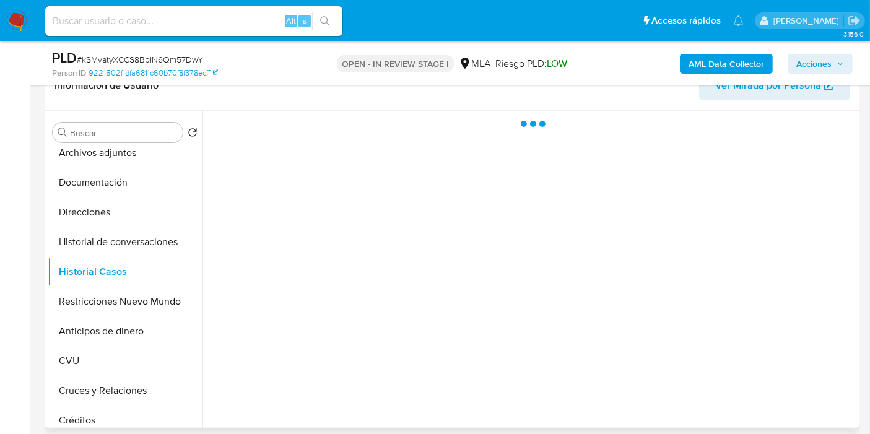
scroll to position [275, 0]
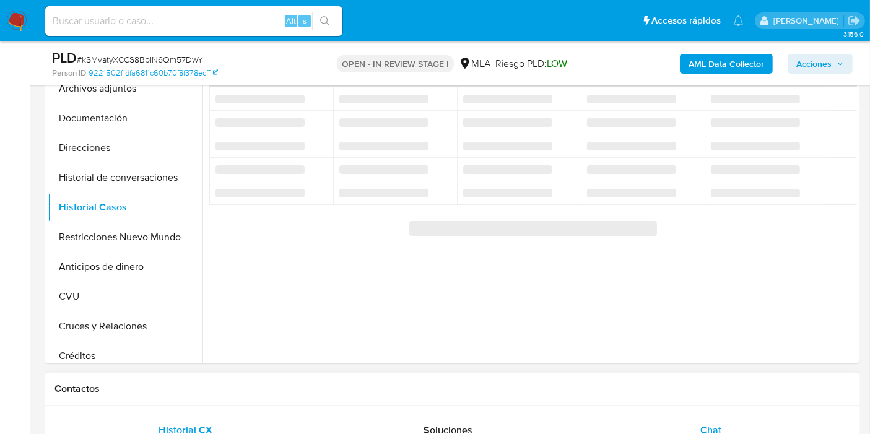
click at [693, 426] on div "Chat" at bounding box center [710, 430] width 233 height 30
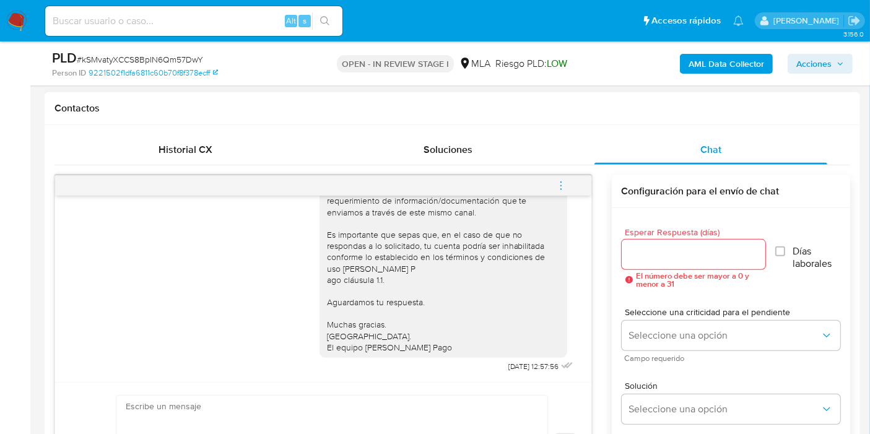
scroll to position [619, 0]
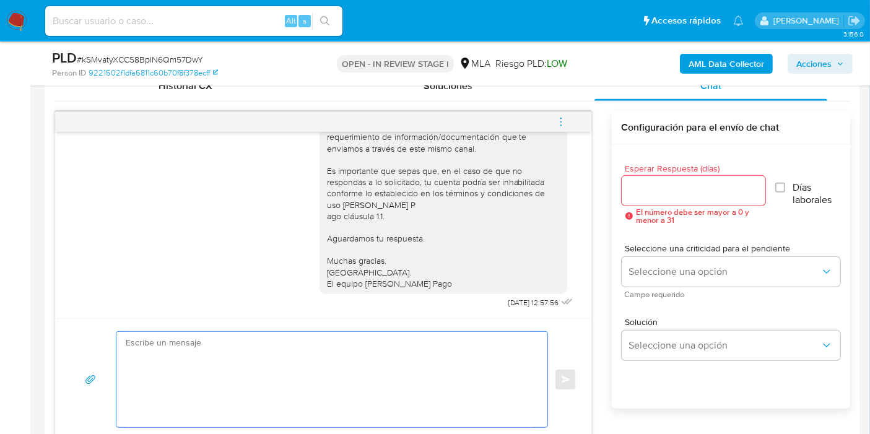
click at [378, 350] on textarea at bounding box center [329, 379] width 406 height 95
type textarea "b"
click at [366, 333] on textarea "Buenos días, José. Esperamos que estés bien." at bounding box center [329, 379] width 406 height 95
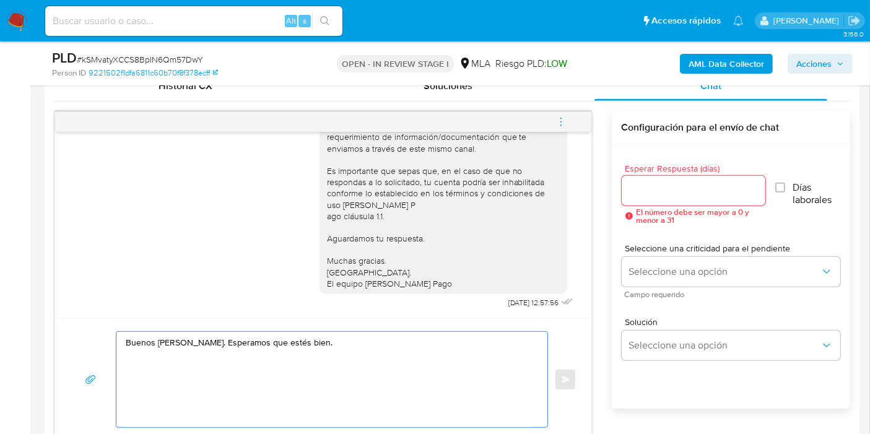
click at [366, 333] on textarea "Buenos días, José. Esperamos que estés bien." at bounding box center [329, 379] width 406 height 95
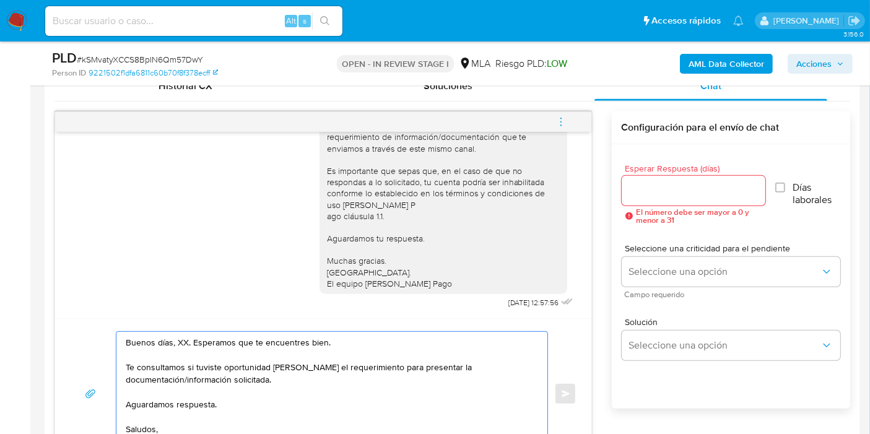
click at [182, 345] on textarea "Buenos días, XX. Esperamos que te encuentres bien. Te consultamos si tuviste op…" at bounding box center [329, 394] width 406 height 124
click at [150, 385] on textarea "Buenos días, José. Esperamos que te encuentres bien. Te consultamos si tuviste …" at bounding box center [329, 394] width 406 height 124
paste textarea "actividad que realizas a través de tu cuenta. De corresponder a una actividad c…"
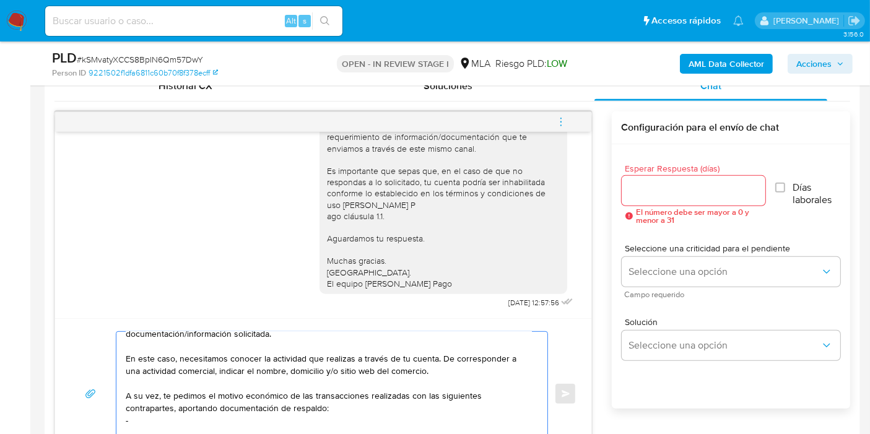
scroll to position [622, 0]
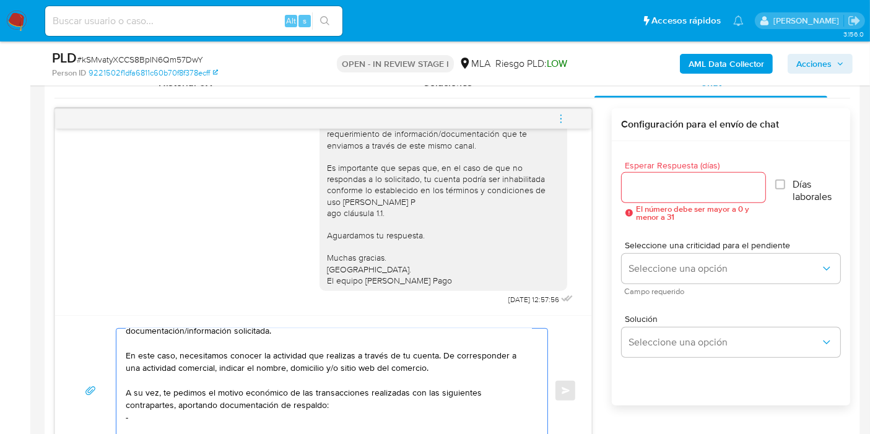
paste textarea "GERARDO RUBEN VAQUER"
paste textarea "20213729471"
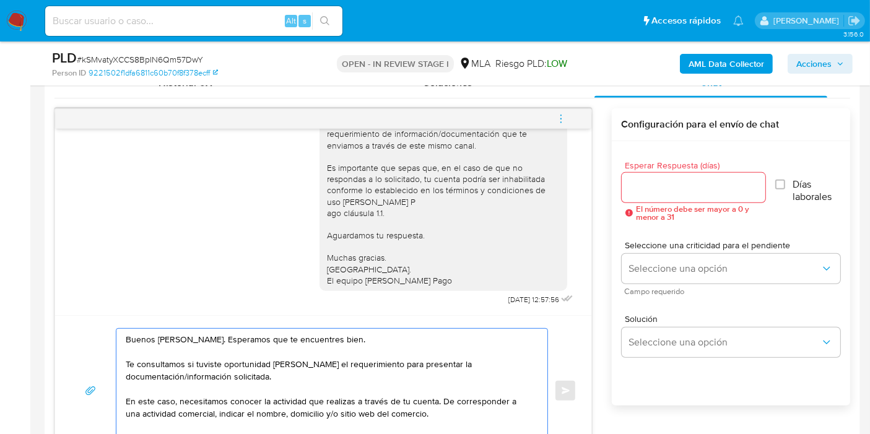
scroll to position [69, 0]
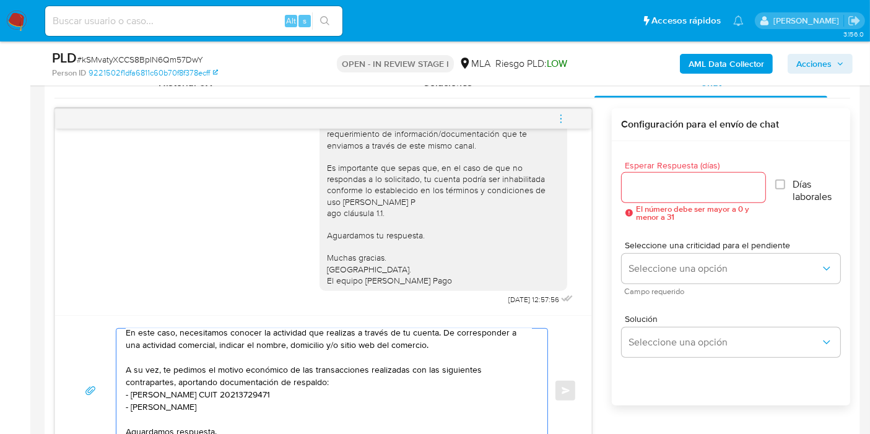
paste textarea "LUJAN"
paste textarea "20116033357"
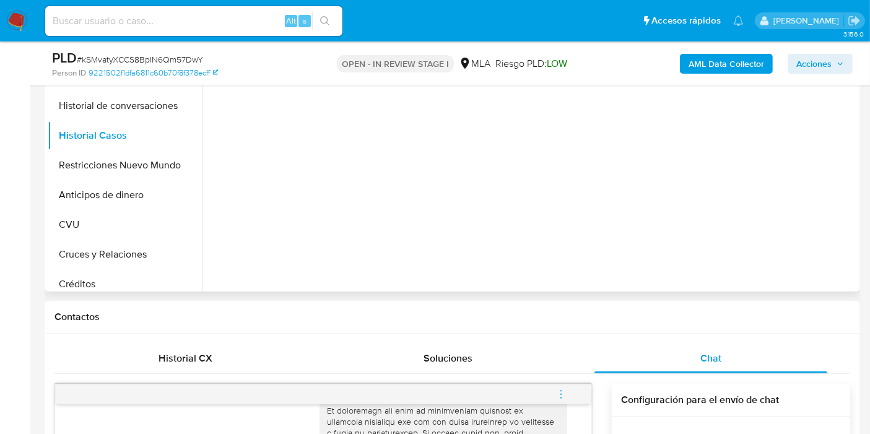
scroll to position [141, 0]
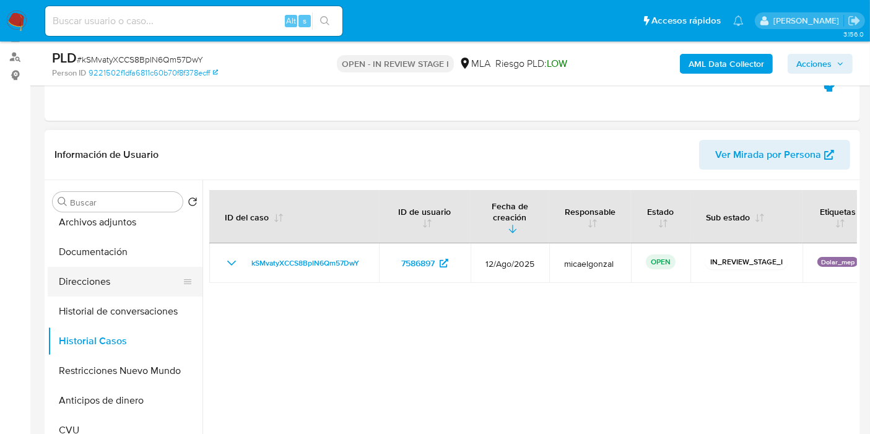
click at [116, 274] on button "Direcciones" at bounding box center [120, 282] width 145 height 30
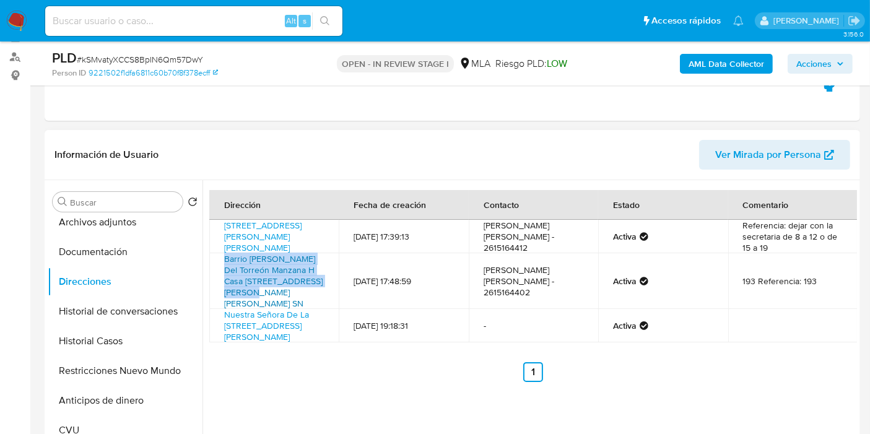
drag, startPoint x: 219, startPoint y: 272, endPoint x: 251, endPoint y: 297, distance: 40.5
click at [258, 301] on td "Barrio Viñas Del Torreón Manzana H Casa 21 Sn, Luzuriaga Maipu, Mendoza, 5513, …" at bounding box center [273, 281] width 129 height 56
copy link "Barrio Viñas Del Torreón Manzana H Casa 21 Sn, Luzuriaga Maipu, Mendoza"
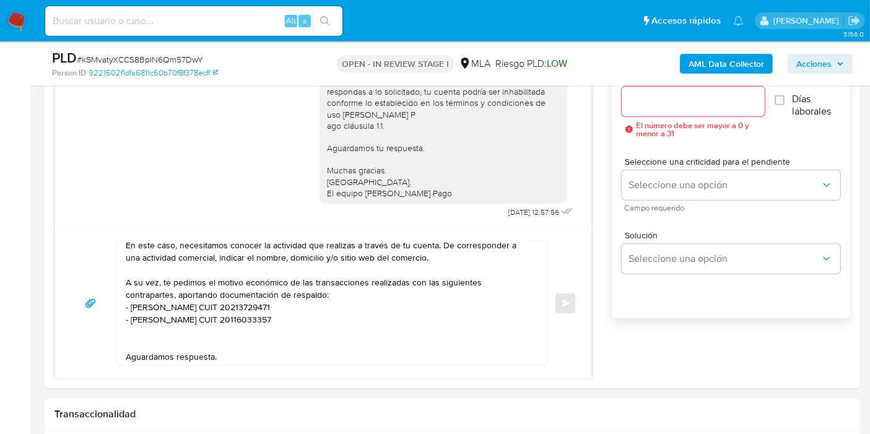
scroll to position [898, 0]
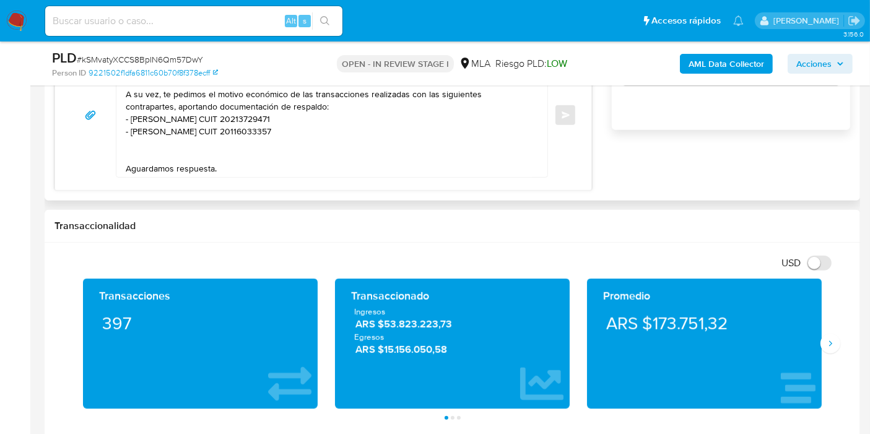
click at [199, 145] on textarea "Buenos días, José. Esperamos que te encuentres bien. Te consultamos si tuviste …" at bounding box center [329, 115] width 406 height 124
paste textarea "Renzo Valentino Pivetta De Luca"
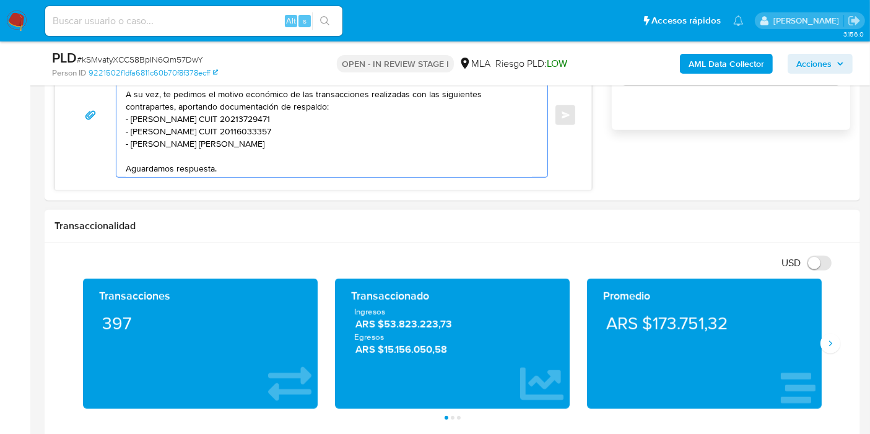
paste textarea "20451432576"
paste textarea "Ortega Silvia Graciela"
click at [136, 154] on textarea "Buenos días, José. Esperamos que te encuentres bien. Te consultamos si tuviste …" at bounding box center [329, 115] width 406 height 124
click at [268, 154] on textarea "Buenos días, José. Esperamos que te encuentres bien. Te consultamos si tuviste …" at bounding box center [329, 115] width 406 height 124
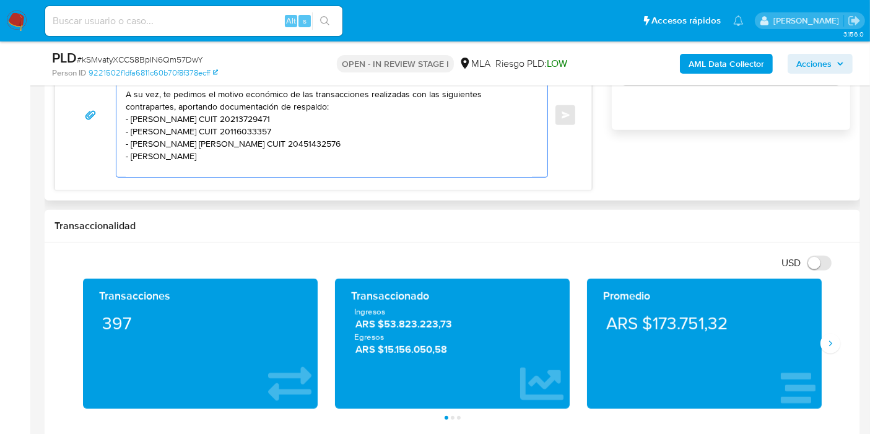
paste textarea "Ortega"
paste textarea "27130062240"
paste textarea "Parrilla"
click at [137, 116] on textarea "Buenos días, José. Esperamos que te encuentres bien. Te consultamos si tuviste …" at bounding box center [329, 115] width 406 height 124
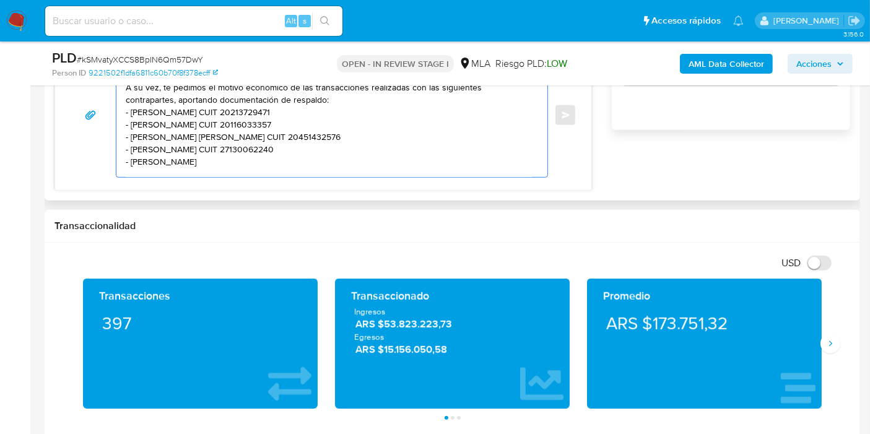
scroll to position [829, 0]
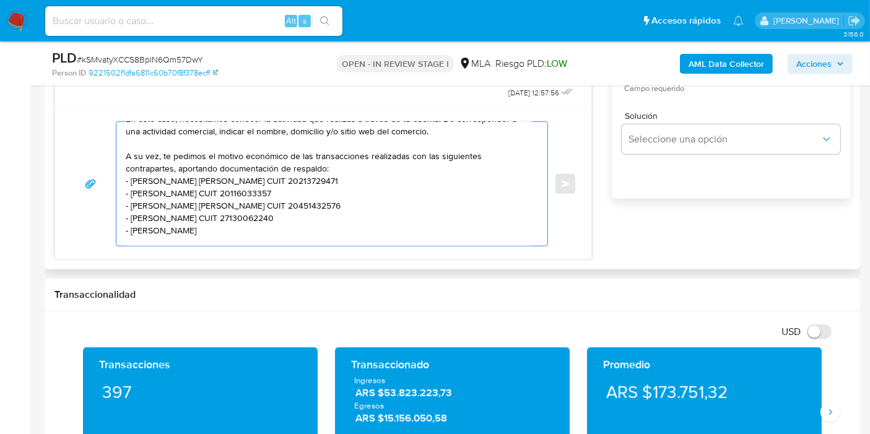
click at [224, 177] on textarea "Buenos días, José. Esperamos que te encuentres bien. Te consultamos si tuviste …" at bounding box center [329, 184] width 406 height 124
drag, startPoint x: 224, startPoint y: 177, endPoint x: 317, endPoint y: 176, distance: 92.9
click at [317, 176] on textarea "Buenos días, José. Esperamos que te encuentres bien. Te consultamos si tuviste …" at bounding box center [329, 184] width 406 height 124
click at [138, 192] on textarea "Buenos días, José. Esperamos que te encuentres bien. Te consultamos si tuviste …" at bounding box center [329, 184] width 406 height 124
drag, startPoint x: 209, startPoint y: 188, endPoint x: 297, endPoint y: 195, distance: 88.2
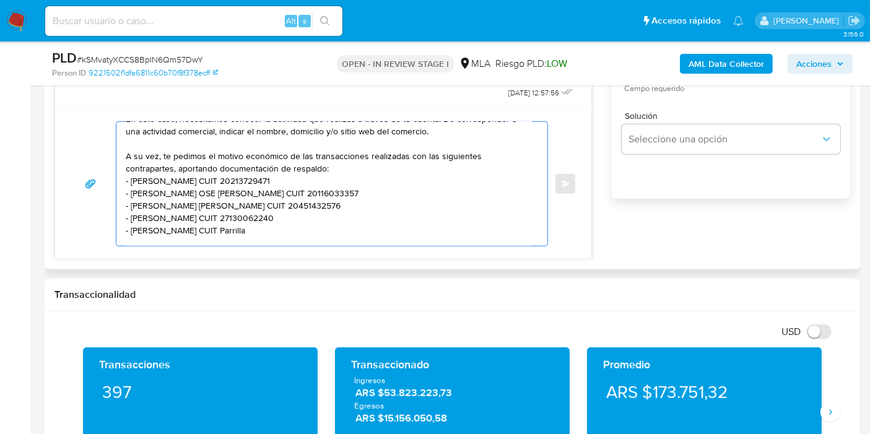
click at [297, 195] on textarea "Buenos días, José. Esperamos que te encuentres bien. Te consultamos si tuviste …" at bounding box center [329, 184] width 406 height 124
click at [298, 195] on textarea "Buenos días, José. Esperamos que te encuentres bien. Te consultamos si tuviste …" at bounding box center [329, 184] width 406 height 124
click at [240, 194] on textarea "Buenos días, José. Esperamos que te encuentres bien. Te consultamos si tuviste …" at bounding box center [329, 184] width 406 height 124
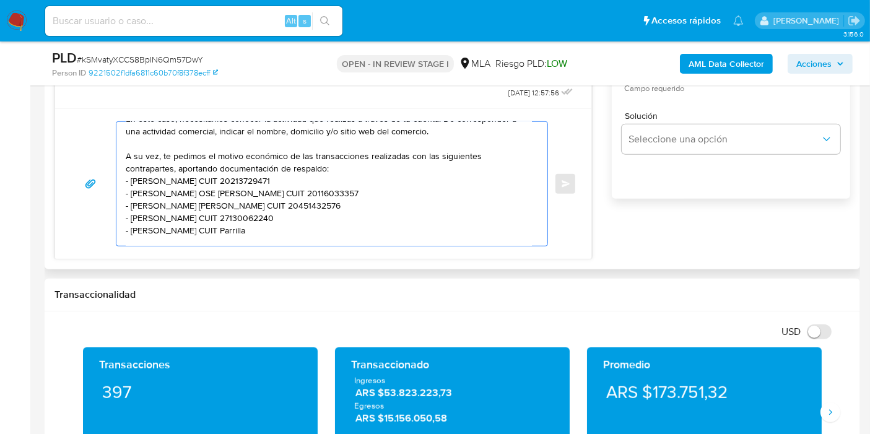
drag, startPoint x: 208, startPoint y: 191, endPoint x: 285, endPoint y: 189, distance: 76.8
click at [285, 189] on textarea "Buenos días, José. Esperamos que te encuentres bien. Te consultamos si tuviste …" at bounding box center [329, 184] width 406 height 124
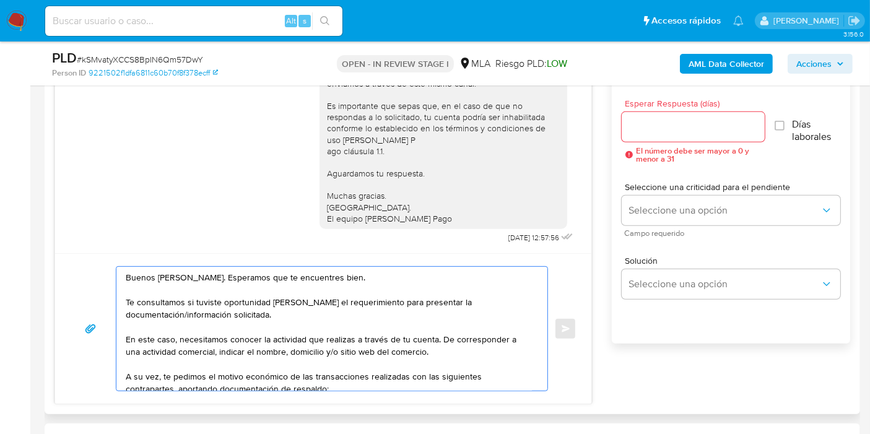
scroll to position [622, 0]
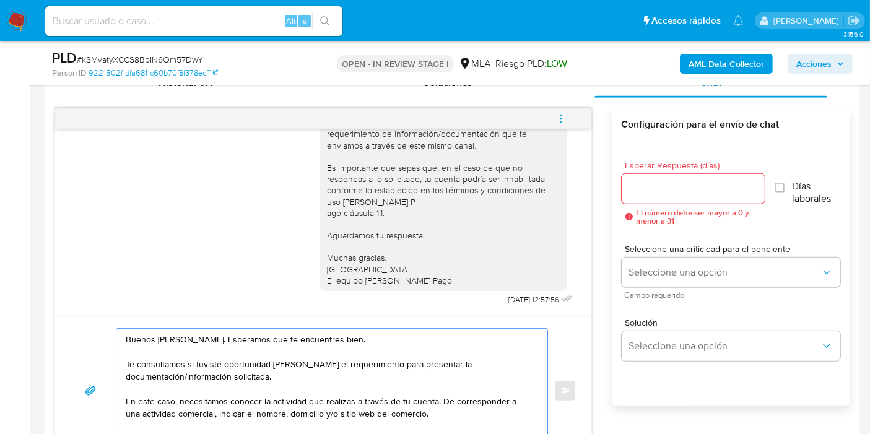
type textarea "Buenos días, José. Esperamos que te encuentres bien. Te consultamos si tuviste …"
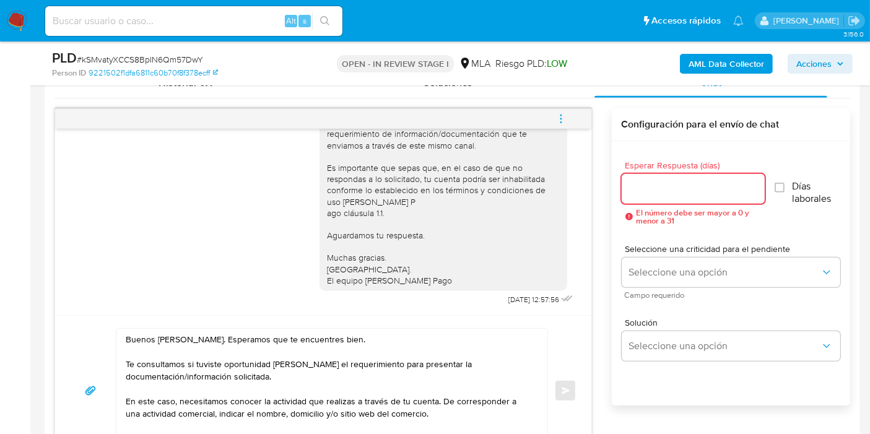
click at [656, 181] on input "Esperar Respuesta (días)" at bounding box center [693, 189] width 143 height 16
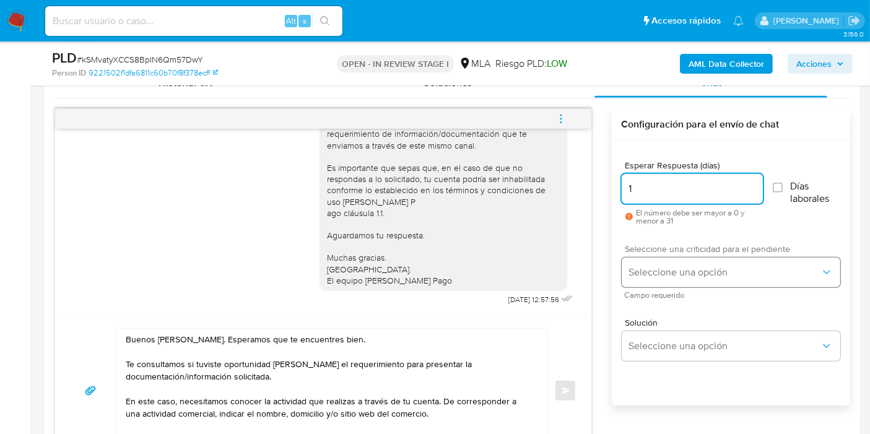
type input "1"
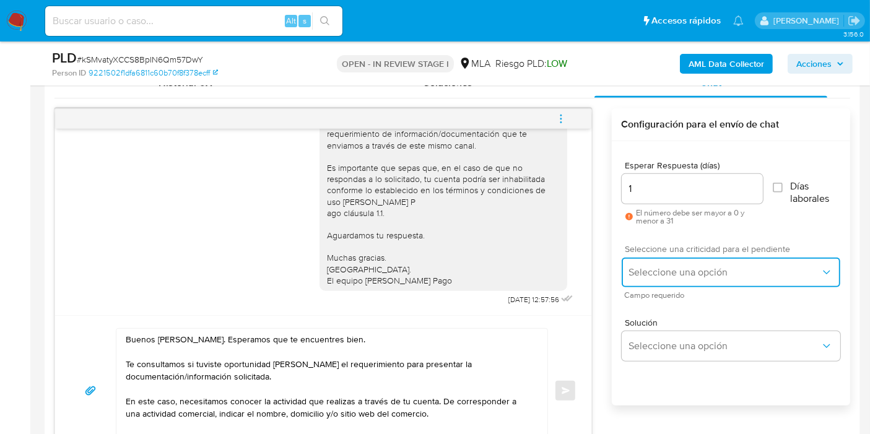
click at [695, 267] on span "Seleccione una opción" at bounding box center [724, 272] width 191 height 12
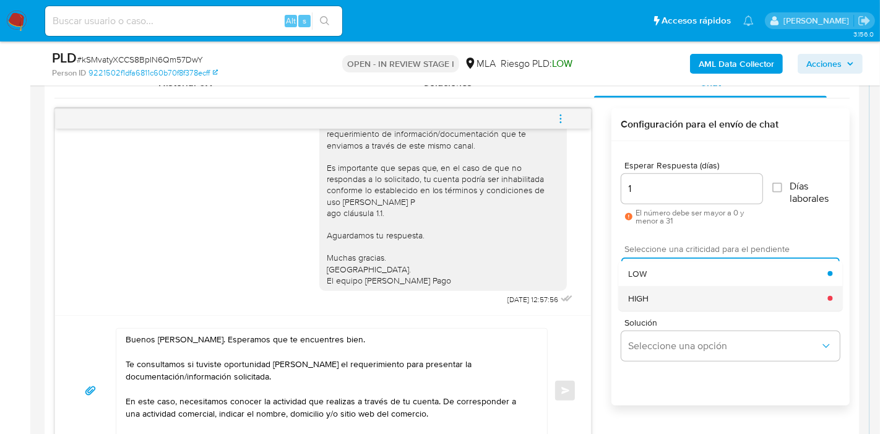
drag, startPoint x: 681, startPoint y: 283, endPoint x: 681, endPoint y: 297, distance: 13.6
click at [681, 297] on ul "LOW HIGH" at bounding box center [730, 286] width 224 height 50
click at [681, 297] on div "HIGH" at bounding box center [727, 298] width 199 height 25
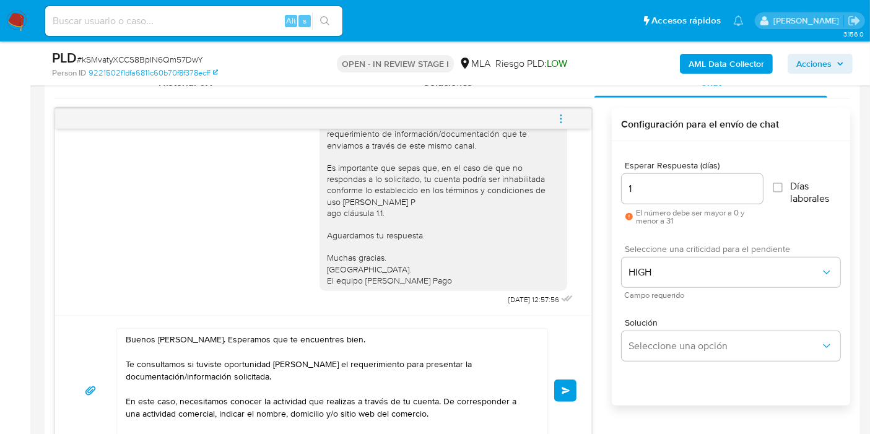
click at [570, 371] on div "Buenos días, José. Esperamos que te encuentres bien. Te consultamos si tuviste …" at bounding box center [323, 390] width 506 height 125
click at [571, 381] on button "Enviar" at bounding box center [565, 391] width 22 height 22
click at [564, 387] on span "Enviar" at bounding box center [566, 390] width 9 height 7
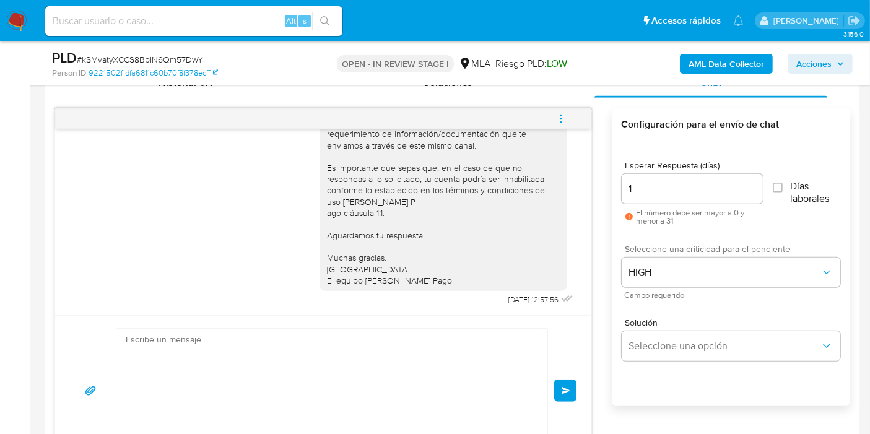
scroll to position [1095, 0]
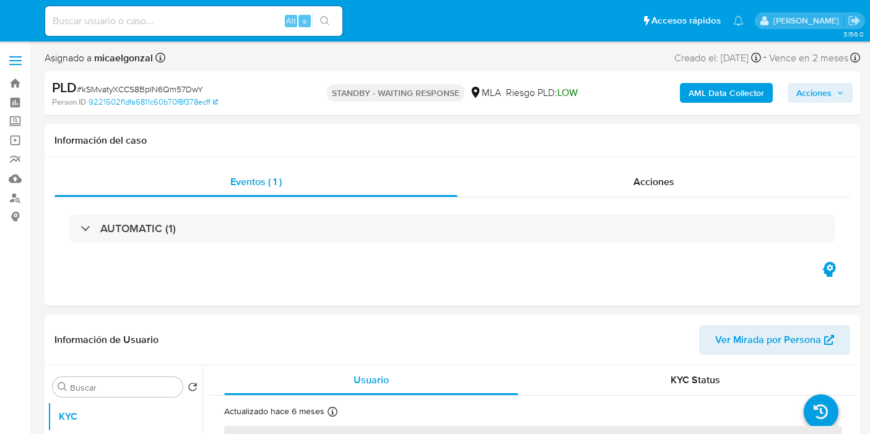
select select "10"
click at [118, 10] on div "Alt s" at bounding box center [193, 21] width 297 height 30
click at [110, 17] on input at bounding box center [193, 21] width 297 height 16
paste input "KolGJdHHFl1KZFx9RFLLU5gk"
type input "KolGJdHHFl1KZFx9RFLLU5gk"
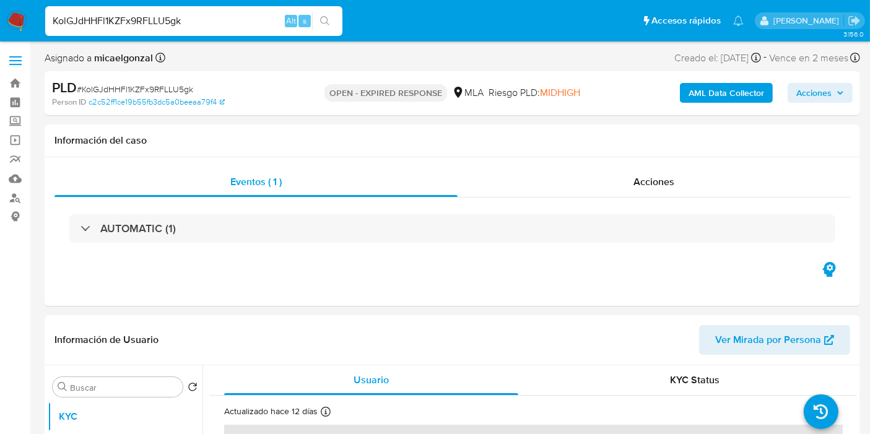
select select "10"
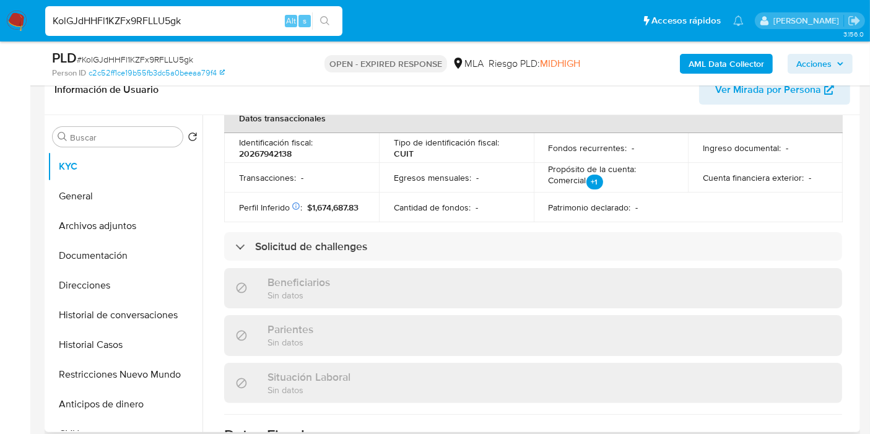
scroll to position [682, 0]
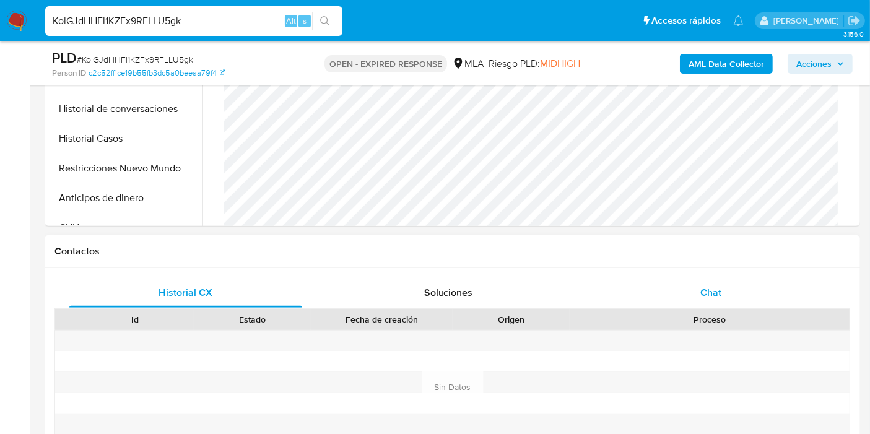
click at [704, 285] on span "Chat" at bounding box center [710, 292] width 21 height 14
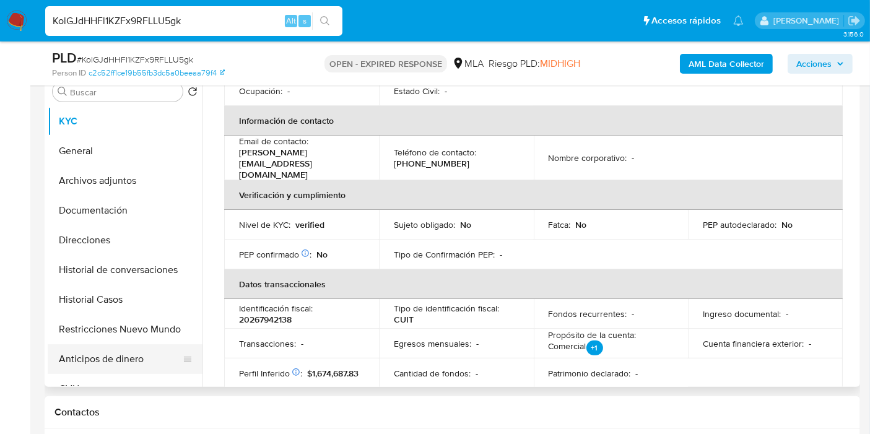
scroll to position [137, 0]
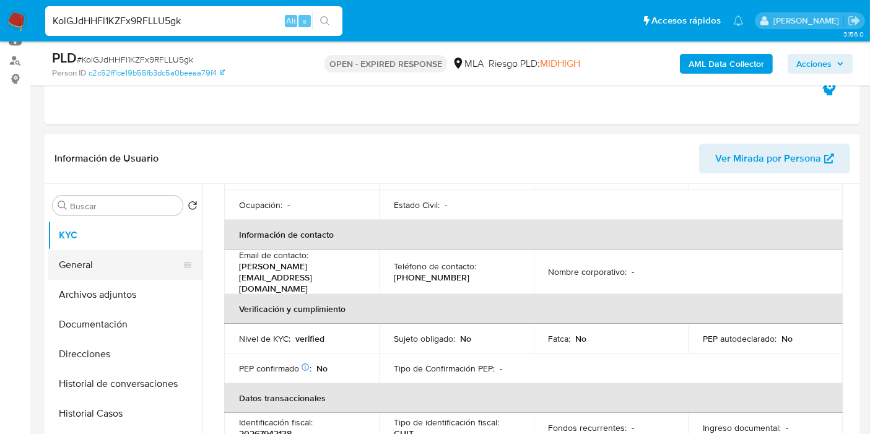
click at [81, 260] on button "General" at bounding box center [120, 265] width 145 height 30
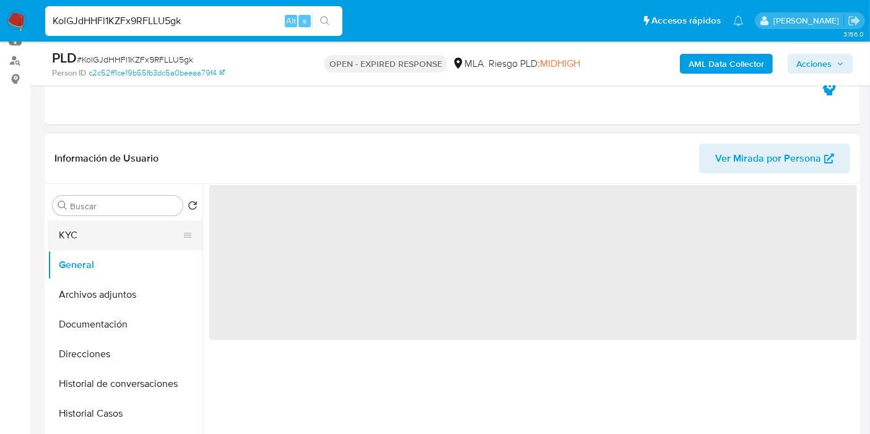
drag, startPoint x: 102, startPoint y: 264, endPoint x: 110, endPoint y: 248, distance: 18.6
click at [104, 262] on button "General" at bounding box center [125, 265] width 155 height 30
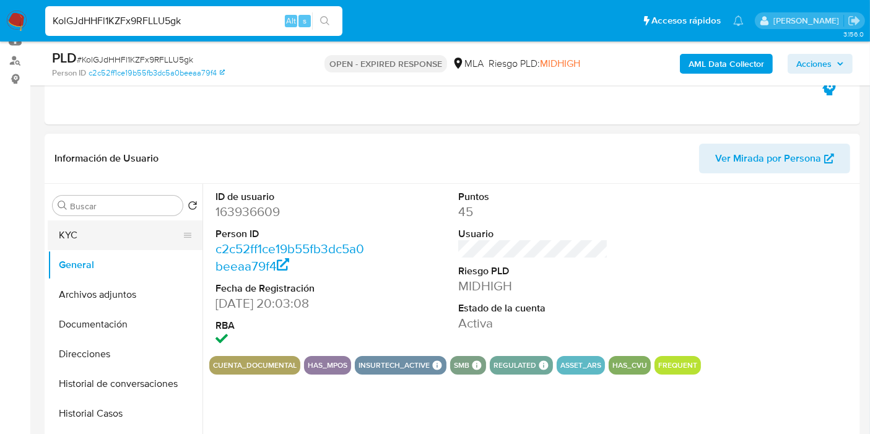
click at [116, 238] on button "KYC" at bounding box center [120, 235] width 145 height 30
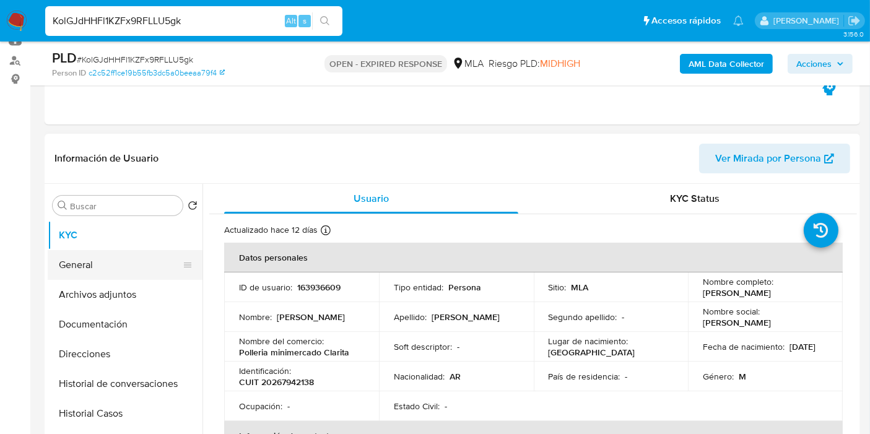
click at [79, 258] on button "General" at bounding box center [120, 265] width 145 height 30
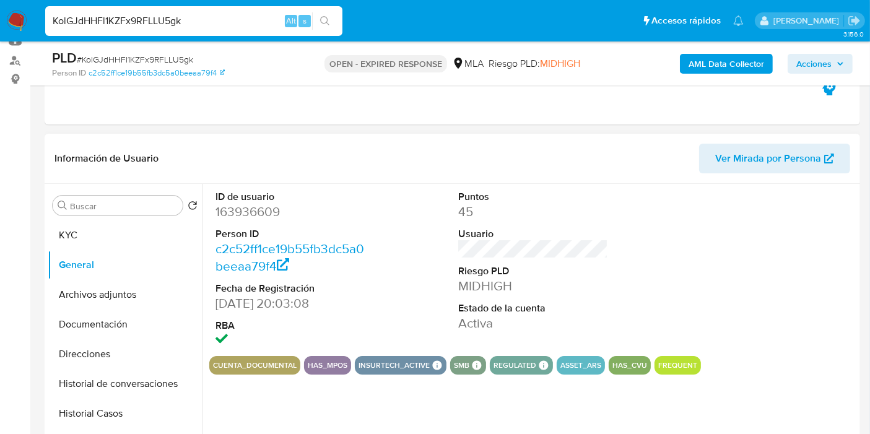
click at [258, 212] on dd "163936609" at bounding box center [290, 211] width 150 height 17
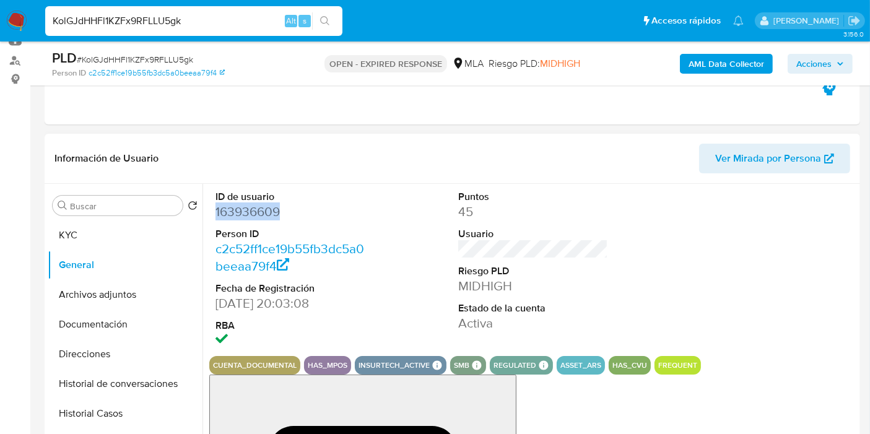
copy dd "163936609"
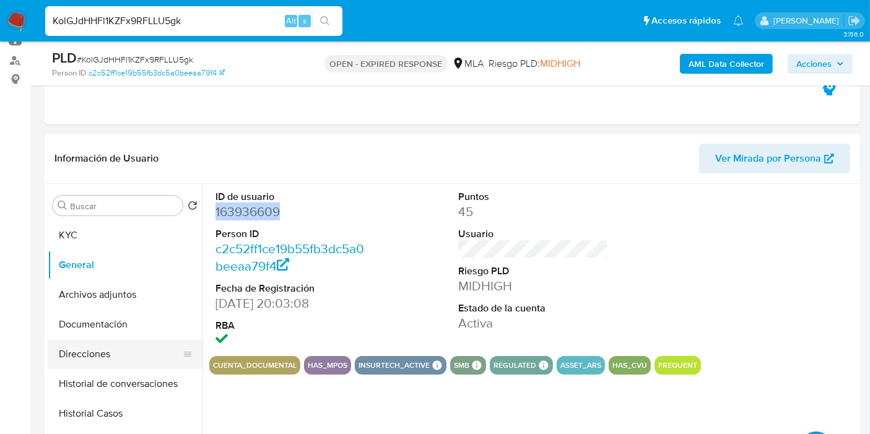
click at [92, 342] on button "Direcciones" at bounding box center [120, 354] width 145 height 30
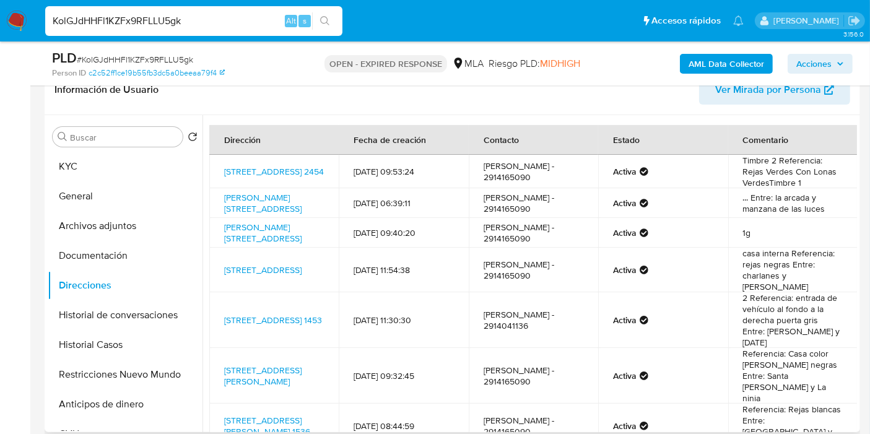
drag, startPoint x: 90, startPoint y: 163, endPoint x: 205, endPoint y: 162, distance: 114.5
click at [92, 163] on button "KYC" at bounding box center [125, 167] width 155 height 30
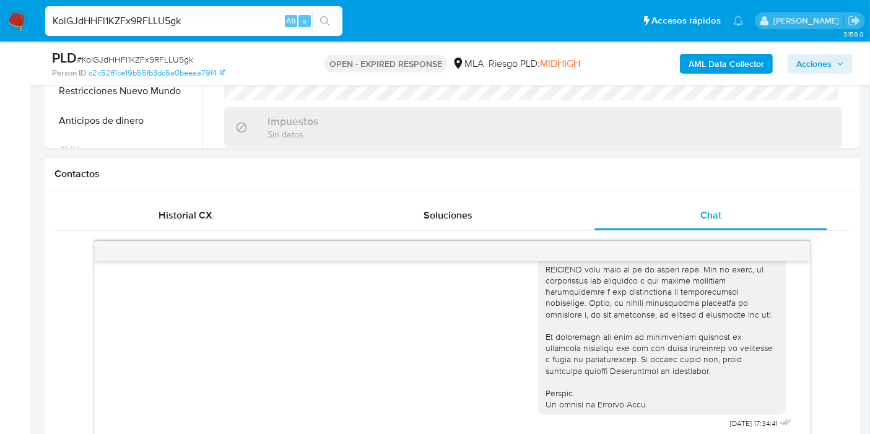
scroll to position [550, 0]
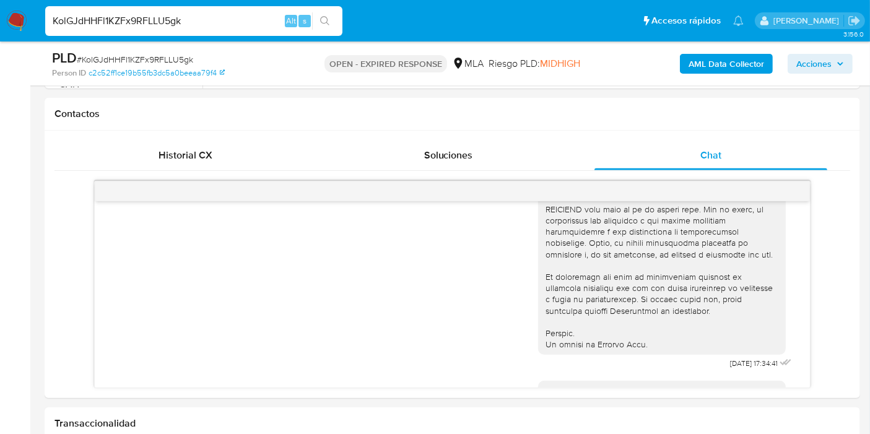
click at [169, 63] on span "# KolGJdHHFl1KZFx9RFLLU5gk" at bounding box center [135, 59] width 116 height 12
click at [170, 63] on span "# KolGJdHHFl1KZFx9RFLLU5gk" at bounding box center [135, 59] width 116 height 12
copy span "KolGJdHHFl1KZFx9RFLLU5gk"
click at [9, 27] on img at bounding box center [16, 21] width 21 height 21
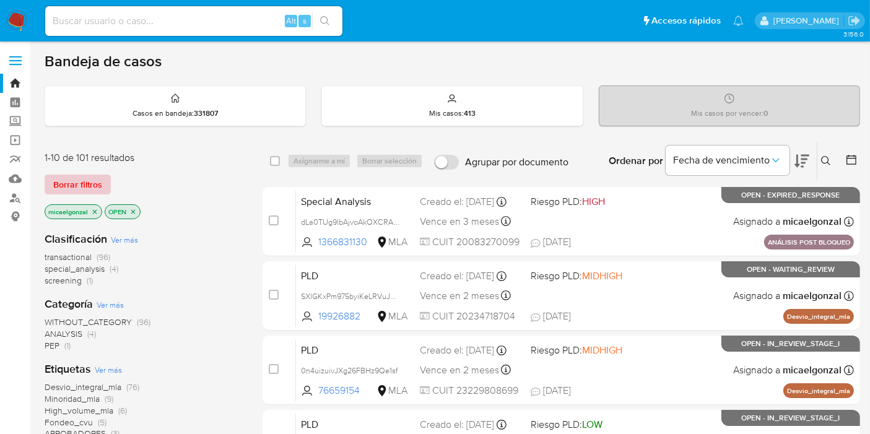
click at [87, 178] on span "Borrar filtros" at bounding box center [77, 184] width 49 height 17
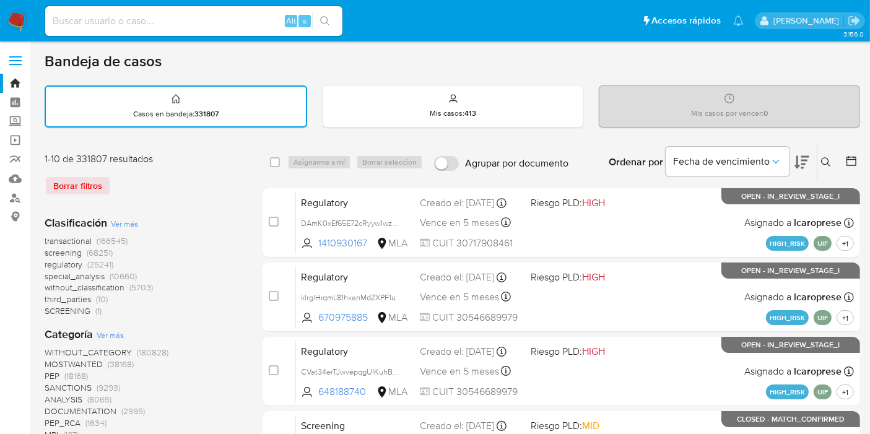
click at [830, 158] on icon at bounding box center [826, 162] width 10 height 10
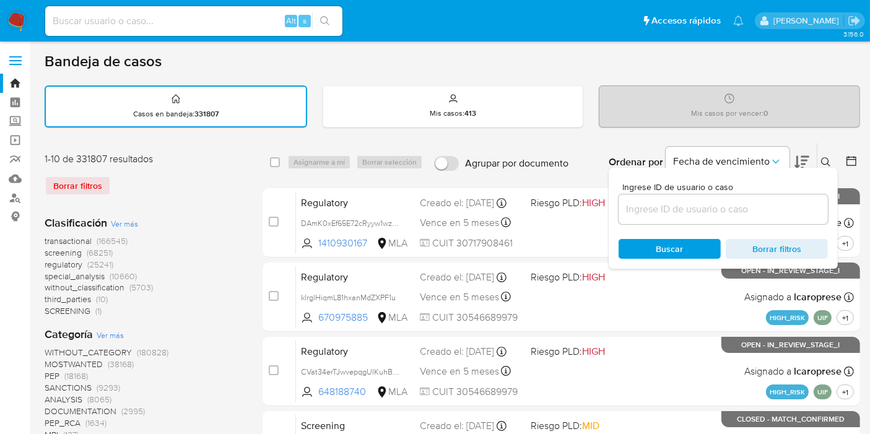
click at [773, 199] on div at bounding box center [722, 209] width 209 height 30
click at [747, 217] on div at bounding box center [722, 209] width 209 height 30
click at [746, 211] on input at bounding box center [722, 209] width 209 height 16
paste input "KolGJdHHFl1KZFx9RFLLU5gk"
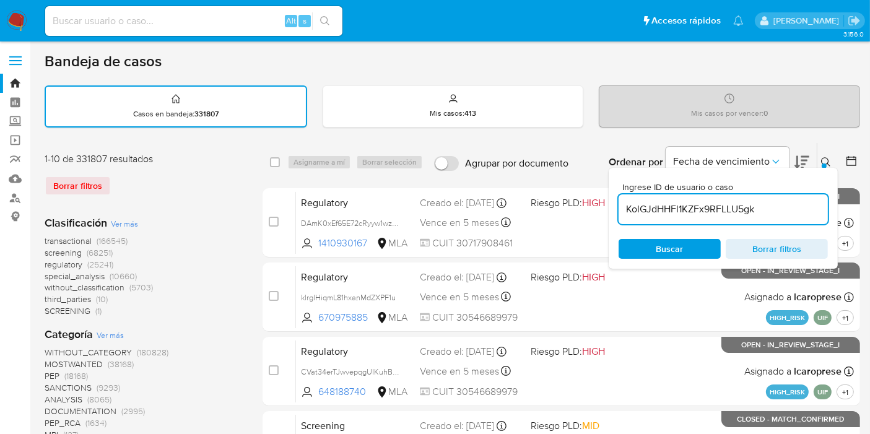
type input "KolGJdHHFl1KZFx9RFLLU5gk"
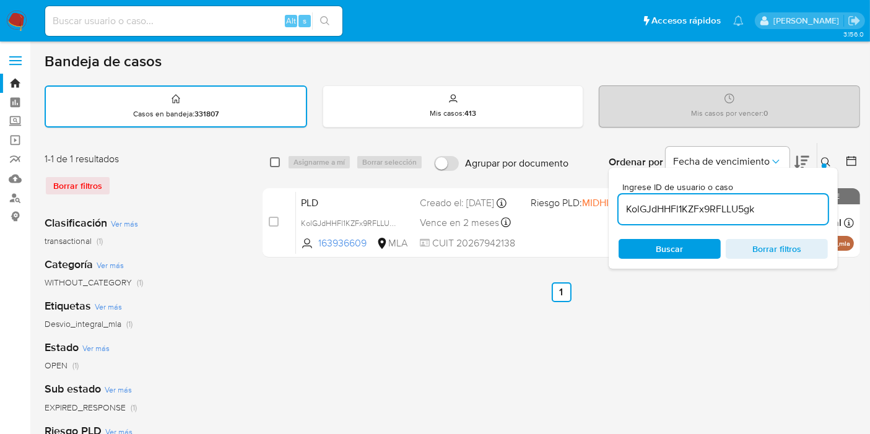
drag, startPoint x: 277, startPoint y: 155, endPoint x: 295, endPoint y: 160, distance: 19.2
click at [277, 156] on div "select-all-cases-checkbox" at bounding box center [275, 162] width 10 height 12
click at [281, 164] on div "select-all-cases-checkbox" at bounding box center [277, 162] width 15 height 15
click at [279, 163] on input "checkbox" at bounding box center [275, 162] width 10 height 10
checkbox input "true"
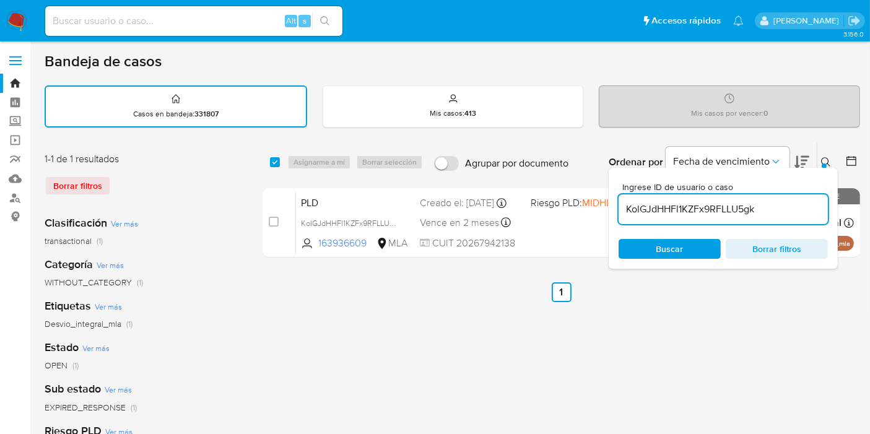
checkbox input "true"
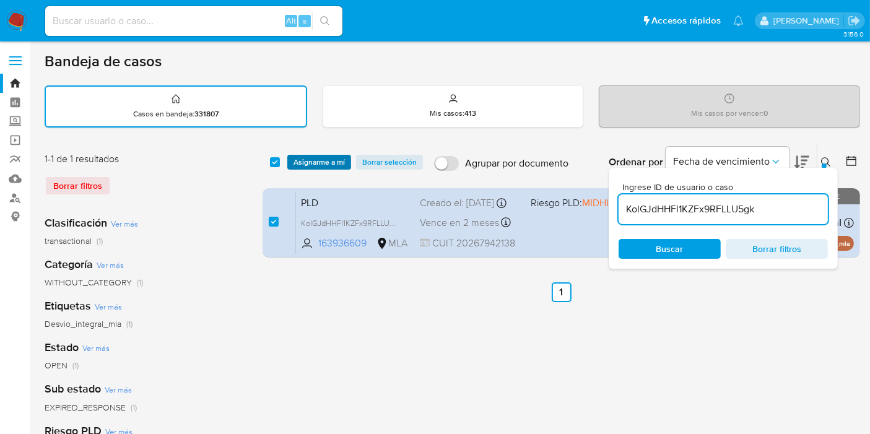
click at [300, 158] on span "Asignarme a mí" at bounding box center [318, 162] width 51 height 12
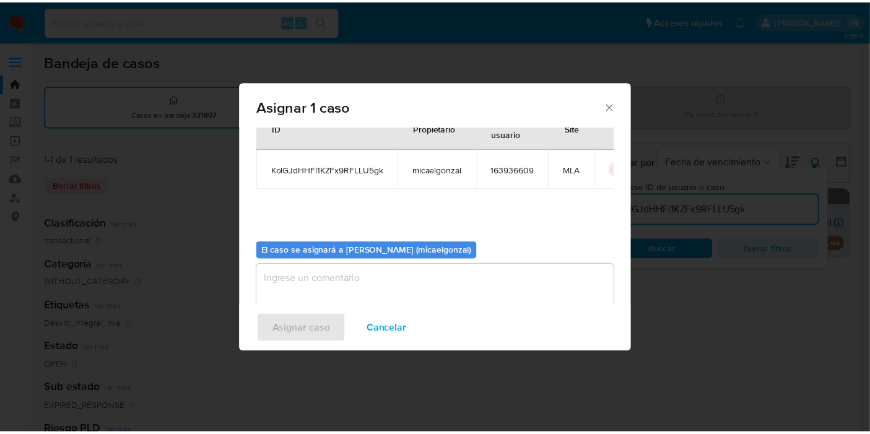
scroll to position [63, 0]
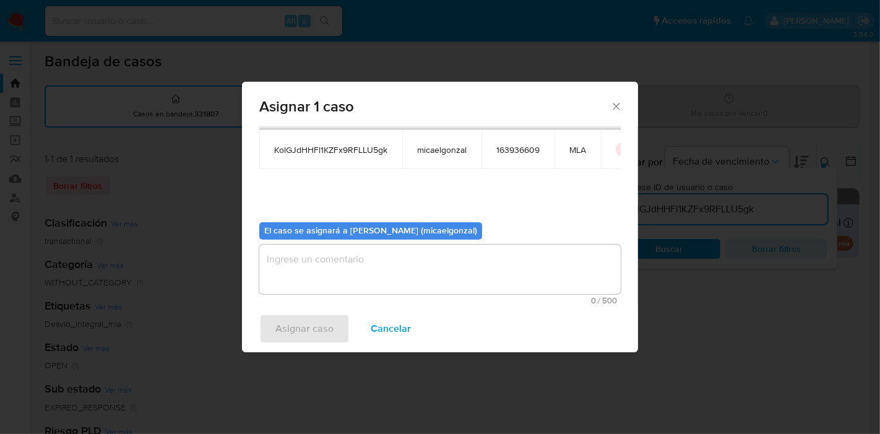
click at [347, 257] on textarea "assign-modal" at bounding box center [440, 270] width 362 height 50
click at [305, 328] on span "Asignar caso" at bounding box center [304, 328] width 58 height 27
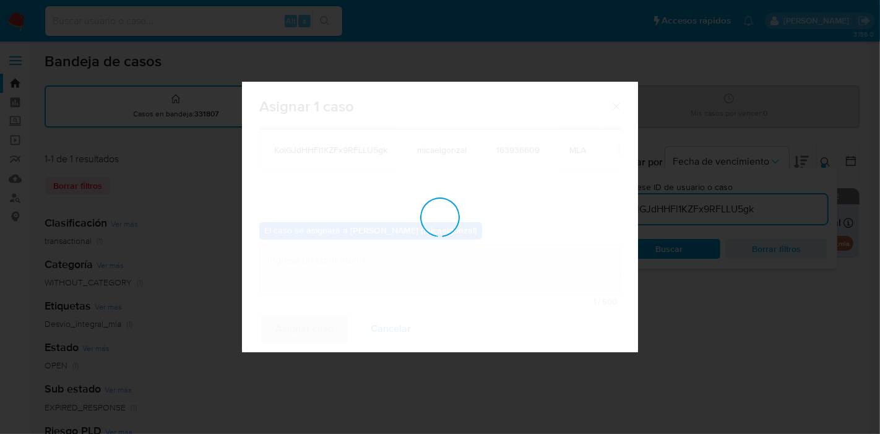
checkbox input "false"
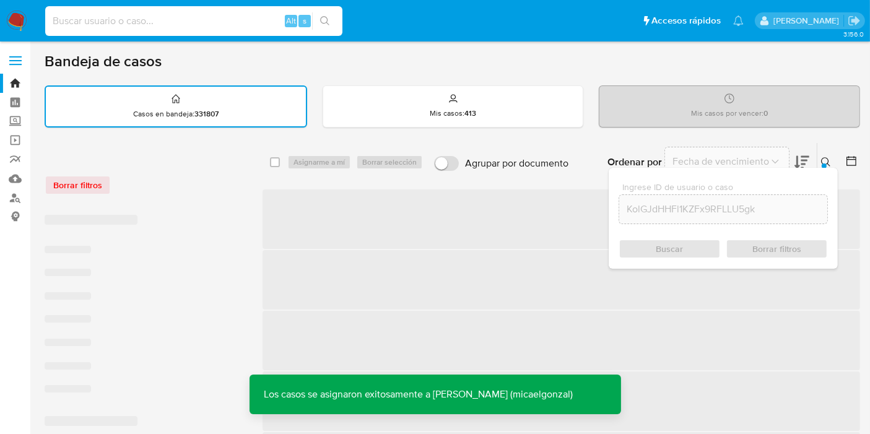
click at [241, 20] on input at bounding box center [193, 21] width 297 height 16
paste input "KolGJdHHFl1KZFx9RFLLU5gk"
type input "KolGJdHHFl1KZFx9RFLLU5gk"
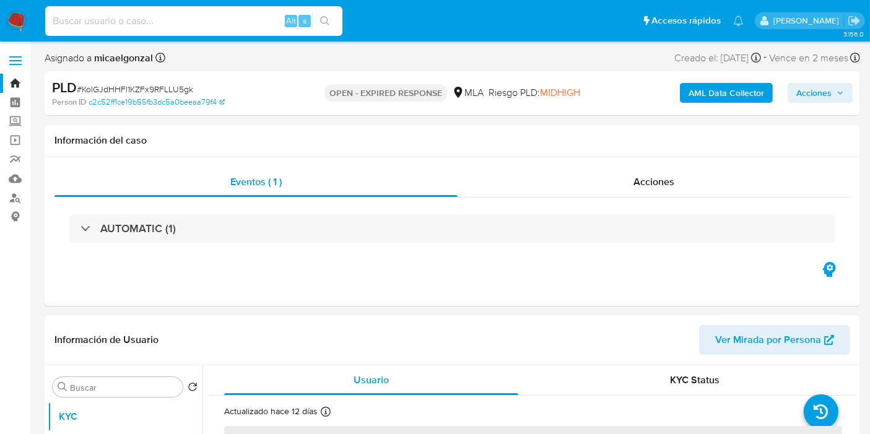
click at [267, 25] on input at bounding box center [193, 21] width 297 height 16
click at [23, 25] on img at bounding box center [16, 21] width 21 height 21
select select "10"
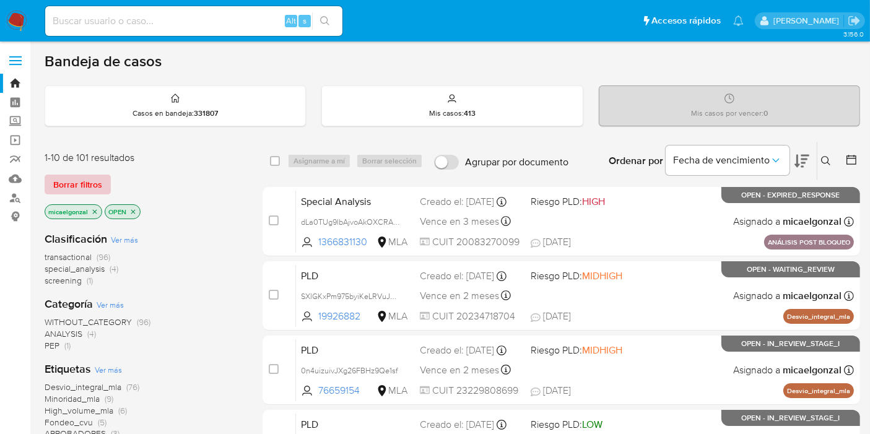
click at [88, 177] on span "Borrar filtros" at bounding box center [77, 184] width 49 height 17
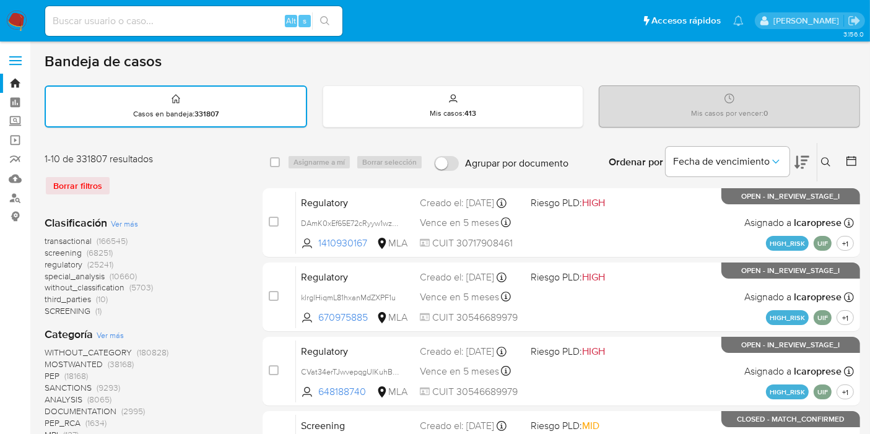
drag, startPoint x: 809, startPoint y: 156, endPoint x: 819, endPoint y: 158, distance: 10.1
click at [810, 156] on div "Ordenar por Fecha de vencimiento" at bounding box center [708, 162] width 218 height 38
click at [821, 158] on icon at bounding box center [826, 162] width 10 height 10
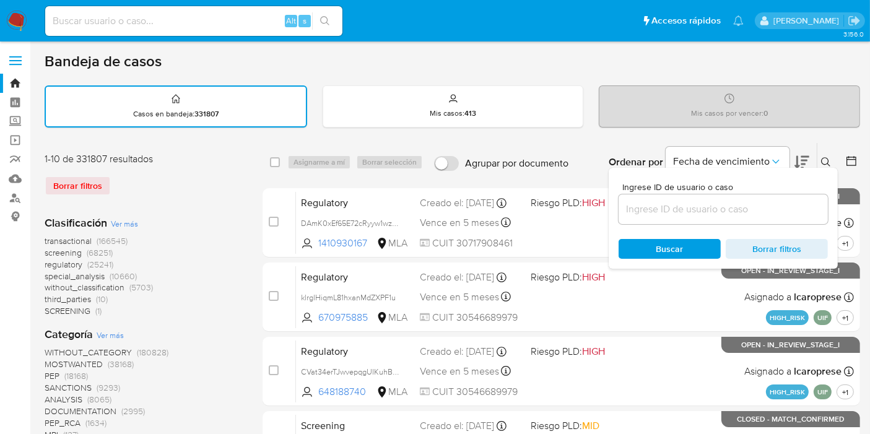
click at [737, 204] on input at bounding box center [722, 209] width 209 height 16
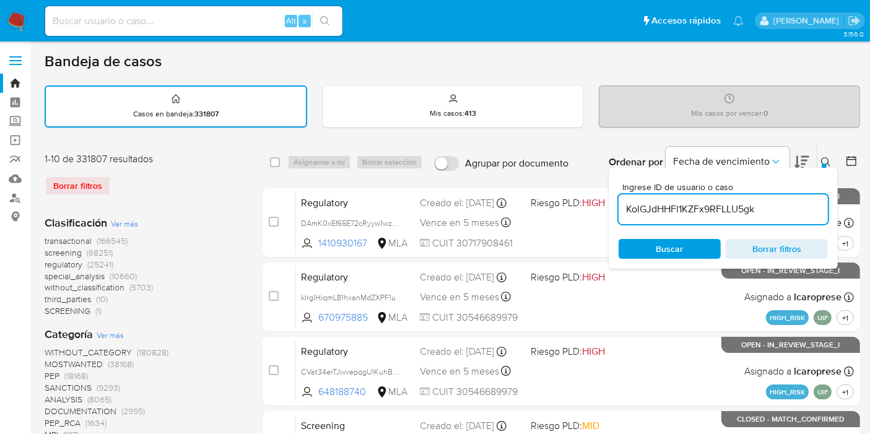
type input "KolGJdHHFl1KZFx9RFLLU5gk"
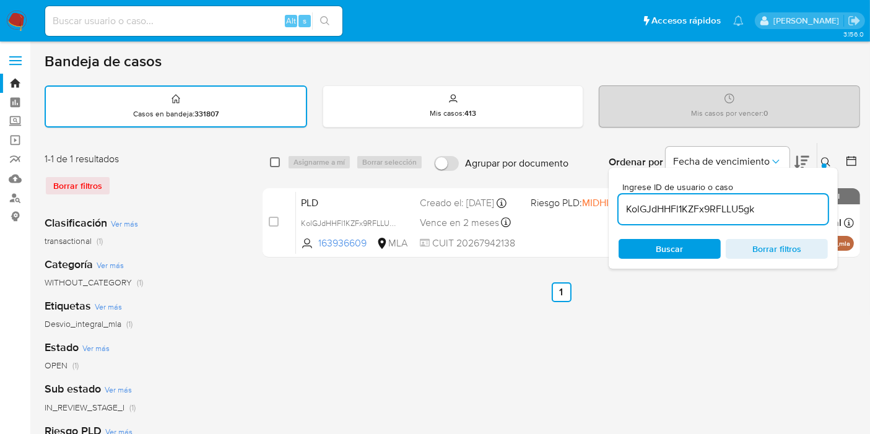
click at [271, 162] on input "checkbox" at bounding box center [275, 162] width 10 height 10
checkbox input "true"
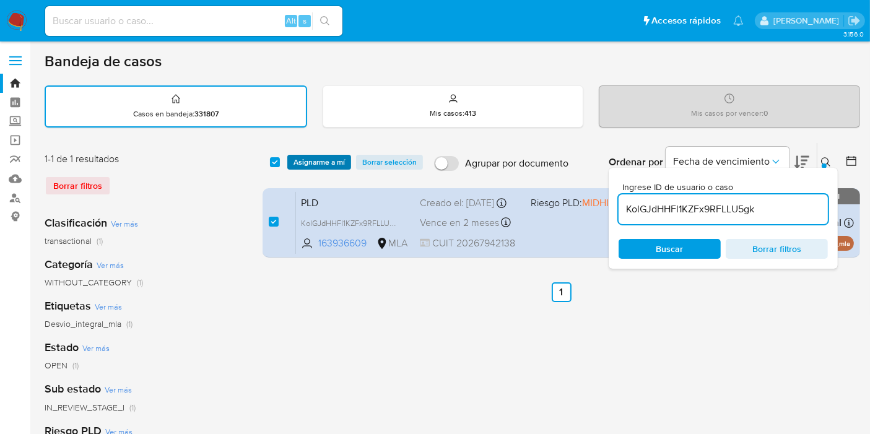
click at [316, 160] on span "Asignarme a mí" at bounding box center [318, 162] width 51 height 12
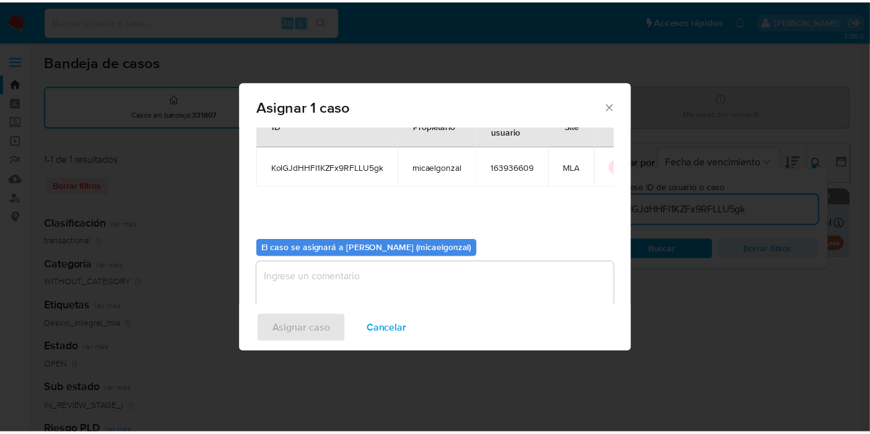
scroll to position [63, 0]
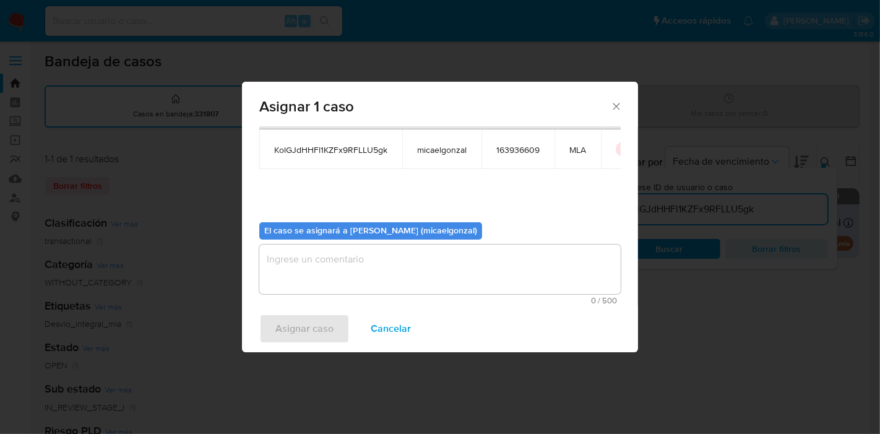
drag, startPoint x: 355, startPoint y: 280, endPoint x: 321, endPoint y: 303, distance: 41.6
click at [355, 282] on textarea "assign-modal" at bounding box center [440, 270] width 362 height 50
click at [288, 329] on span "Asignar caso" at bounding box center [304, 328] width 58 height 27
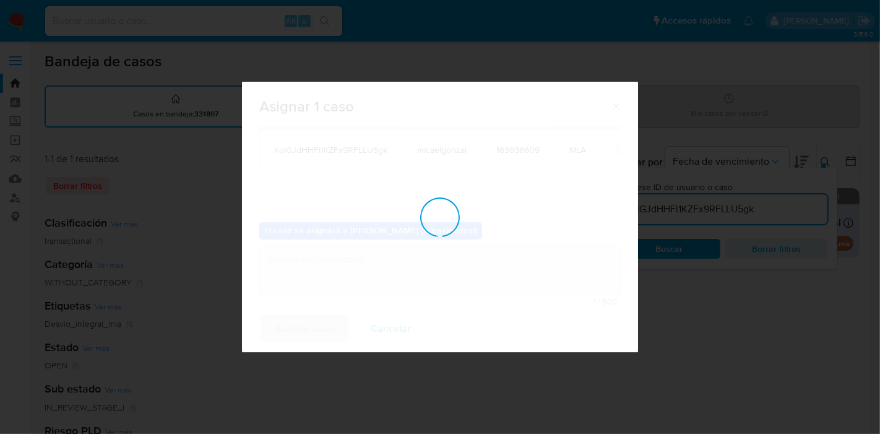
checkbox input "false"
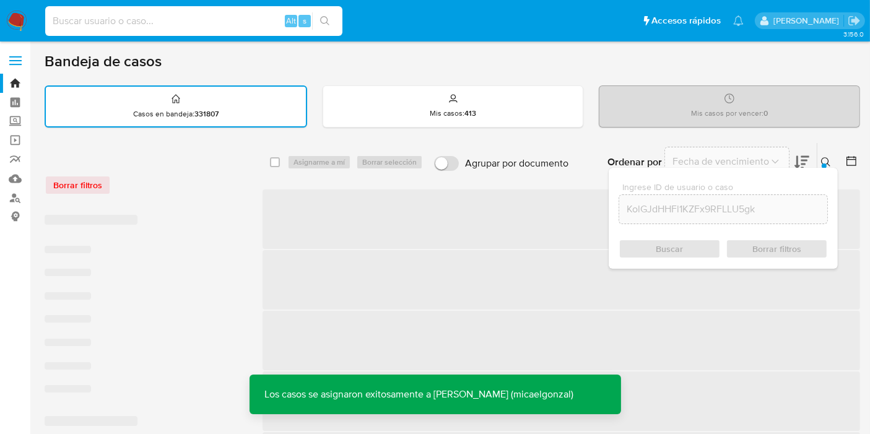
click at [193, 24] on input at bounding box center [193, 21] width 297 height 16
paste input "KolGJdHHFl1KZFx9RFLLU5gk"
type input "KolGJdHHFl1KZFx9RFLLU5gk"
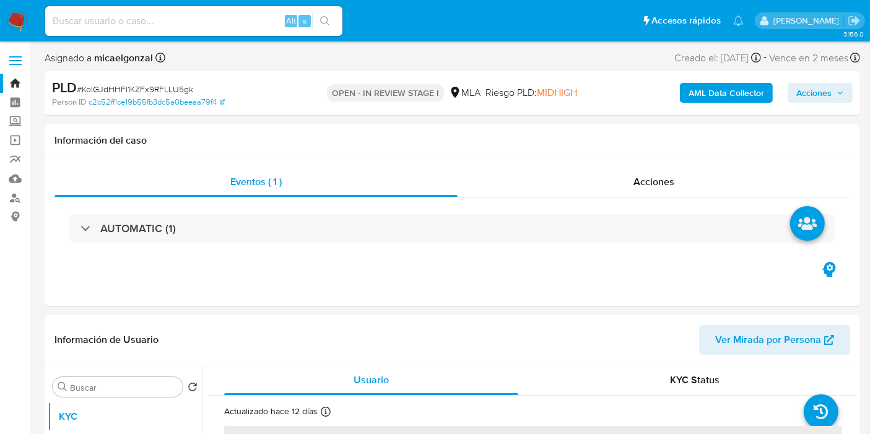
select select "10"
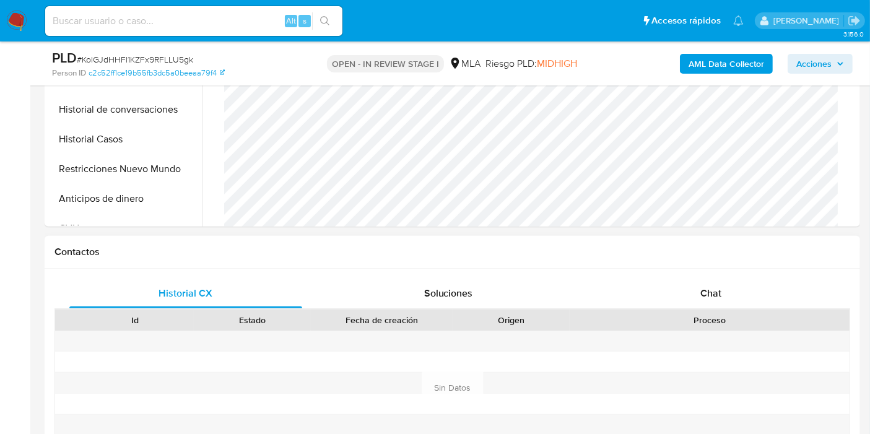
scroll to position [481, 0]
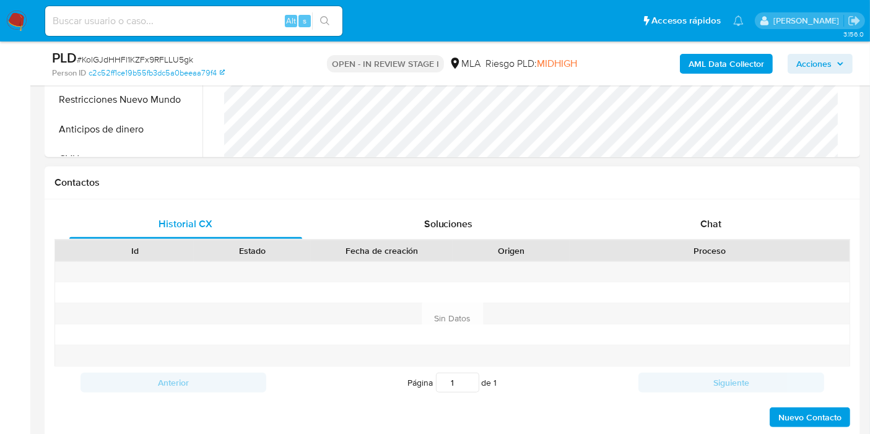
drag, startPoint x: 709, startPoint y: 250, endPoint x: 709, endPoint y: 240, distance: 9.9
click at [709, 245] on div "Proceso" at bounding box center [709, 251] width 262 height 12
drag, startPoint x: 719, startPoint y: 211, endPoint x: 706, endPoint y: 221, distance: 16.8
click at [719, 211] on div "Chat" at bounding box center [710, 224] width 233 height 30
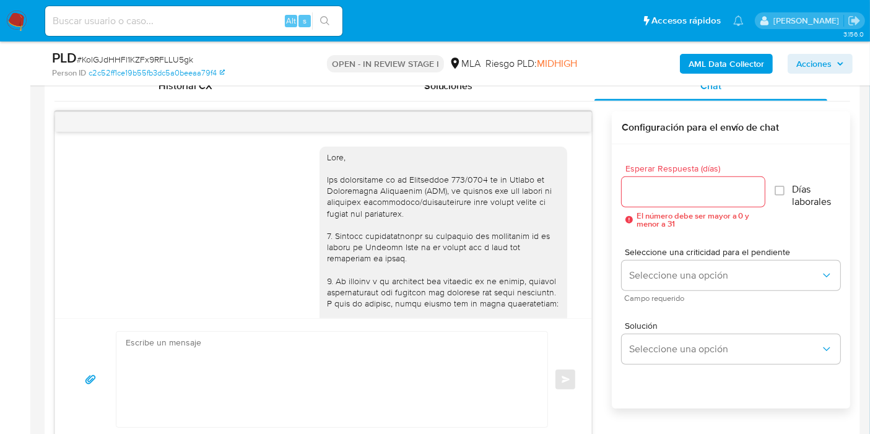
scroll to position [788, 0]
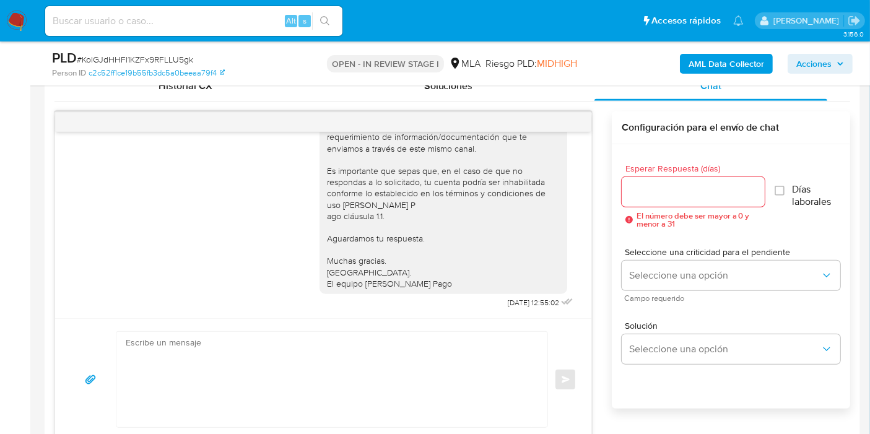
click at [298, 332] on textarea at bounding box center [329, 379] width 406 height 95
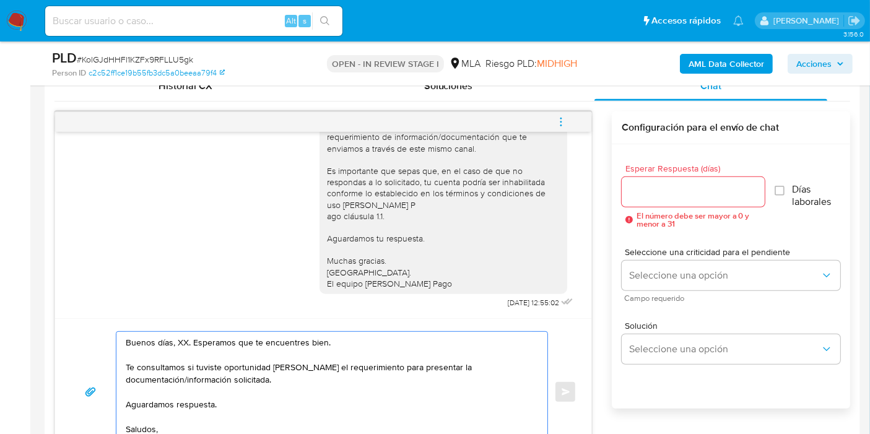
click at [179, 339] on textarea "Buenos días, XX. Esperamos que te encuentres bien. Te consultamos si tuviste op…" at bounding box center [329, 392] width 406 height 120
click at [417, 379] on textarea "Buenos días, Juan Alberto. Esperamos que te encuentres bien. Te consultamos si …" at bounding box center [329, 392] width 406 height 120
paste textarea "actividad que realizas a través de tu cuenta. De corresponder a una actividad c…"
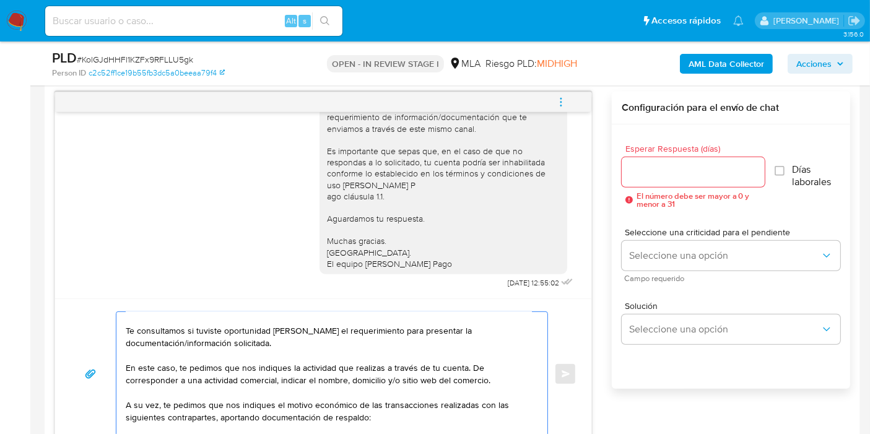
scroll to position [83, 0]
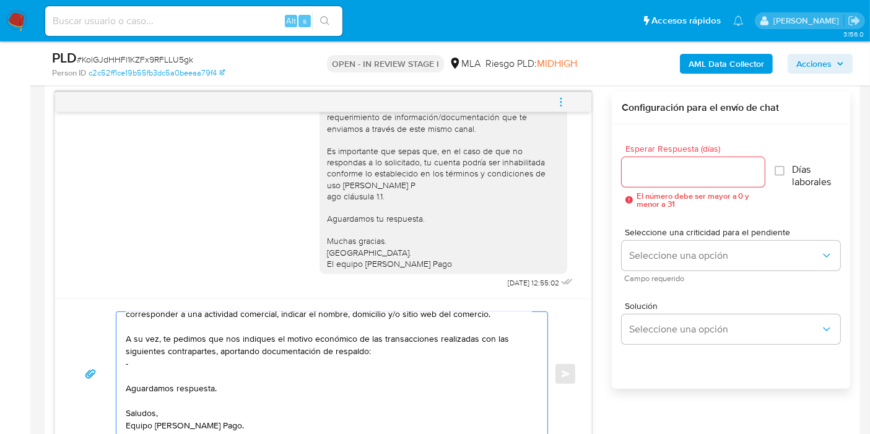
paste textarea "Mayra Reyes"
paste textarea "27267040406"
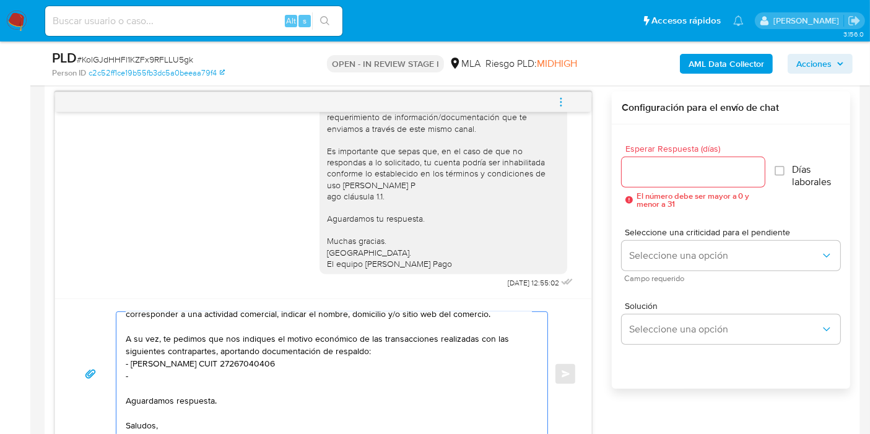
paste textarea "Martin Sebastian Ordoñez"
paste textarea "20323133027"
paste textarea "27282915168"
paste textarea "20130810404"
paste textarea "Meschini Mariano Juan Carlos"
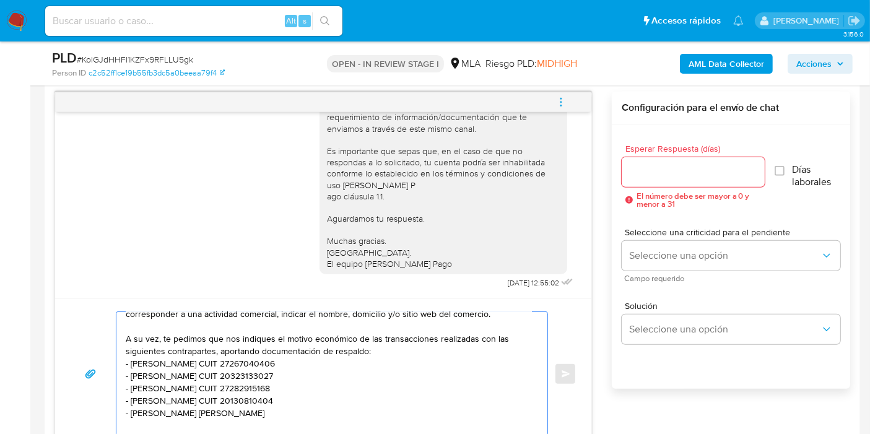
click at [161, 408] on textarea "Buenos días, Juan Alberto. Esperamos que te encuentres bien. Te consultamos si …" at bounding box center [329, 374] width 406 height 124
drag, startPoint x: 161, startPoint y: 408, endPoint x: 155, endPoint y: 405, distance: 6.4
click at [156, 405] on textarea "Buenos días, Juan Alberto. Esperamos que te encuentres bien. Te consultamos si …" at bounding box center [329, 374] width 406 height 124
click at [141, 410] on textarea "Buenos días, Juan Alberto. Esperamos que te encuentres bien. Te consultamos si …" at bounding box center [329, 374] width 406 height 124
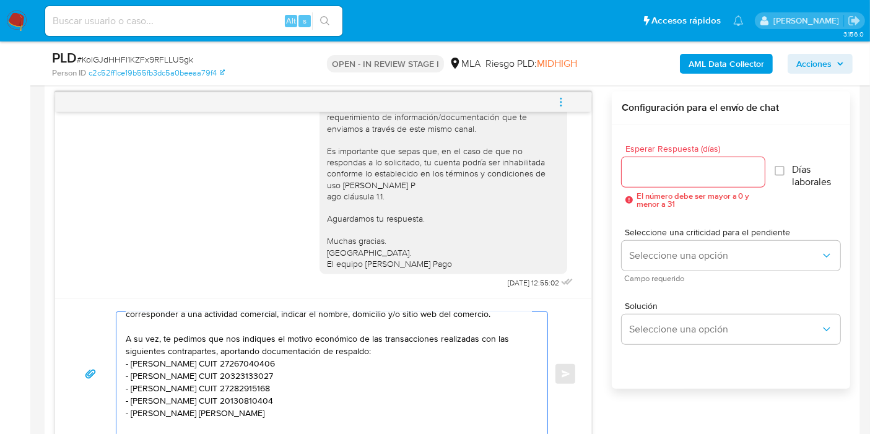
click at [141, 410] on textarea "Buenos días, Juan Alberto. Esperamos que te encuentres bien. Te consultamos si …" at bounding box center [329, 374] width 406 height 124
click at [256, 401] on textarea "Buenos días, Juan Alberto. Esperamos que te encuentres bien. Te consultamos si …" at bounding box center [329, 374] width 406 height 124
click at [258, 411] on textarea "Buenos días, Juan Alberto. Esperamos que te encuentres bien. Te consultamos si …" at bounding box center [329, 374] width 406 height 124
paste textarea "Meschini"
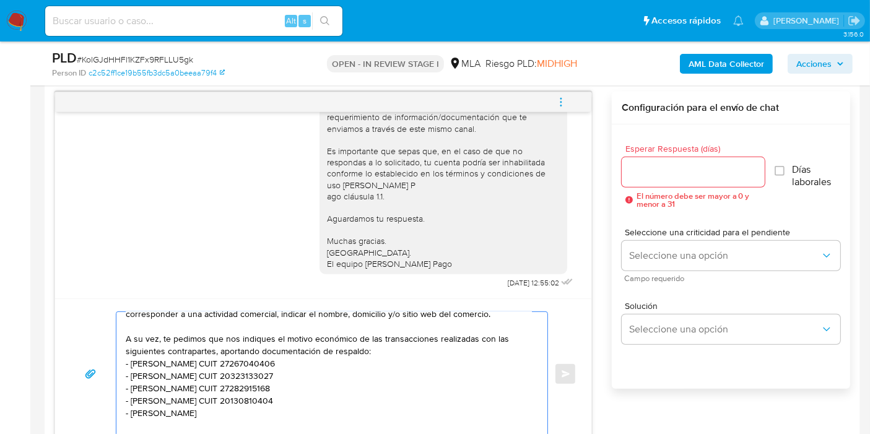
click at [161, 416] on textarea "Buenos días, Juan Alberto. Esperamos que te encuentres bien. Te consultamos si …" at bounding box center [329, 374] width 406 height 124
click at [157, 415] on textarea "Buenos días, Juan Alberto. Esperamos que te encuentres bien. Te consultamos si …" at bounding box center [329, 374] width 406 height 124
click at [243, 420] on textarea "Buenos días, Juan Alberto. Esperamos que te encuentres bien. Te consultamos si …" at bounding box center [329, 374] width 406 height 124
click at [253, 413] on textarea "Buenos días, Juan Alberto. Esperamos que te encuentres bien. Te consultamos si …" at bounding box center [329, 374] width 406 height 124
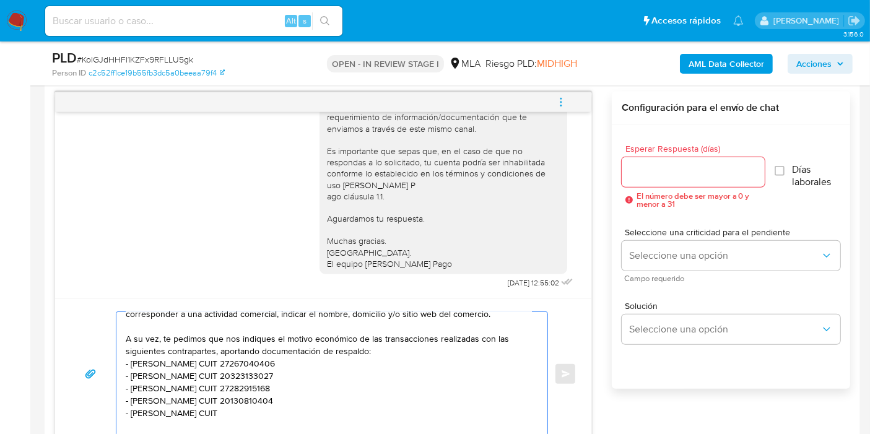
paste textarea "20219746890"
paste textarea "CODIMAT SA"
paste textarea "30540889356"
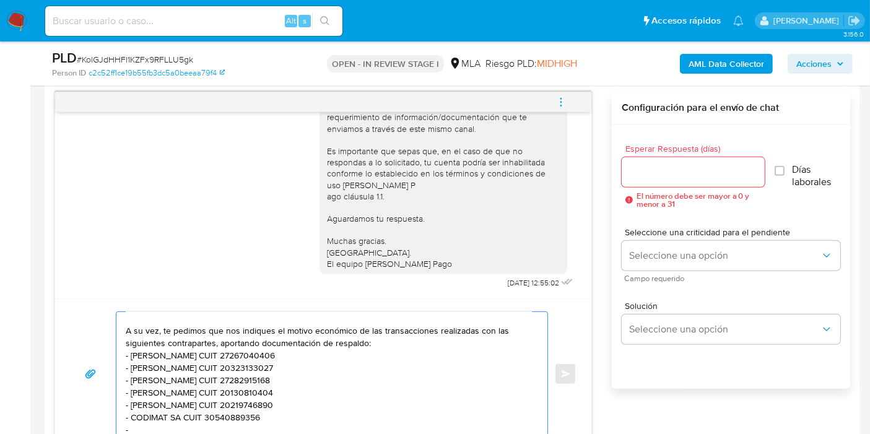
click at [313, 426] on textarea "Buenos días, Juan Alberto. Esperamos que te encuentres bien. Te consultamos si …" at bounding box center [329, 374] width 406 height 124
drag, startPoint x: 274, startPoint y: 419, endPoint x: 132, endPoint y: 413, distance: 141.3
click at [132, 413] on textarea "Buenos días, Juan Alberto. Esperamos que te encuentres bien. Te consultamos si …" at bounding box center [329, 374] width 406 height 124
paste textarea "Jorge Isrrael Carvallo Riffo"
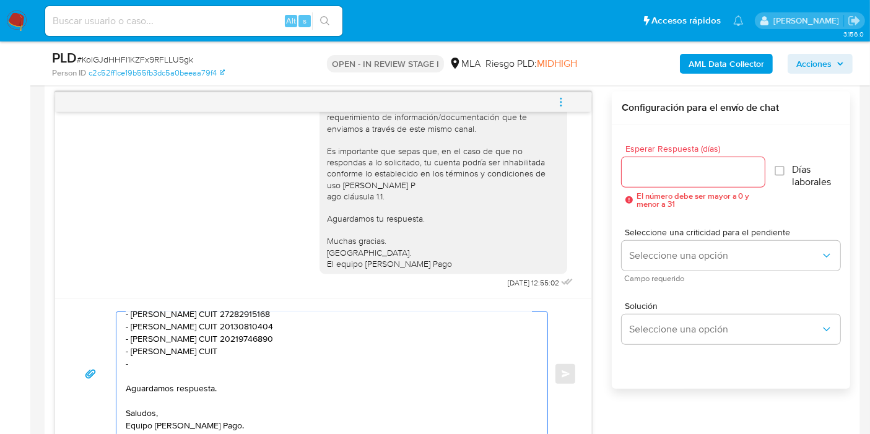
click at [288, 368] on textarea "Buenos días, Juan Alberto. Esperamos que te encuentres bien. Te consultamos si …" at bounding box center [329, 374] width 406 height 124
click at [292, 364] on textarea "Buenos días, Juan Alberto. Esperamos que te encuentres bien. Te consultamos si …" at bounding box center [329, 374] width 406 height 124
paste textarea "Candela Guadalupe Espinosa"
paste textarea "27449583057"
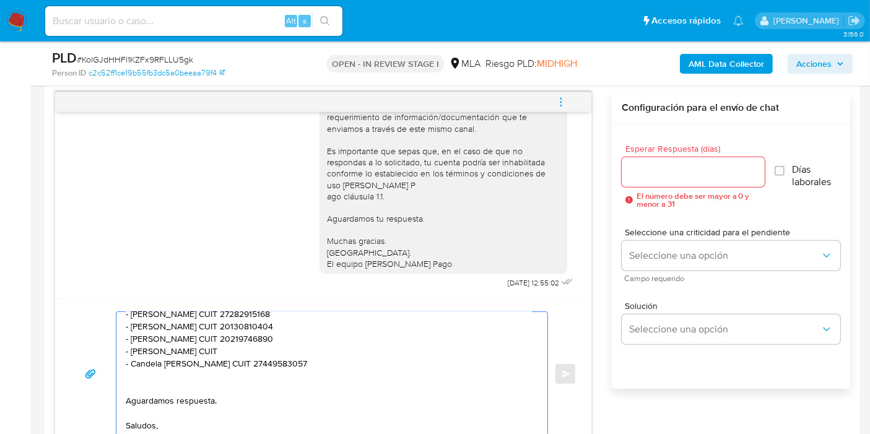
click at [300, 348] on textarea "Buenos días, Juan Alberto. Esperamos que te encuentres bien. Te consultamos si …" at bounding box center [329, 374] width 406 height 124
paste textarea "20924245825"
paste textarea "Juan Carlos Cabeza Vielma"
paste textarea "20925423557"
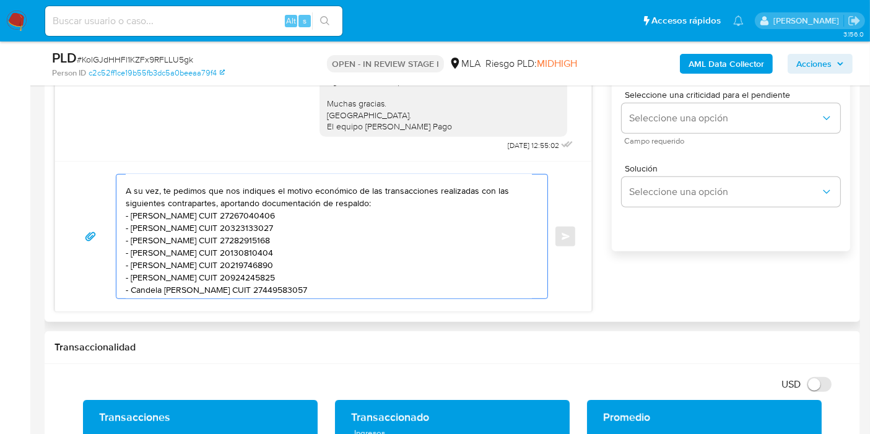
scroll to position [170, 0]
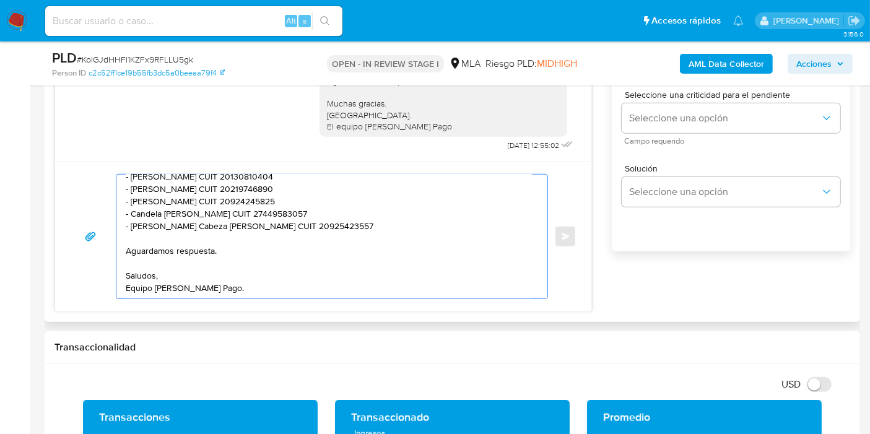
click at [279, 229] on textarea "Buenos días, Juan Alberto. Esperamos que te encuentres bien. Te consultamos si …" at bounding box center [329, 237] width 406 height 124
paste textarea
click at [287, 222] on textarea "Buenos días, Juan Alberto. Esperamos que te encuentres bien. Te consultamos si …" at bounding box center [329, 237] width 406 height 124
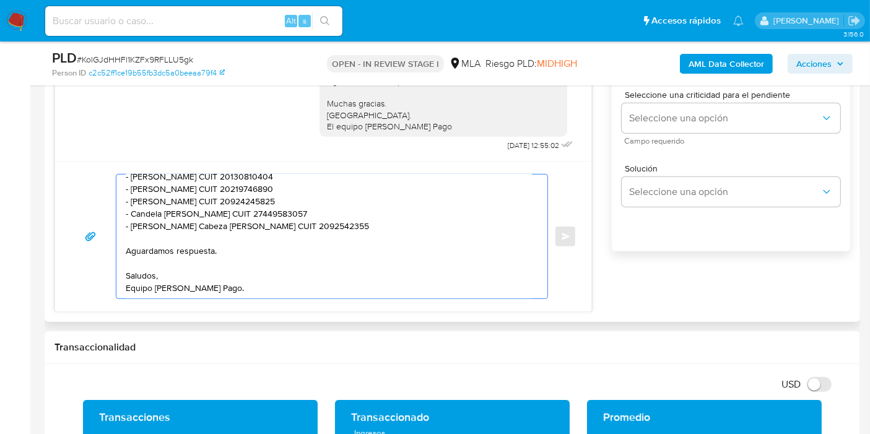
paste textarea "7"
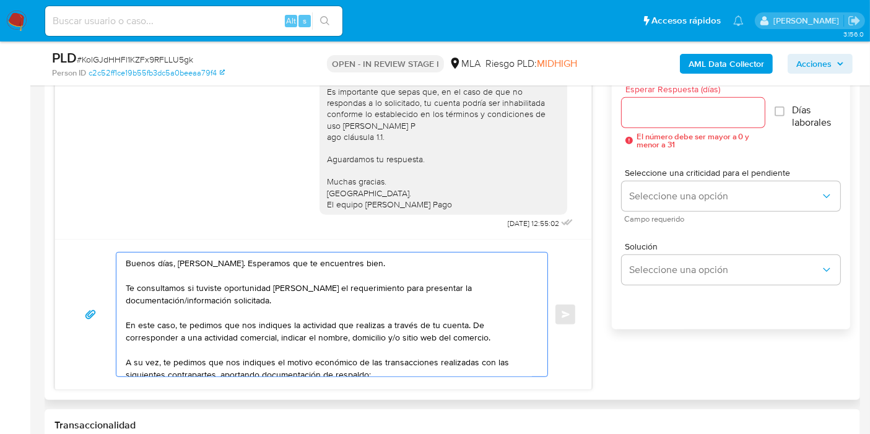
scroll to position [639, 0]
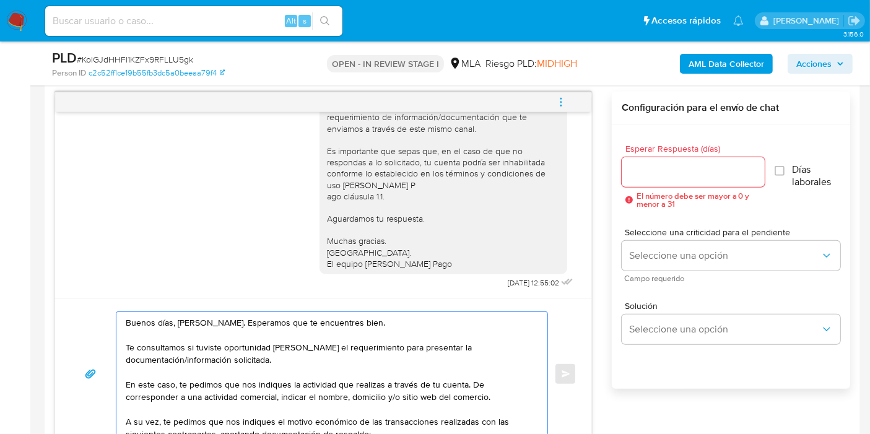
type textarea "Buenos días, Juan Alberto. Esperamos que te encuentres bien. Te consultamos si …"
click at [703, 178] on input "Esperar Respuesta (días)" at bounding box center [693, 172] width 143 height 16
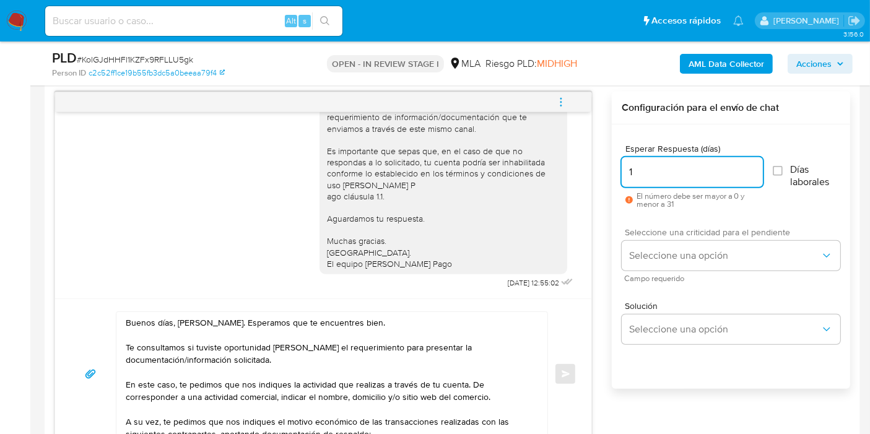
type input "1"
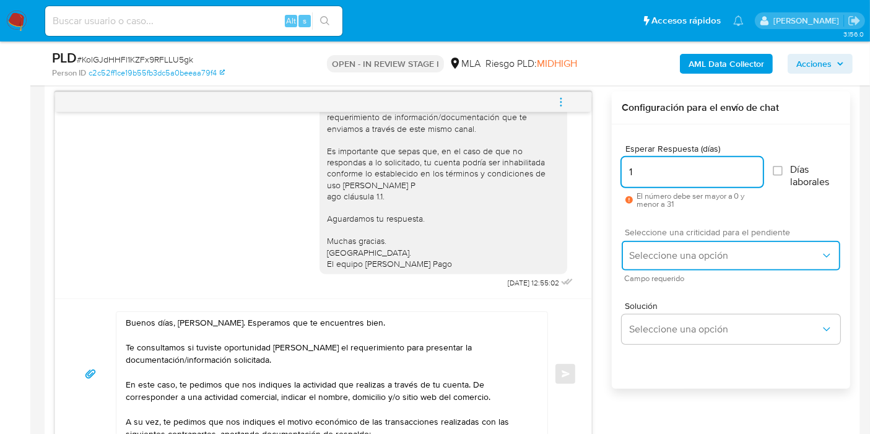
click at [672, 241] on button "Seleccione una opción" at bounding box center [731, 256] width 219 height 30
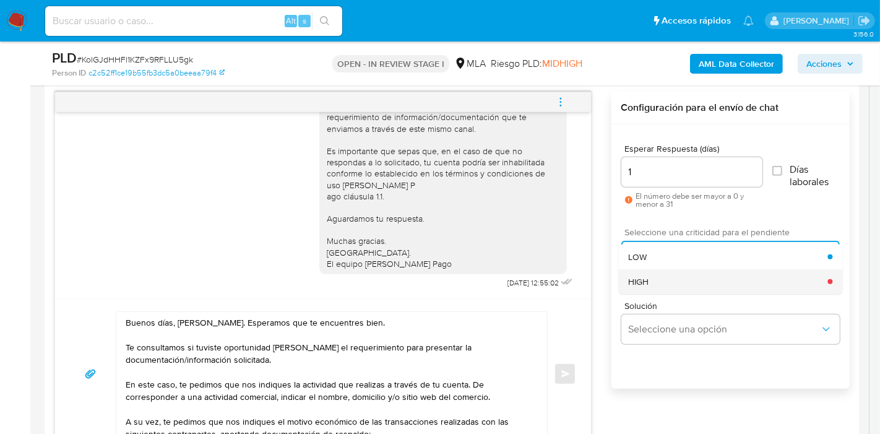
click at [666, 283] on div "HIGH" at bounding box center [727, 281] width 199 height 25
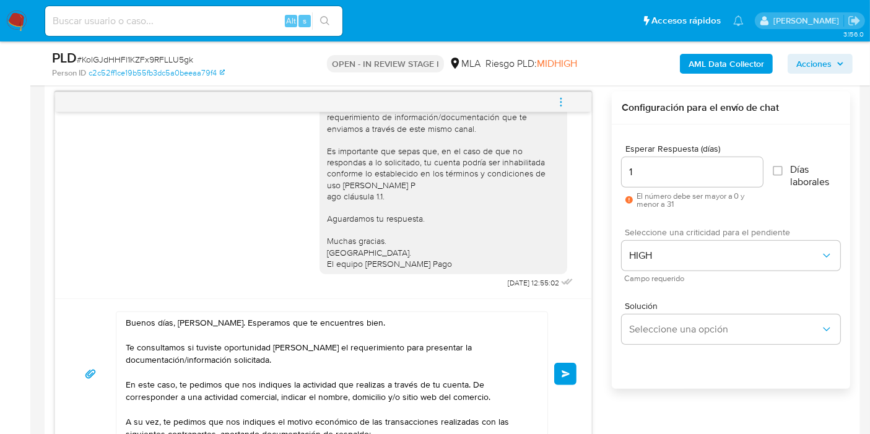
click at [566, 370] on span "Enviar" at bounding box center [566, 373] width 9 height 7
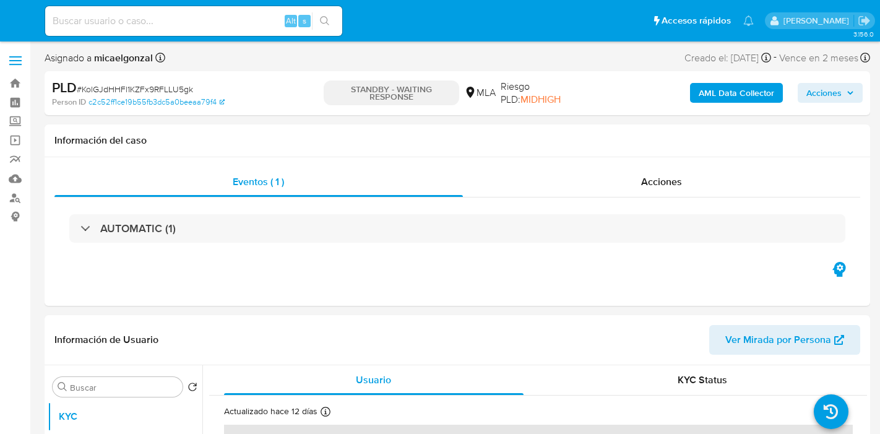
select select "10"
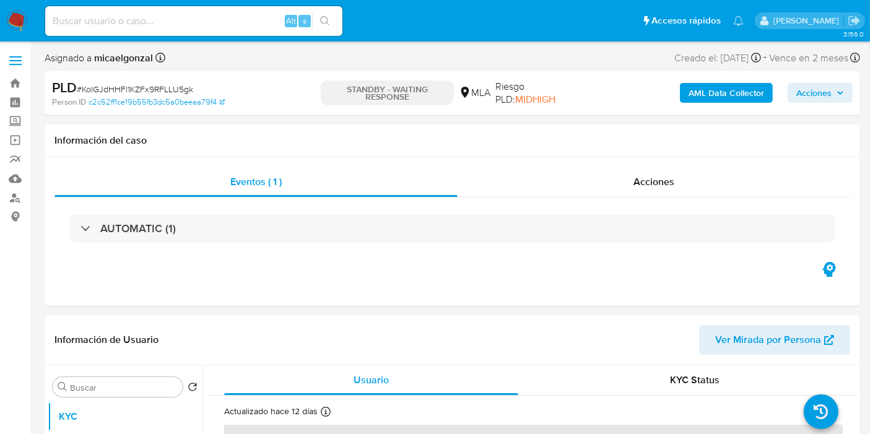
click at [152, 22] on input at bounding box center [193, 21] width 297 height 16
paste input "P2E6UkwSoD1XYO7TCVfPBe30"
type input "P2E6UkwSoD1XYO7TCVfPBe30"
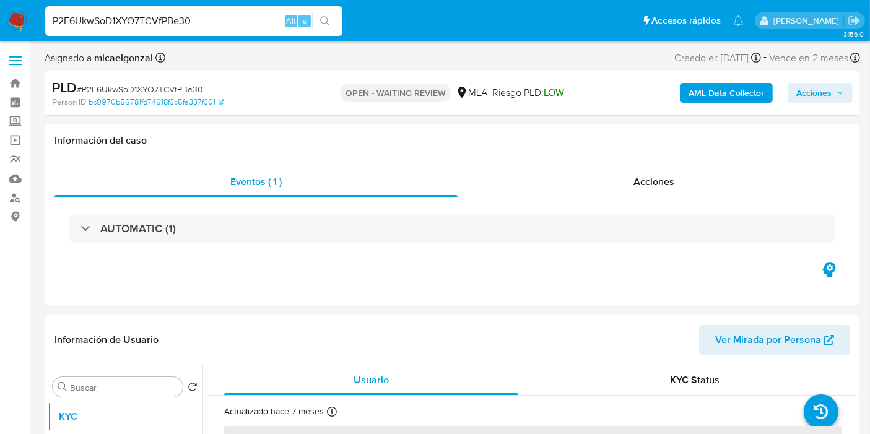
select select "10"
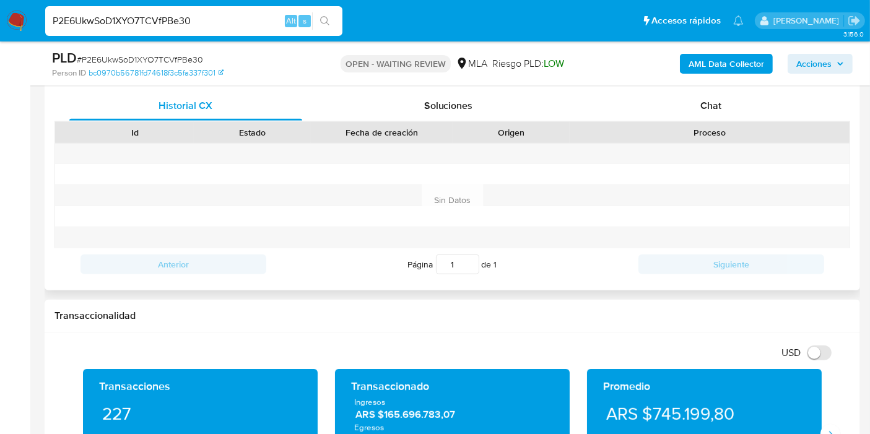
scroll to position [550, 0]
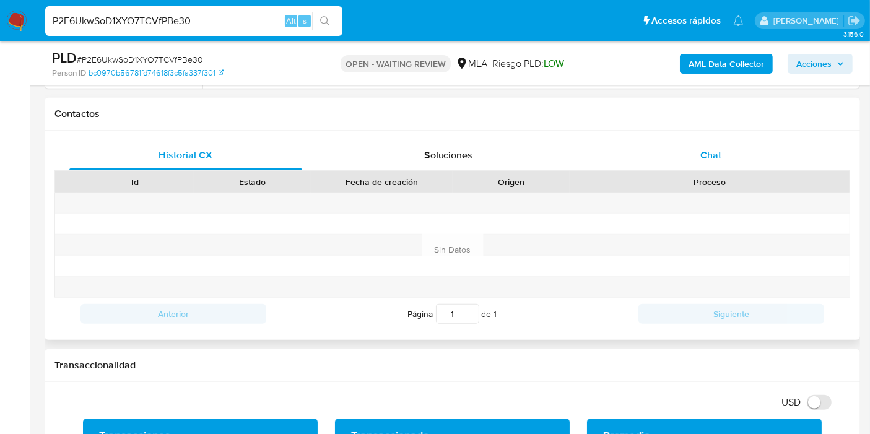
click at [746, 145] on div "Chat" at bounding box center [710, 156] width 233 height 30
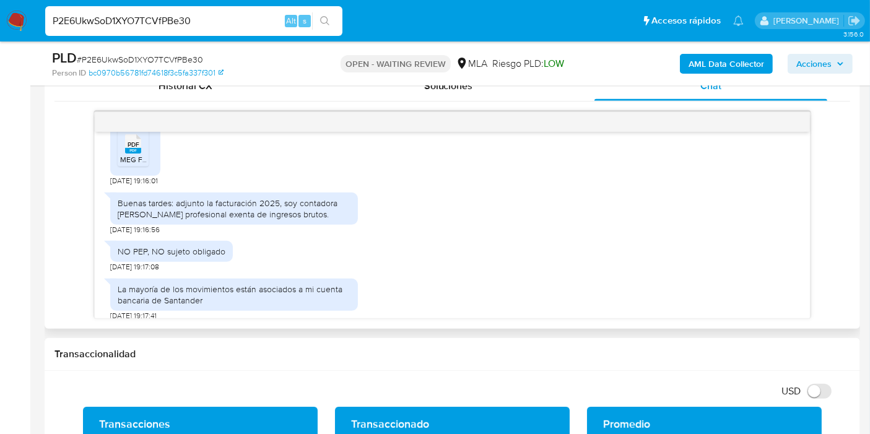
scroll to position [561, 0]
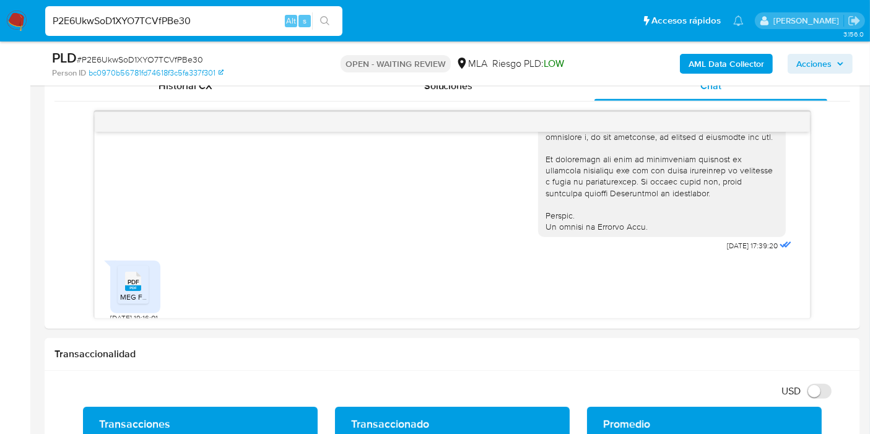
click at [140, 13] on input "P2E6UkwSoD1XYO7TCVfPBe30" at bounding box center [193, 21] width 297 height 16
paste input "g6pxJnnuil9mdtEyFhbA7aNo"
type input "g6pxJnnuil9mdtEyFhbA7aNo"
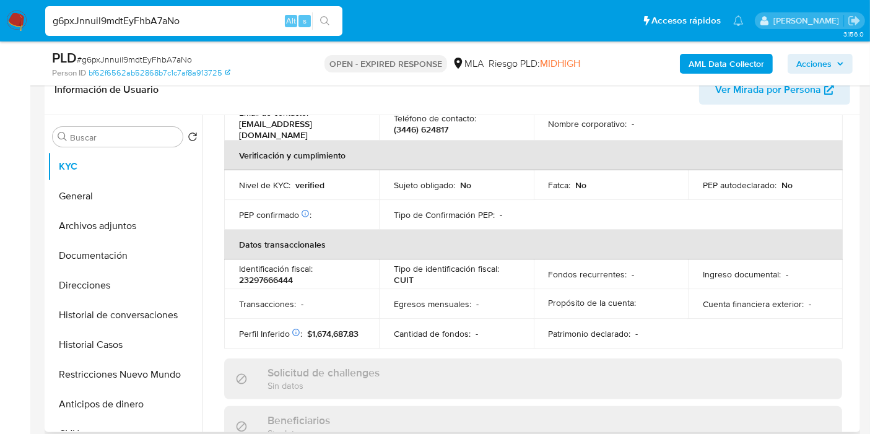
scroll to position [662, 0]
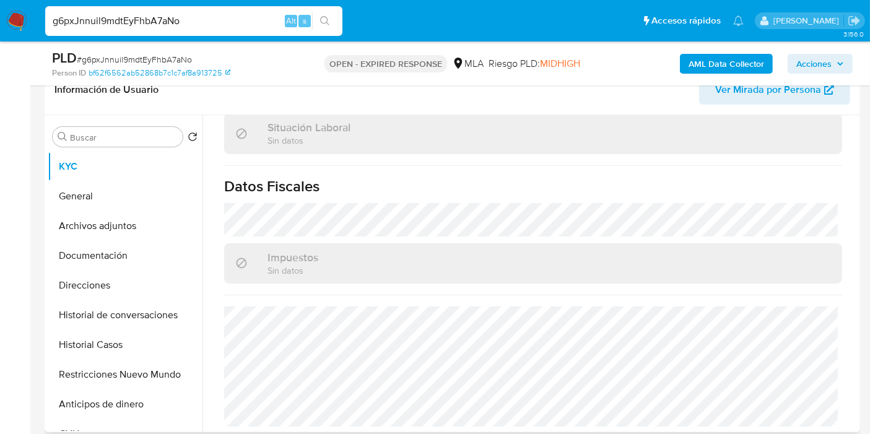
select select "10"
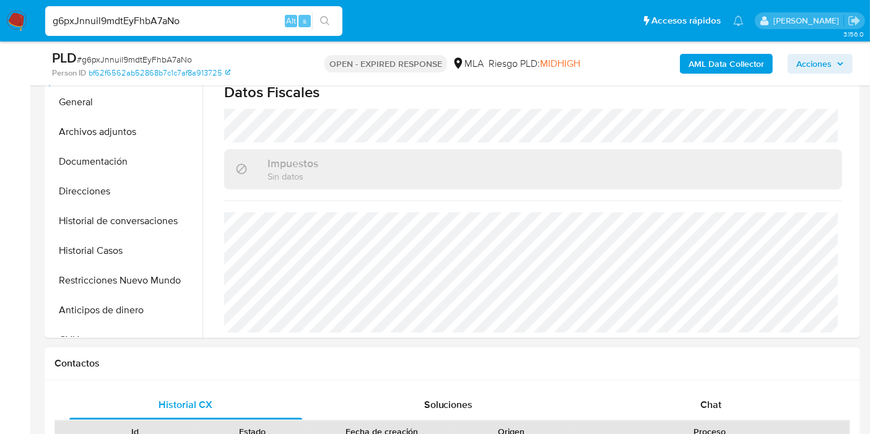
scroll to position [344, 0]
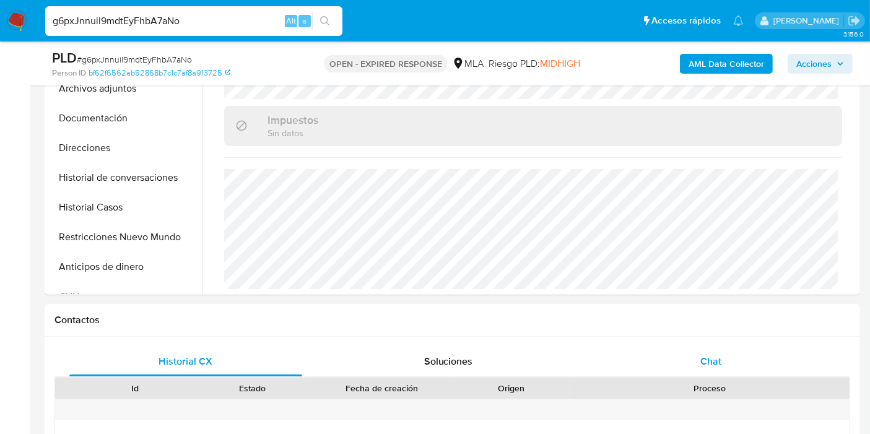
drag, startPoint x: 754, startPoint y: 342, endPoint x: 700, endPoint y: 358, distance: 56.0
click at [744, 349] on div "Historial CX Soluciones Chat Id Estado Fecha de creación Origen Proceso Anterio…" at bounding box center [452, 441] width 815 height 209
click at [693, 358] on div "Chat" at bounding box center [710, 362] width 233 height 30
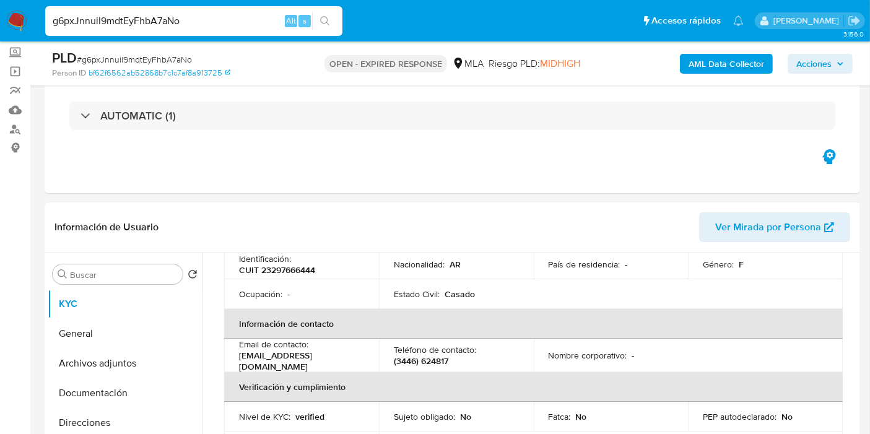
scroll to position [43, 0]
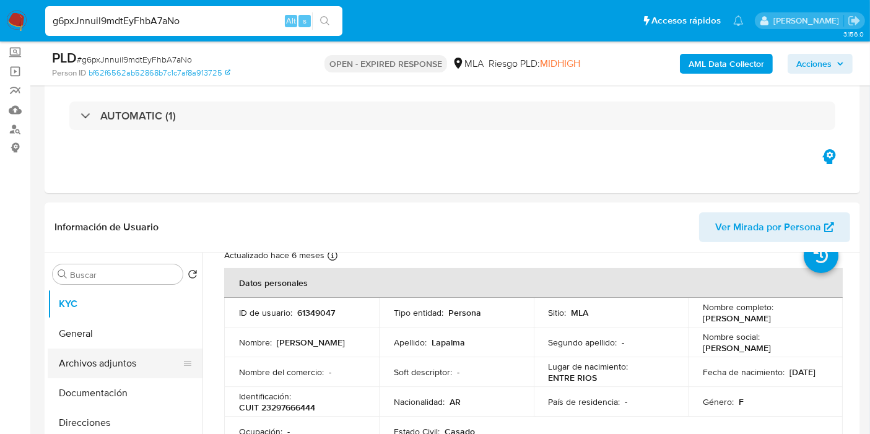
click at [113, 353] on button "Archivos adjuntos" at bounding box center [120, 364] width 145 height 30
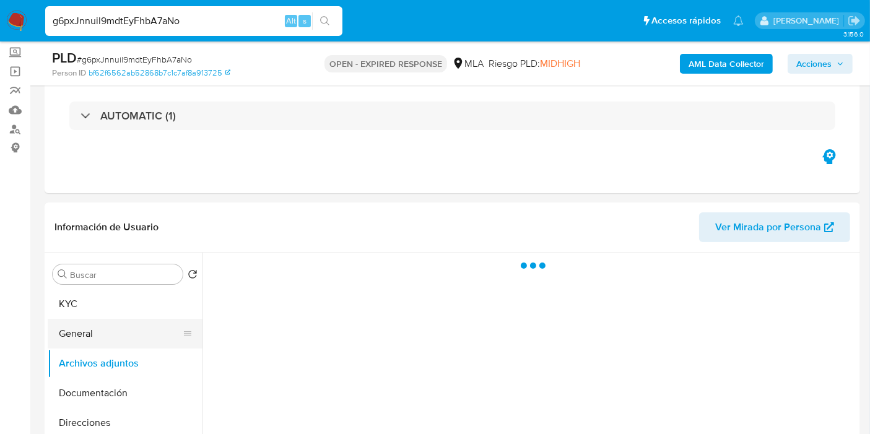
click at [124, 333] on button "General" at bounding box center [120, 334] width 145 height 30
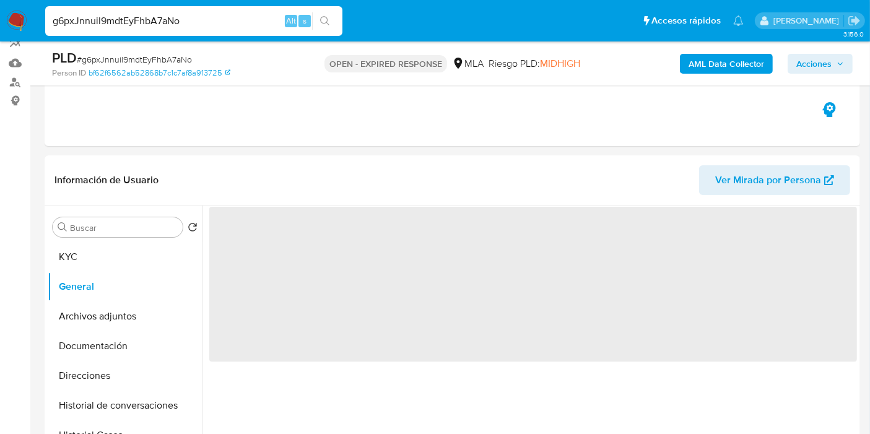
scroll to position [137, 0]
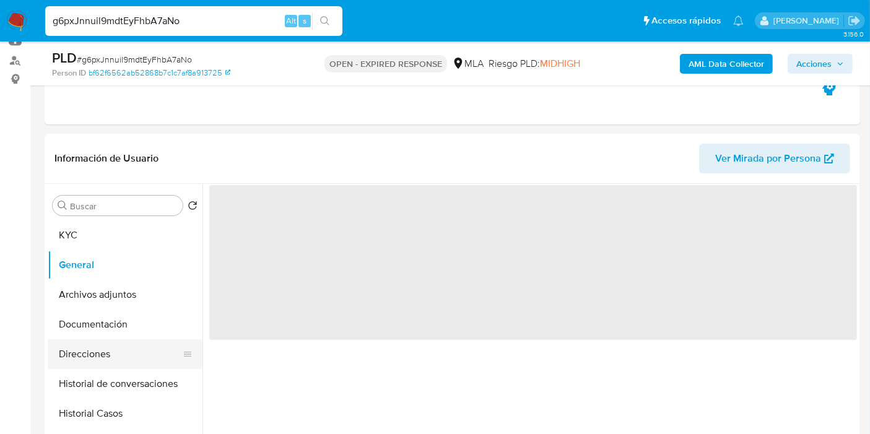
click at [97, 340] on button "Direcciones" at bounding box center [120, 354] width 145 height 30
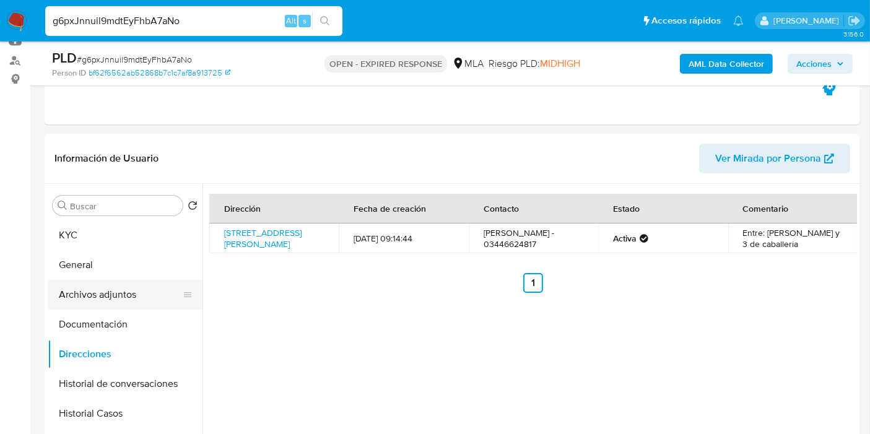
click at [113, 284] on button "Archivos adjuntos" at bounding box center [120, 295] width 145 height 30
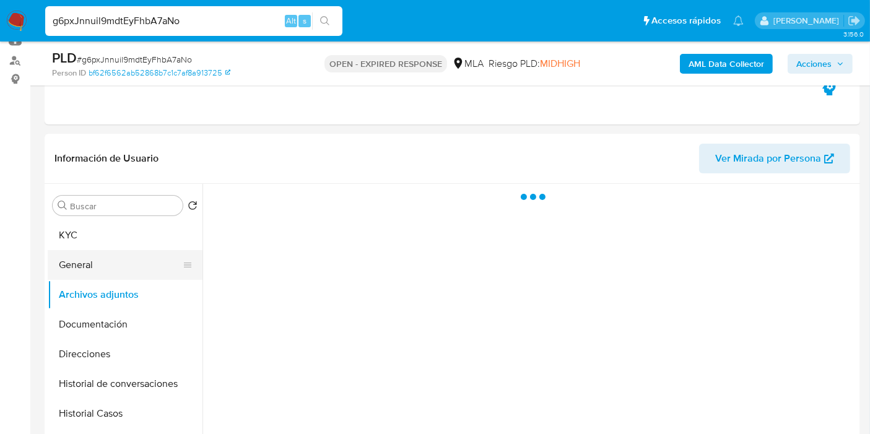
click at [118, 271] on button "General" at bounding box center [120, 265] width 145 height 30
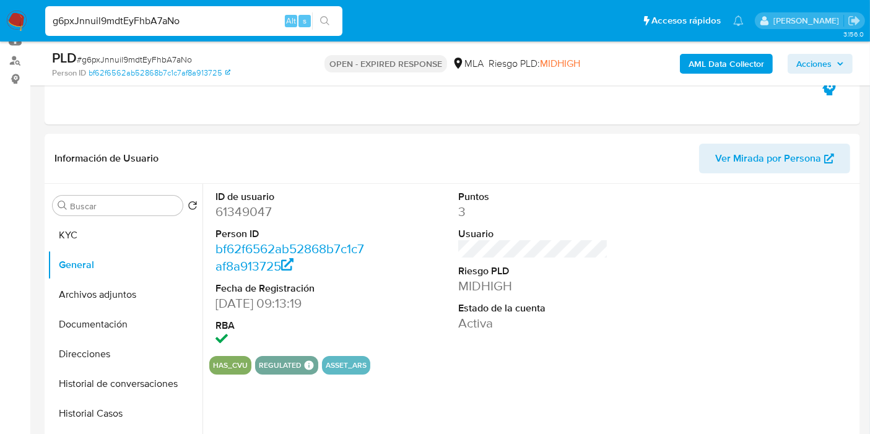
click at [248, 236] on dt "Person ID" at bounding box center [290, 234] width 150 height 14
click at [250, 210] on dd "61349047" at bounding box center [290, 211] width 150 height 17
copy dd "61349047"
click at [147, 51] on div "PLD # g6pxJnnuil9mdtEyFhbA7aNo" at bounding box center [183, 58] width 262 height 19
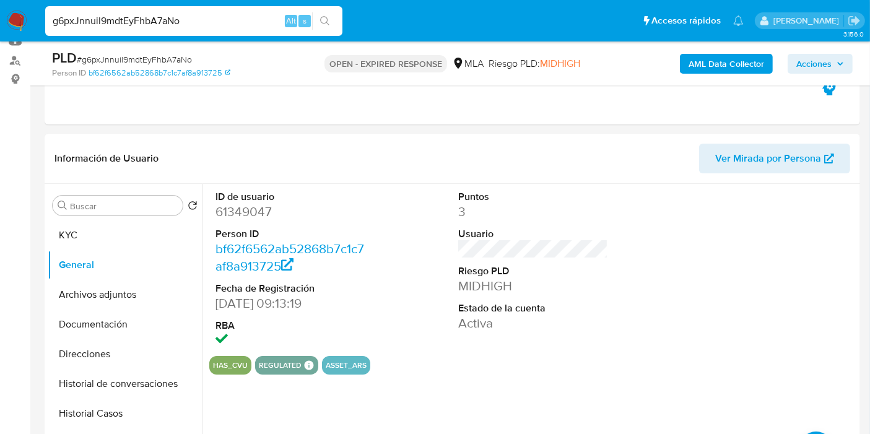
click at [151, 57] on span "# g6pxJnnuil9mdtEyFhbA7aNo" at bounding box center [134, 59] width 115 height 12
drag, startPoint x: 151, startPoint y: 57, endPoint x: 113, endPoint y: 54, distance: 37.9
click at [113, 54] on span "# g6pxJnnuil9mdtEyFhbA7aNo" at bounding box center [134, 59] width 115 height 12
click at [113, 57] on span "# g6pxJnnuil9mdtEyFhbA7aNo" at bounding box center [134, 59] width 115 height 12
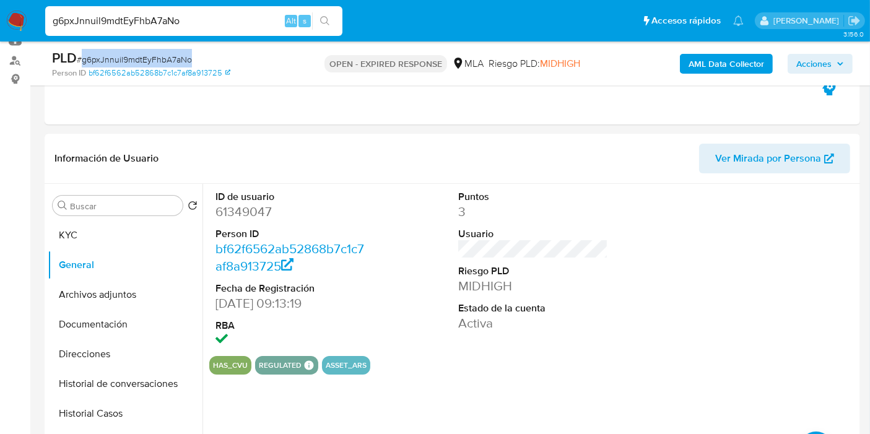
click at [113, 57] on span "# g6pxJnnuil9mdtEyFhbA7aNo" at bounding box center [134, 59] width 115 height 12
copy span "g6pxJnnuil9mdtEyFhbA7aNo"
click at [14, 24] on img at bounding box center [16, 21] width 21 height 21
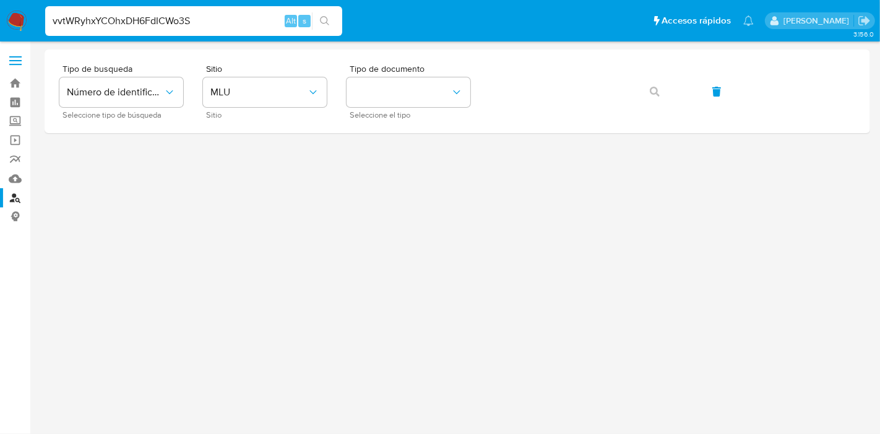
type input "vvtWRyhxYCOhxDH6FdICWo3S"
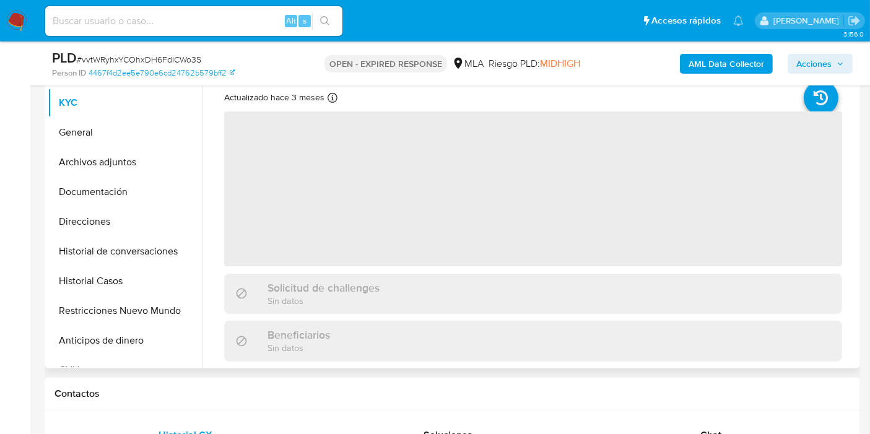
scroll to position [275, 0]
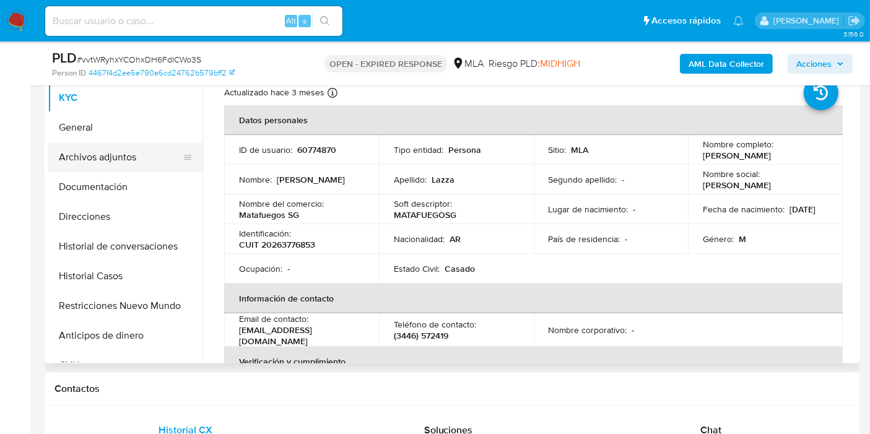
select select "10"
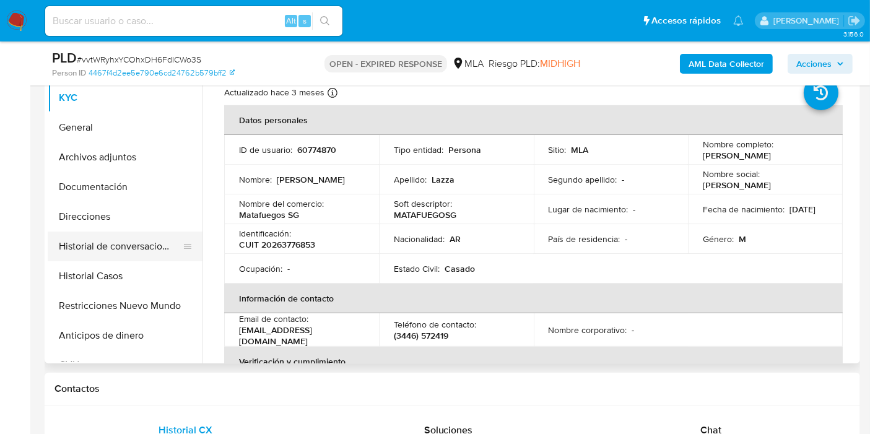
click at [80, 246] on button "Historial de conversaciones" at bounding box center [120, 247] width 145 height 30
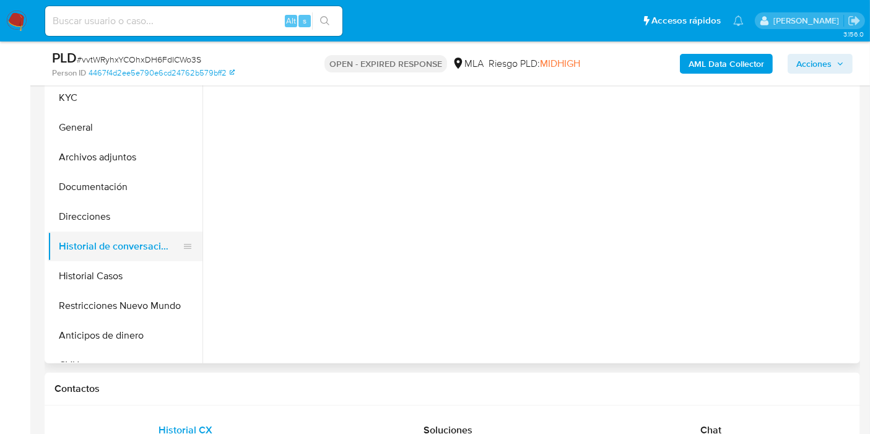
click at [83, 259] on button "Historial de conversaciones" at bounding box center [120, 247] width 145 height 30
drag, startPoint x: 89, startPoint y: 271, endPoint x: 108, endPoint y: 246, distance: 31.3
click at [90, 271] on button "Historial Casos" at bounding box center [125, 276] width 155 height 30
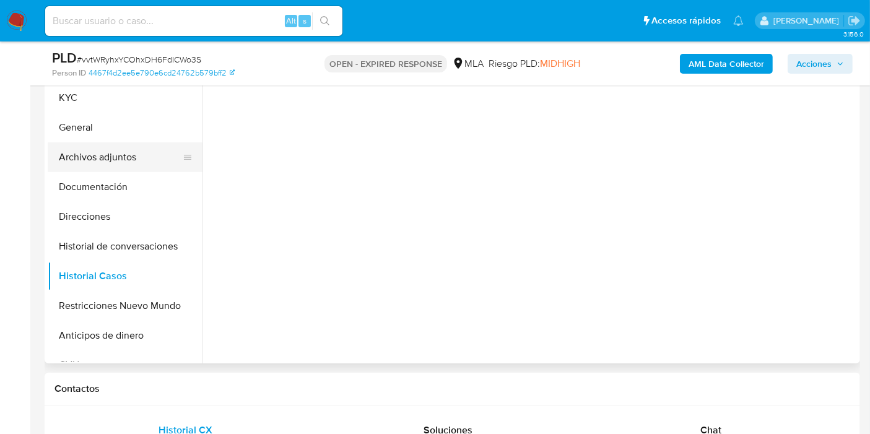
click at [134, 165] on button "Archivos adjuntos" at bounding box center [120, 157] width 145 height 30
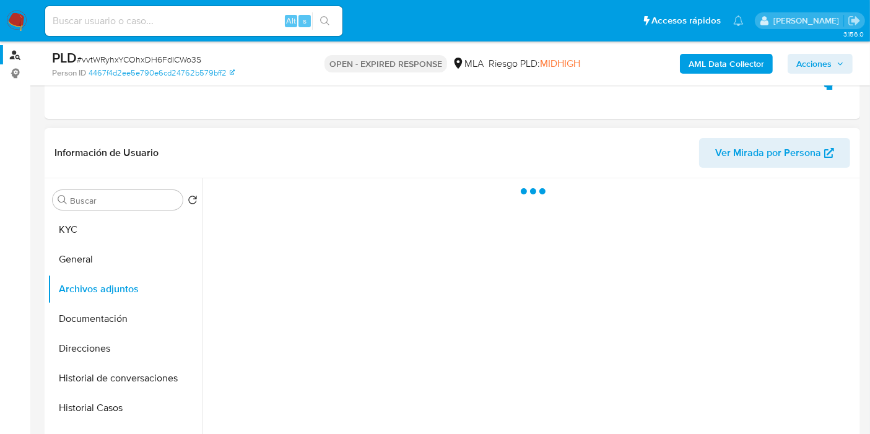
scroll to position [137, 0]
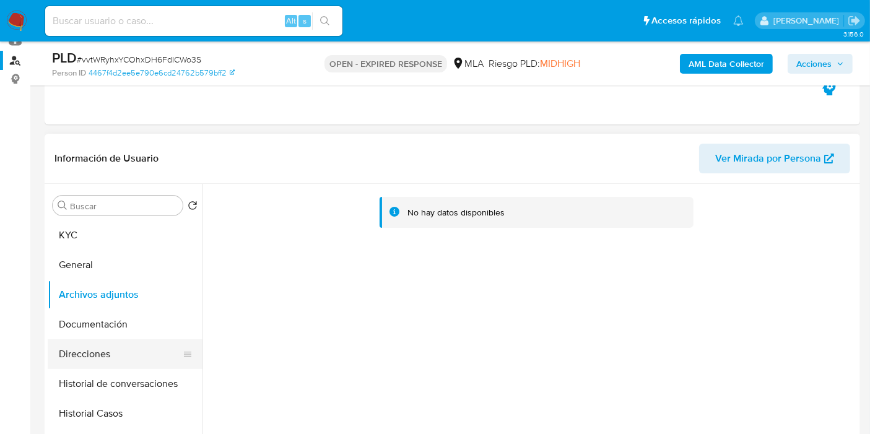
click at [90, 360] on button "Direcciones" at bounding box center [120, 354] width 145 height 30
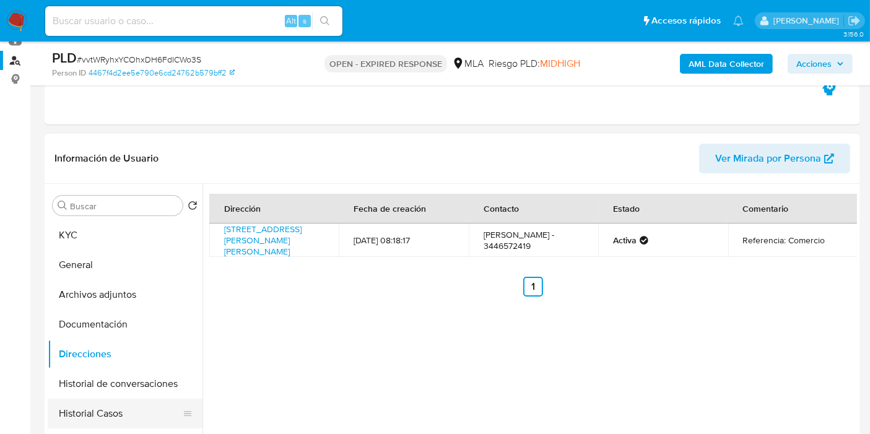
click at [100, 401] on button "Historial Casos" at bounding box center [120, 414] width 145 height 30
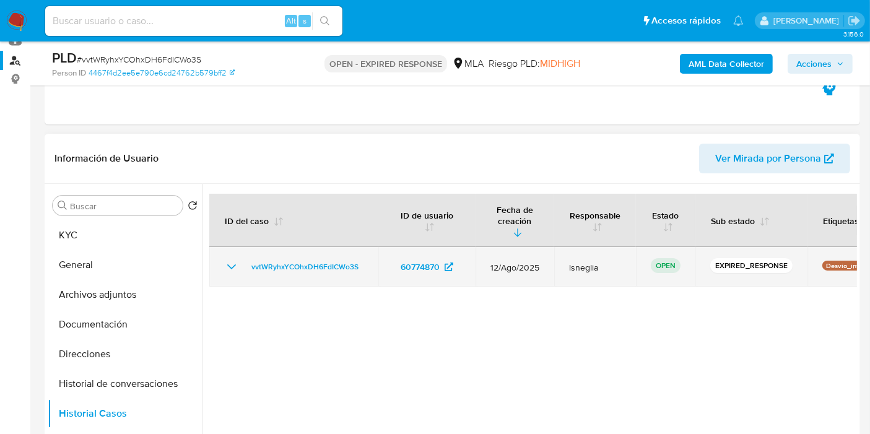
click at [233, 259] on icon "Mostrar/Ocultar" at bounding box center [231, 266] width 15 height 15
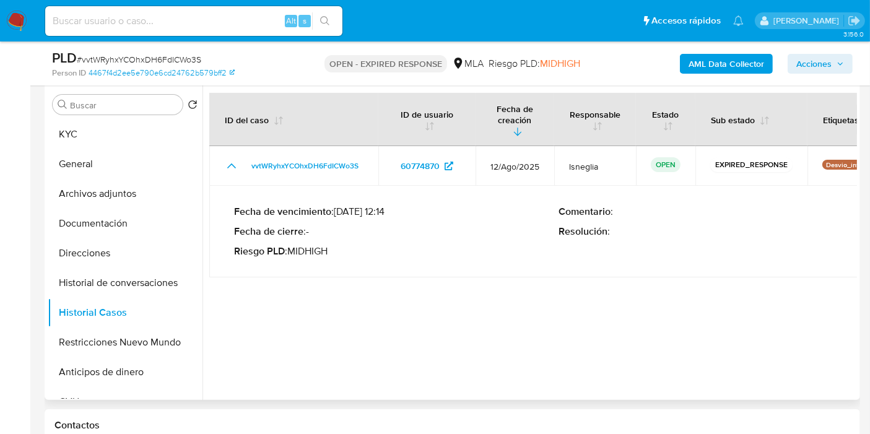
scroll to position [275, 0]
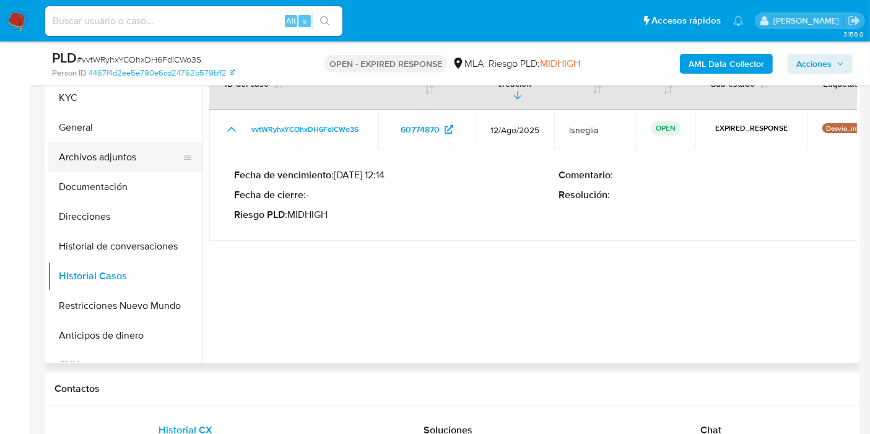
click at [131, 162] on button "Archivos adjuntos" at bounding box center [120, 157] width 145 height 30
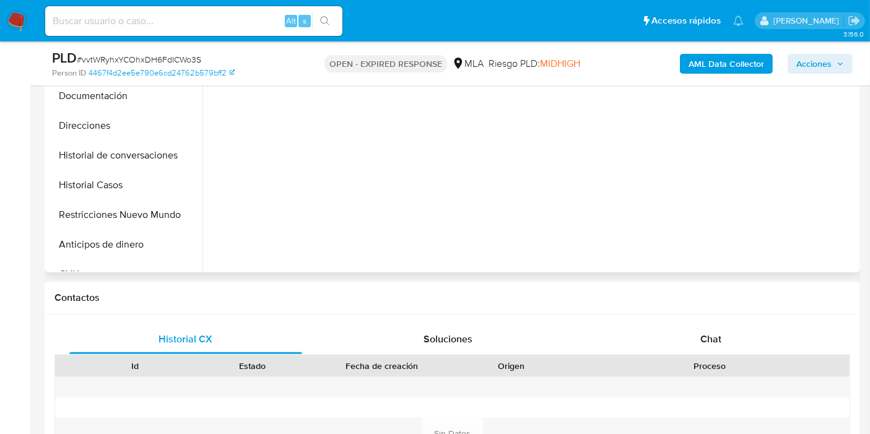
scroll to position [412, 0]
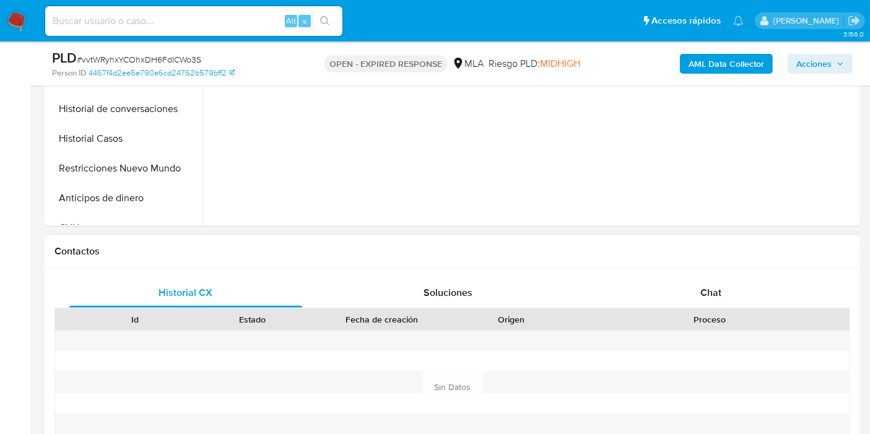
click at [721, 274] on div "Historial CX Soluciones Chat Id Estado Fecha de creación Origen Proceso Anterio…" at bounding box center [452, 372] width 815 height 209
click at [714, 286] on span "Chat" at bounding box center [710, 292] width 21 height 14
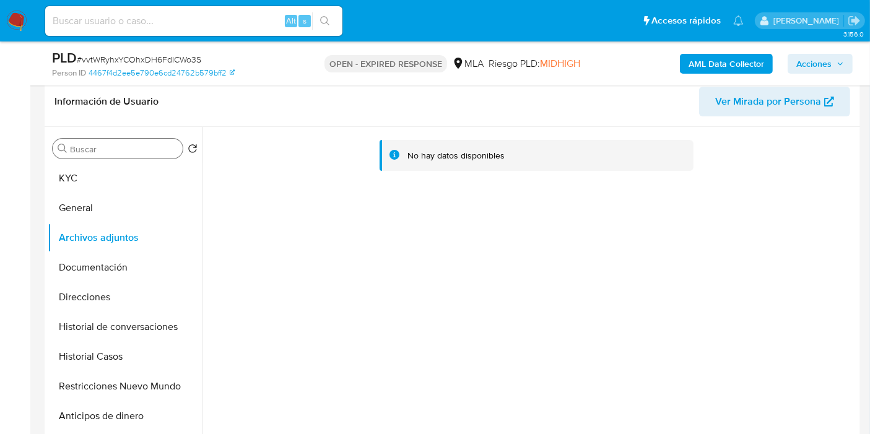
scroll to position [137, 0]
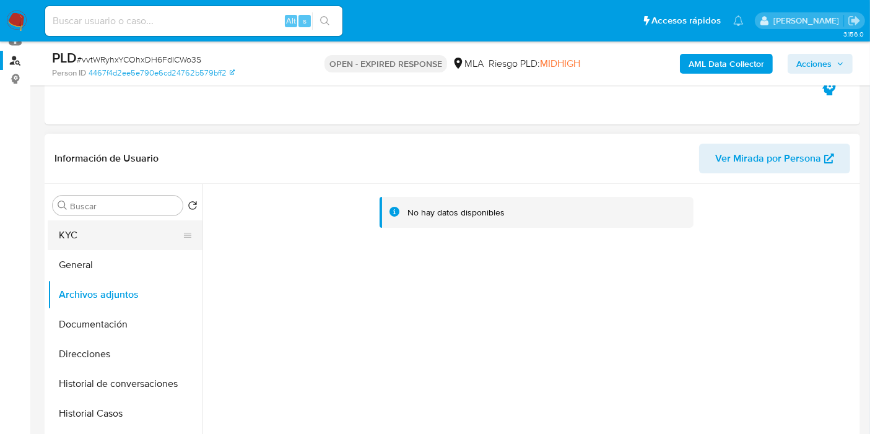
click at [92, 227] on button "KYC" at bounding box center [120, 235] width 145 height 30
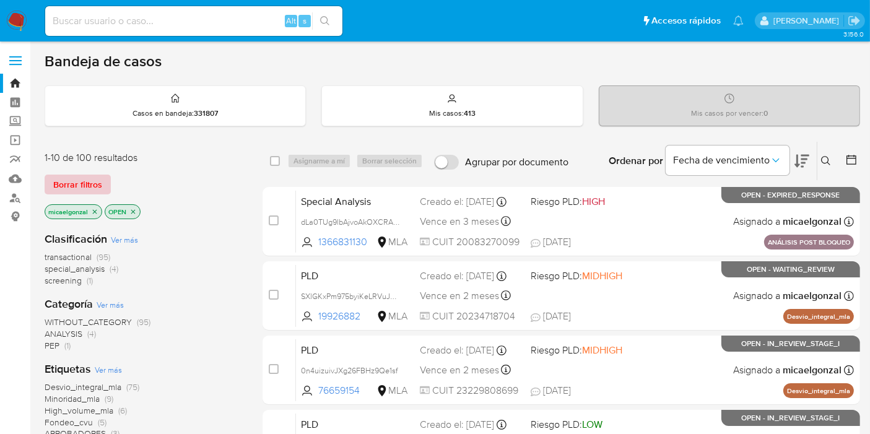
click at [94, 181] on span "Borrar filtros" at bounding box center [77, 184] width 49 height 17
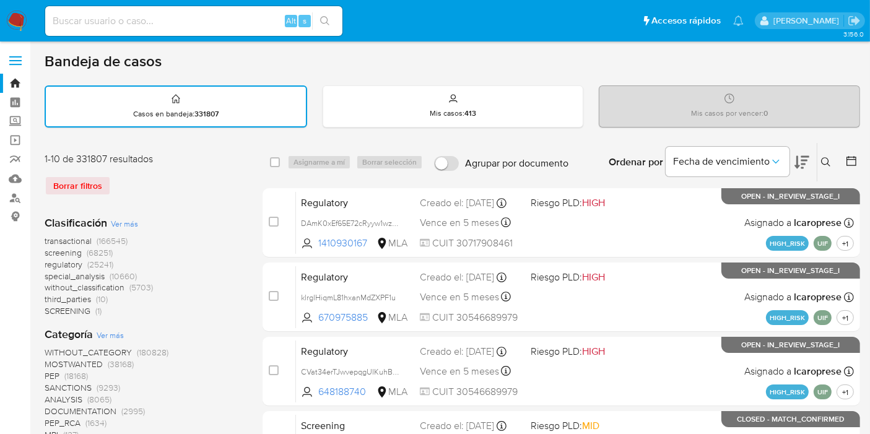
click at [827, 157] on icon at bounding box center [825, 161] width 9 height 9
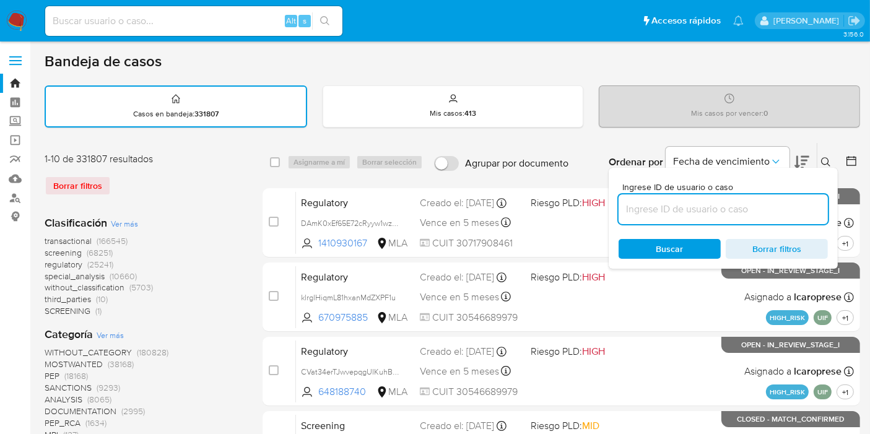
click at [778, 204] on input at bounding box center [722, 209] width 209 height 16
type input "g6pxJnnuil9mdtEyFhbA7aNo"
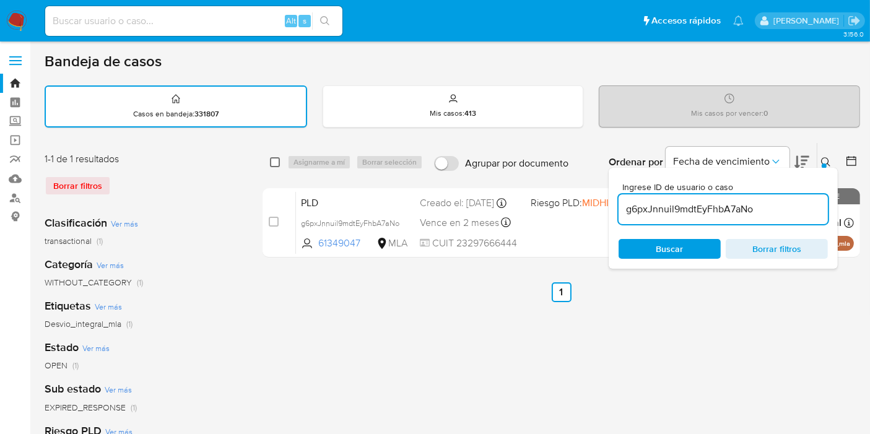
click at [278, 159] on input "checkbox" at bounding box center [275, 162] width 10 height 10
checkbox input "true"
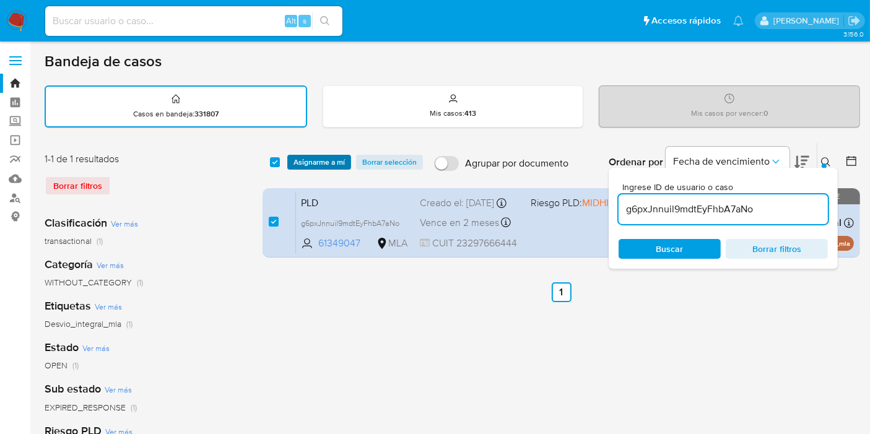
click at [305, 160] on span "Asignarme a mí" at bounding box center [318, 162] width 51 height 12
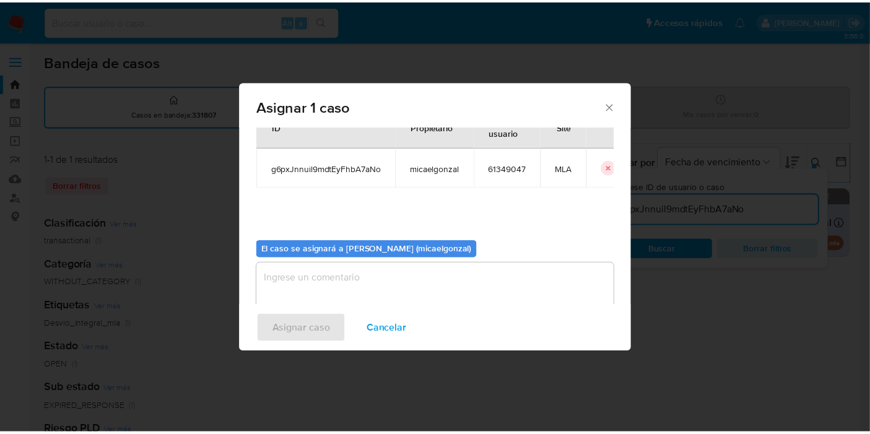
scroll to position [63, 0]
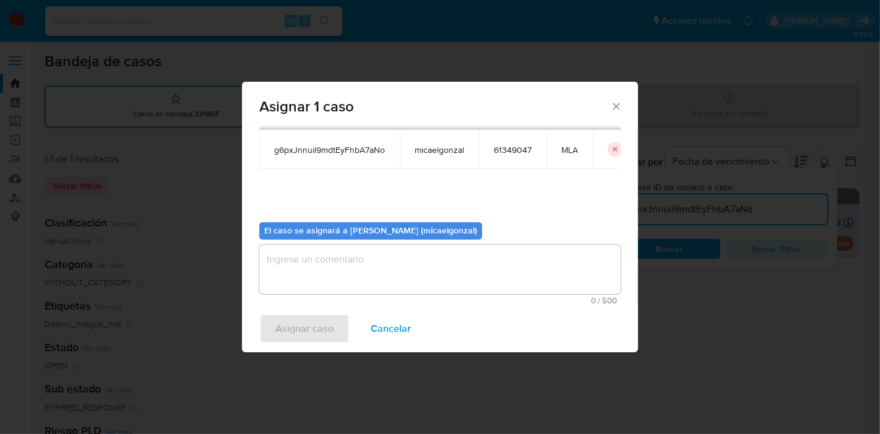
click at [360, 285] on textarea "assign-modal" at bounding box center [440, 270] width 362 height 50
click at [294, 330] on span "Asignar caso" at bounding box center [304, 328] width 58 height 27
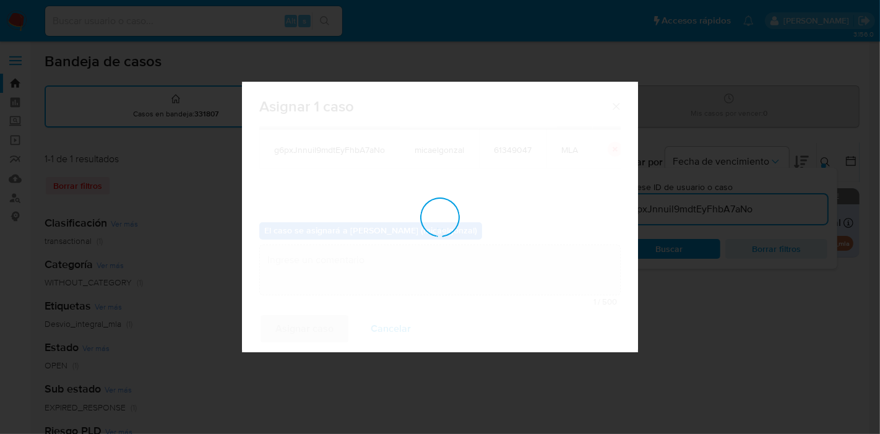
checkbox input "false"
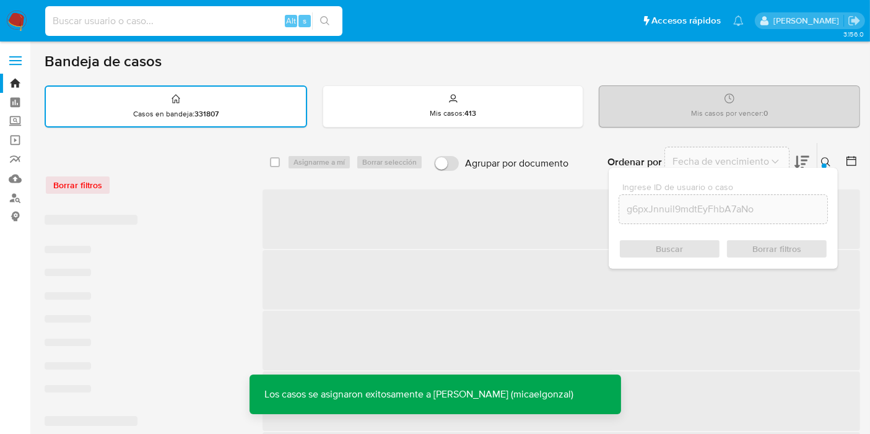
click at [148, 15] on input at bounding box center [193, 21] width 297 height 16
paste input "g6pxJnnuil9mdtEyFhbA7aNo"
type input "g6pxJnnuil9mdtEyFhbA7aNo"
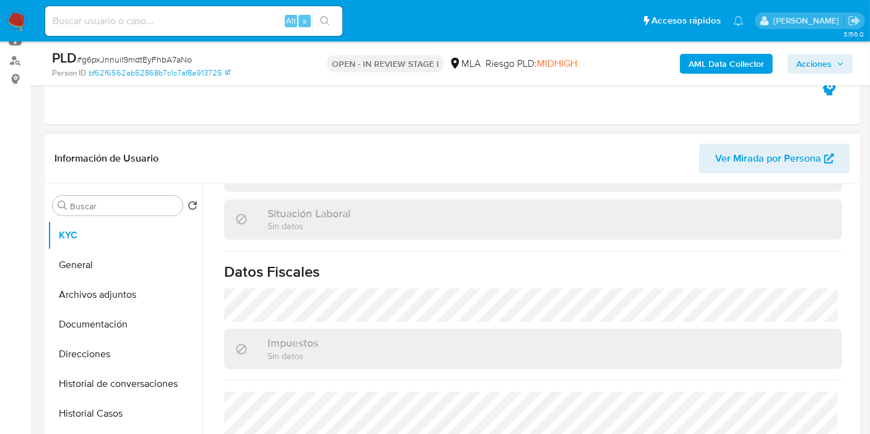
scroll to position [662, 0]
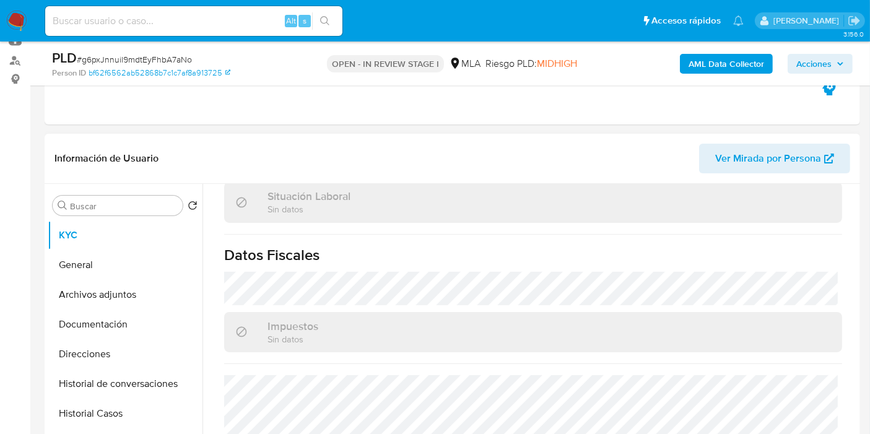
select select "10"
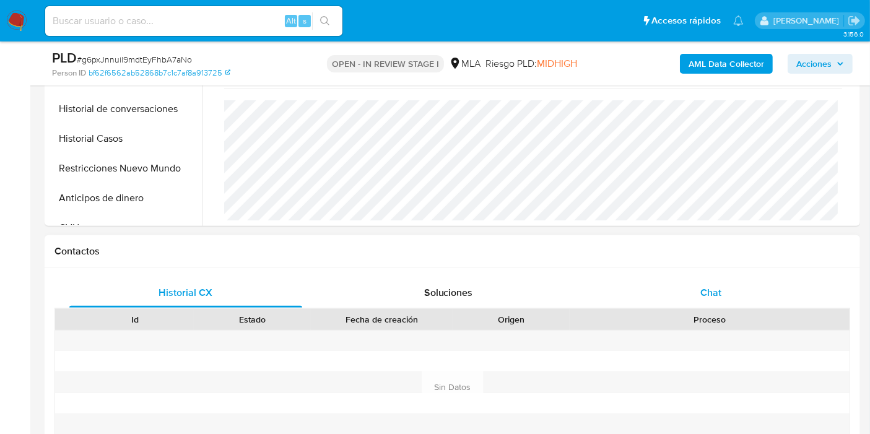
click at [738, 287] on div "Chat" at bounding box center [710, 293] width 233 height 30
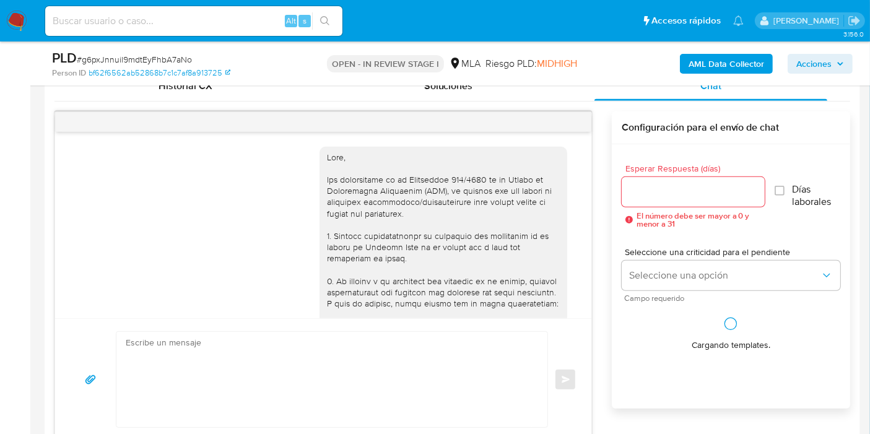
scroll to position [788, 0]
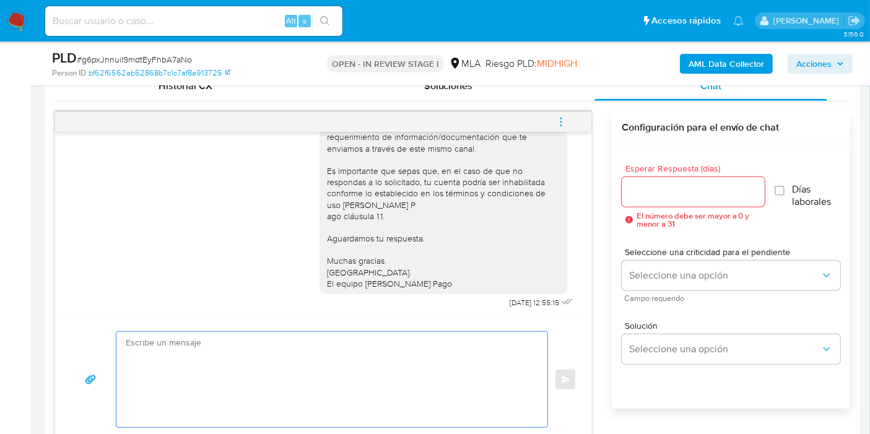
click at [384, 381] on textarea at bounding box center [329, 379] width 406 height 95
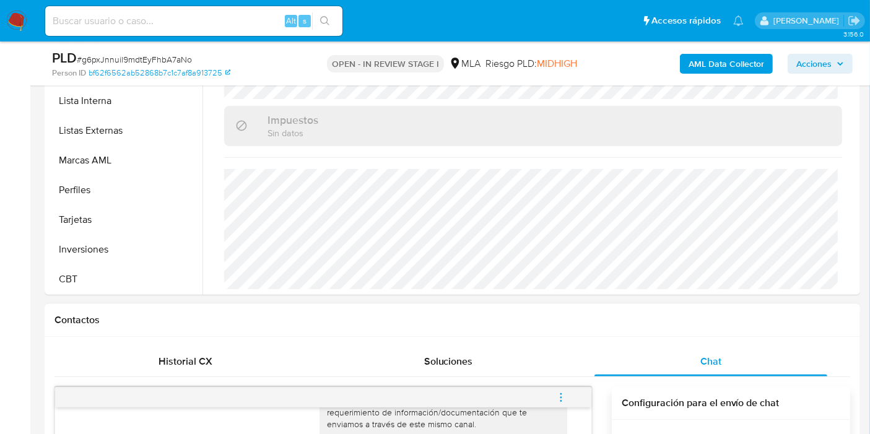
scroll to position [688, 0]
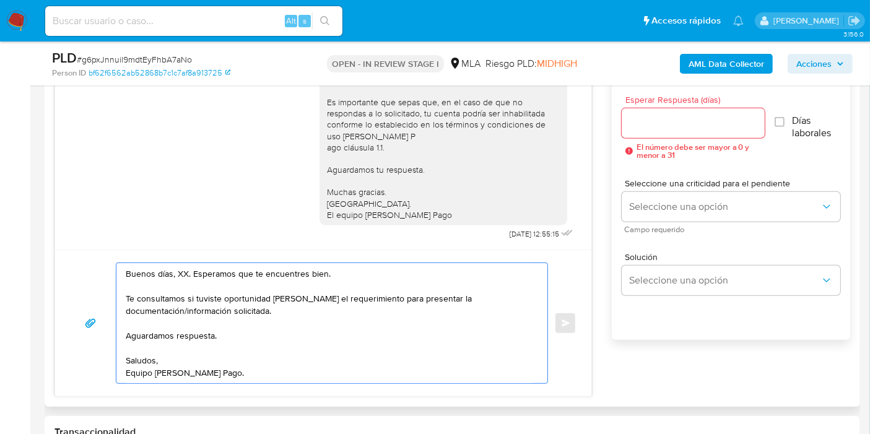
click at [178, 269] on textarea "Buenos días, XX. Esperamos que te encuentres bien. Te consultamos si tuviste op…" at bounding box center [329, 323] width 406 height 120
click at [299, 325] on textarea "Buenos días, María Silvina. Esperamos que te encuentres bien. Te consultamos si…" at bounding box center [329, 323] width 406 height 120
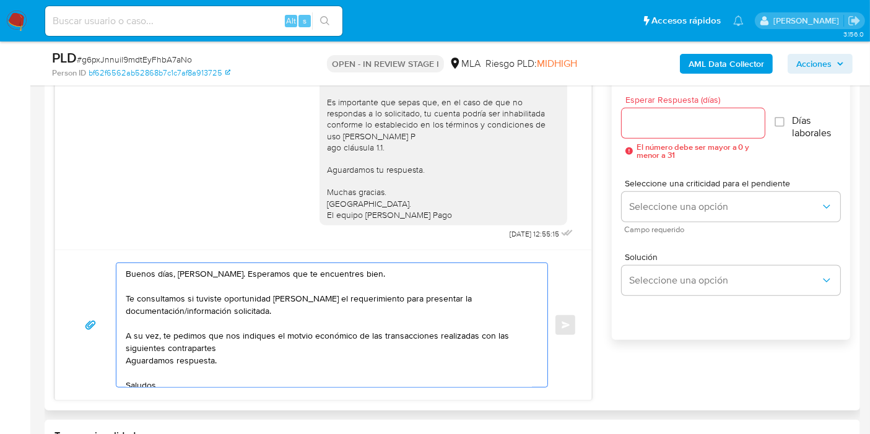
click at [300, 340] on textarea "Buenos días, María Silvina. Esperamos que te encuentres bien. Te consultamos si…" at bounding box center [329, 325] width 406 height 124
click at [298, 335] on textarea "Buenos días, María Silvina. Esperamos que te encuentres bien. Te consultamos si…" at bounding box center [329, 325] width 406 height 124
click at [0, 0] on lt-span "mot iv o" at bounding box center [0, 0] width 0 height 0
click at [304, 347] on textarea "Buenos días, María Silvina. Esperamos que te encuentres bien. Te consultamos si…" at bounding box center [329, 325] width 406 height 124
click at [304, 346] on textarea "Buenos días, María Silvina. Esperamos que te encuentres bien. Te consultamos si…" at bounding box center [329, 325] width 406 height 124
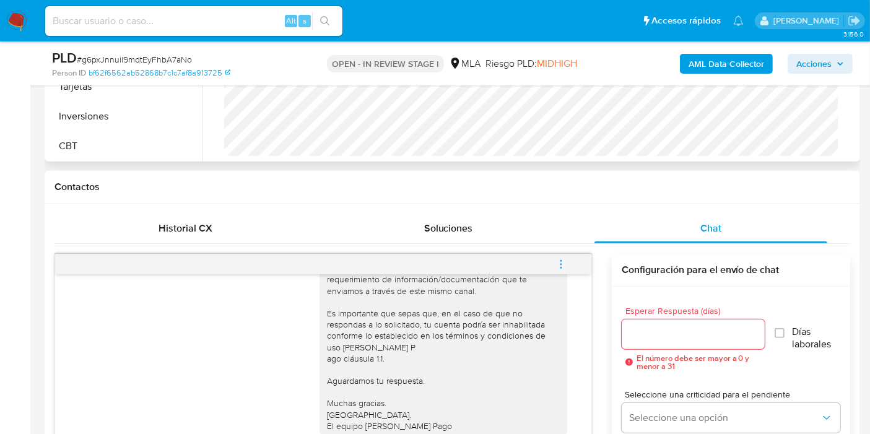
scroll to position [206, 0]
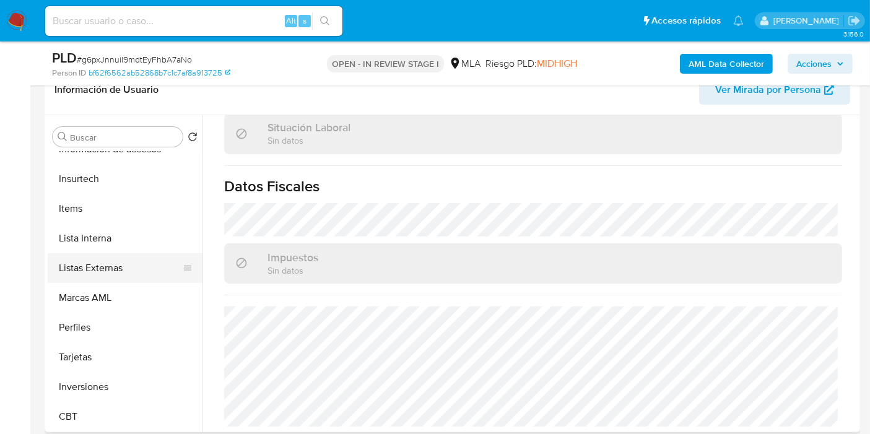
click at [90, 257] on button "Listas Externas" at bounding box center [120, 268] width 145 height 30
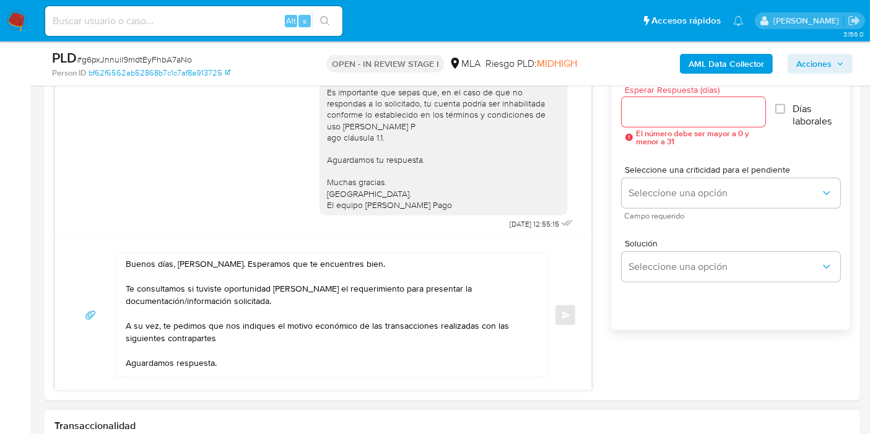
scroll to position [757, 0]
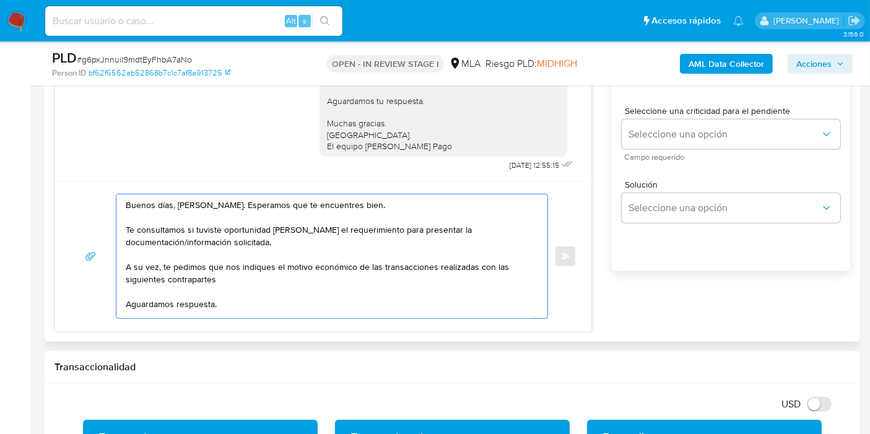
click at [293, 267] on textarea "Buenos días, María Silvina. Esperamos que te encuentres bien. Te consultamos si…" at bounding box center [329, 256] width 406 height 124
click at [283, 269] on textarea "Buenos días, María Silvina. Esperamos que te encuentres bien. Te consultamos si…" at bounding box center [329, 256] width 406 height 124
click at [279, 274] on textarea "Buenos días, María Silvina. Esperamos que te encuentres bien. Te consultamos si…" at bounding box center [329, 256] width 406 height 124
paste textarea "Mauricio Rodrigo Lazza"
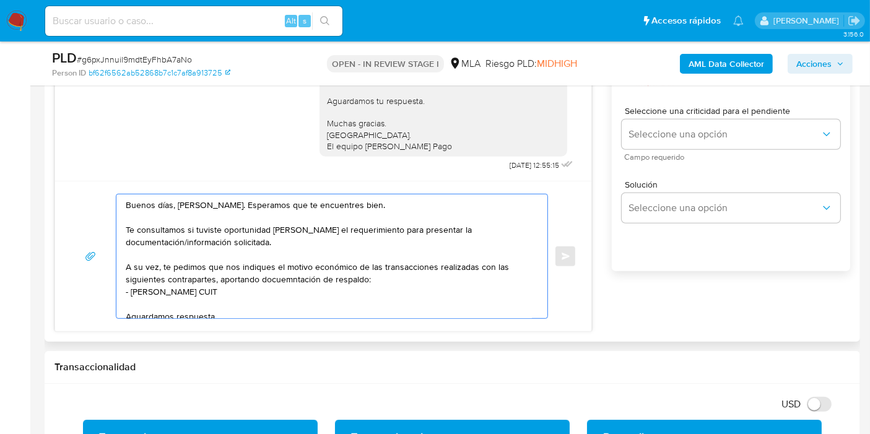
paste textarea "20263776853"
paste textarea "Bausero"
click at [176, 305] on textarea "Buenos días, María Silvina. Esperamos que te encuentres bien. Te consultamos si…" at bounding box center [329, 256] width 406 height 124
click at [184, 303] on textarea "Buenos días, María Silvina. Esperamos que te encuentres bien. Te consultamos si…" at bounding box center [329, 256] width 406 height 124
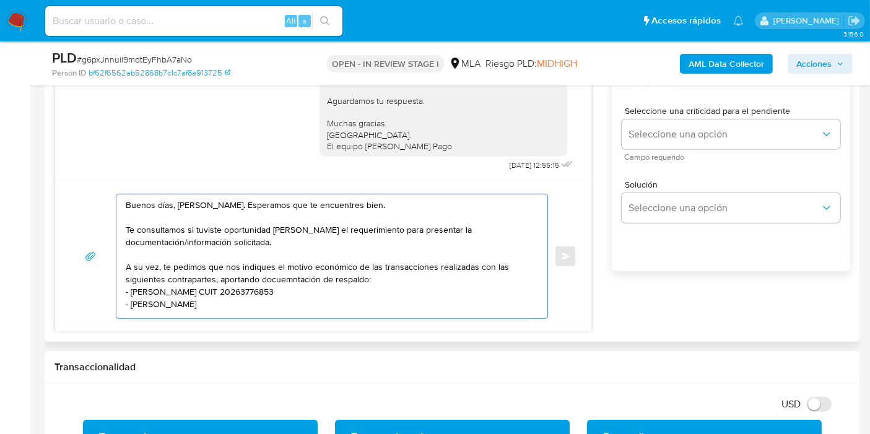
click at [306, 306] on textarea "Buenos días, María Silvina. Esperamos que te encuentres bien. Te consultamos si…" at bounding box center [329, 256] width 406 height 124
paste textarea "20108770288"
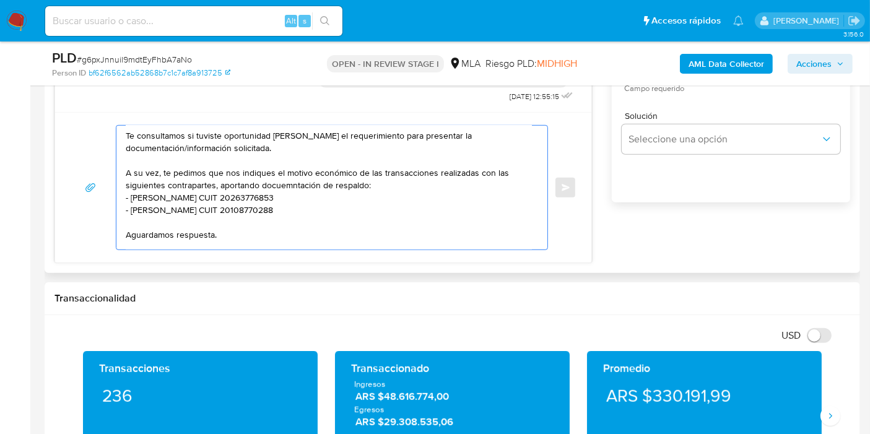
scroll to position [0, 0]
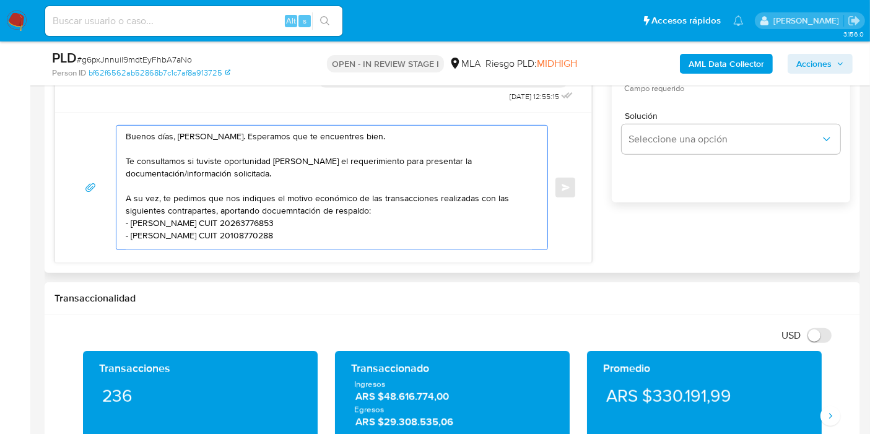
drag, startPoint x: 303, startPoint y: 197, endPoint x: 296, endPoint y: 215, distance: 19.2
click at [301, 202] on textarea "Buenos días, María Silvina. Esperamos que te encuentres bien. Te consultamos si…" at bounding box center [329, 188] width 406 height 124
click at [302, 209] on textarea "Buenos días, María Silvina. Esperamos que te encuentres bien. Te consultamos si…" at bounding box center [329, 188] width 406 height 124
click at [0, 0] on lt-span "docu me ntación" at bounding box center [0, 0] width 0 height 0
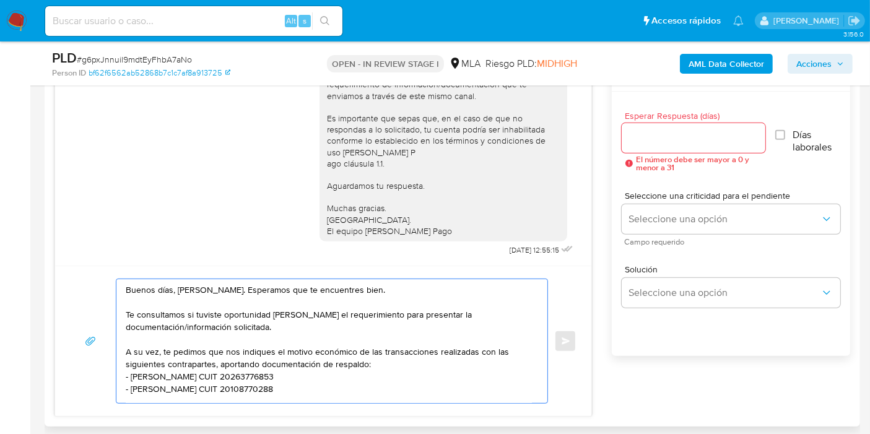
scroll to position [619, 0]
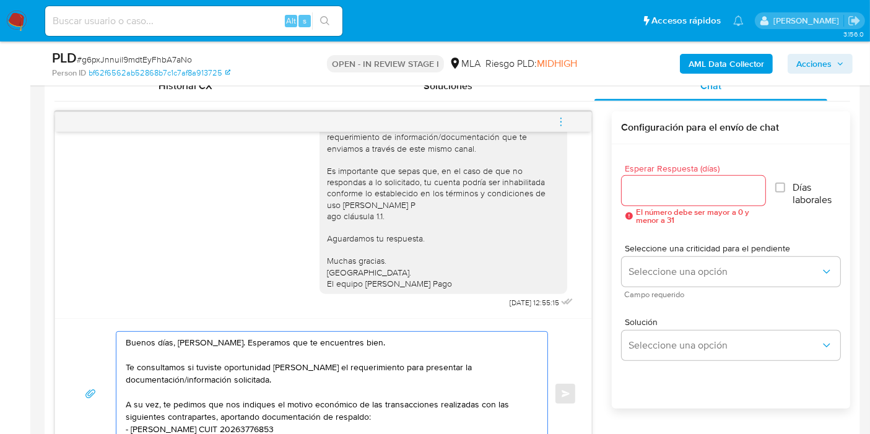
type textarea "Buenos días, María Silvina. Esperamos que te encuentres bien. Te consultamos si…"
drag, startPoint x: 669, startPoint y: 174, endPoint x: 655, endPoint y: 196, distance: 26.4
click at [663, 184] on div at bounding box center [694, 191] width 144 height 30
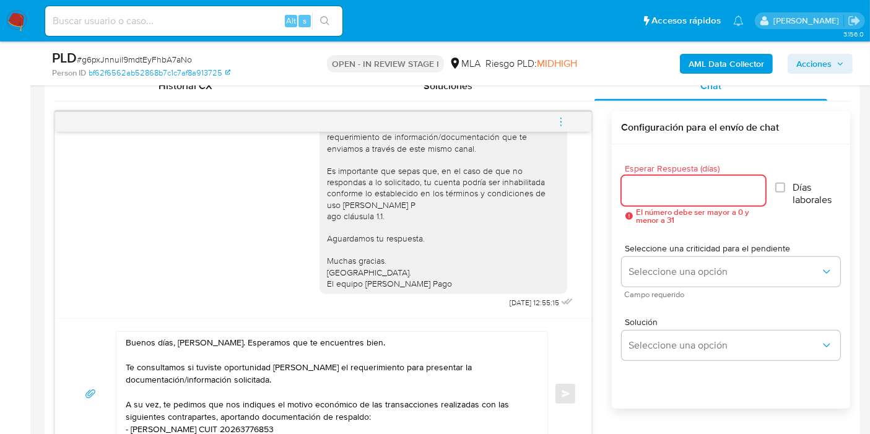
drag, startPoint x: 655, startPoint y: 196, endPoint x: 672, endPoint y: 225, distance: 33.9
click at [655, 197] on input "Esperar Respuesta (días)" at bounding box center [694, 191] width 144 height 16
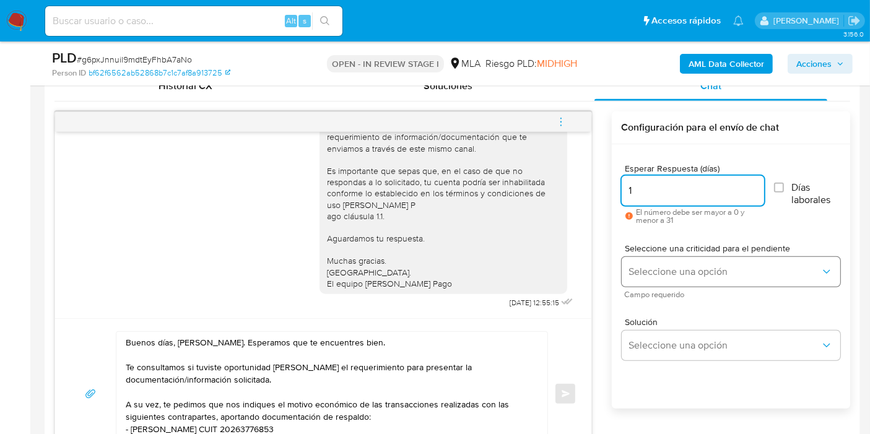
type input "1"
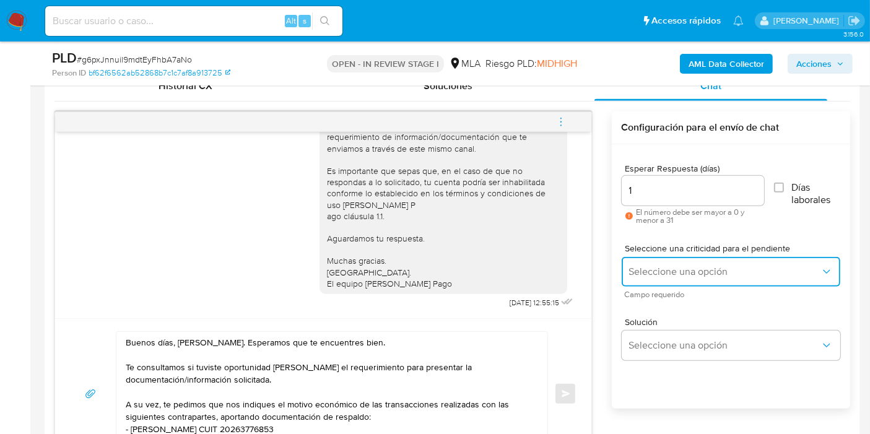
click at [681, 262] on button "Seleccione una opción" at bounding box center [731, 272] width 219 height 30
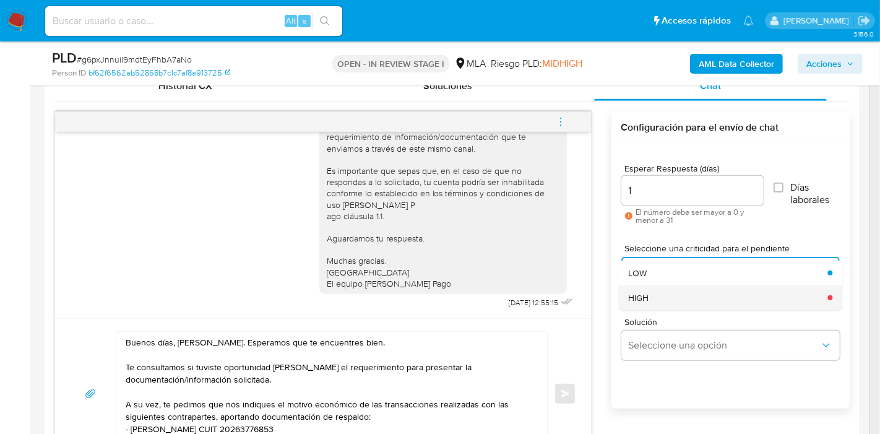
click at [657, 294] on div "HIGH" at bounding box center [724, 297] width 192 height 25
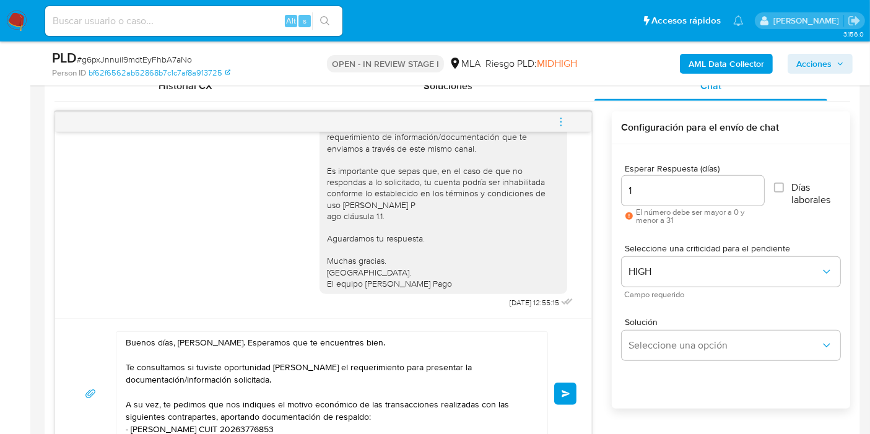
click at [393, 386] on textarea "Buenos días, María Silvina. Esperamos que te encuentres bien. Te consultamos si…" at bounding box center [329, 394] width 406 height 124
click at [575, 400] on button "Enviar" at bounding box center [565, 394] width 22 height 22
click at [568, 392] on span "Enviar" at bounding box center [566, 393] width 9 height 7
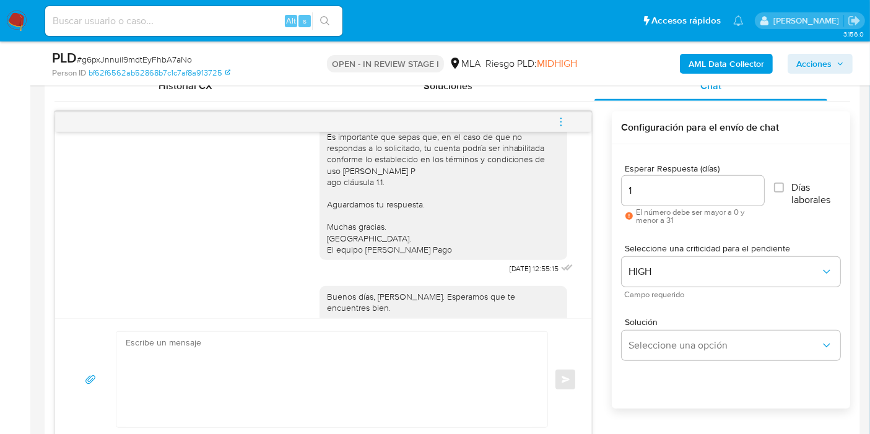
scroll to position [1016, 0]
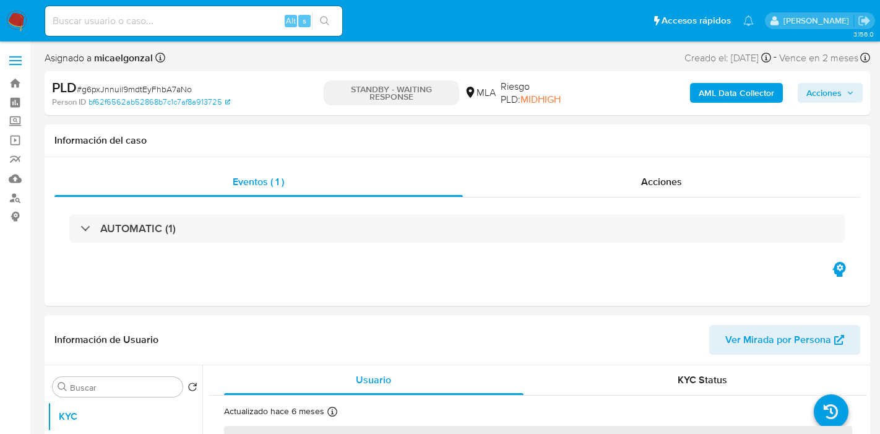
select select "10"
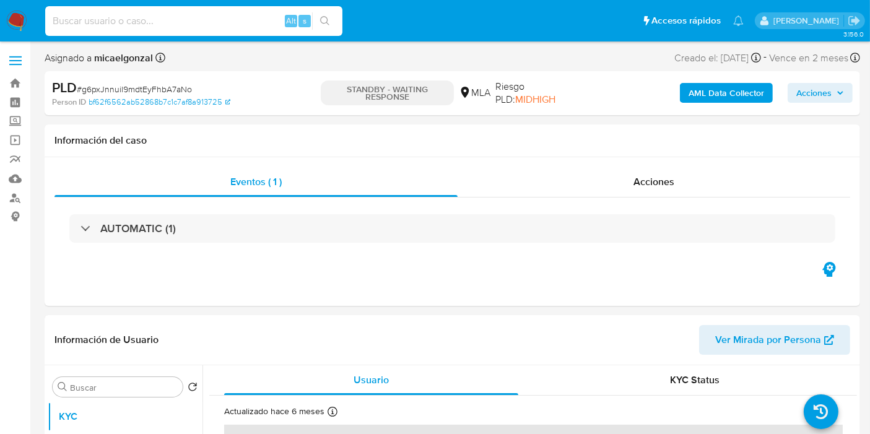
drag, startPoint x: 155, startPoint y: 28, endPoint x: 161, endPoint y: 24, distance: 7.5
click at [158, 27] on input at bounding box center [193, 21] width 297 height 16
paste input "nYOsJjvP4PoYaxIfogQXCoeb"
type input "nYOsJjvP4PoYaxIfogQXCoeb"
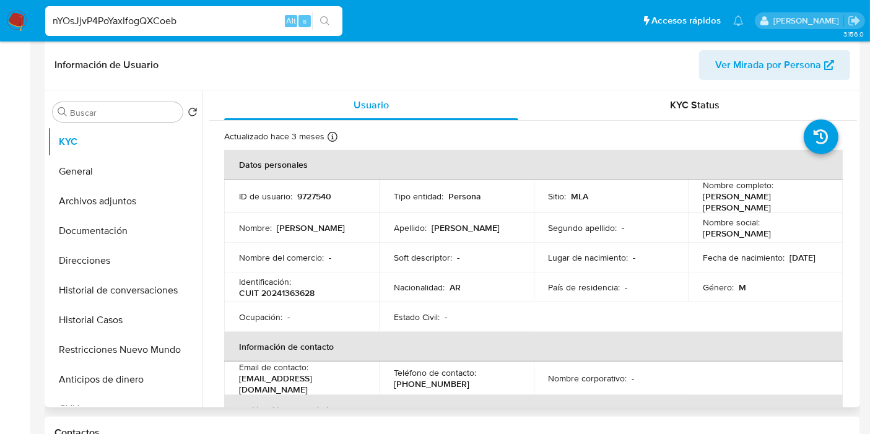
select select "10"
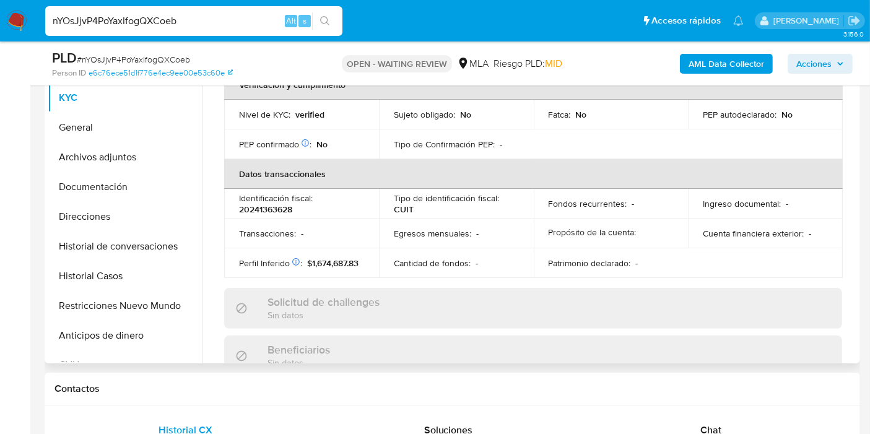
scroll to position [344, 0]
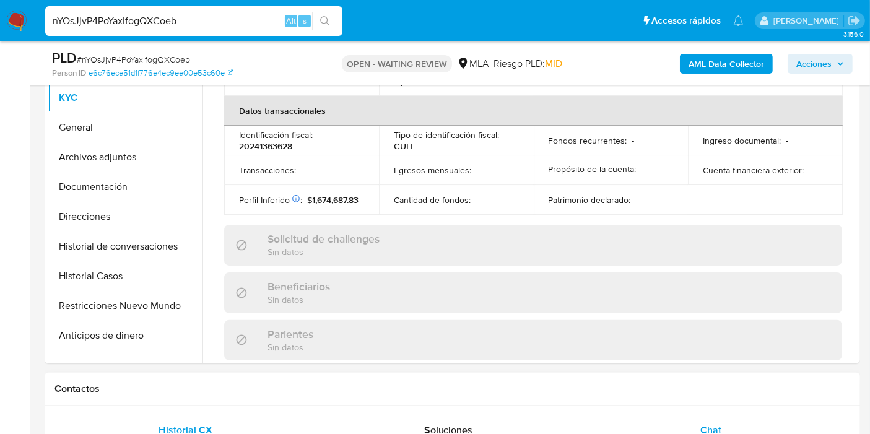
click at [734, 415] on div "Chat" at bounding box center [710, 430] width 233 height 30
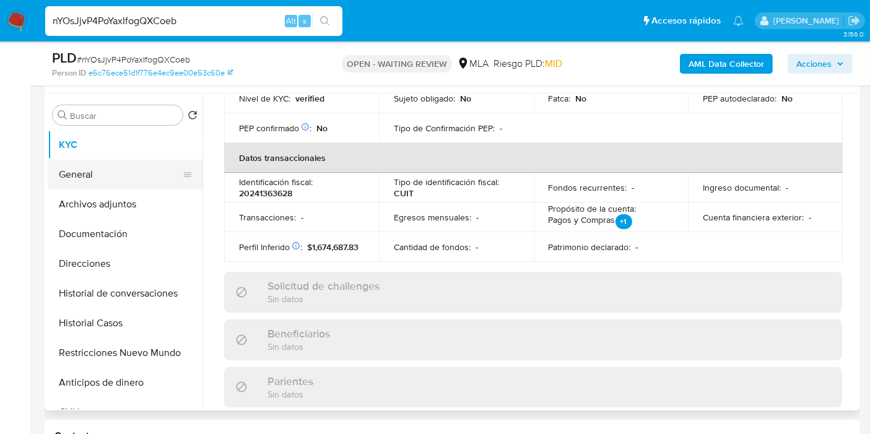
scroll to position [206, 0]
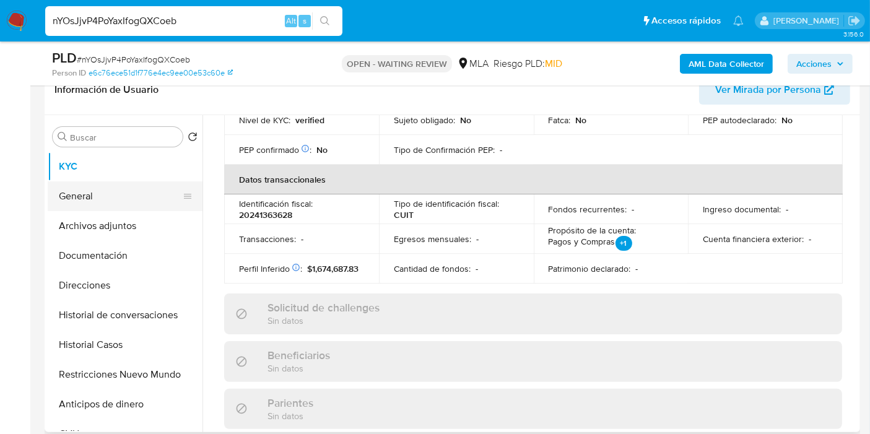
click at [116, 204] on button "General" at bounding box center [120, 196] width 145 height 30
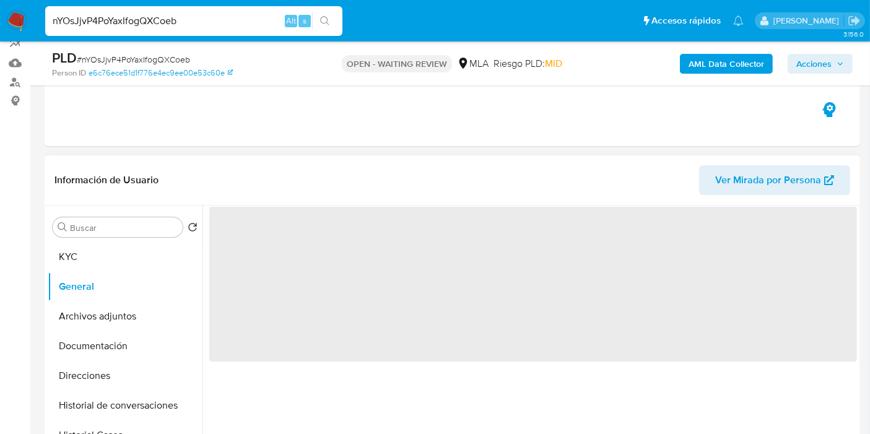
scroll to position [137, 0]
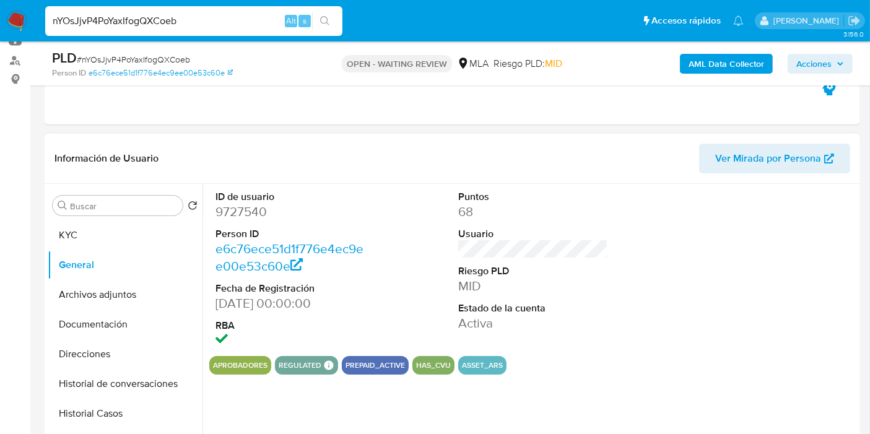
click at [265, 219] on dd "9727540" at bounding box center [290, 211] width 150 height 17
click at [252, 211] on dd "9727540" at bounding box center [290, 211] width 150 height 17
copy dd "9727540"
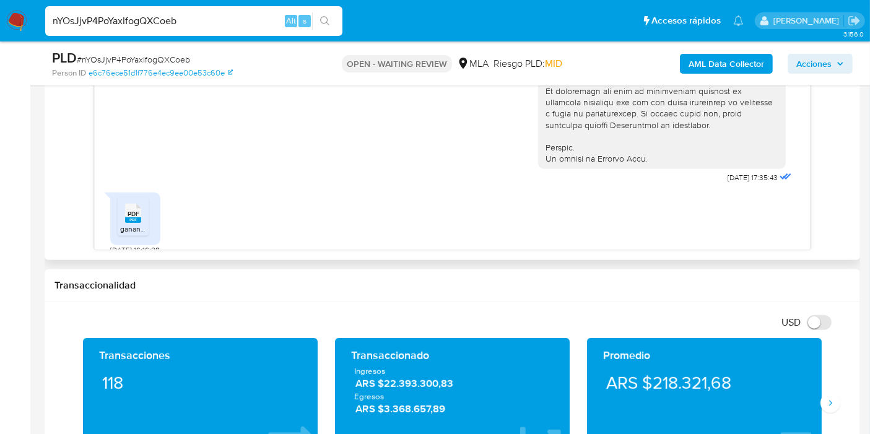
scroll to position [633, 0]
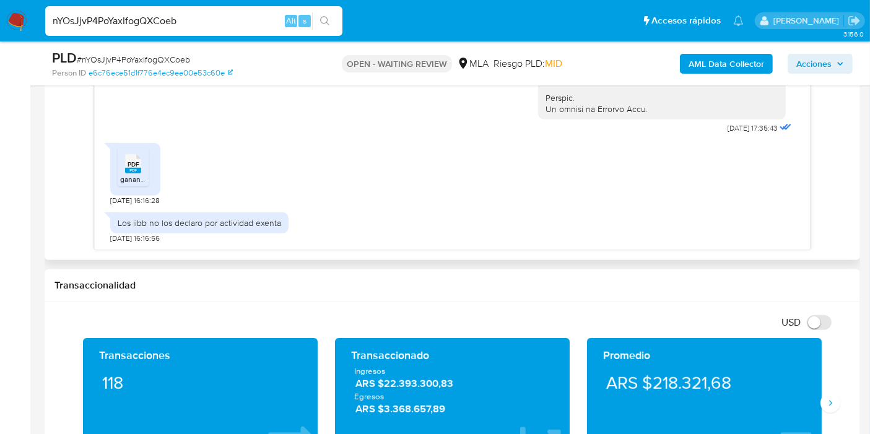
click at [131, 170] on rect at bounding box center [133, 171] width 16 height 6
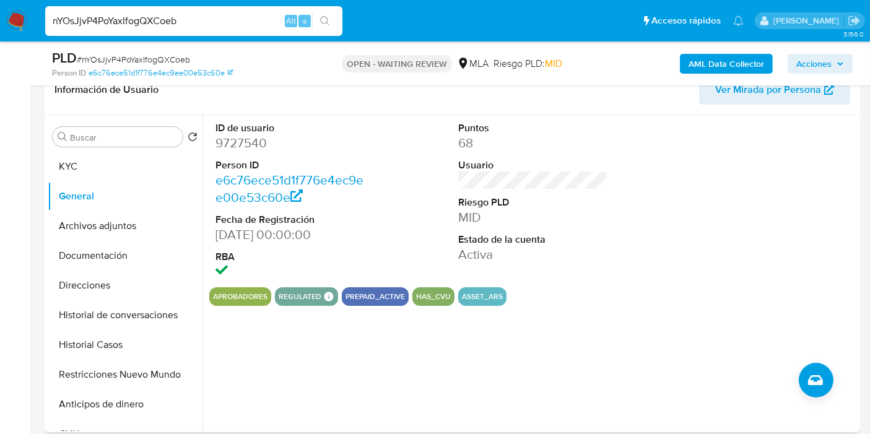
scroll to position [0, 0]
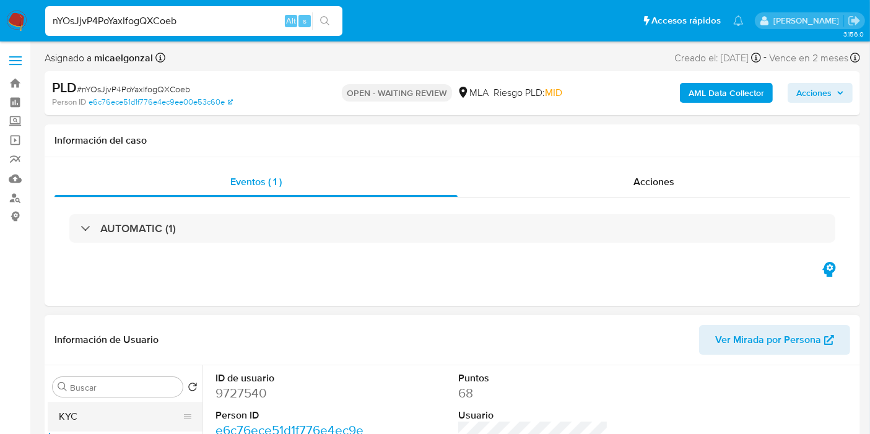
click at [110, 413] on button "KYC" at bounding box center [120, 417] width 145 height 30
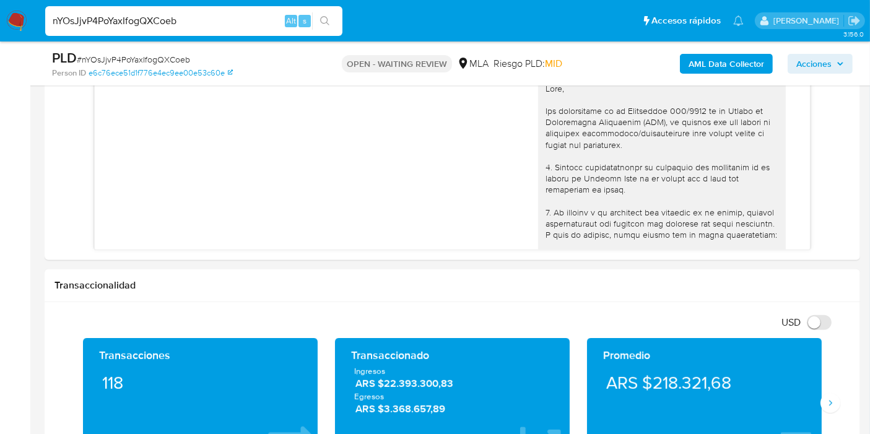
click at [132, 57] on span "# nYOsJjvP4PoYaxIfogQXCoeb" at bounding box center [133, 59] width 113 height 12
copy span "nYOsJjvP4PoYaxIfogQXCoeb"
click at [22, 24] on img at bounding box center [16, 21] width 21 height 21
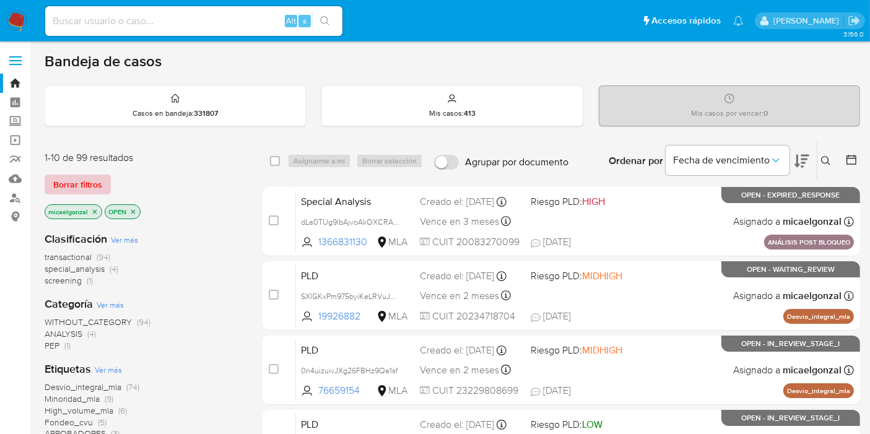
click at [88, 184] on span "Borrar filtros" at bounding box center [77, 184] width 49 height 17
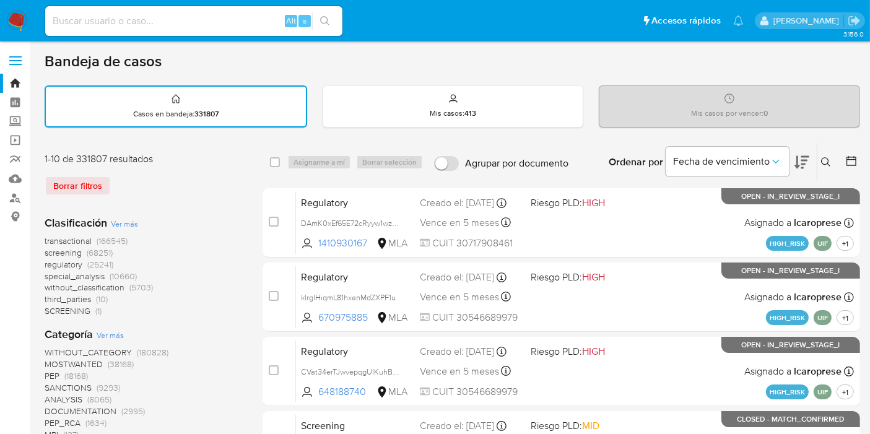
click at [826, 165] on icon at bounding box center [826, 162] width 10 height 10
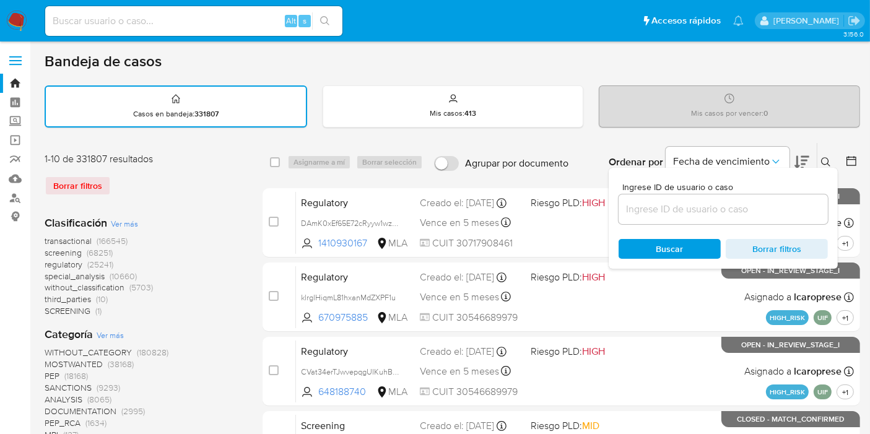
click at [735, 211] on input at bounding box center [722, 209] width 209 height 16
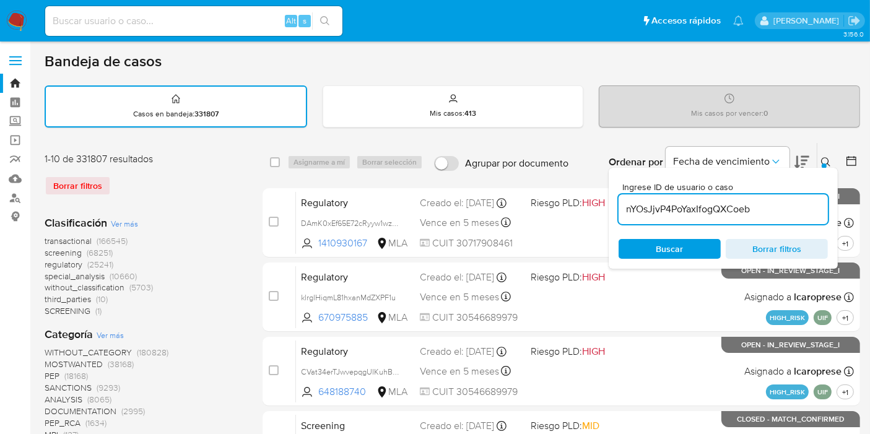
type input "nYOsJjvP4PoYaxIfogQXCoeb"
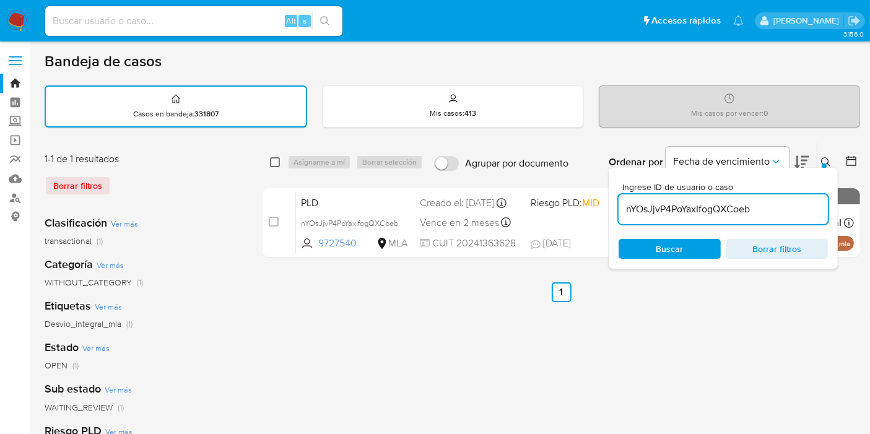
click at [274, 161] on input "checkbox" at bounding box center [275, 162] width 10 height 10
checkbox input "true"
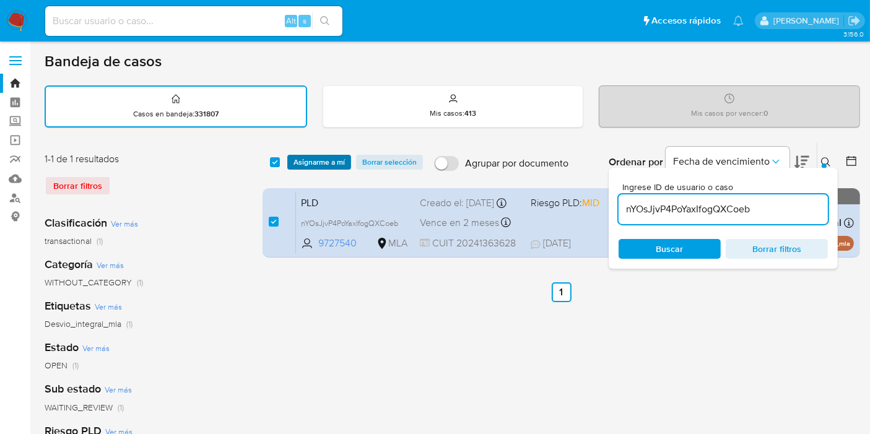
click at [302, 156] on span "Asignarme a mí" at bounding box center [318, 162] width 51 height 12
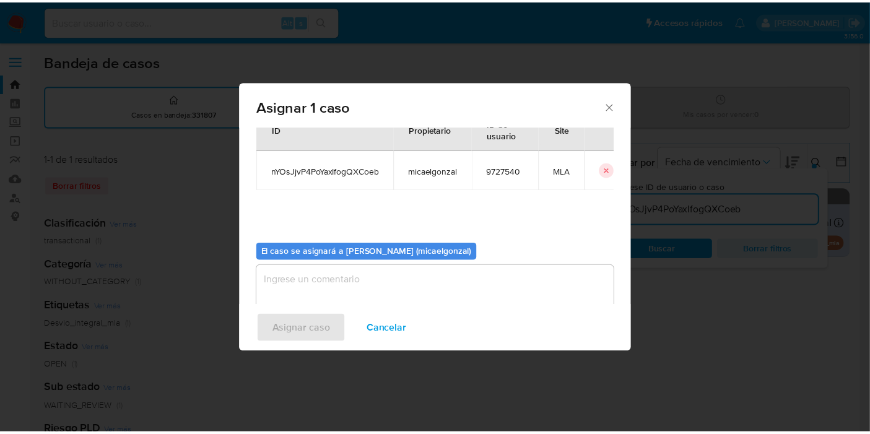
scroll to position [63, 0]
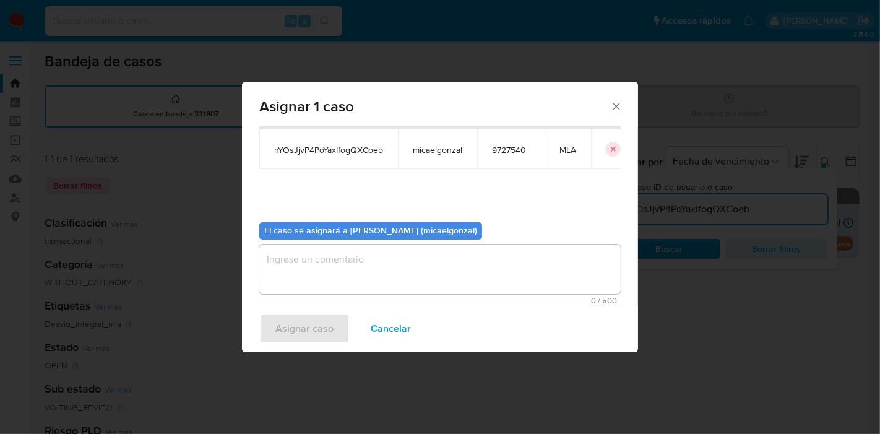
click at [329, 258] on textarea "assign-modal" at bounding box center [440, 270] width 362 height 50
click at [304, 341] on span "Asignar caso" at bounding box center [304, 328] width 58 height 27
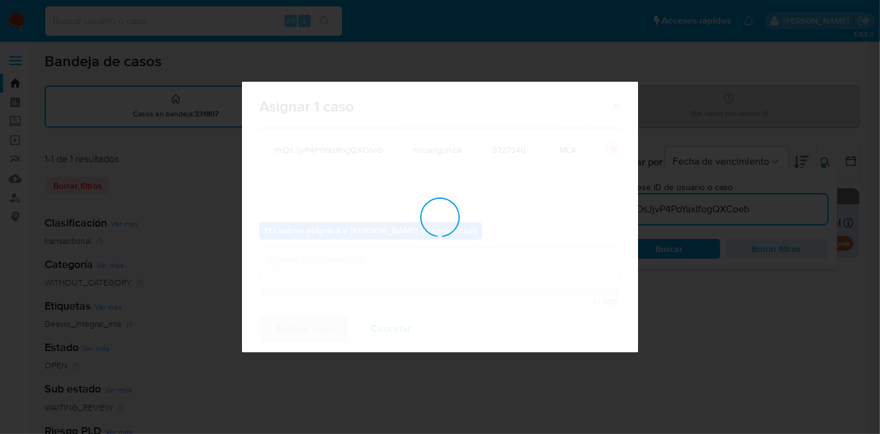
checkbox input "false"
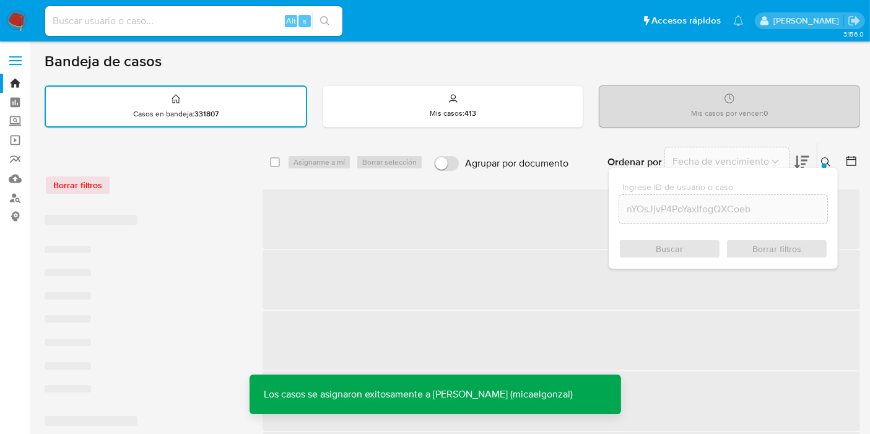
click at [166, 19] on input at bounding box center [193, 21] width 297 height 16
paste input "nYOsJjvP4PoYaxIfogQXCoeb"
type input "nYOsJjvP4PoYaxIfogQXCoeb"
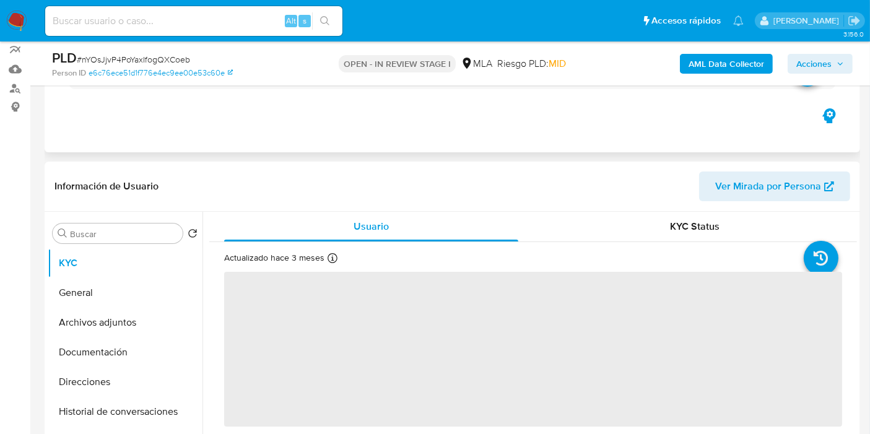
scroll to position [137, 0]
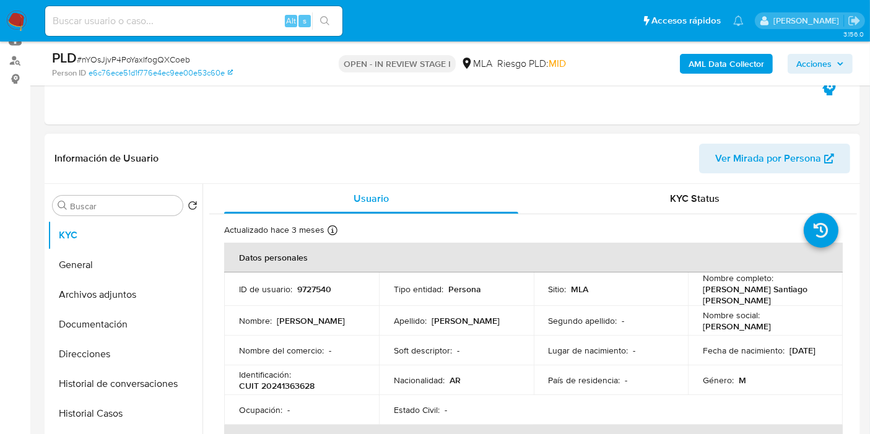
select select "10"
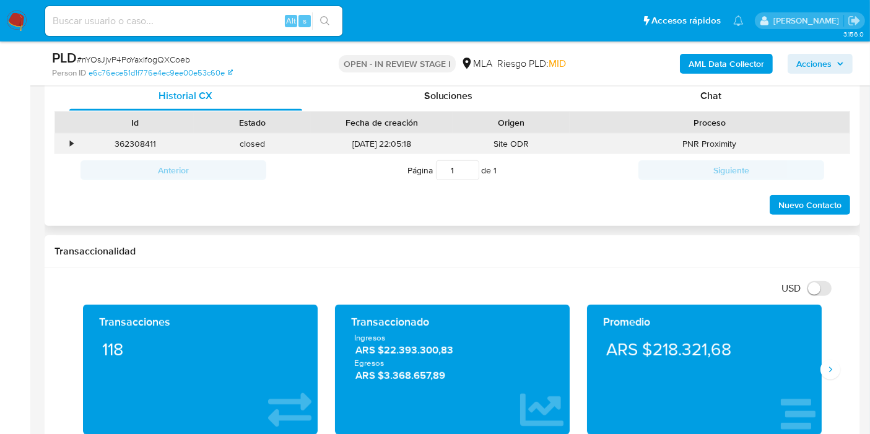
scroll to position [550, 0]
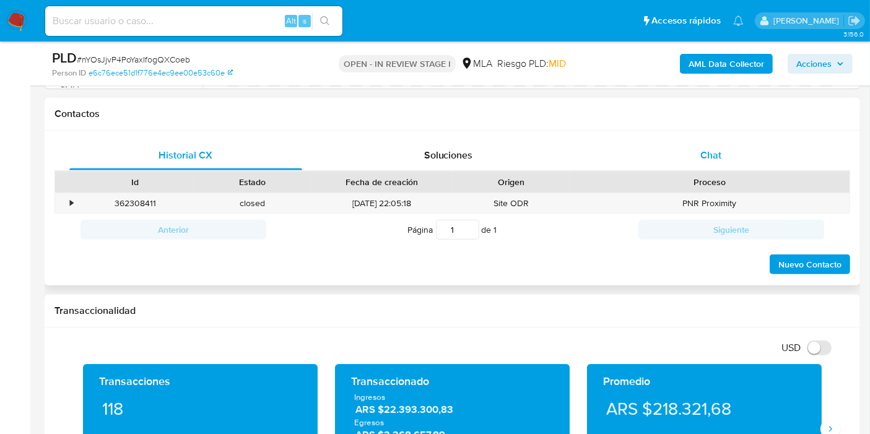
click at [716, 168] on div "Historial CX Soluciones Chat Id Estado Fecha de creación Origen Proceso • 36230…" at bounding box center [452, 209] width 796 height 136
click at [725, 156] on div "Chat" at bounding box center [710, 156] width 233 height 30
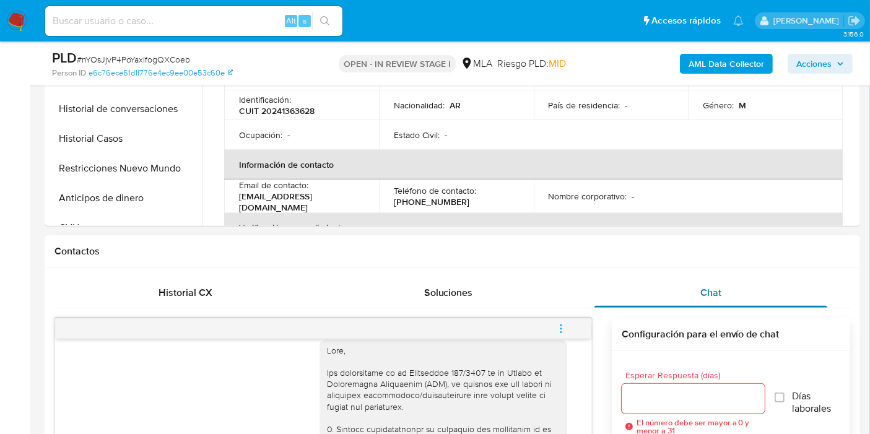
scroll to position [206, 0]
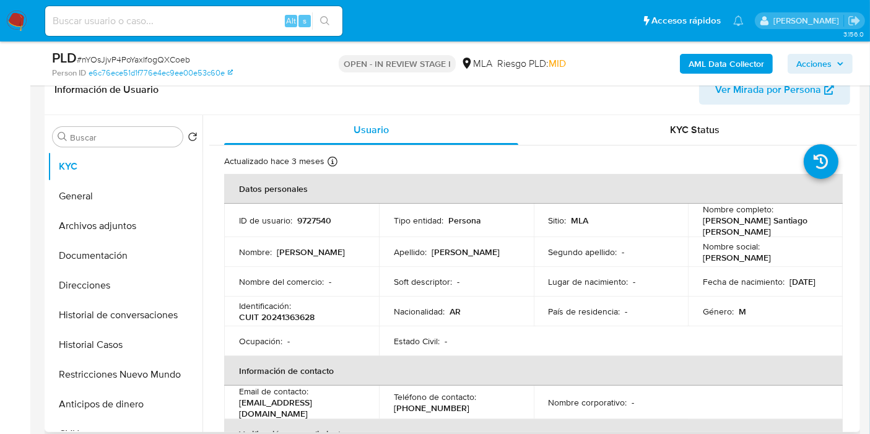
click at [709, 225] on p "Juan Santiago Correa" at bounding box center [763, 226] width 120 height 22
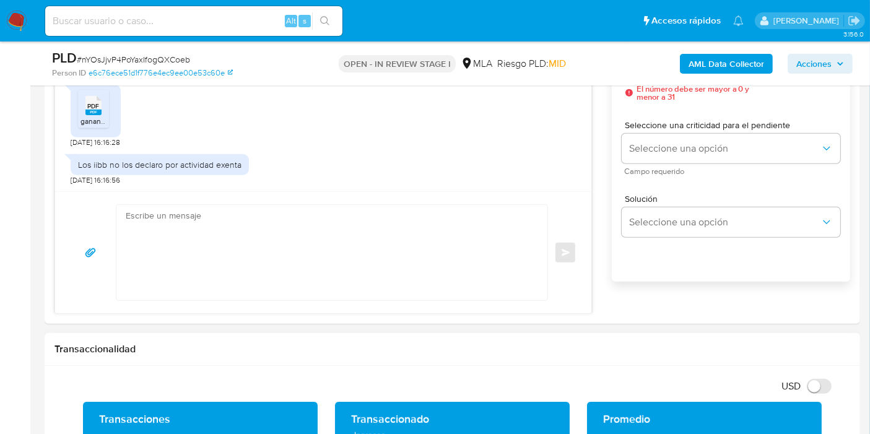
scroll to position [757, 0]
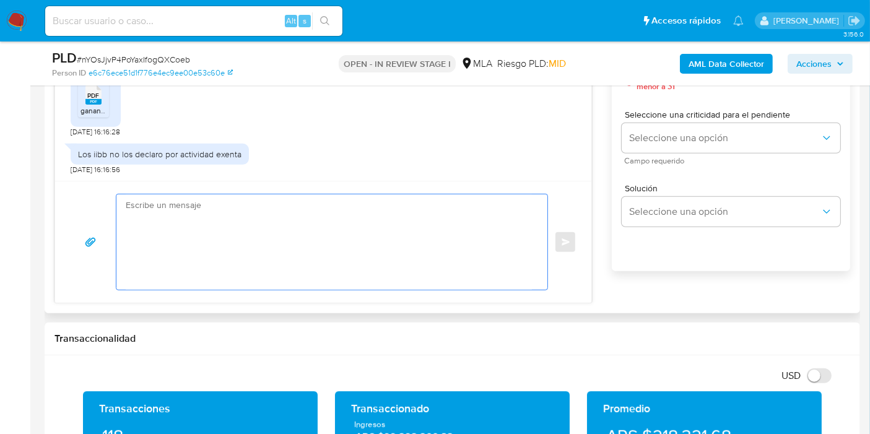
click at [235, 248] on textarea at bounding box center [329, 241] width 406 height 95
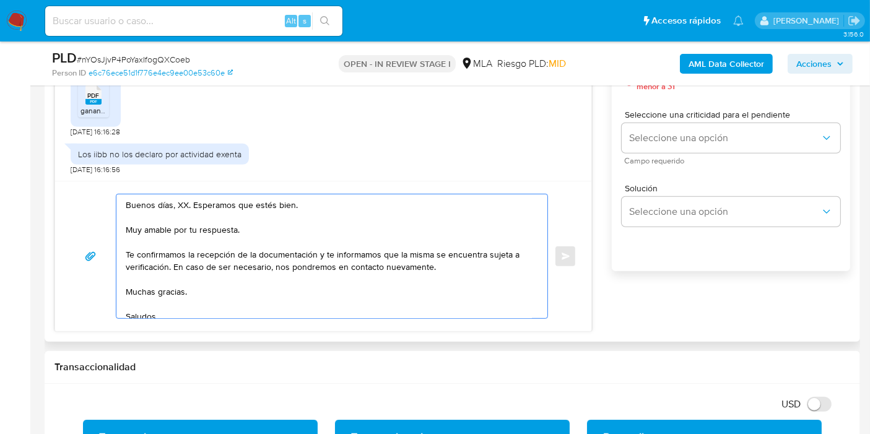
click at [180, 196] on textarea "Buenos días, XX. Esperamos que estés bien. Muy amable por tu respuesta. Te conf…" at bounding box center [329, 256] width 406 height 124
click at [179, 204] on textarea "Buenos días, XX. Esperamos que estés bien. Muy amable por tu respuesta. Te conf…" at bounding box center [329, 256] width 406 height 124
click at [219, 226] on textarea "Buenos días, Juan. Esperamos que estés bien. Muy amable por tu respuesta. Te co…" at bounding box center [329, 256] width 406 height 124
click at [305, 230] on textarea "Buenos días, Juan. Esperamos que estés bien. Muy amable por tu respuesta. Te co…" at bounding box center [329, 256] width 406 height 124
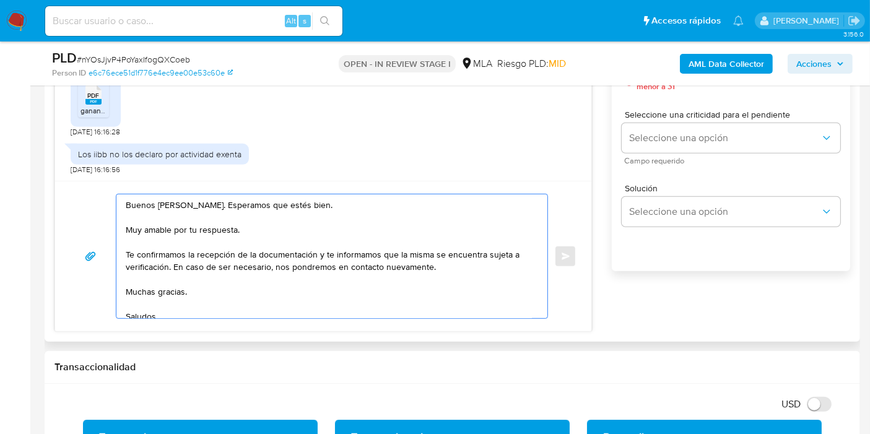
click at [290, 250] on textarea "Buenos días, Juan. Esperamos que estés bien. Muy amable por tu respuesta. Te co…" at bounding box center [329, 256] width 406 height 124
click at [315, 252] on textarea "Buenos días, Juan. Esperamos que estés bien. Muy amable por tu respuesta. Te co…" at bounding box center [329, 256] width 406 height 124
drag, startPoint x: 320, startPoint y: 253, endPoint x: 514, endPoint y: 274, distance: 195.5
click at [514, 274] on textarea "Buenos días, Juan. Esperamos que estés bien. Muy amable por tu respuesta. Te co…" at bounding box center [329, 256] width 406 height 124
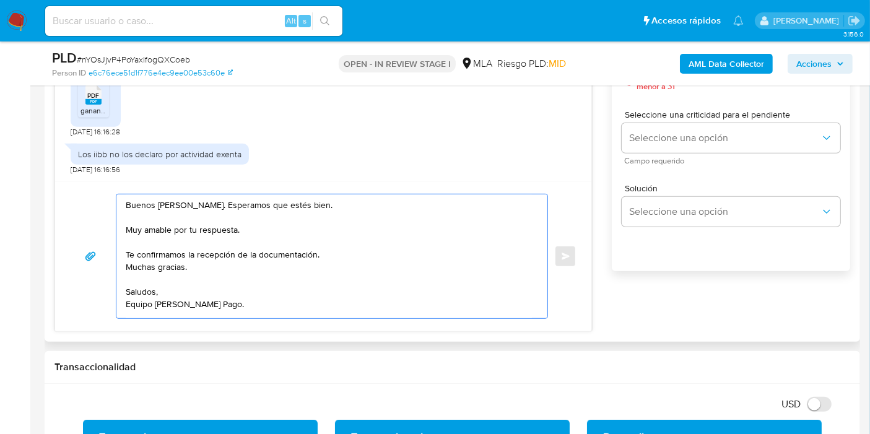
click at [123, 250] on div "Buenos días, Juan. Esperamos que estés bien. Muy amable por tu respuesta. Te co…" at bounding box center [328, 256] width 425 height 124
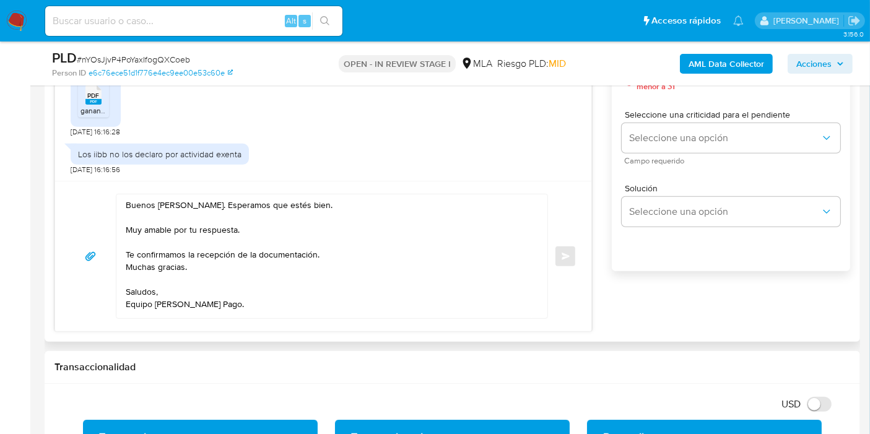
click at [126, 250] on textarea "Buenos días, Juan. Esperamos que estés bien. Muy amable por tu respuesta. Te co…" at bounding box center [329, 256] width 406 height 124
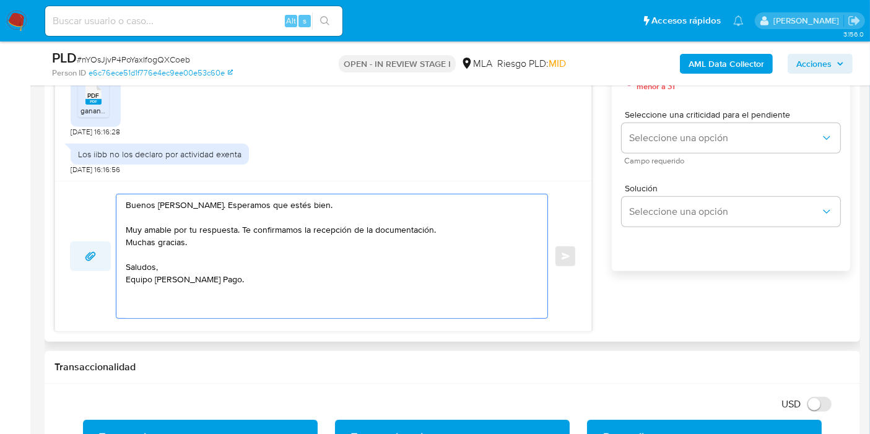
drag, startPoint x: 193, startPoint y: 239, endPoint x: 90, endPoint y: 243, distance: 102.8
click at [90, 243] on div "Buenos días, Juan. Esperamos que estés bien. Muy amable por tu respuesta. Te co…" at bounding box center [323, 256] width 506 height 125
drag, startPoint x: 232, startPoint y: 225, endPoint x: 222, endPoint y: 226, distance: 9.3
click at [222, 226] on textarea "Buenos días, Juan. Esperamos que estés bien. Muy amable por tu respuesta. Te co…" at bounding box center [329, 256] width 406 height 124
click at [151, 235] on textarea "Buenos días, Juan. Esperamos que estés bien. Muy amable por tu respuesta. Te co…" at bounding box center [329, 256] width 406 height 124
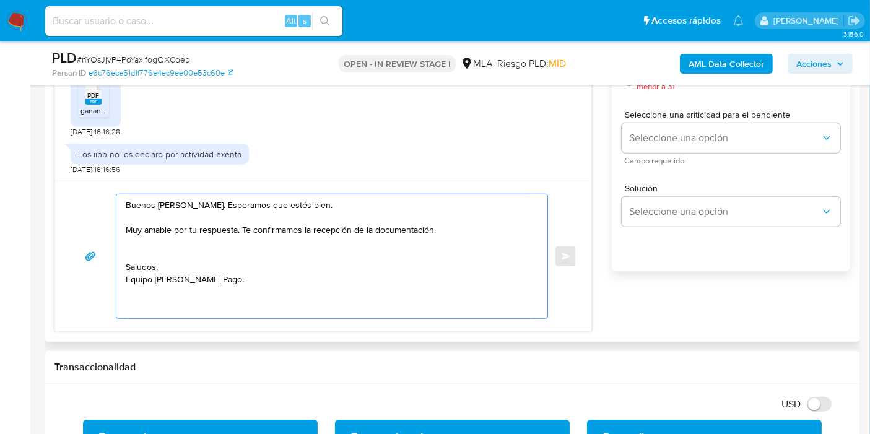
click at [146, 245] on textarea "Buenos días, Juan. Esperamos que estés bien. Muy amable por tu respuesta. Te co…" at bounding box center [329, 256] width 406 height 124
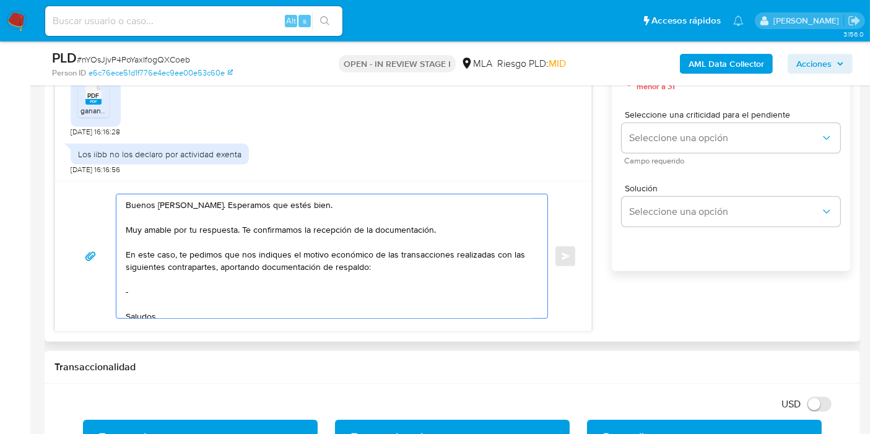
paste textarea "Leandro Pedro Diaz"
paste textarea "20309406371"
click at [184, 269] on textarea "Buenos días, Juan. Esperamos que estés bien. Muy amable por tu respuesta. Te co…" at bounding box center [329, 256] width 406 height 124
click at [176, 275] on textarea "Buenos días, Juan. Esperamos que estés bien. Muy amable por tu respuesta. Te co…" at bounding box center [329, 256] width 406 height 124
paste textarea "20371805746"
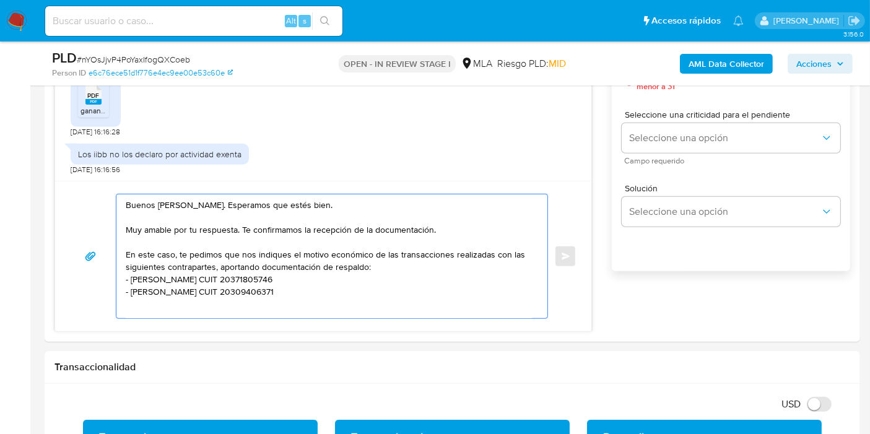
paste textarea "Ignacio Ezequiel Pichel"
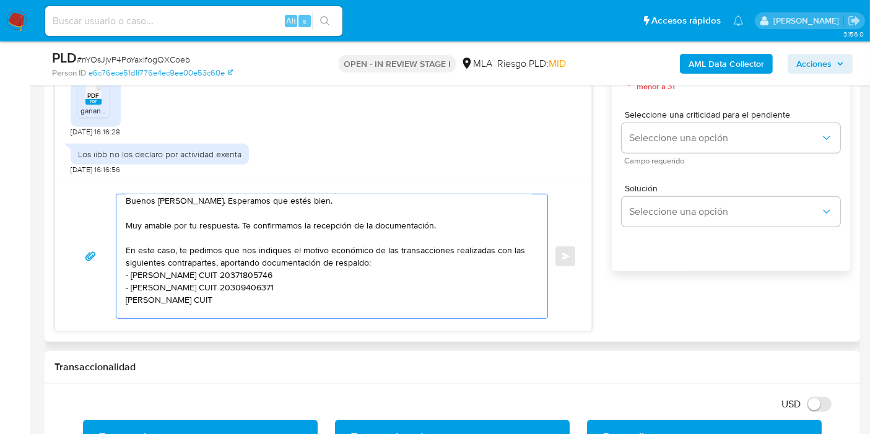
paste textarea "20339359882"
paste textarea "Matias Gaston Molina"
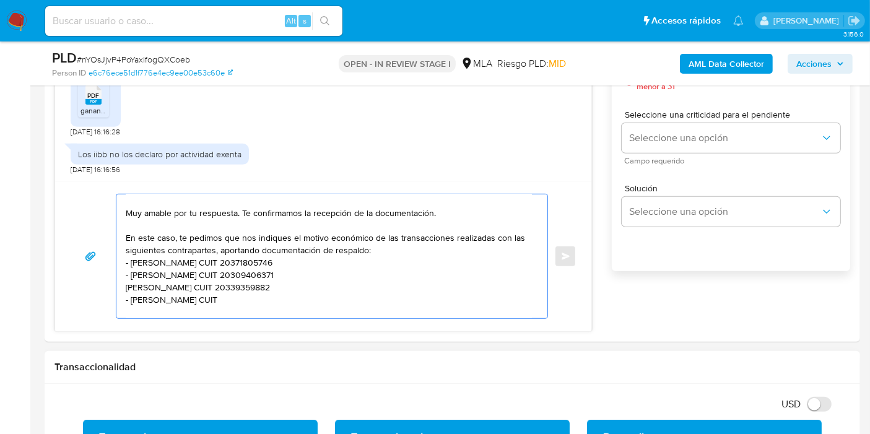
paste textarea "20283694039"
click at [126, 284] on textarea "Buenos días, Juan. Esperamos que estés bien. Muy amable por tu respuesta. Te co…" at bounding box center [329, 256] width 406 height 124
paste textarea "Bratton Srl"
paste textarea "30716007509"
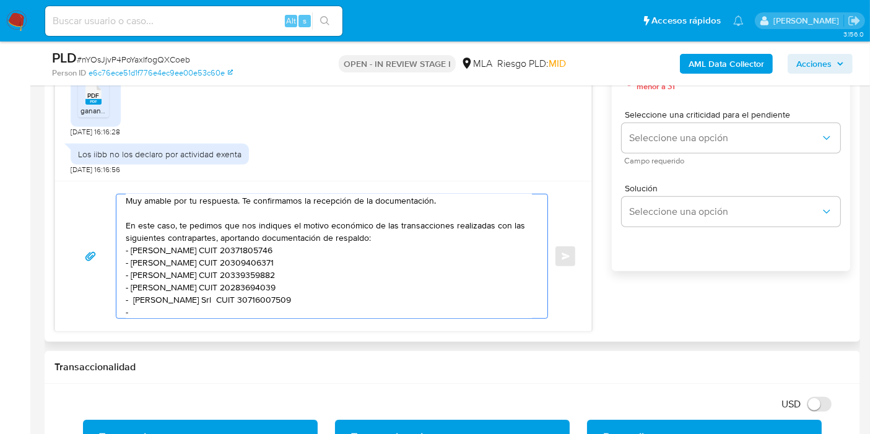
paste textarea "Erik Sergio Tkacz"
paste textarea "20452257409"
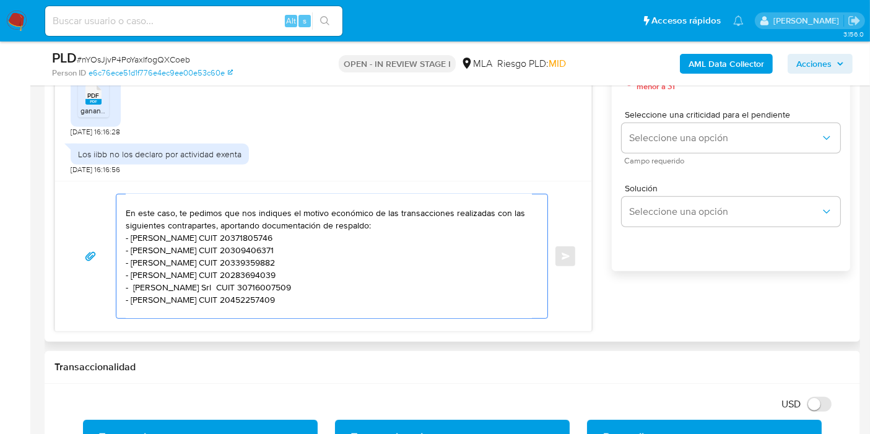
click at [134, 287] on textarea "Buenos días, Juan. Esperamos que estés bien. Muy amable por tu respuesta. Te co…" at bounding box center [329, 256] width 406 height 124
click at [136, 304] on textarea "Buenos días, Juan. Esperamos que estés bien. Muy amable por tu respuesta. Te co…" at bounding box center [329, 256] width 406 height 124
paste textarea "Ailín Daiana de Sanctis Fava"
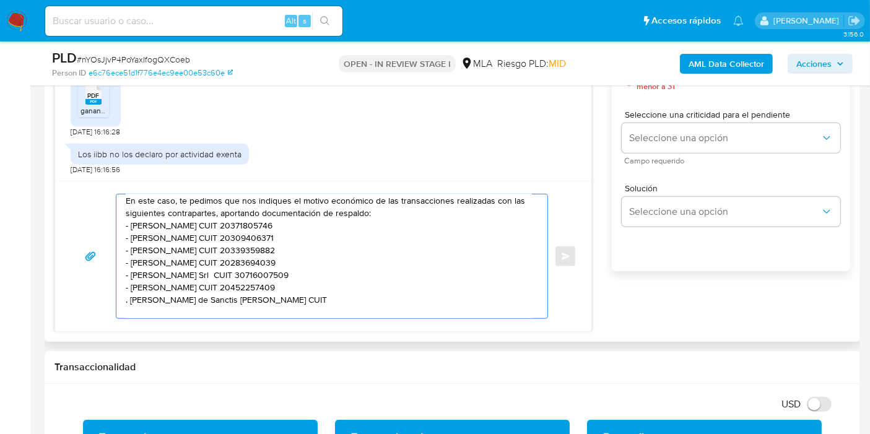
paste textarea "27406757531"
click at [128, 300] on textarea "Buenos días, Juan. Esperamos que estés bien. Muy amable por tu respuesta. Te co…" at bounding box center [329, 256] width 406 height 124
click at [176, 221] on textarea "Buenos días, Juan. Esperamos que estés bien. Muy amable por tu respuesta. Te co…" at bounding box center [329, 256] width 406 height 124
click at [0, 0] on lt-span "Hernán" at bounding box center [0, 0] width 0 height 0
click at [202, 236] on textarea "Buenos días, Juan. Esperamos que estés bien. Muy amable por tu respuesta. Te co…" at bounding box center [329, 256] width 406 height 124
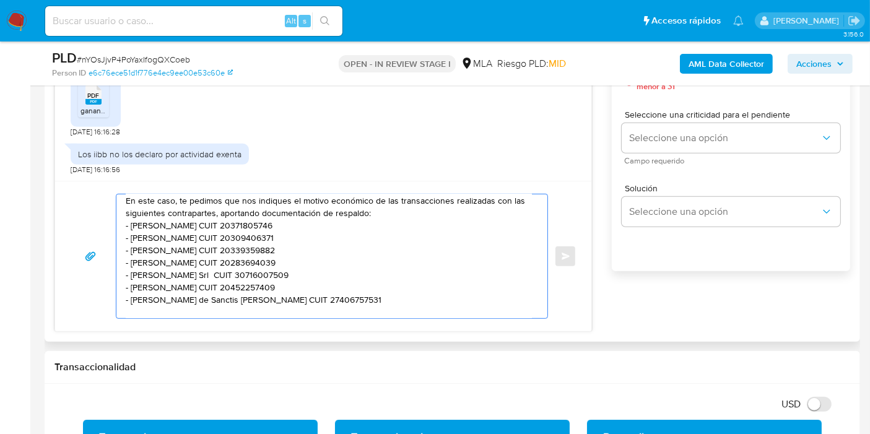
click at [198, 240] on textarea "Buenos días, Juan. Esperamos que estés bien. Muy amable por tu respuesta. Te co…" at bounding box center [329, 256] width 406 height 124
click at [0, 0] on lt-span "Díaz" at bounding box center [0, 0] width 0 height 0
click at [136, 266] on textarea "Buenos días, Juan. Esperamos que estés bien. Muy amable por tu respuesta. Te co…" at bounding box center [329, 256] width 406 height 124
click at [141, 262] on textarea "Buenos días, Juan. Esperamos que estés bien. Muy amable por tu respuesta. Te co…" at bounding box center [329, 256] width 406 height 124
click at [0, 0] on lt-span "Matías" at bounding box center [0, 0] width 0 height 0
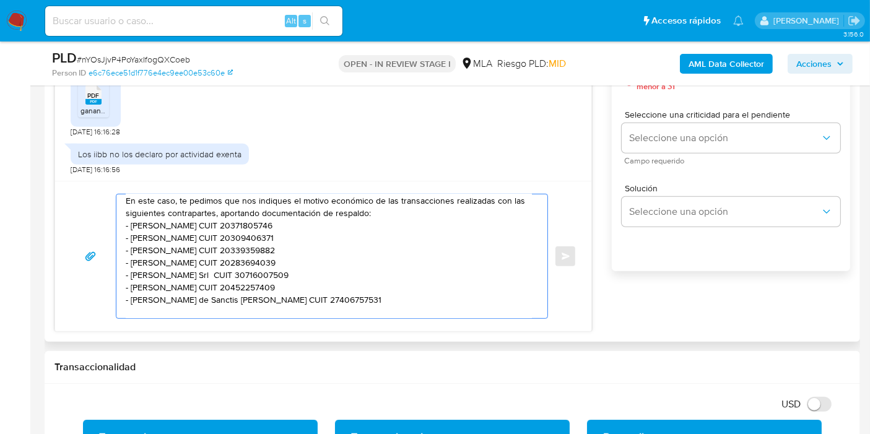
click at [166, 262] on textarea "Buenos días, Juan. Esperamos que estés bien. Muy amable por tu respuesta. Te co…" at bounding box center [329, 256] width 406 height 124
click at [170, 257] on textarea "Buenos días, Juan. Esperamos que estés bien. Muy amable por tu respuesta. Te co…" at bounding box center [329, 256] width 406 height 124
click at [0, 0] on lt-span "Gastón" at bounding box center [0, 0] width 0 height 0
click at [136, 291] on textarea "Buenos días, Juan. Esperamos que estés bien. Muy amable por tu respuesta. Te co…" at bounding box center [329, 256] width 406 height 124
click at [134, 295] on textarea "Buenos días, Juan. Esperamos que estés bien. Muy amable por tu respuesta. Te co…" at bounding box center [329, 256] width 406 height 124
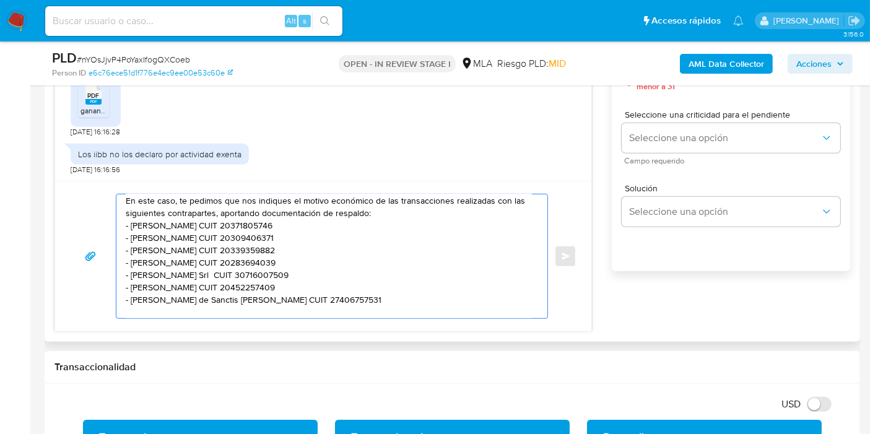
click at [417, 288] on textarea "Buenos días, Juan. Esperamos que estés bien. Muy amable por tu respuesta. Te co…" at bounding box center [329, 256] width 406 height 124
click at [368, 309] on textarea "Buenos días, Juan. Esperamos que estés bien. Muy amable por tu respuesta. Te co…" at bounding box center [329, 256] width 406 height 124
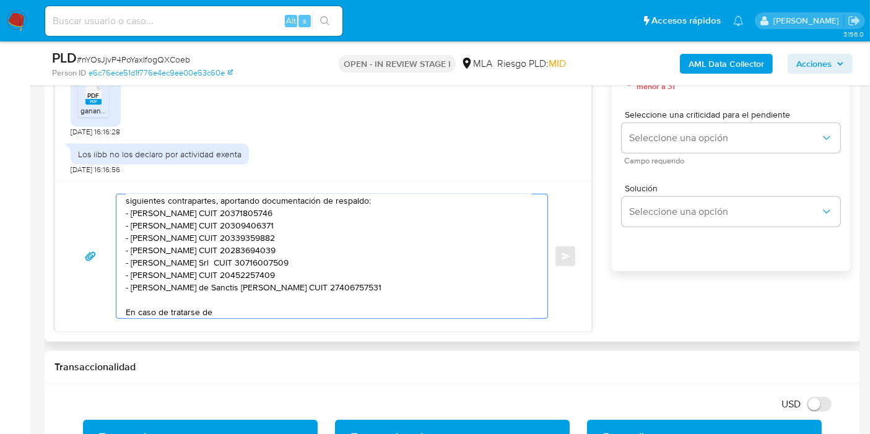
paste textarea "intercambios de criptoactivos"
click at [210, 310] on textarea "Buenos días, Juan. Esperamos que estés bien. Muy amable por tu respuesta. Te co…" at bounding box center [329, 256] width 406 height 124
click at [399, 301] on textarea "Buenos días, Juan. Esperamos que estés bien. Muy amable por tu respuesta. Te co…" at bounding box center [329, 256] width 406 height 124
click at [396, 314] on textarea "Buenos días, Juan. Esperamos que estés bien. Muy amable por tu respuesta. Te co…" at bounding box center [329, 256] width 406 height 124
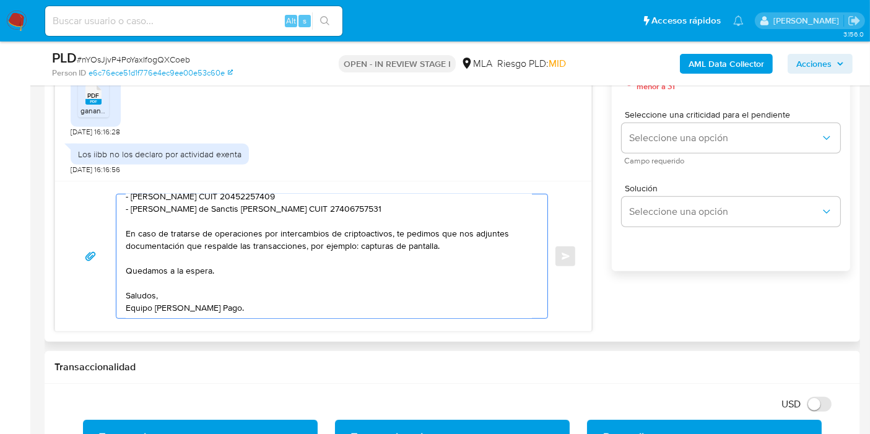
scroll to position [182, 0]
drag, startPoint x: 175, startPoint y: 322, endPoint x: 196, endPoint y: 303, distance: 28.5
click at [180, 317] on div "Buenos días, Juan. Esperamos que estés bien. Muy amable por tu respuesta. Te co…" at bounding box center [323, 256] width 536 height 150
click at [196, 303] on textarea "Buenos días, Juan. Esperamos que estés bien. Muy amable por tu respuesta. Te co…" at bounding box center [329, 256] width 406 height 124
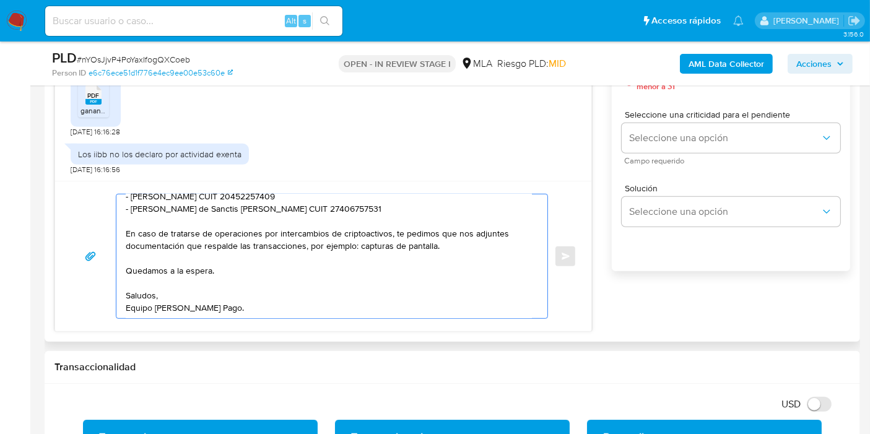
click at [316, 238] on textarea "Buenos días, Juan. Esperamos que estés bien. Muy amable por tu respuesta. Te co…" at bounding box center [329, 256] width 406 height 124
click at [337, 275] on textarea "Buenos días, Juan. Esperamos que estés bien. Muy amable por tu respuesta. Te co…" at bounding box center [329, 256] width 406 height 124
click at [288, 275] on textarea "Buenos días, Juan. Esperamos que estés bien. Muy amable por tu respuesta. Te co…" at bounding box center [329, 256] width 406 height 124
click at [308, 252] on textarea "Buenos días, Juan. Esperamos que estés bien. Muy amable por tu respuesta. Te co…" at bounding box center [329, 256] width 406 height 124
click at [448, 246] on textarea "Buenos días, Juan. Esperamos que estés bien. Muy amable por tu respuesta. Te co…" at bounding box center [329, 256] width 406 height 124
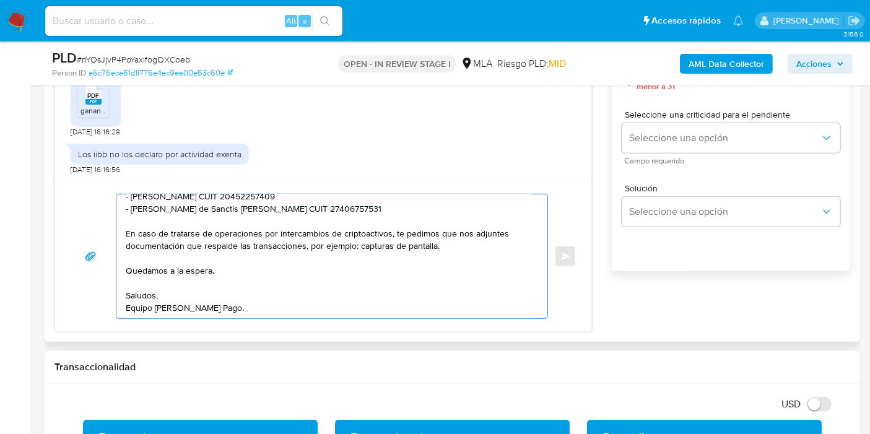
click at [448, 246] on textarea "Buenos días, Juan. Esperamos que estés bien. Muy amable por tu respuesta. Te co…" at bounding box center [329, 256] width 406 height 124
click at [423, 255] on textarea "Buenos días, Juan. Esperamos que estés bien. Muy amable por tu respuesta. Te co…" at bounding box center [329, 256] width 406 height 124
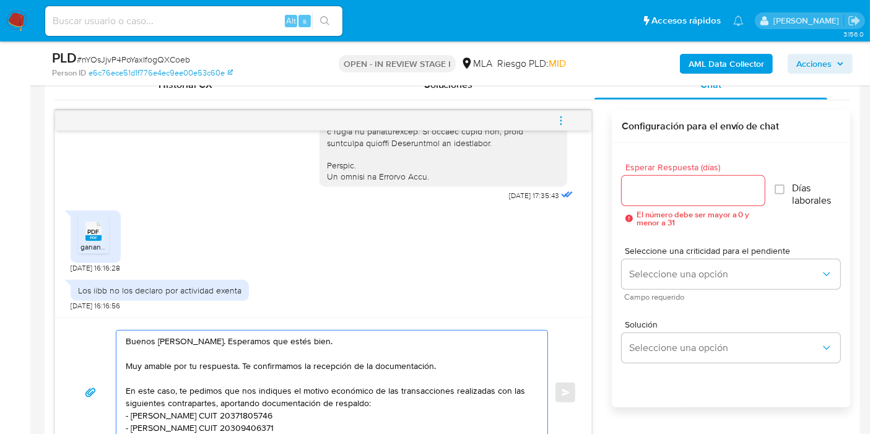
scroll to position [619, 0]
type textarea "Buenos días, Juan. Esperamos que estés bien. Muy amable por tu respuesta. Te co…"
click at [689, 184] on input "Esperar Respuesta (días)" at bounding box center [693, 192] width 143 height 16
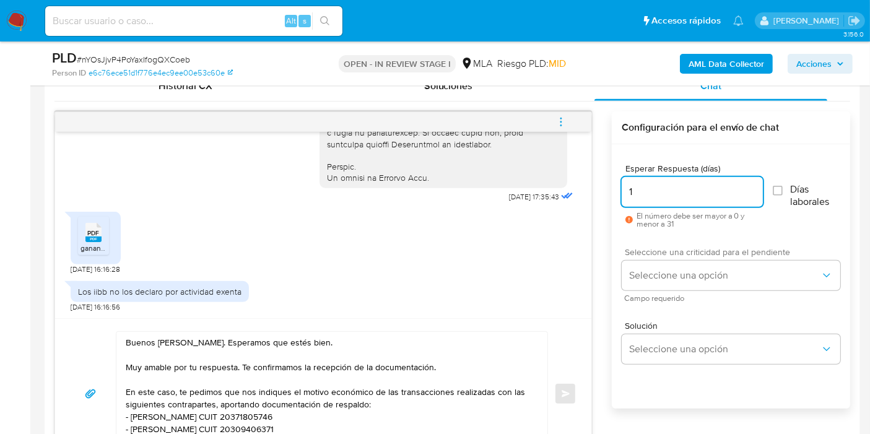
type input "1"
click at [675, 256] on span "Seleccione una criticidad para el pendiente" at bounding box center [734, 252] width 219 height 9
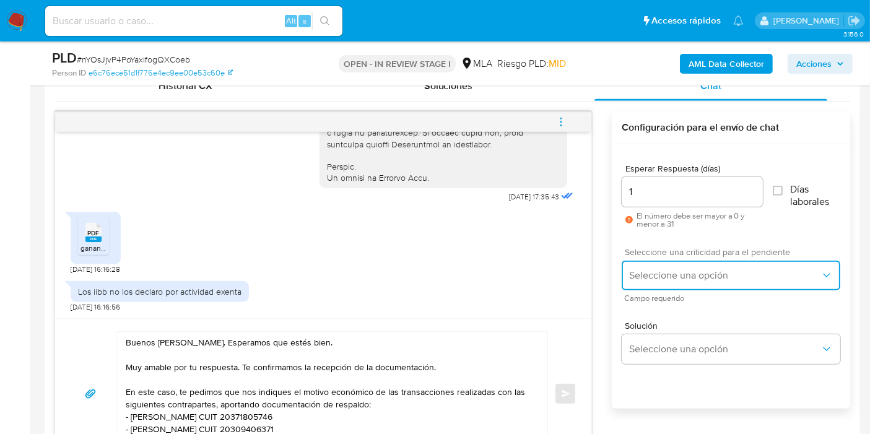
click at [675, 265] on button "Seleccione una opción" at bounding box center [731, 276] width 219 height 30
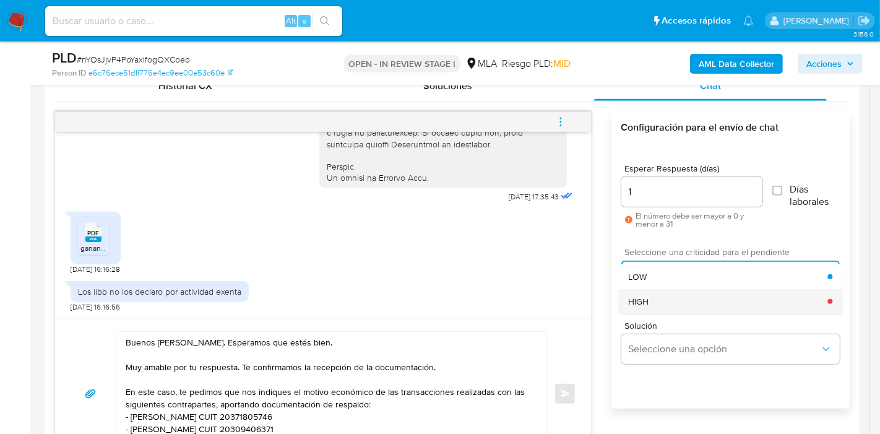
click at [659, 297] on div "HIGH" at bounding box center [727, 301] width 199 height 25
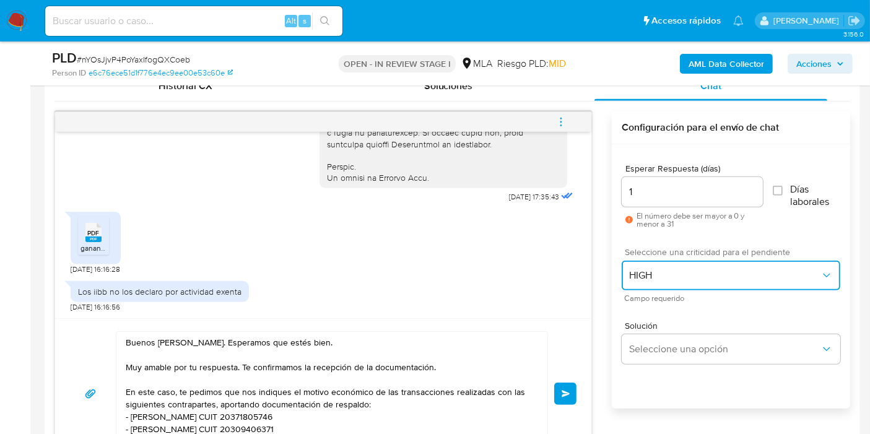
click at [667, 262] on button "HIGH" at bounding box center [731, 276] width 219 height 30
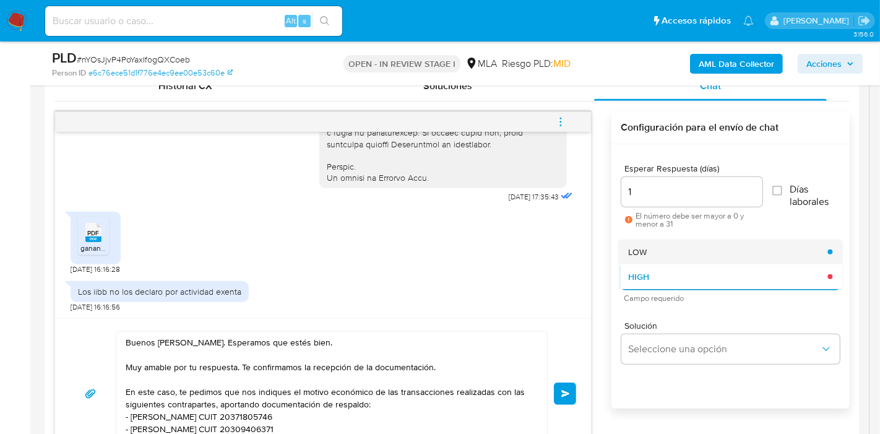
click at [670, 260] on div "LOW" at bounding box center [727, 252] width 199 height 25
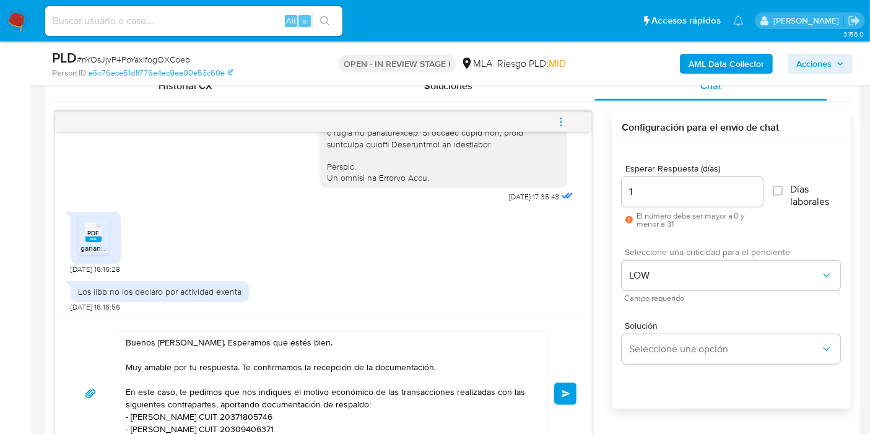
click at [564, 396] on button "Enviar" at bounding box center [565, 394] width 22 height 22
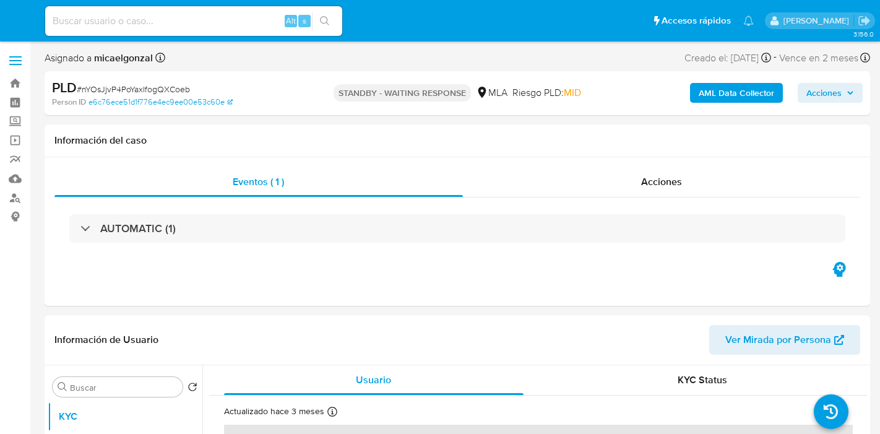
select select "10"
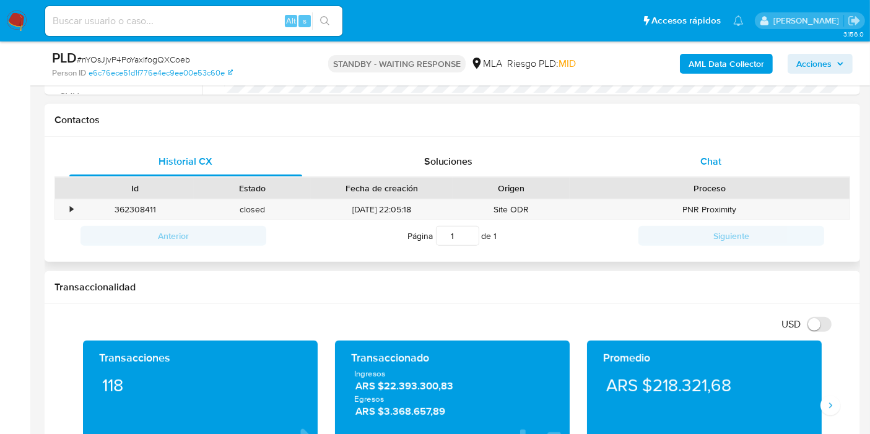
scroll to position [481, 0]
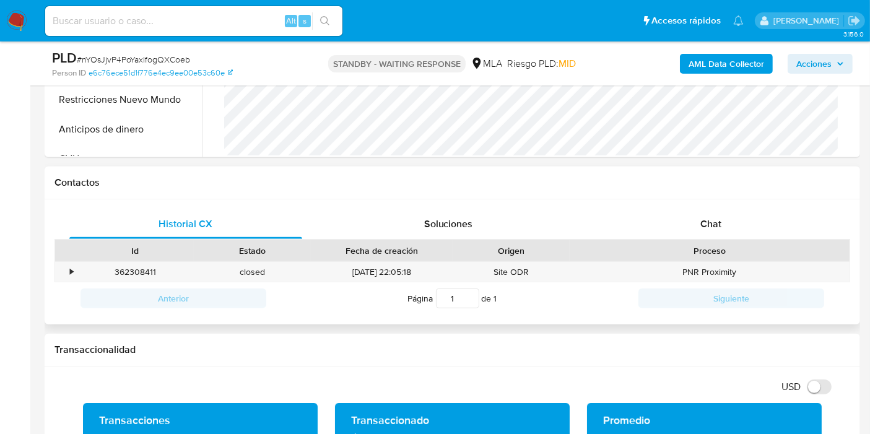
drag, startPoint x: 740, startPoint y: 228, endPoint x: 735, endPoint y: 241, distance: 13.7
click at [740, 229] on div "Chat" at bounding box center [710, 224] width 233 height 30
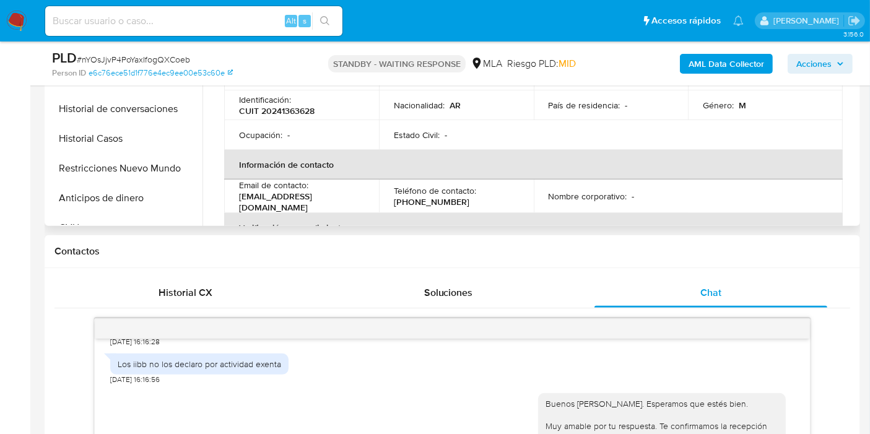
scroll to position [137, 0]
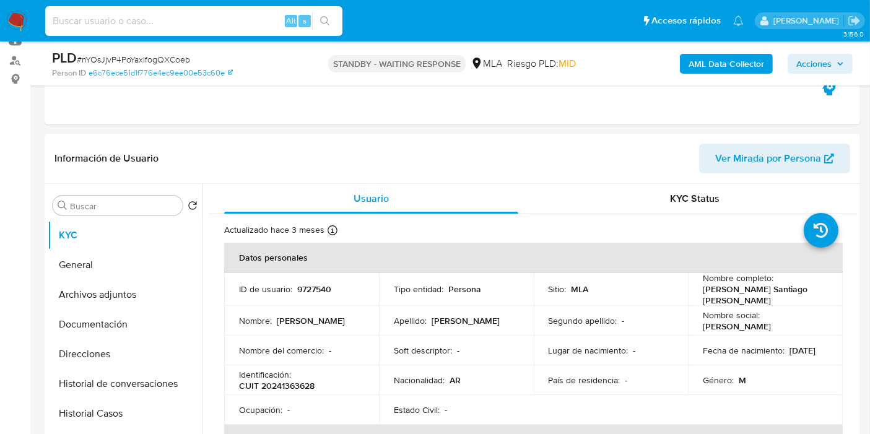
click at [167, 17] on input at bounding box center [193, 21] width 297 height 16
paste input "0qowmuOD56AglqGTHpUBEWdU"
type input "0qowmuOD56AglqGTHpUBEWdU"
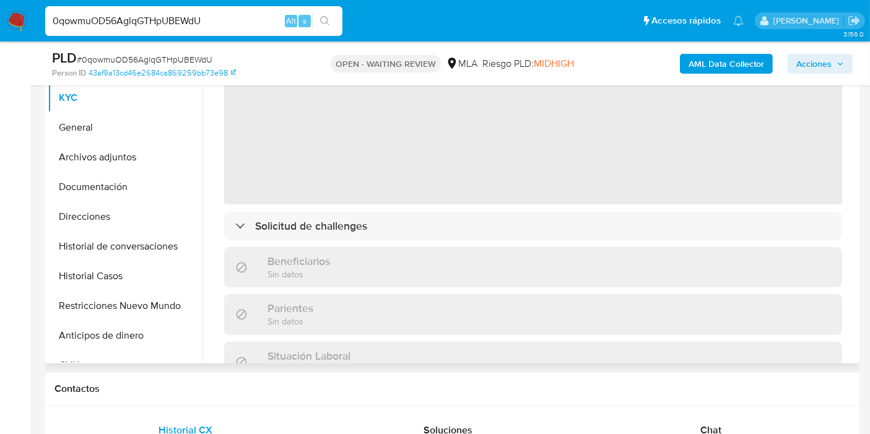
scroll to position [137, 0]
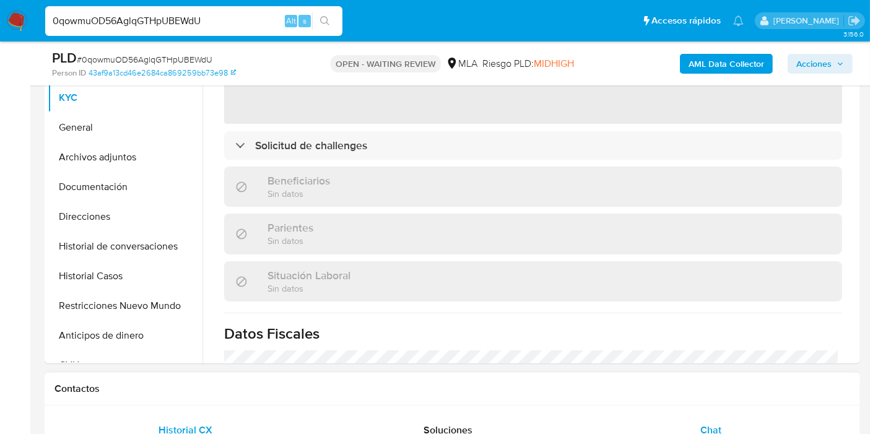
click at [713, 425] on span "Chat" at bounding box center [710, 430] width 21 height 14
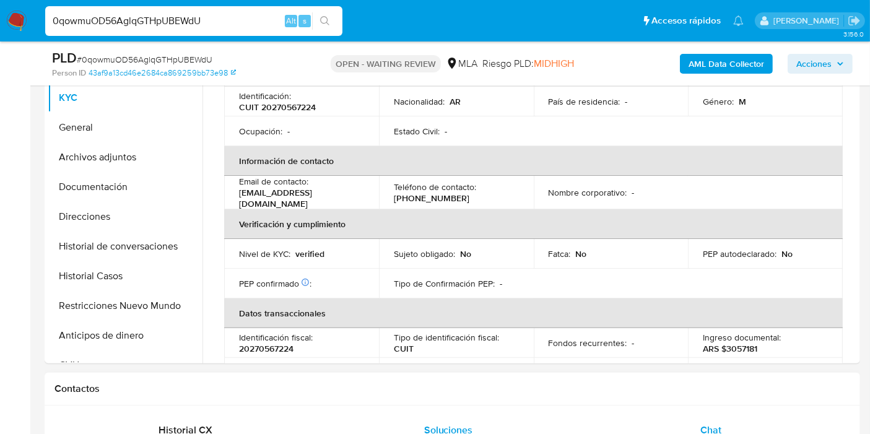
select select "10"
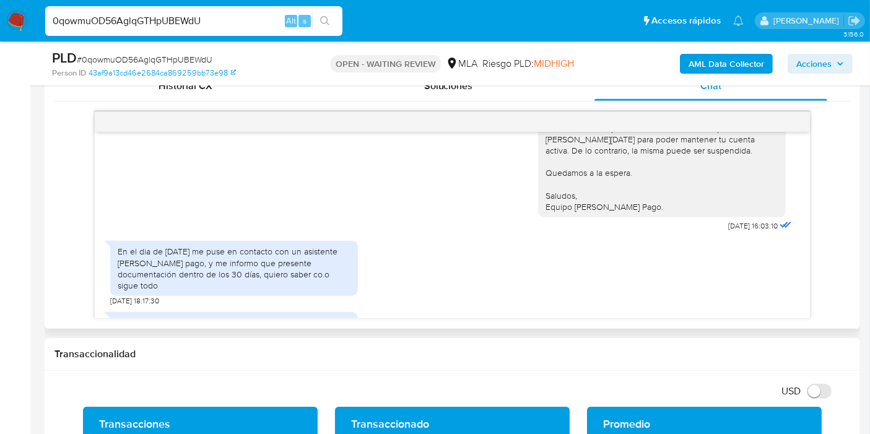
scroll to position [1169, 0]
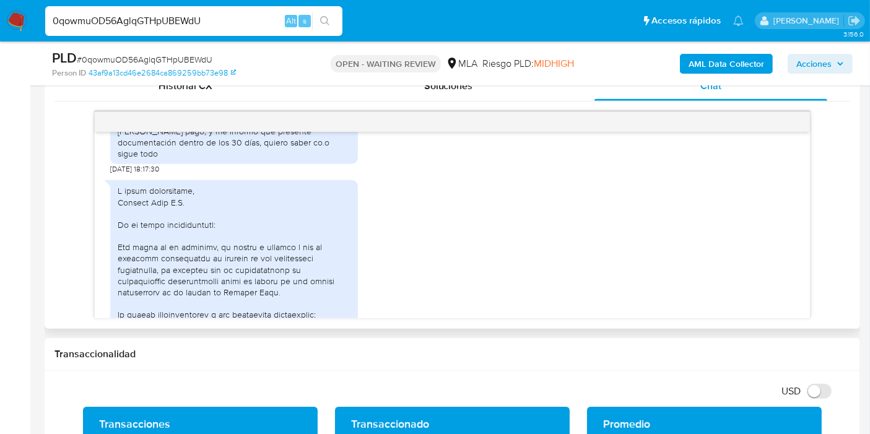
click at [223, 159] on div "En el dia de [DATE] me puse en contacto con un asistente [PERSON_NAME] pago, y …" at bounding box center [234, 136] width 233 height 45
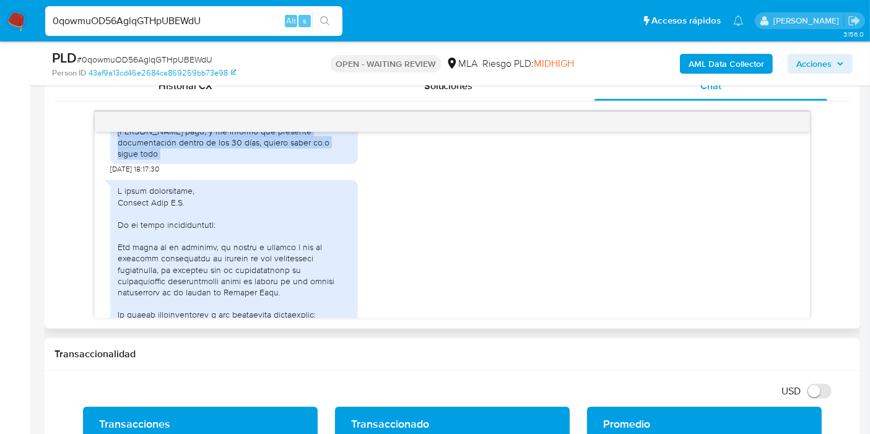
click at [223, 159] on div "En el dia de [DATE] me puse en contacto con un asistente [PERSON_NAME] pago, y …" at bounding box center [234, 136] width 233 height 45
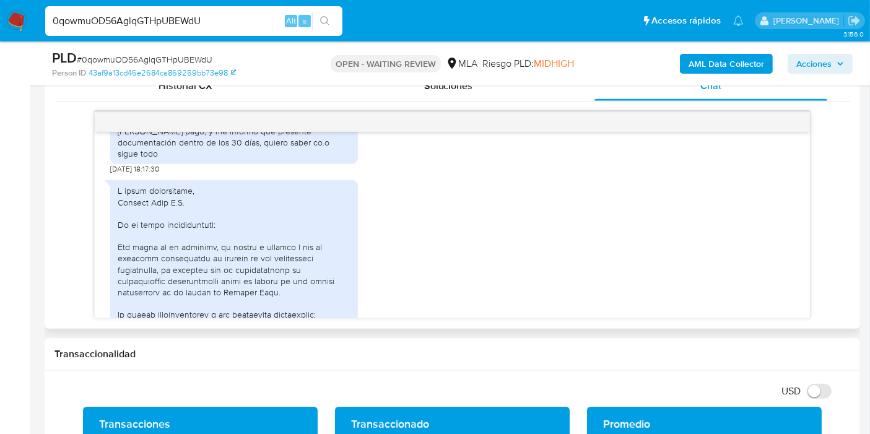
click at [187, 262] on div at bounding box center [234, 399] width 233 height 428
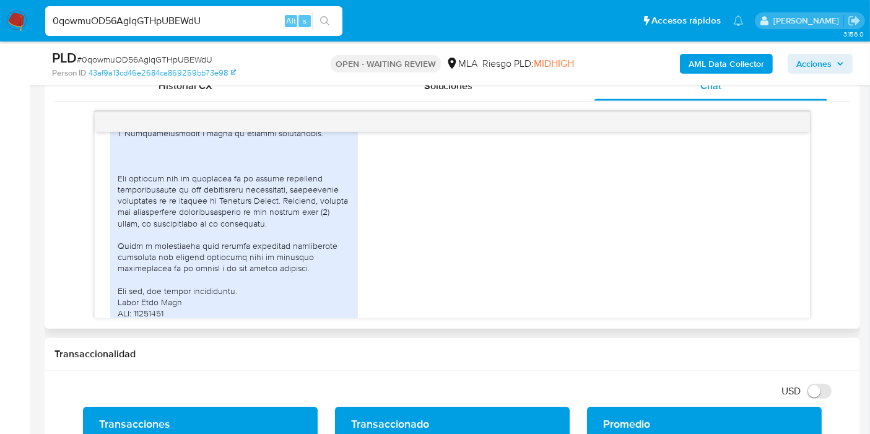
scroll to position [1452, 0]
click at [166, 224] on div at bounding box center [234, 116] width 233 height 428
click at [161, 222] on div at bounding box center [234, 116] width 233 height 428
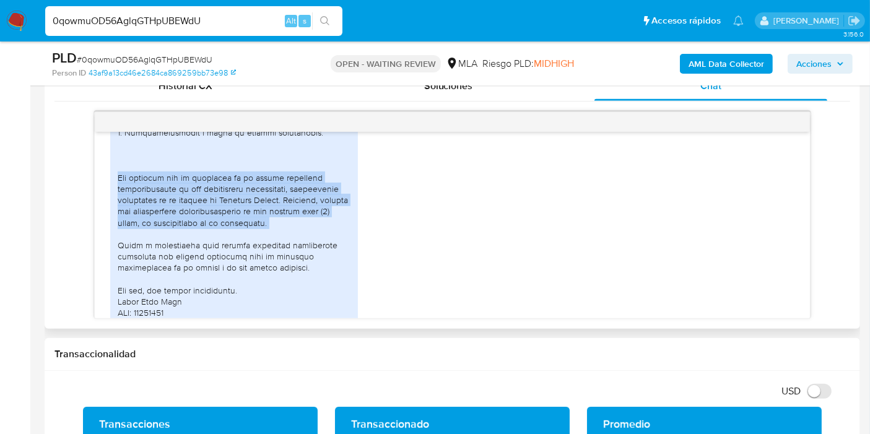
click at [161, 222] on div at bounding box center [234, 116] width 233 height 428
click at [178, 243] on div at bounding box center [234, 116] width 233 height 428
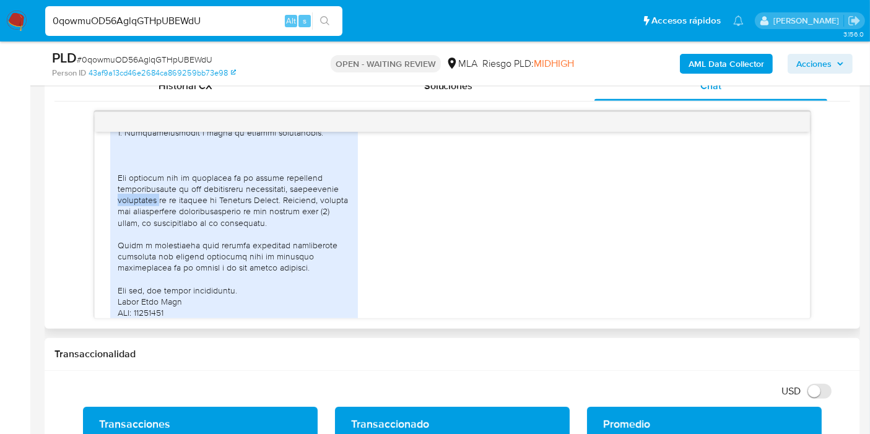
click at [178, 243] on div at bounding box center [234, 116] width 233 height 428
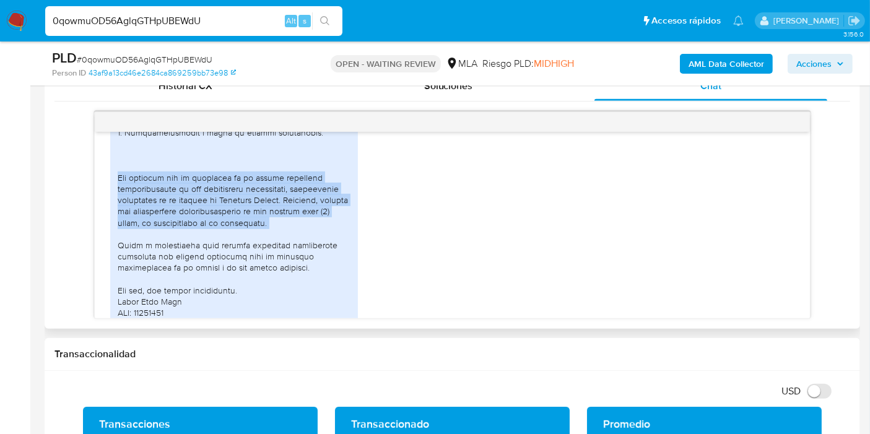
click at [178, 243] on div at bounding box center [234, 116] width 233 height 428
click at [270, 240] on div at bounding box center [234, 116] width 233 height 428
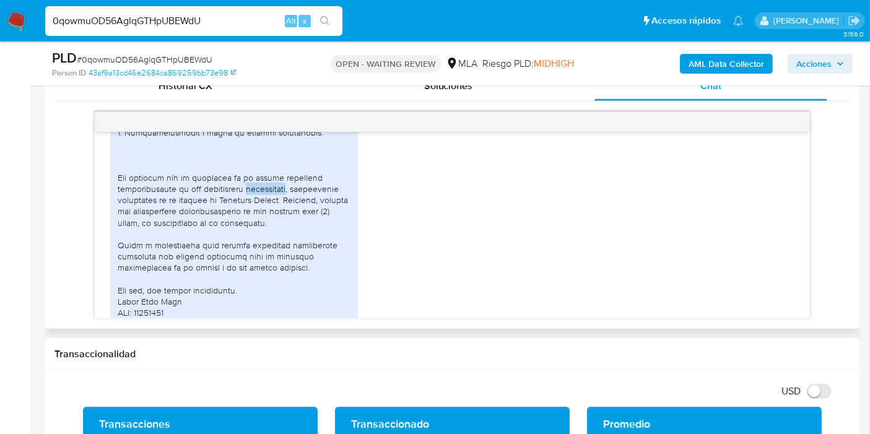
click at [270, 240] on div at bounding box center [234, 116] width 233 height 428
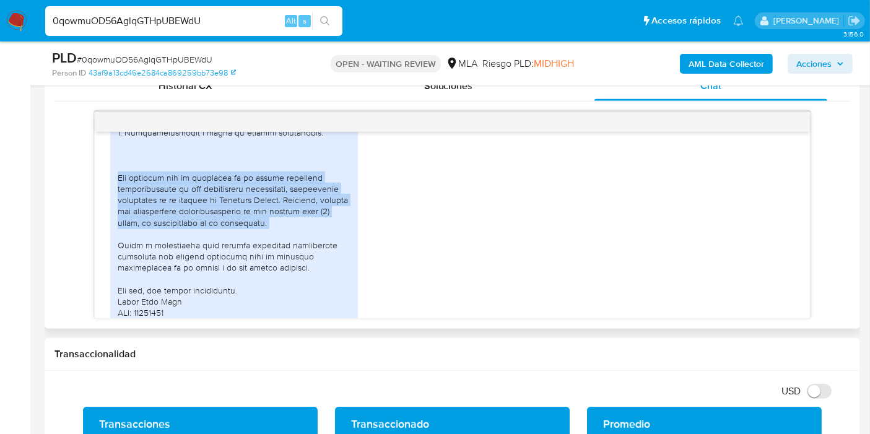
click at [270, 240] on div at bounding box center [234, 116] width 233 height 428
click at [282, 238] on div at bounding box center [234, 116] width 233 height 428
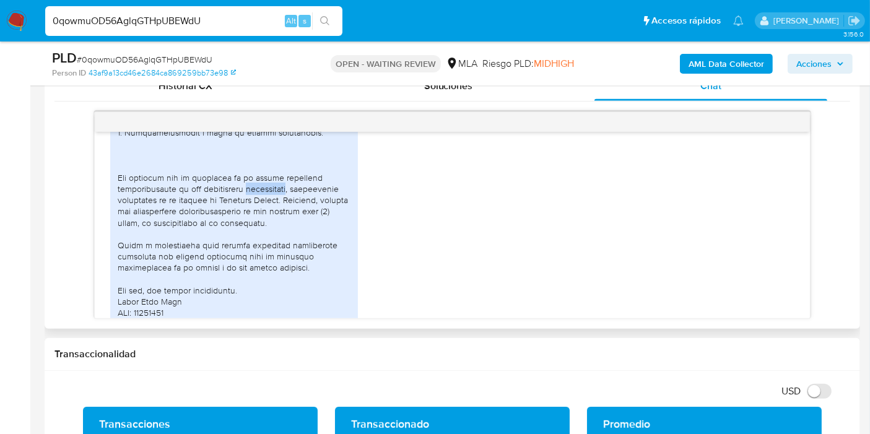
click at [282, 238] on div at bounding box center [234, 116] width 233 height 428
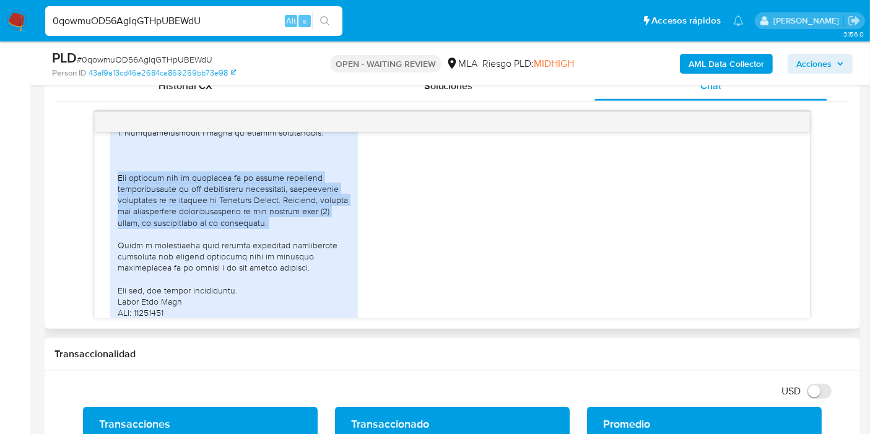
click at [282, 238] on div at bounding box center [234, 116] width 233 height 428
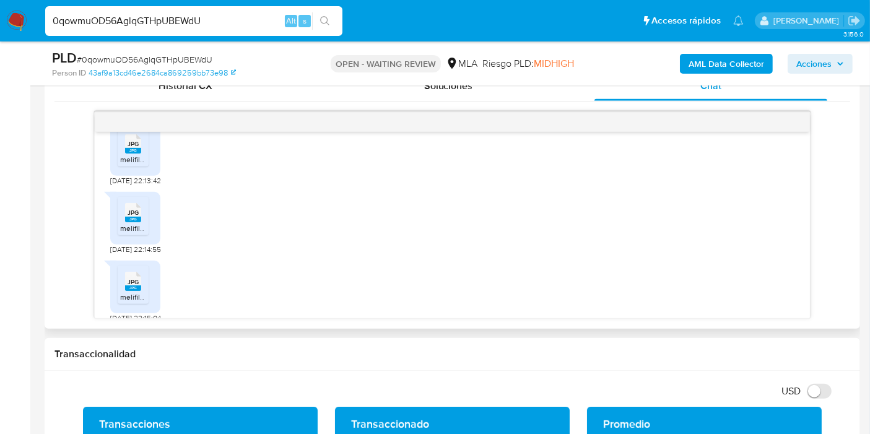
scroll to position [1659, 0]
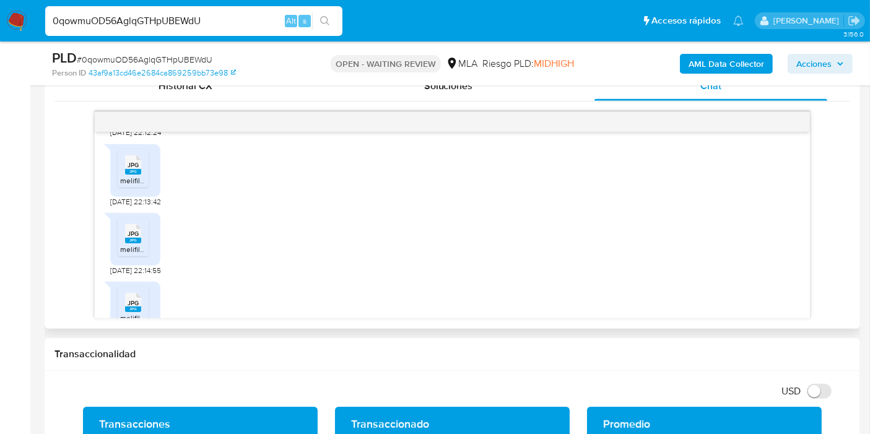
click at [134, 169] on span "JPG" at bounding box center [133, 165] width 11 height 8
click at [139, 160] on rect at bounding box center [145, 152] width 19 height 16
click at [137, 123] on ul "JPG JPG melifile1931987466162530903.jpg" at bounding box center [135, 101] width 35 height 43
click at [137, 117] on span "melifile1931987466162530903.jpg" at bounding box center [176, 111] width 113 height 11
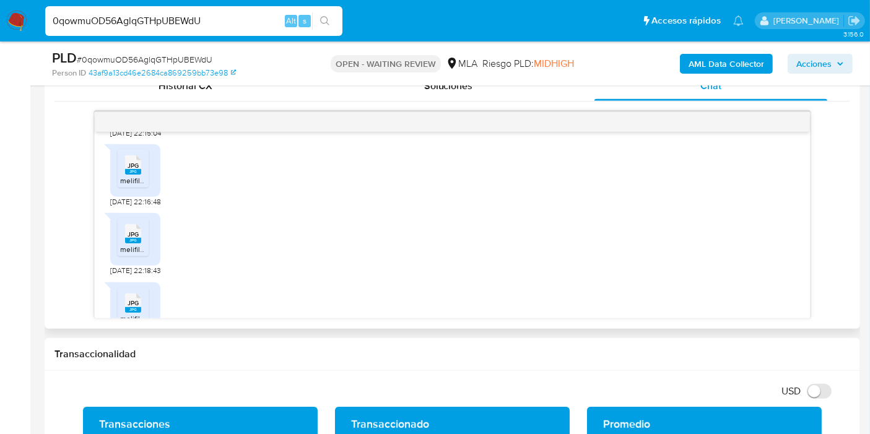
click at [136, 170] on span "JPG" at bounding box center [133, 166] width 11 height 8
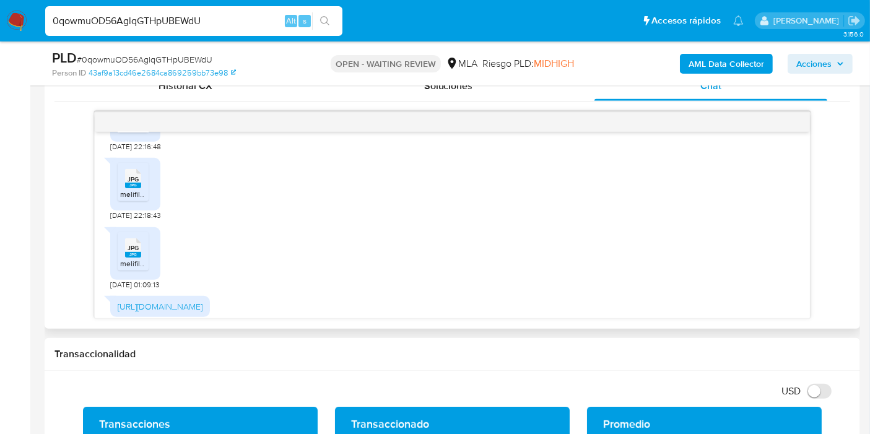
scroll to position [1934, 0]
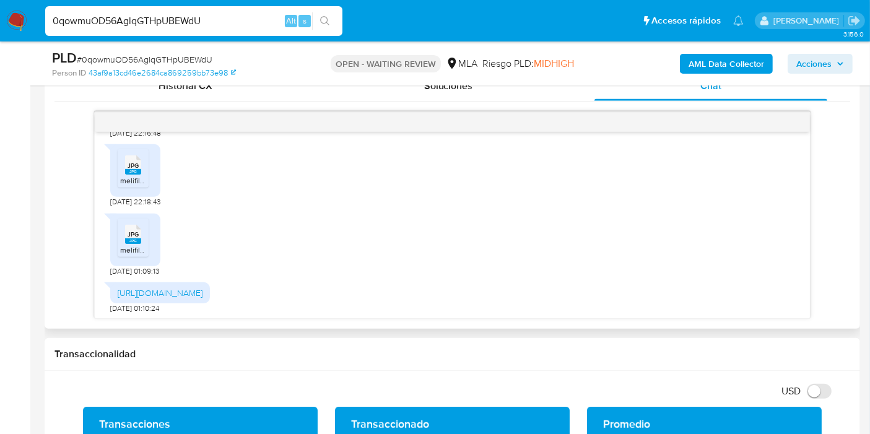
click at [132, 176] on icon "JPG" at bounding box center [133, 165] width 16 height 22
click at [131, 245] on div "JPG JPG" at bounding box center [133, 233] width 26 height 24
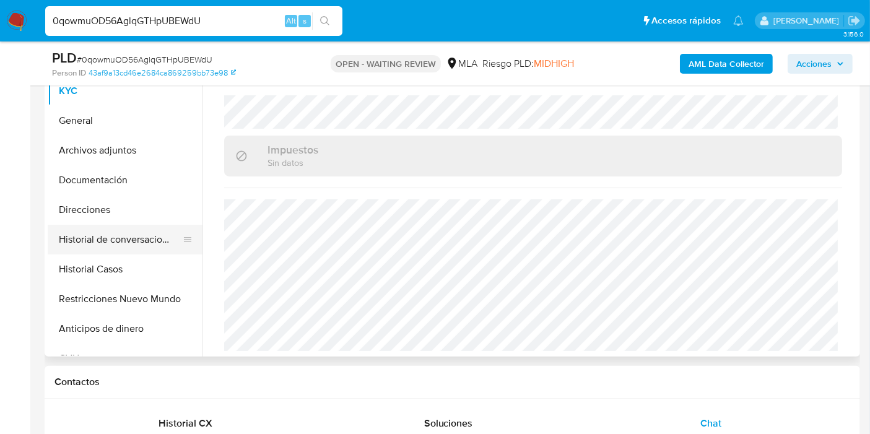
scroll to position [344, 0]
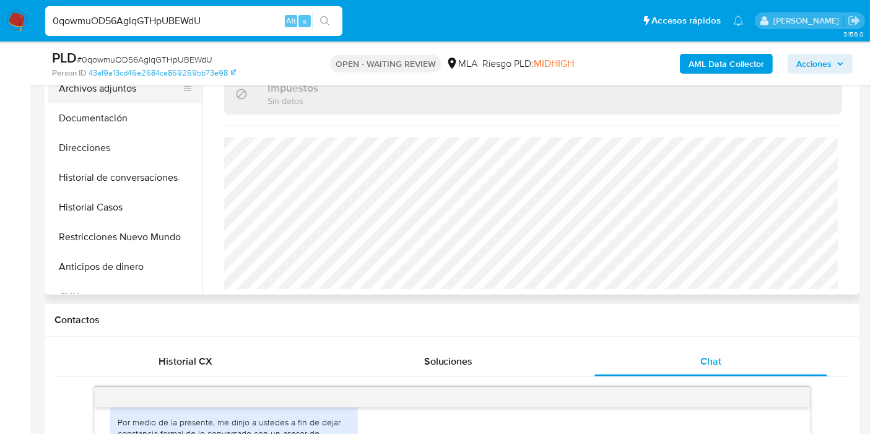
click at [129, 87] on button "Archivos adjuntos" at bounding box center [120, 89] width 145 height 30
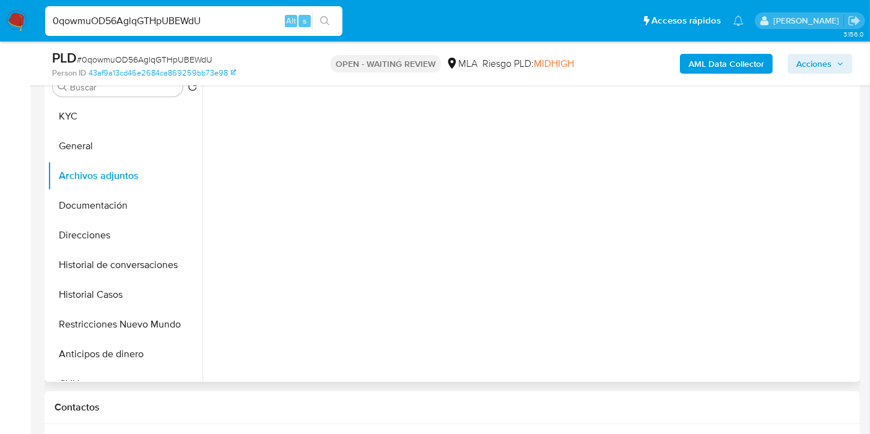
scroll to position [206, 0]
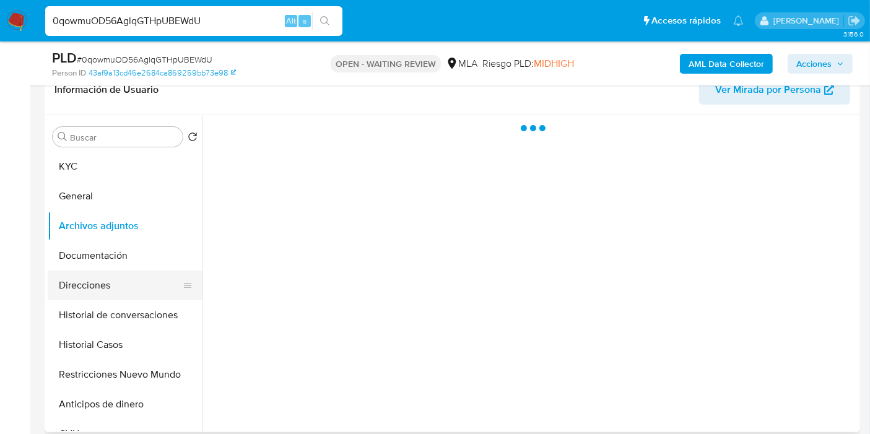
click at [87, 277] on button "Direcciones" at bounding box center [120, 286] width 145 height 30
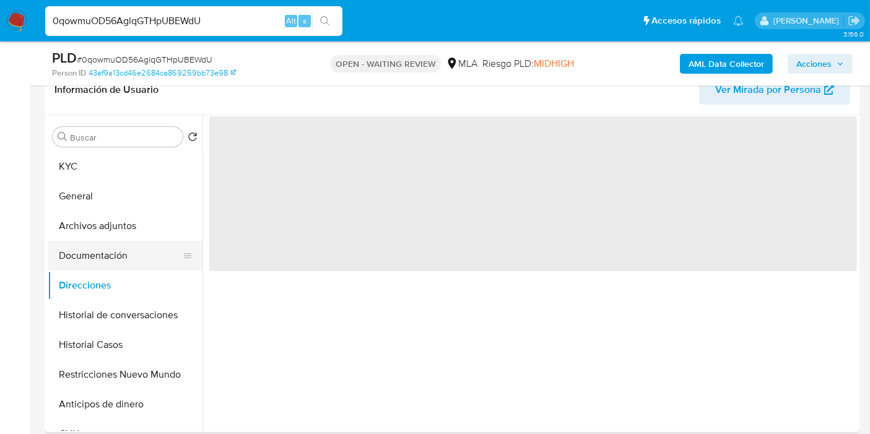
click at [102, 252] on button "Documentación" at bounding box center [120, 256] width 145 height 30
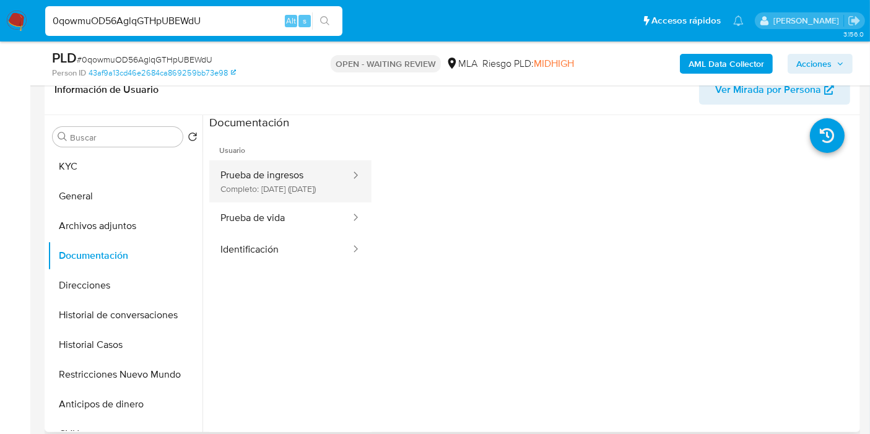
click at [312, 170] on button "Prueba de ingresos Completo: 11/04/2025 (hace 5 meses)" at bounding box center [280, 181] width 142 height 42
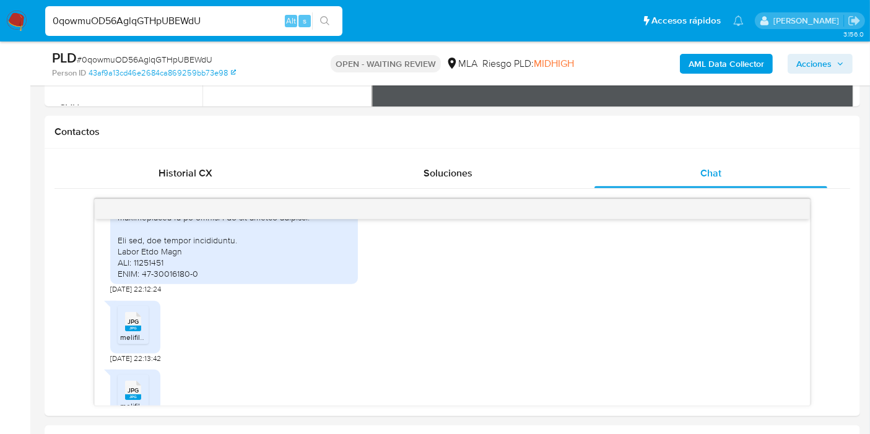
scroll to position [275, 0]
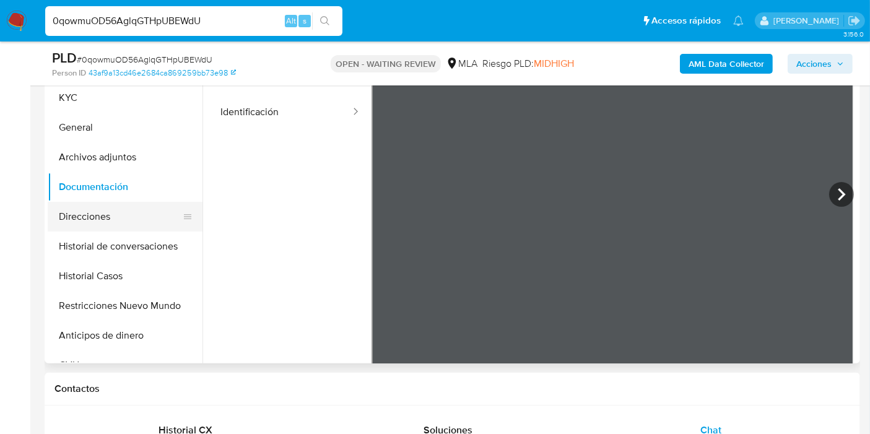
click at [103, 225] on button "Direcciones" at bounding box center [120, 217] width 145 height 30
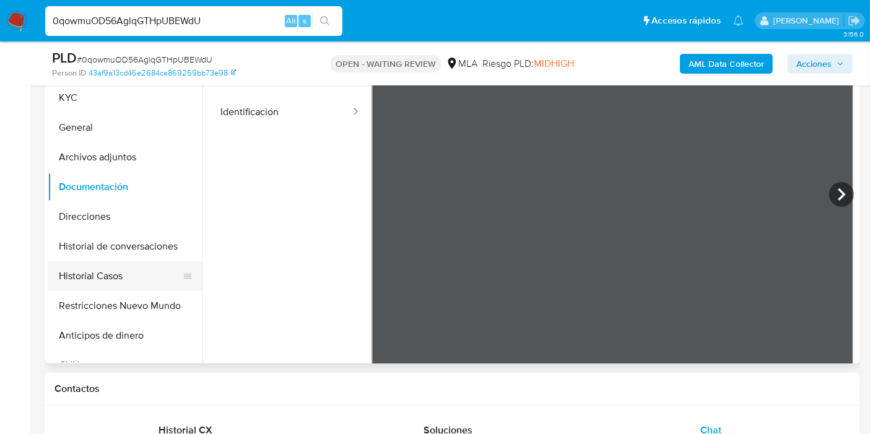
scroll to position [0, 0]
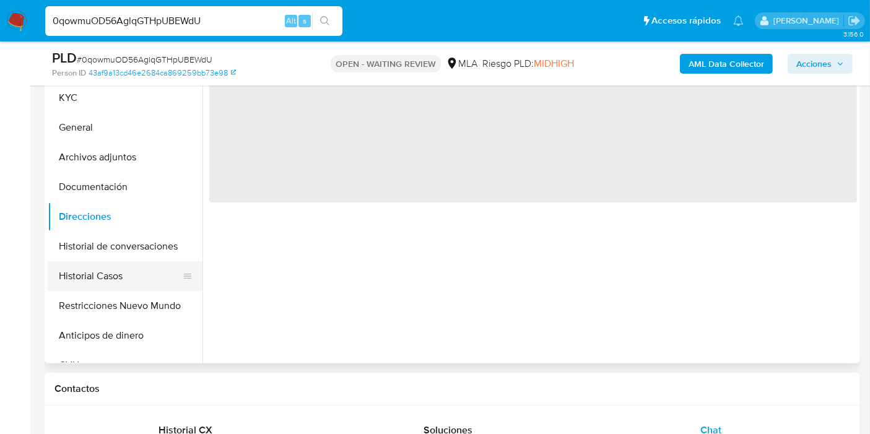
click at [103, 284] on button "Historial Casos" at bounding box center [120, 276] width 145 height 30
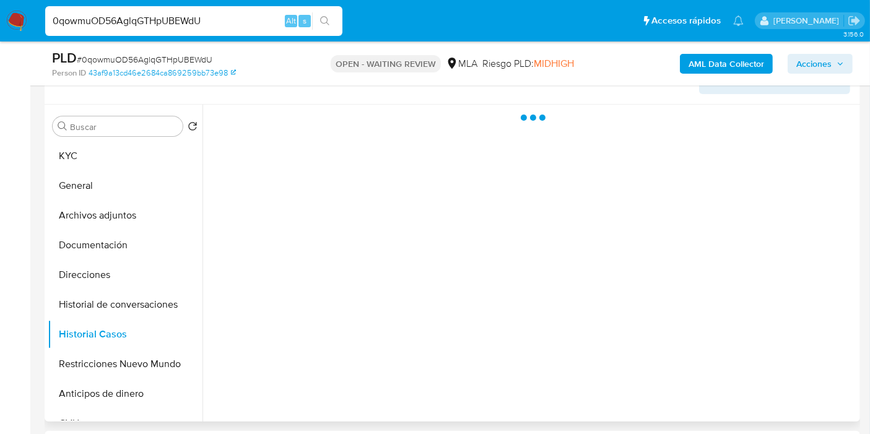
scroll to position [137, 0]
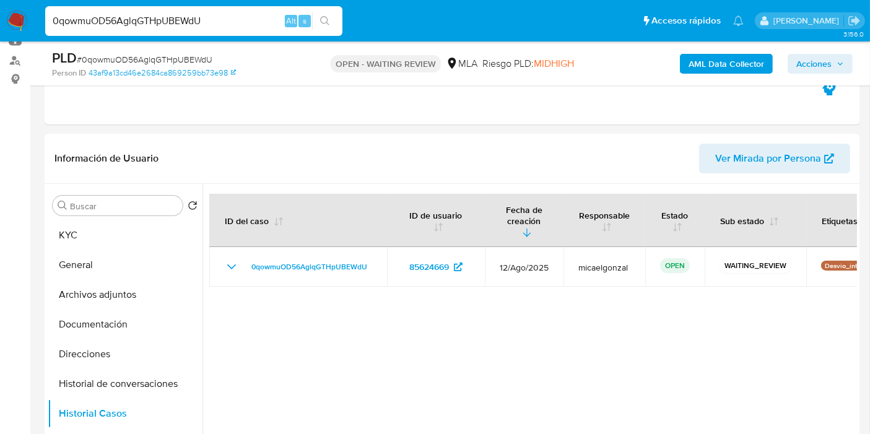
click at [173, 56] on span "# 0qowmuOD56AglqGTHpUBEWdU" at bounding box center [145, 59] width 136 height 12
copy span "0qowmuOD56AglqGTHpUBEWdU"
click at [12, 18] on img at bounding box center [16, 21] width 21 height 21
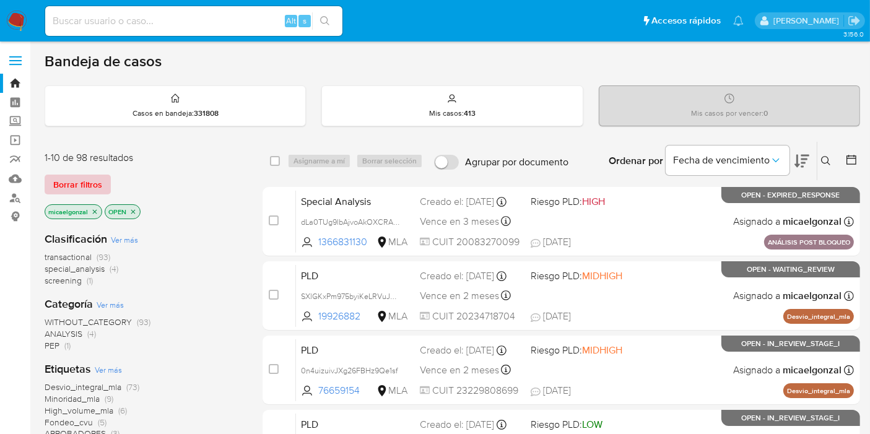
click at [86, 181] on span "Borrar filtros" at bounding box center [77, 184] width 49 height 17
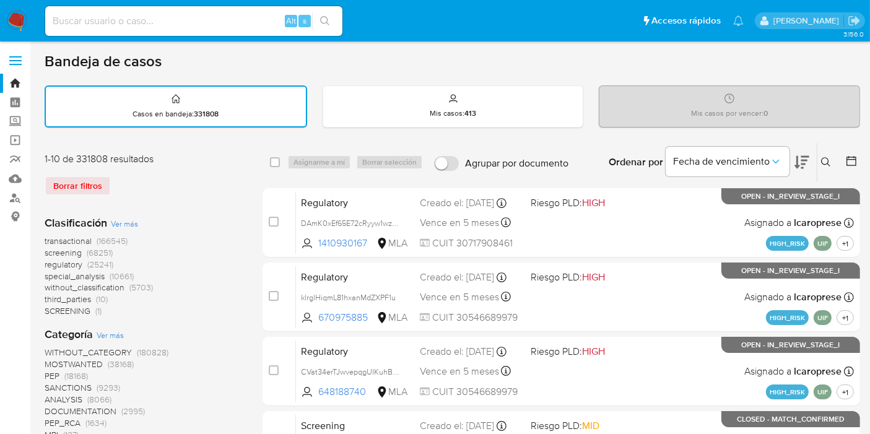
click at [821, 159] on icon at bounding box center [825, 161] width 9 height 9
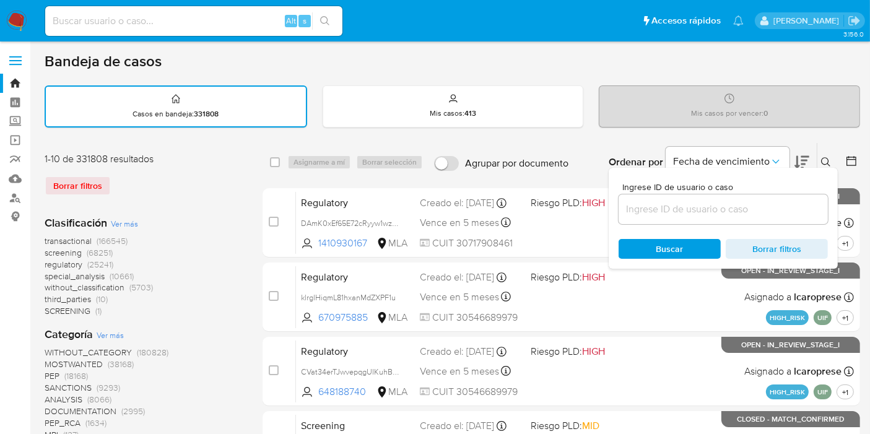
drag, startPoint x: 605, startPoint y: 207, endPoint x: 642, endPoint y: 201, distance: 37.2
click at [642, 201] on input at bounding box center [722, 209] width 209 height 16
paste input "0qowmuOD56AglqGTHpUBEWdU"
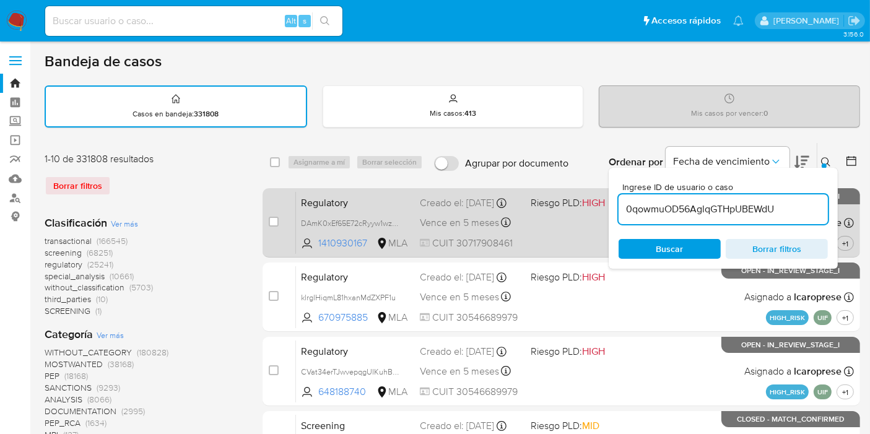
type input "0qowmuOD56AglqGTHpUBEWdU"
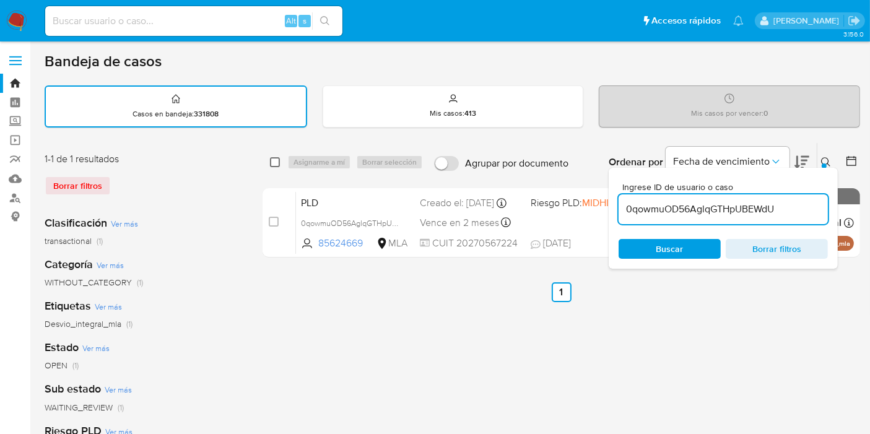
drag, startPoint x: 274, startPoint y: 168, endPoint x: 278, endPoint y: 163, distance: 6.6
click at [274, 168] on div "select-all-cases-checkbox Asignarme a mí Borrar selección Agrupar por documento…" at bounding box center [560, 162] width 597 height 38
drag, startPoint x: 278, startPoint y: 163, endPoint x: 294, endPoint y: 163, distance: 16.1
click at [279, 163] on input "checkbox" at bounding box center [275, 162] width 10 height 10
checkbox input "true"
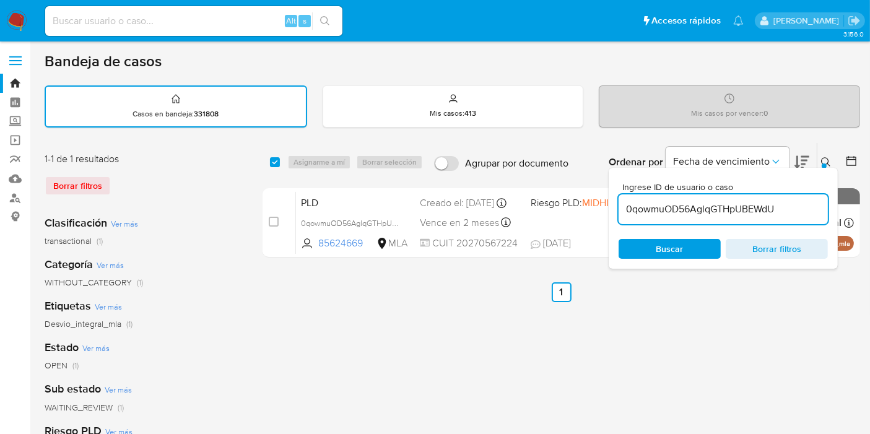
checkbox input "true"
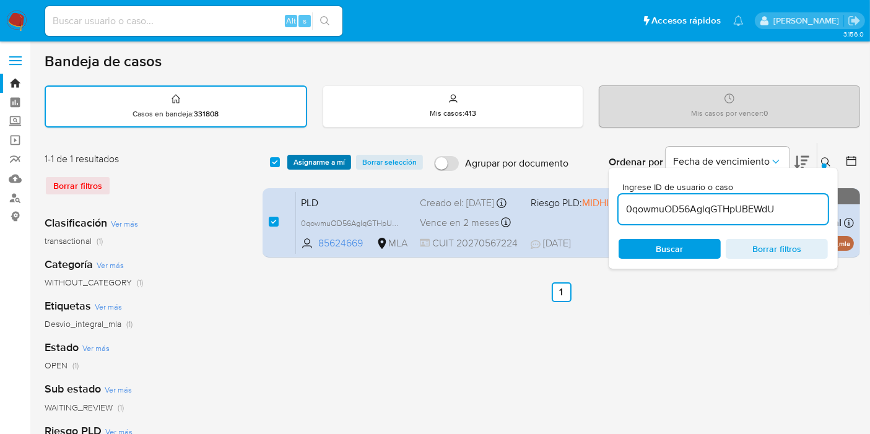
click at [316, 157] on span "Asignarme a mí" at bounding box center [318, 162] width 51 height 12
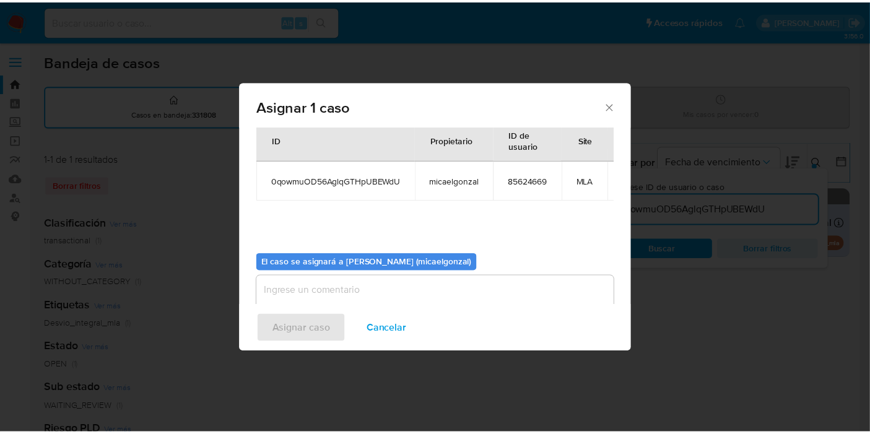
scroll to position [74, 0]
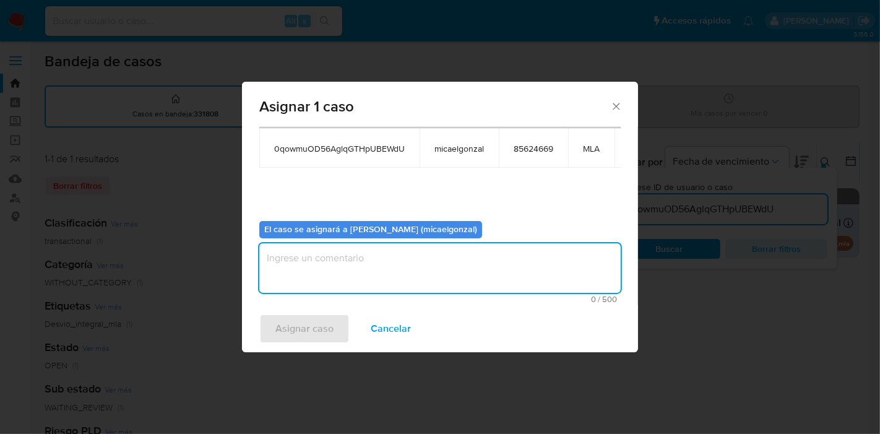
click at [394, 266] on textarea "assign-modal" at bounding box center [440, 268] width 362 height 50
click at [325, 334] on span "Asignar caso" at bounding box center [304, 328] width 58 height 27
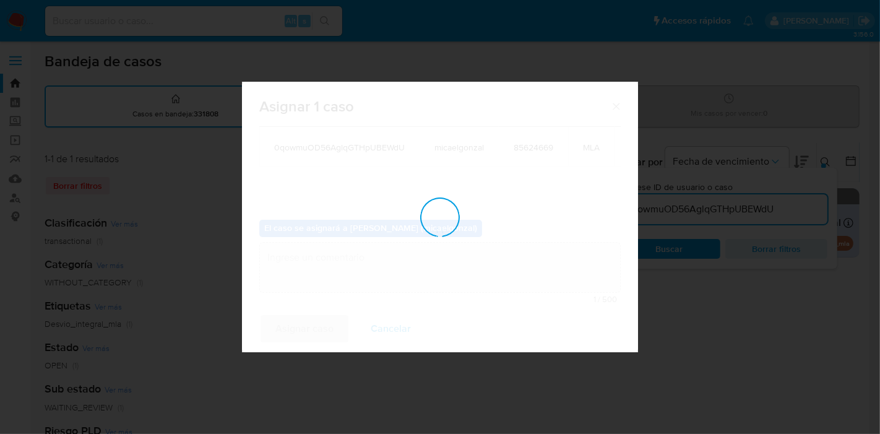
checkbox input "false"
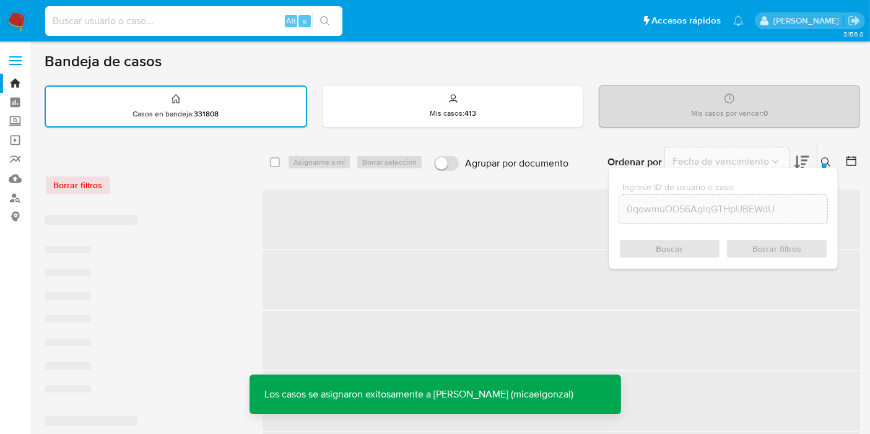
click at [186, 22] on input at bounding box center [193, 21] width 297 height 16
paste input "0qowmuOD56AglqGTHpUBEWdU"
type input "0qowmuOD56AglqGTHpUBEWdU"
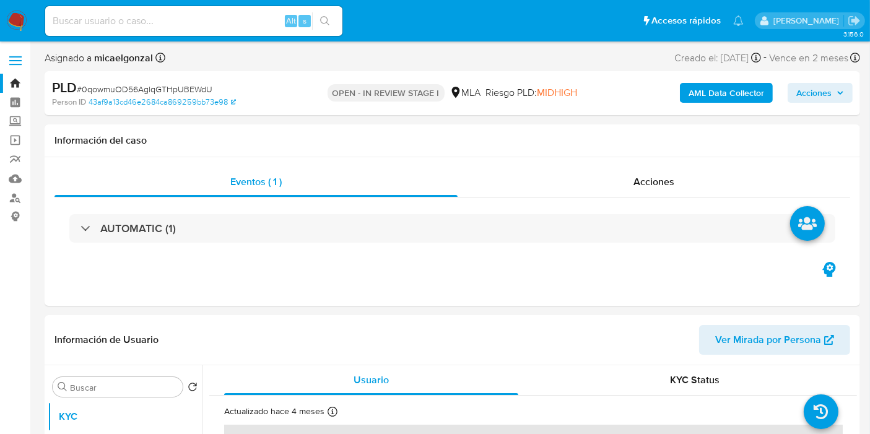
select select "10"
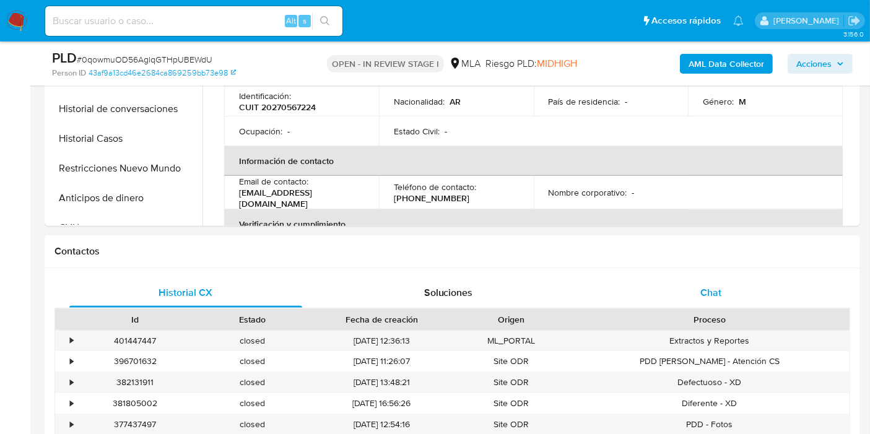
click at [723, 280] on div "Chat" at bounding box center [710, 293] width 233 height 30
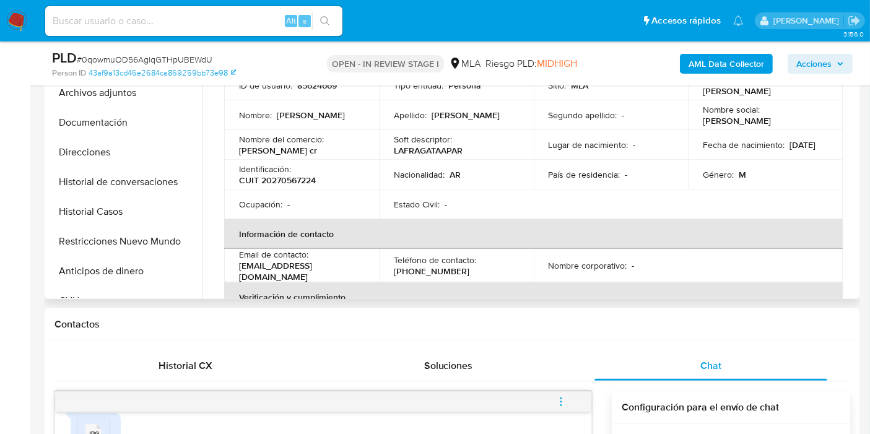
scroll to position [137, 0]
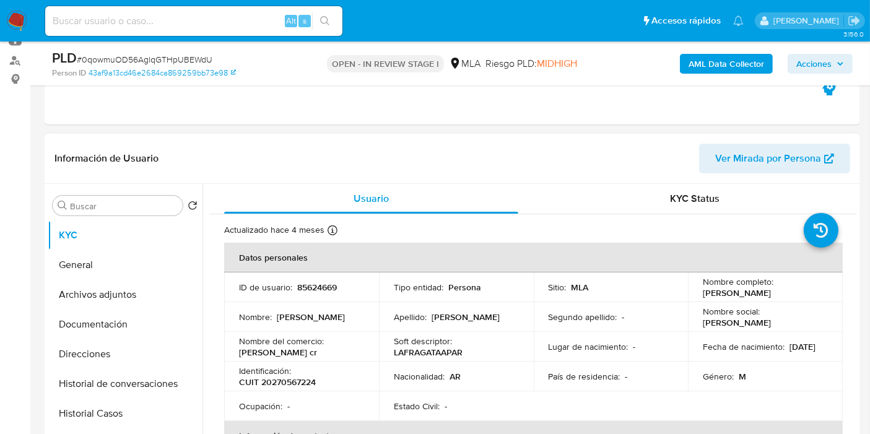
click at [287, 383] on p "CUIT 20270567224" at bounding box center [277, 381] width 77 height 11
copy p "20270567224"
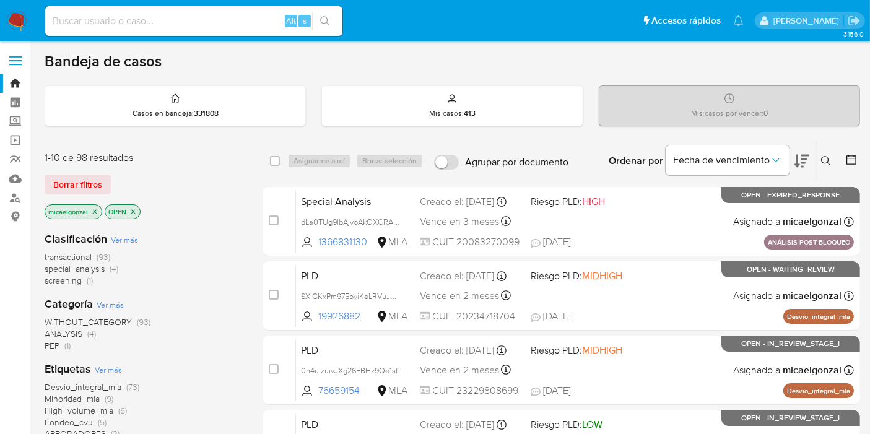
click at [90, 214] on p "micaelgonzal" at bounding box center [73, 212] width 56 height 14
click at [96, 208] on icon "close-filter" at bounding box center [94, 211] width 7 height 7
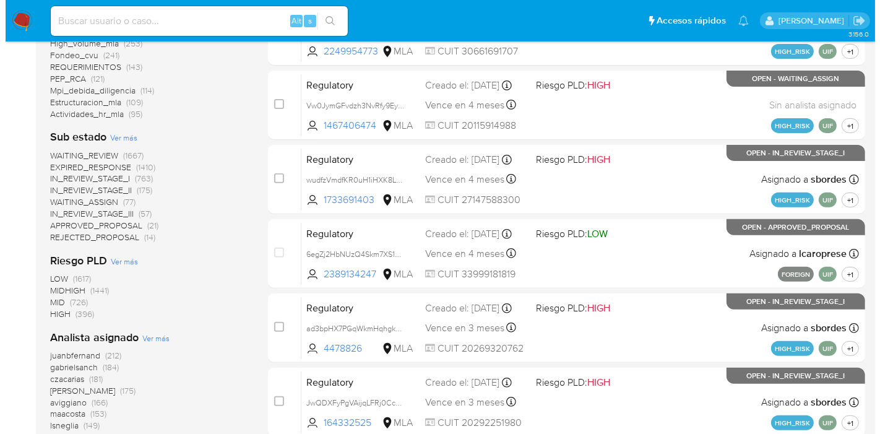
scroll to position [553, 0]
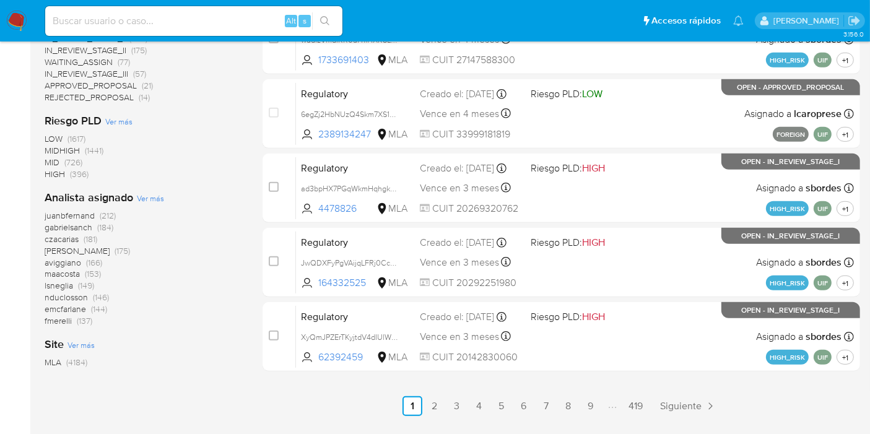
click at [138, 196] on span "Ver más" at bounding box center [150, 198] width 27 height 11
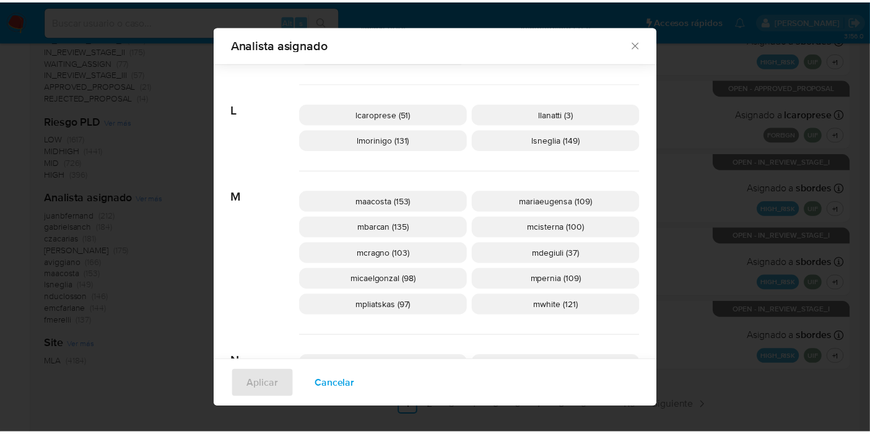
scroll to position [610, 0]
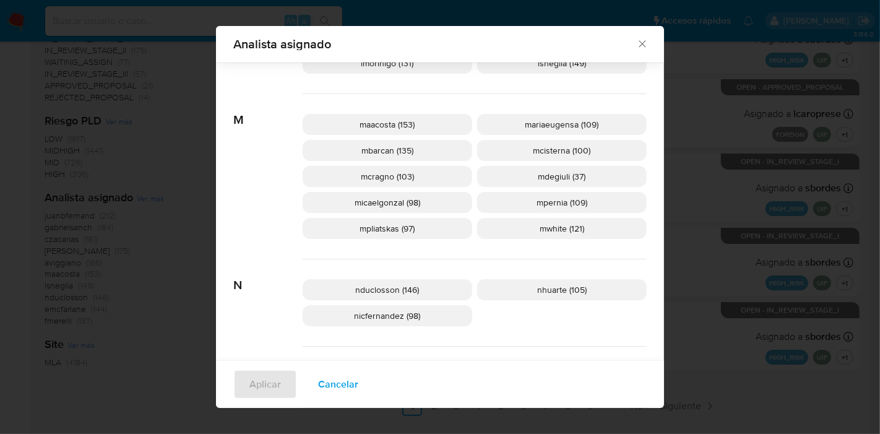
click at [440, 248] on div "maacosta (153) mariaeugensa (109) mbarcan (135) mcisterna (100) mcragno (103) m…" at bounding box center [475, 176] width 344 height 165
click at [636, 48] on icon "Cerrar" at bounding box center [642, 44] width 12 height 12
